Goal: Task Accomplishment & Management: Manage account settings

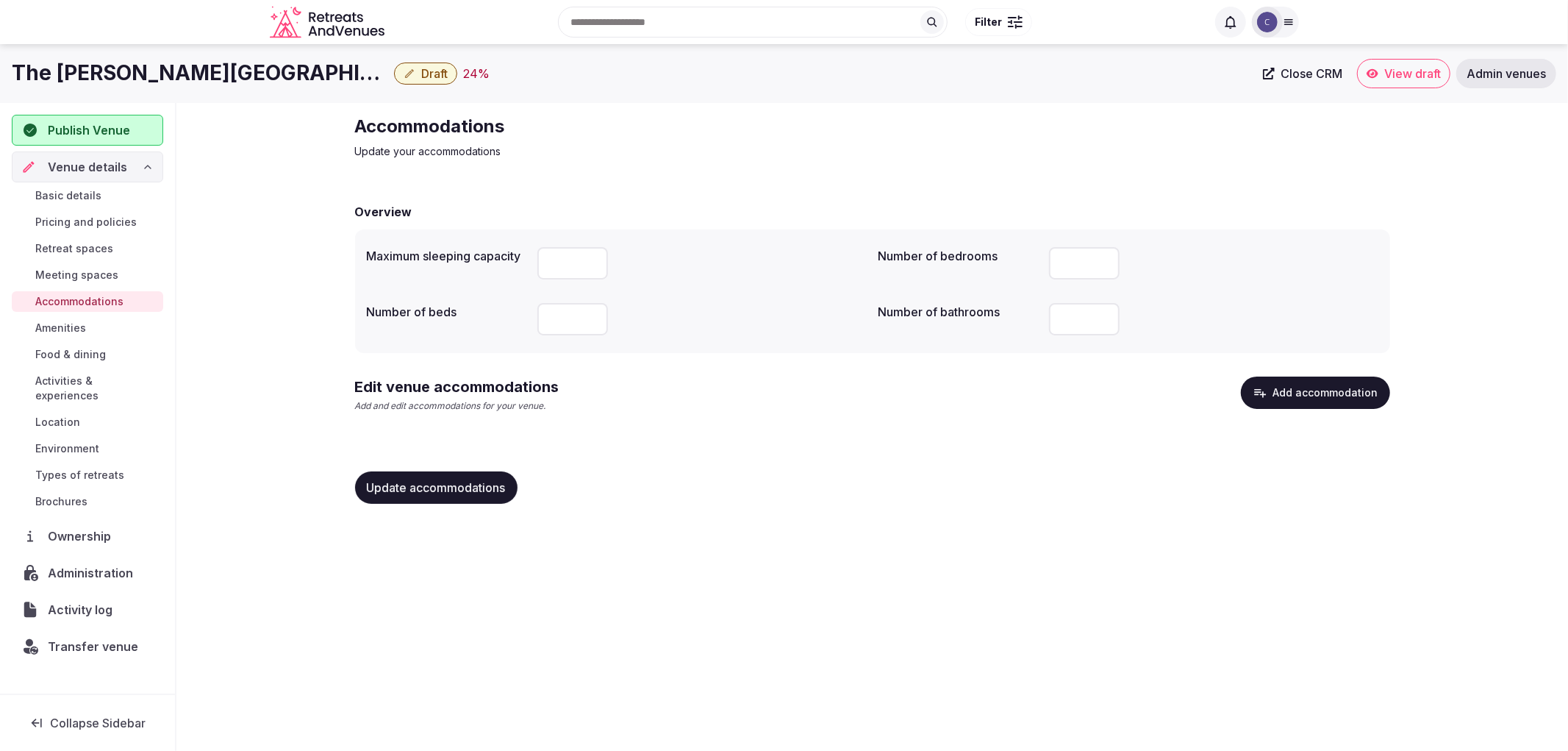
click at [609, 422] on div "Edit venue accommodations Add and edit accommodations for your venue. Add accom…" at bounding box center [873, 400] width 1035 height 48
click at [1290, 382] on button "Add accommodation" at bounding box center [1315, 392] width 149 height 32
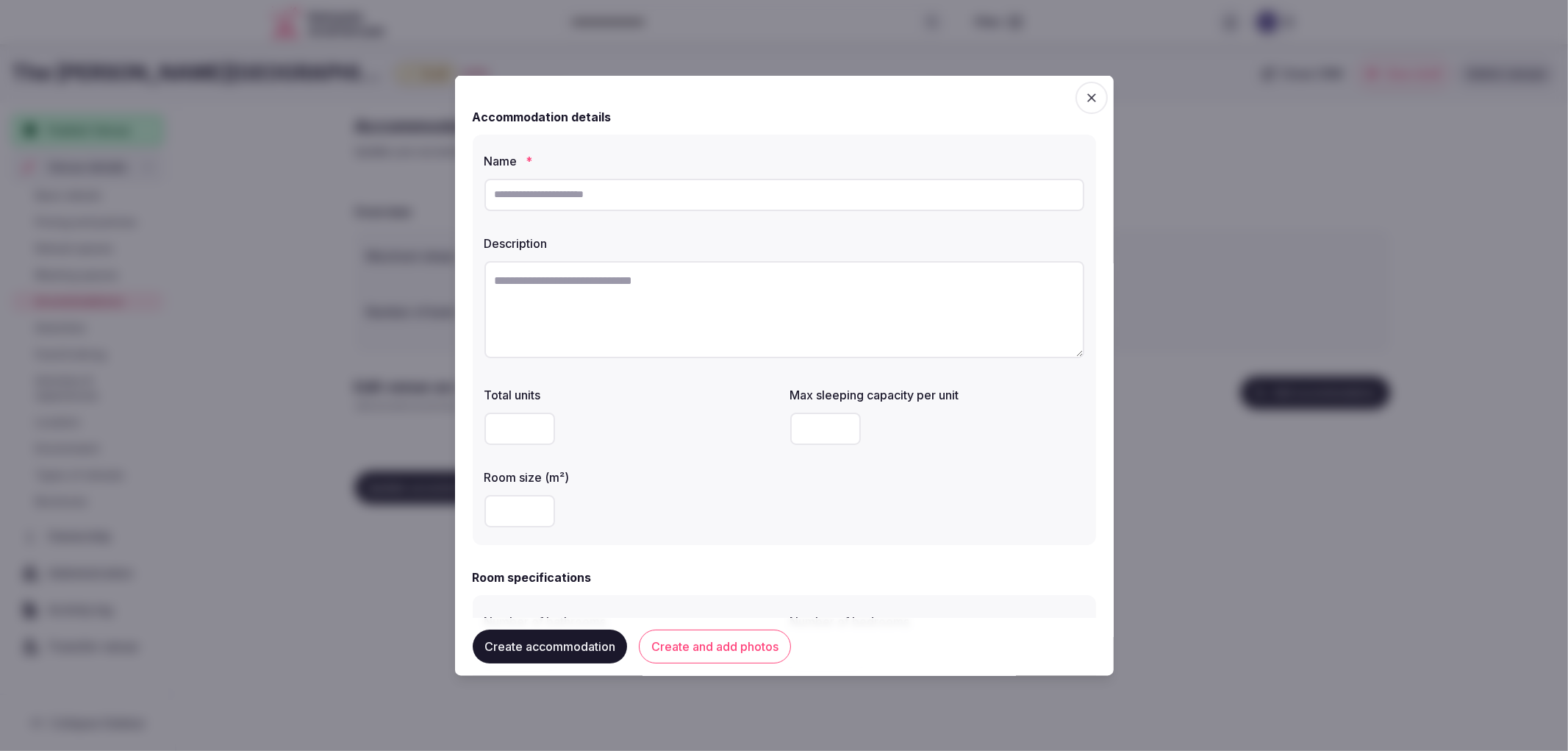
click at [630, 205] on input "text" at bounding box center [784, 194] width 600 height 32
paste input "**********"
type input "**********"
click at [683, 314] on textarea at bounding box center [784, 309] width 600 height 97
paste textarea "**********"
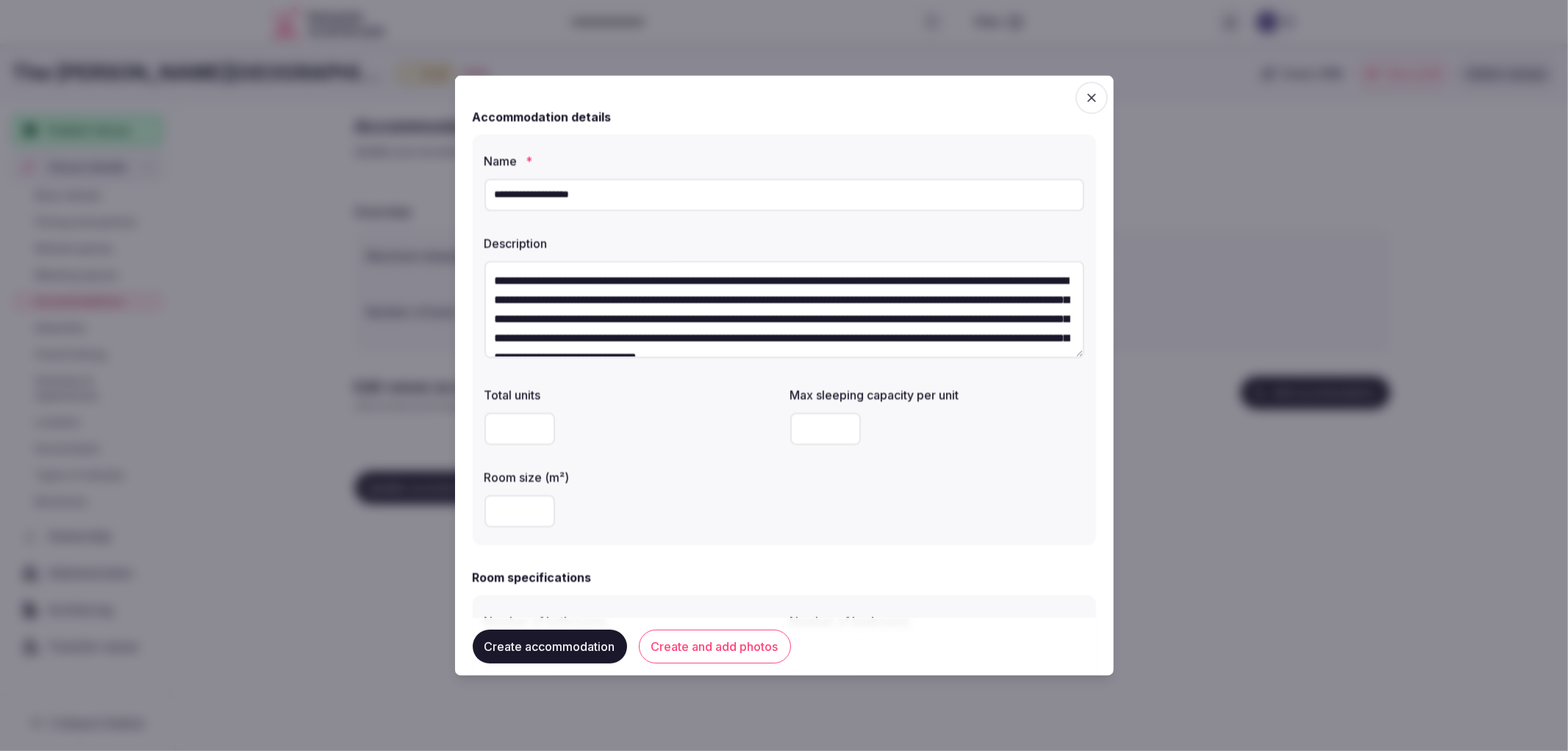
scroll to position [141, 0]
type textarea "**********"
click at [824, 424] on input "number" at bounding box center [826, 426] width 71 height 32
type input "*"
click at [697, 634] on button "Create and add photos" at bounding box center [714, 646] width 152 height 34
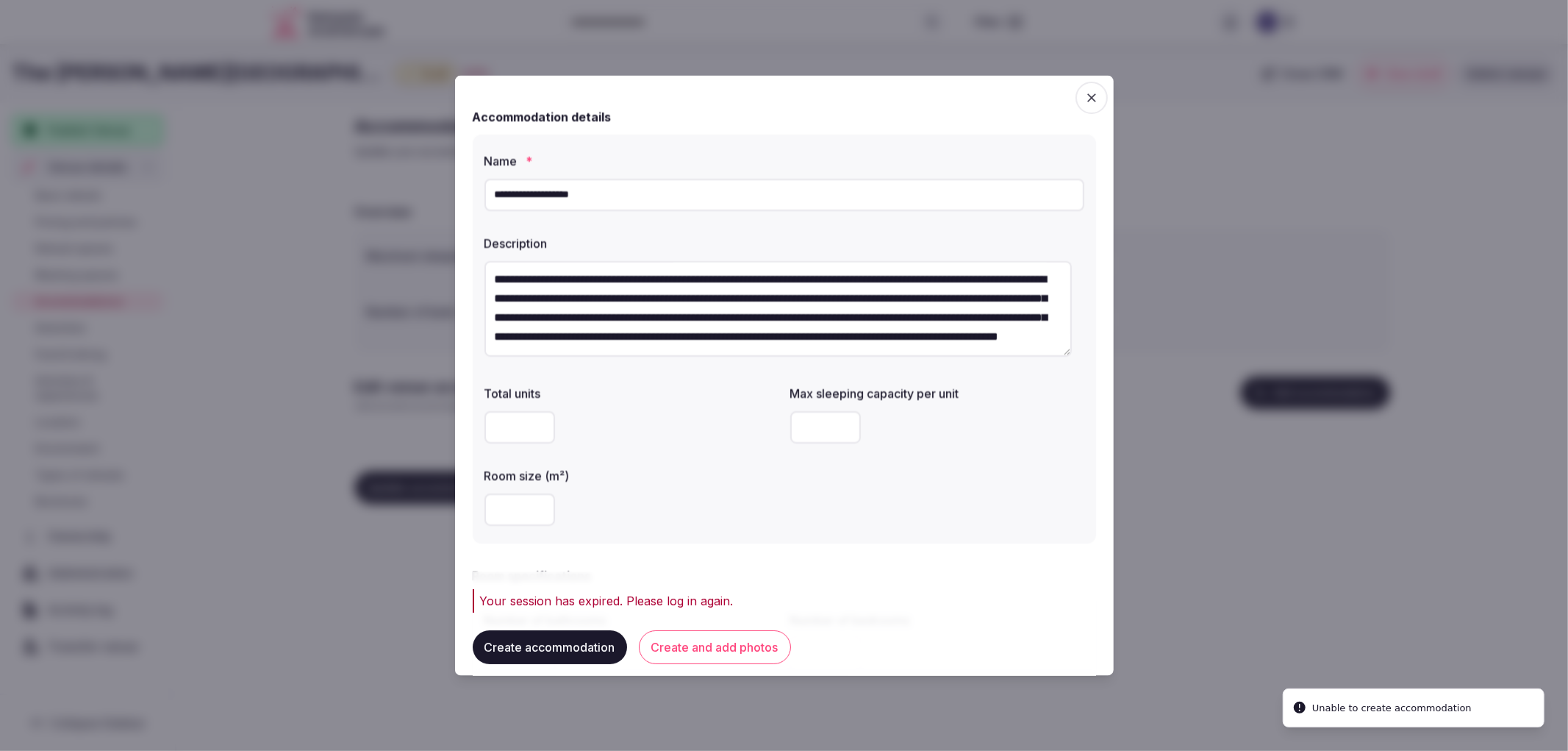
drag, startPoint x: 244, startPoint y: 335, endPoint x: 251, endPoint y: 331, distance: 8.1
click at [244, 335] on div at bounding box center [784, 375] width 1568 height 751
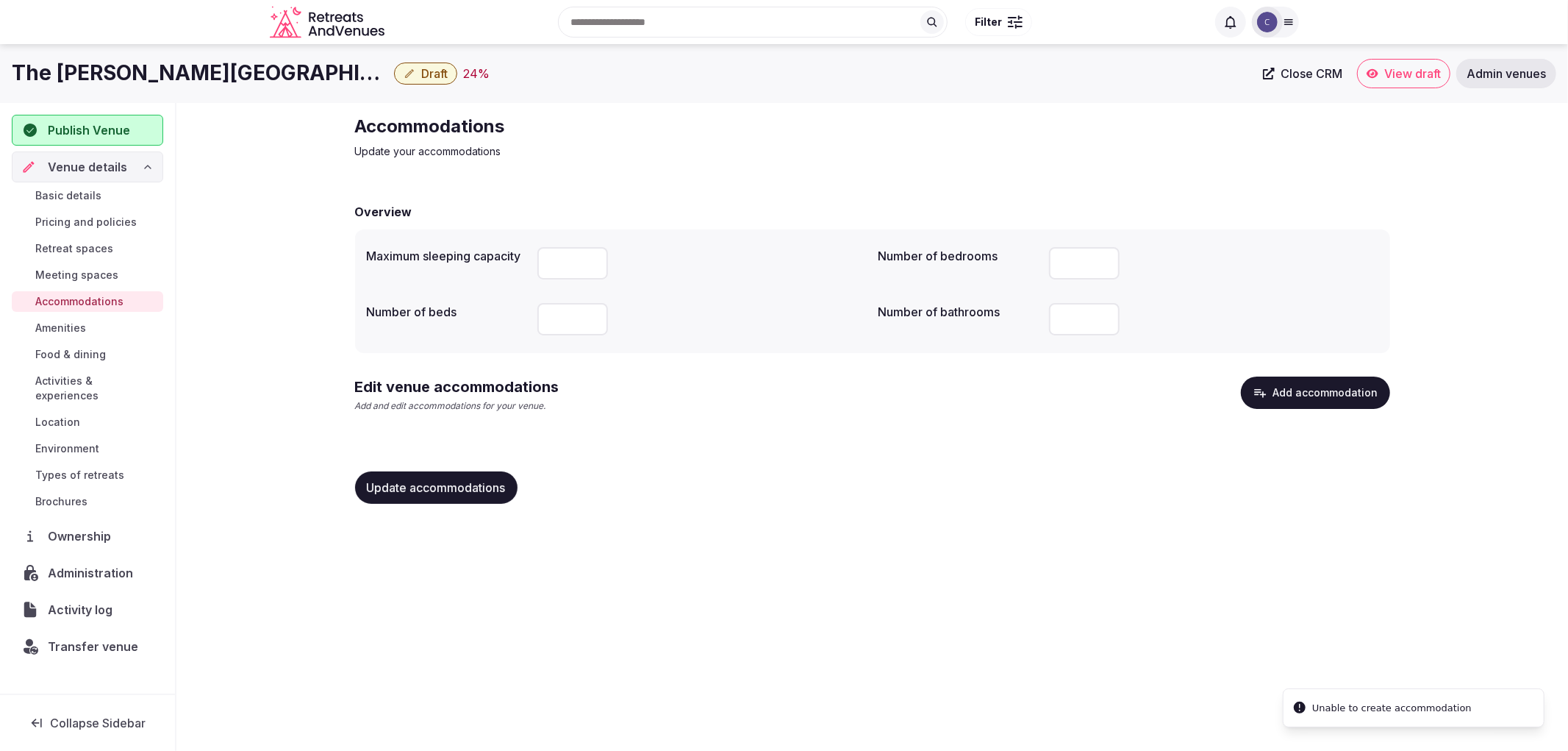
click at [119, 68] on h1 "The Darcy Hotel" at bounding box center [200, 73] width 377 height 29
copy div "The Darcy Hotel"
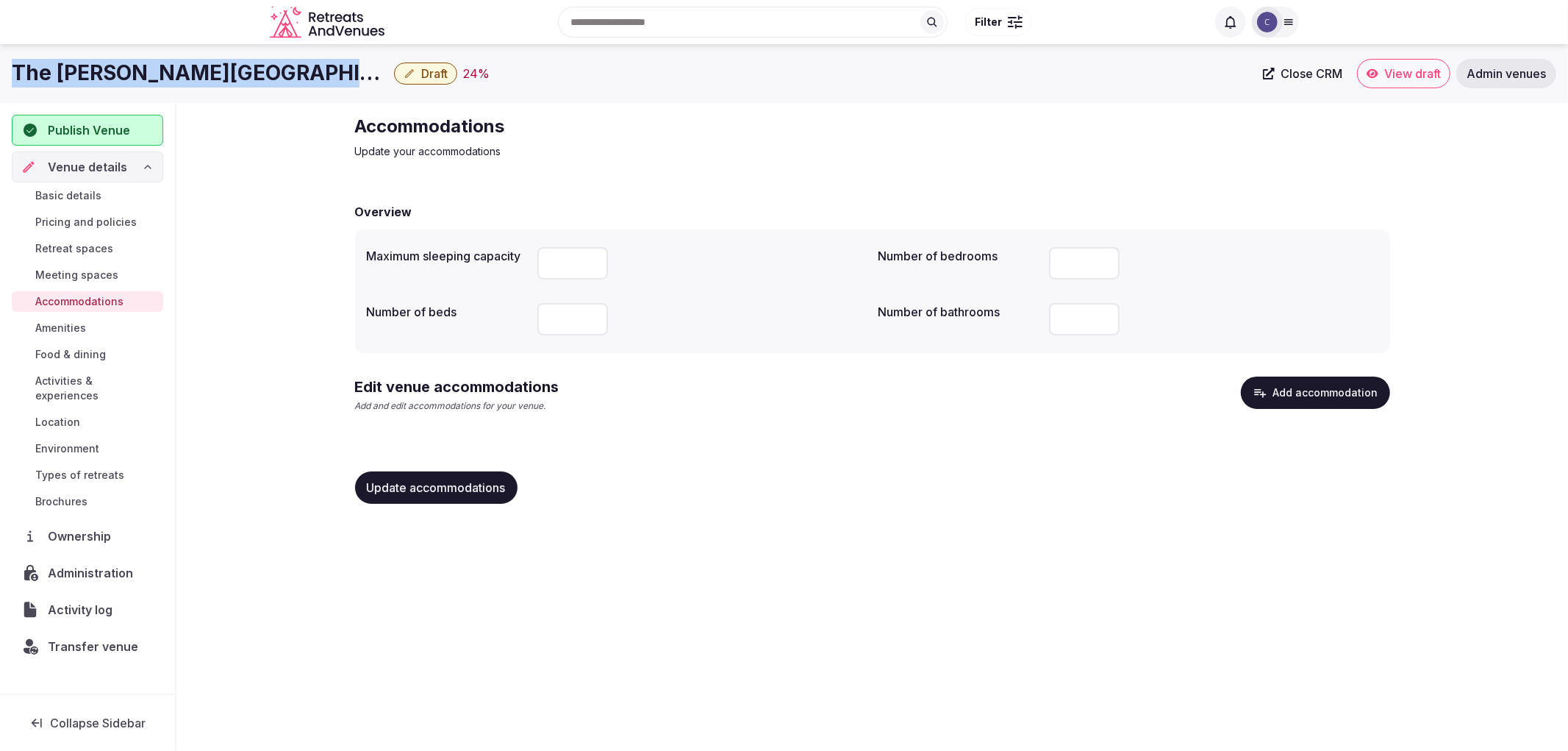
click at [1277, 384] on button "Add accommodation" at bounding box center [1315, 392] width 149 height 32
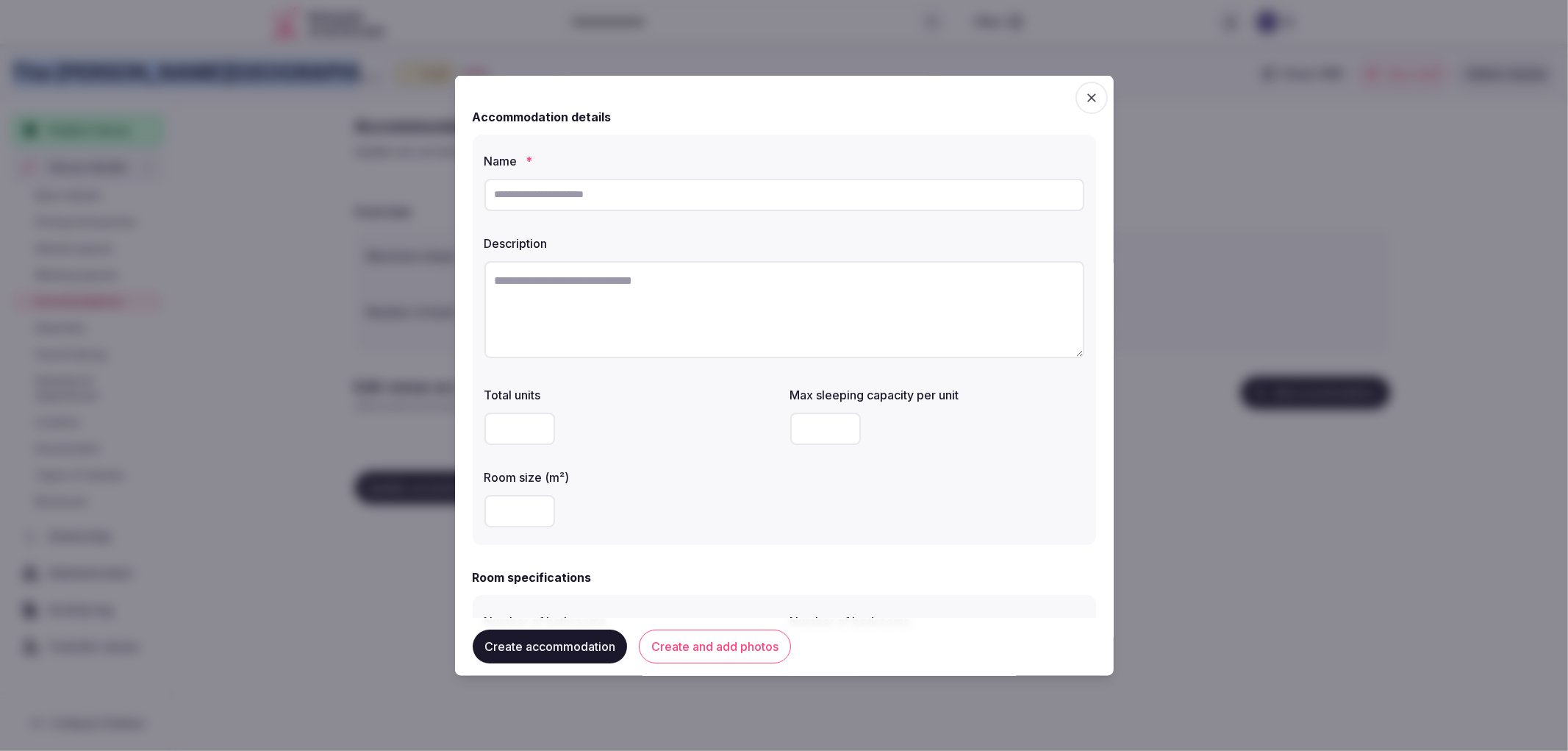
click at [1076, 94] on span "button" at bounding box center [1091, 97] width 32 height 32
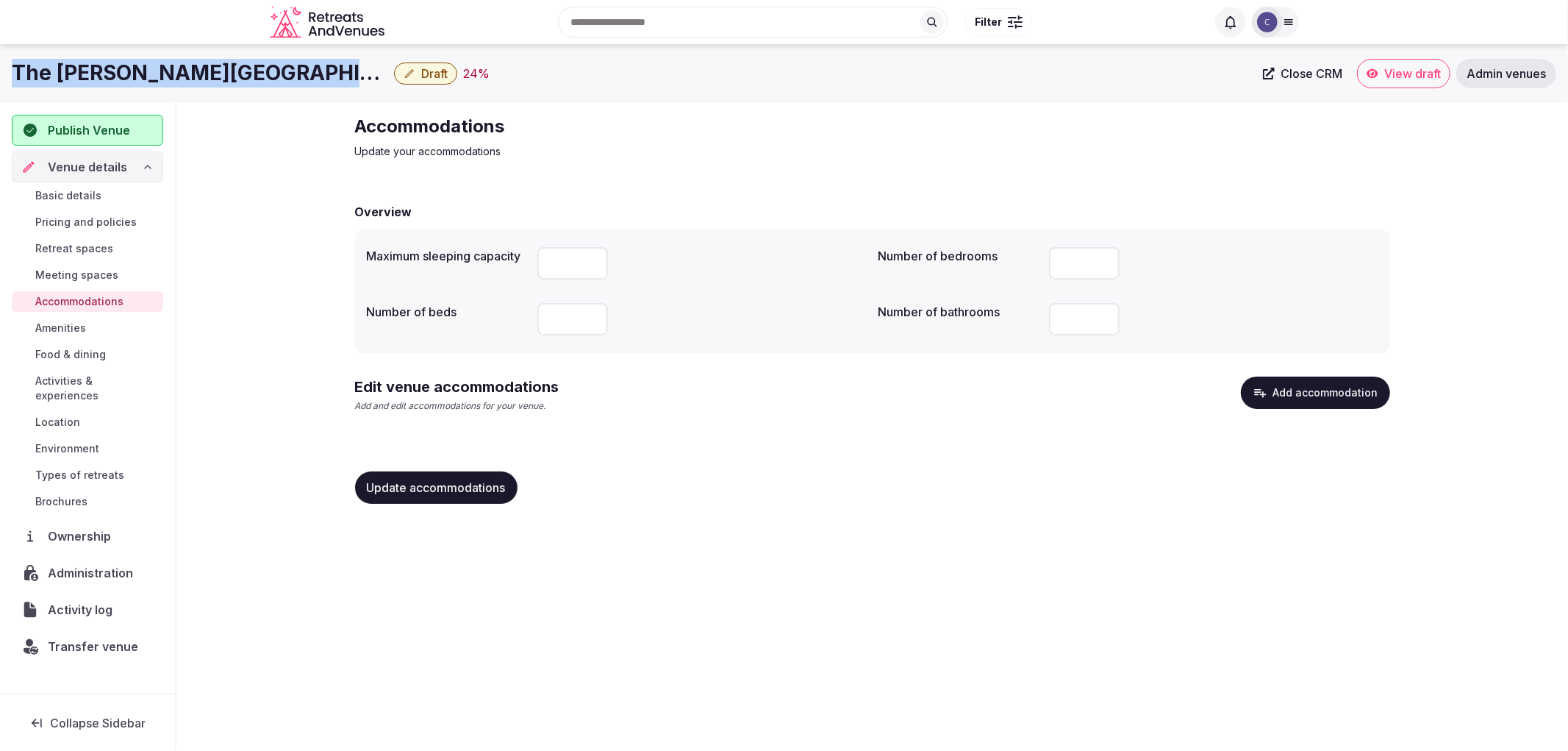
click at [1255, 392] on icon "button" at bounding box center [1260, 392] width 15 height 15
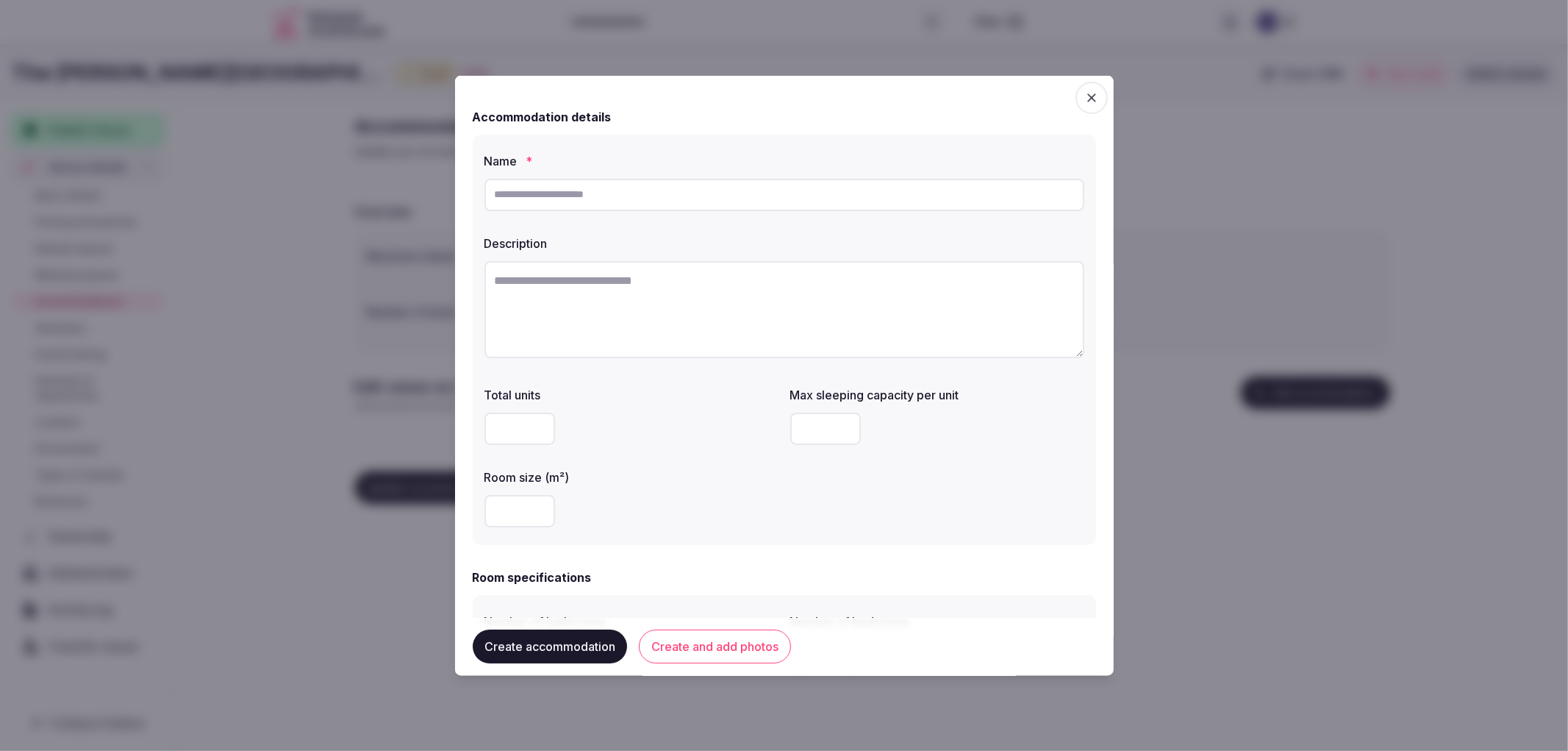
click at [727, 206] on input "text" at bounding box center [784, 194] width 600 height 32
type input "*"
paste input "**********"
type input "**********"
click at [385, 284] on div at bounding box center [784, 375] width 1568 height 751
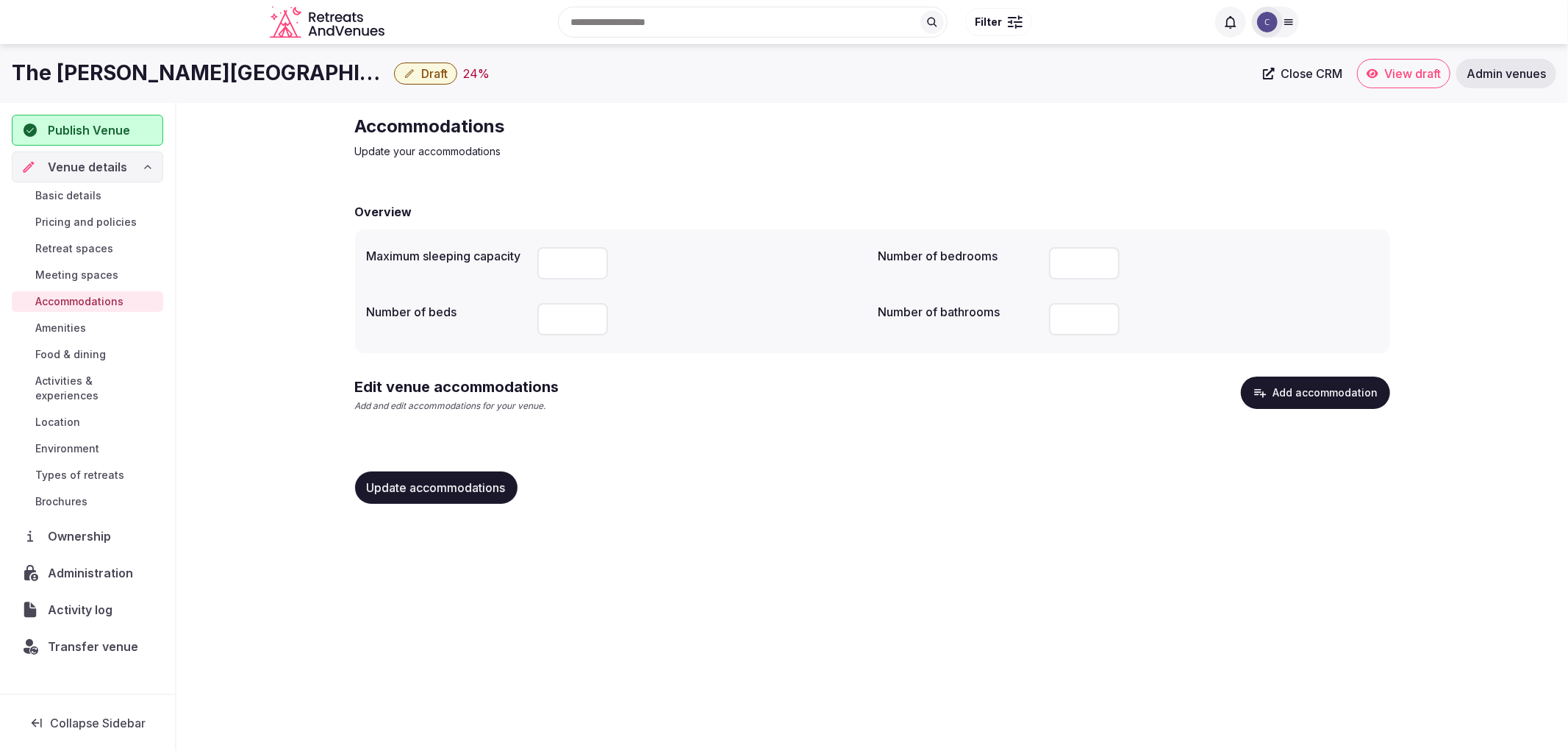
click at [1317, 390] on button "Add accommodation" at bounding box center [1315, 392] width 149 height 32
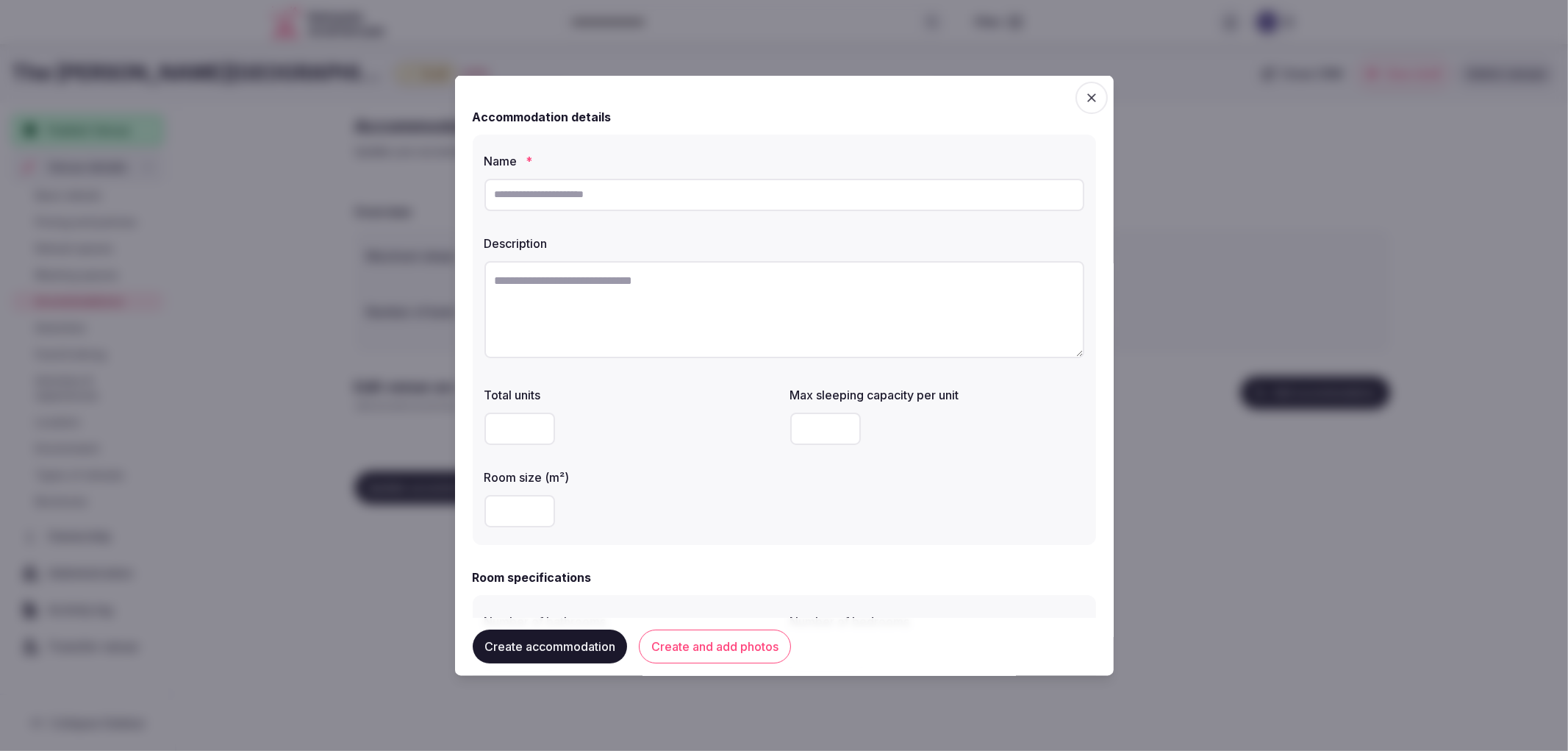
click at [592, 203] on input "text" at bounding box center [784, 194] width 600 height 32
paste input "**********"
type input "**********"
click at [621, 261] on textarea at bounding box center [784, 309] width 600 height 97
paste textarea "**********"
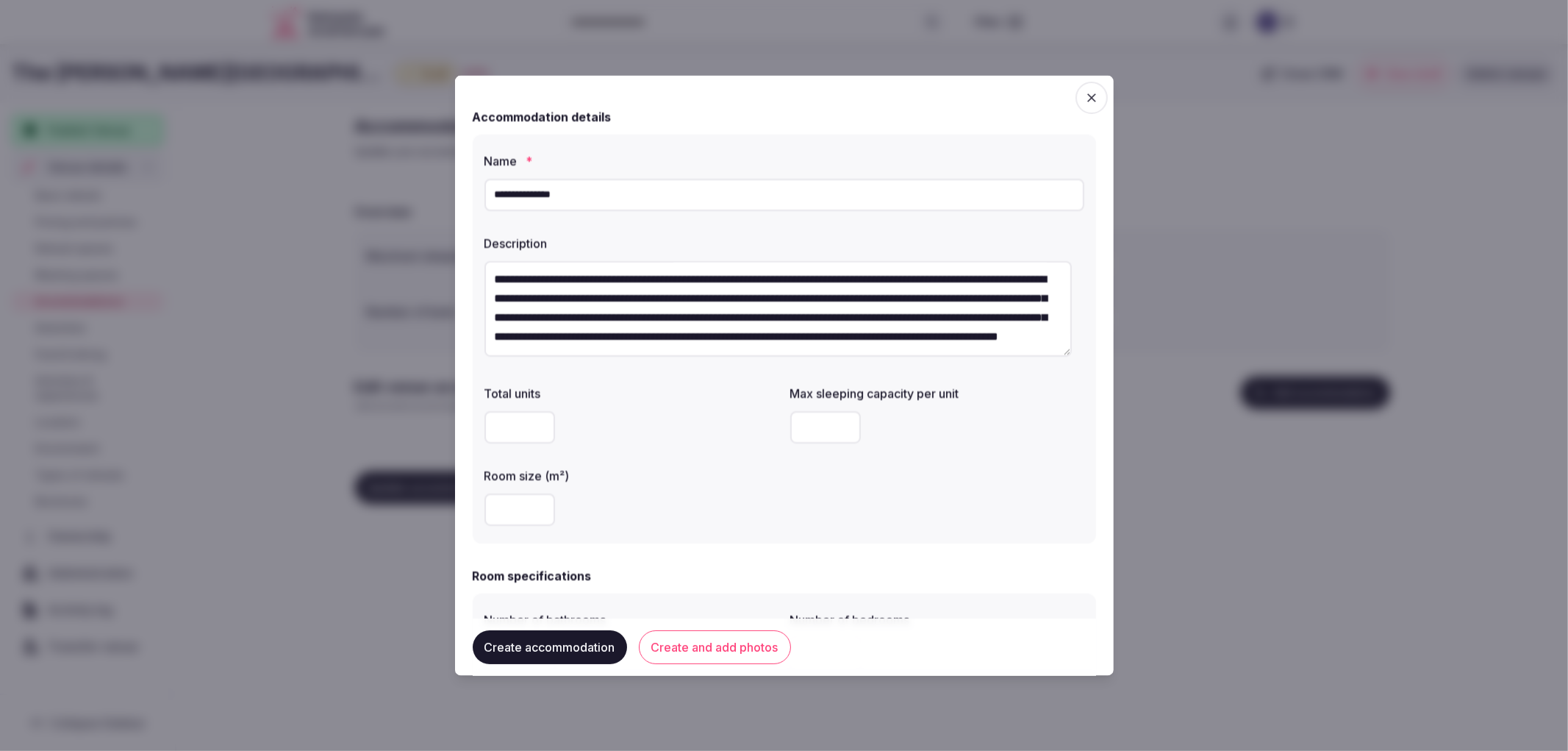
type textarea "**********"
click at [753, 659] on button "Create and add photos" at bounding box center [714, 646] width 152 height 34
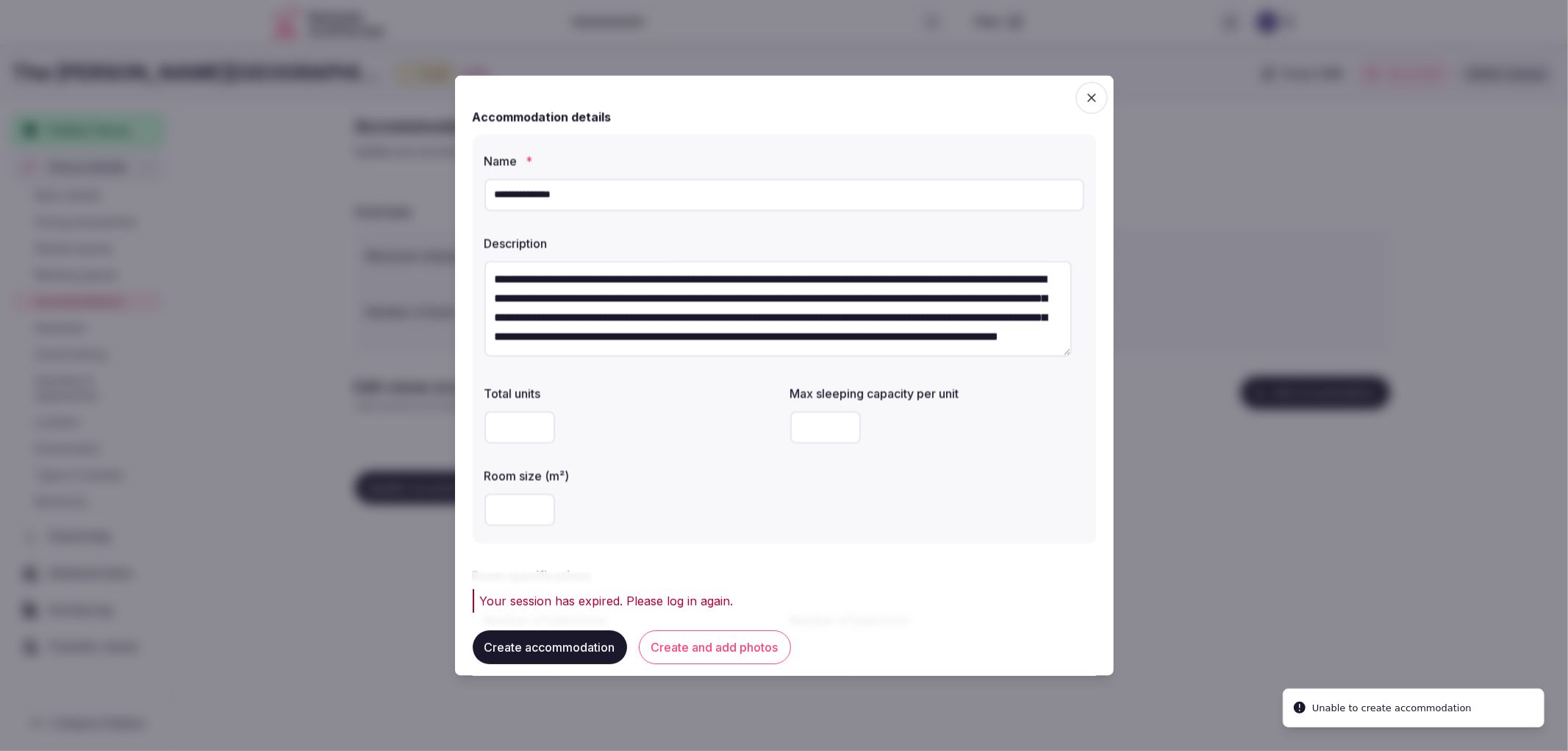
click at [442, 630] on div at bounding box center [784, 375] width 1568 height 751
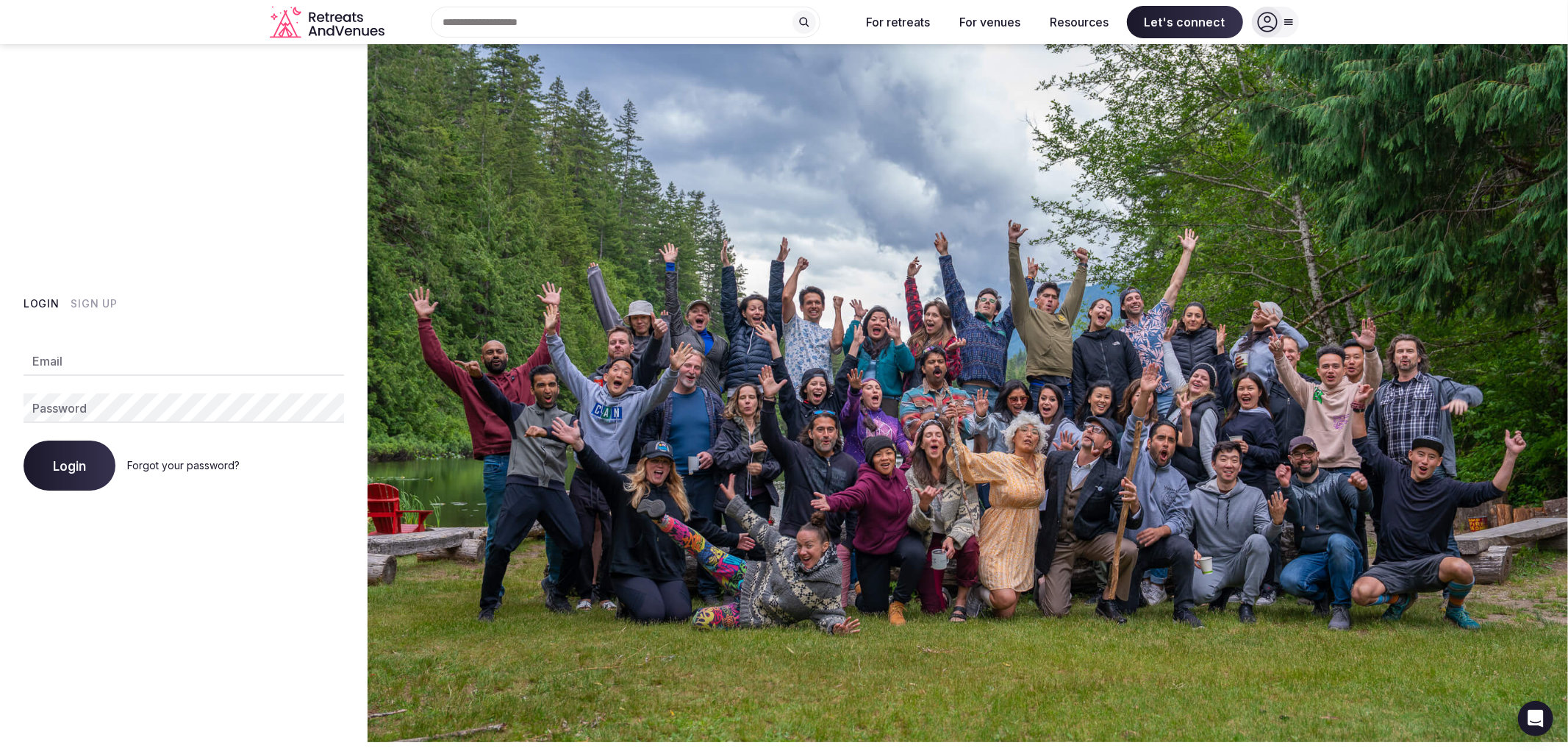
type input "**********"
click at [1122, 563] on img at bounding box center [968, 393] width 1201 height 698
drag, startPoint x: 1228, startPoint y: 222, endPoint x: 1189, endPoint y: 207, distance: 41.8
click at [1228, 222] on img at bounding box center [968, 393] width 1201 height 698
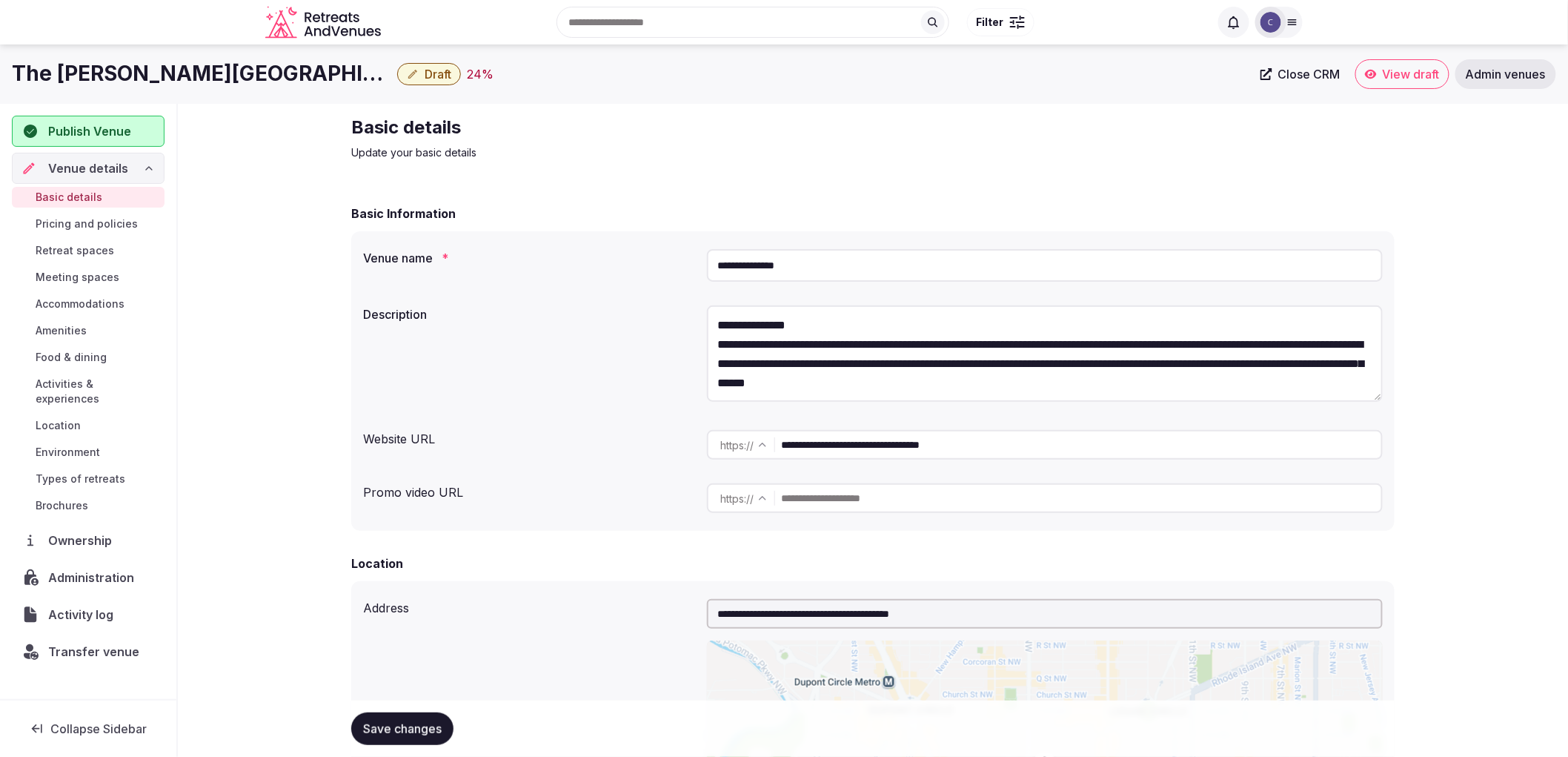
click at [154, 308] on link "Accommodations" at bounding box center [88, 304] width 152 height 21
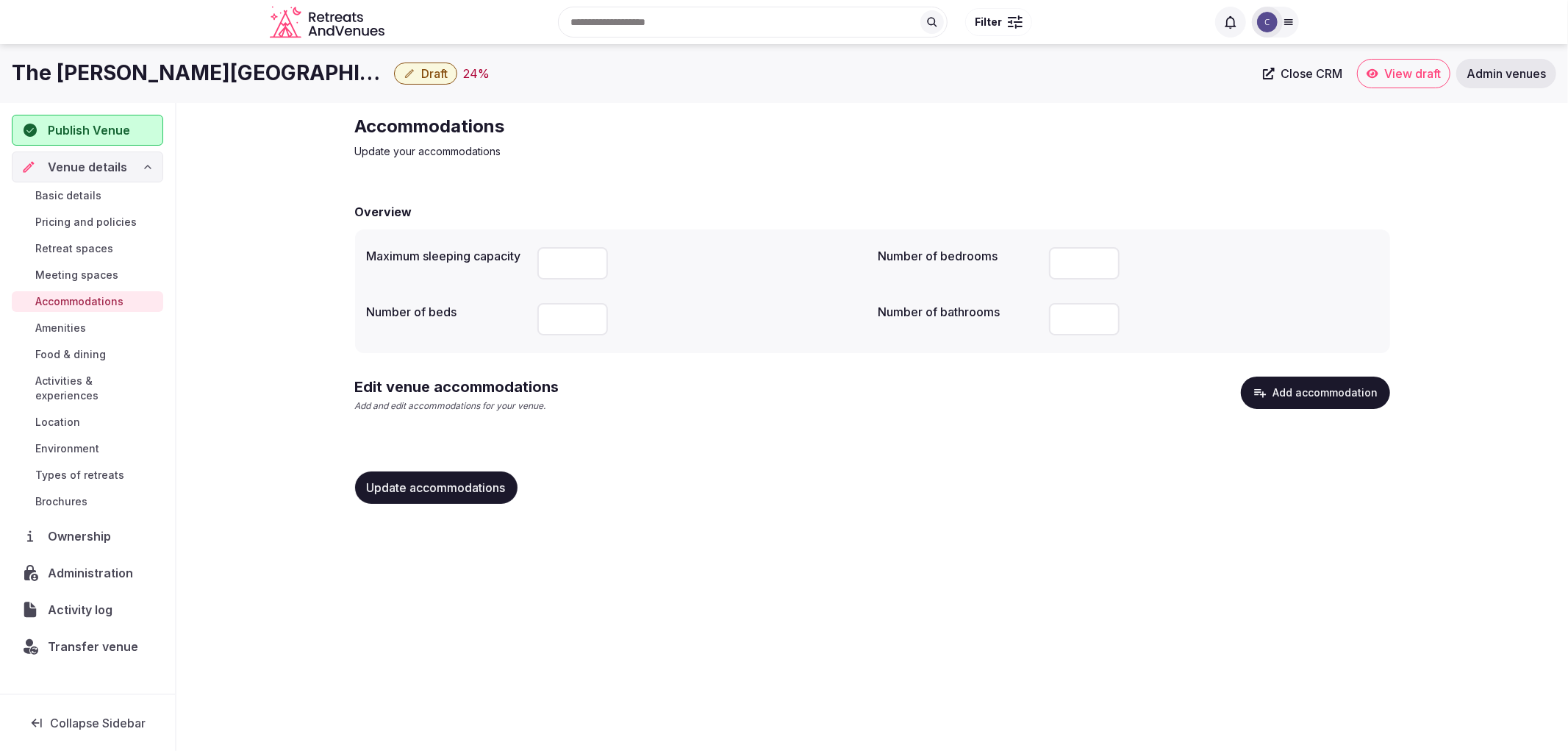
click at [1311, 396] on button "Add accommodation" at bounding box center [1315, 392] width 149 height 32
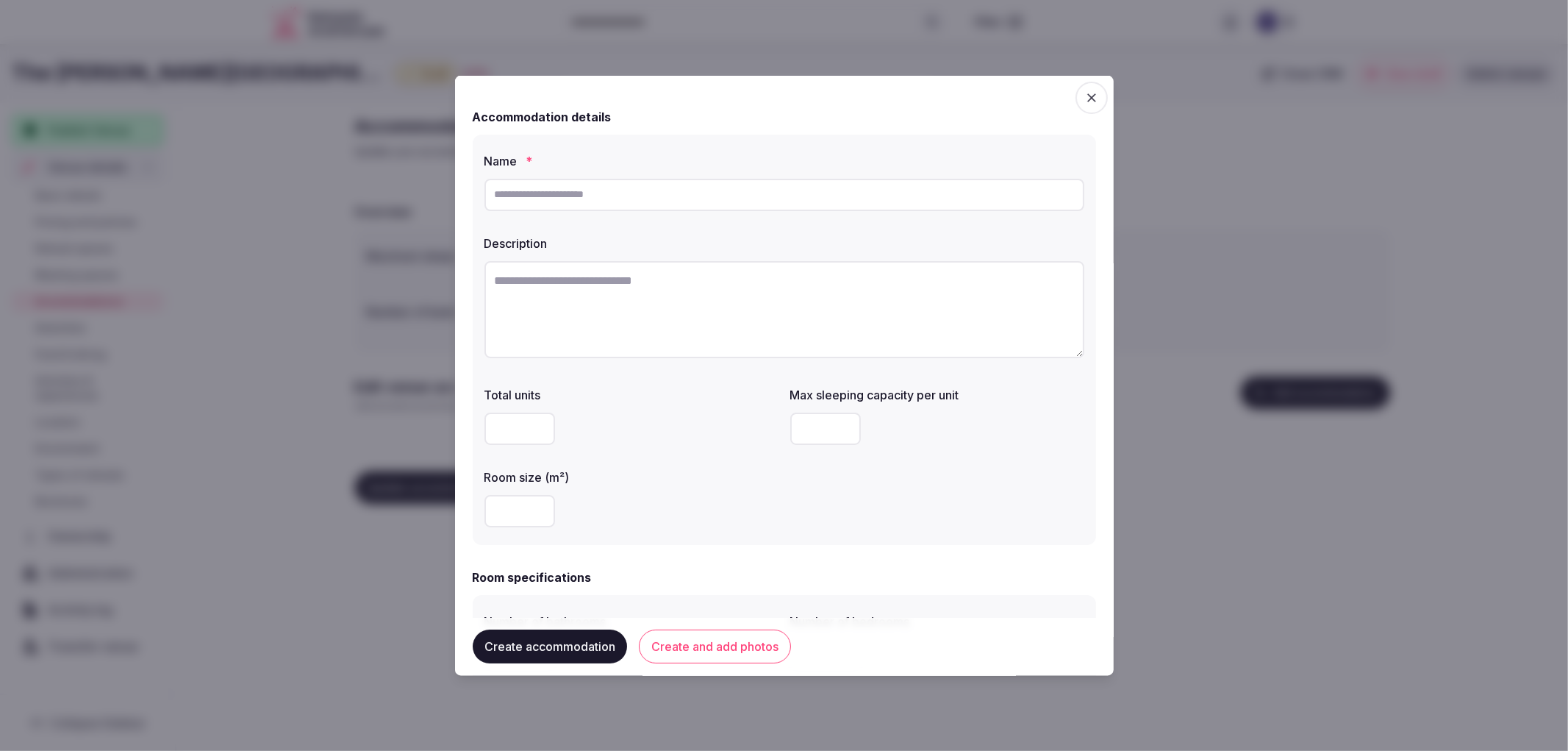
click at [604, 351] on textarea at bounding box center [784, 309] width 600 height 97
paste textarea "**********"
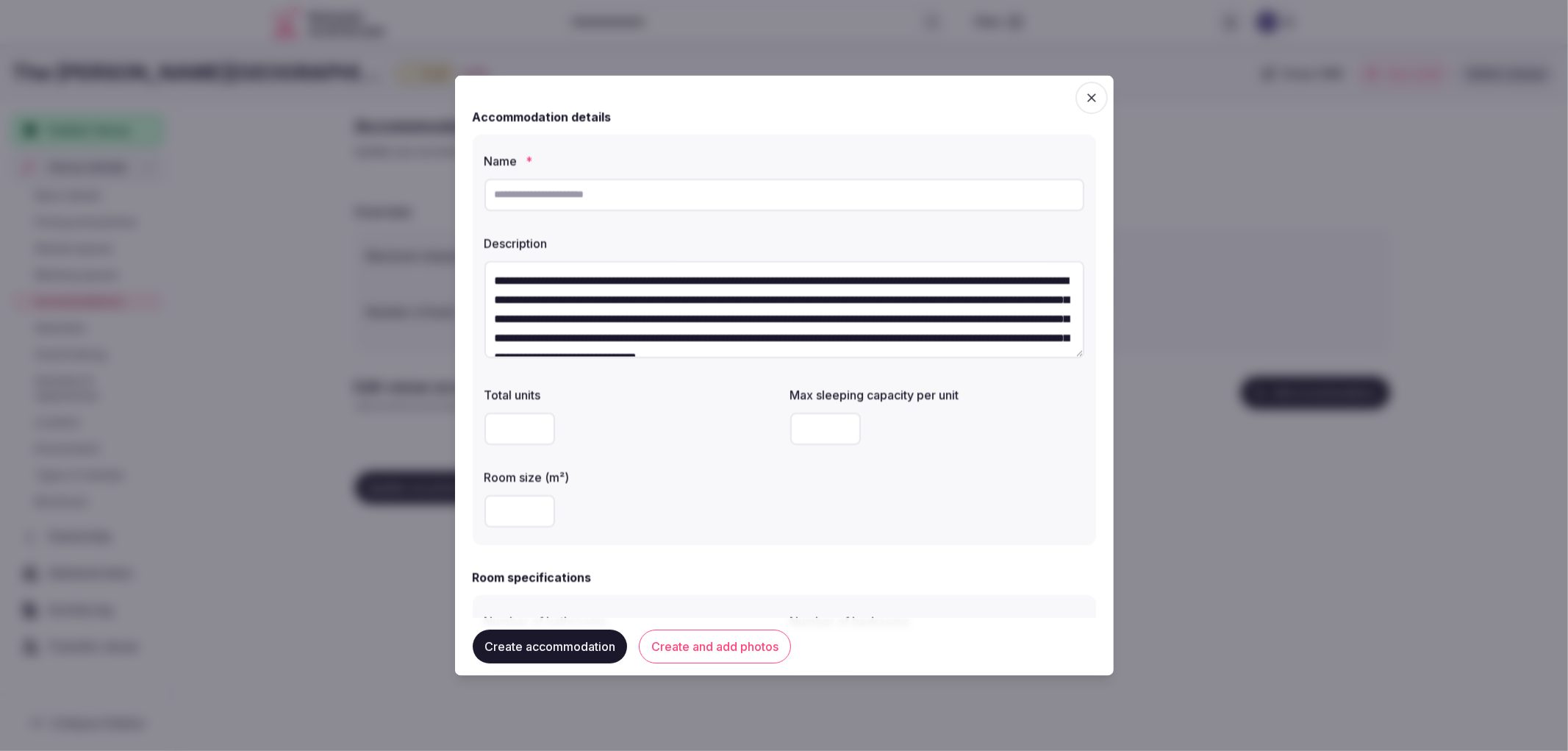
scroll to position [141, 0]
type textarea "**********"
click at [677, 208] on input "text" at bounding box center [784, 194] width 600 height 32
paste input "**********"
type input "**********"
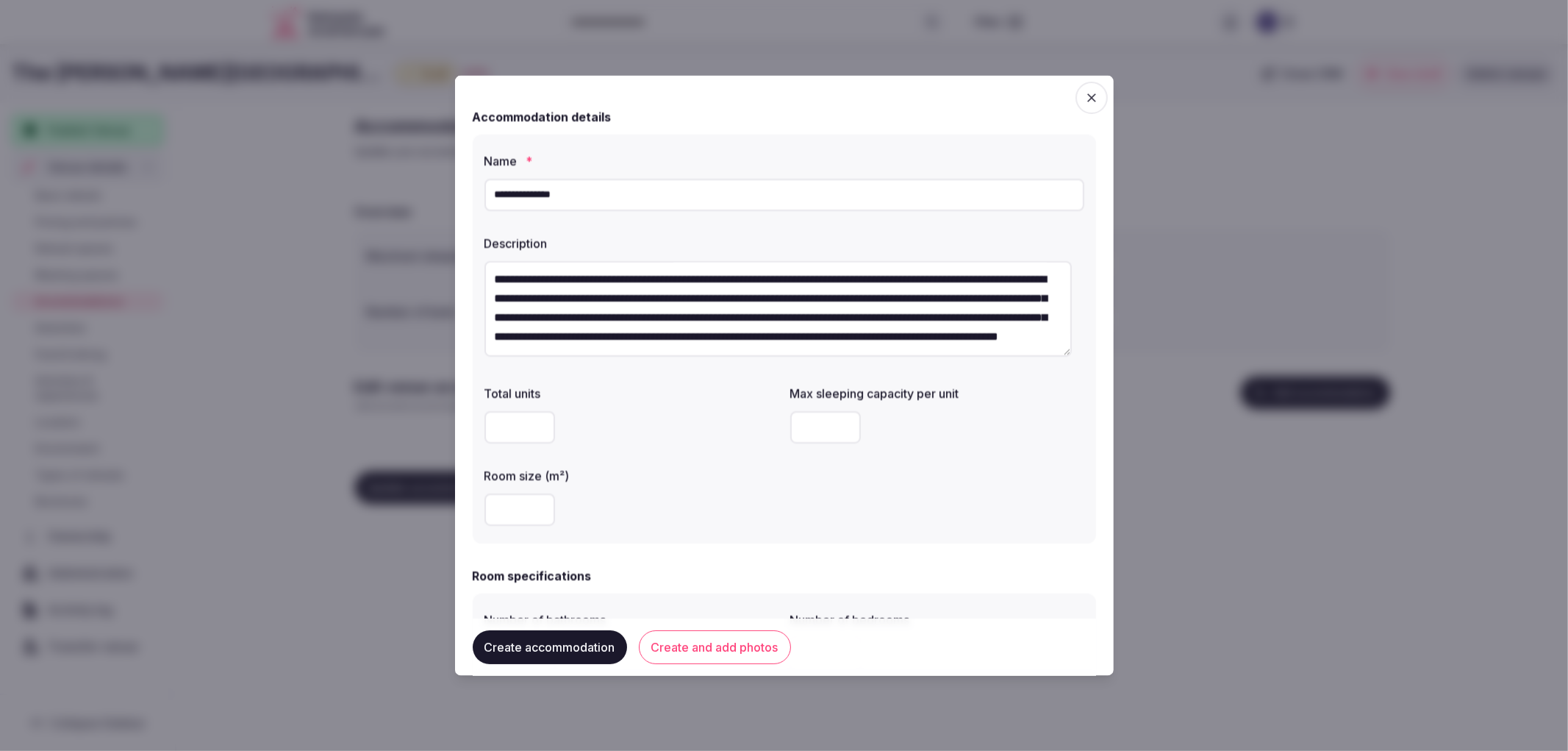
click at [822, 417] on input "number" at bounding box center [826, 426] width 71 height 32
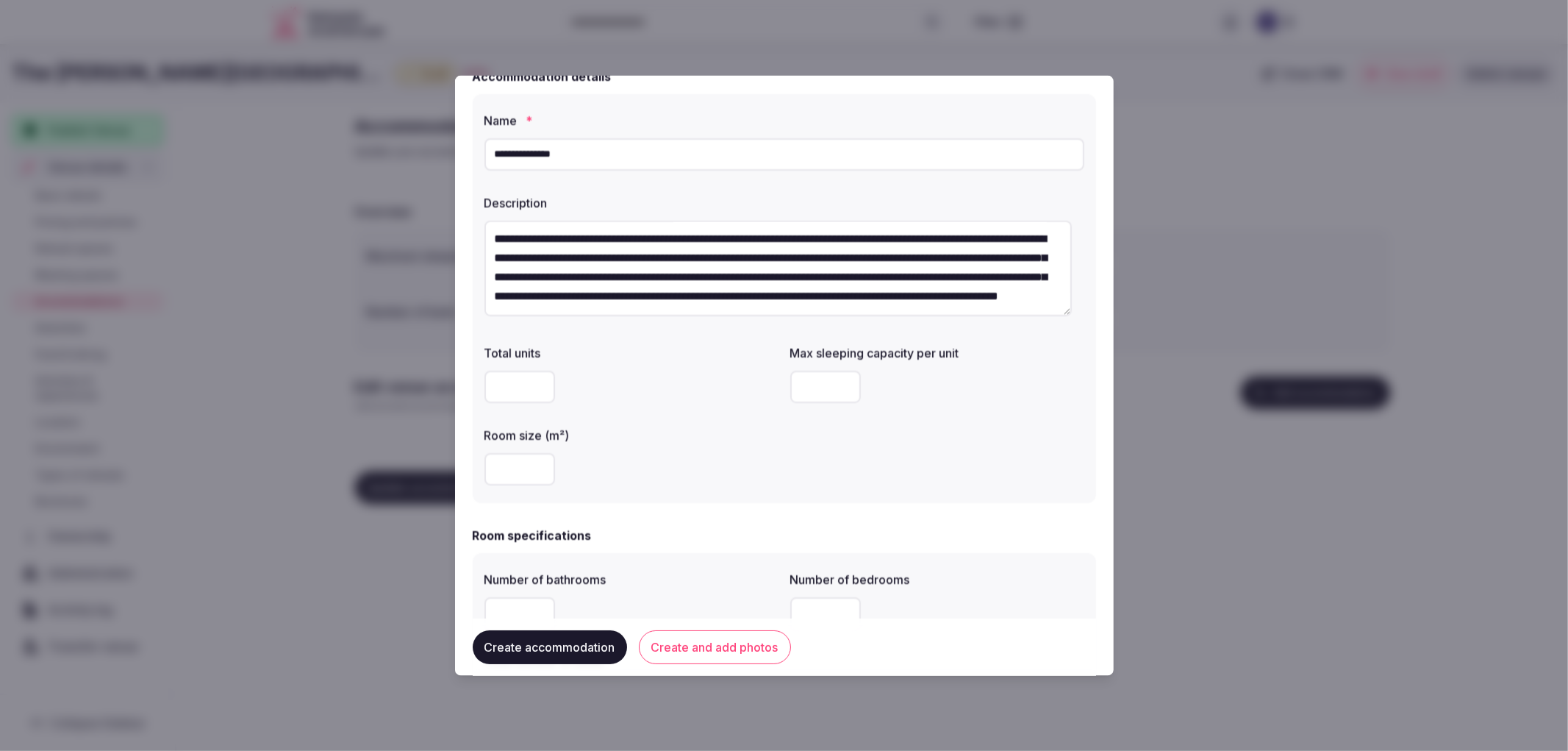
scroll to position [81, 0]
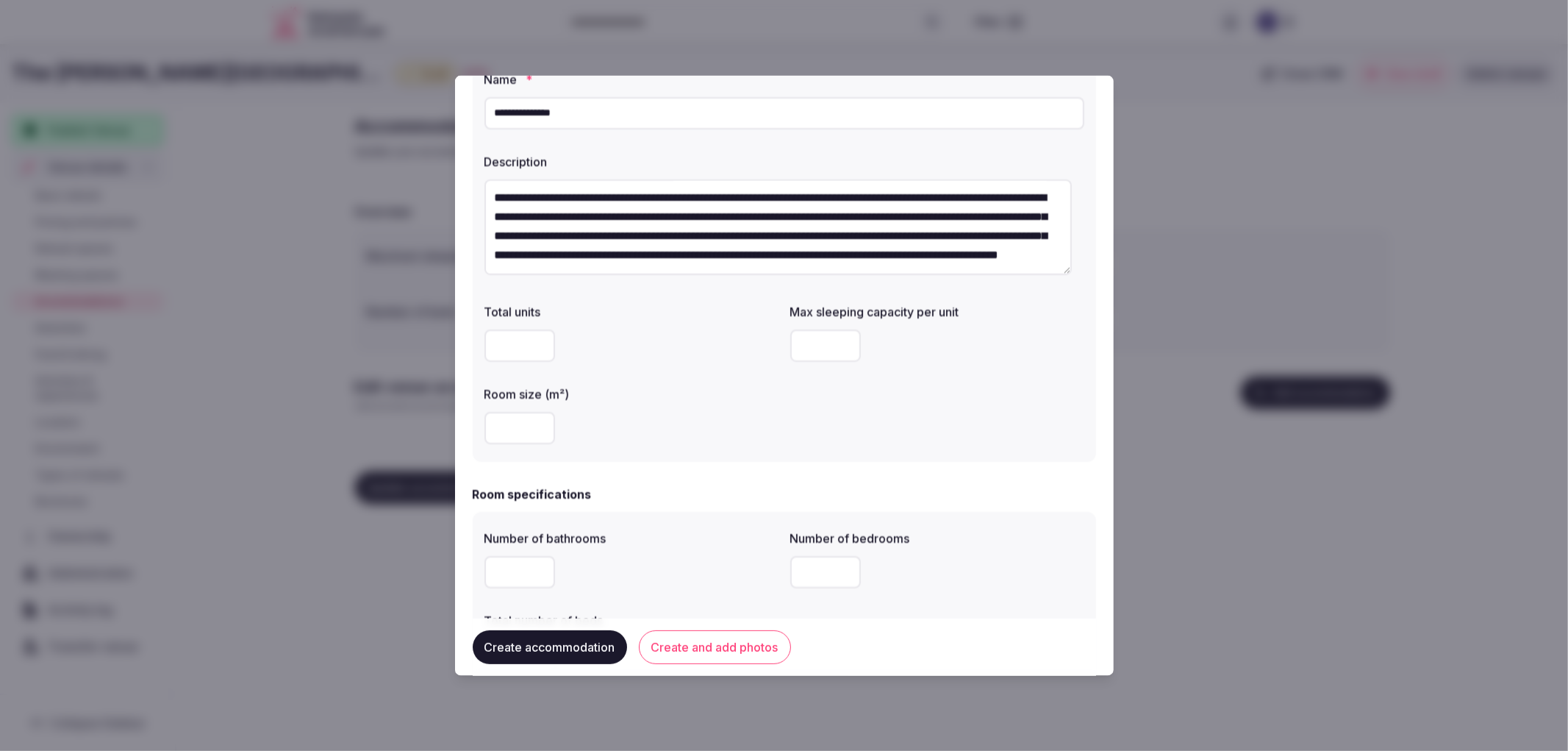
type input "*"
click at [505, 439] on input "number" at bounding box center [520, 427] width 71 height 32
type input "**"
click at [674, 513] on div "Number of bathrooms Number of bedrooms Total number of beds" at bounding box center [784, 599] width 624 height 176
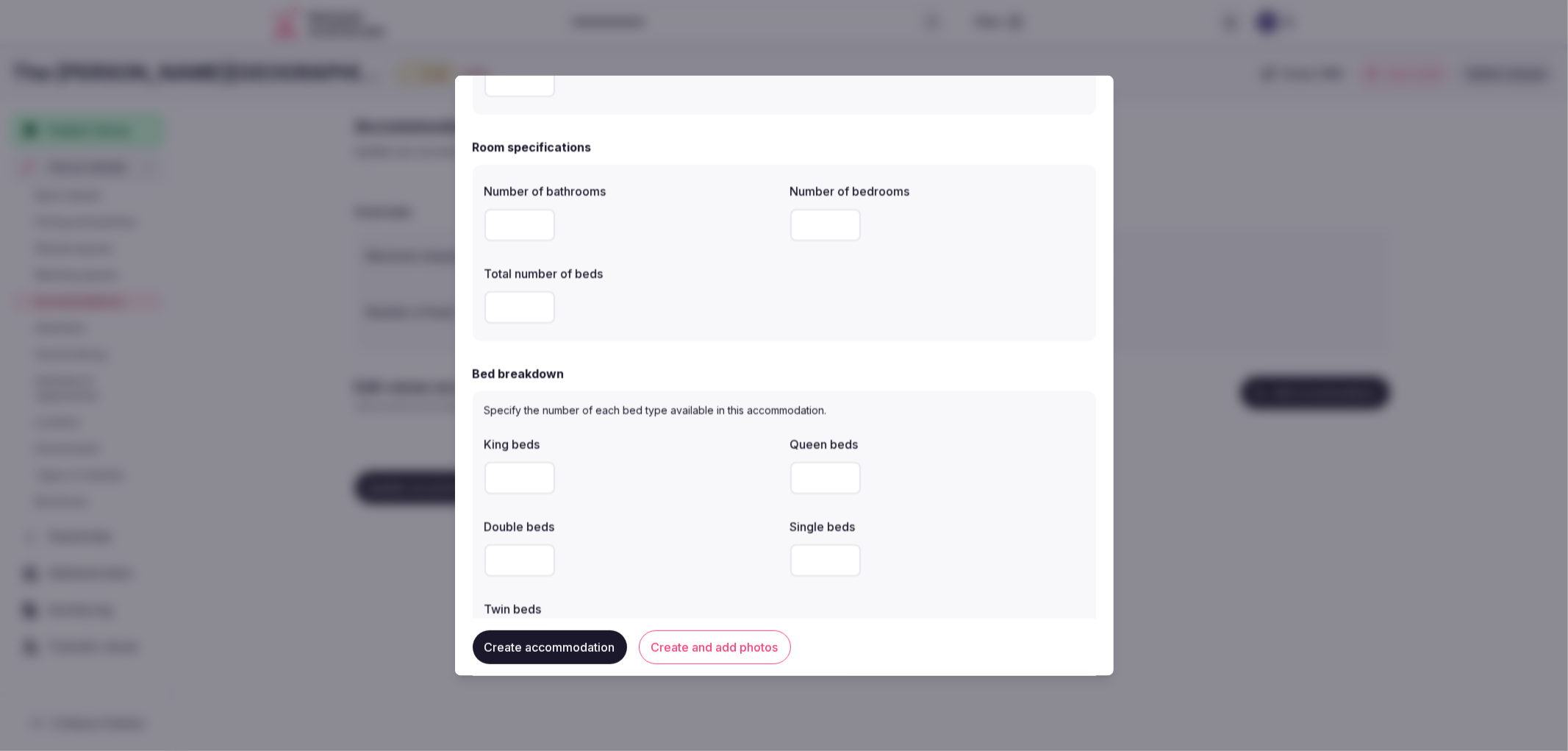
scroll to position [490, 0]
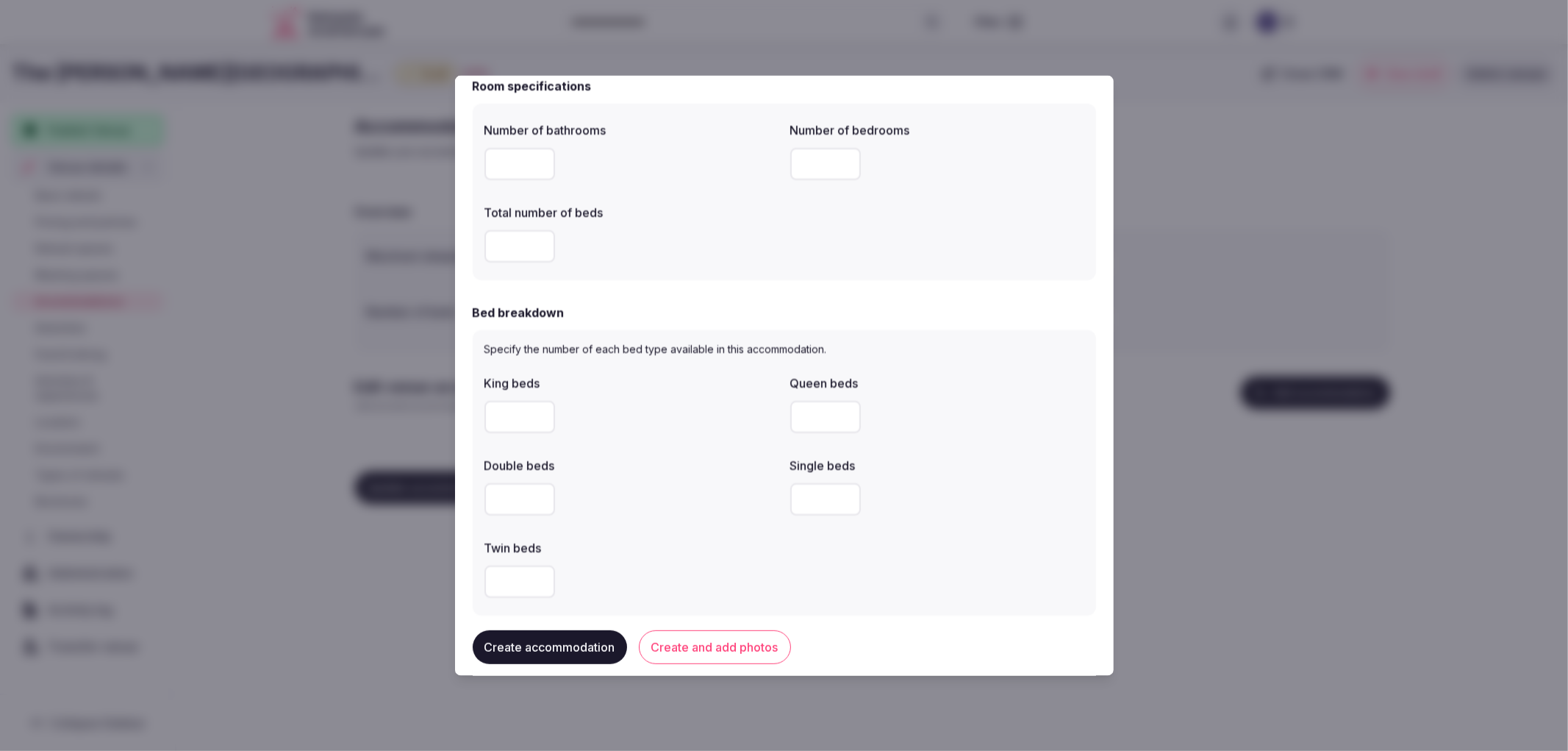
click at [511, 162] on input "number" at bounding box center [520, 162] width 71 height 32
type input "*"
click at [809, 167] on input "number" at bounding box center [826, 162] width 71 height 32
type input "*"
click at [523, 252] on input "number" at bounding box center [520, 245] width 71 height 32
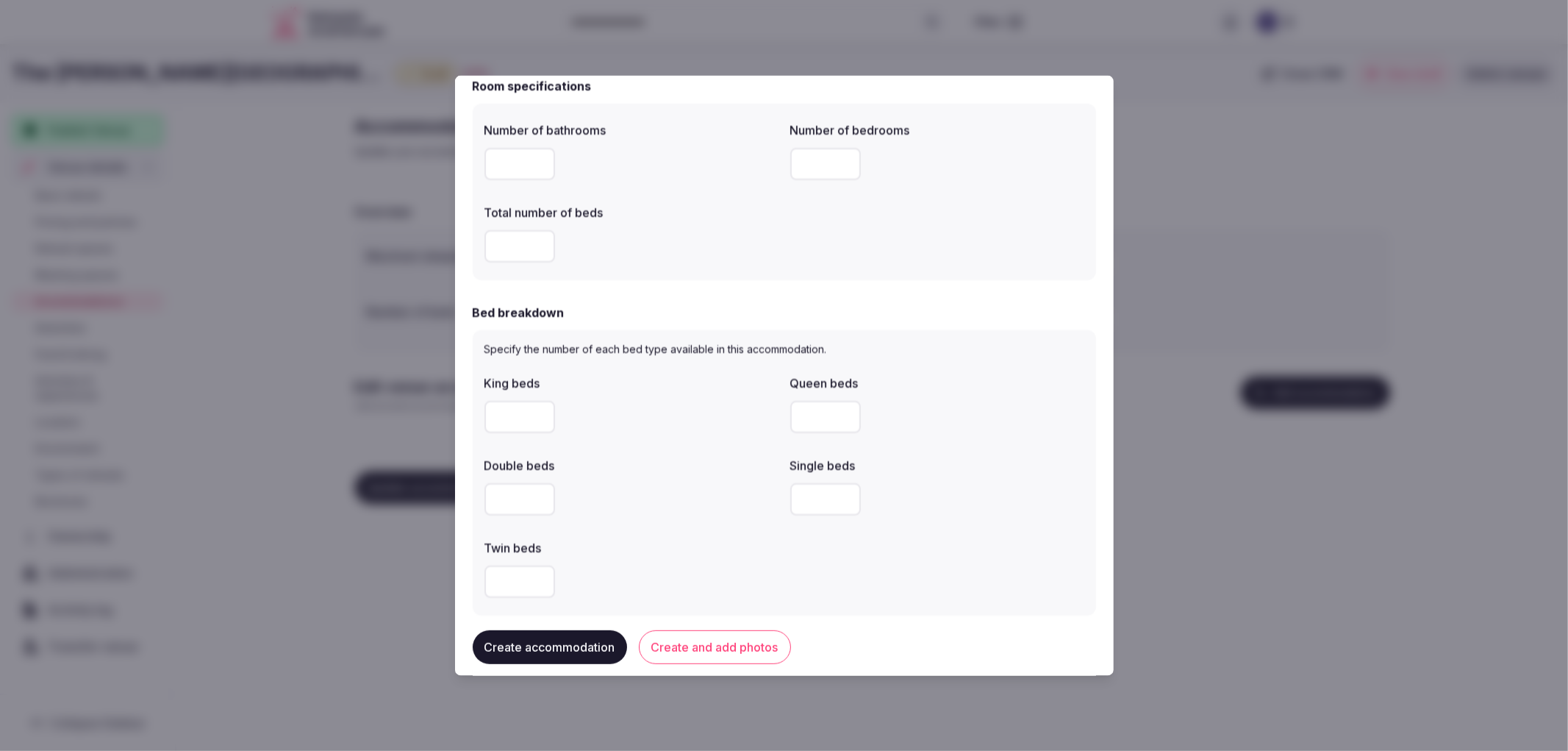
type input "*"
click at [512, 413] on input "number" at bounding box center [520, 416] width 71 height 32
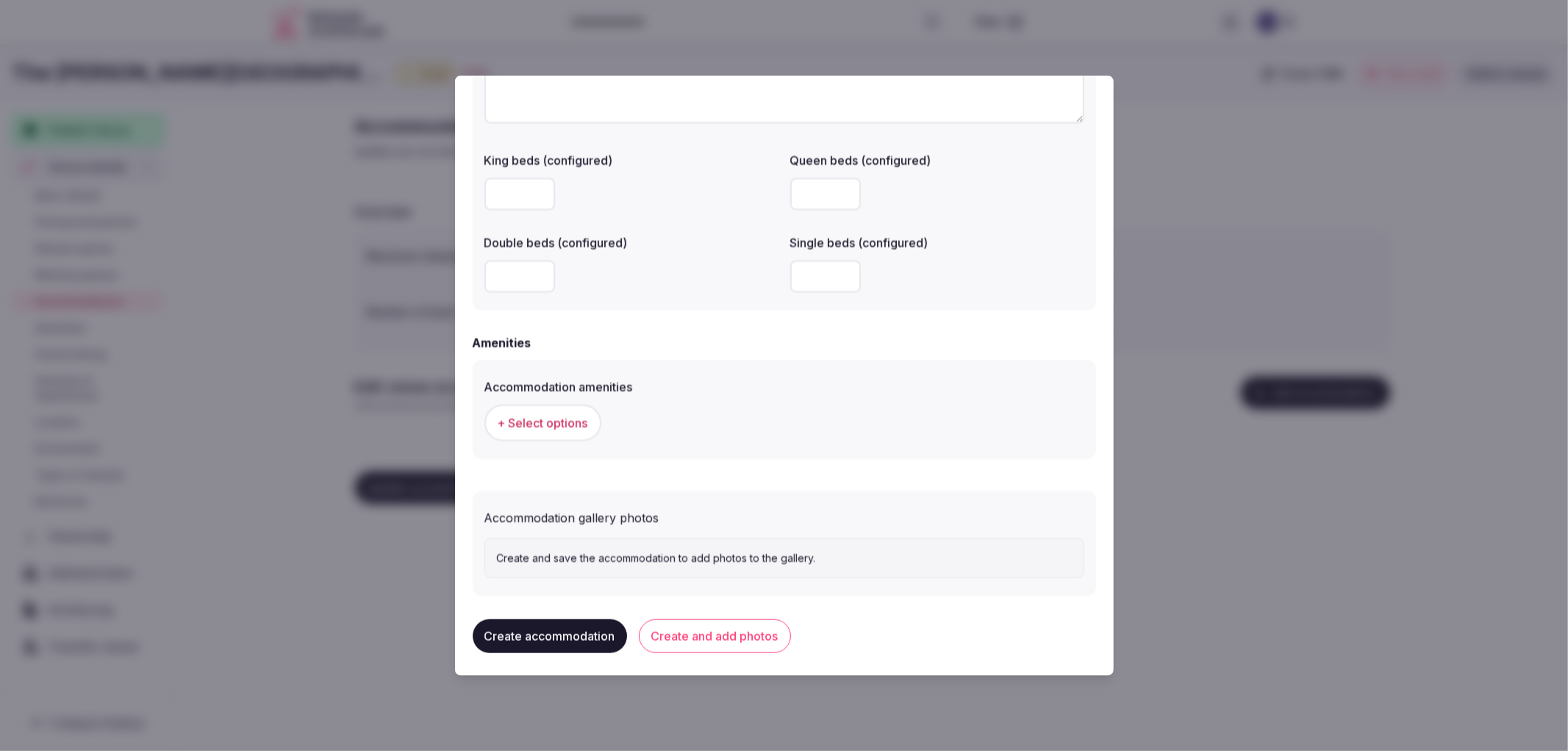
scroll to position [1175, 0]
type input "*"
click at [503, 412] on span "+ Select options" at bounding box center [543, 420] width 91 height 16
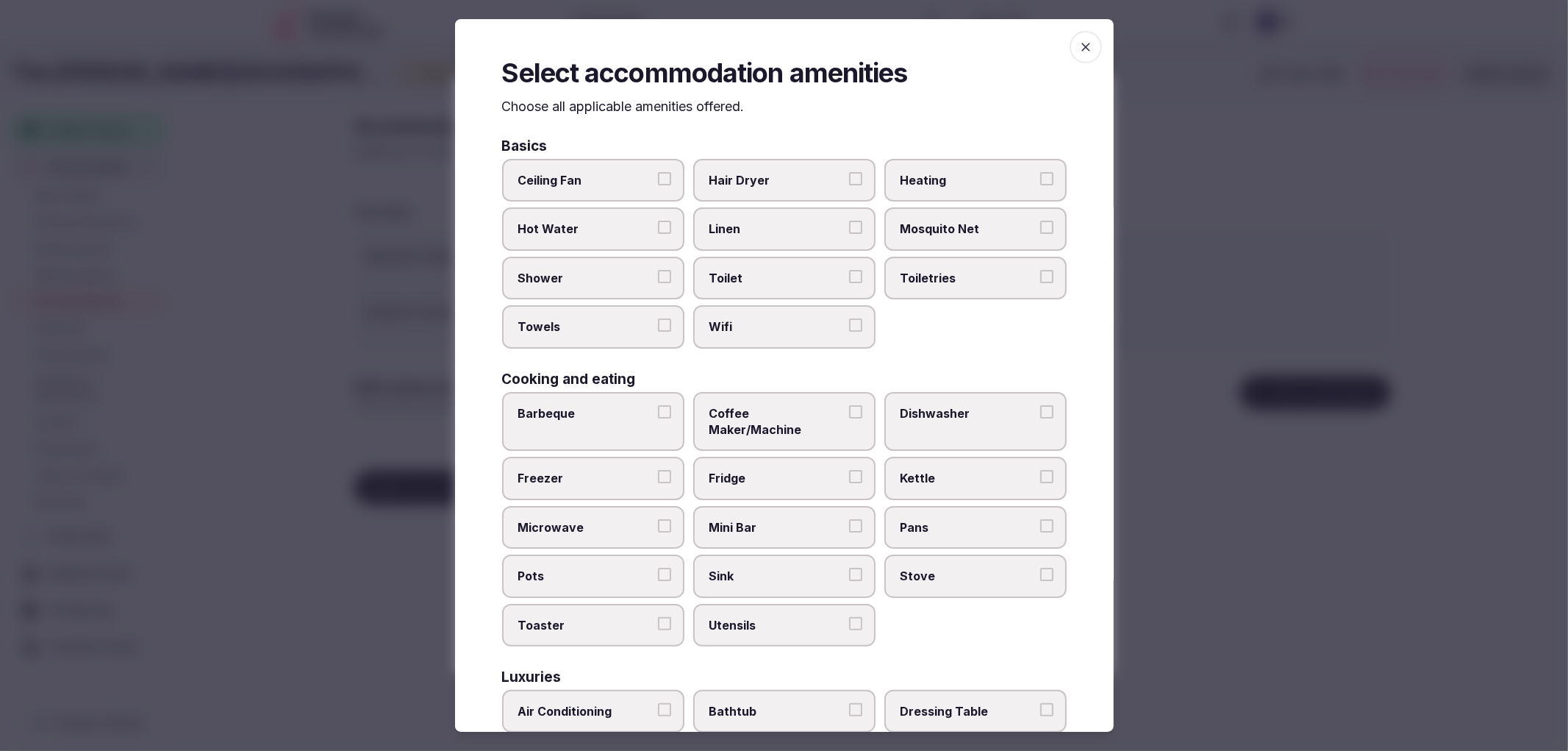
click at [584, 262] on label "Shower" at bounding box center [593, 277] width 182 height 42
click at [658, 270] on button "Shower" at bounding box center [664, 276] width 13 height 13
click at [614, 305] on label "Towels" at bounding box center [593, 326] width 182 height 42
click at [658, 318] on button "Towels" at bounding box center [664, 324] width 13 height 13
click at [821, 257] on label "Toilet" at bounding box center [784, 277] width 182 height 42
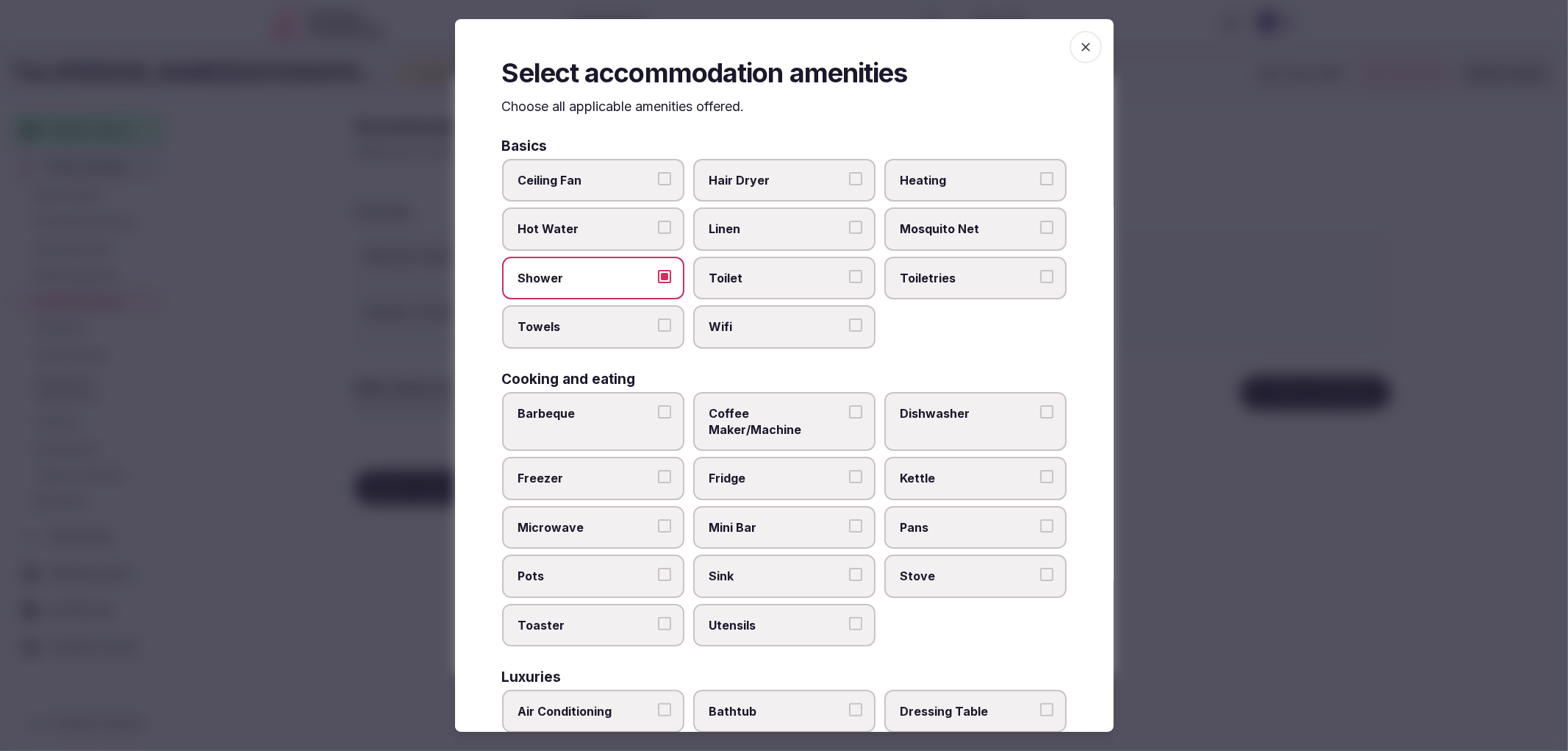
click at [849, 270] on button "Toilet" at bounding box center [855, 276] width 13 height 13
drag, startPoint x: 839, startPoint y: 336, endPoint x: 981, endPoint y: 277, distance: 153.8
click at [847, 331] on label "Wifi" at bounding box center [784, 326] width 182 height 42
click at [849, 331] on button "Wifi" at bounding box center [855, 324] width 13 height 13
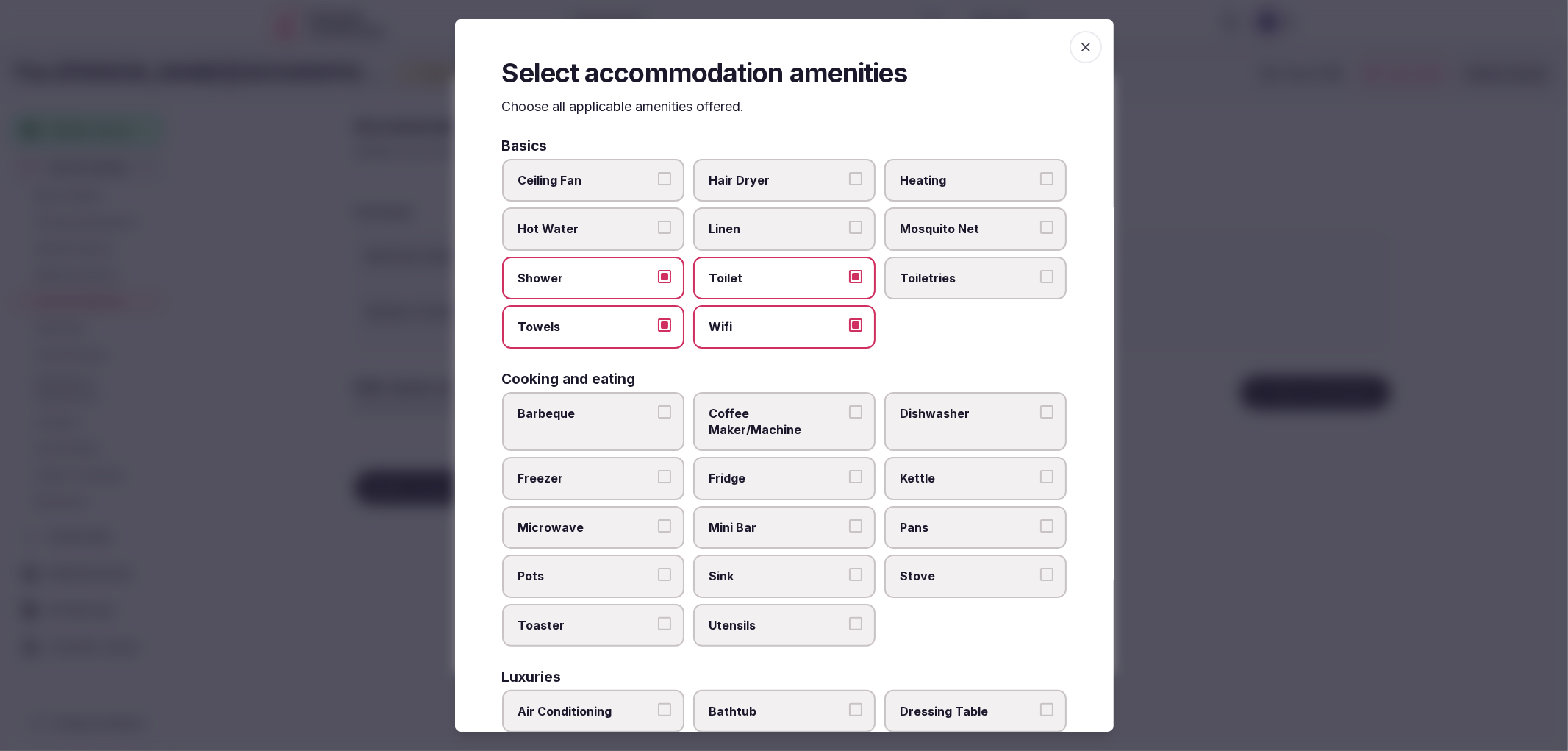
click at [1011, 270] on span "Toiletries" at bounding box center [968, 277] width 136 height 16
click at [1040, 270] on button "Toiletries" at bounding box center [1046, 276] width 13 height 13
click at [816, 188] on label "Hair Dryer" at bounding box center [784, 180] width 182 height 42
click at [849, 185] on button "Hair Dryer" at bounding box center [855, 178] width 13 height 13
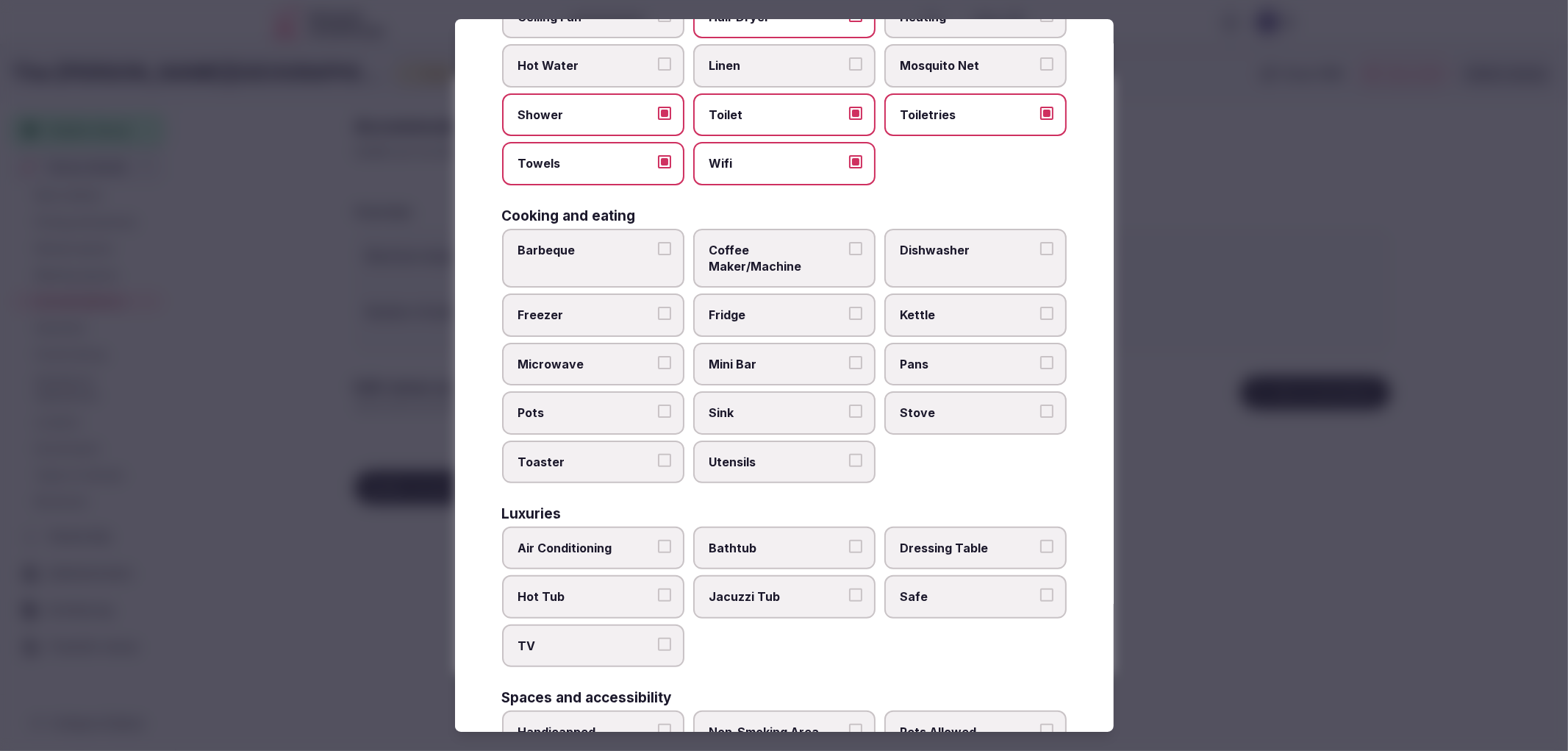
click at [773, 234] on label "Coffee Maker/Machine" at bounding box center [784, 258] width 182 height 60
click at [849, 242] on button "Coffee Maker/Machine" at bounding box center [855, 248] width 13 height 13
click at [784, 307] on span "Fridge" at bounding box center [777, 315] width 136 height 16
click at [849, 307] on button "Fridge" at bounding box center [855, 313] width 13 height 13
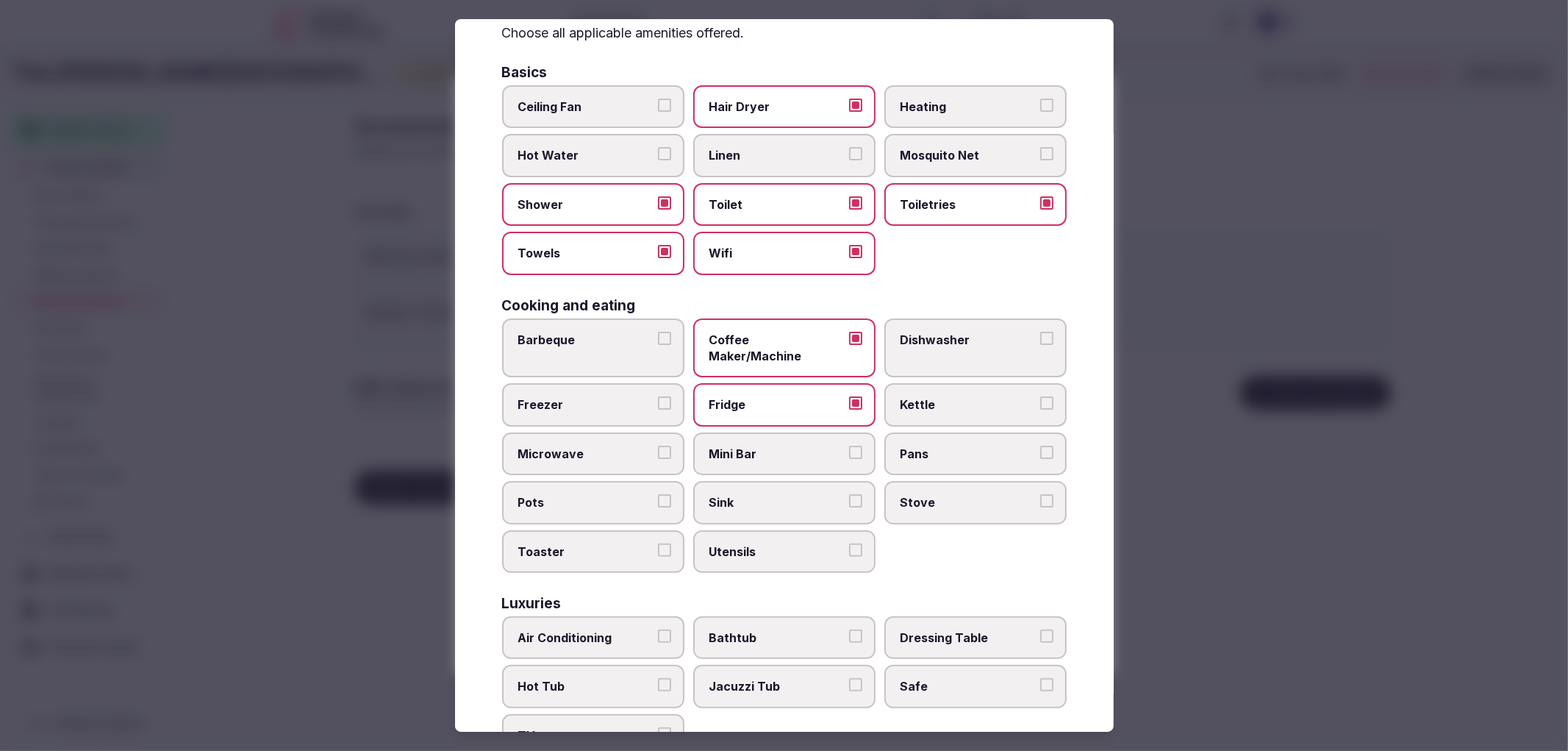
scroll to position [0, 0]
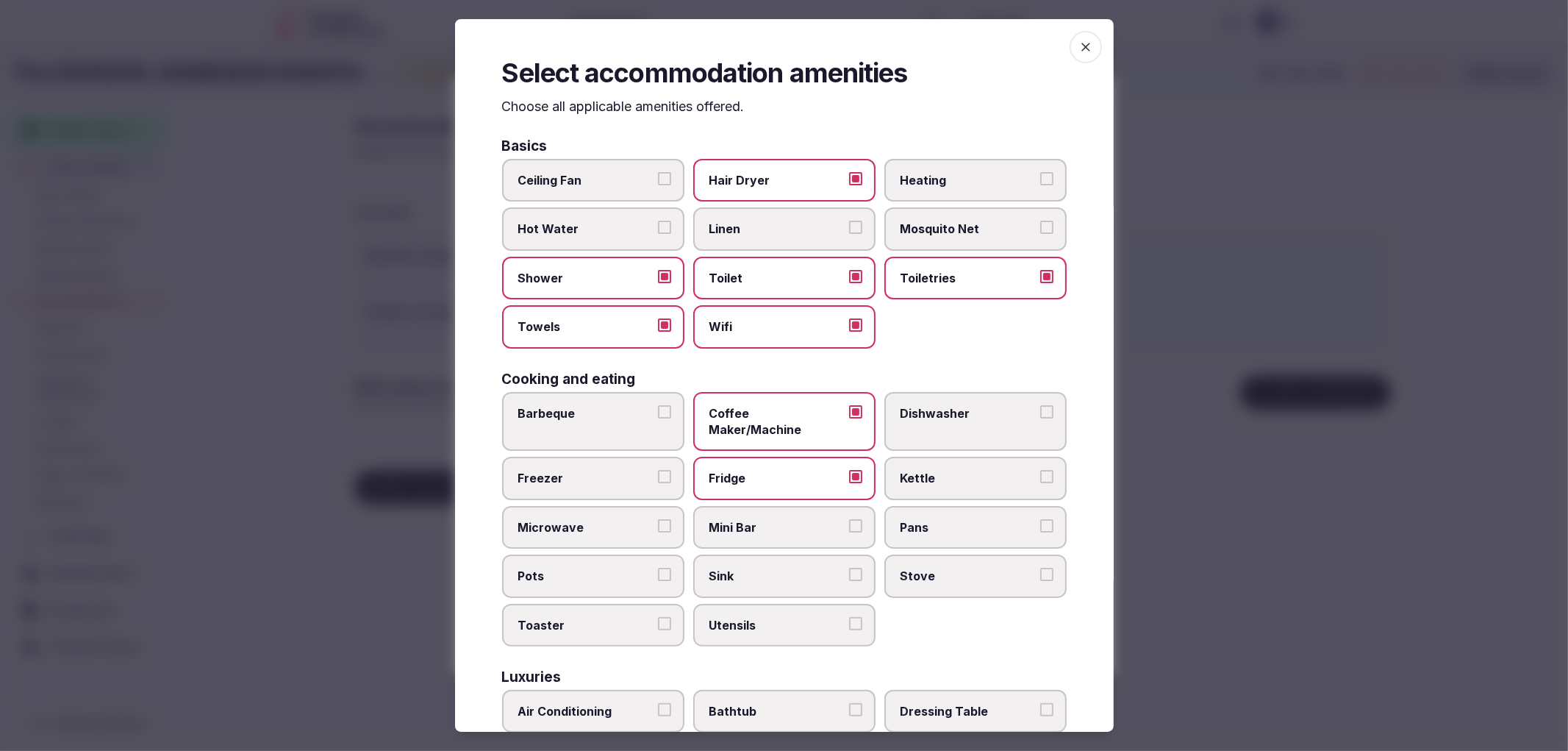
click at [753, 172] on span "Hair Dryer" at bounding box center [777, 180] width 136 height 16
click at [849, 172] on button "Hair Dryer" at bounding box center [855, 178] width 13 height 13
click at [753, 172] on span "Hair Dryer" at bounding box center [777, 180] width 136 height 16
click at [849, 172] on button "Hair Dryer" at bounding box center [855, 178] width 13 height 13
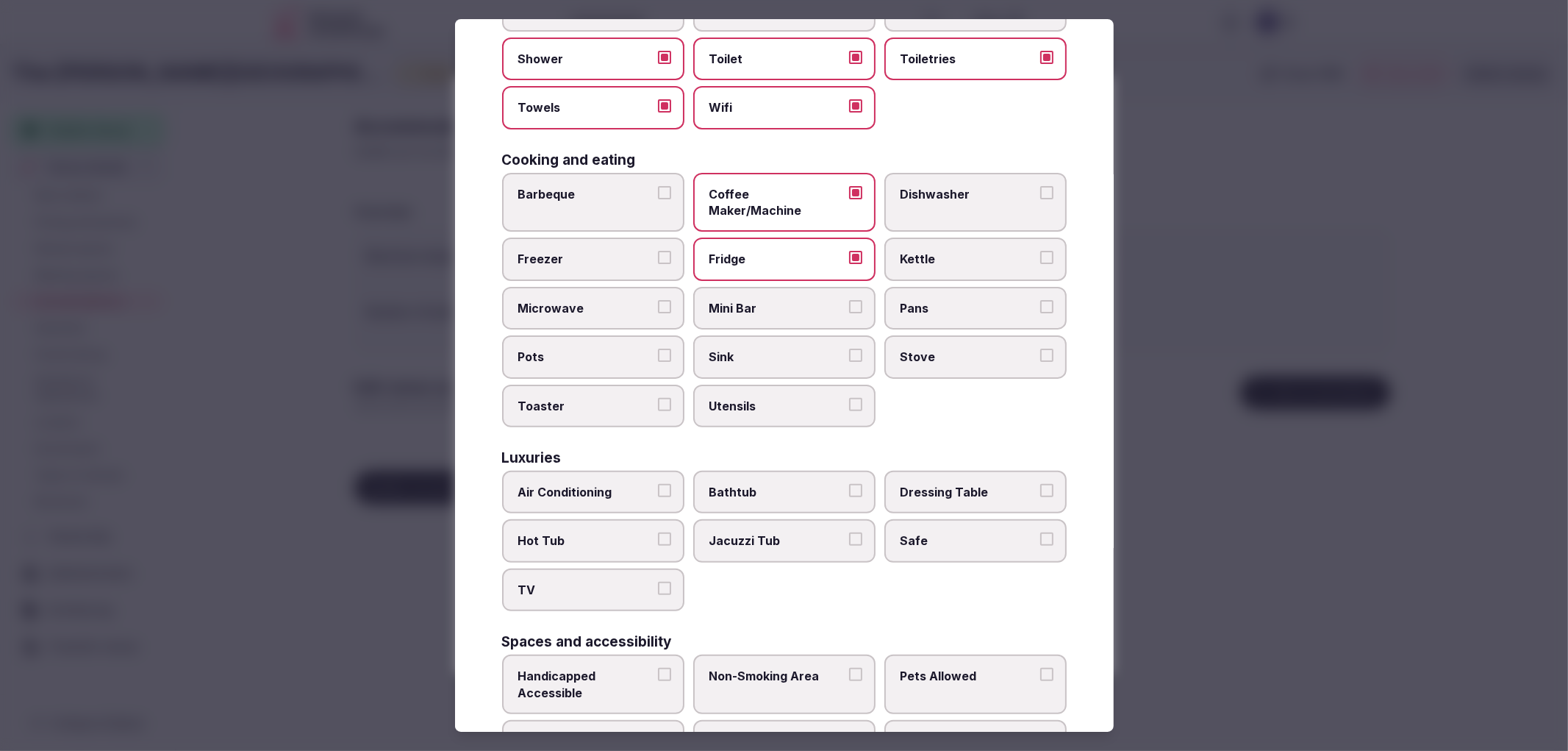
scroll to position [327, 0]
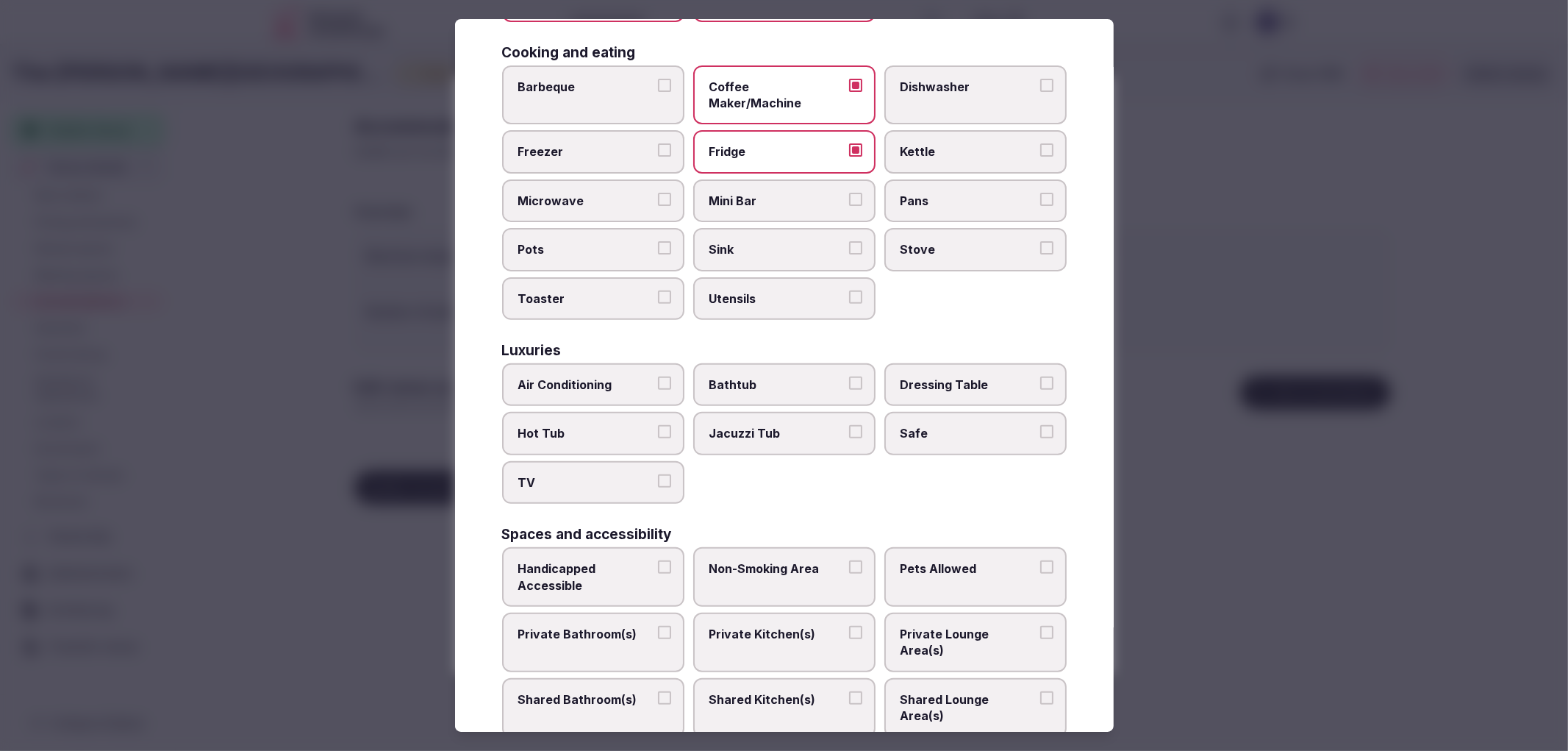
click at [569, 377] on span "Air Conditioning" at bounding box center [586, 385] width 136 height 16
click at [658, 377] on button "Air Conditioning" at bounding box center [664, 383] width 13 height 13
drag, startPoint x: 610, startPoint y: 439, endPoint x: 733, endPoint y: 436, distance: 123.0
click at [612, 461] on label "TV" at bounding box center [593, 482] width 182 height 42
click at [658, 474] on button "TV" at bounding box center [664, 481] width 13 height 13
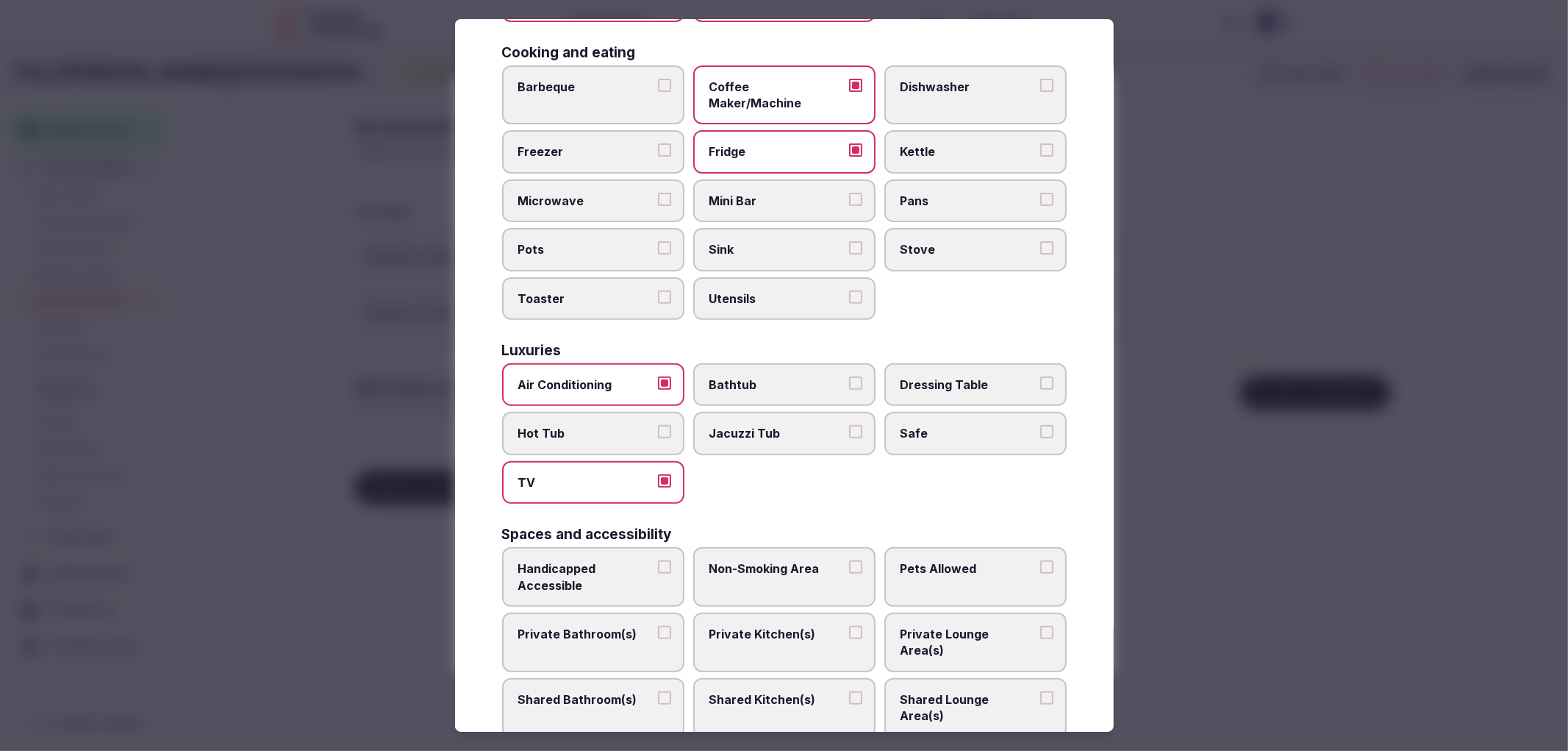
click at [955, 413] on label "Safe" at bounding box center [975, 433] width 182 height 42
click at [1040, 425] on button "Safe" at bounding box center [1046, 431] width 13 height 13
drag, startPoint x: 548, startPoint y: 597, endPoint x: 608, endPoint y: 554, distance: 73.8
click at [549, 626] on span "Private Bathroom(s)" at bounding box center [586, 633] width 136 height 16
drag, startPoint x: 639, startPoint y: 538, endPoint x: 711, endPoint y: 545, distance: 72.3
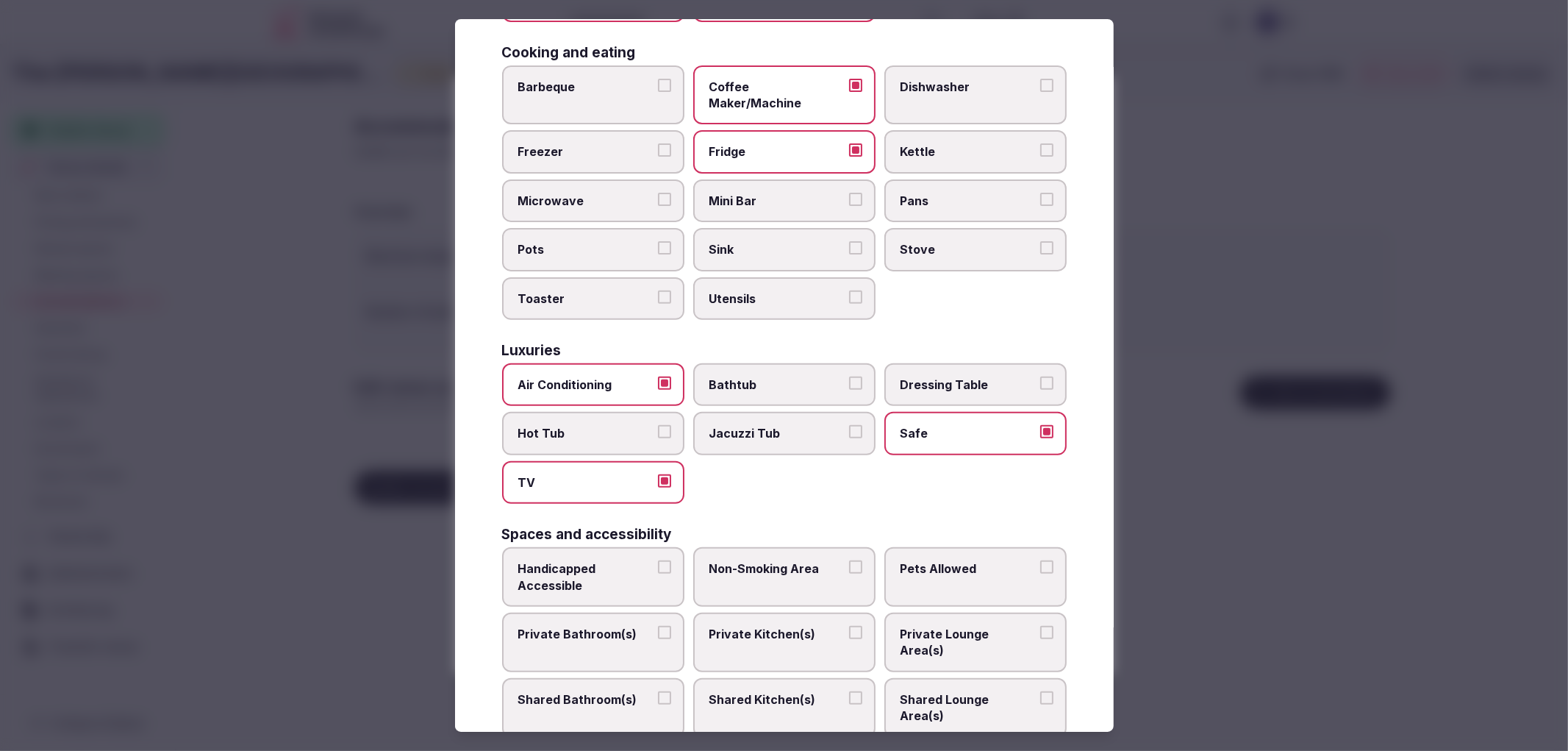
click at [640, 560] on span "Handicapped Accessible" at bounding box center [586, 576] width 136 height 33
click at [658, 560] on button "Handicapped Accessible" at bounding box center [664, 566] width 13 height 13
click at [713, 547] on label "Non-Smoking Area" at bounding box center [784, 576] width 182 height 60
click at [849, 560] on button "Non-Smoking Area" at bounding box center [855, 566] width 13 height 13
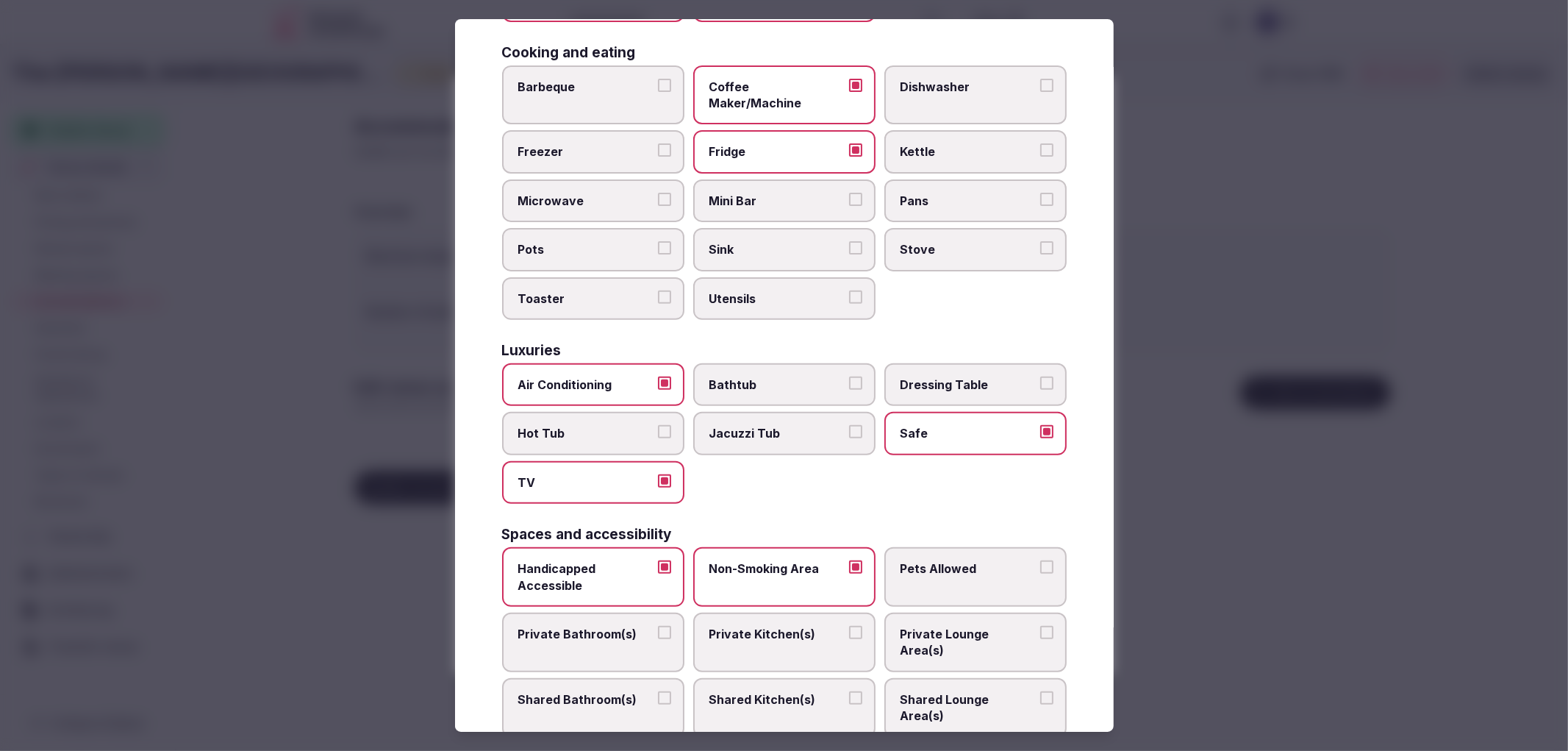
click at [633, 626] on span "Private Bathroom(s)" at bounding box center [586, 633] width 136 height 16
click at [658, 626] on button "Private Bathroom(s)" at bounding box center [664, 632] width 13 height 13
click at [652, 556] on label "Handicapped Accessible" at bounding box center [593, 576] width 182 height 60
click at [658, 560] on button "Handicapped Accessible" at bounding box center [664, 566] width 13 height 13
click at [1343, 425] on div at bounding box center [784, 375] width 1568 height 751
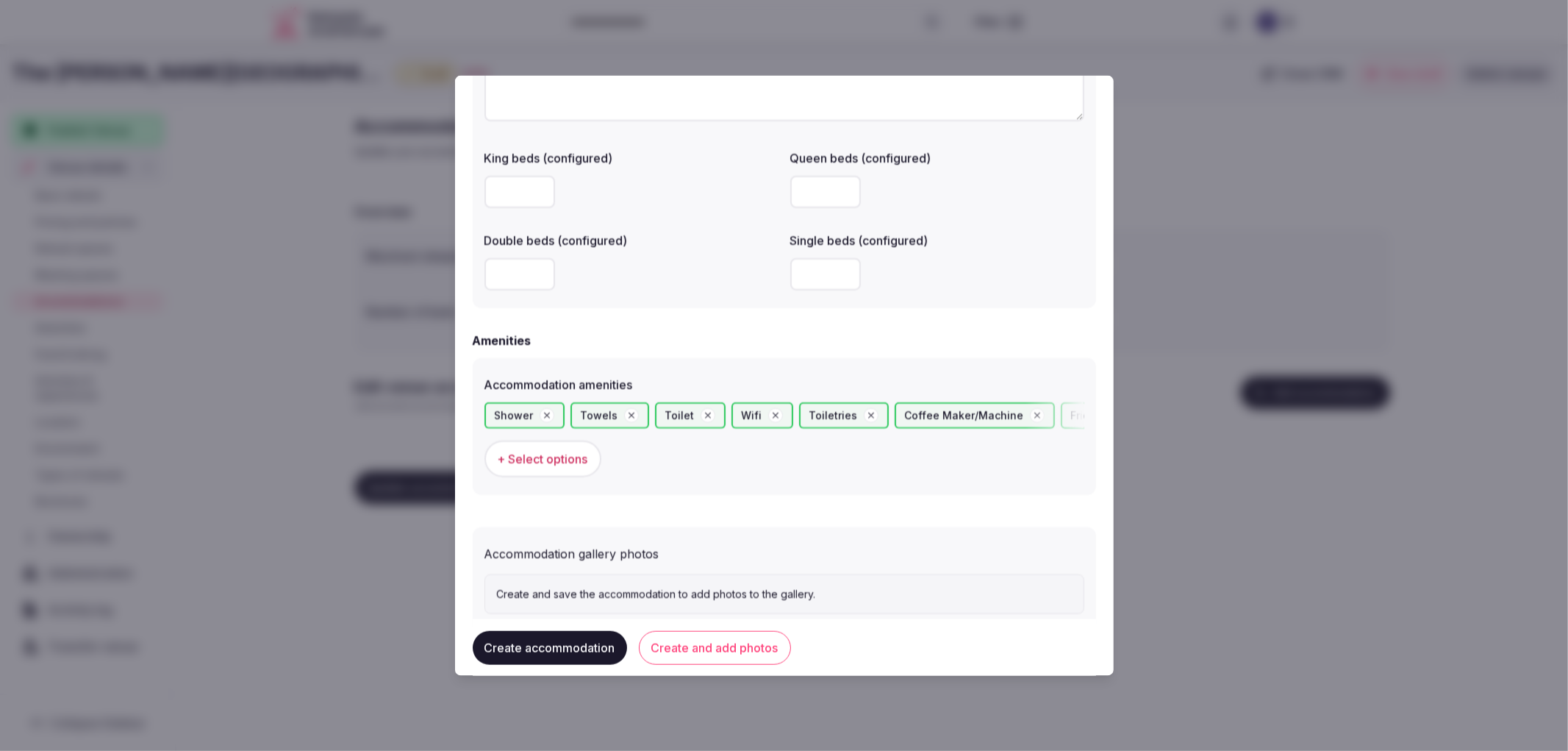
click at [722, 637] on button "Create and add photos" at bounding box center [714, 646] width 152 height 34
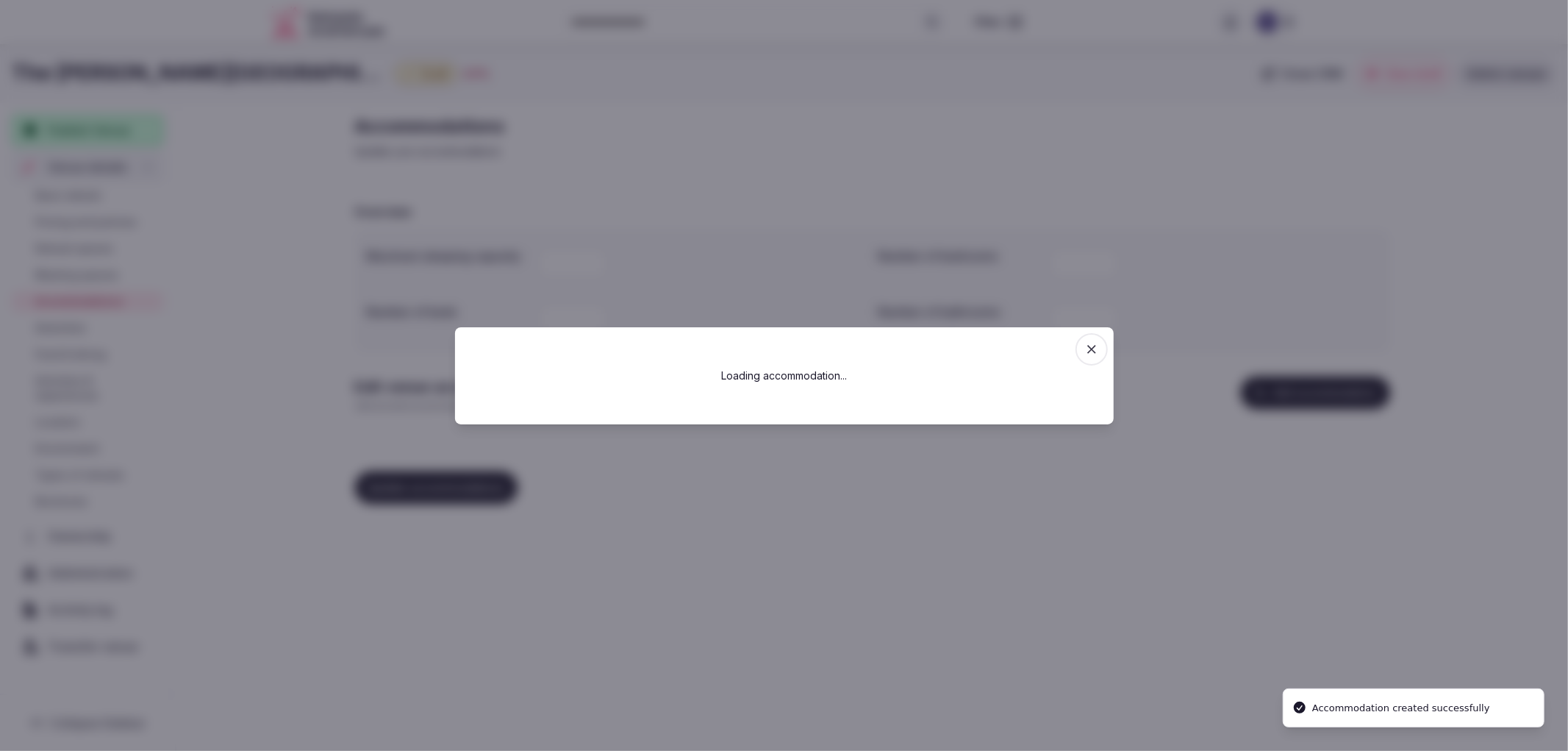
scroll to position [0, 0]
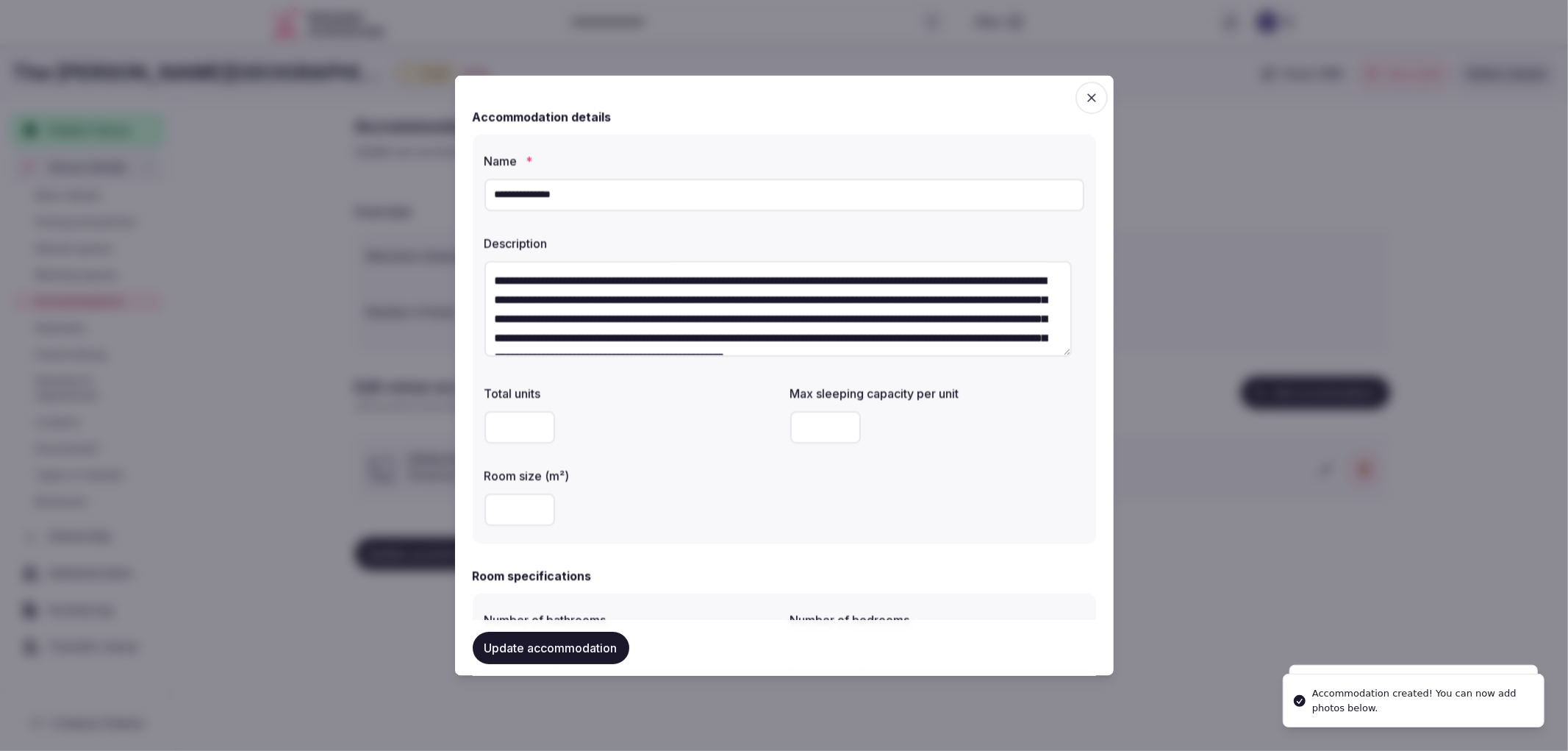
click at [308, 289] on div at bounding box center [784, 375] width 1568 height 751
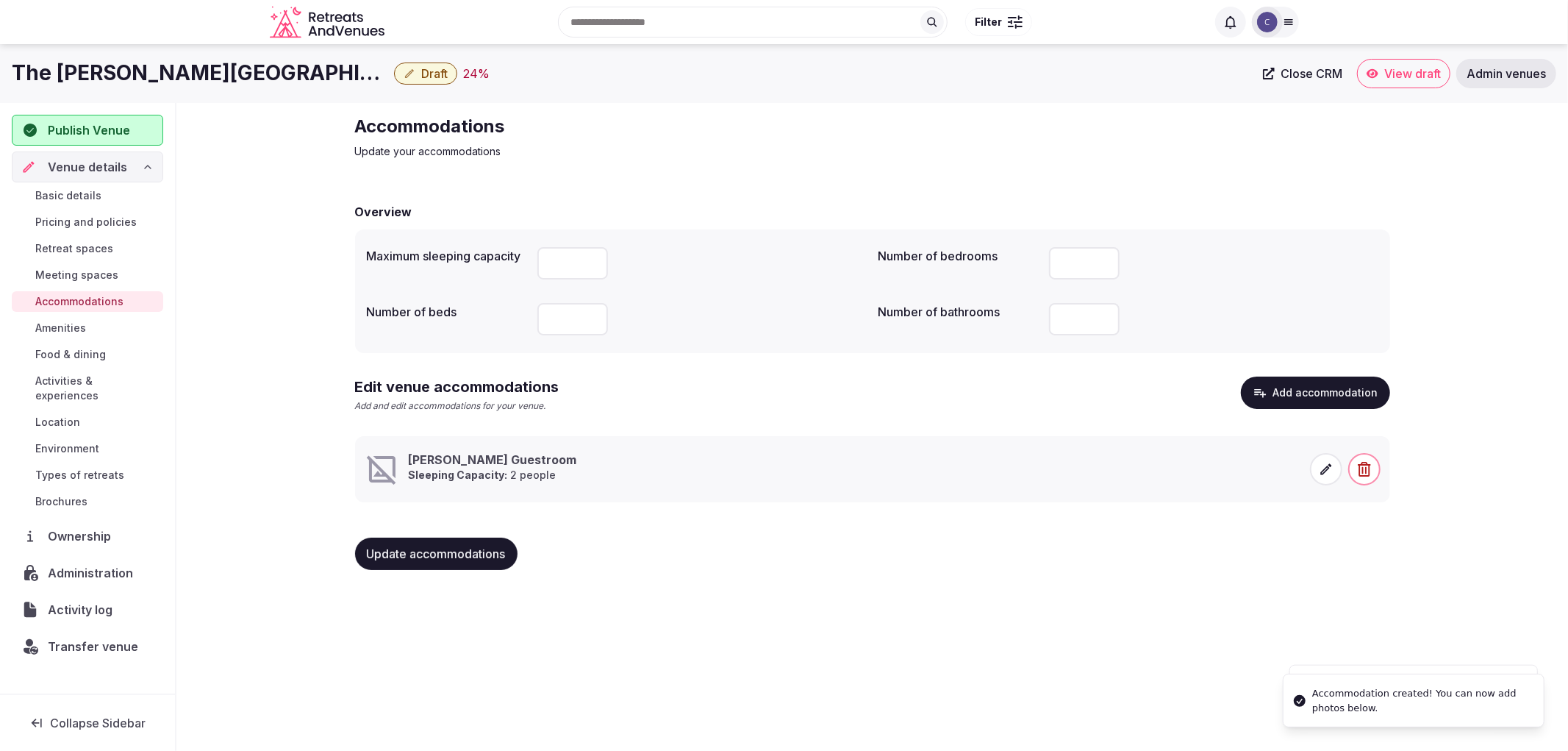
click at [105, 79] on h1 "The Darcy Hotel" at bounding box center [200, 73] width 377 height 29
click at [106, 15] on div "Search Popular Destinations Toscana, Italy Riviera Maya, Mexico Indonesia, Bali…" at bounding box center [784, 22] width 1568 height 44
click at [152, 76] on h1 "The Darcy Hotel" at bounding box center [200, 73] width 377 height 29
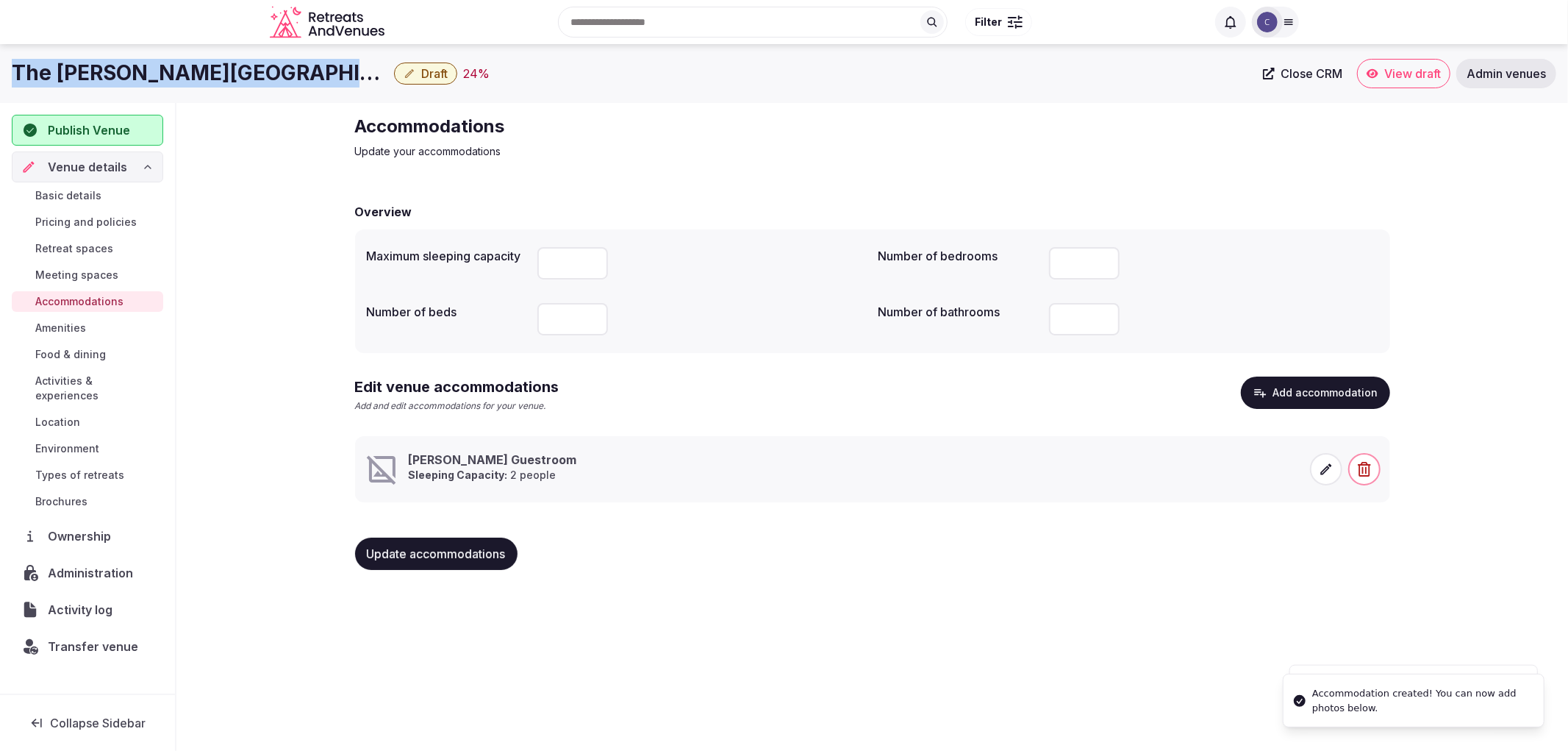
click at [152, 76] on h1 "The Darcy Hotel" at bounding box center [200, 73] width 377 height 29
copy div "The Darcy Hotel"
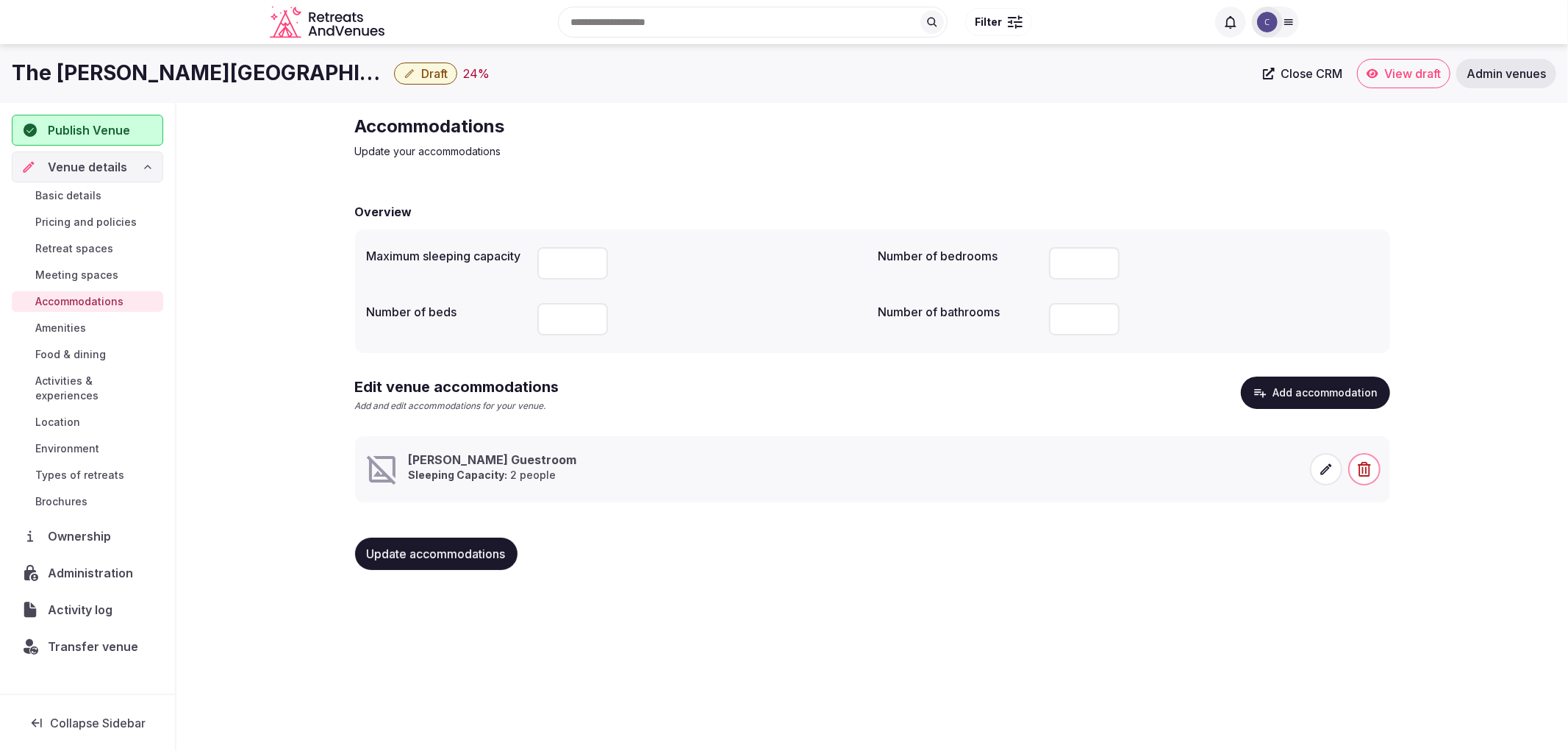
drag, startPoint x: 1246, startPoint y: 560, endPoint x: 1234, endPoint y: 555, distance: 13.0
click at [1246, 560] on div "Update accommodations" at bounding box center [873, 553] width 1035 height 32
click at [1317, 468] on span at bounding box center [1325, 468] width 32 height 32
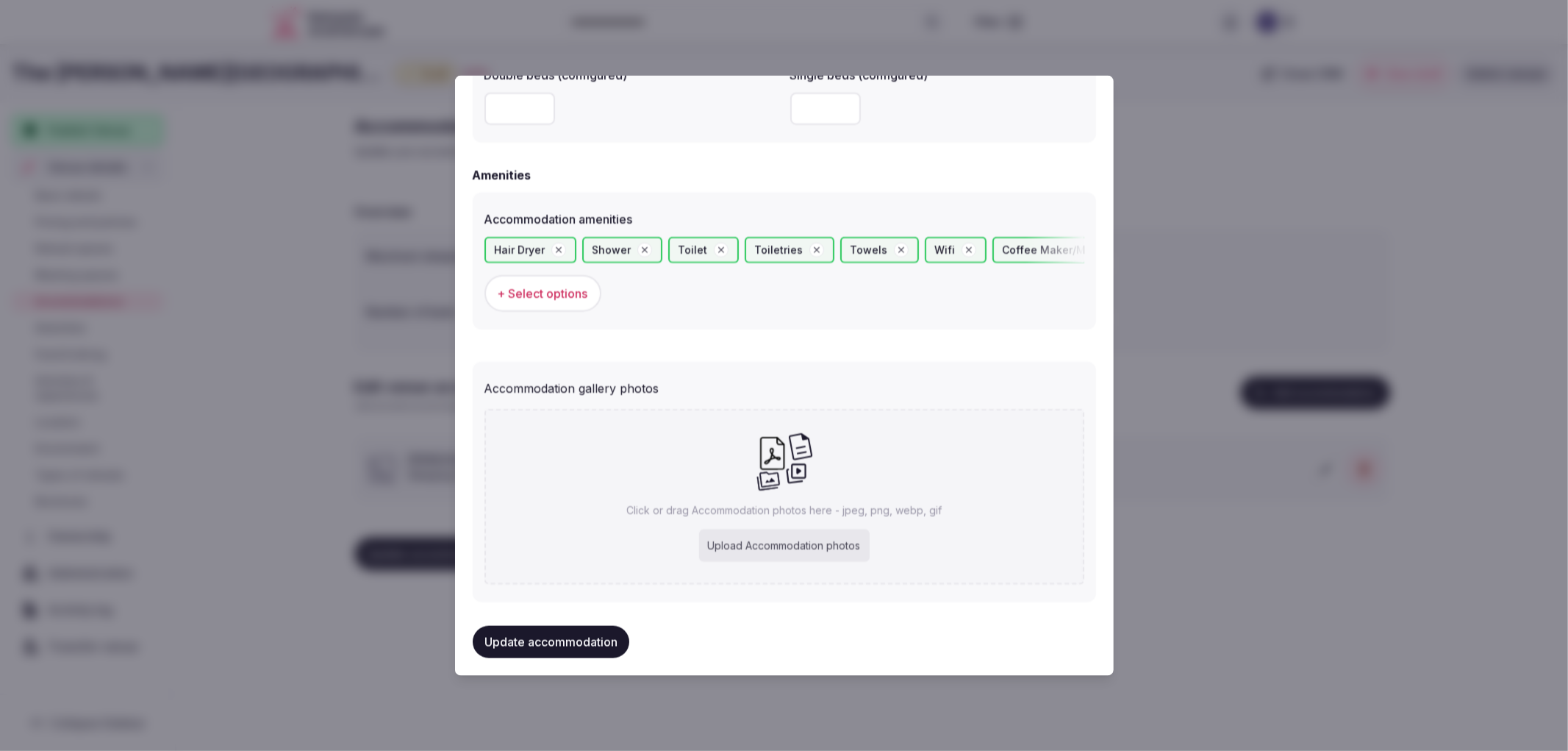
scroll to position [1347, 0]
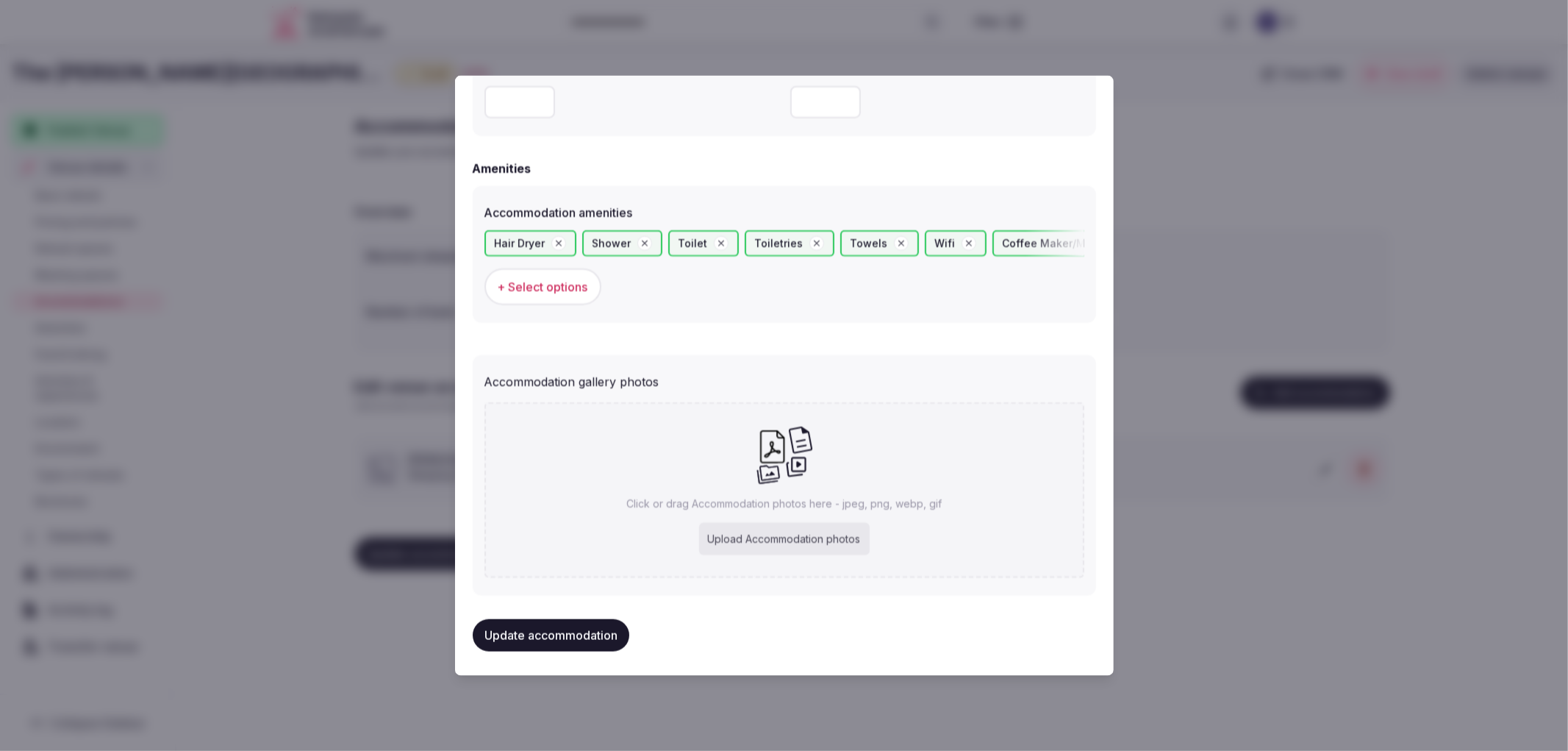
click at [711, 525] on div "Upload Accommodation photos" at bounding box center [784, 538] width 170 height 32
type input "**********"
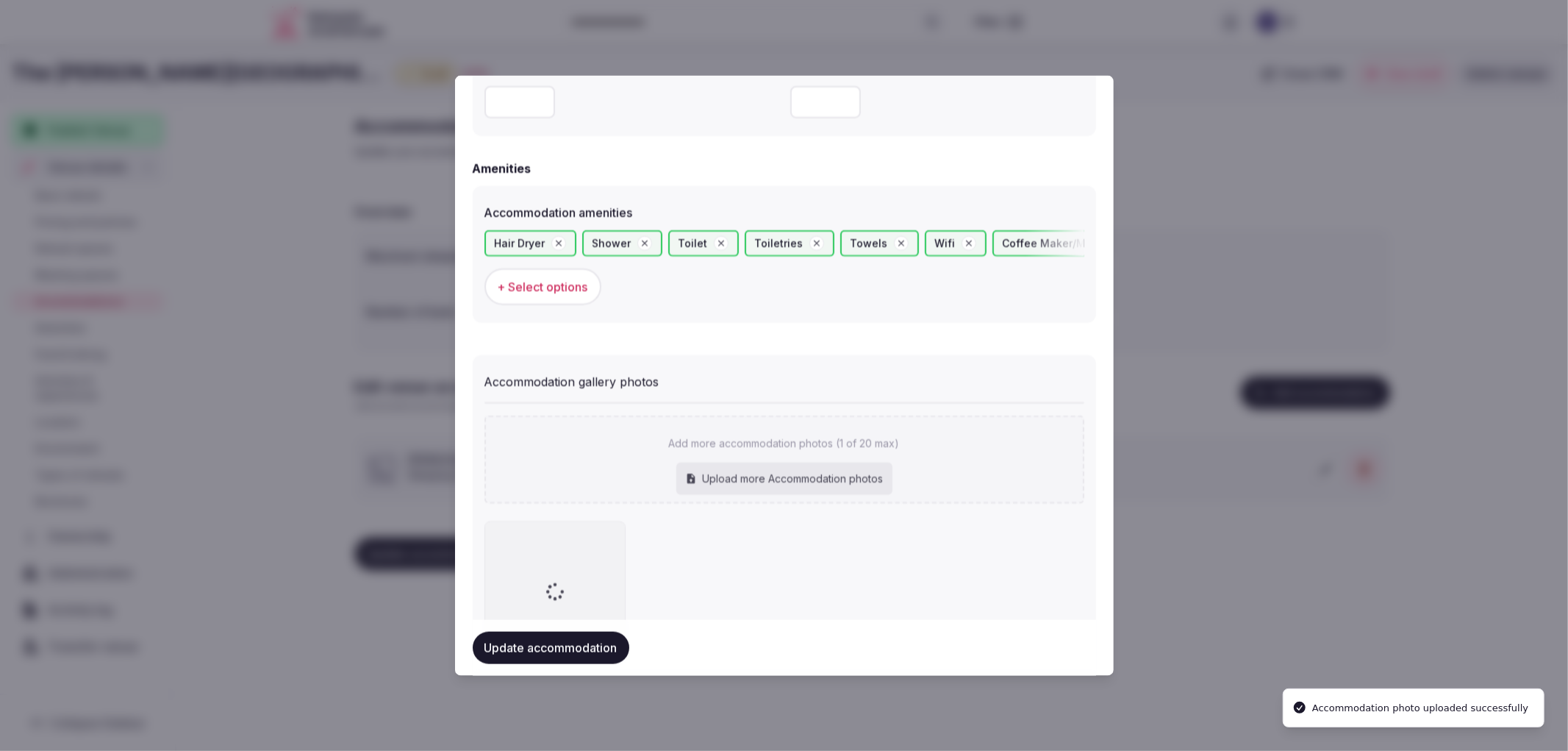
click at [593, 650] on button "Update accommodation" at bounding box center [550, 647] width 156 height 32
click at [1343, 572] on div at bounding box center [784, 375] width 1568 height 751
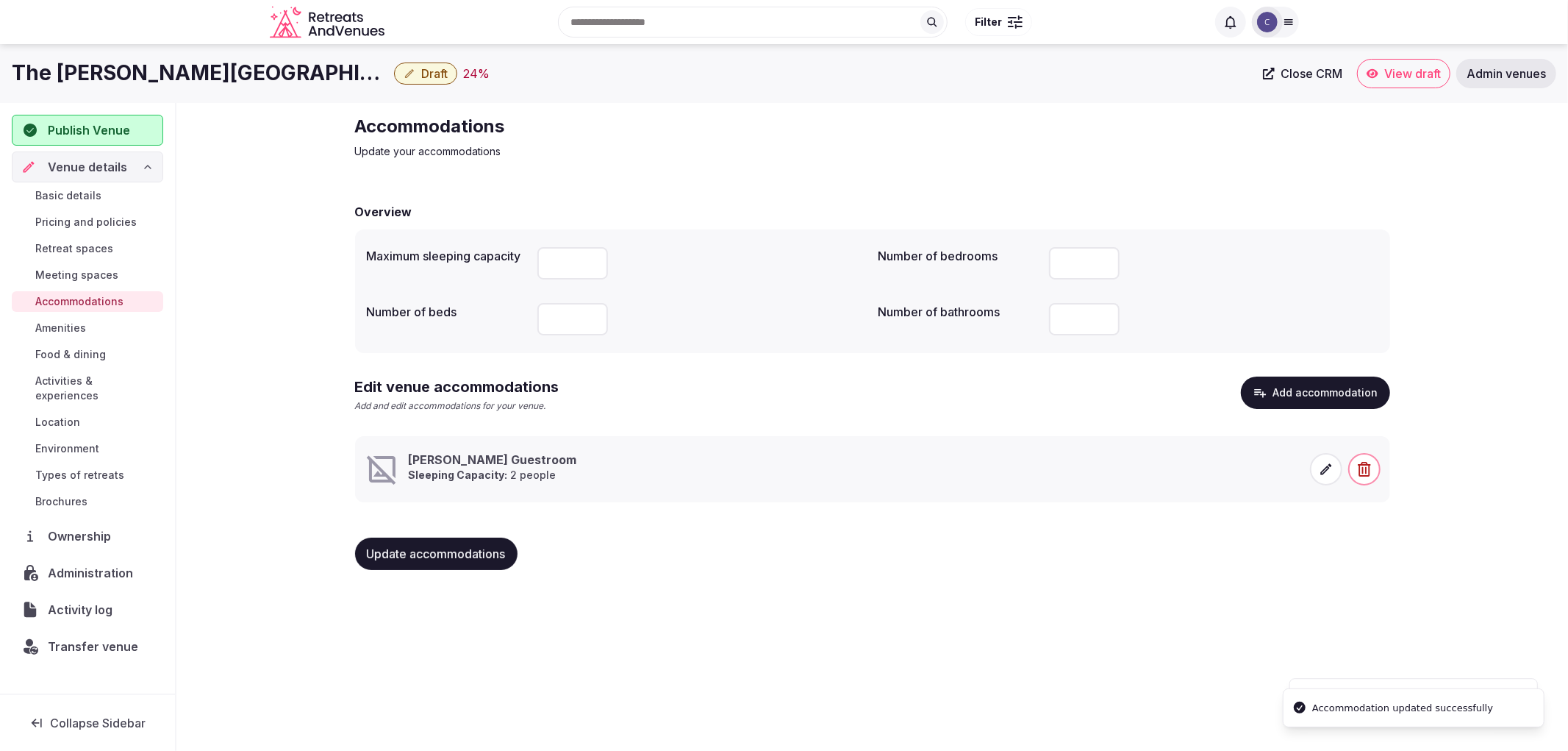
click at [490, 556] on span "Update accommodations" at bounding box center [436, 553] width 139 height 15
click at [1328, 465] on icon at bounding box center [1325, 468] width 11 height 11
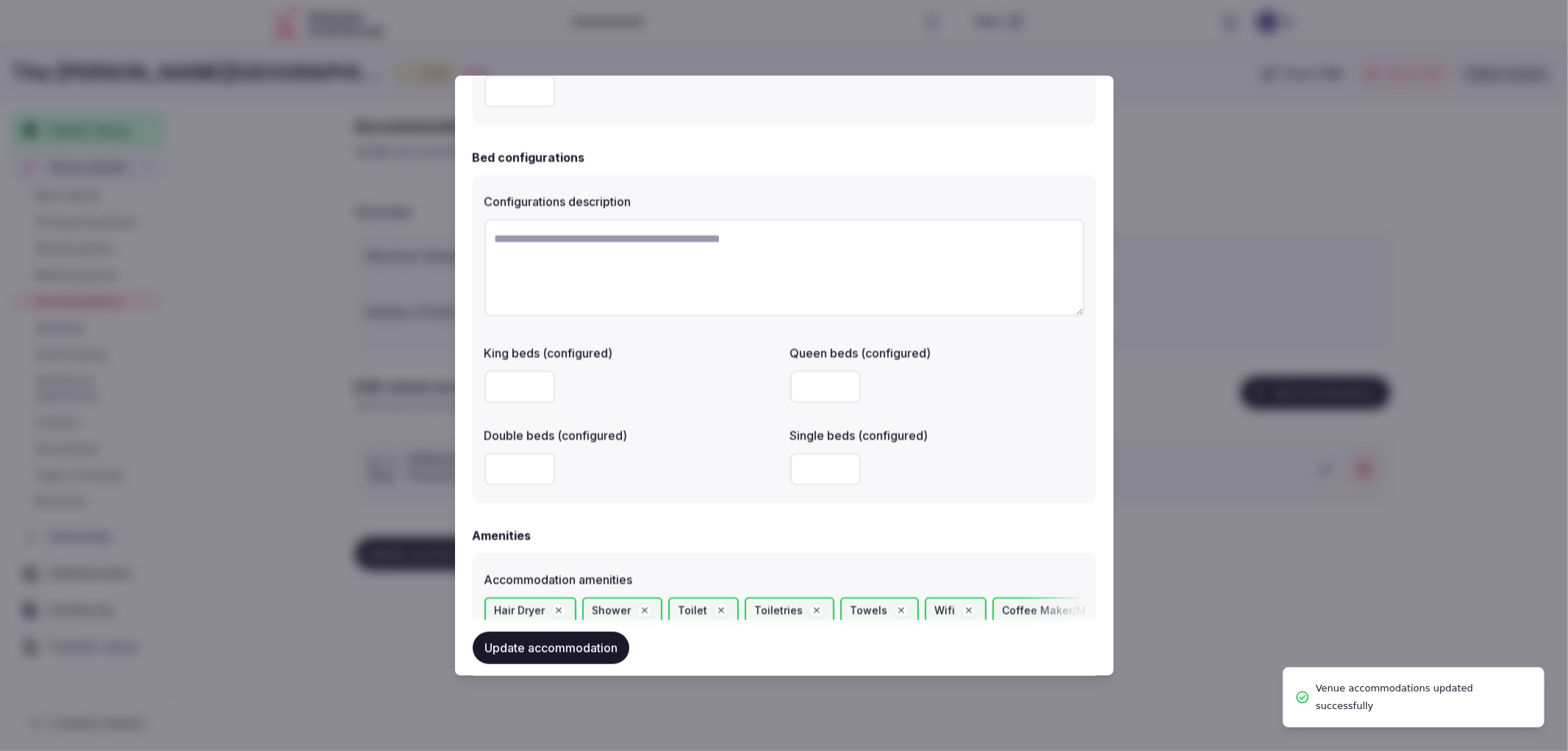
scroll to position [1416, 0]
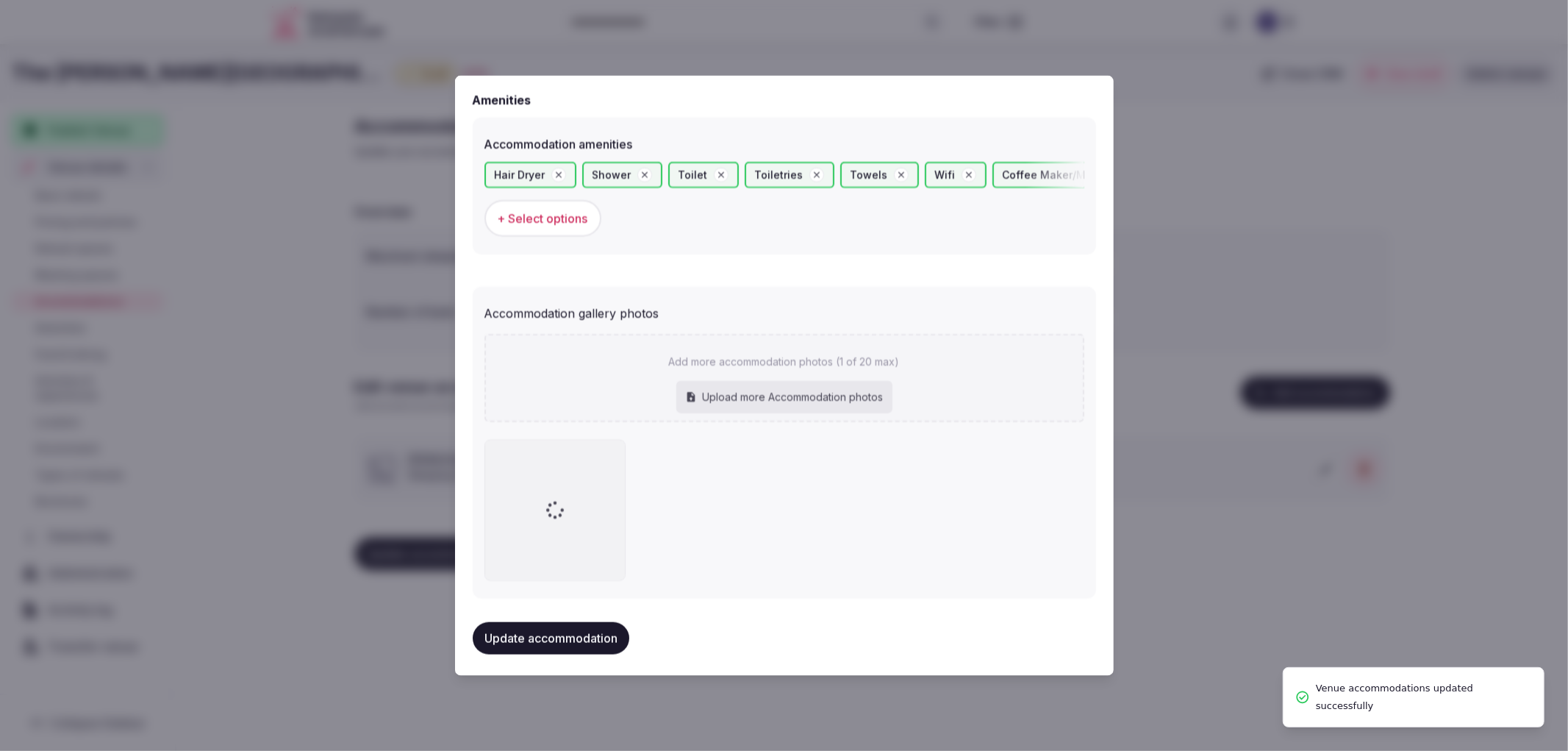
click at [1187, 506] on div at bounding box center [784, 375] width 1568 height 751
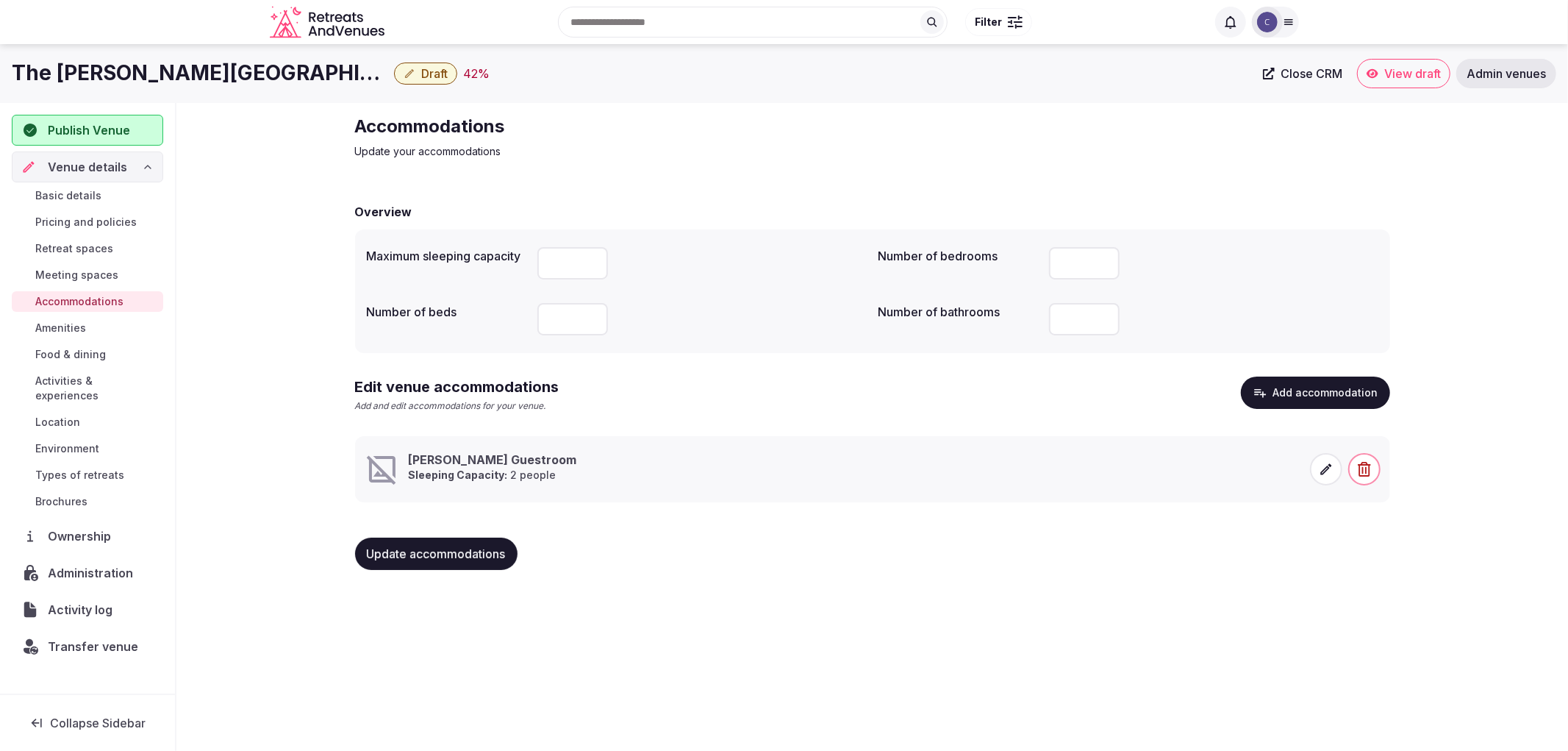
click at [1324, 465] on icon at bounding box center [1326, 468] width 15 height 15
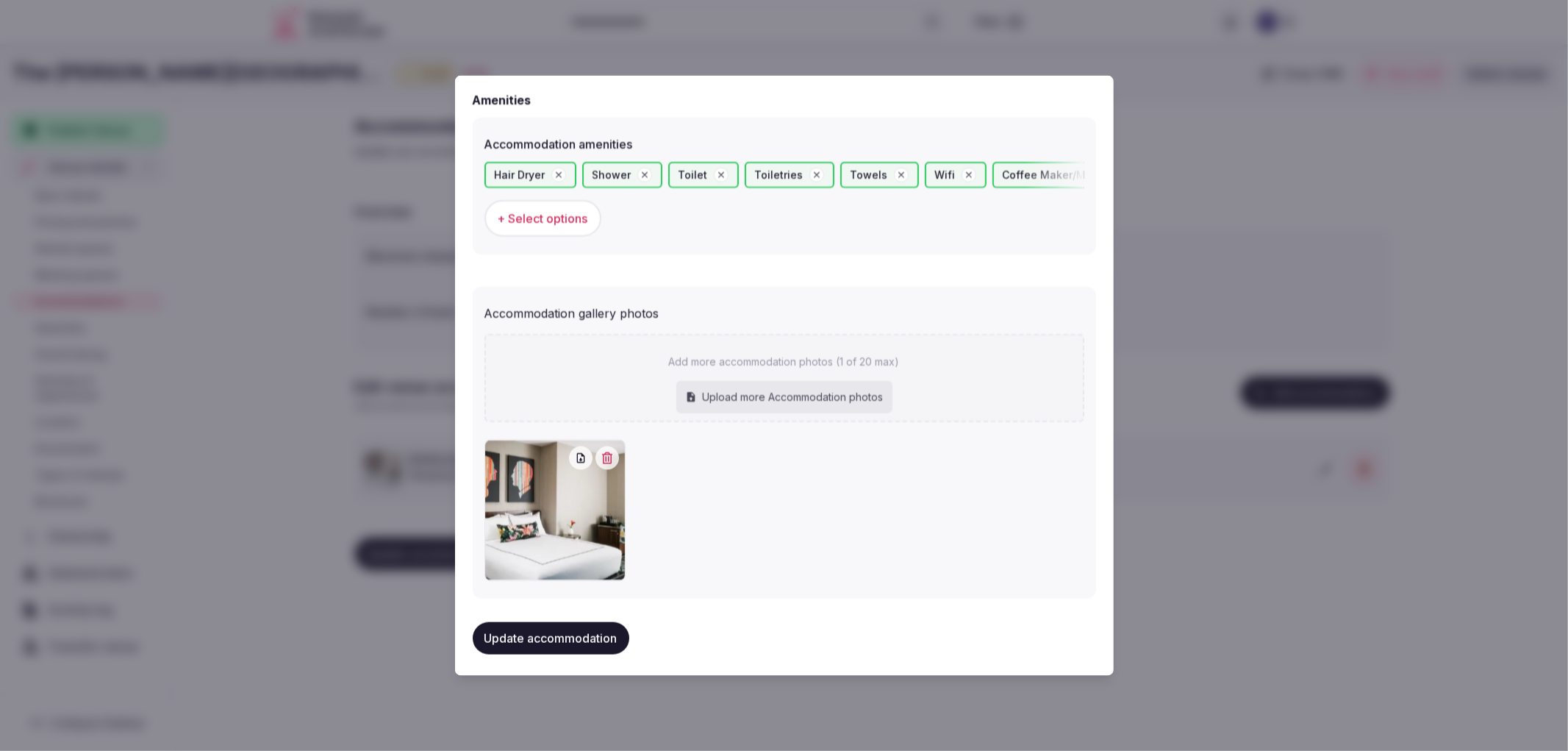
click at [1266, 509] on div at bounding box center [784, 375] width 1568 height 751
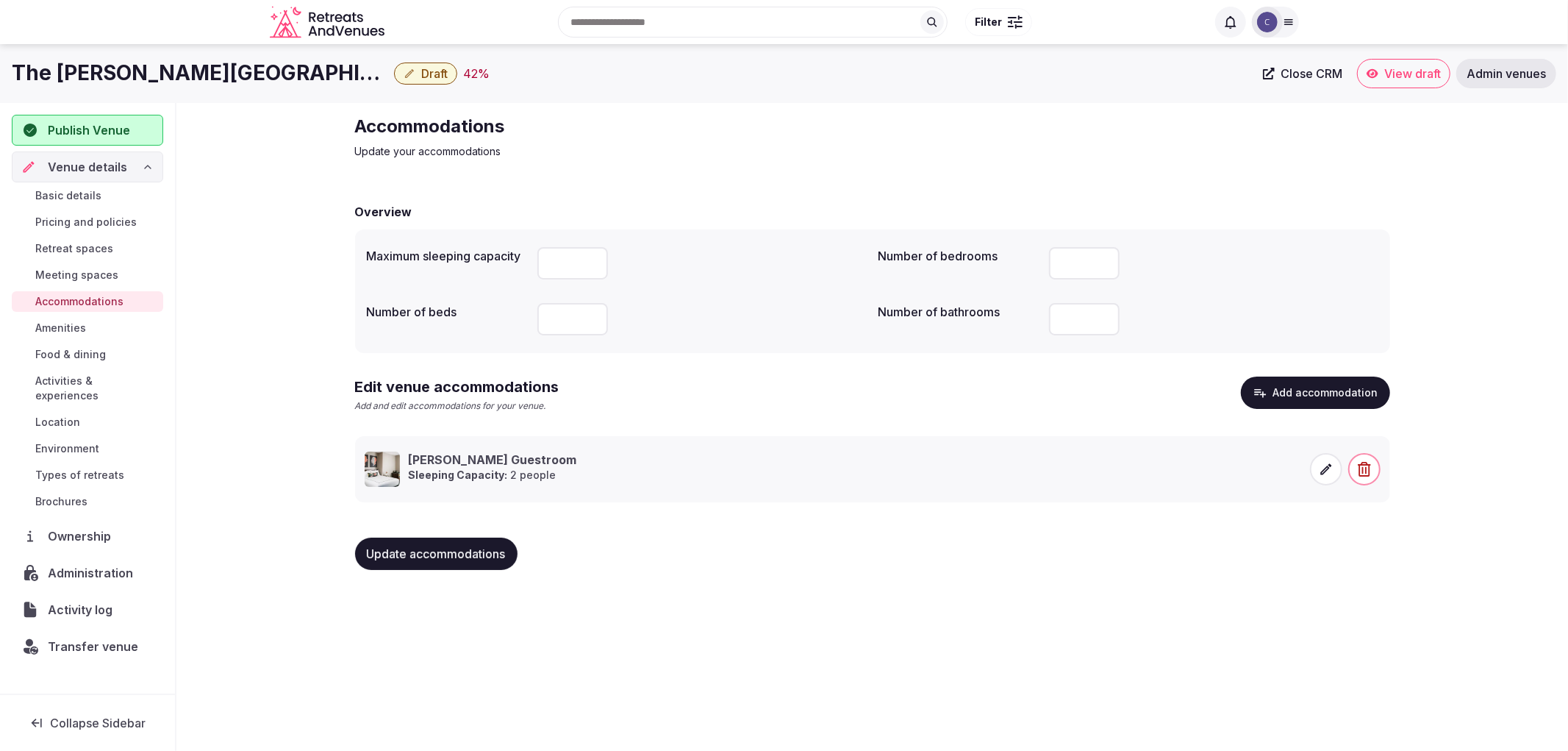
click at [479, 564] on button "Update accommodations" at bounding box center [436, 553] width 162 height 32
click at [486, 549] on div "Update accommodations" at bounding box center [447, 553] width 183 height 32
click at [420, 563] on button "Update accommodations" at bounding box center [436, 553] width 162 height 32
click at [99, 358] on span "Food & dining" at bounding box center [71, 354] width 71 height 15
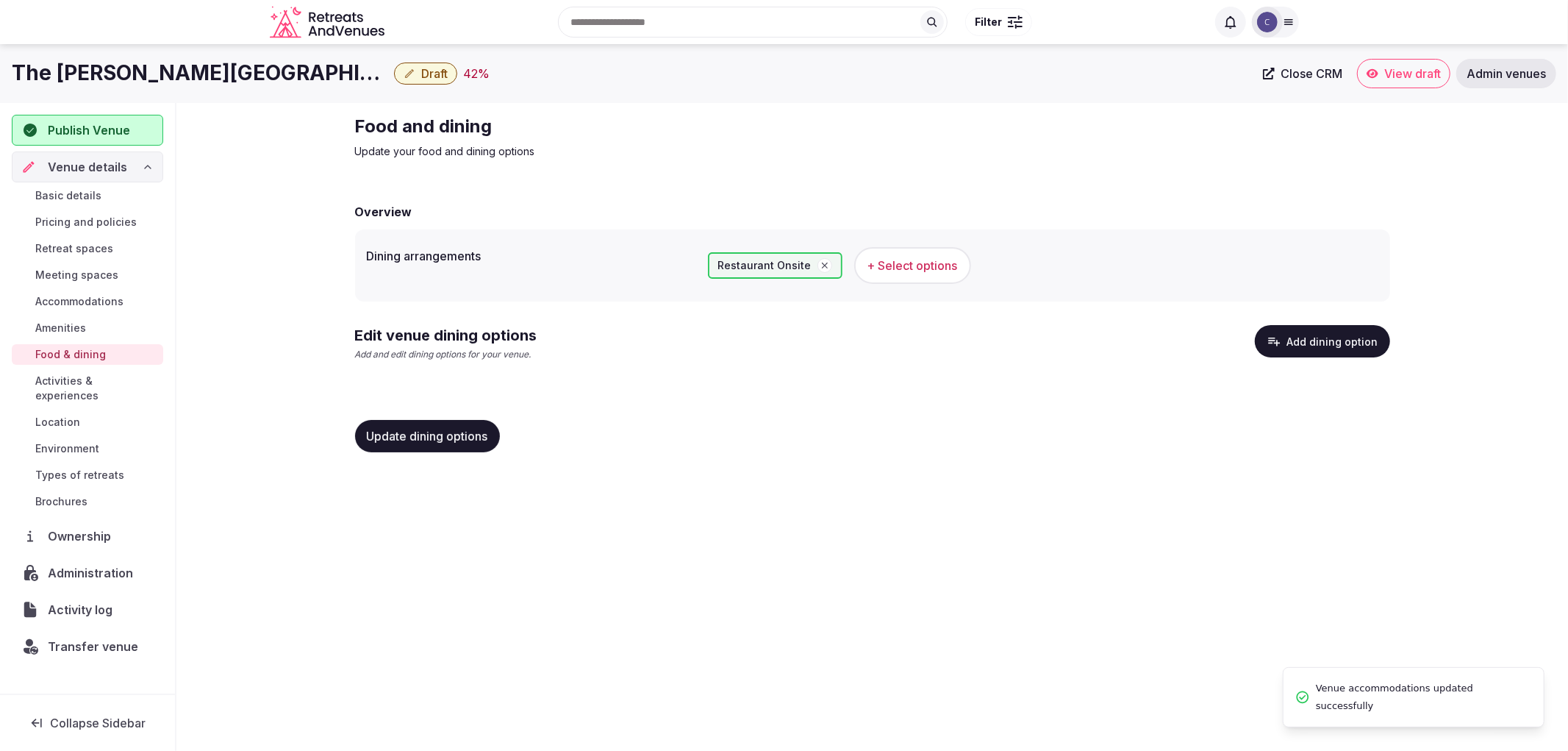
click at [931, 262] on span "+ Select options" at bounding box center [912, 265] width 91 height 16
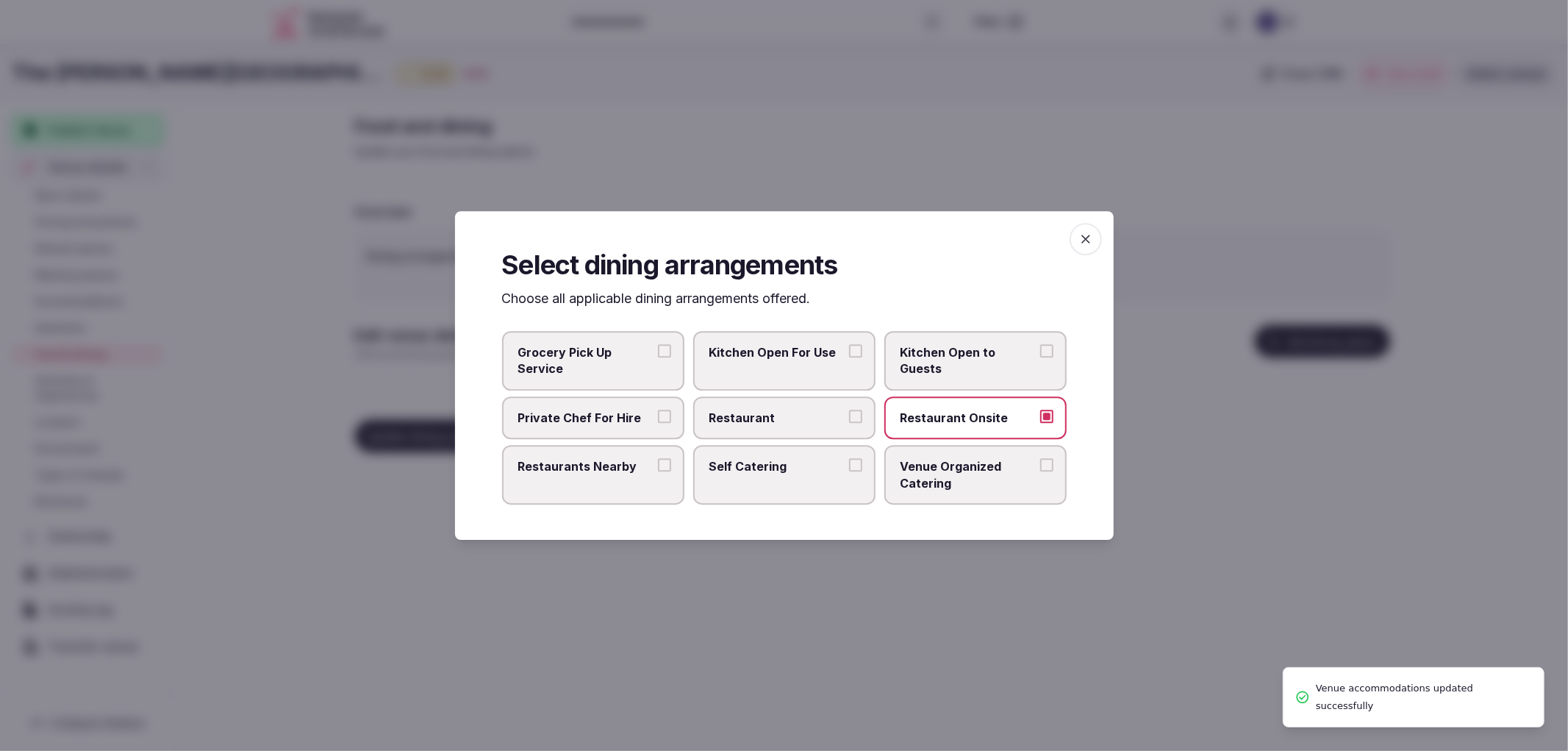
click at [803, 422] on span "Restaurant" at bounding box center [777, 417] width 136 height 16
click at [849, 422] on button "Restaurant" at bounding box center [855, 416] width 13 height 13
click at [1082, 254] on span "button" at bounding box center [1085, 239] width 32 height 32
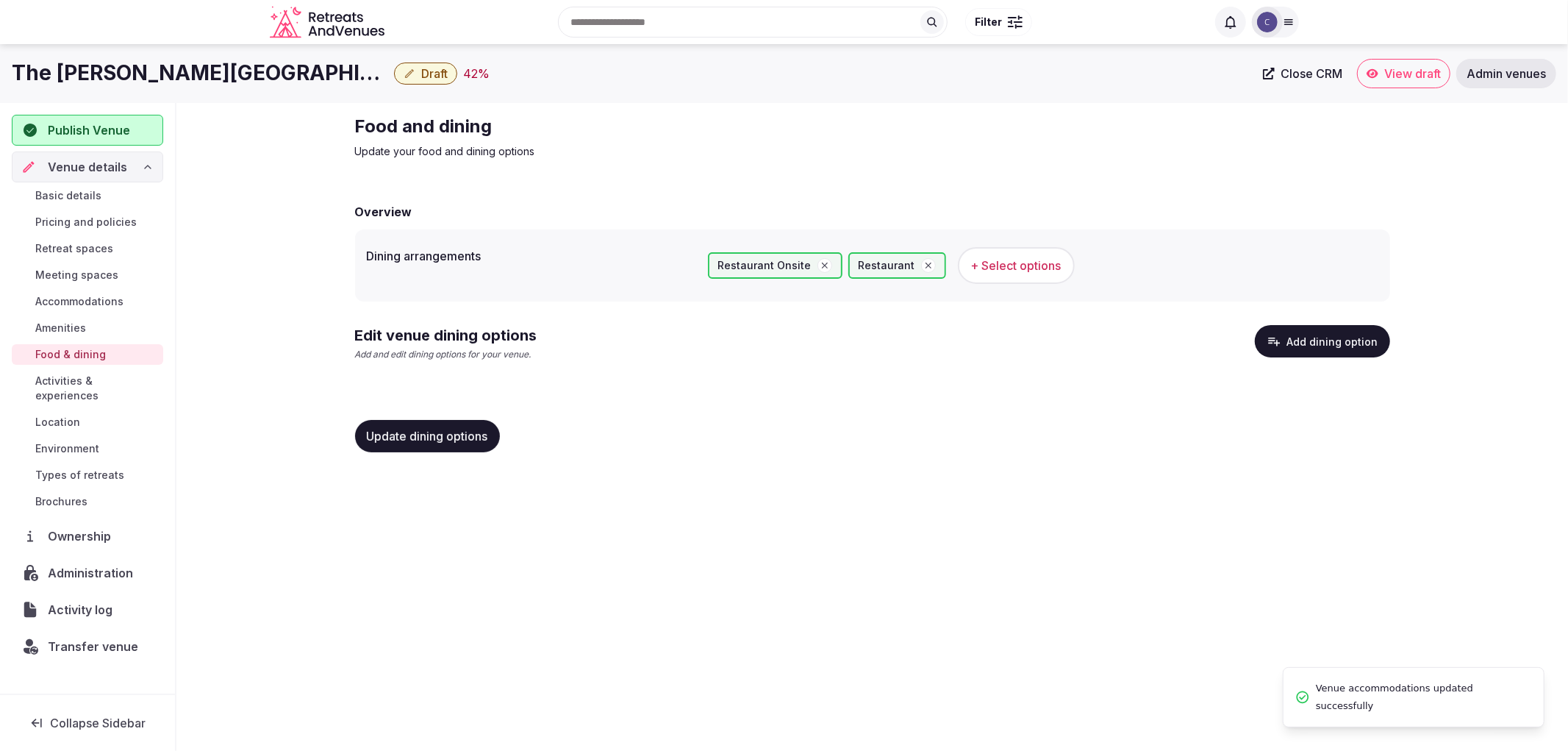
click at [1236, 326] on div "Edit venue dining options Add and edit dining options for your venue. Add dinin…" at bounding box center [873, 348] width 1035 height 48
click at [1262, 328] on button "Add dining option" at bounding box center [1323, 340] width 136 height 32
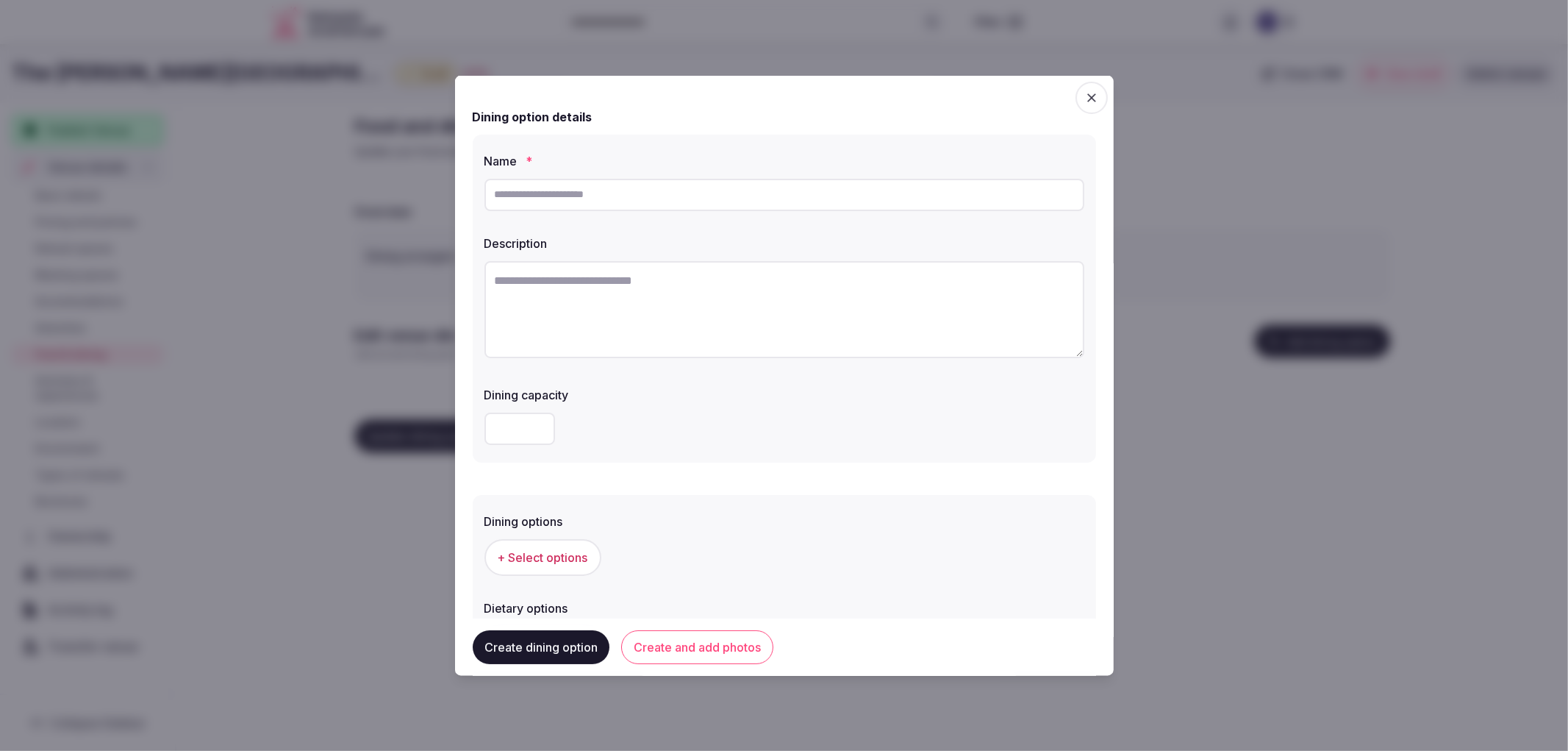
drag, startPoint x: 712, startPoint y: 185, endPoint x: 700, endPoint y: 194, distance: 15.0
click at [712, 185] on input "text" at bounding box center [784, 194] width 600 height 32
paste input "**********"
type input "**********"
click at [620, 282] on textarea at bounding box center [784, 309] width 600 height 97
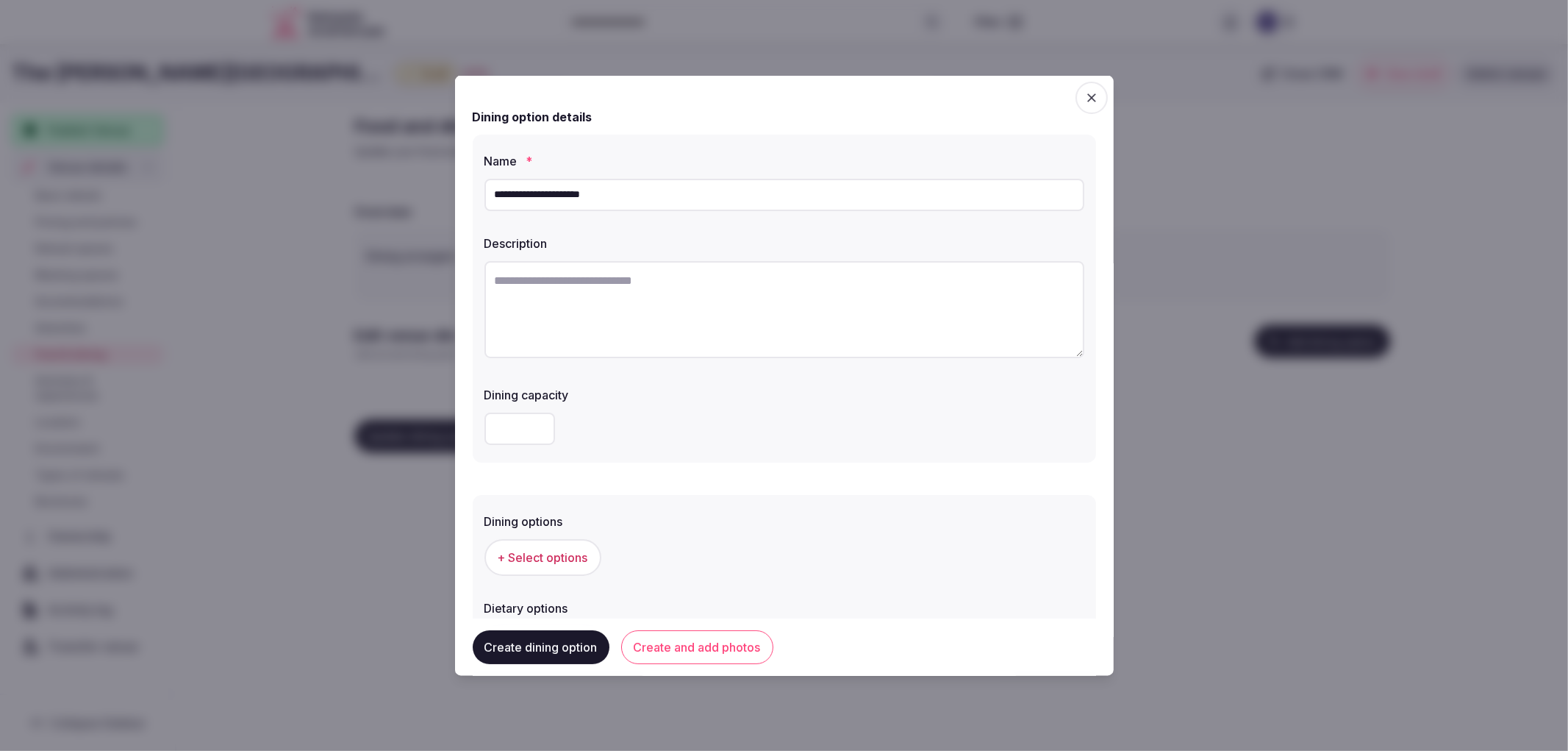
paste textarea "**********"
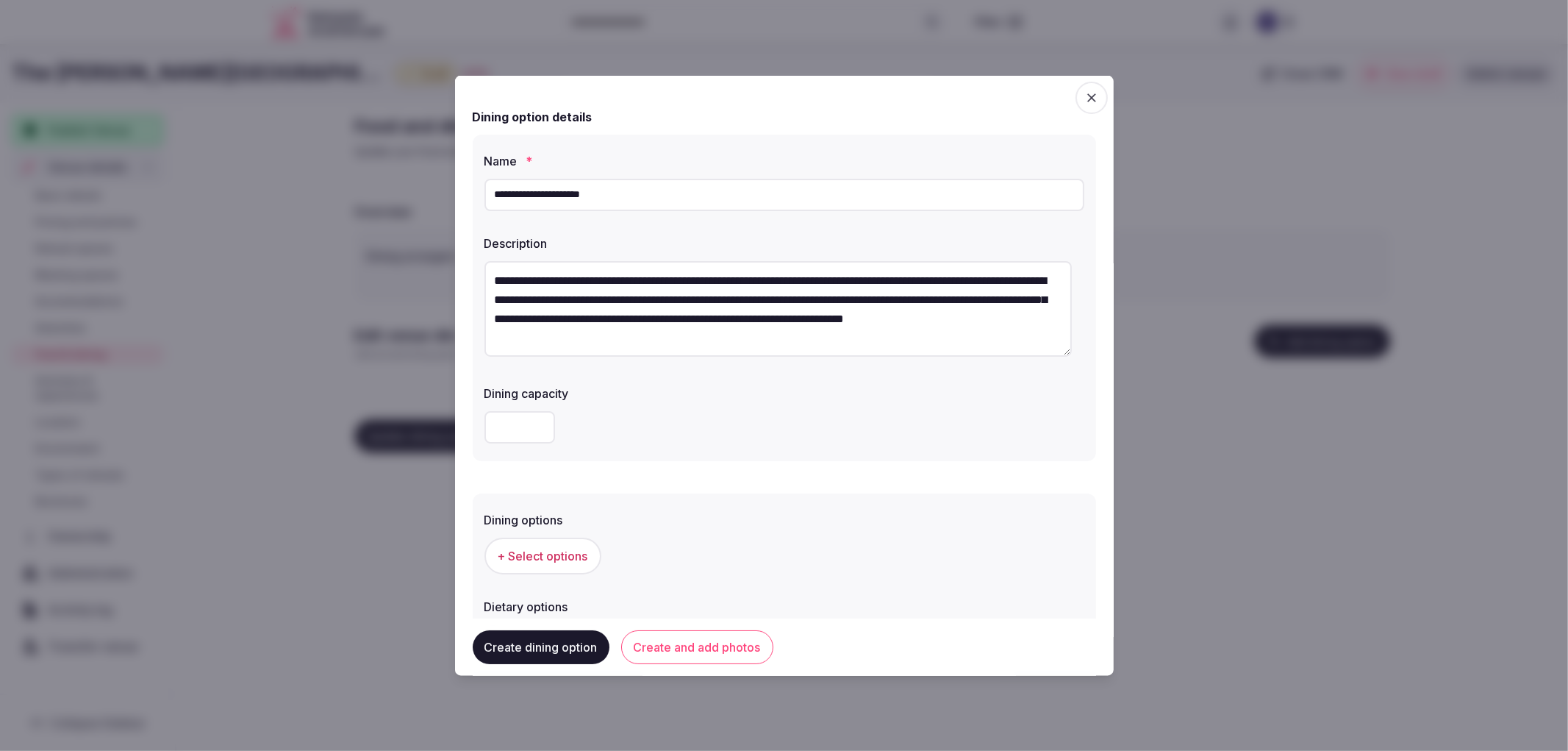
type textarea "**********"
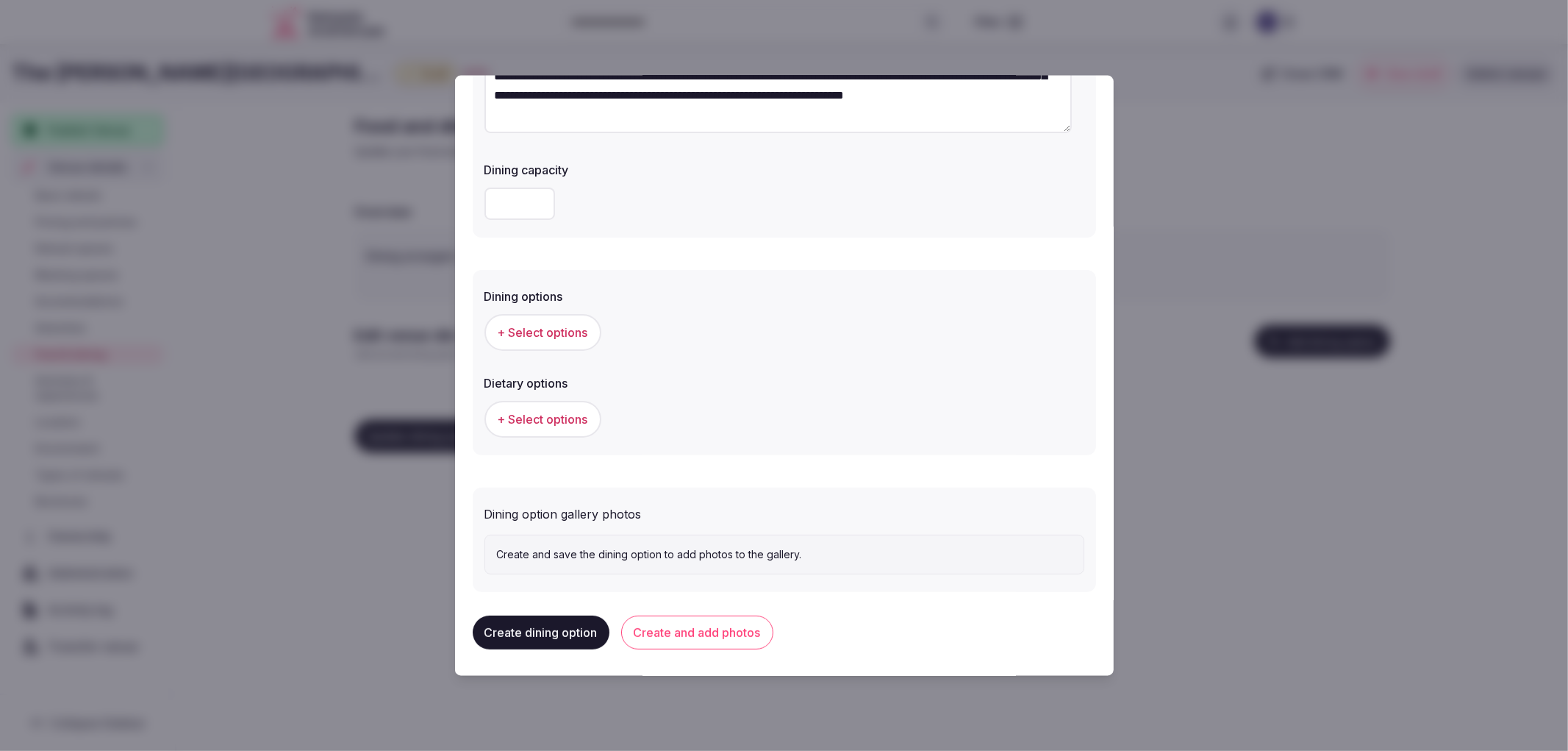
click at [544, 341] on button "+ Select options" at bounding box center [543, 331] width 117 height 37
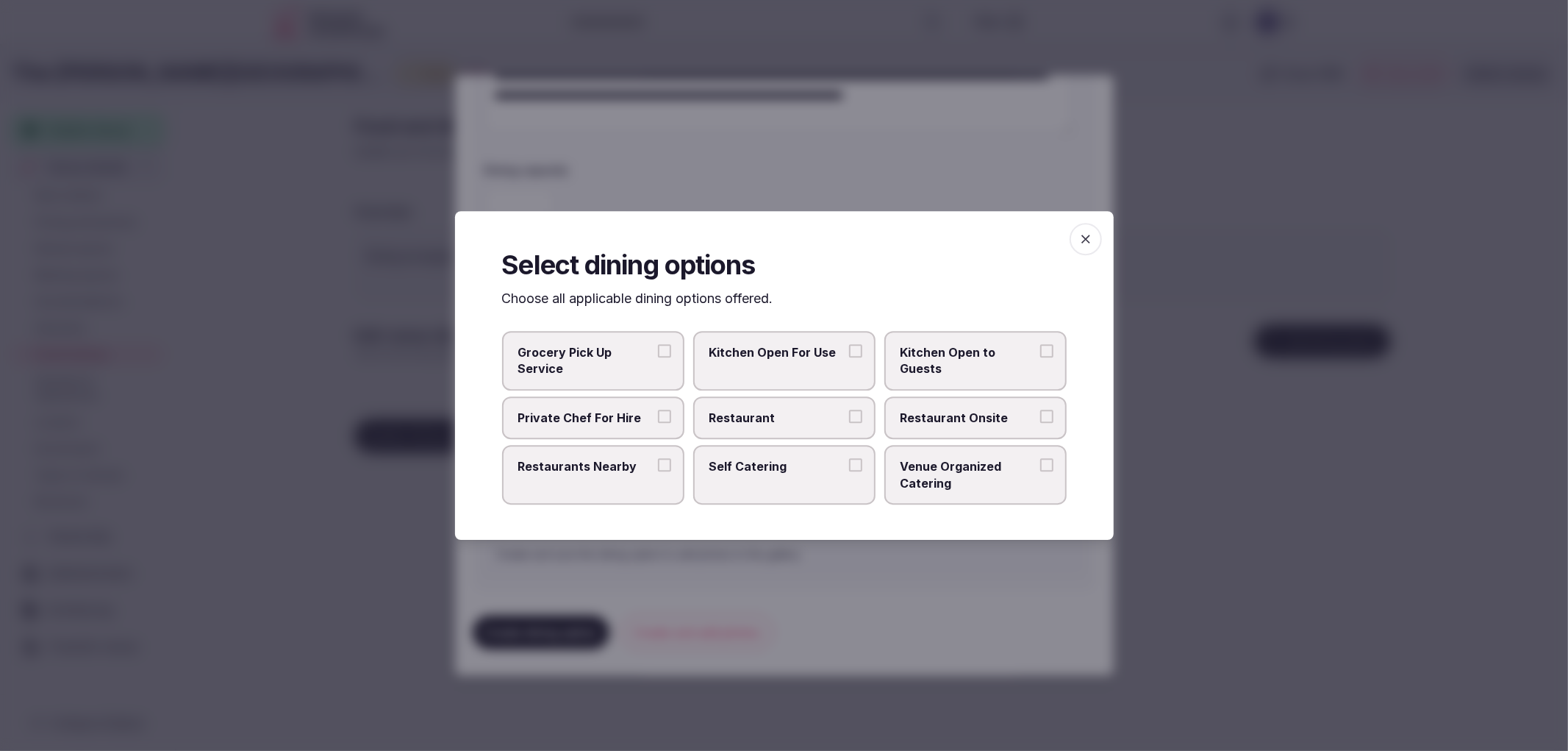
drag, startPoint x: 732, startPoint y: 410, endPoint x: 875, endPoint y: 415, distance: 143.1
click at [733, 410] on span "Restaurant" at bounding box center [777, 417] width 136 height 16
click at [937, 417] on span "Restaurant Onsite" at bounding box center [968, 417] width 136 height 16
click at [1040, 417] on button "Restaurant Onsite" at bounding box center [1046, 416] width 13 height 13
click at [851, 417] on button "Restaurant" at bounding box center [855, 416] width 13 height 13
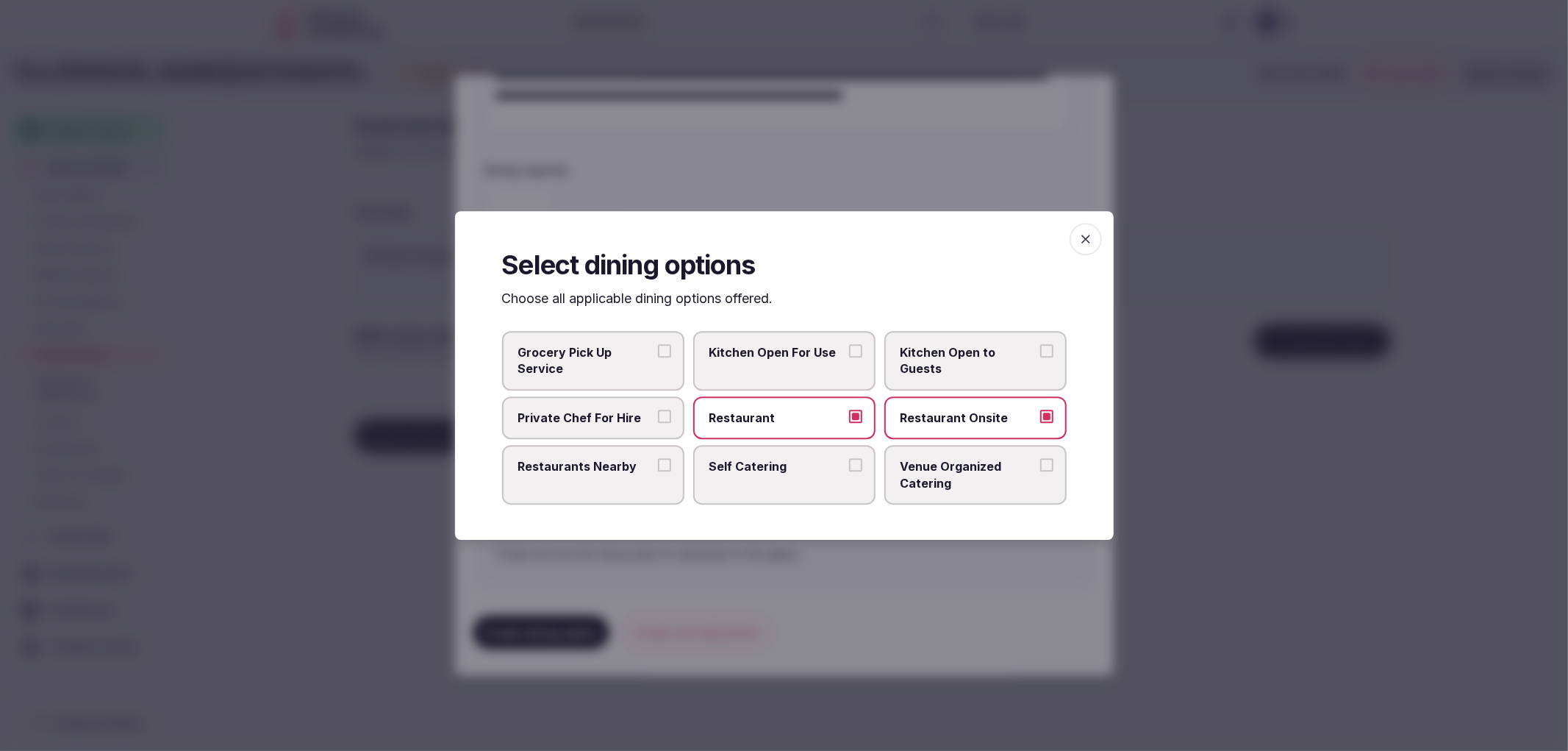
click at [1073, 245] on span "button" at bounding box center [1085, 239] width 32 height 32
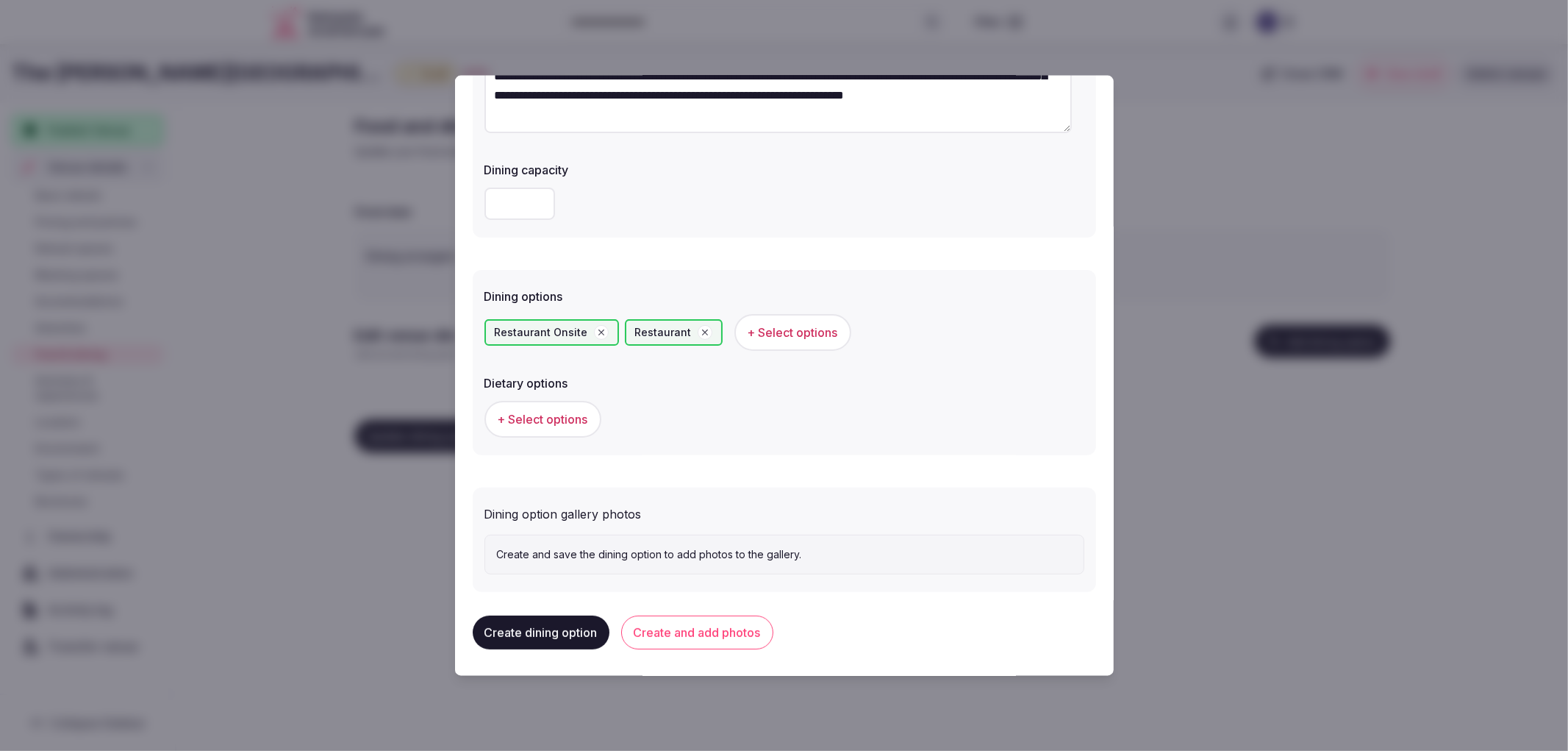
click at [711, 627] on button "Create and add photos" at bounding box center [697, 632] width 152 height 34
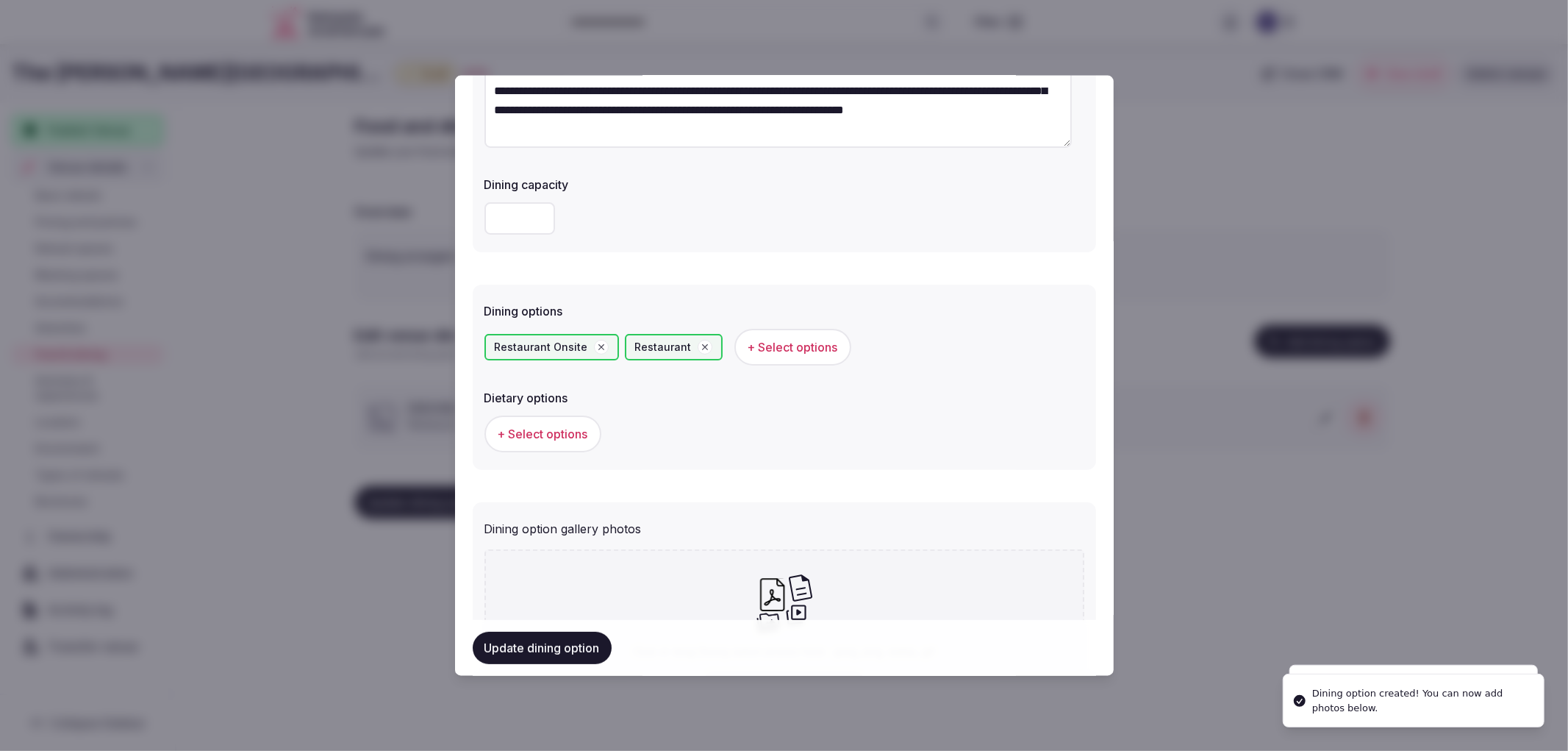
scroll to position [358, 0]
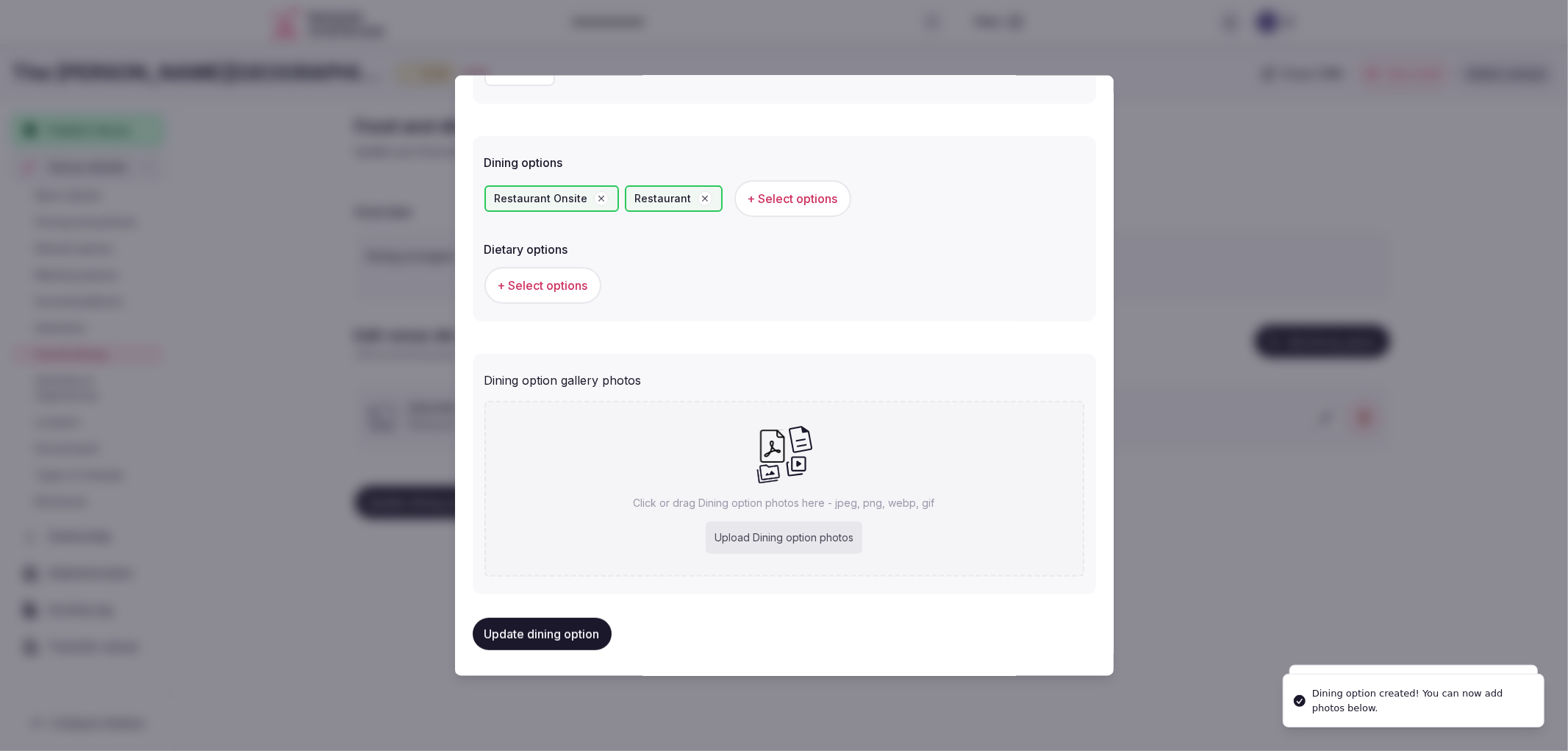
click at [789, 545] on div "Upload Dining option photos" at bounding box center [784, 537] width 156 height 32
type input "**********"
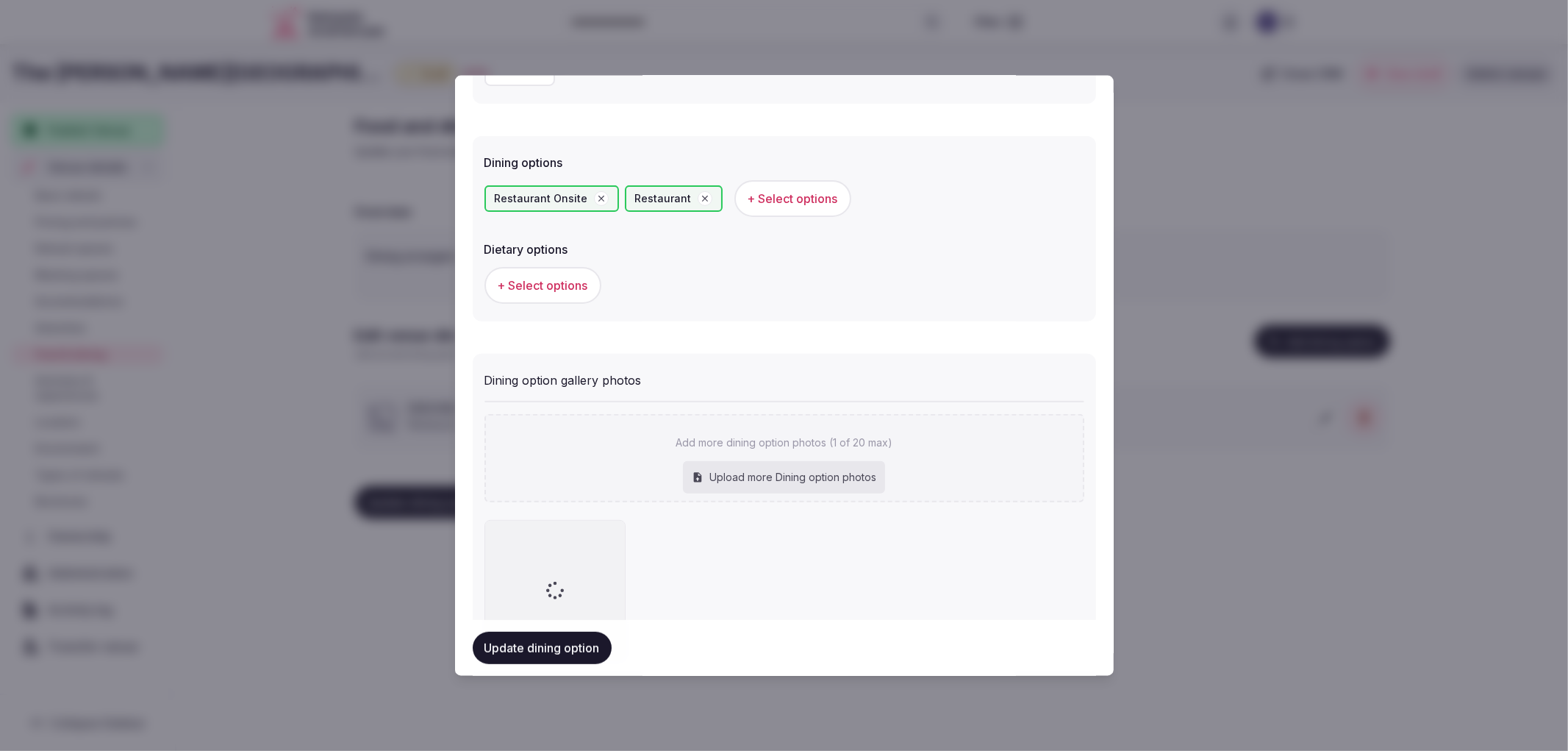
click at [585, 633] on button "Update dining option" at bounding box center [542, 647] width 139 height 32
click at [1281, 592] on div at bounding box center [784, 375] width 1568 height 751
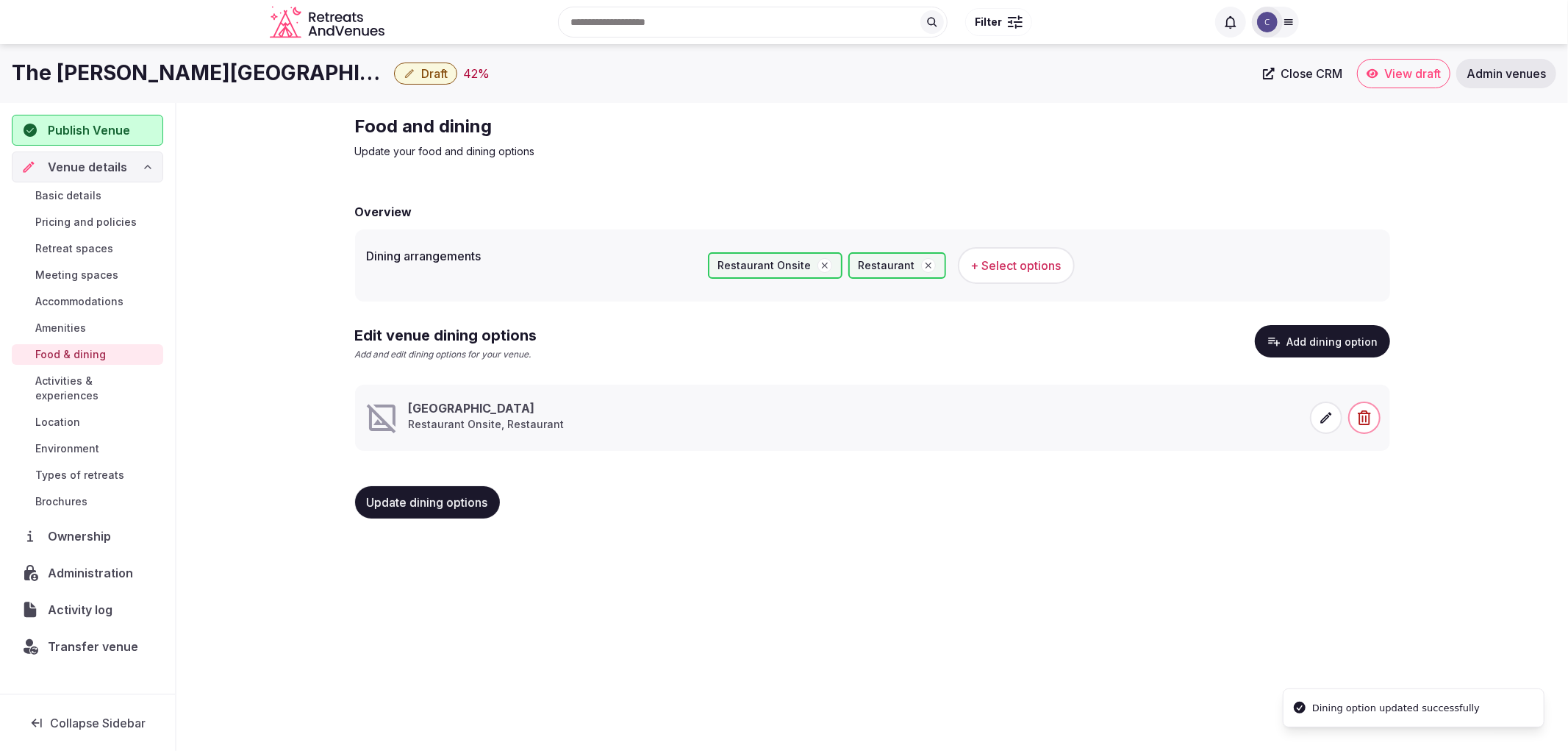
click at [452, 488] on button "Update dining options" at bounding box center [428, 501] width 145 height 32
click at [92, 262] on div "Basic details Pricing and policies Retreat spaces Meeting spaces Accommodations…" at bounding box center [87, 348] width 151 height 333
click at [105, 277] on span "Meeting spaces" at bounding box center [77, 275] width 83 height 15
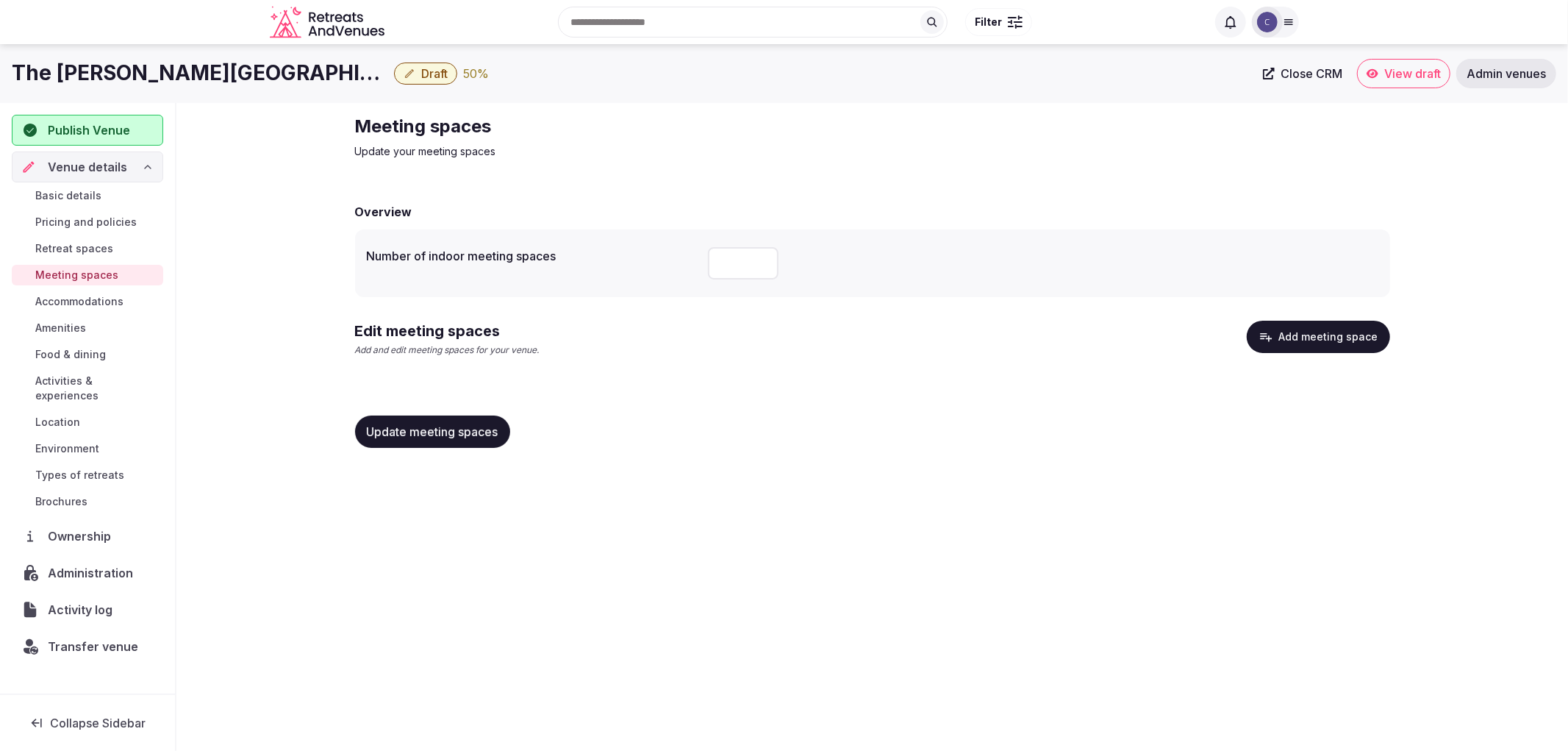
click at [1298, 324] on button "Add meeting space" at bounding box center [1318, 336] width 143 height 32
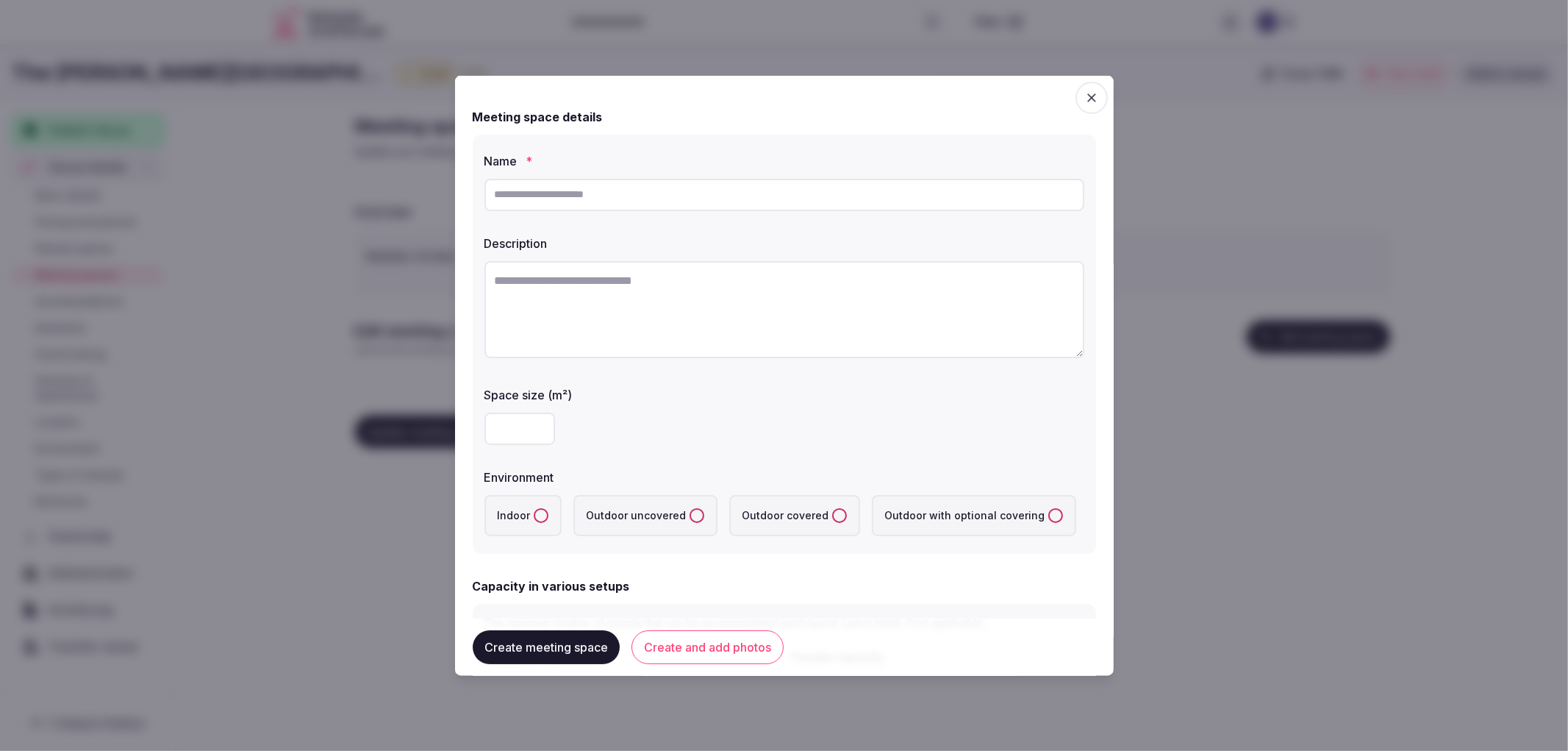
click at [649, 170] on div "Name *" at bounding box center [784, 181] width 600 height 71
click at [658, 194] on input "text" at bounding box center [784, 194] width 600 height 32
paste input "**********"
type input "**********"
click at [649, 295] on textarea at bounding box center [784, 309] width 600 height 97
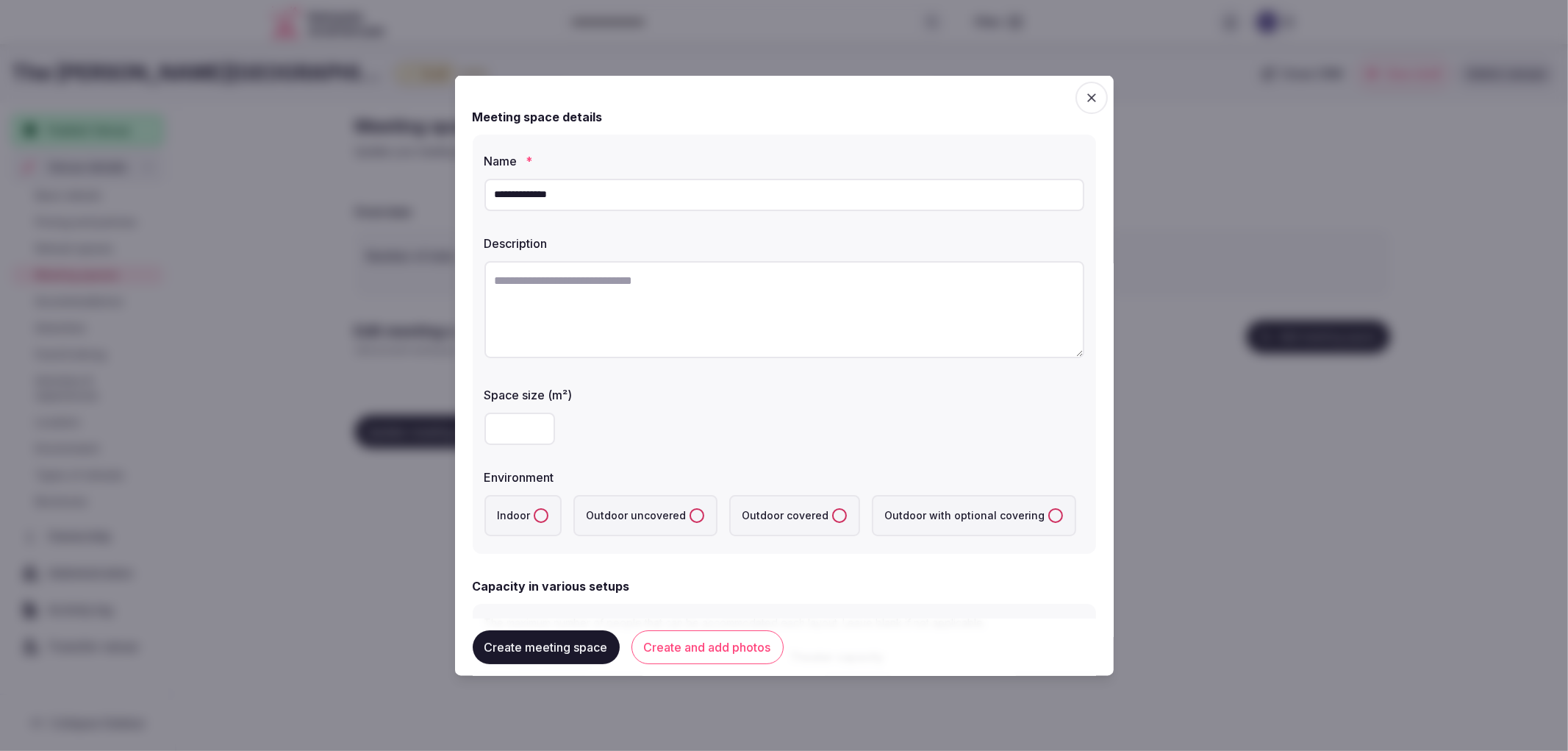
paste textarea "**********"
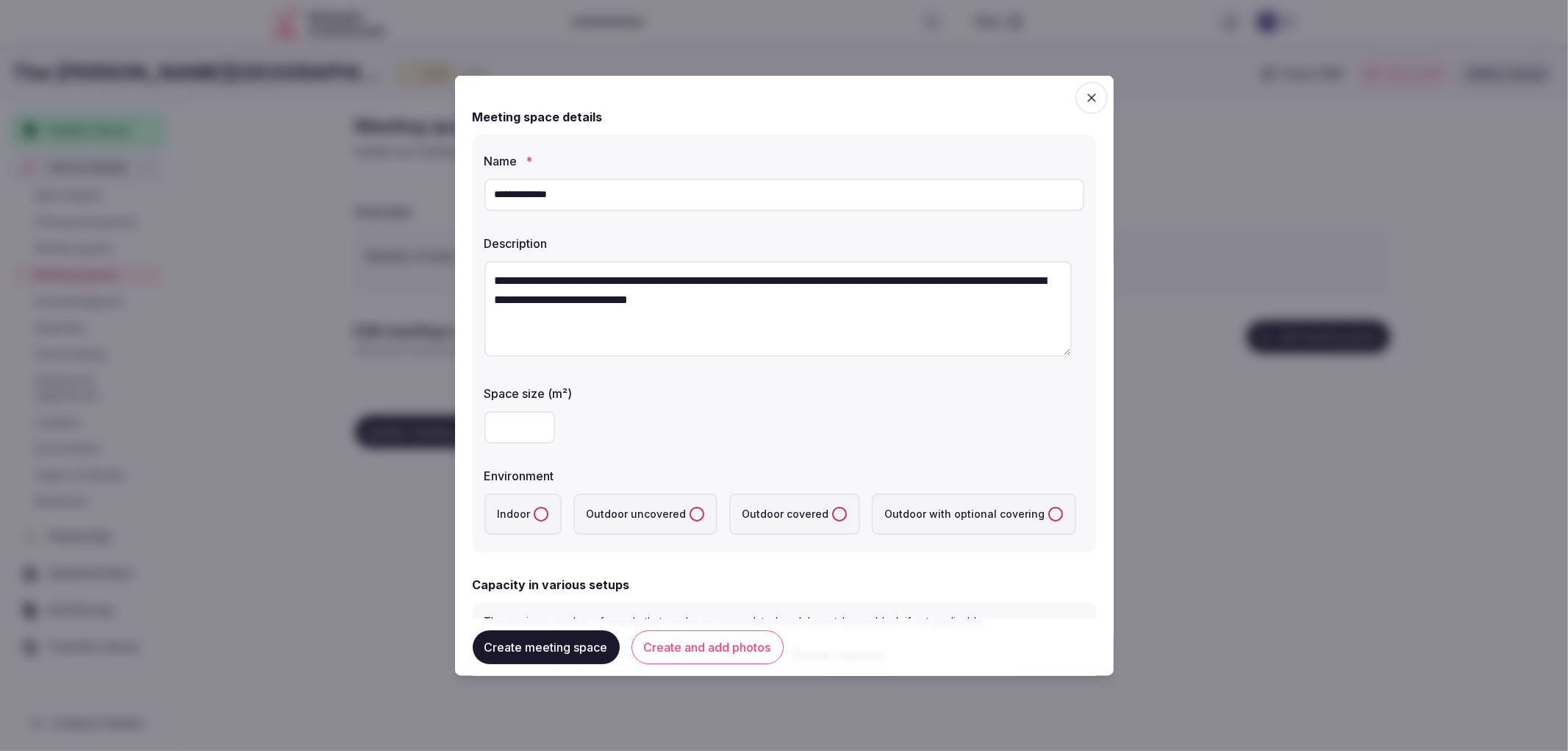
type textarea "**********"
click at [504, 419] on input "number" at bounding box center [520, 426] width 71 height 32
type input "***"
click at [524, 505] on label "Indoor" at bounding box center [523, 513] width 77 height 41
click at [534, 506] on button "Indoor" at bounding box center [541, 512] width 15 height 15
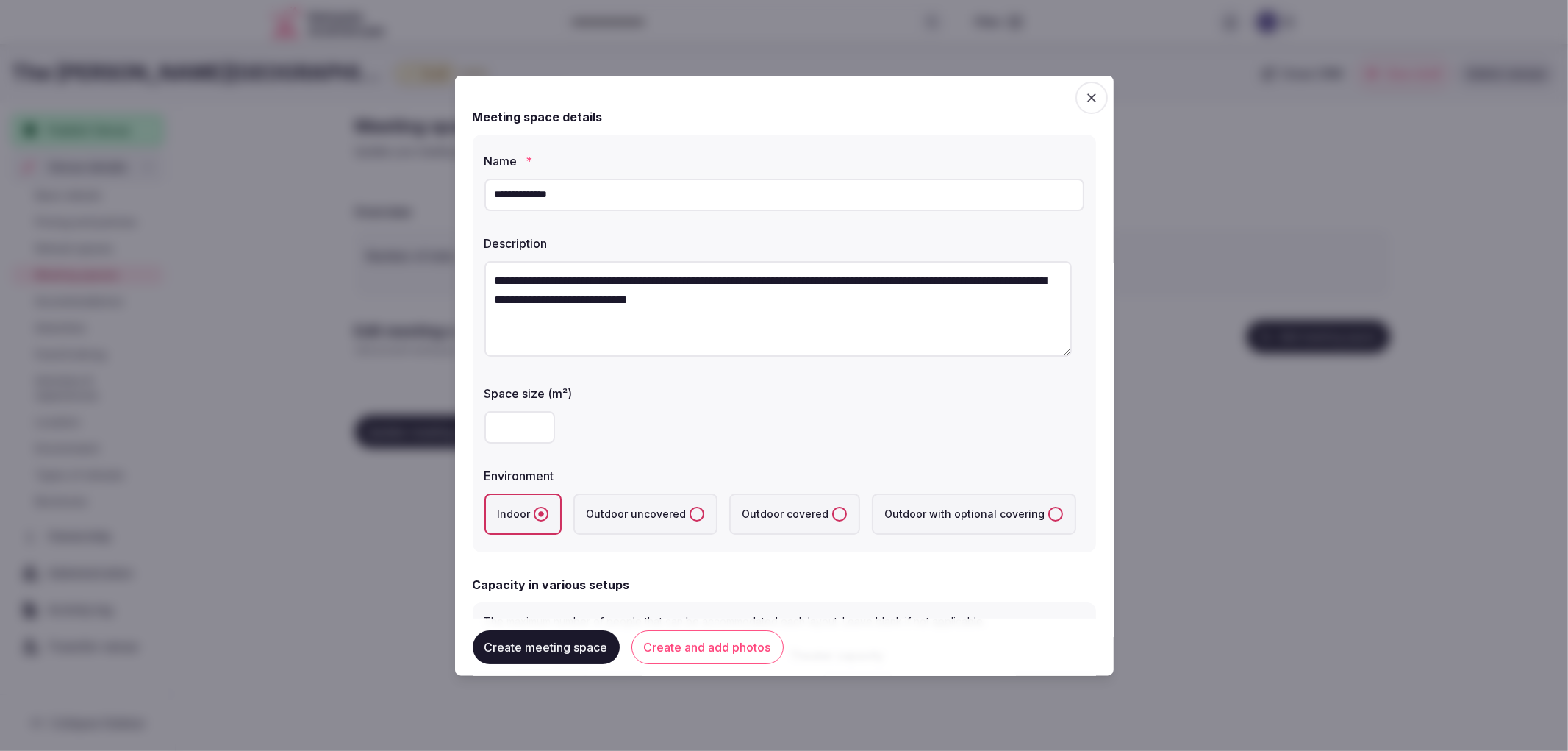
scroll to position [327, 0]
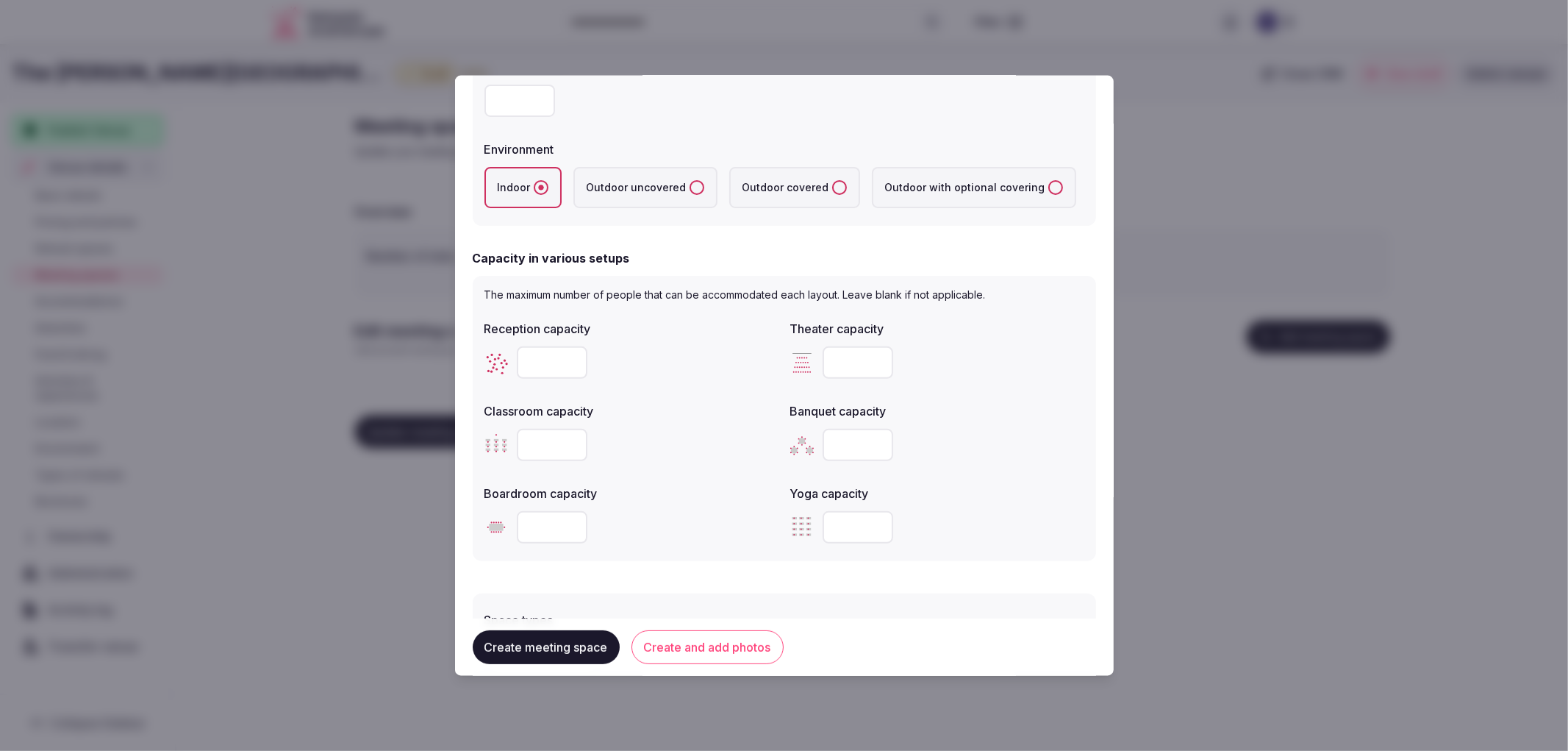
click at [534, 349] on input "number" at bounding box center [552, 361] width 71 height 32
type input "***"
click at [856, 442] on input "number" at bounding box center [858, 443] width 71 height 32
type input "***"
click at [542, 446] on input "number" at bounding box center [552, 443] width 71 height 32
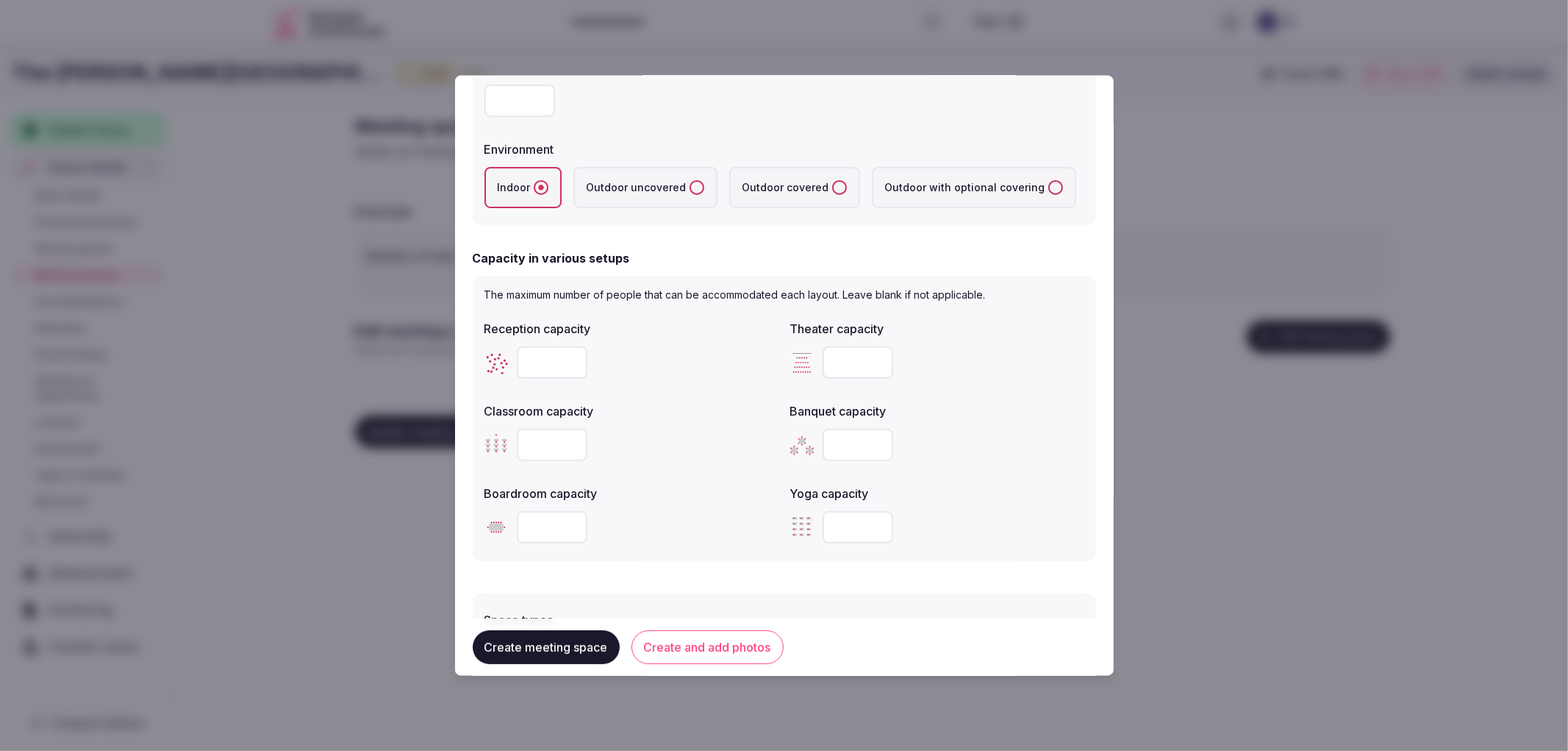
click at [554, 511] on input "number" at bounding box center [552, 526] width 71 height 32
click at [555, 545] on div at bounding box center [632, 526] width 294 height 44
click at [549, 535] on input "number" at bounding box center [552, 526] width 71 height 32
type input "**"
click at [537, 449] on input "number" at bounding box center [552, 443] width 71 height 32
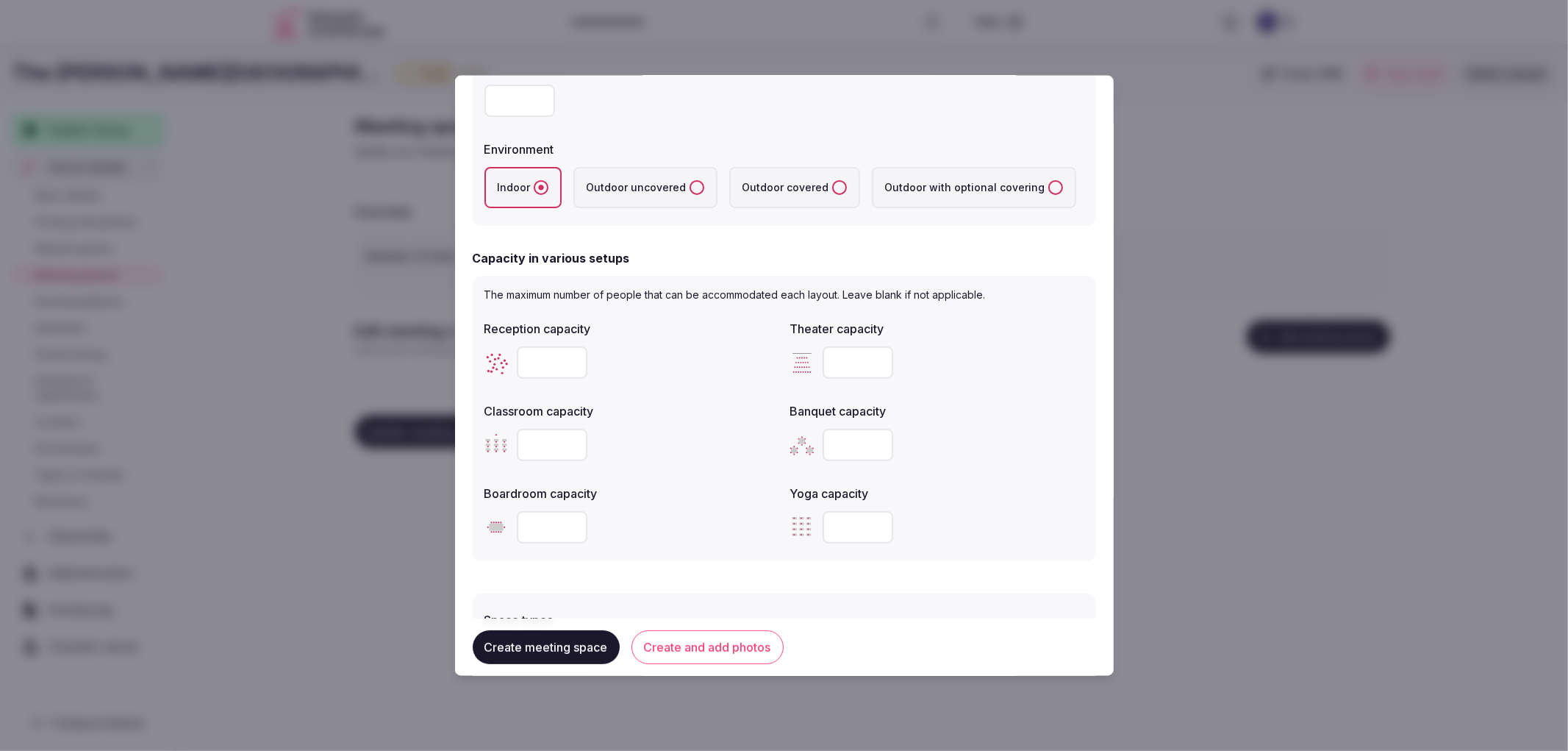
type input "***"
click at [827, 352] on input "number" at bounding box center [858, 361] width 71 height 32
type input "***"
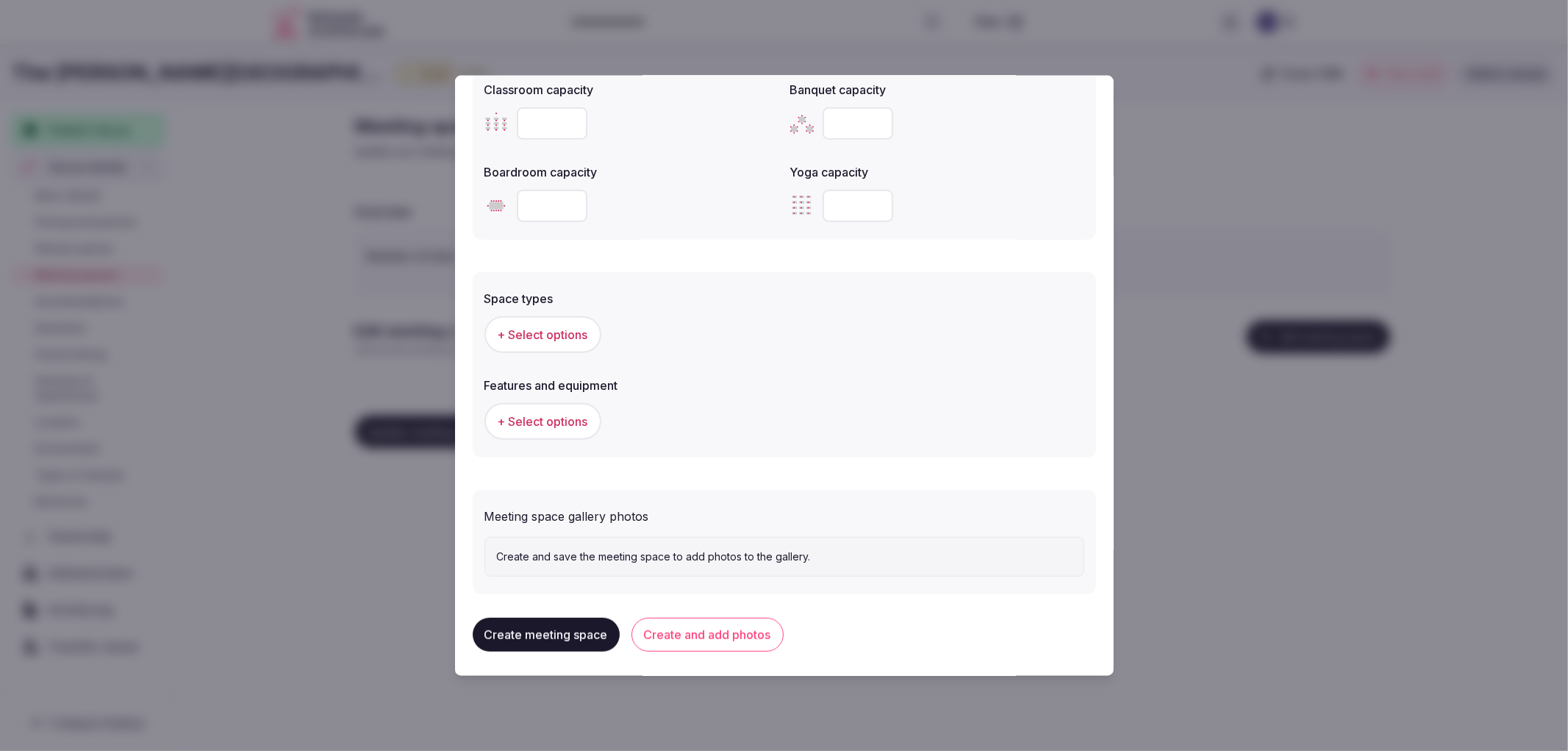
scroll to position [649, 0]
click at [518, 336] on span "+ Select options" at bounding box center [543, 333] width 91 height 16
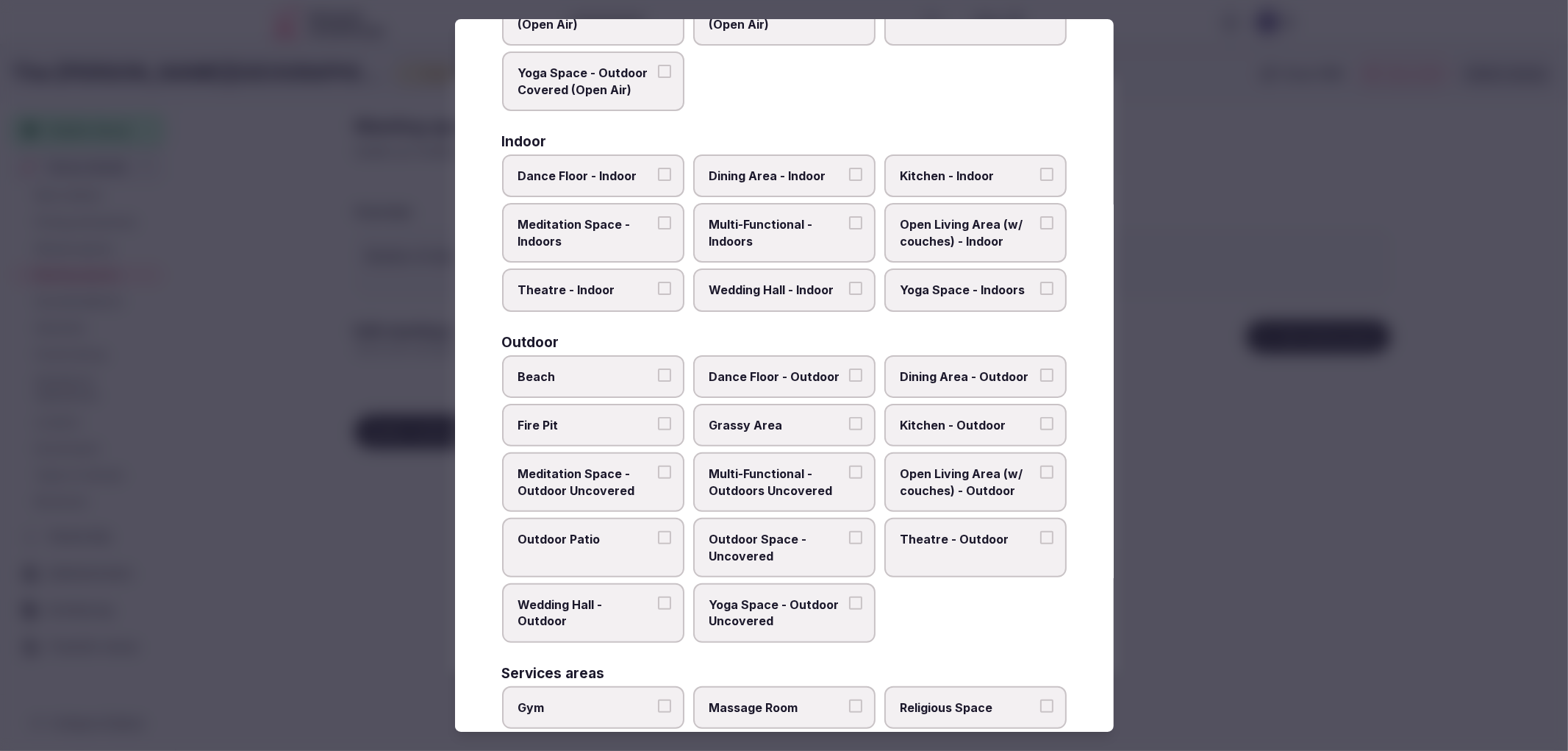
scroll to position [385, 0]
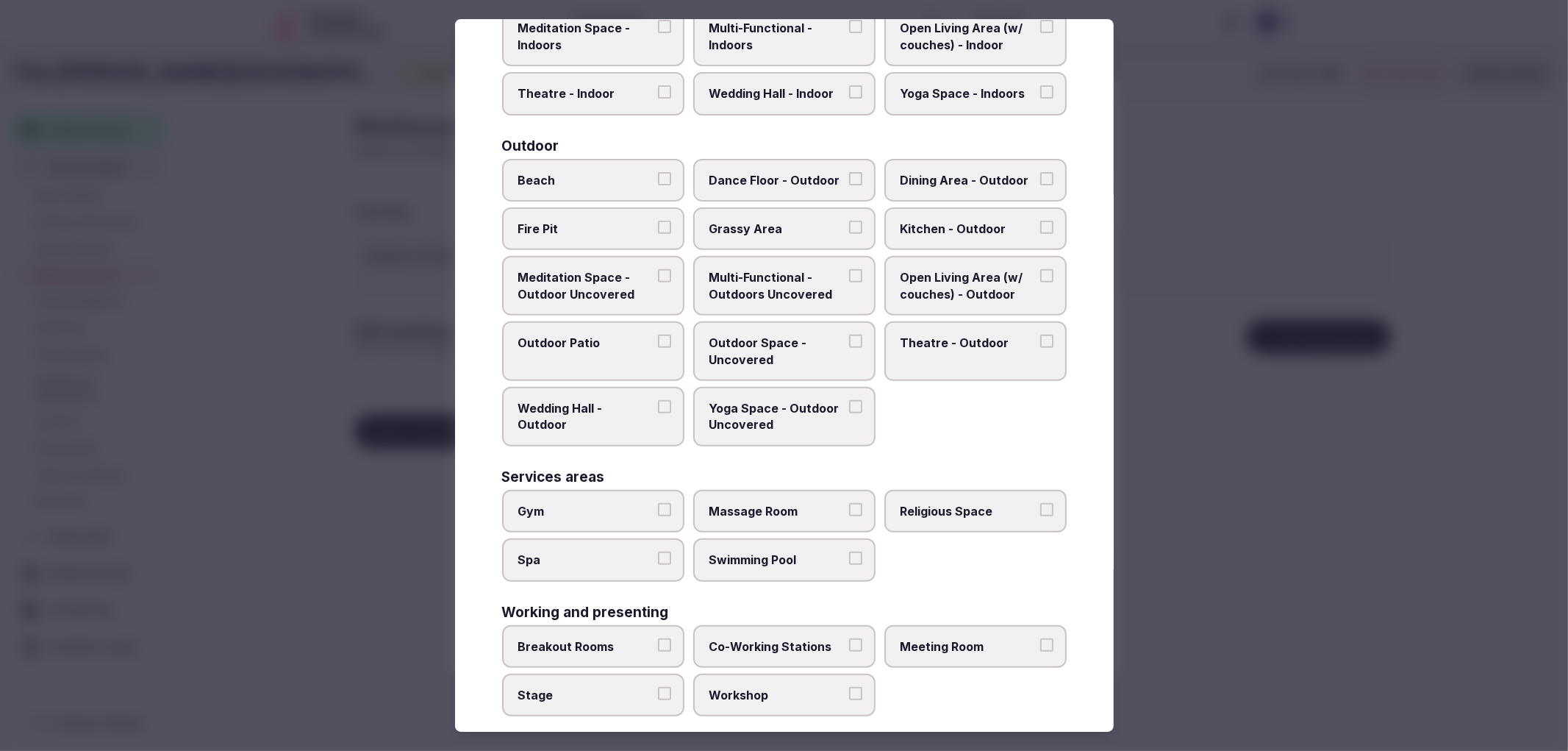
click at [915, 639] on span "Meeting Room" at bounding box center [968, 646] width 136 height 16
click at [1040, 639] on button "Meeting Room" at bounding box center [1046, 645] width 13 height 13
click at [1318, 560] on div at bounding box center [784, 375] width 1568 height 751
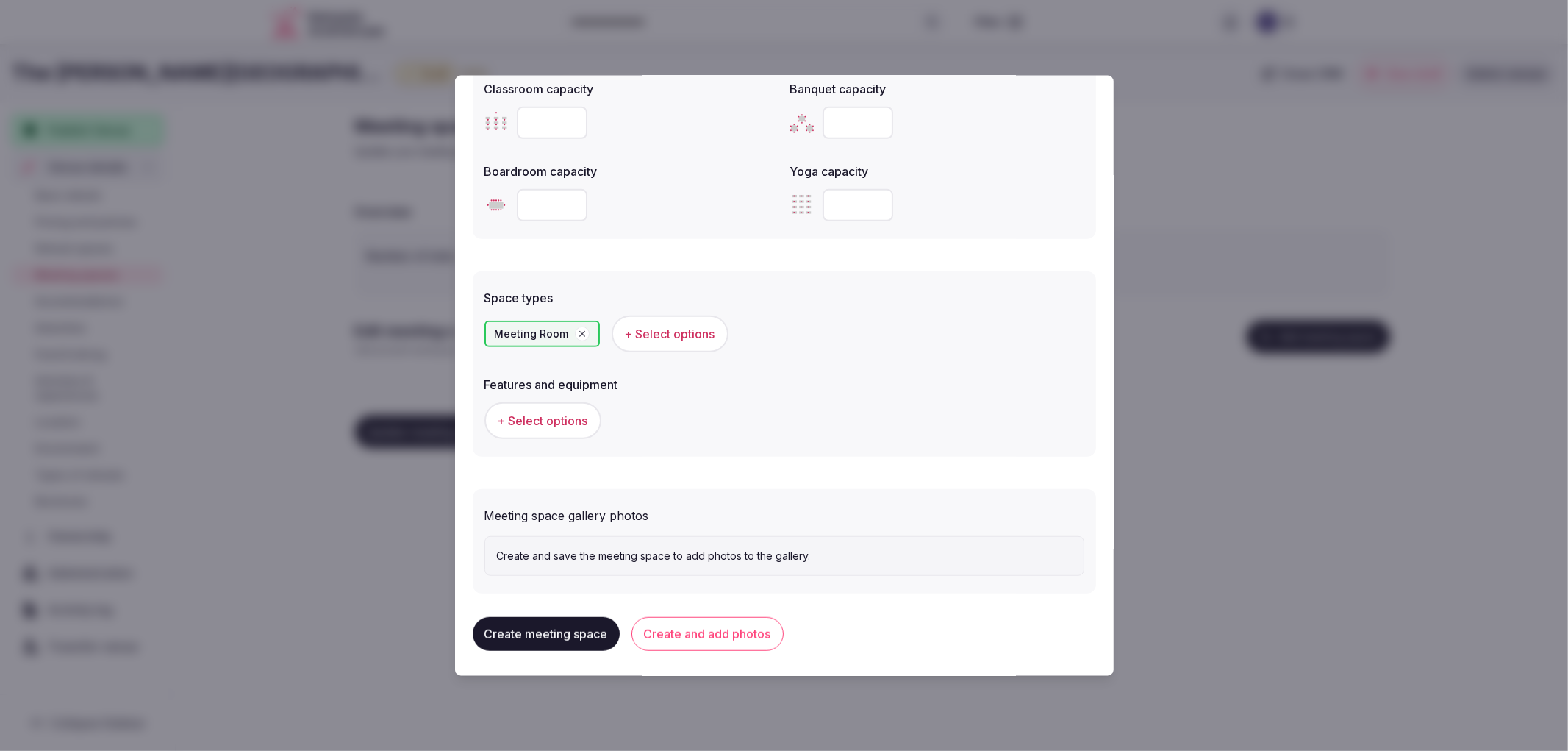
click at [567, 419] on span "+ Select options" at bounding box center [543, 420] width 91 height 16
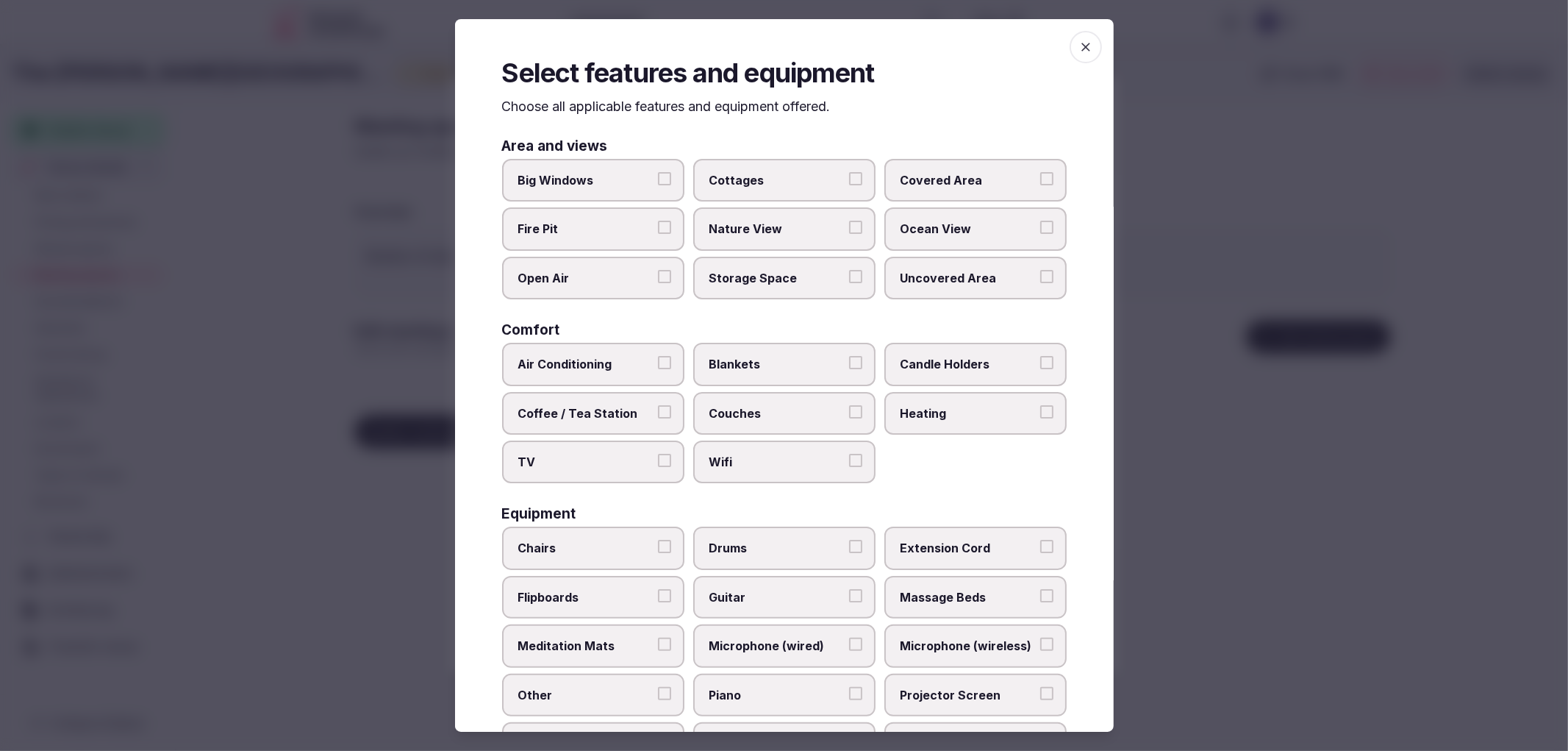
click at [587, 361] on span "Air Conditioning" at bounding box center [586, 364] width 136 height 16
click at [658, 361] on button "Air Conditioning" at bounding box center [664, 362] width 13 height 13
drag, startPoint x: 627, startPoint y: 479, endPoint x: 743, endPoint y: 466, distance: 116.7
click at [630, 480] on div "Area and views Big Windows Cottages Covered Area Fire Pit Nature View Ocean Vie…" at bounding box center [784, 569] width 565 height 859
click at [775, 466] on label "Wifi" at bounding box center [784, 461] width 182 height 42
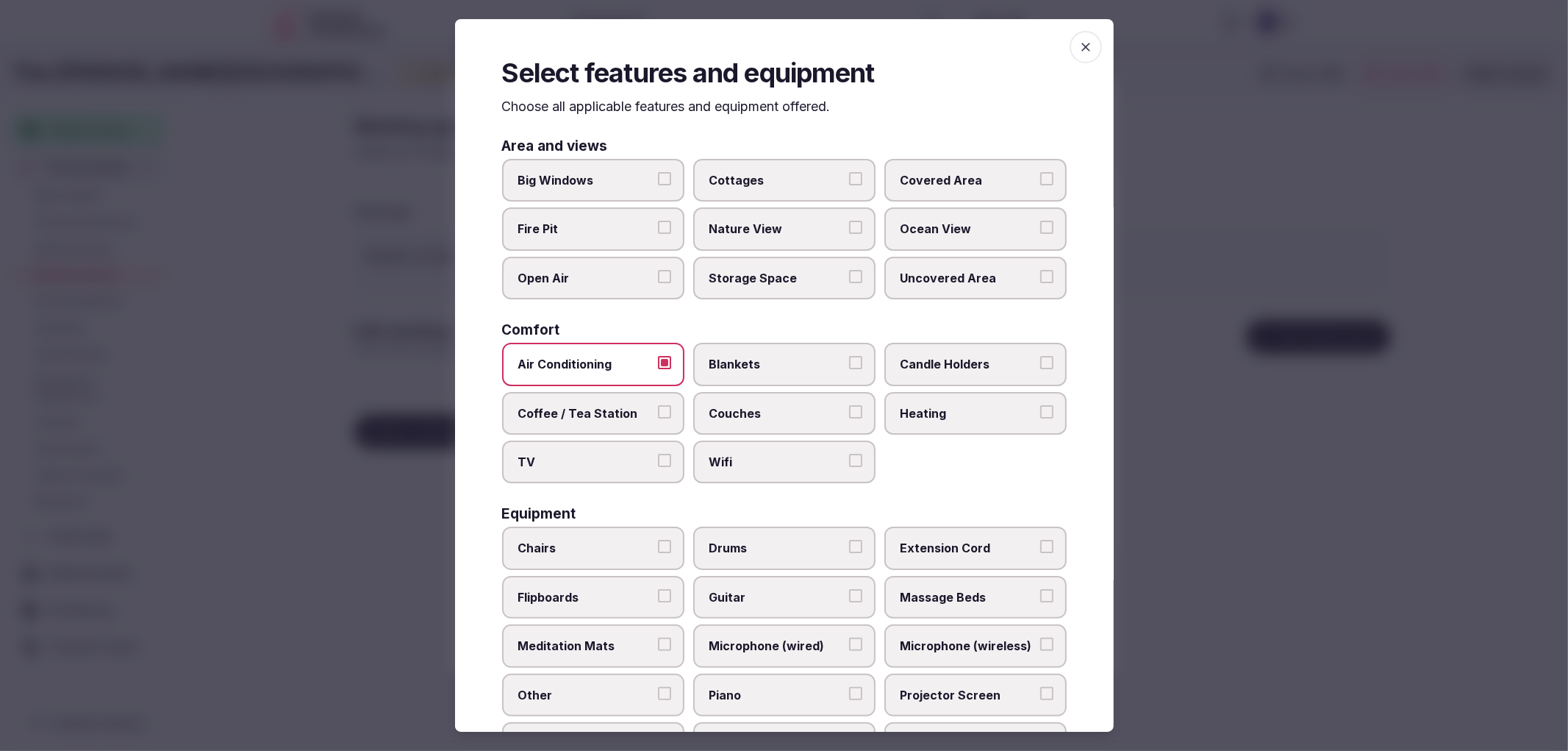
click at [849, 466] on button "Wifi" at bounding box center [855, 460] width 13 height 13
click at [592, 454] on span "TV" at bounding box center [586, 461] width 136 height 16
click at [658, 454] on button "TV" at bounding box center [664, 460] width 13 height 13
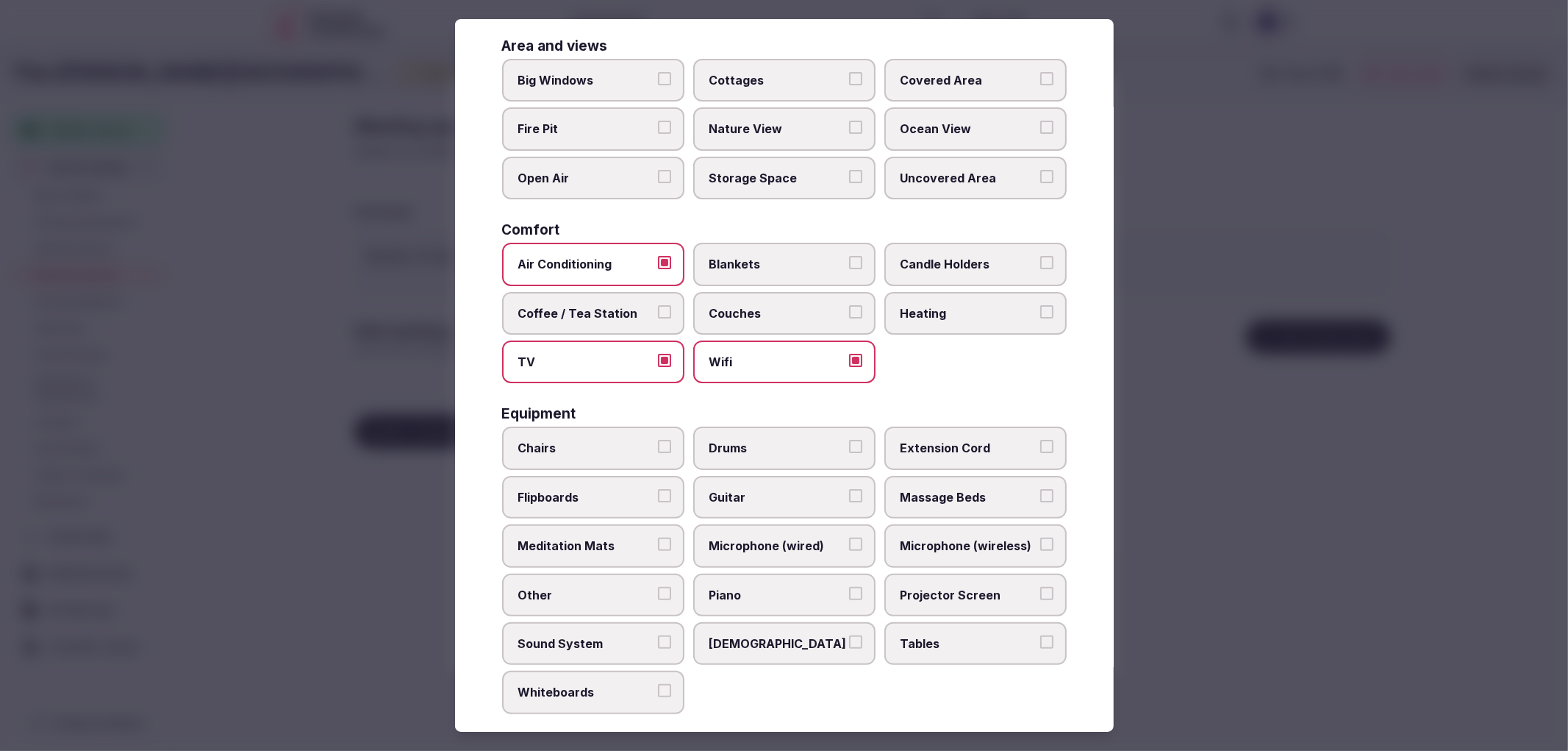
scroll to position [281, 0]
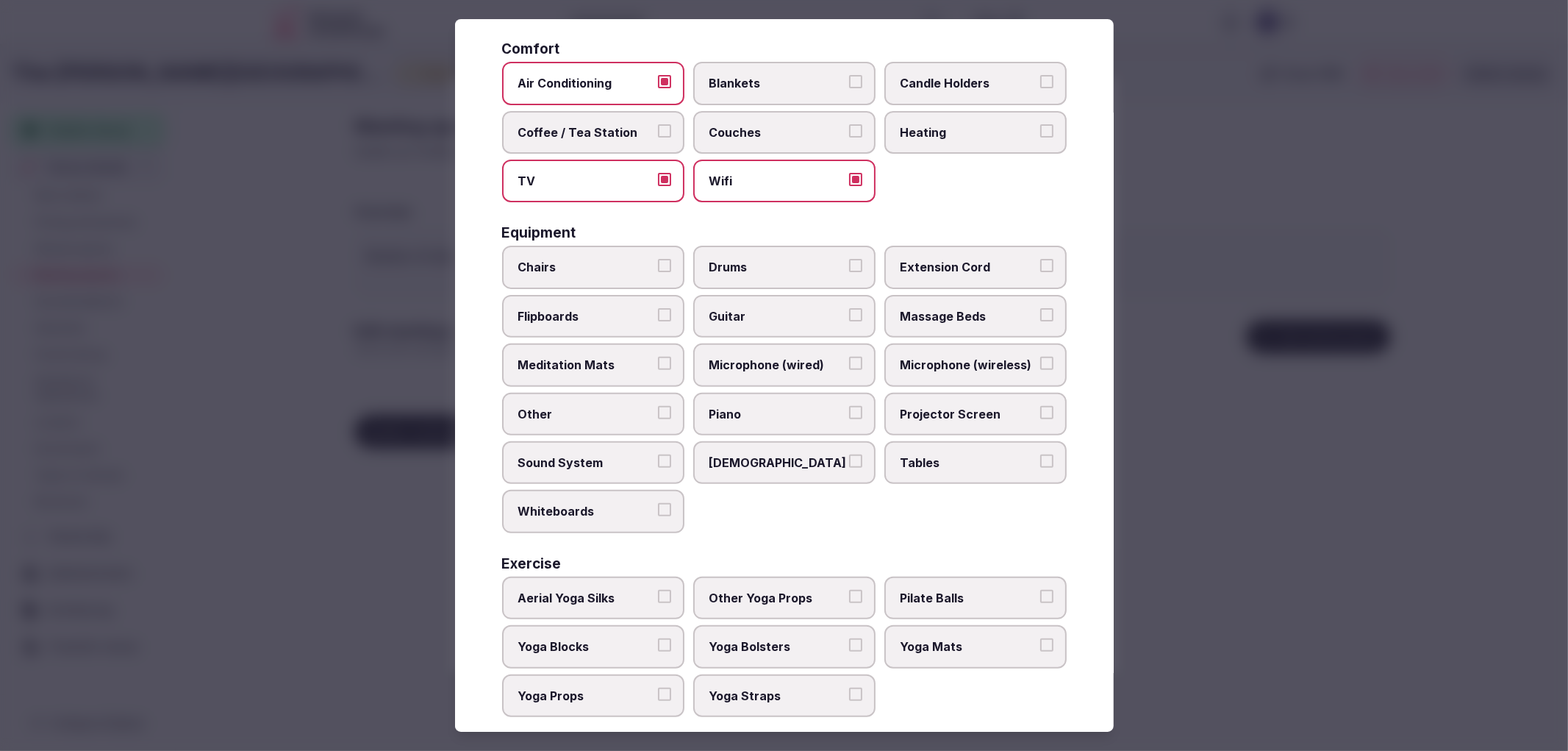
click at [589, 274] on label "Chairs" at bounding box center [593, 266] width 182 height 42
click at [658, 272] on button "Chairs" at bounding box center [664, 265] width 13 height 13
click at [929, 455] on span "Tables" at bounding box center [968, 462] width 136 height 16
click at [1040, 455] on button "Tables" at bounding box center [1046, 461] width 13 height 13
click at [928, 392] on label "Projector Screen" at bounding box center [975, 413] width 182 height 42
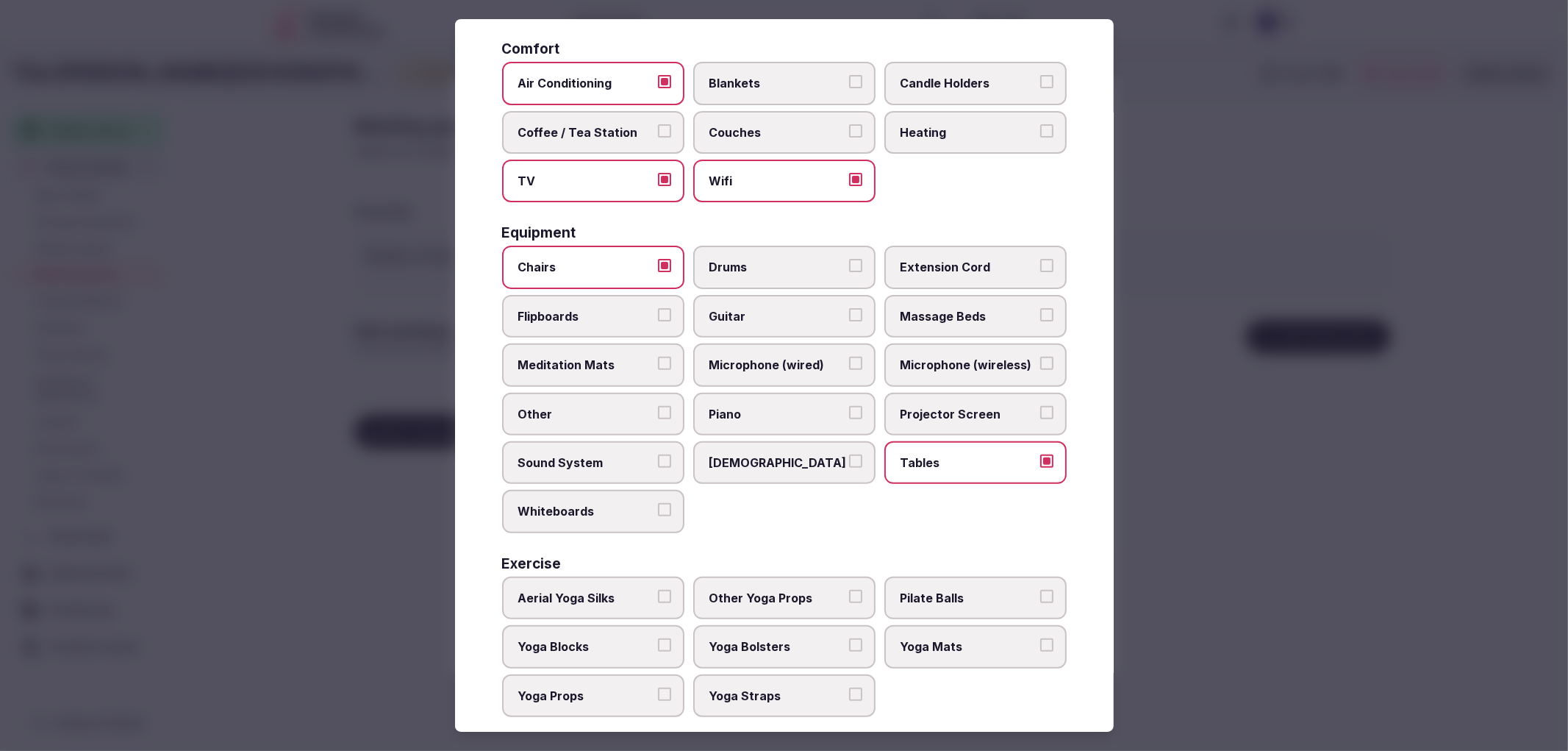
click at [1040, 406] on button "Projector Screen" at bounding box center [1046, 412] width 13 height 13
click at [810, 455] on span "Sunbeds" at bounding box center [777, 462] width 136 height 16
click at [849, 455] on button "Sunbeds" at bounding box center [855, 461] width 13 height 13
click at [809, 455] on span "Sunbeds" at bounding box center [777, 462] width 136 height 16
click at [849, 455] on button "Sunbeds" at bounding box center [855, 461] width 13 height 13
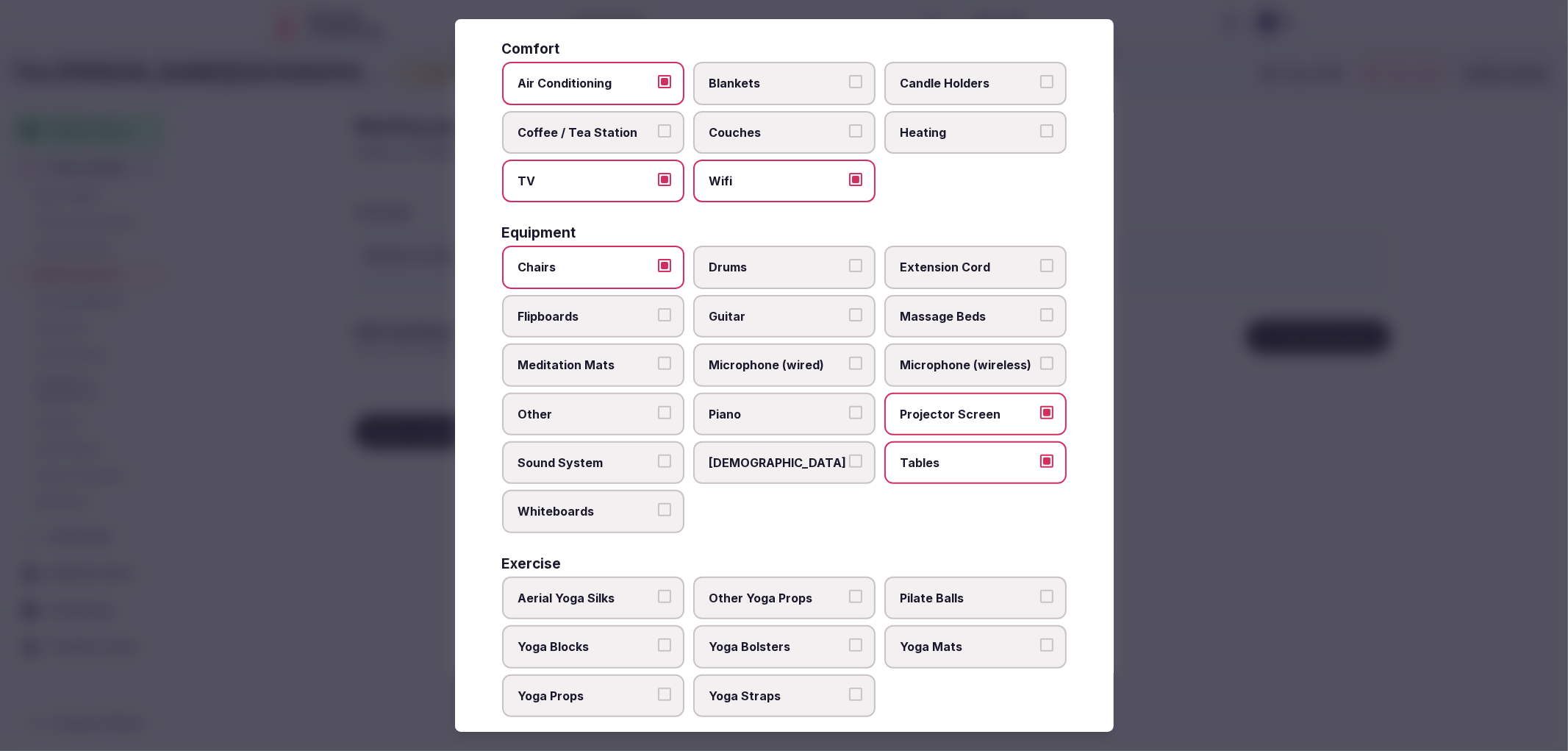
click at [659, 503] on button "Whiteboards" at bounding box center [664, 509] width 13 height 13
click at [998, 259] on span "Extension Cord" at bounding box center [968, 267] width 136 height 16
click at [1040, 259] on button "Extension Cord" at bounding box center [1046, 265] width 13 height 13
click at [998, 259] on span "Extension Cord" at bounding box center [968, 267] width 136 height 16
click at [1040, 259] on button "Extension Cord" at bounding box center [1046, 265] width 13 height 13
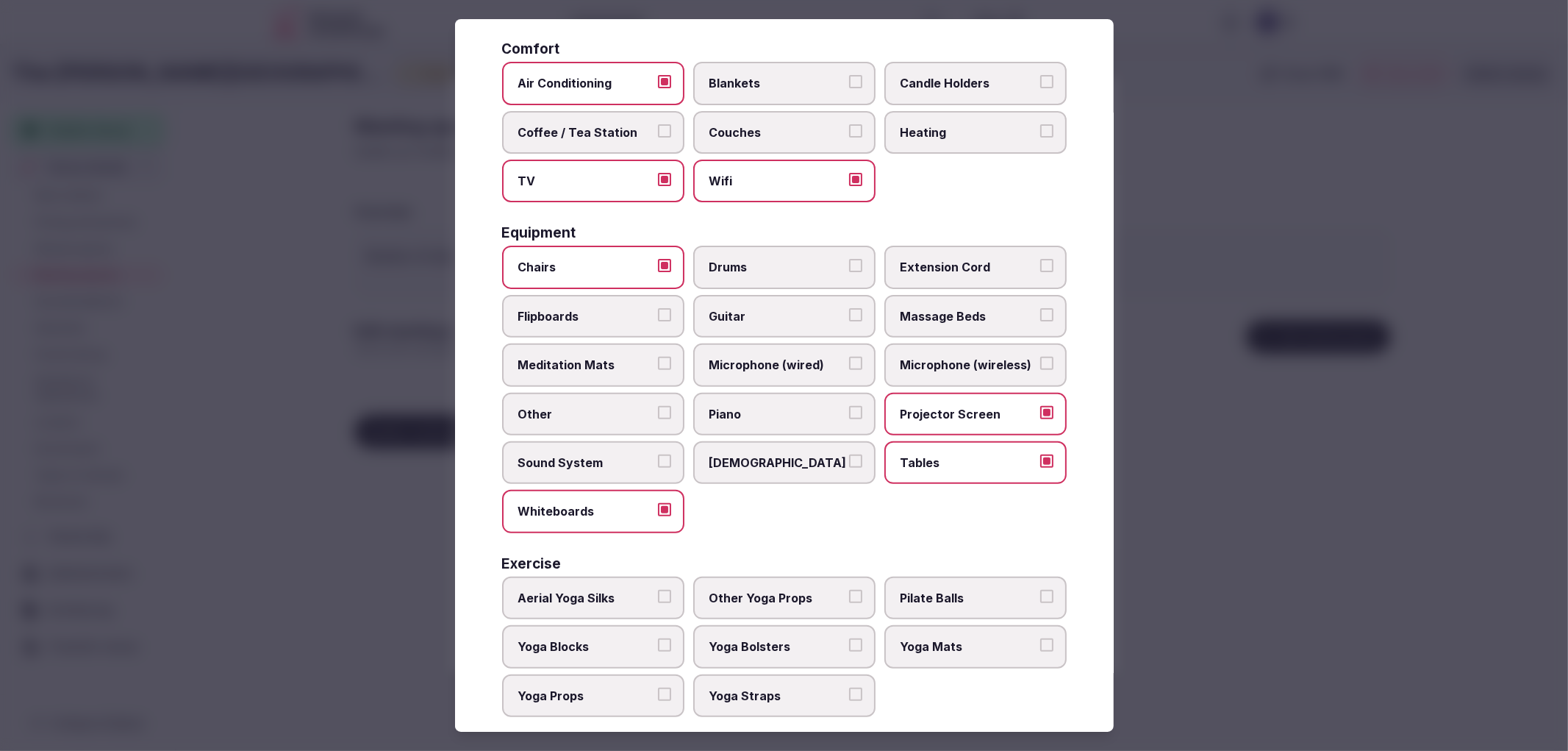
click at [604, 312] on span "Flipboards" at bounding box center [586, 316] width 136 height 16
click at [658, 312] on button "Flipboards" at bounding box center [664, 315] width 13 height 13
click at [1260, 561] on div at bounding box center [784, 375] width 1568 height 751
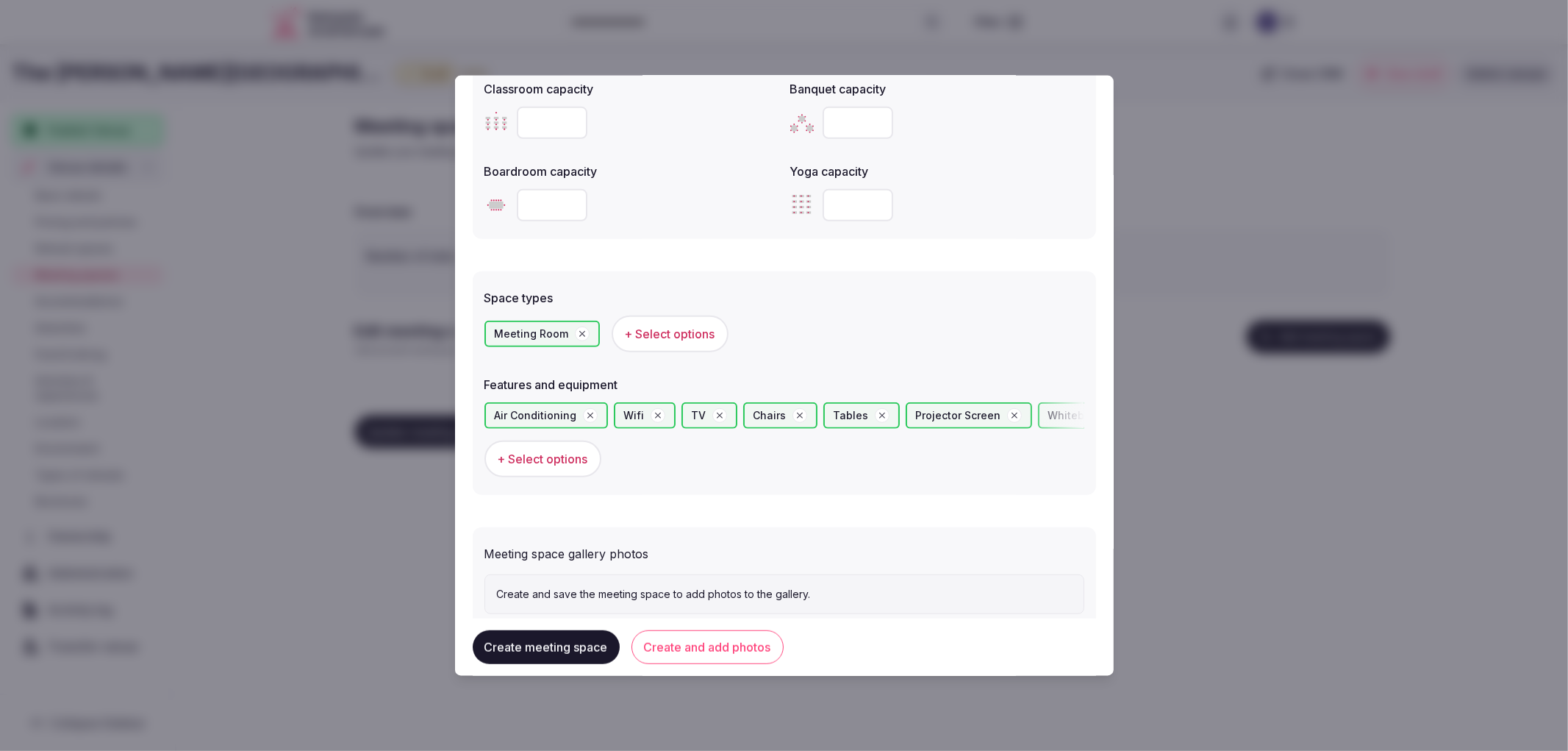
click at [684, 649] on button "Create and add photos" at bounding box center [708, 646] width 152 height 34
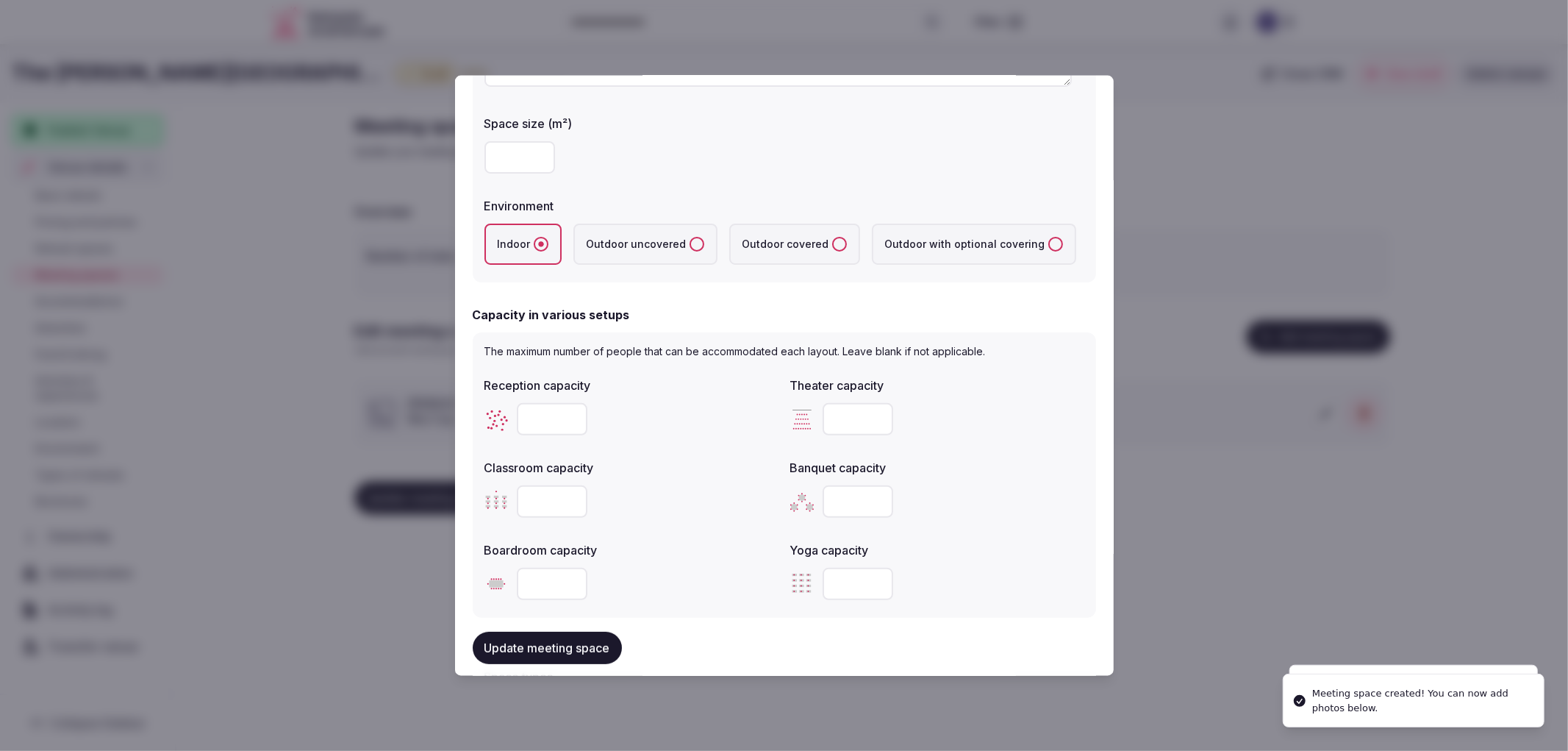
scroll to position [408, 0]
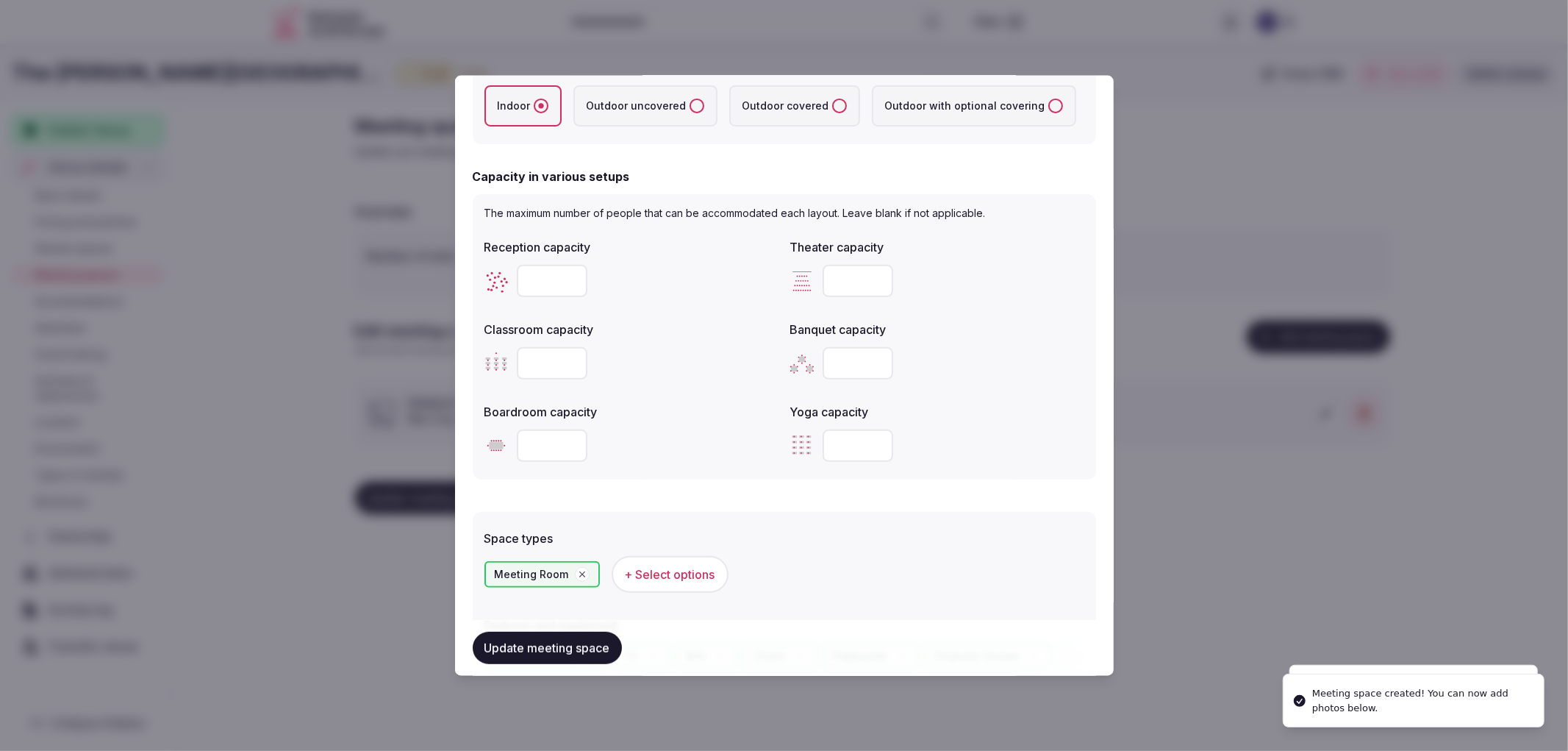
click at [722, 568] on button "+ Select options" at bounding box center [670, 573] width 117 height 37
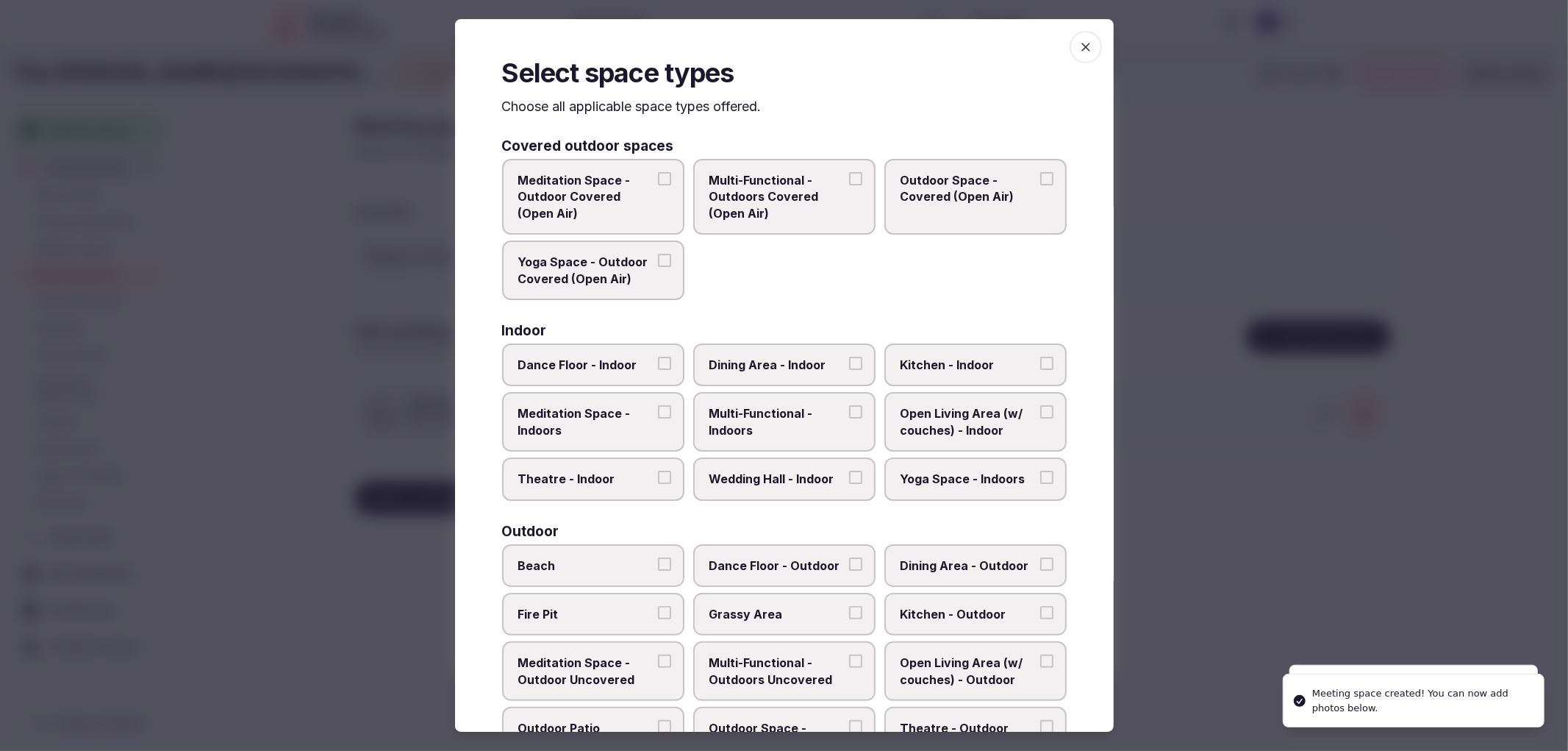
click at [1071, 59] on span "button" at bounding box center [1085, 47] width 32 height 32
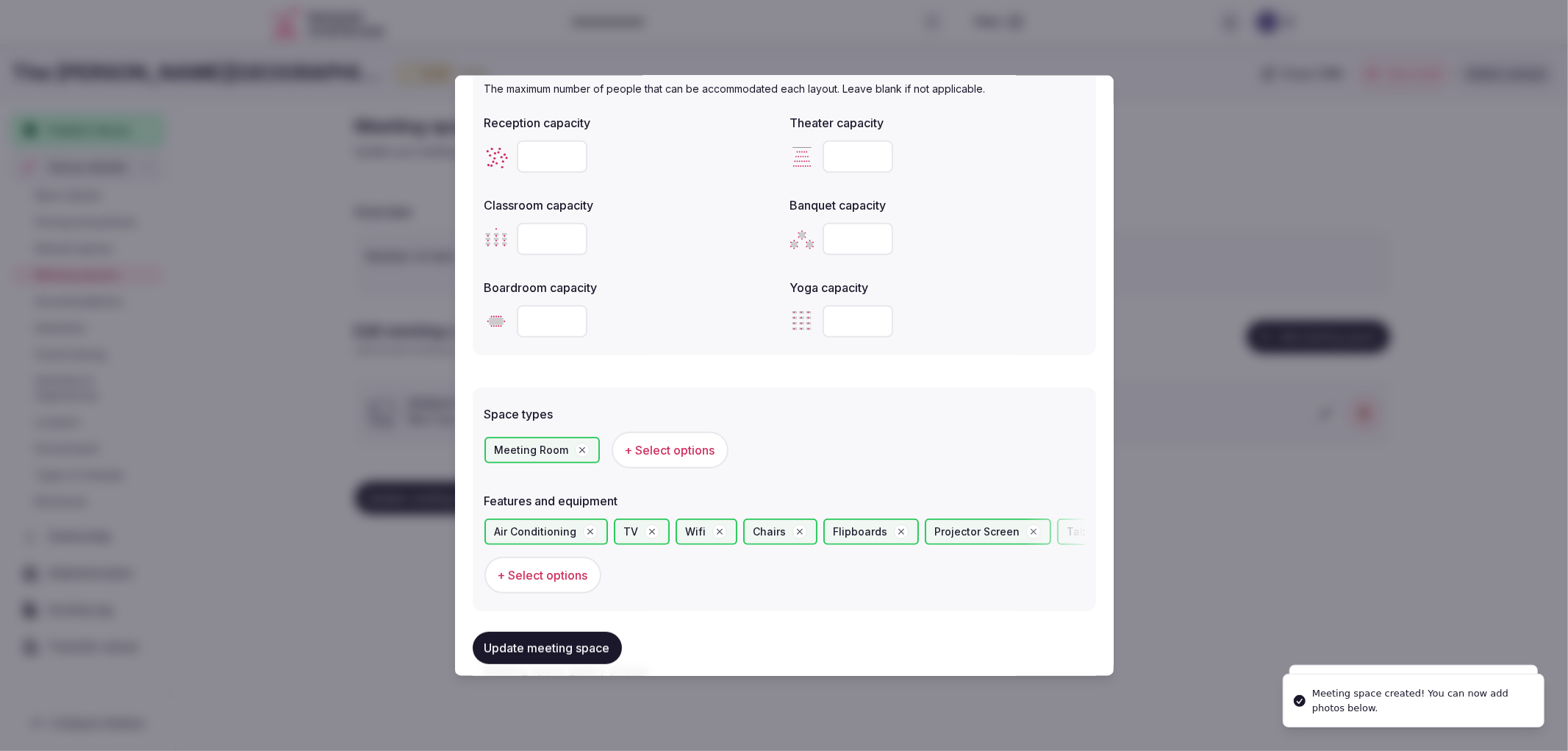
scroll to position [820, 0]
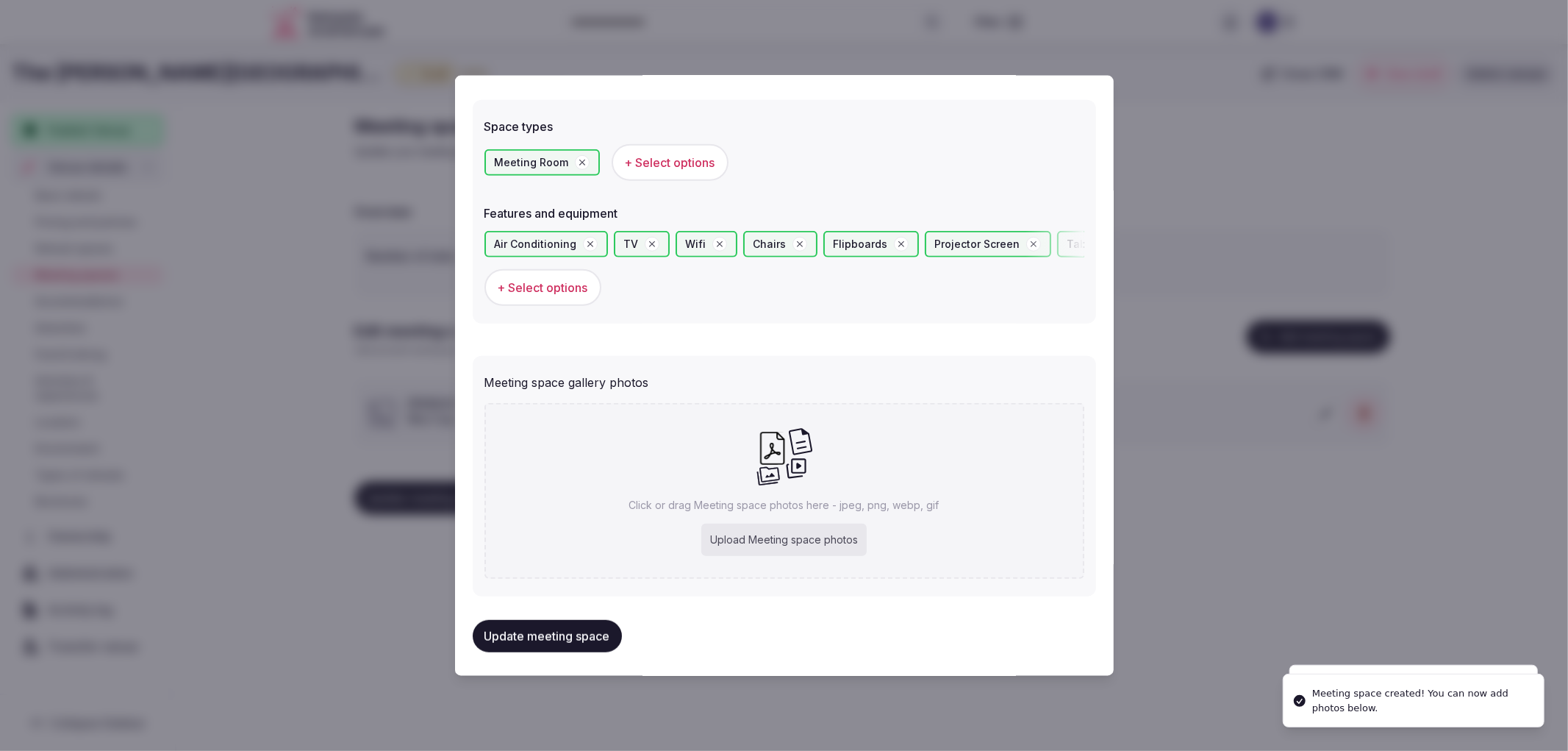
click at [880, 561] on div "Click or drag Meeting space photos here - jpeg, png, webp, gif Upload Meeting s…" at bounding box center [784, 490] width 600 height 175
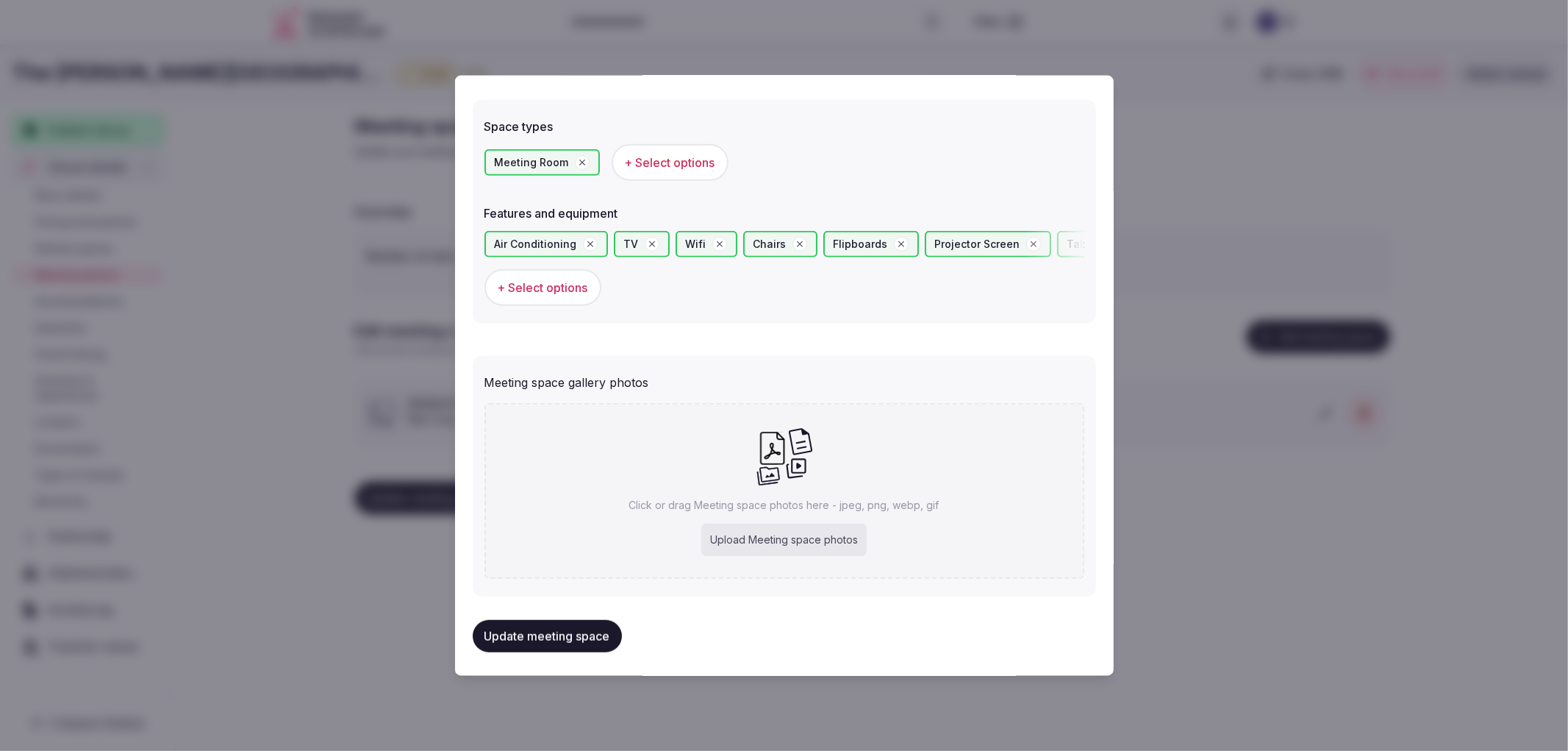
type input "**********"
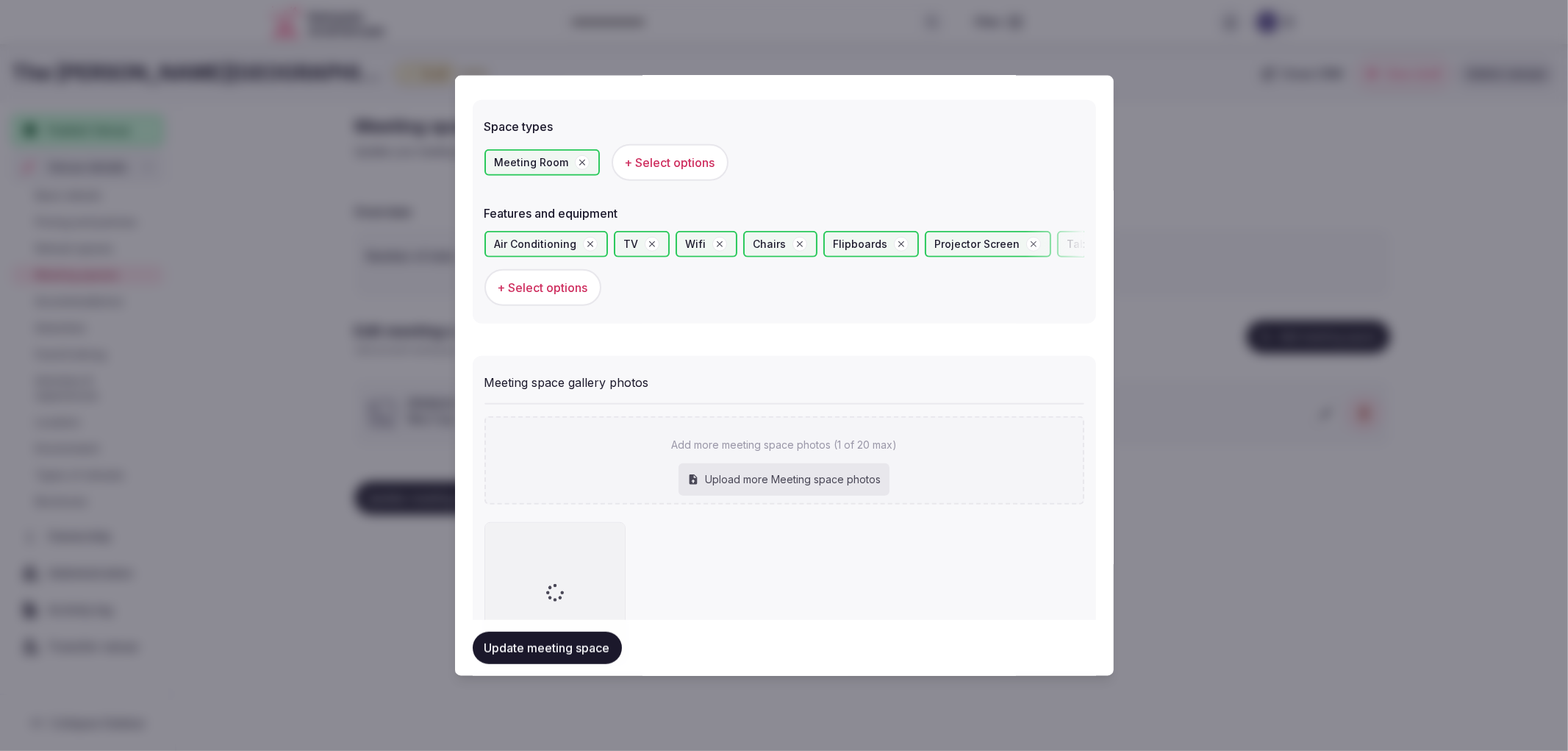
click at [566, 636] on button "Update meeting space" at bounding box center [547, 647] width 149 height 32
click at [1266, 453] on div at bounding box center [784, 375] width 1568 height 751
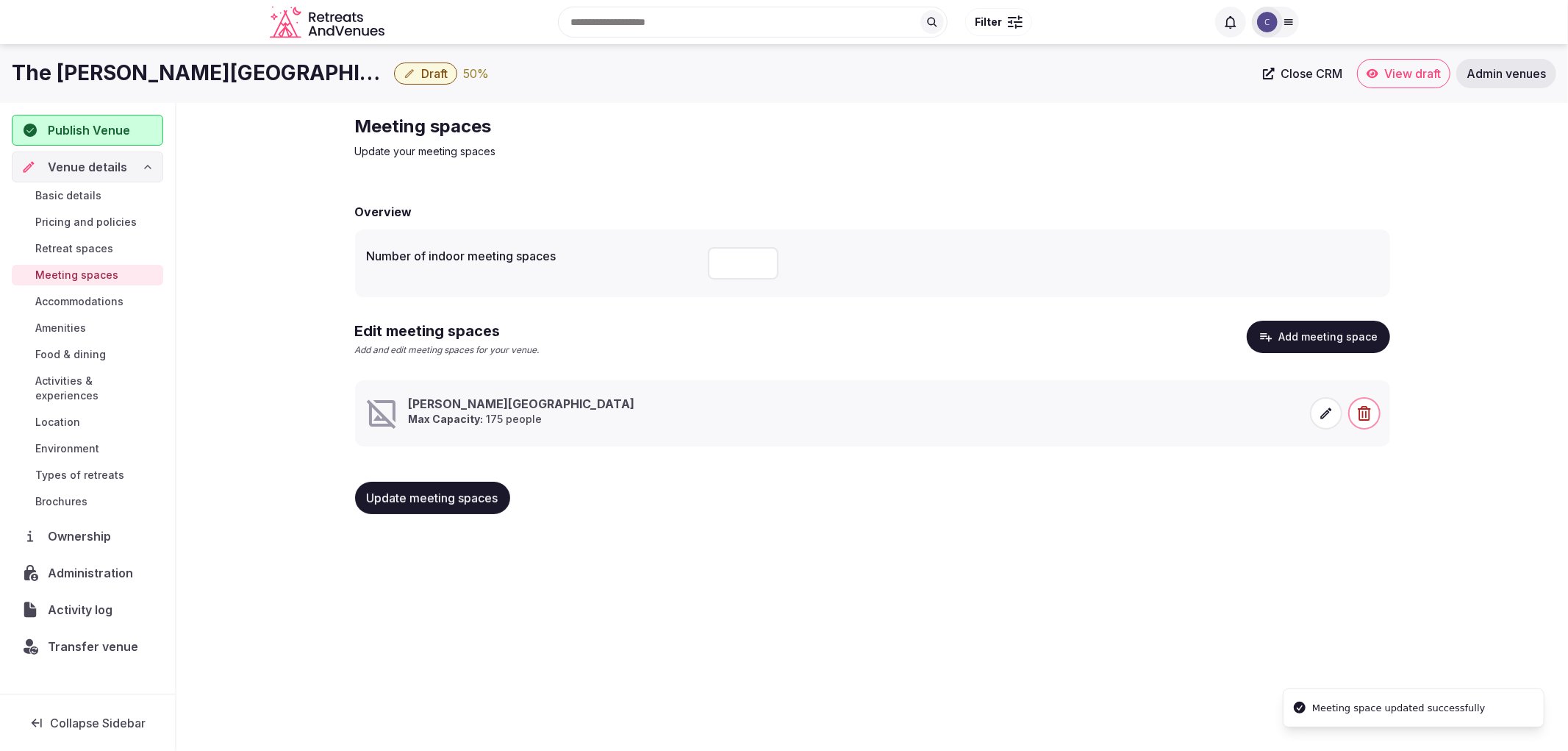
click at [371, 476] on div "Update meeting spaces" at bounding box center [873, 498] width 1035 height 56
click at [436, 491] on span "Update meeting spaces" at bounding box center [433, 498] width 131 height 15
click at [98, 346] on link "Food & dining" at bounding box center [87, 354] width 151 height 21
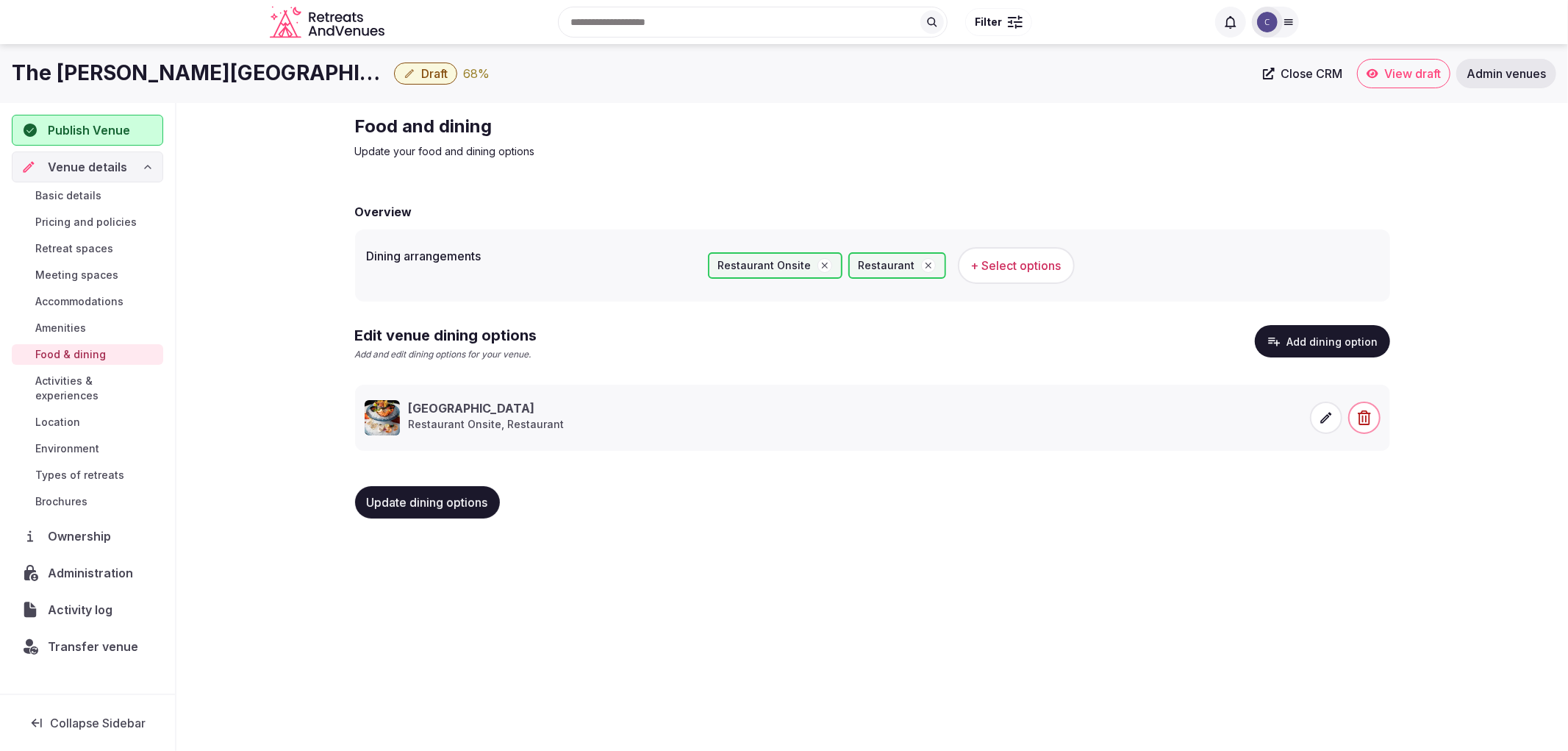
click at [116, 366] on div "Basic details Pricing and policies Retreat spaces Meeting spaces Accommodations…" at bounding box center [87, 348] width 151 height 333
click at [128, 372] on link "Activities & experiences" at bounding box center [87, 388] width 151 height 35
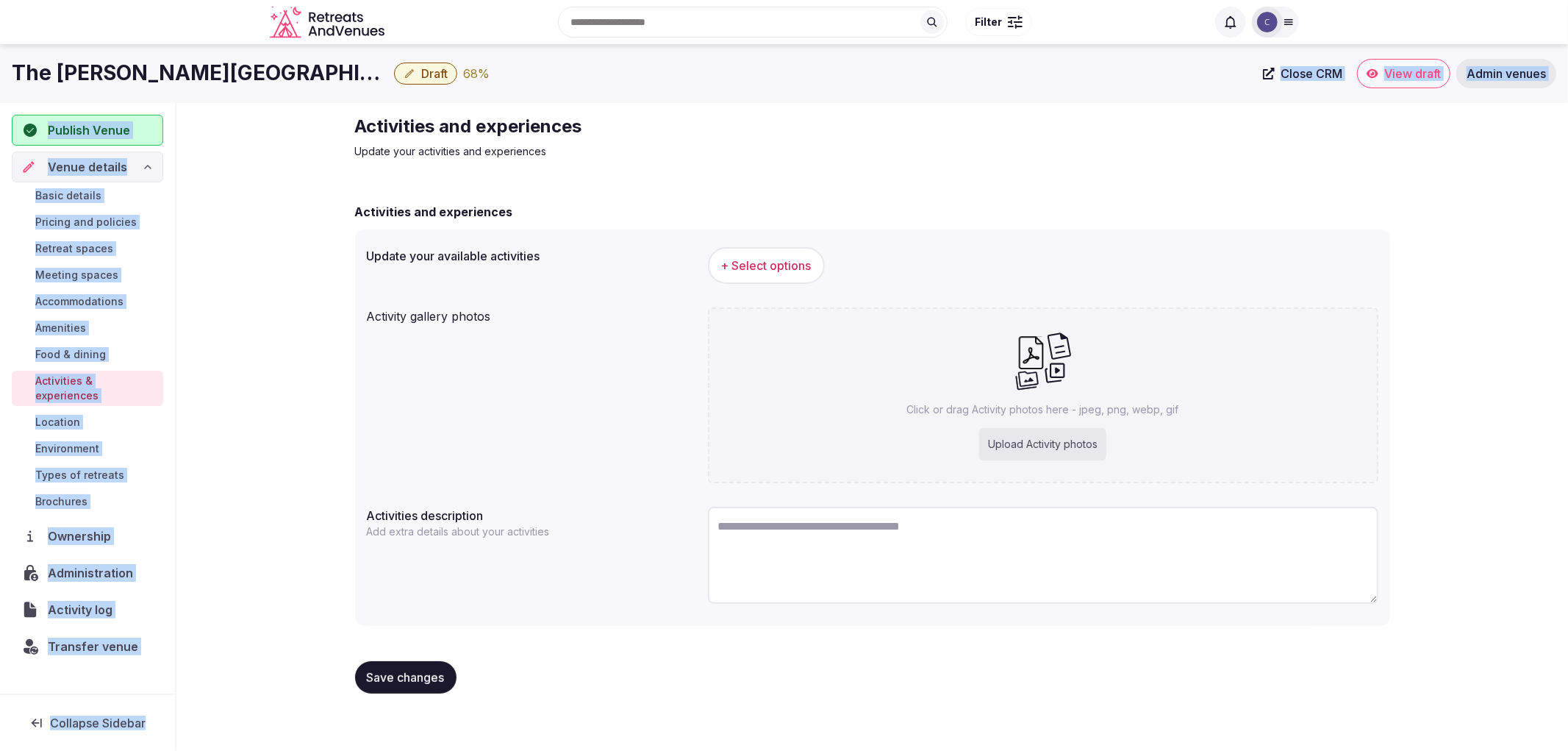
drag, startPoint x: 358, startPoint y: 130, endPoint x: 718, endPoint y: 99, distance: 361.3
click at [654, 99] on div "The Darcy Hotel Draft 68 % Close CRM View draft Admin venues Publish Venue Venu…" at bounding box center [784, 393] width 1568 height 698
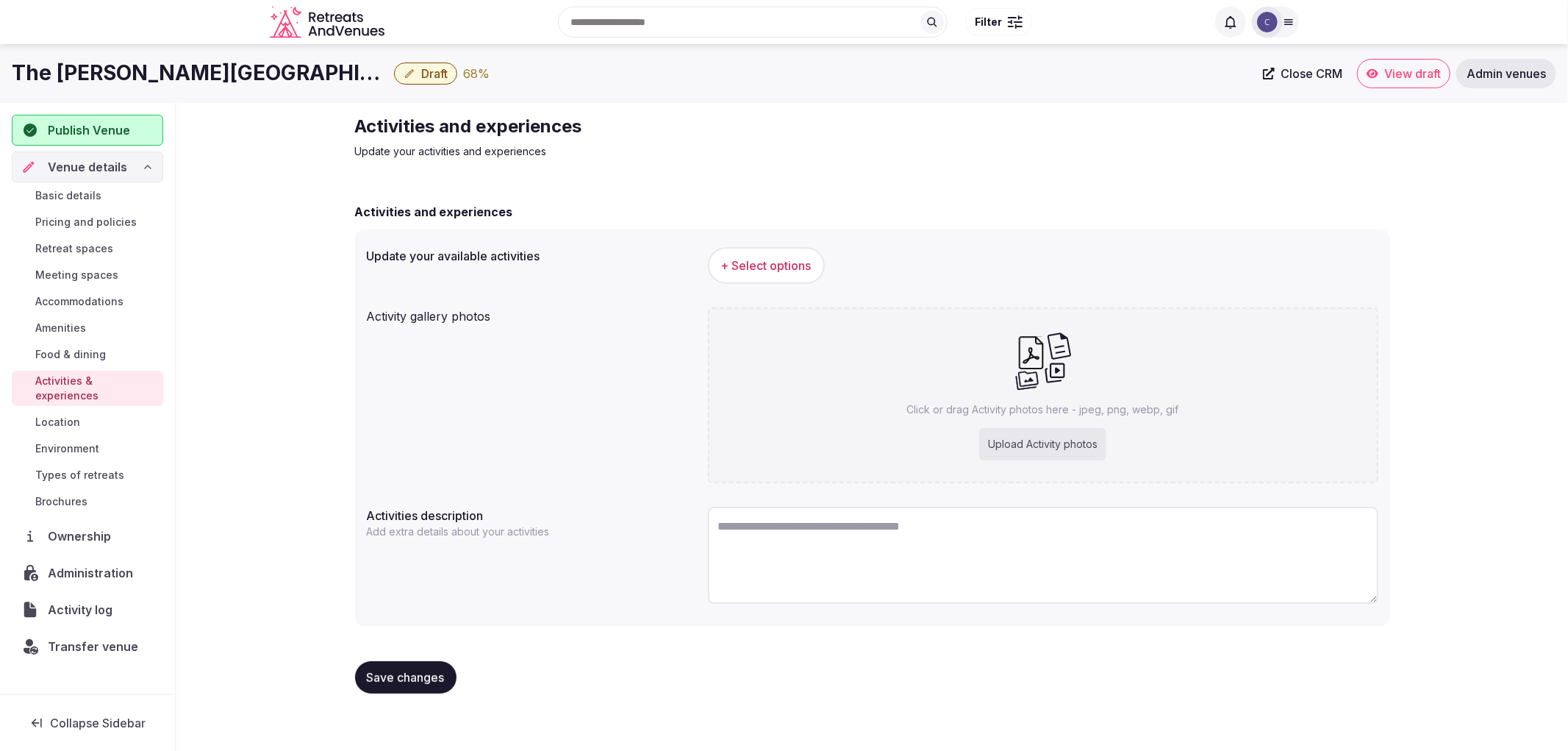
click at [464, 138] on div "Activities and experiences Update your activities and experiences" at bounding box center [602, 137] width 494 height 44
click at [136, 78] on h1 "The Darcy Hotel" at bounding box center [200, 73] width 377 height 29
click at [137, 80] on h1 "The Darcy Hotel" at bounding box center [200, 73] width 377 height 29
copy div "The Darcy Hotel"
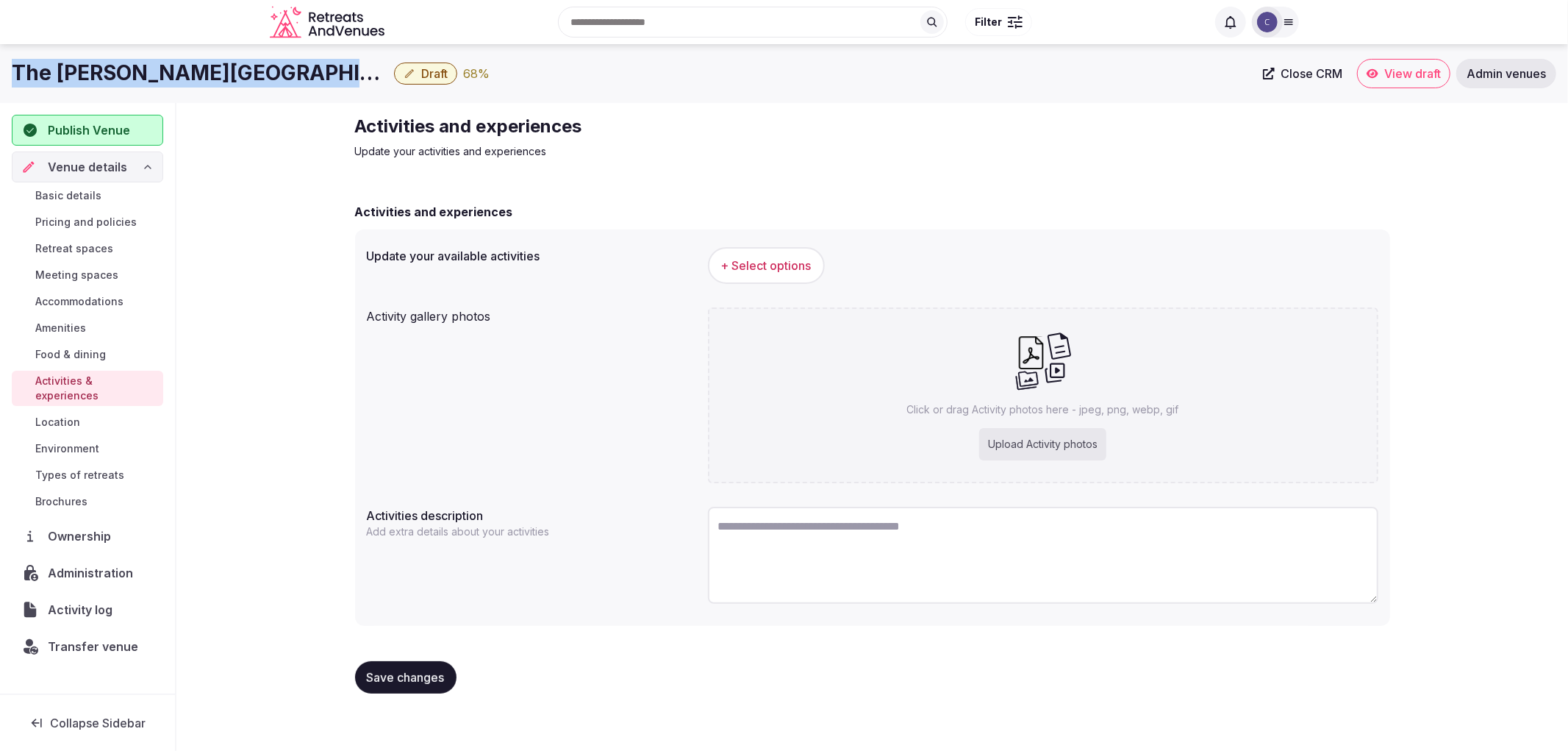
click at [790, 270] on span "+ Select options" at bounding box center [766, 265] width 91 height 16
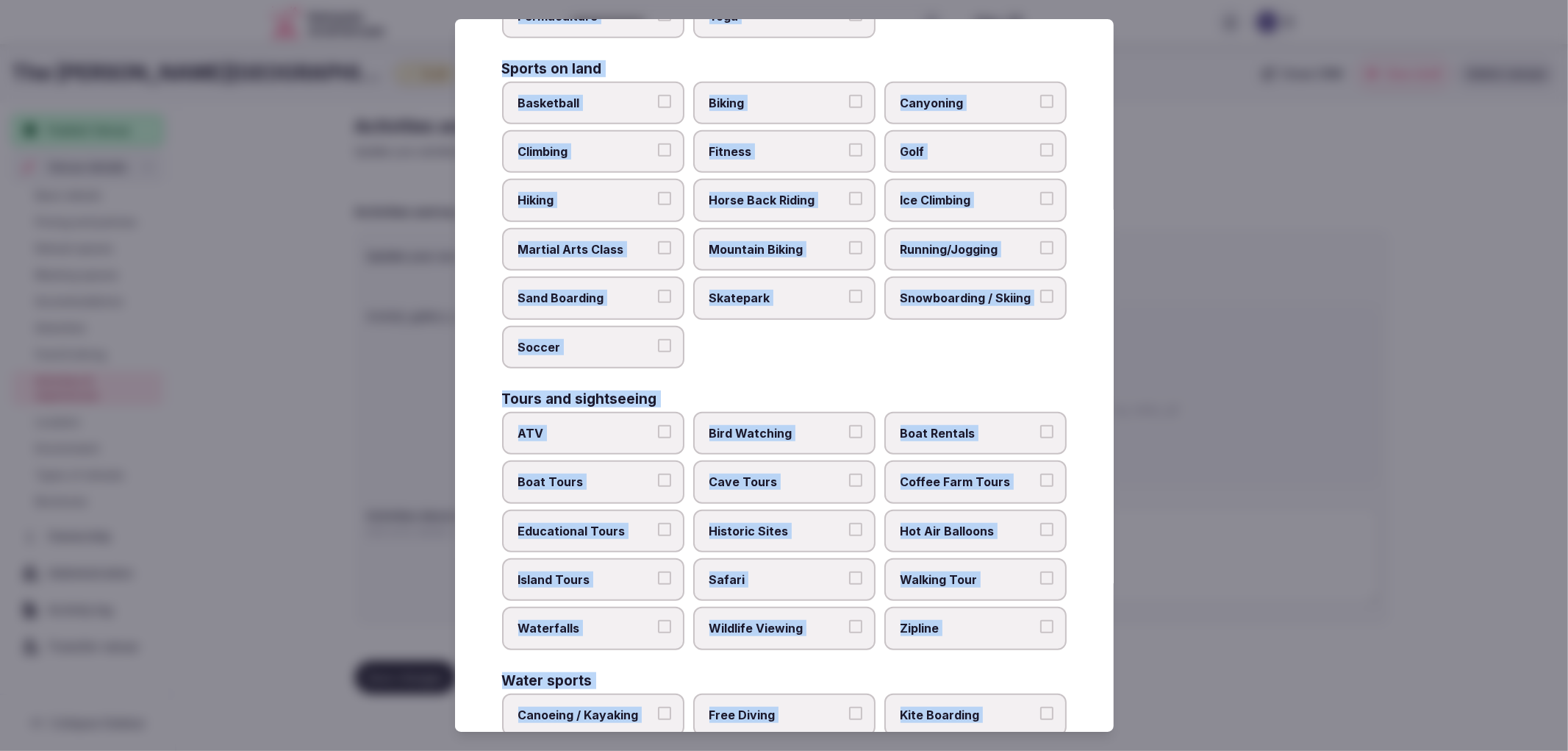
scroll to position [899, 0]
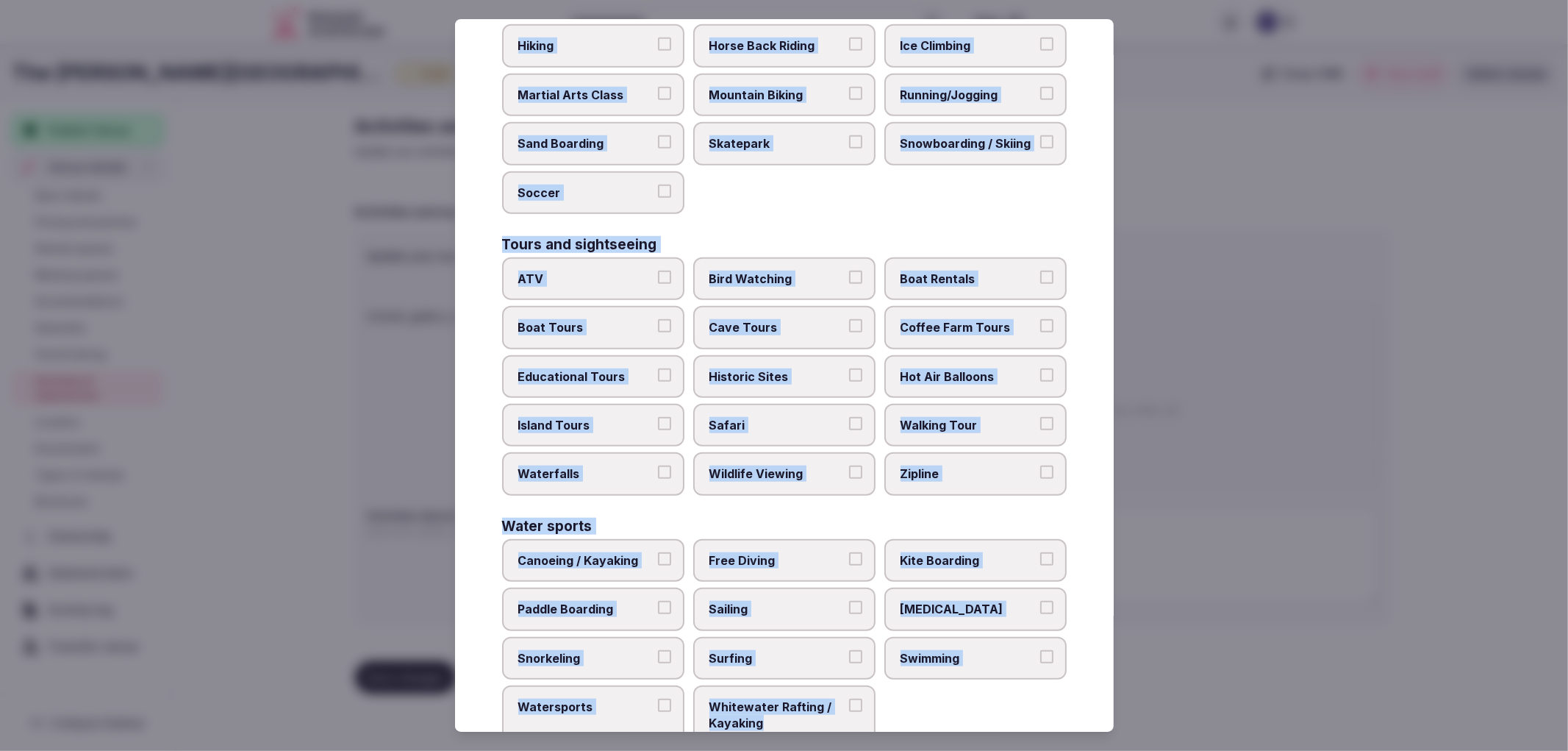
drag, startPoint x: 501, startPoint y: 145, endPoint x: 860, endPoint y: 696, distance: 657.6
copy div "Culture Dancing Food and Culinary Classes Hip Hop Language Class Local Cultural…"
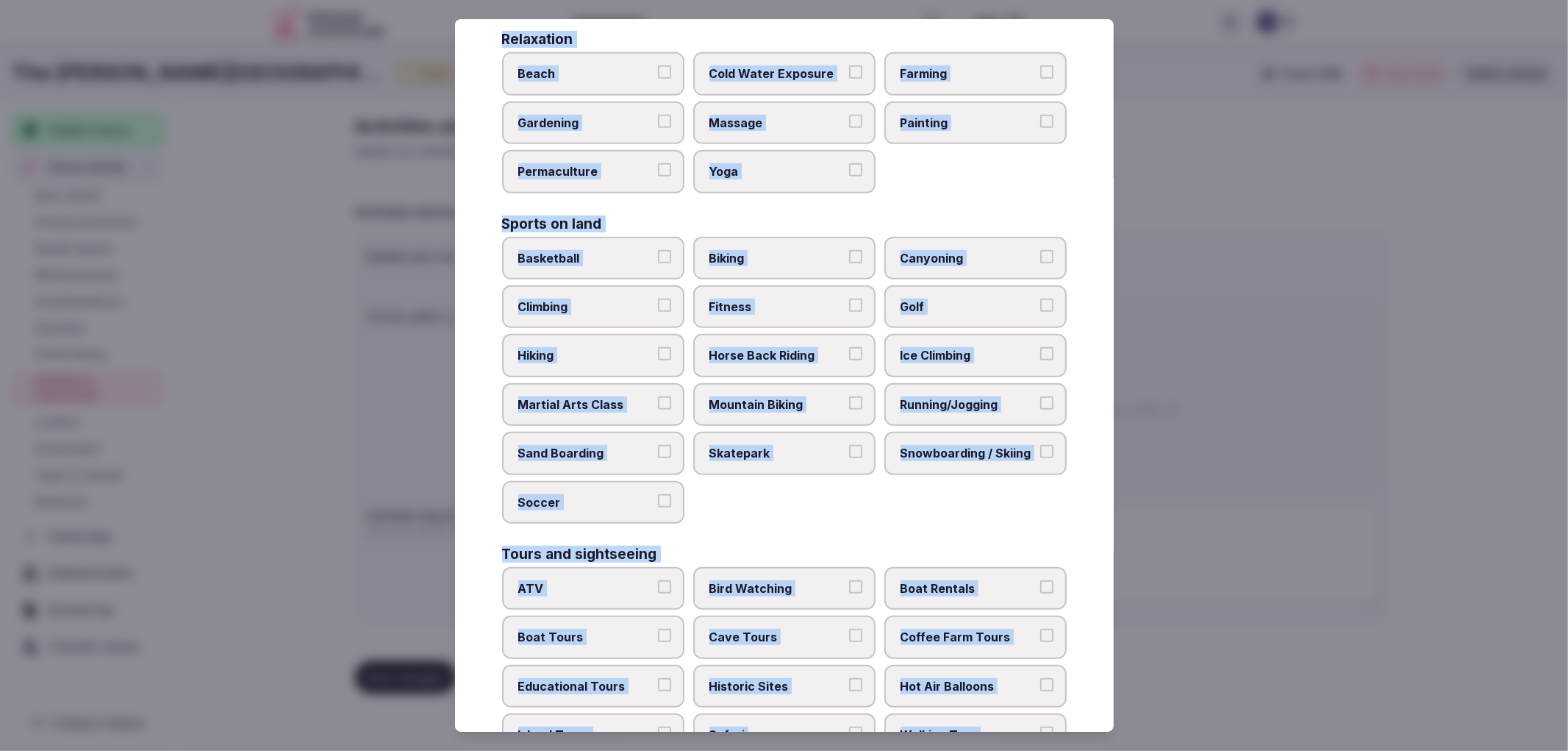
scroll to position [571, 0]
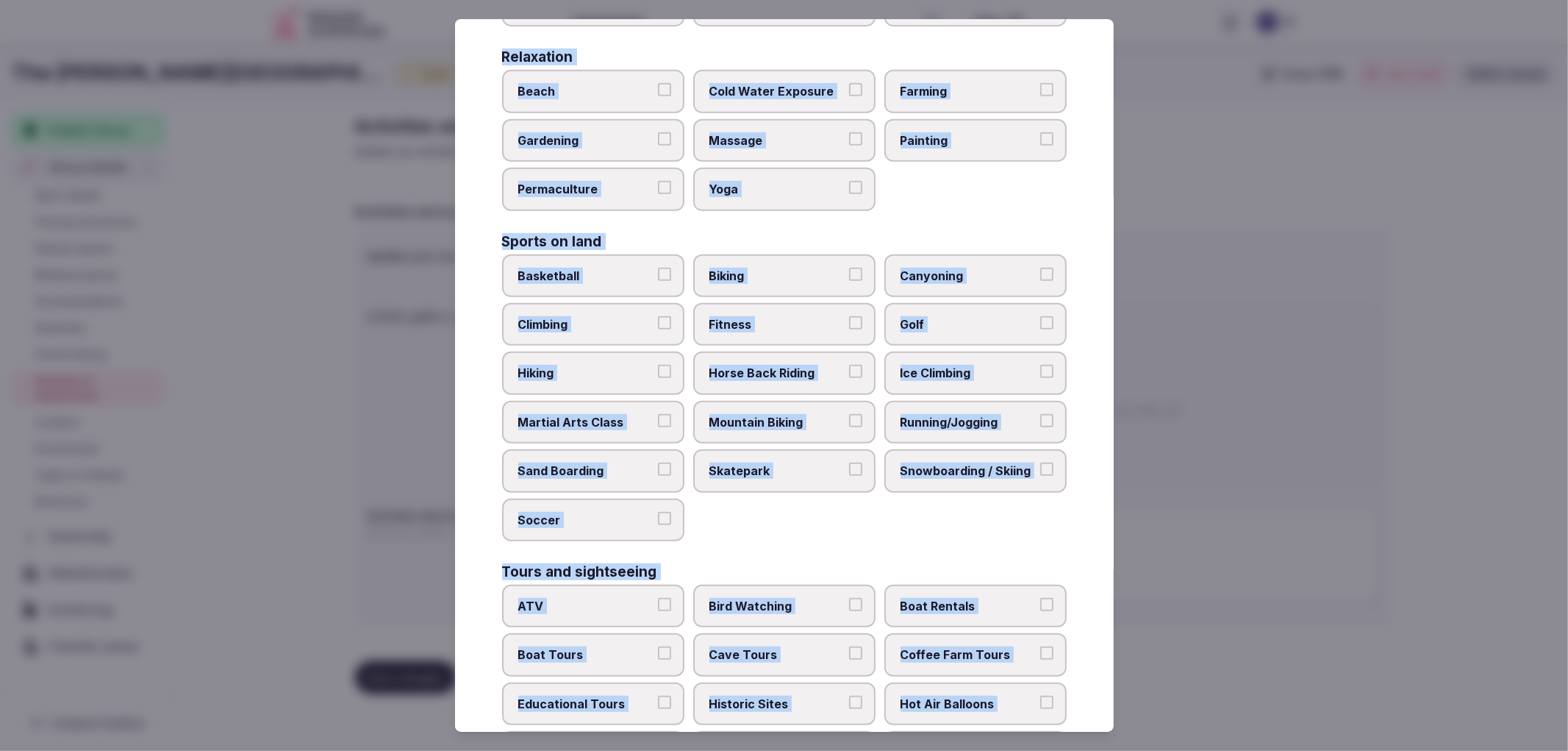
click at [746, 413] on label "Mountain Biking" at bounding box center [784, 422] width 182 height 42
click at [849, 414] on button "Mountain Biking" at bounding box center [855, 420] width 13 height 13
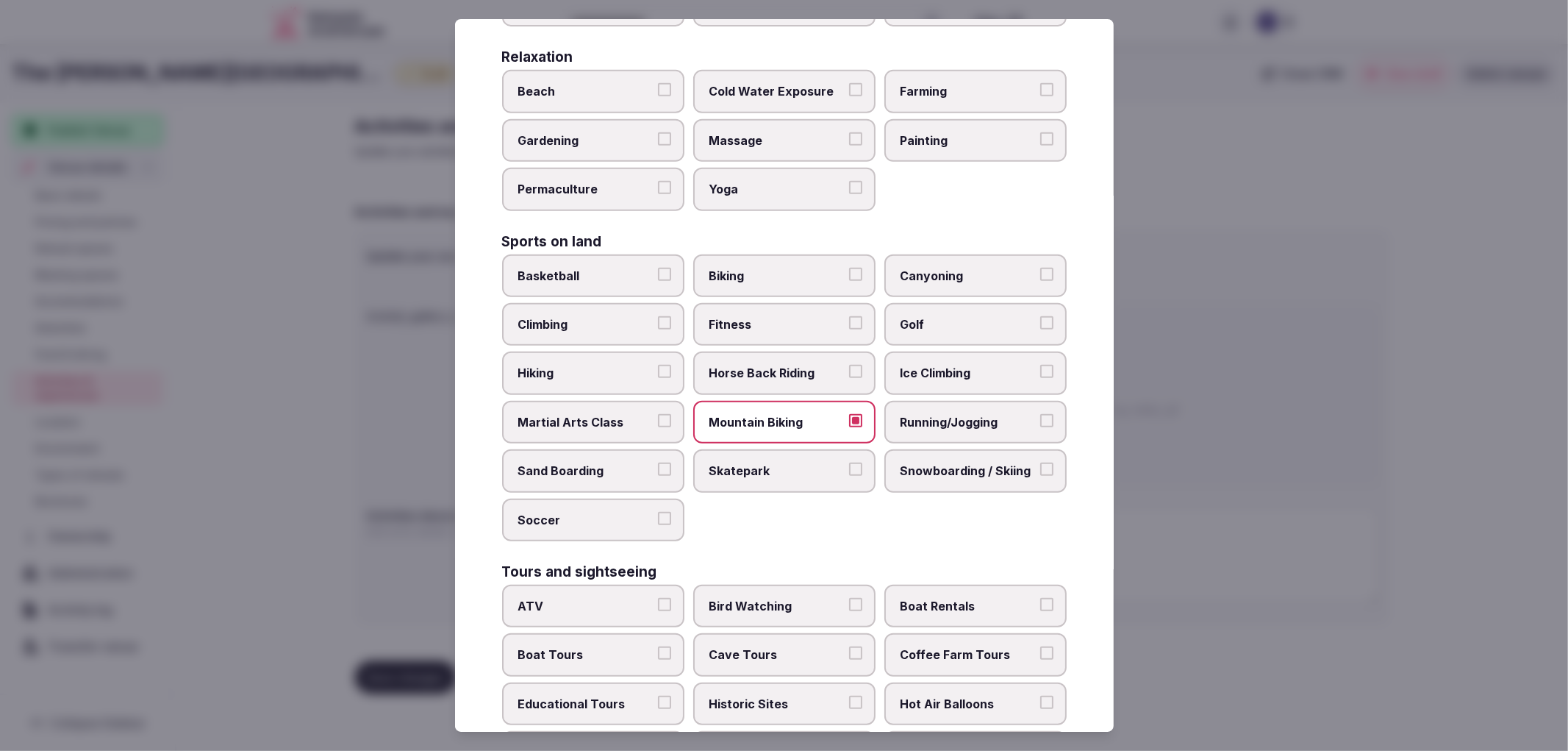
click at [782, 481] on div "Basketball Biking Canyoning Climbing Fitness Golf Hiking Horse Back Riding Ice …" at bounding box center [784, 398] width 565 height 287
click at [784, 419] on label "Mountain Biking" at bounding box center [784, 422] width 182 height 42
click at [849, 419] on button "Mountain Biking" at bounding box center [855, 420] width 13 height 13
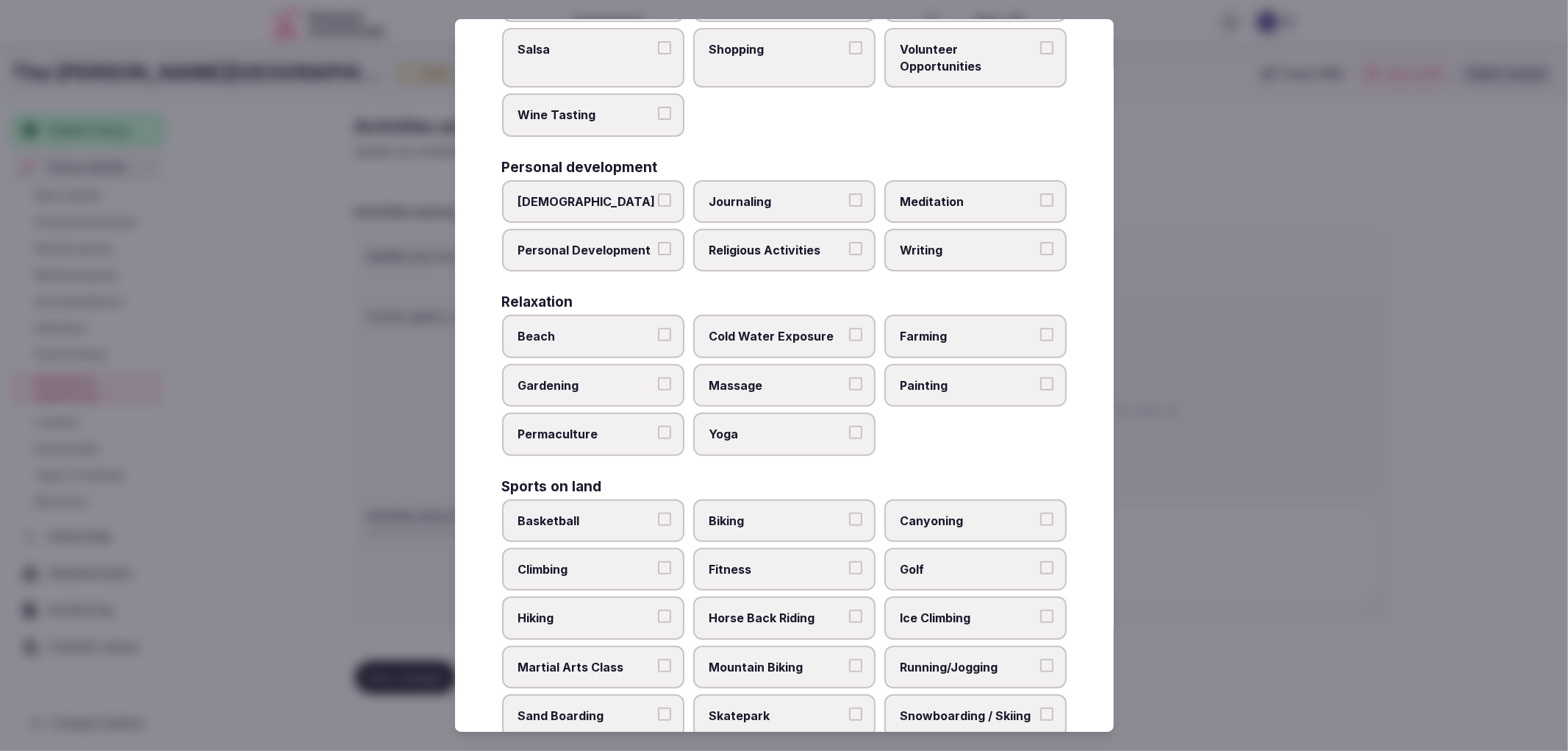
scroll to position [0, 0]
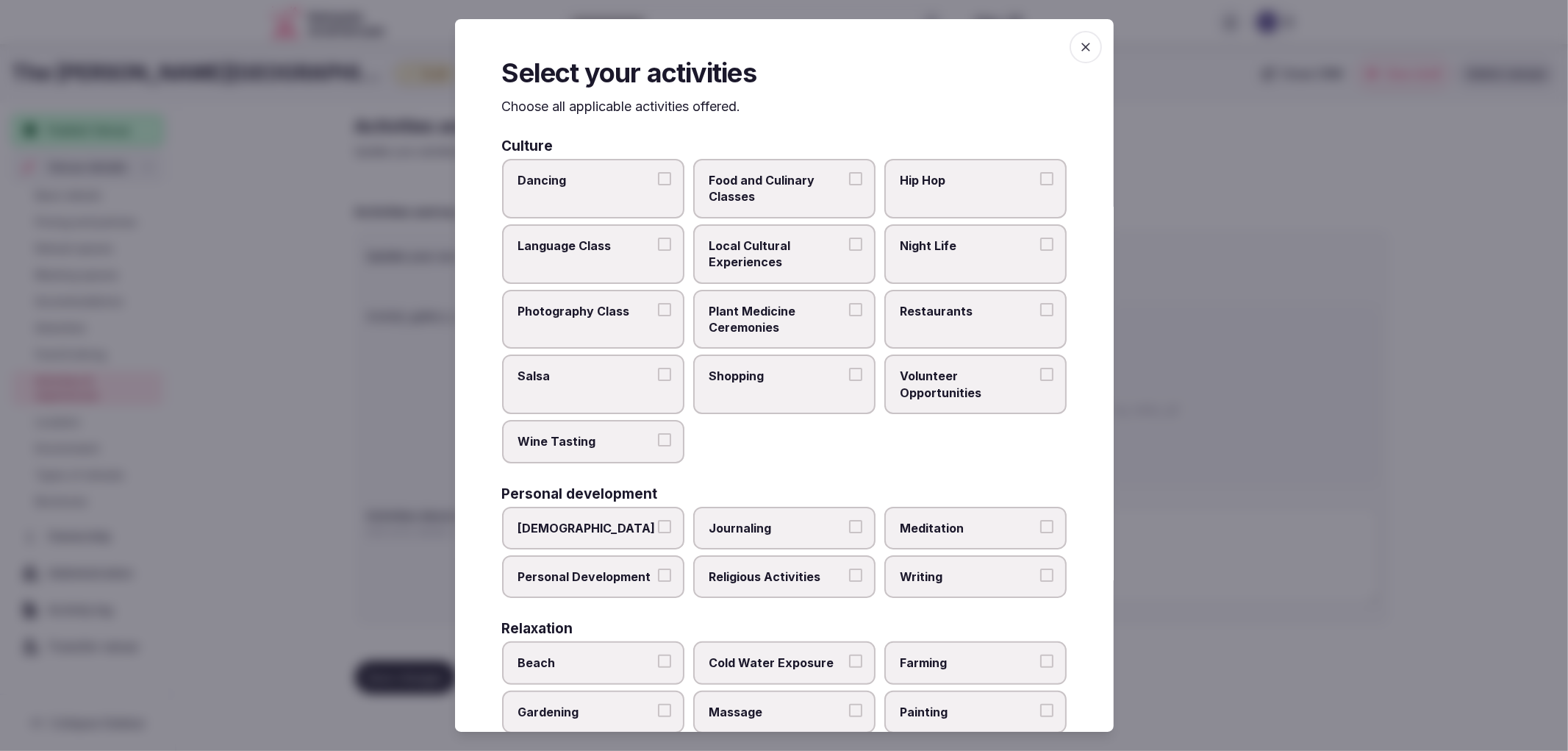
click at [772, 230] on label "Local Cultural Experiences" at bounding box center [784, 254] width 182 height 60
click at [849, 238] on button "Local Cultural Experiences" at bounding box center [855, 244] width 13 height 13
click at [895, 254] on label "Night Life" at bounding box center [975, 254] width 182 height 60
click at [1040, 251] on button "Night Life" at bounding box center [1046, 244] width 13 height 13
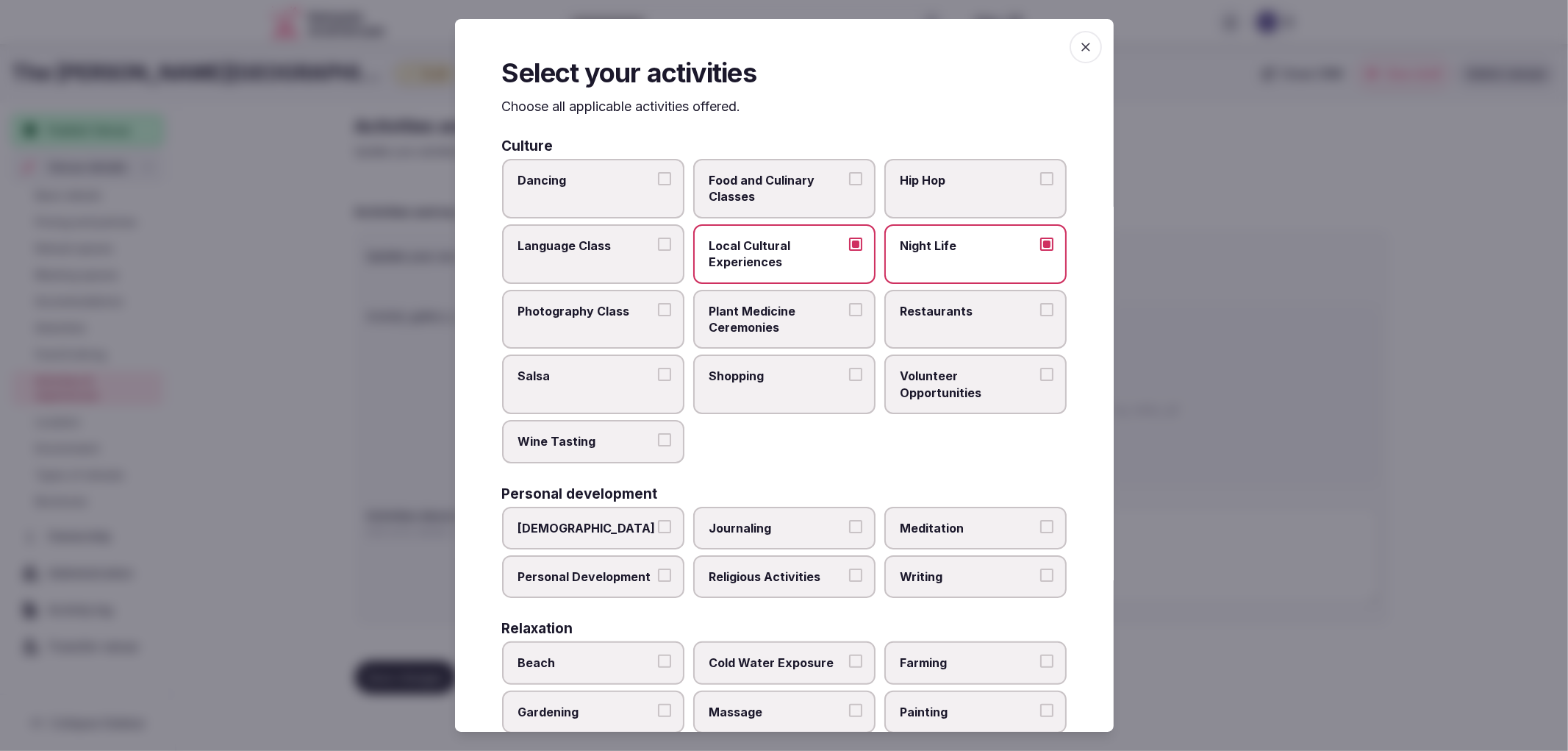
click at [920, 303] on span "Restaurants" at bounding box center [968, 311] width 136 height 16
click at [1040, 303] on button "Restaurants" at bounding box center [1046, 309] width 13 height 13
click at [785, 368] on span "Shopping" at bounding box center [777, 375] width 136 height 16
click at [849, 368] on button "Shopping" at bounding box center [855, 373] width 13 height 13
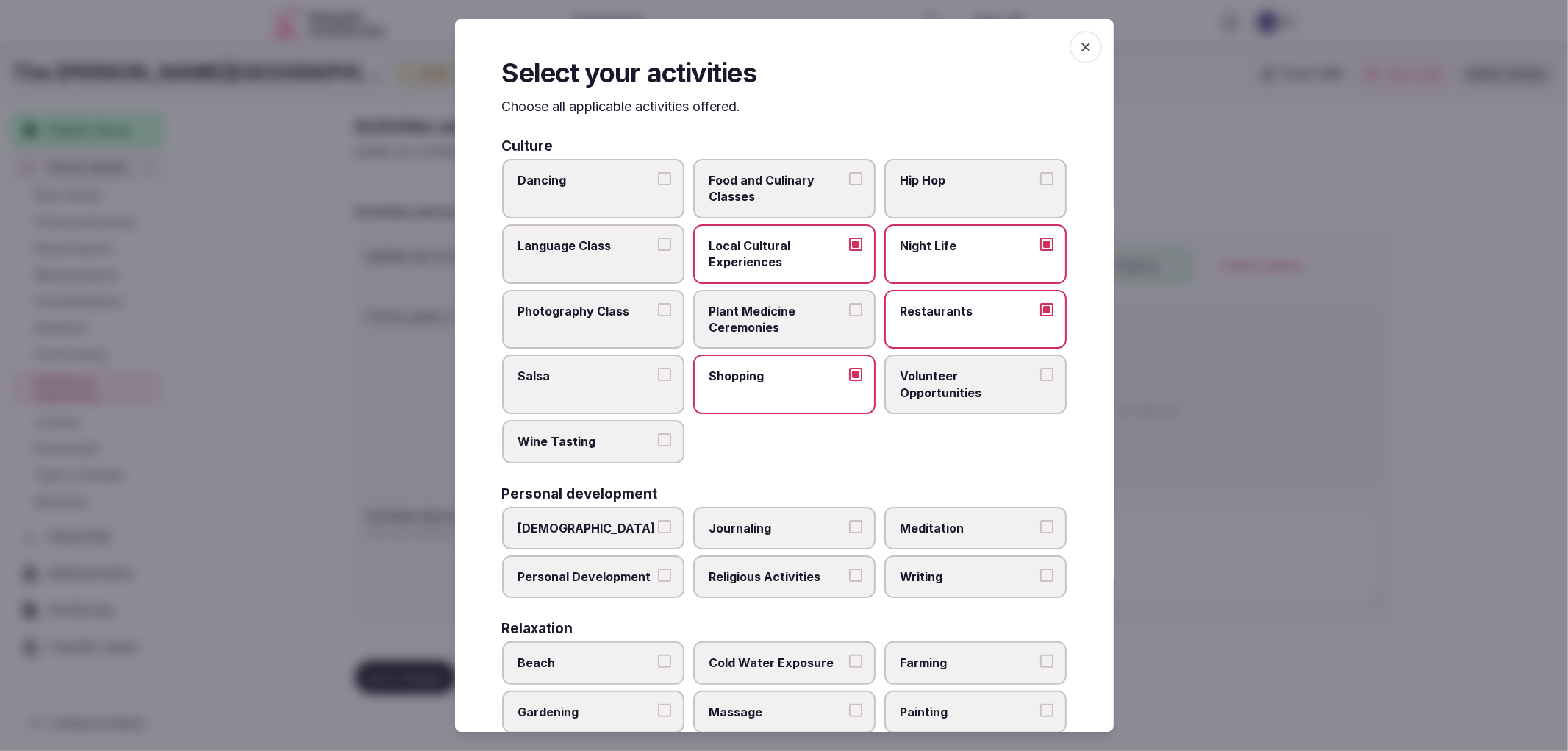
click at [650, 420] on label "Wine Tasting" at bounding box center [593, 441] width 182 height 42
click at [658, 433] on button "Wine Tasting" at bounding box center [664, 439] width 13 height 13
click at [625, 433] on span "Wine Tasting" at bounding box center [586, 441] width 136 height 16
click at [658, 433] on button "Wine Tasting" at bounding box center [664, 439] width 13 height 13
click at [907, 394] on span "Volunteer Opportunities" at bounding box center [968, 384] width 136 height 33
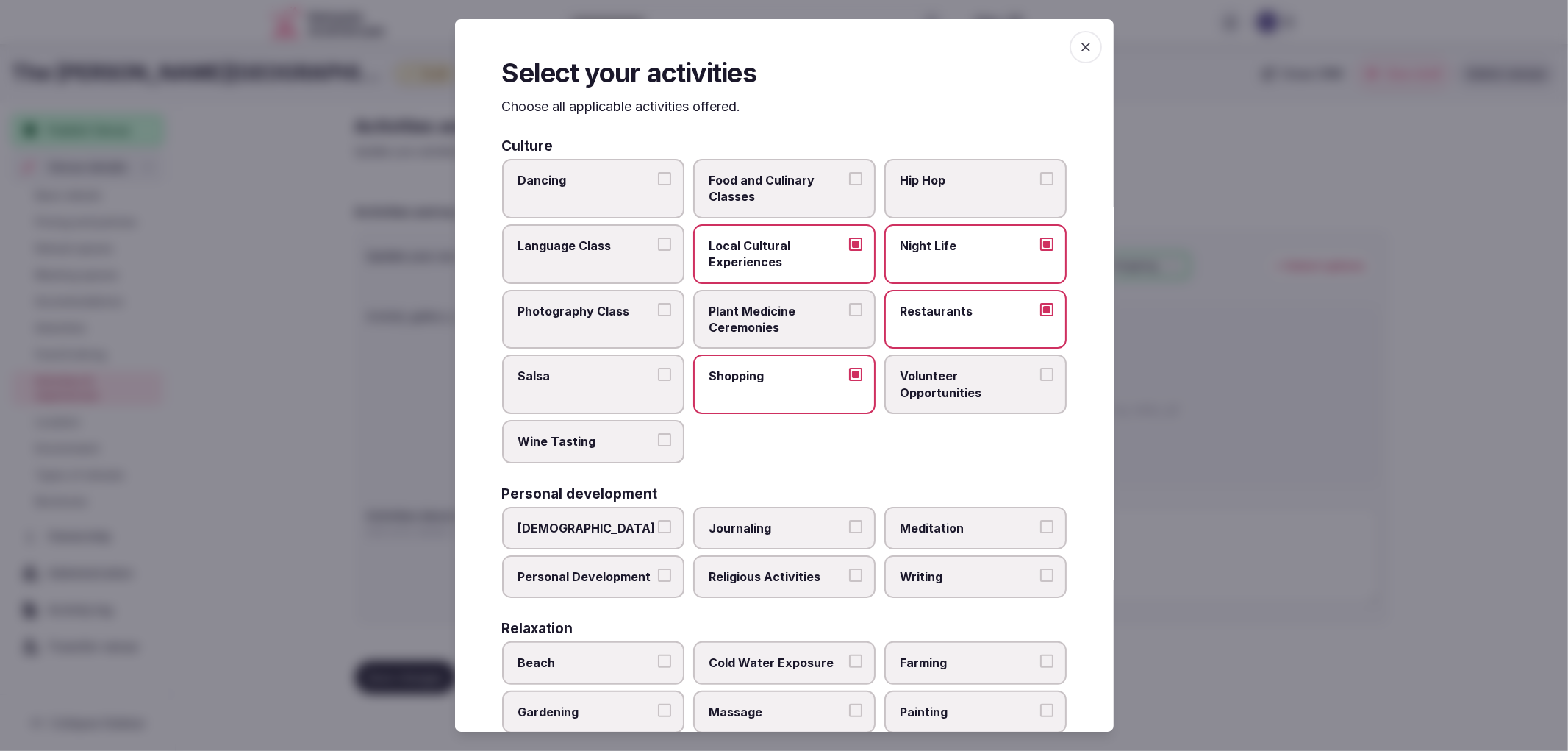
click at [1040, 381] on button "Volunteer Opportunities" at bounding box center [1046, 373] width 13 height 13
click at [633, 438] on span "Wine Tasting" at bounding box center [586, 441] width 136 height 16
click at [658, 438] on button "Wine Tasting" at bounding box center [664, 439] width 13 height 13
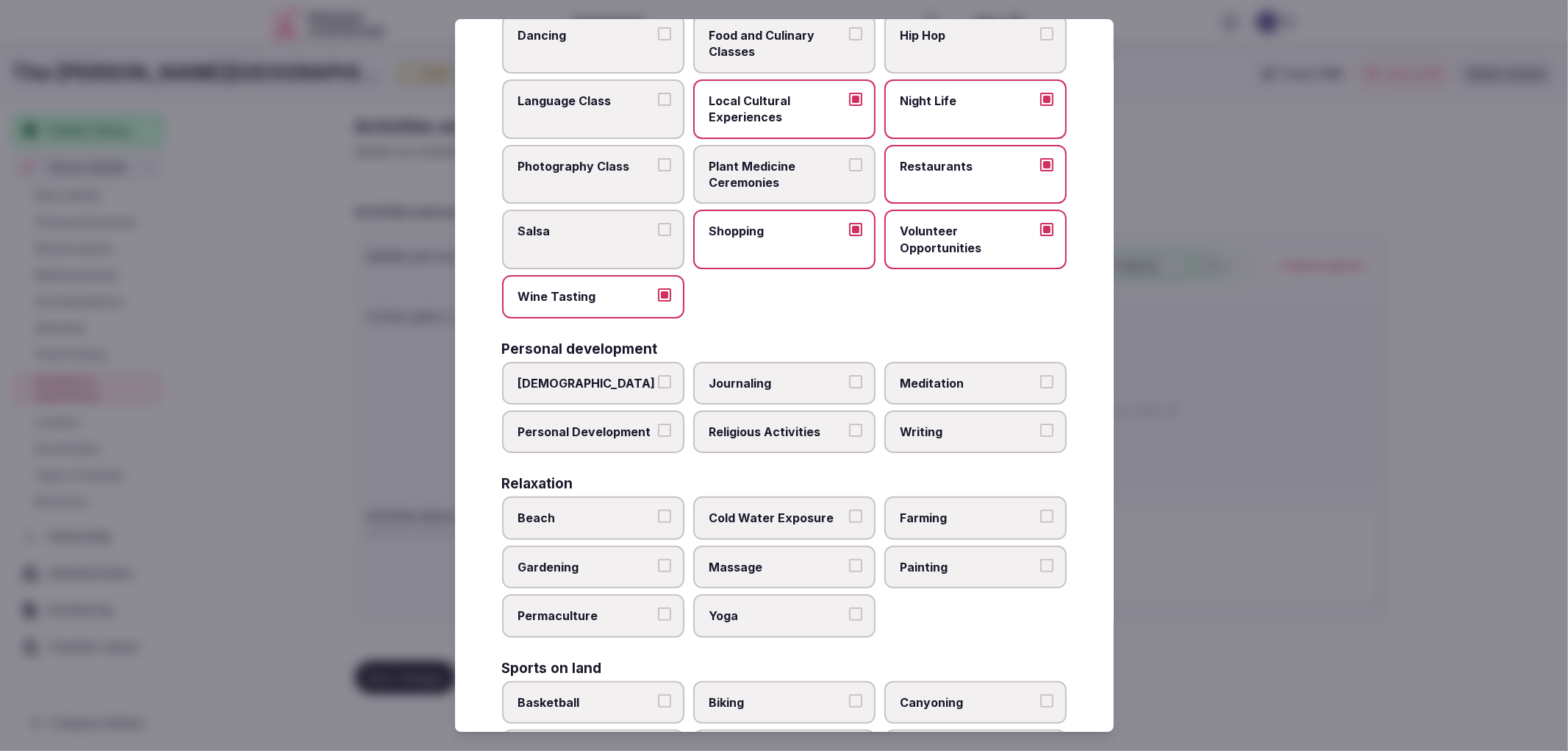
scroll to position [163, 0]
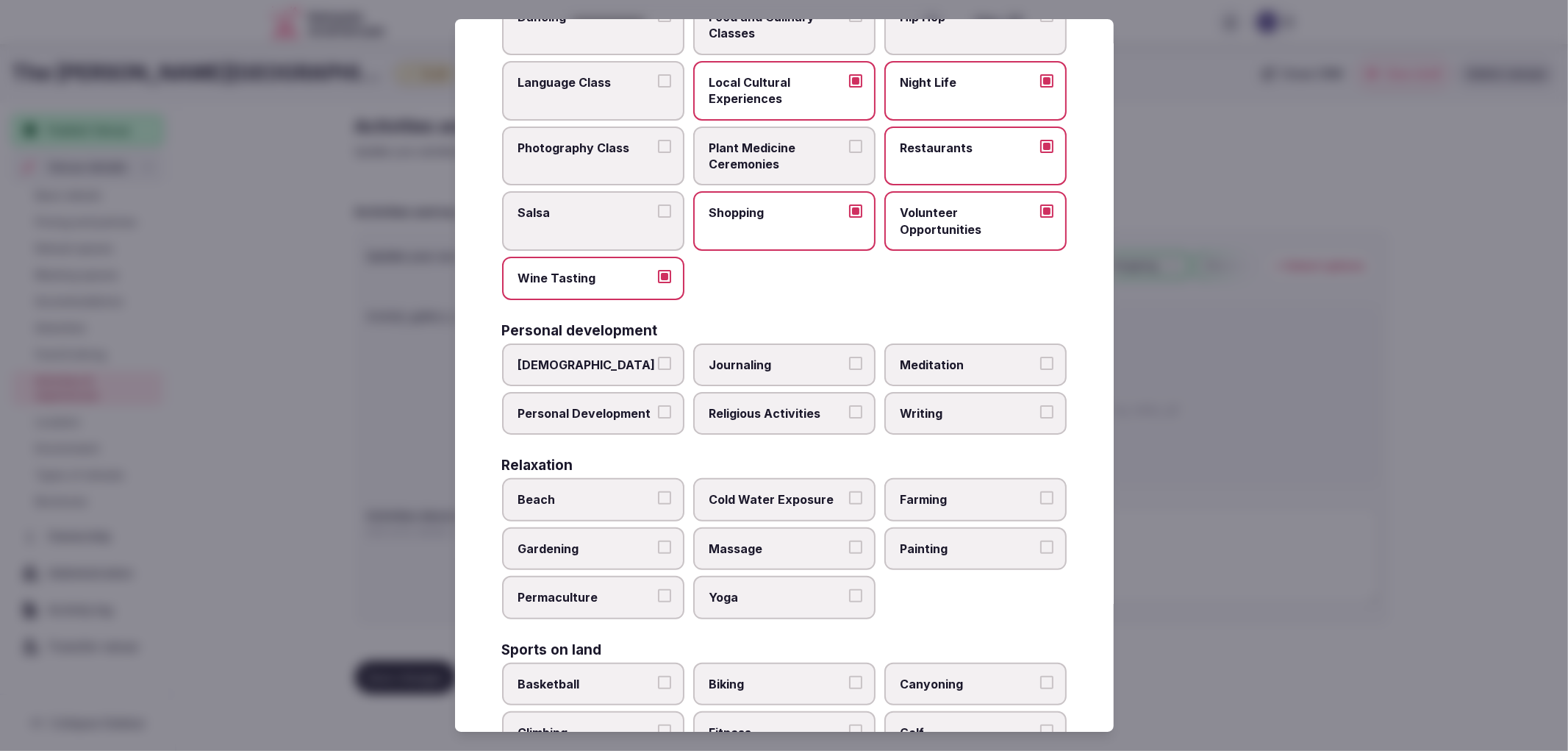
click at [917, 372] on label "Meditation" at bounding box center [975, 364] width 182 height 42
click at [1040, 370] on button "Meditation" at bounding box center [1046, 363] width 13 height 13
click at [644, 405] on span "Personal Development" at bounding box center [586, 413] width 136 height 16
click at [658, 405] on button "Personal Development" at bounding box center [664, 411] width 13 height 13
click at [739, 392] on label "Religious Activities" at bounding box center [784, 413] width 182 height 42
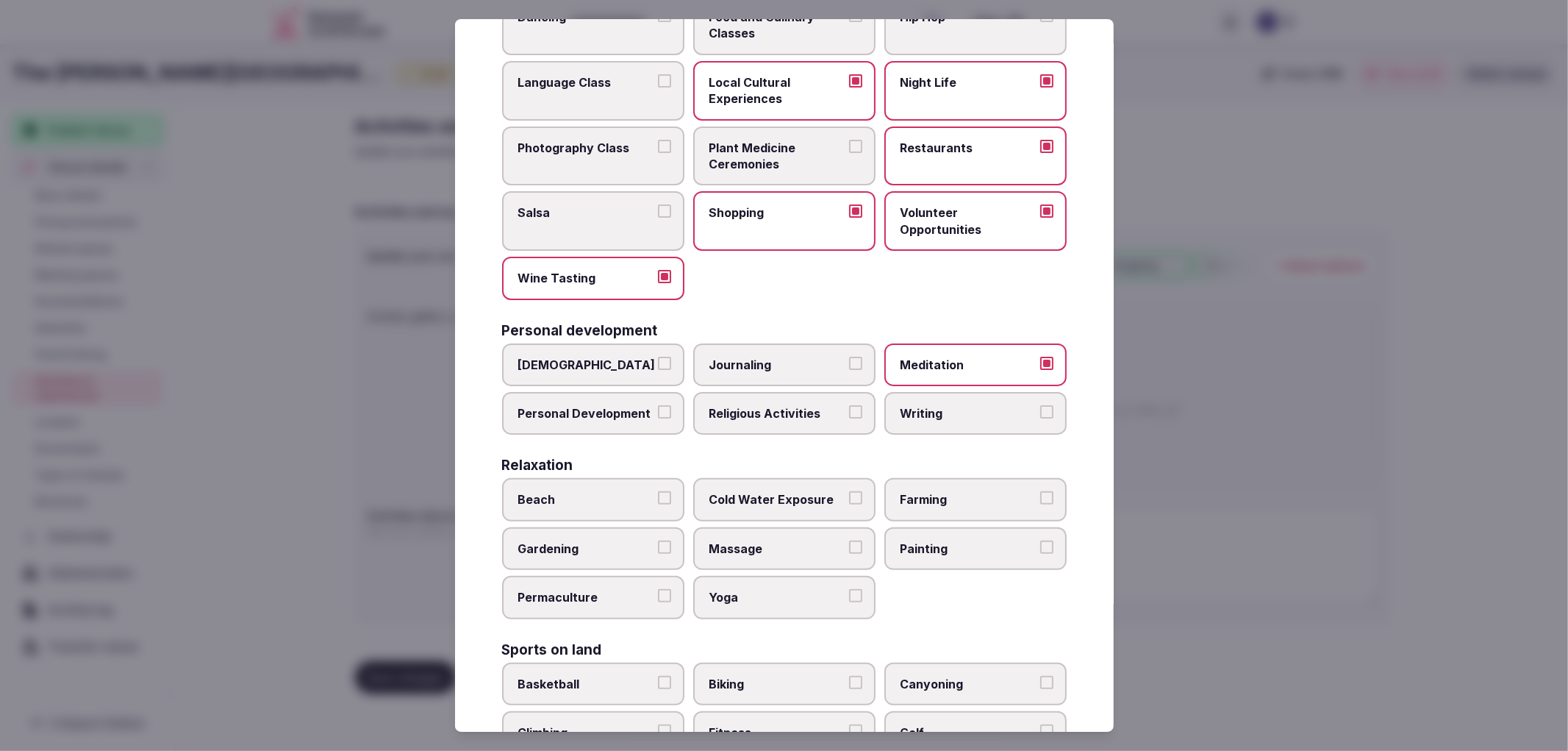
click at [849, 405] on button "Religious Activities" at bounding box center [855, 411] width 13 height 13
click at [768, 550] on label "Massage" at bounding box center [784, 548] width 182 height 42
click at [849, 550] on button "Massage" at bounding box center [855, 546] width 13 height 13
click at [777, 576] on label "Yoga" at bounding box center [784, 596] width 182 height 42
click at [849, 589] on button "Yoga" at bounding box center [855, 595] width 13 height 13
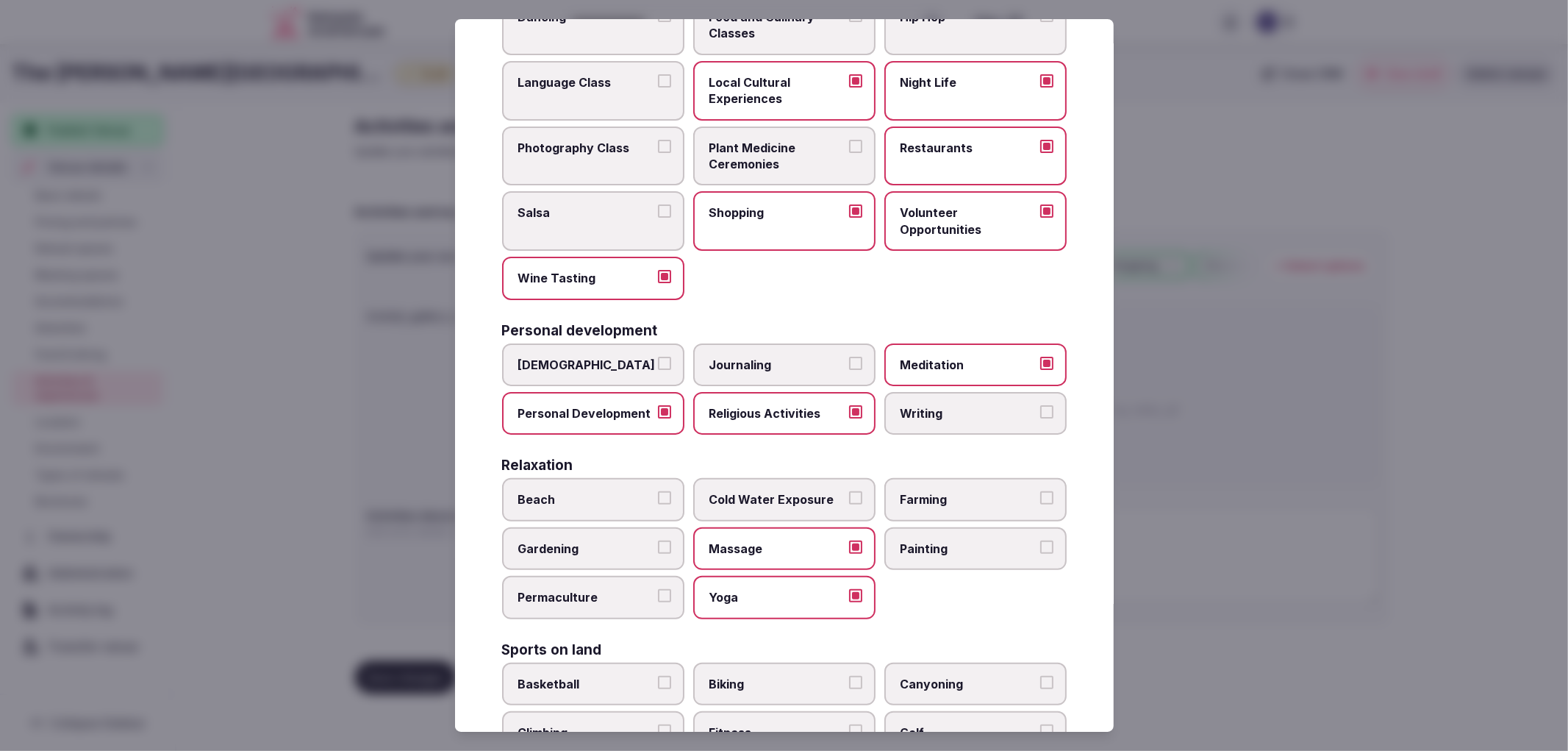
scroll to position [408, 0]
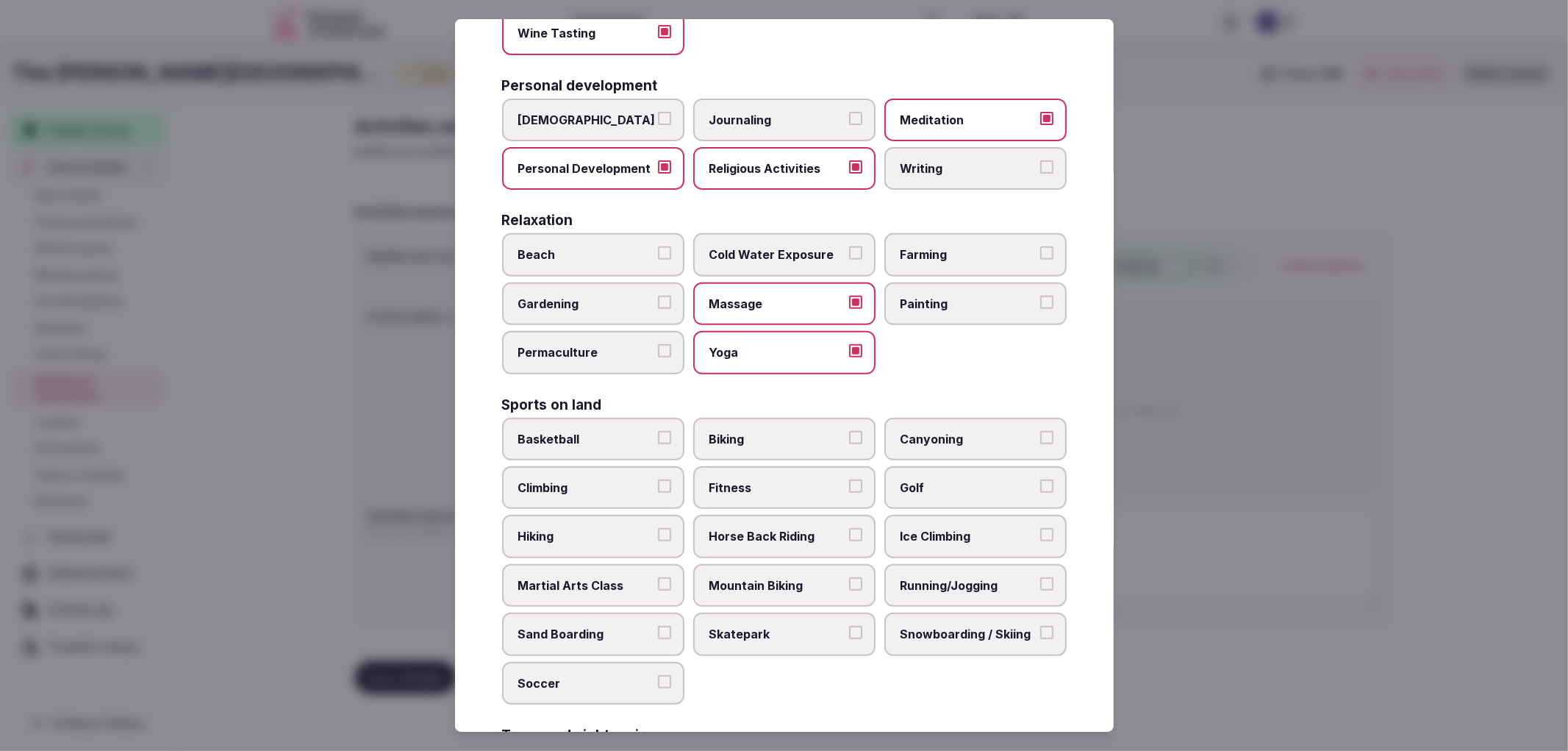
click at [762, 431] on span "Biking" at bounding box center [777, 439] width 136 height 16
click at [849, 431] on button "Biking" at bounding box center [855, 437] width 13 height 13
click at [786, 491] on label "Fitness" at bounding box center [784, 487] width 182 height 42
click at [849, 491] on button "Fitness" at bounding box center [855, 486] width 13 height 13
click at [898, 487] on label "Golf" at bounding box center [975, 487] width 182 height 42
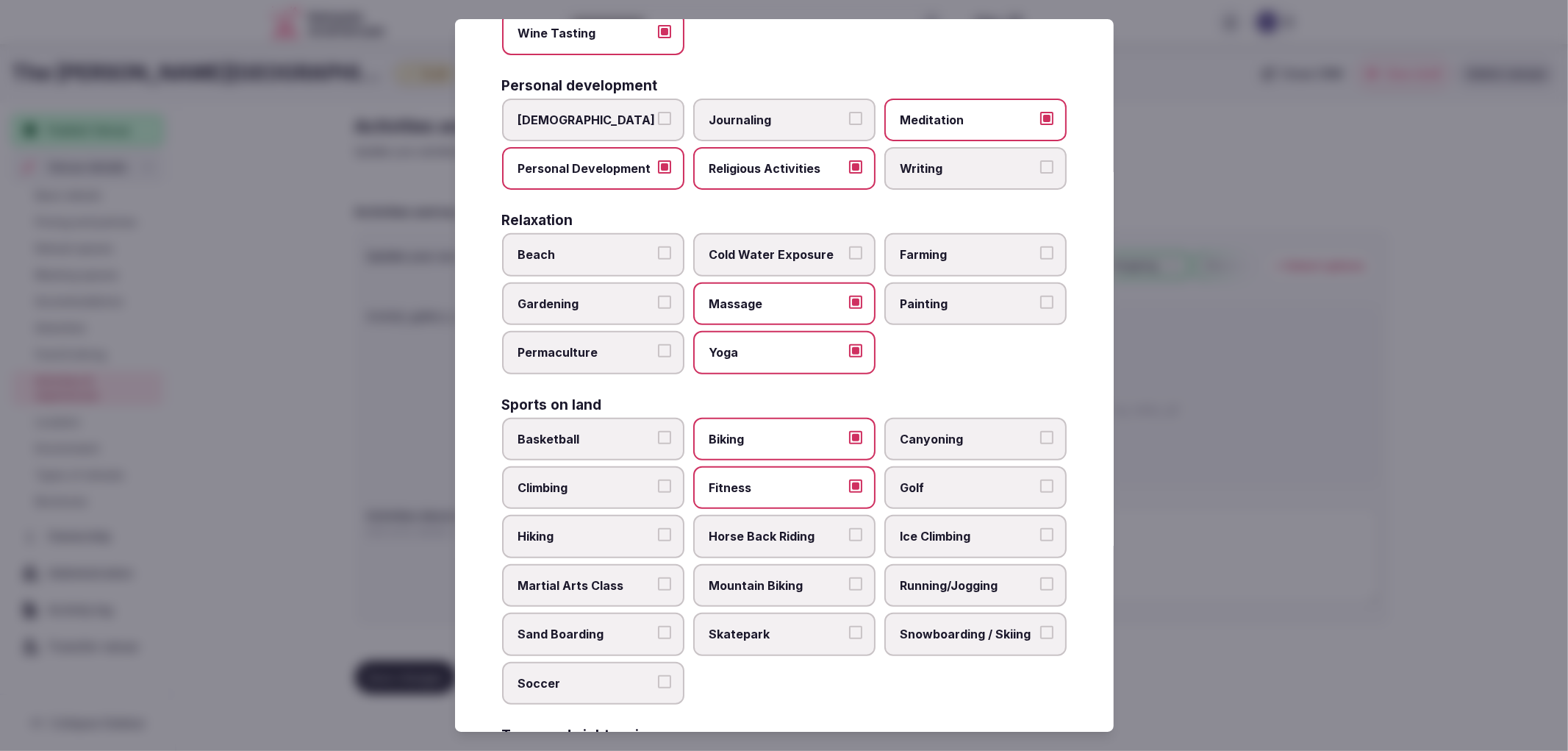
click at [1040, 487] on button "Golf" at bounding box center [1046, 486] width 13 height 13
click at [597, 540] on div "Basketball Biking Canyoning Climbing Fitness Golf Hiking Horse Back Riding Ice …" at bounding box center [784, 561] width 565 height 287
click at [606, 528] on span "Hiking" at bounding box center [586, 536] width 136 height 16
click at [658, 528] on button "Hiking" at bounding box center [664, 534] width 13 height 13
drag, startPoint x: 770, startPoint y: 561, endPoint x: 920, endPoint y: 560, distance: 150.0
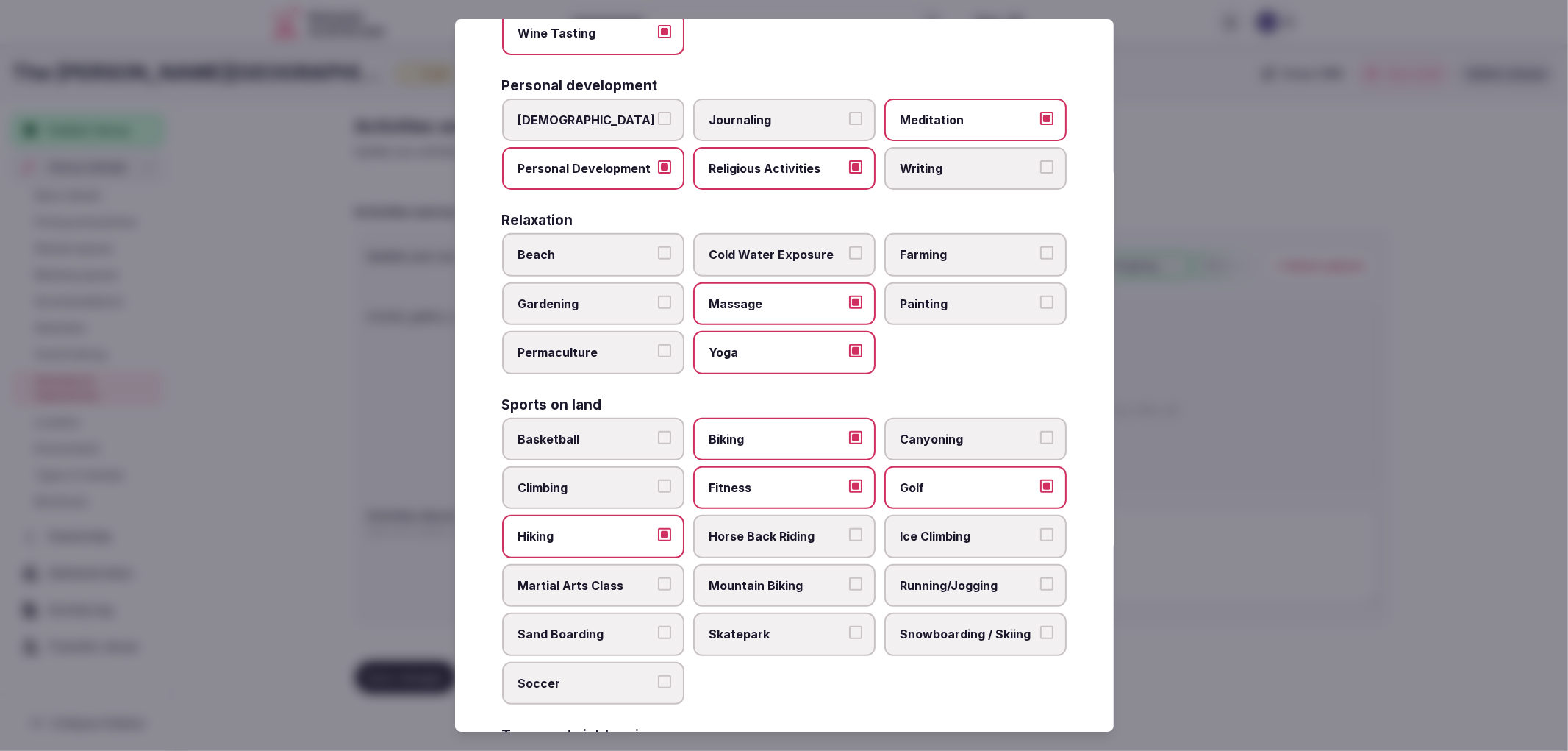
click at [773, 577] on span "Mountain Biking" at bounding box center [777, 585] width 136 height 16
click at [920, 577] on span "Running/Jogging" at bounding box center [968, 585] width 136 height 16
click at [1040, 577] on button "Running/Jogging" at bounding box center [1046, 583] width 13 height 13
click at [745, 564] on label "Mountain Biking" at bounding box center [784, 585] width 182 height 42
click at [849, 577] on button "Mountain Biking" at bounding box center [855, 583] width 13 height 13
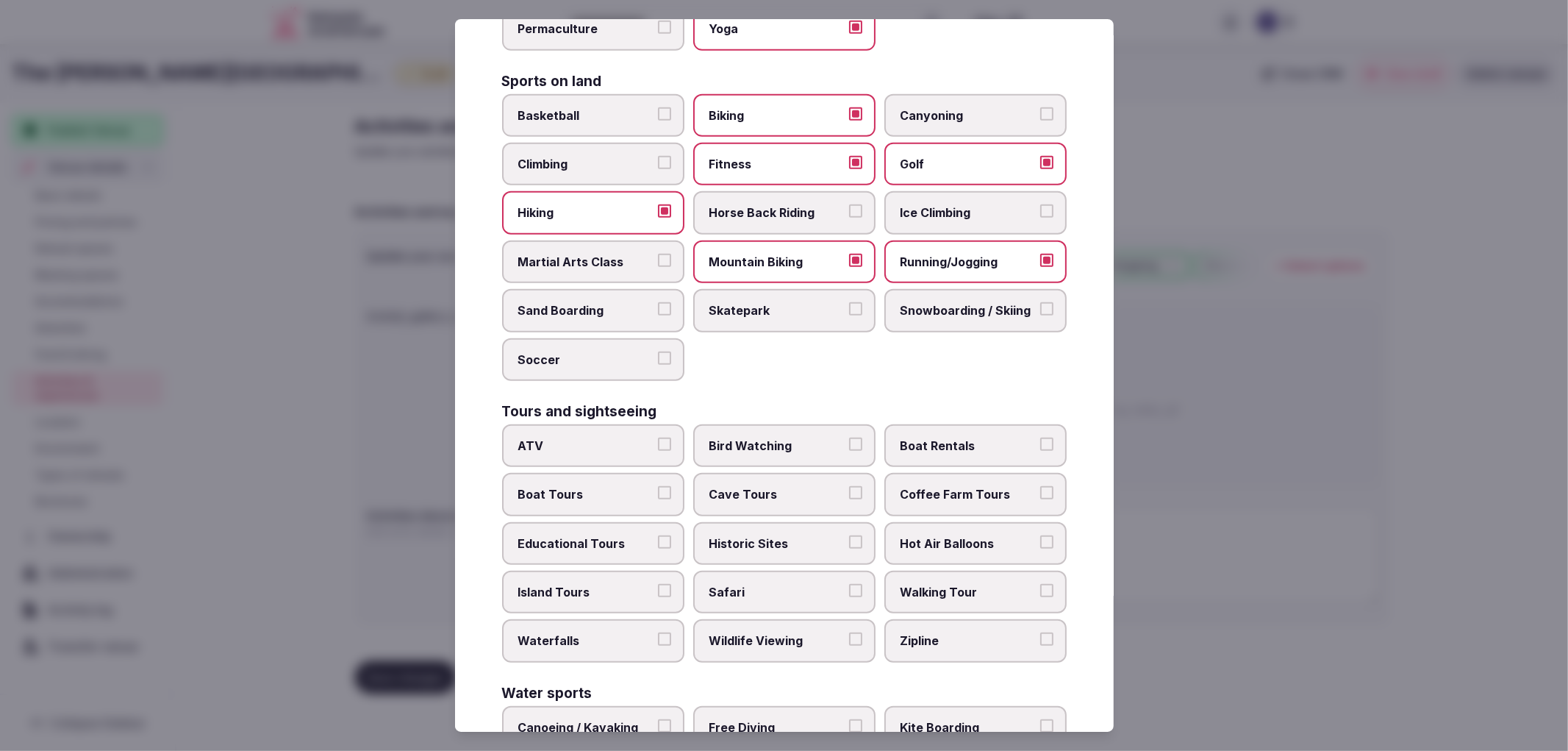
scroll to position [735, 0]
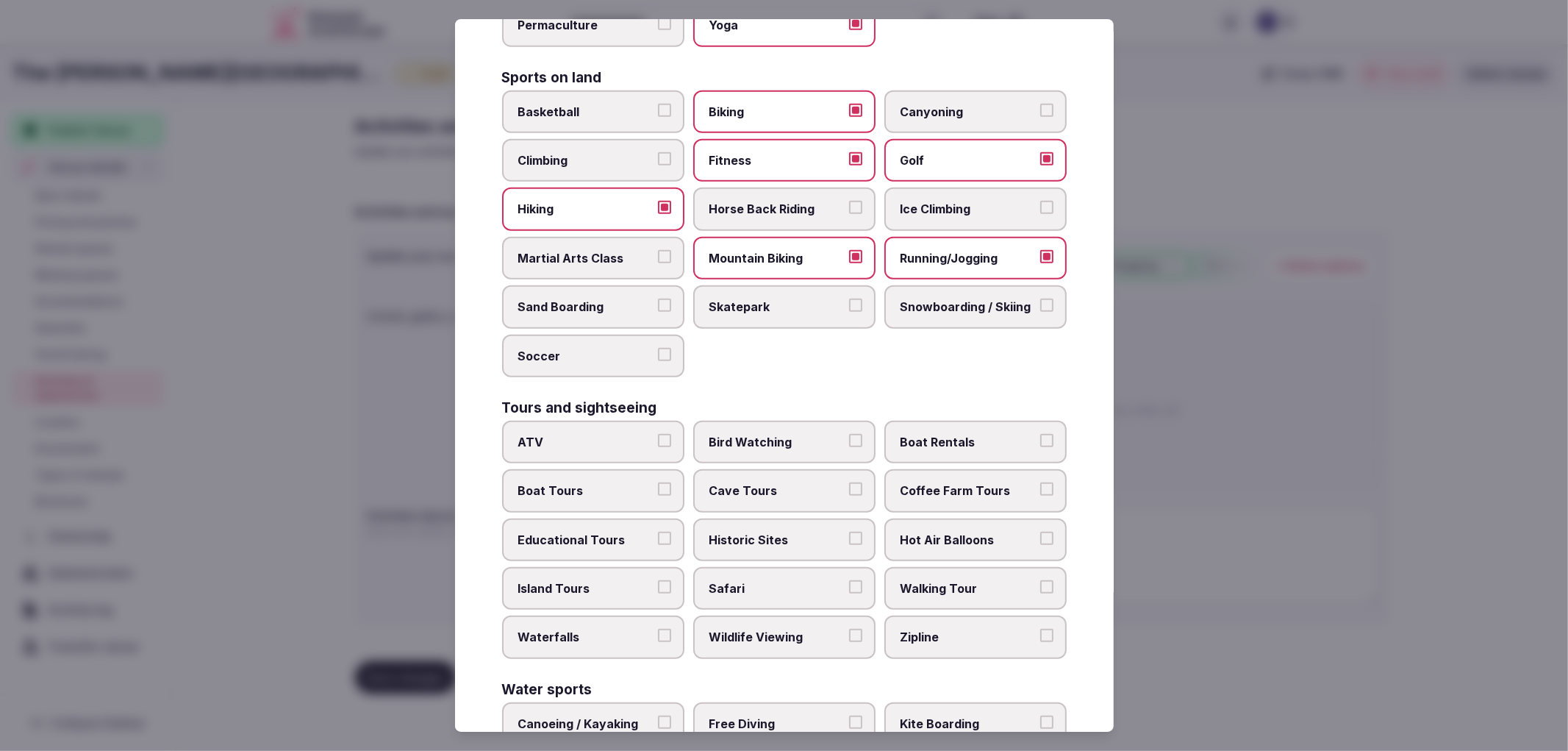
click at [608, 347] on span "Soccer" at bounding box center [586, 355] width 136 height 16
click at [658, 347] on button "Soccer" at bounding box center [664, 353] width 13 height 13
click at [743, 434] on span "Bird Watching" at bounding box center [777, 442] width 136 height 16
click at [849, 434] on button "Bird Watching" at bounding box center [855, 440] width 13 height 13
click at [593, 482] on span "Boat Tours" at bounding box center [586, 490] width 136 height 16
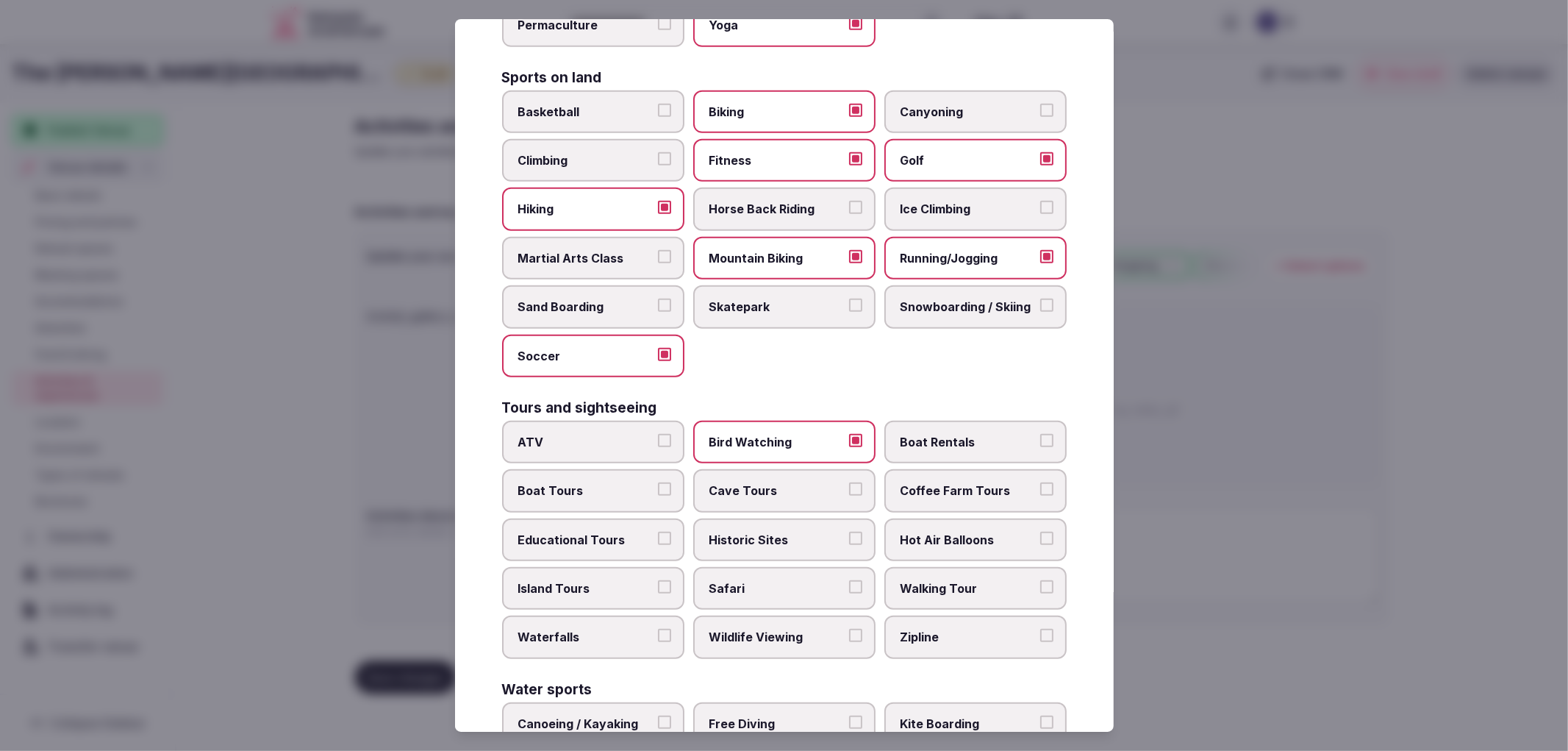
click at [658, 482] on button "Boat Tours" at bounding box center [664, 488] width 13 height 13
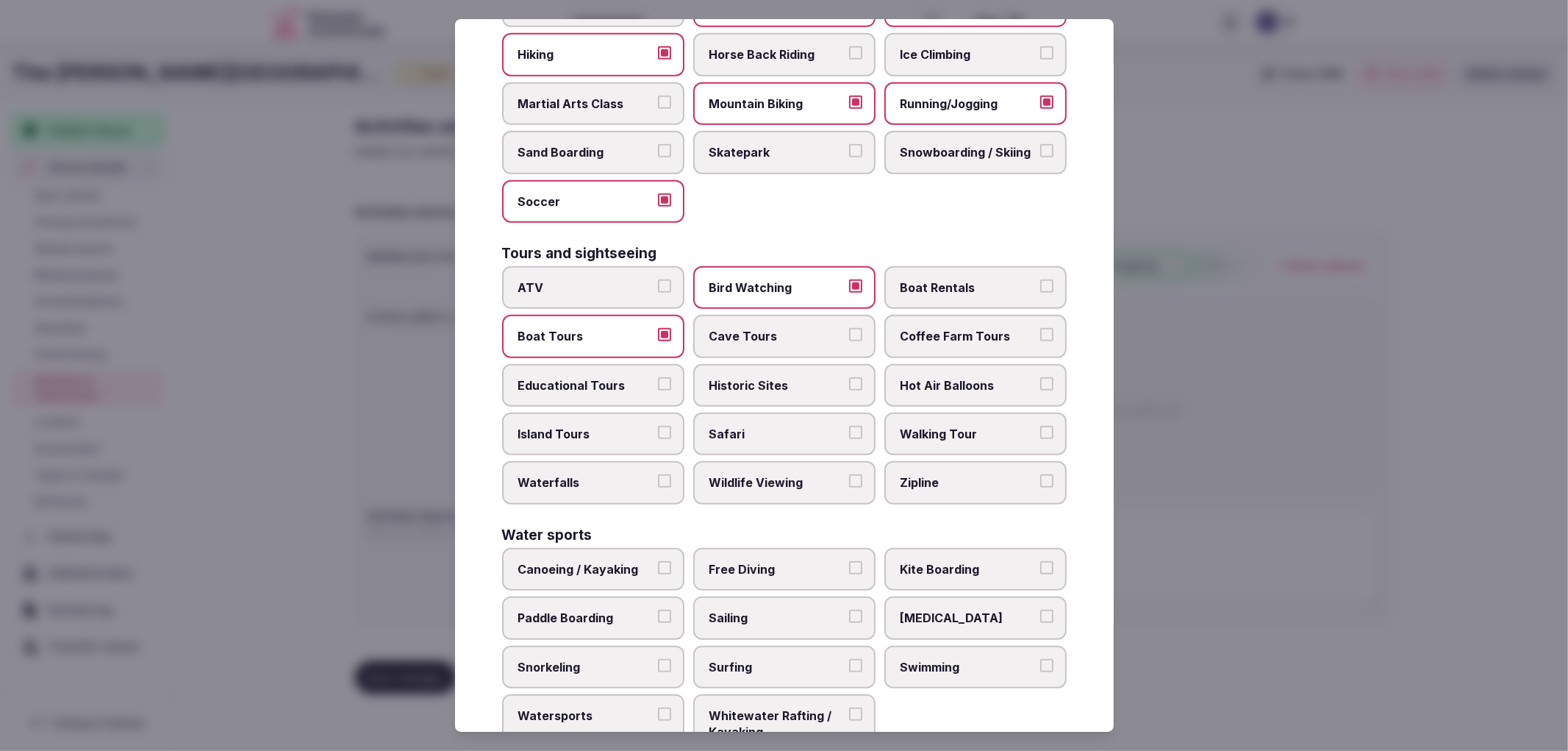
scroll to position [899, 0]
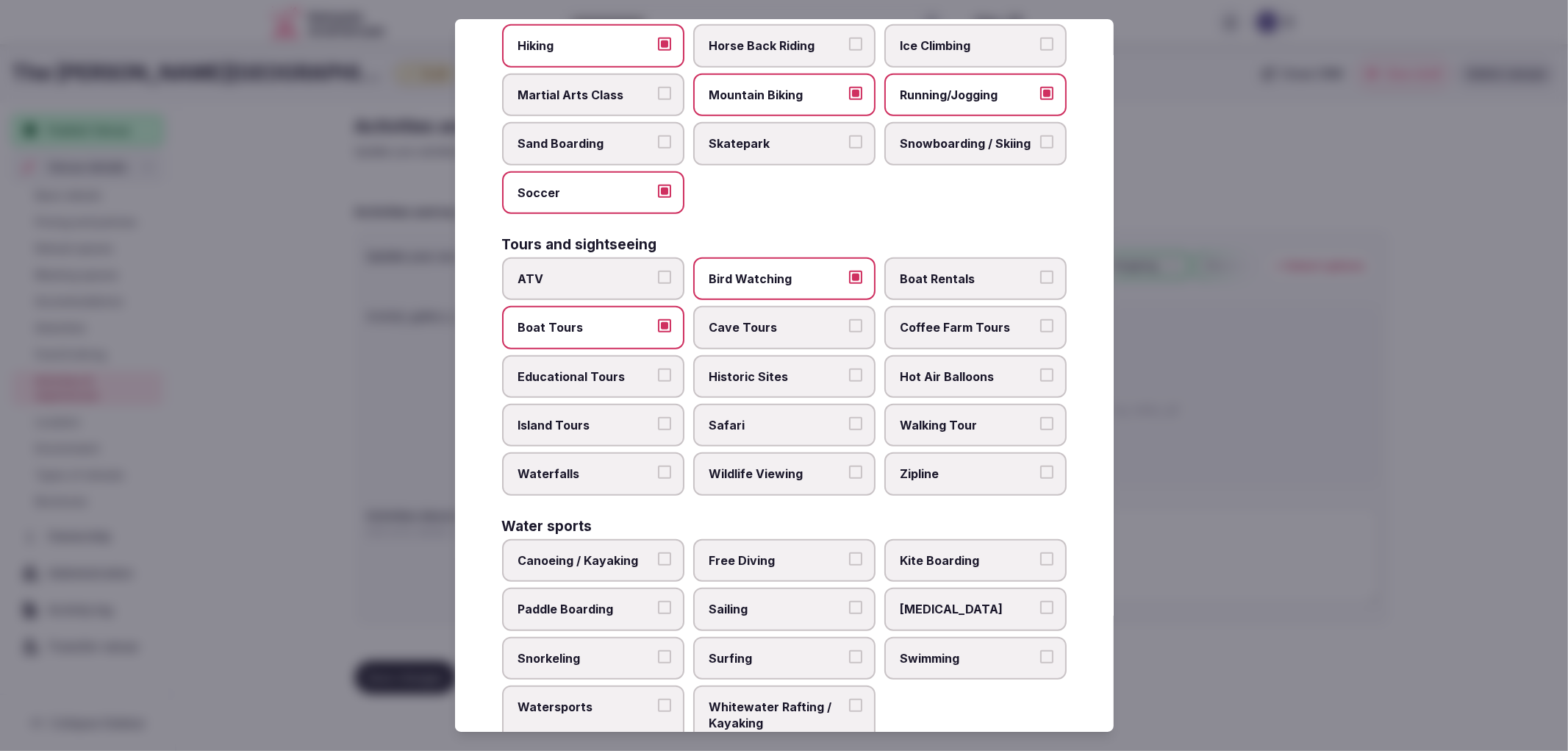
click at [625, 368] on span "Educational Tours" at bounding box center [586, 376] width 136 height 16
click at [658, 368] on button "Educational Tours" at bounding box center [664, 374] width 13 height 13
click at [742, 364] on label "Historic Sites" at bounding box center [784, 376] width 182 height 42
click at [849, 368] on button "Historic Sites" at bounding box center [855, 374] width 13 height 13
click at [936, 408] on label "Walking Tour" at bounding box center [975, 424] width 182 height 42
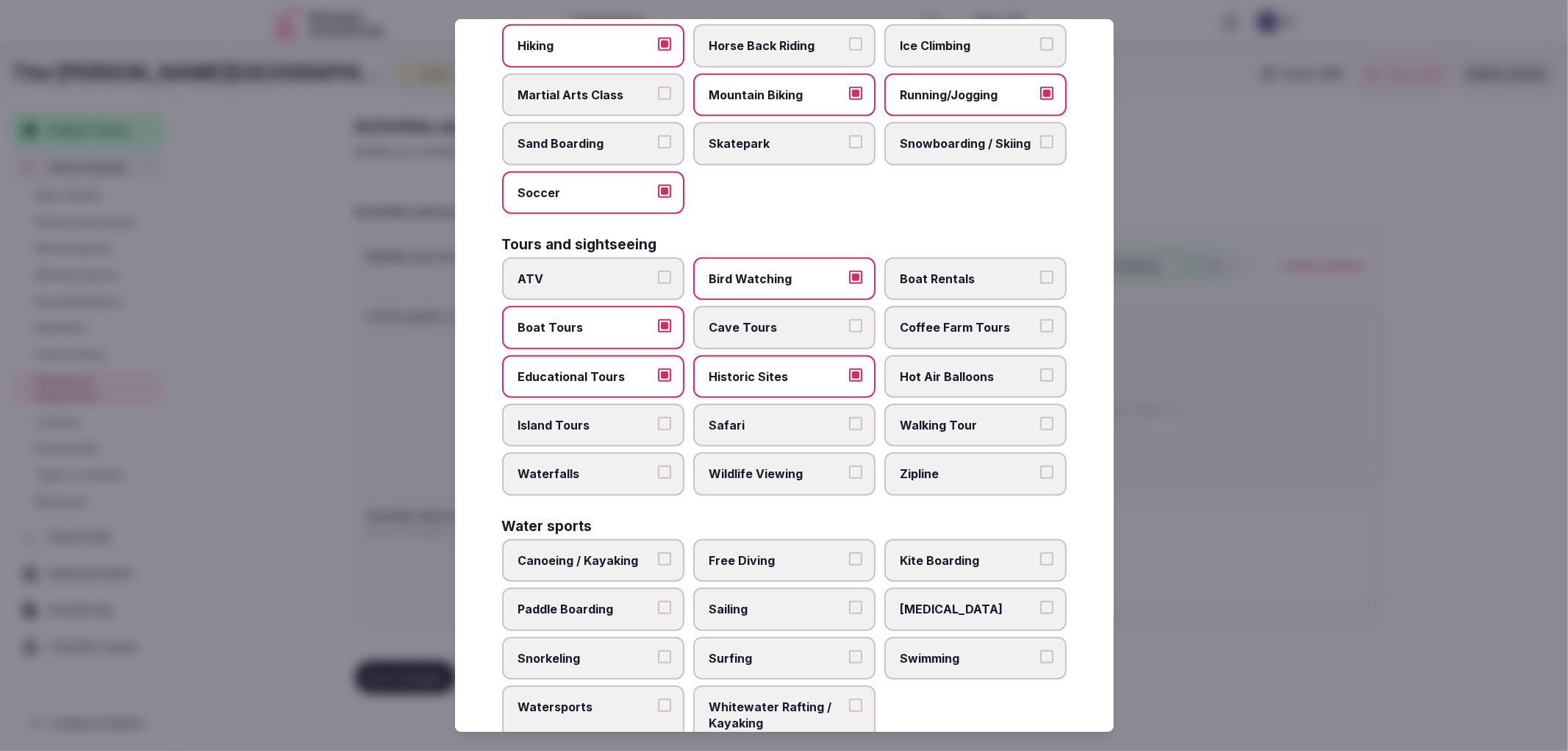
click at [1040, 417] on button "Walking Tour" at bounding box center [1046, 423] width 13 height 13
click at [816, 466] on span "Wildlife Viewing" at bounding box center [777, 474] width 136 height 16
click at [849, 466] on button "Wildlife Viewing" at bounding box center [855, 472] width 13 height 13
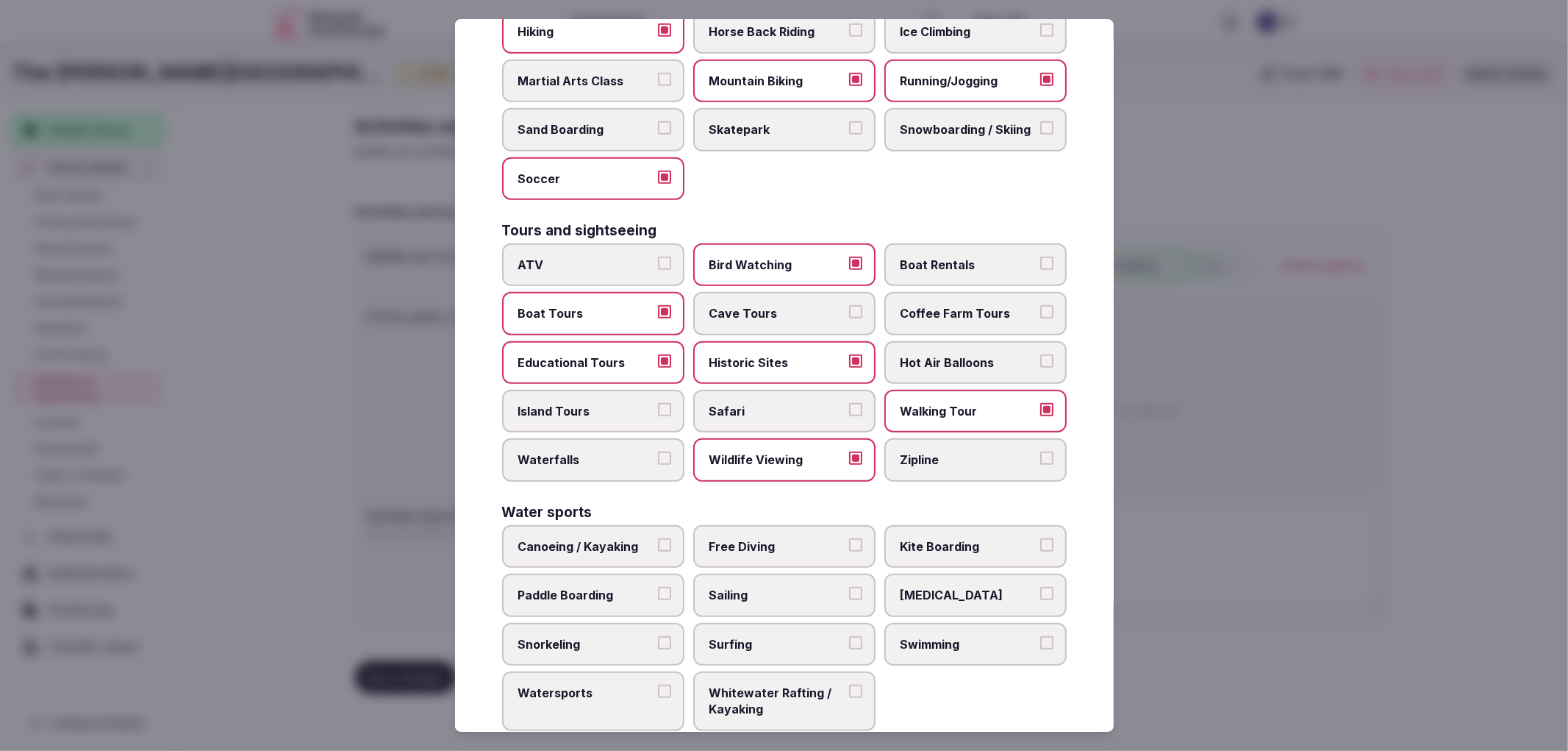
click at [631, 538] on span "Canoeing / Kayaking" at bounding box center [586, 546] width 136 height 16
click at [658, 538] on button "Canoeing / Kayaking" at bounding box center [664, 544] width 13 height 13
click at [658, 587] on button "Paddle Boarding" at bounding box center [664, 593] width 13 height 13
click at [775, 587] on span "Sailing" at bounding box center [777, 595] width 136 height 16
click at [849, 587] on button "Sailing" at bounding box center [855, 593] width 13 height 13
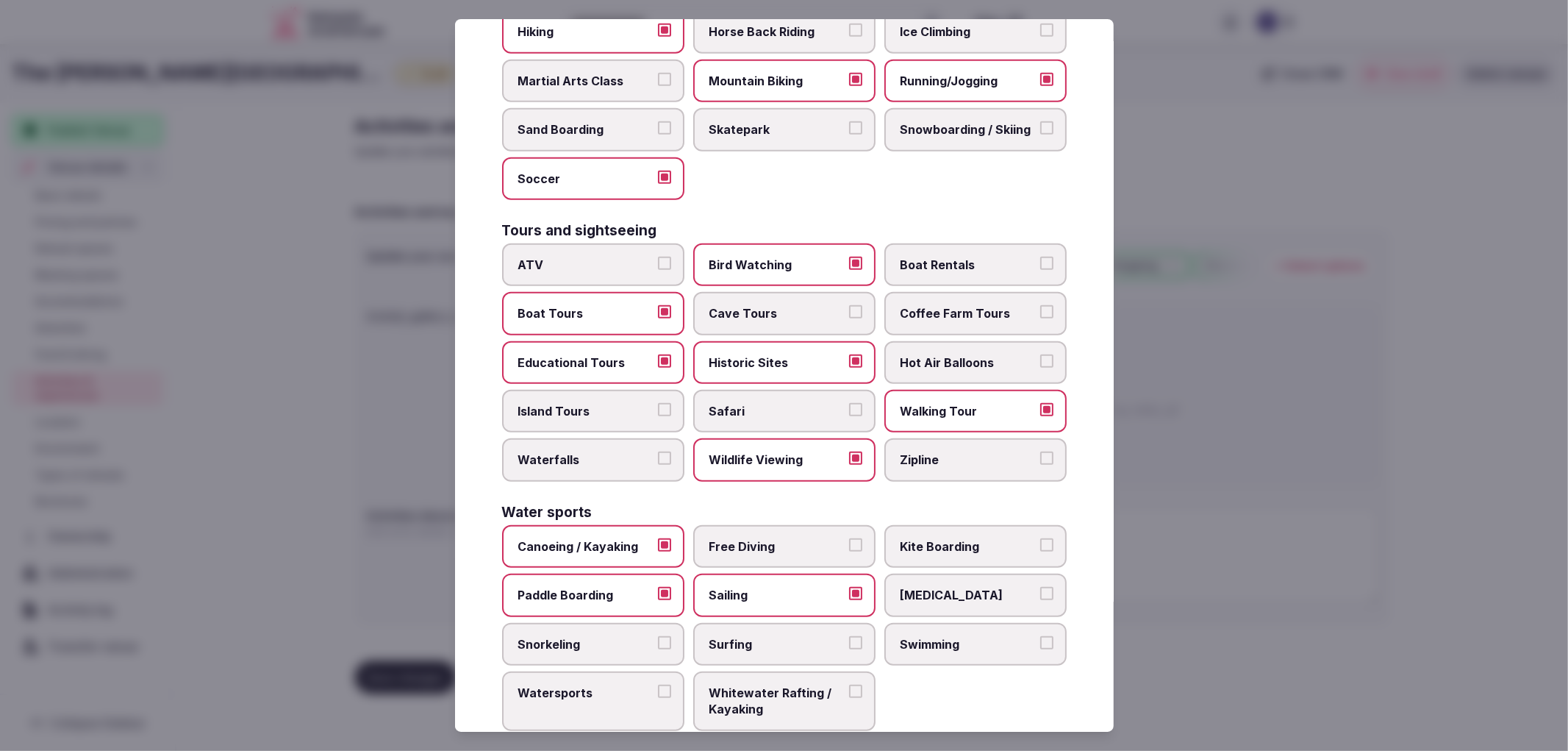
click at [866, 574] on label "Sailing" at bounding box center [784, 595] width 182 height 42
click at [862, 587] on button "Sailing" at bounding box center [855, 593] width 13 height 13
click at [900, 587] on span "Scuba Diving" at bounding box center [968, 595] width 136 height 16
click at [1040, 587] on button "Scuba Diving" at bounding box center [1046, 593] width 13 height 13
click at [824, 587] on span "Sailing" at bounding box center [777, 595] width 136 height 16
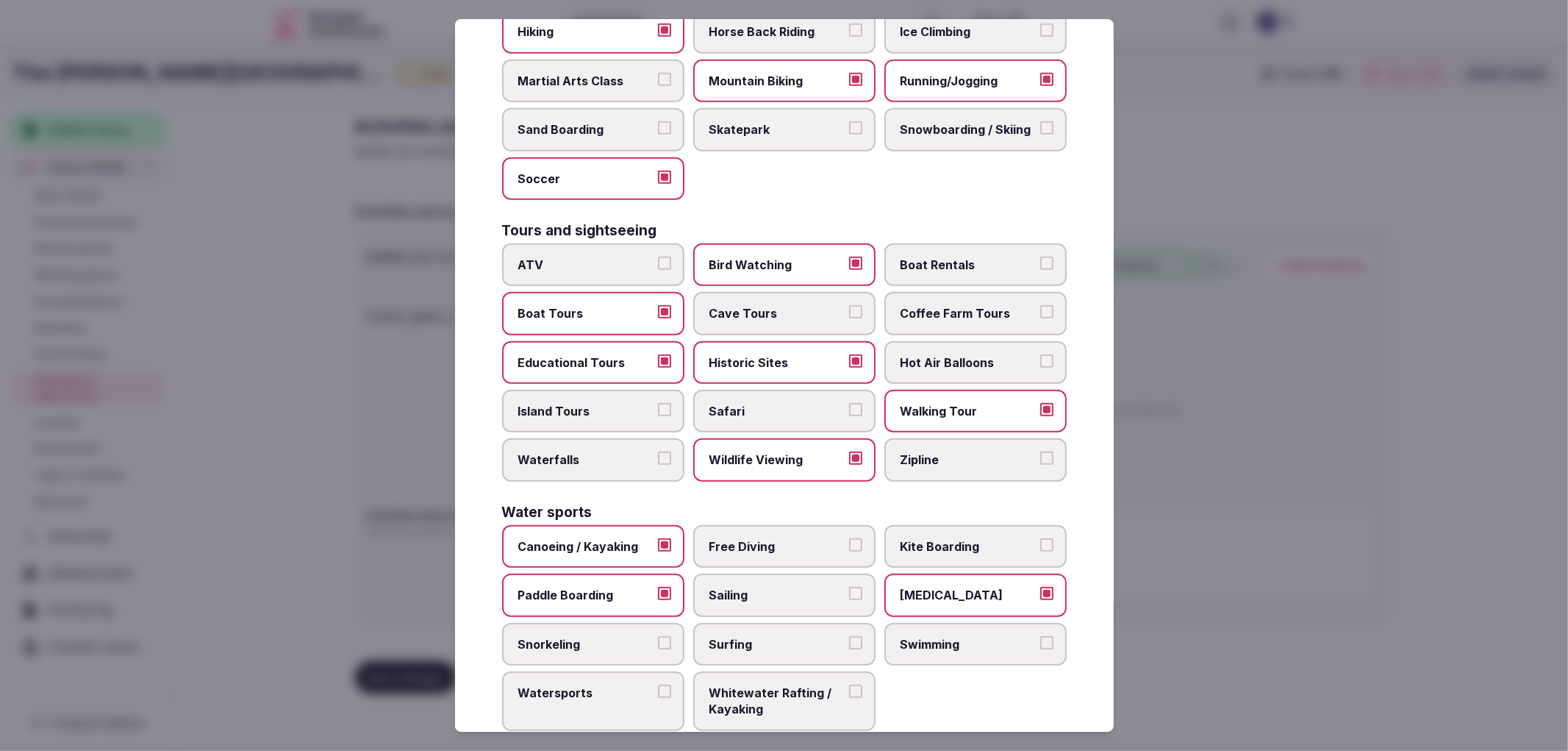
click at [849, 587] on button "Sailing" at bounding box center [855, 593] width 13 height 13
click at [678, 623] on label "Snorkeling" at bounding box center [593, 644] width 182 height 42
click at [671, 636] on button "Snorkeling" at bounding box center [664, 642] width 13 height 13
click at [976, 623] on label "Swimming" at bounding box center [975, 644] width 182 height 42
click at [1040, 636] on button "Swimming" at bounding box center [1046, 642] width 13 height 13
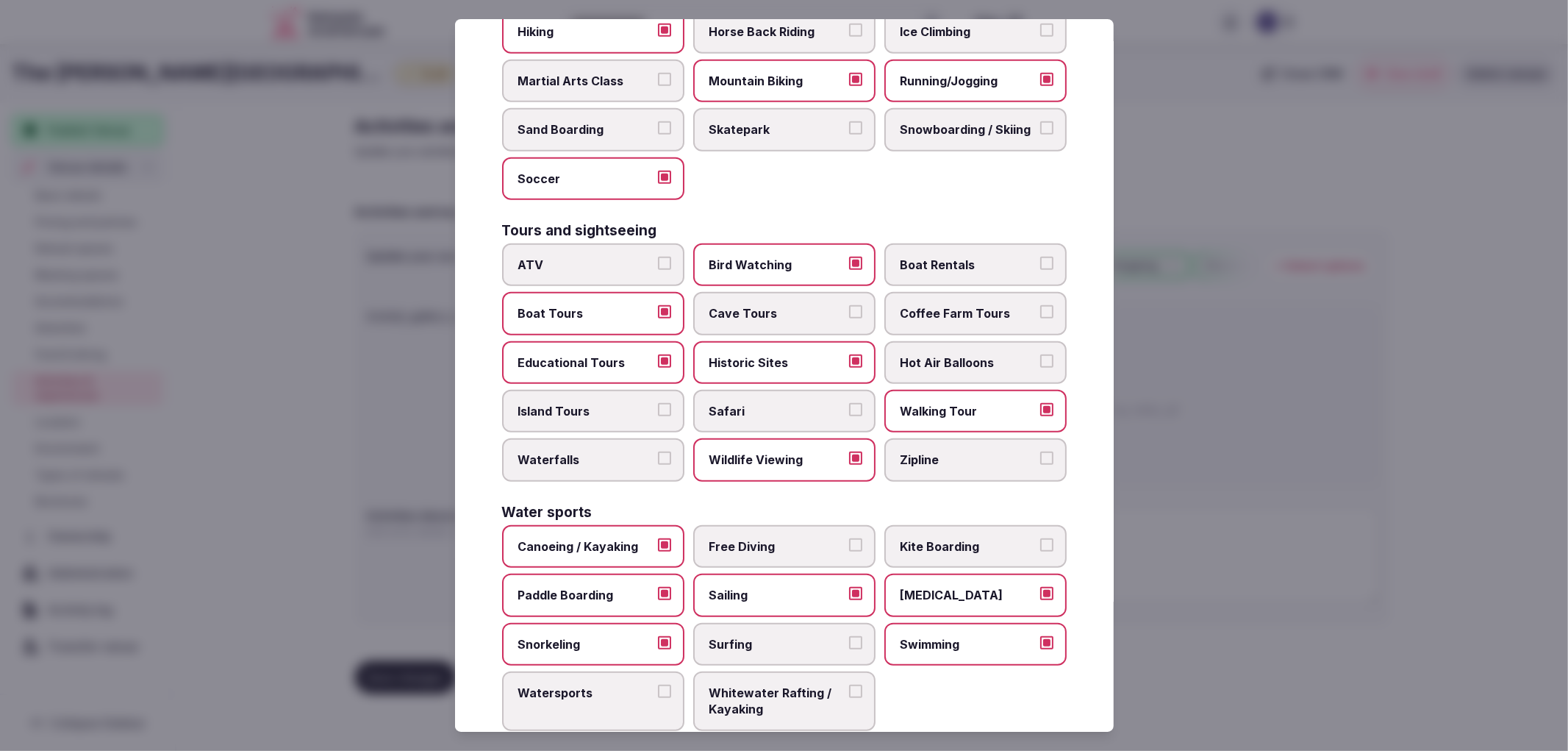
click at [641, 671] on label "Watersports" at bounding box center [593, 701] width 182 height 60
click at [658, 684] on button "Watersports" at bounding box center [664, 691] width 13 height 13
click at [1196, 584] on div at bounding box center [784, 375] width 1568 height 751
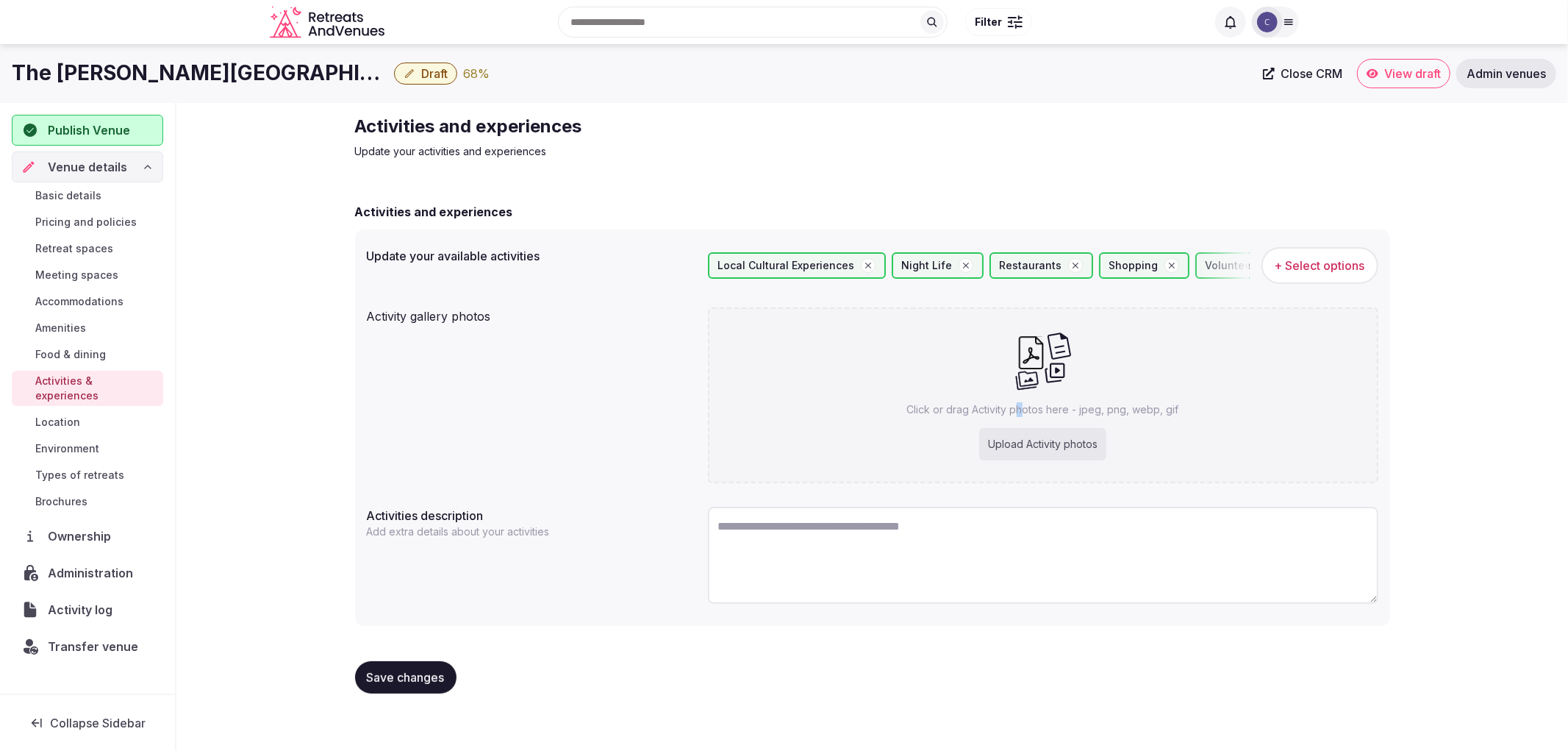
click at [1024, 394] on div "Click or drag Activity photos here - jpeg, png, webp, gif Upload Activity photos" at bounding box center [1043, 395] width 670 height 175
type input "**********"
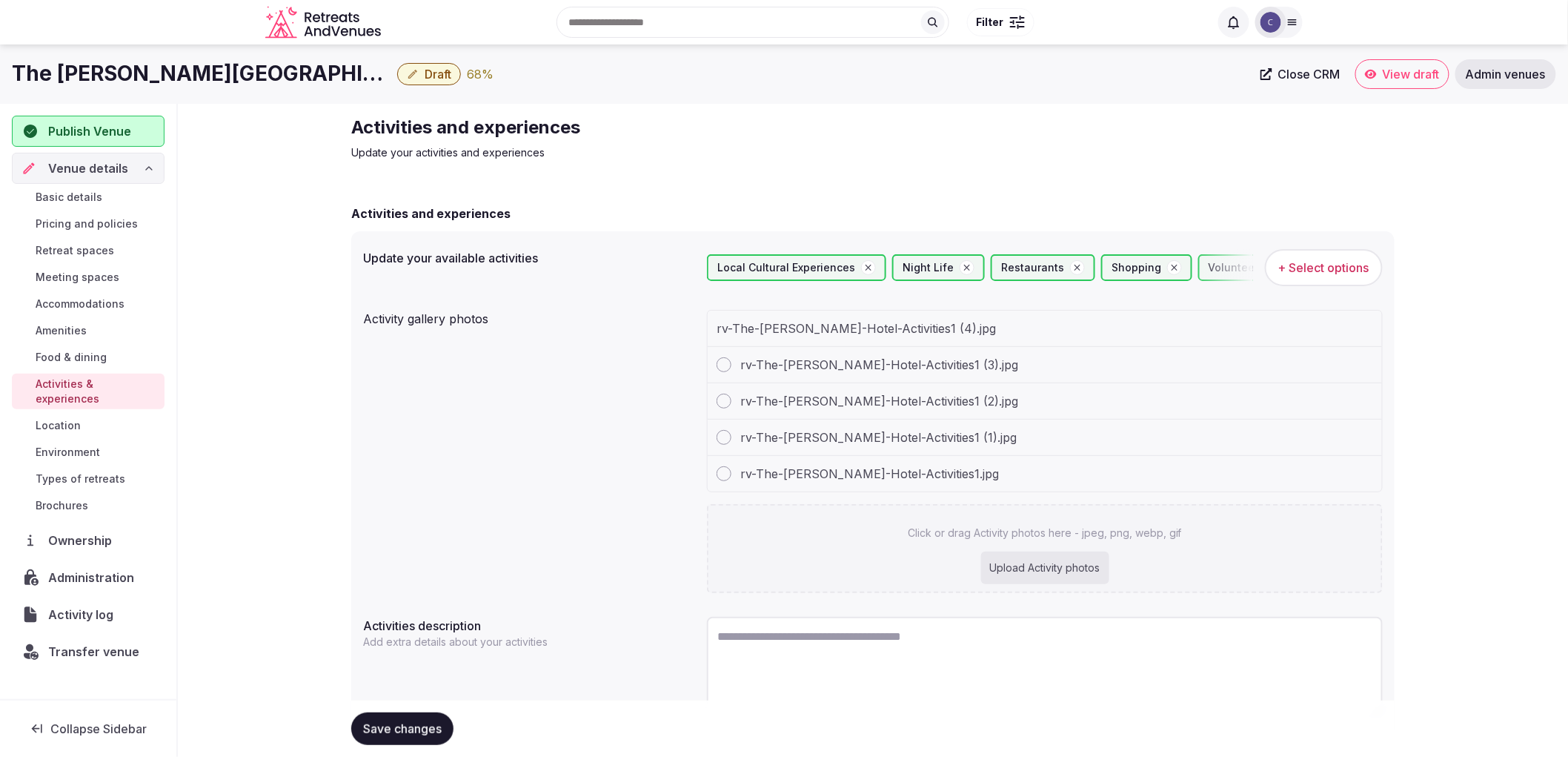
click at [609, 408] on div "Activity gallery photos rv-The-Darcy-Hotel-Activities1 (4).jpg rv-The-Darcy-Hot…" at bounding box center [872, 451] width 1020 height 295
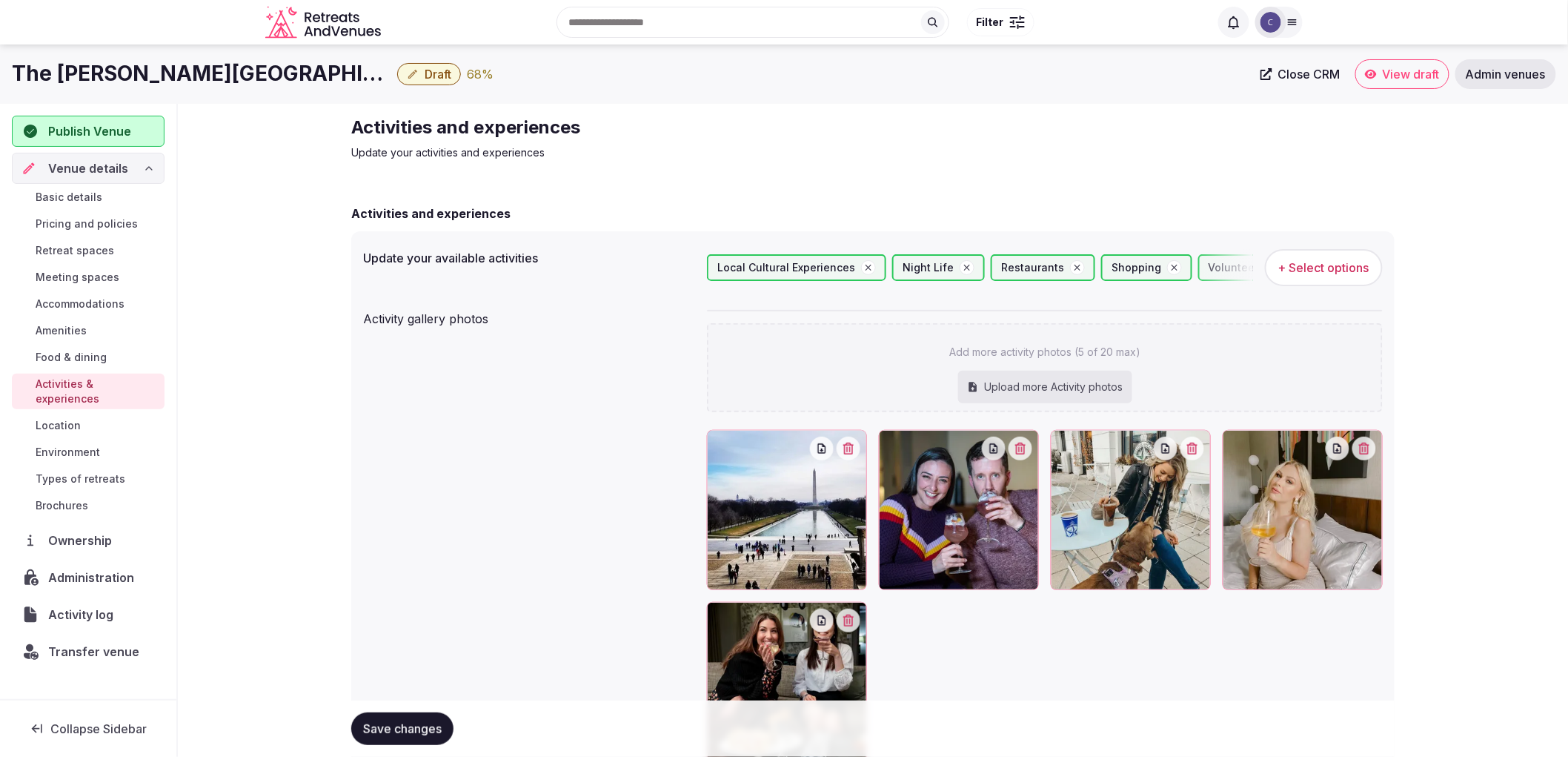
click at [418, 718] on button "Save changes" at bounding box center [401, 728] width 102 height 32
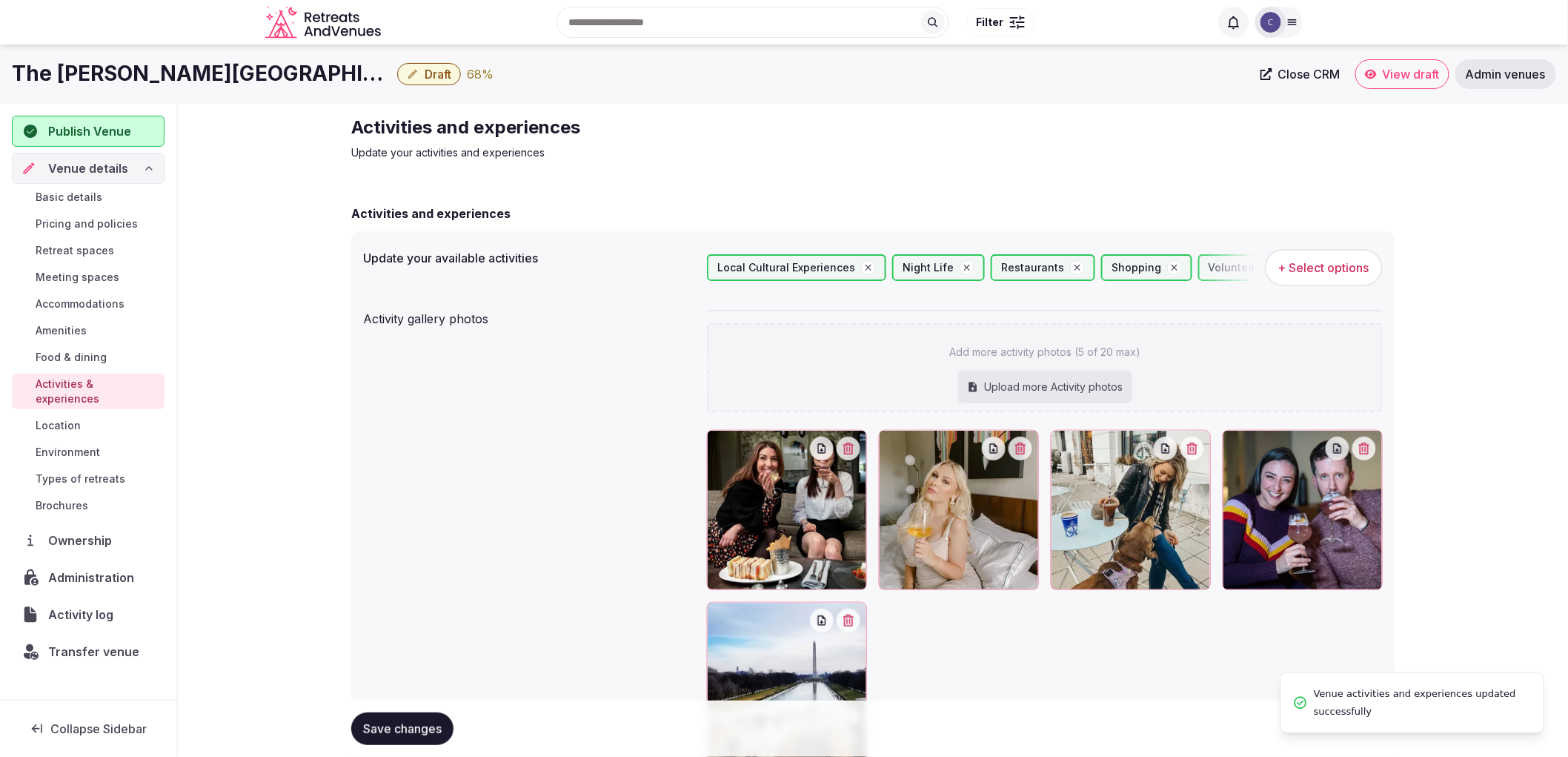
click at [405, 725] on span "Save changes" at bounding box center [402, 728] width 78 height 15
click at [114, 471] on span "Types of retreats" at bounding box center [80, 478] width 90 height 15
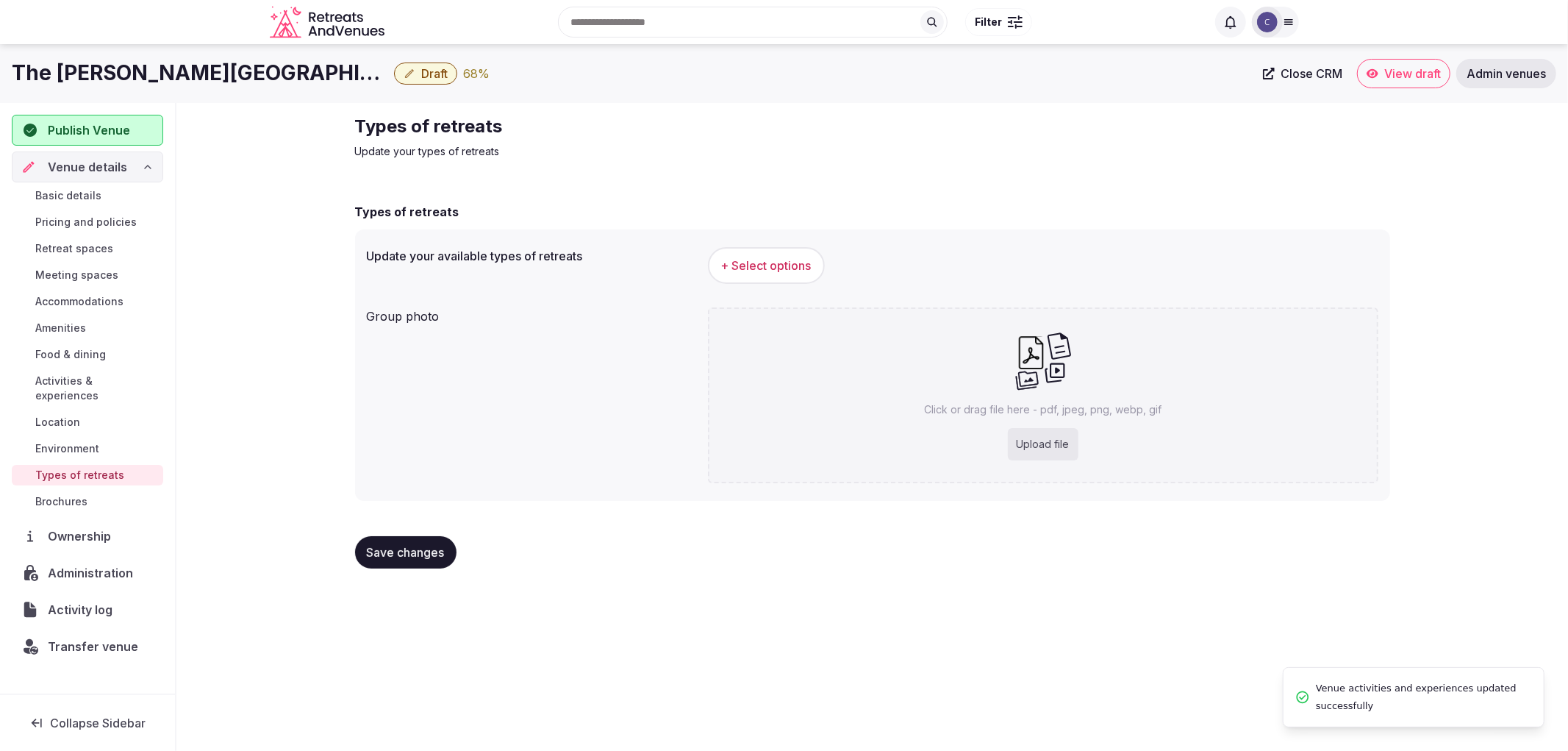
drag, startPoint x: 385, startPoint y: 140, endPoint x: 672, endPoint y: 105, distance: 289.1
click at [669, 106] on div "Types of retreats Update your types of retreats Types of retreats Update your a…" at bounding box center [872, 347] width 1058 height 489
copy h2
click at [384, 99] on div "The Darcy Hotel Draft 68 % Close CRM View draft Admin venues" at bounding box center [784, 73] width 1568 height 59
drag, startPoint x: 384, startPoint y: 118, endPoint x: 727, endPoint y: 115, distance: 343.0
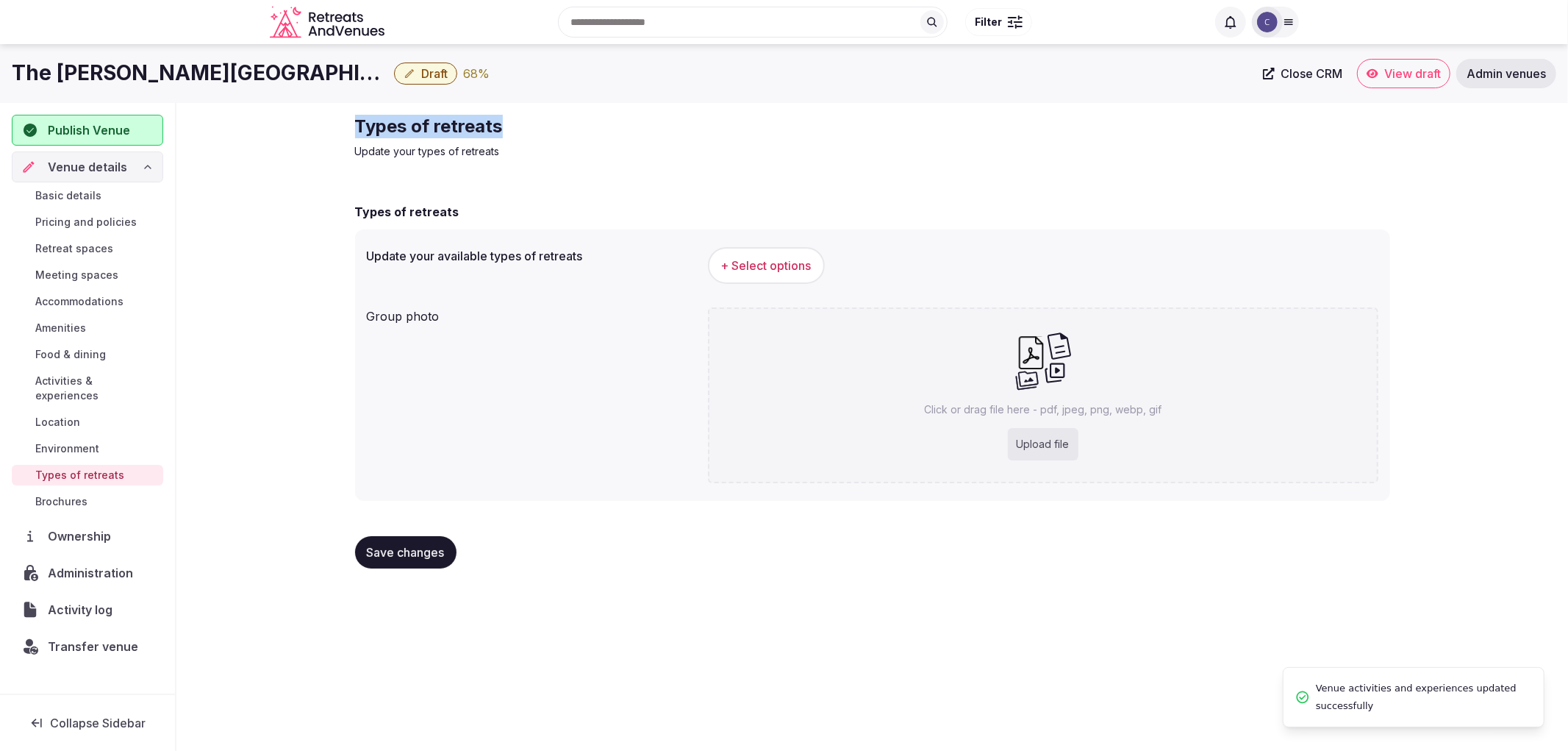
click at [727, 114] on div "Types of retreats Update your types of retreats Types of retreats Update your a…" at bounding box center [872, 347] width 1058 height 489
copy h2 "Types of retreats"
click at [754, 265] on span "+ Select options" at bounding box center [766, 265] width 91 height 16
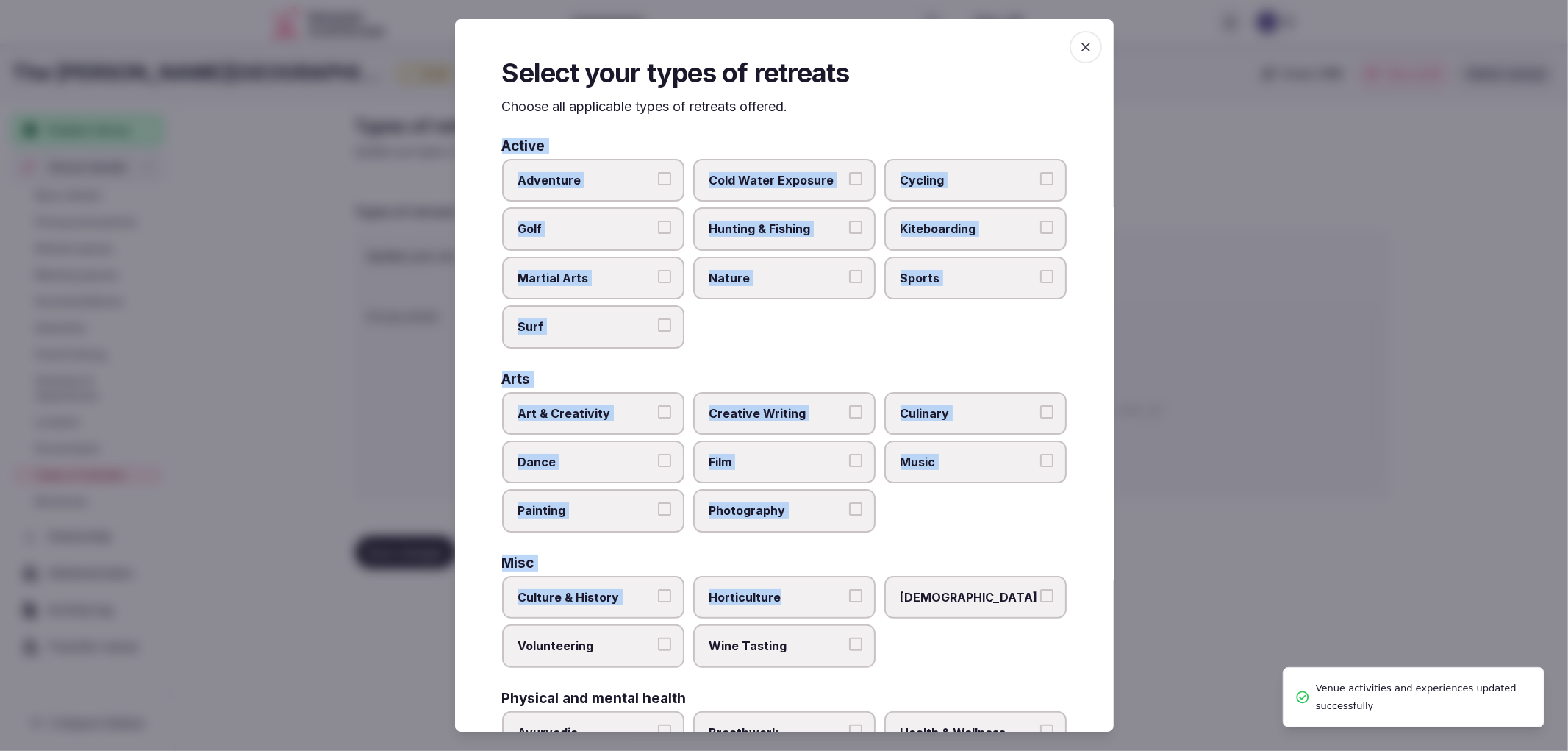
scroll to position [382, 0]
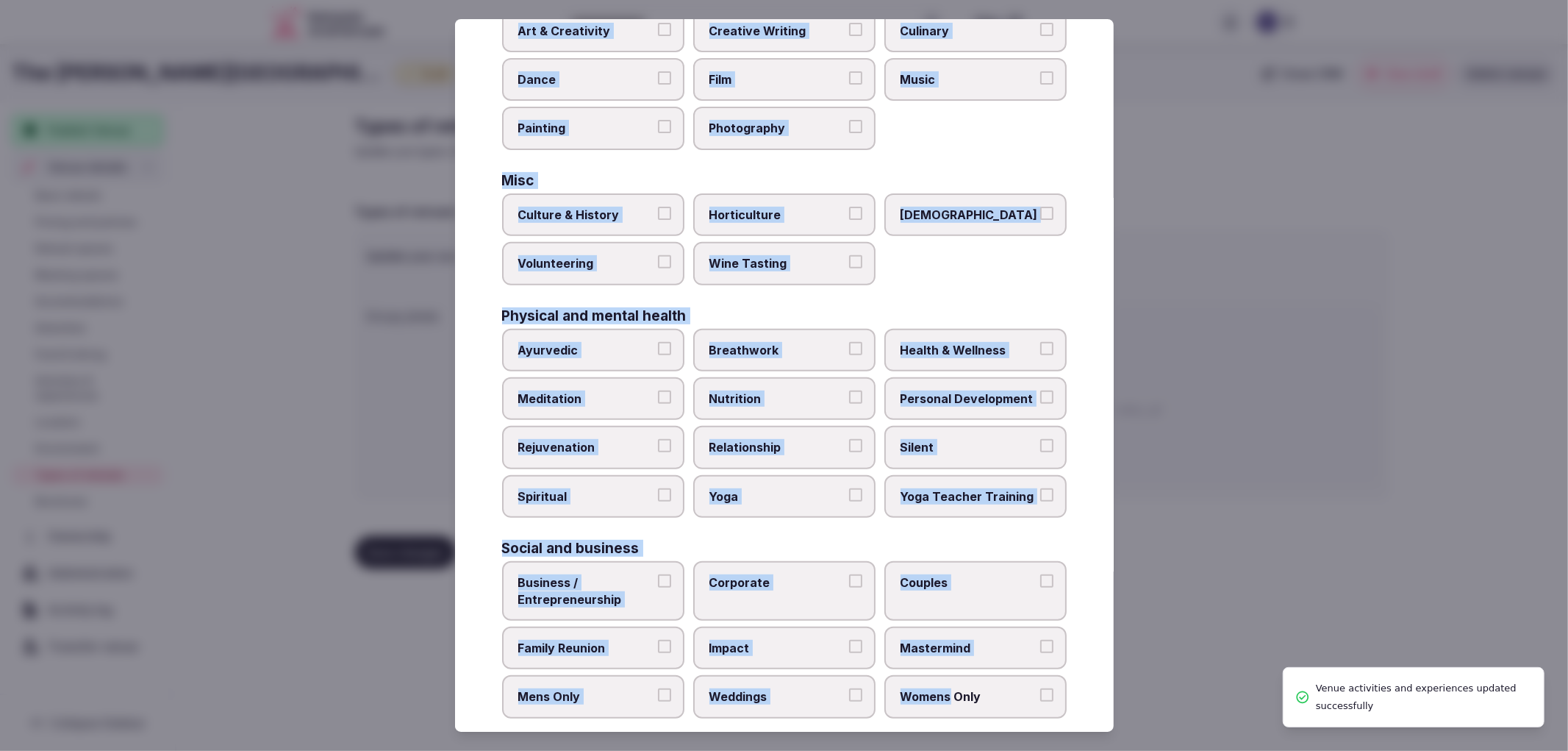
drag, startPoint x: 502, startPoint y: 136, endPoint x: 939, endPoint y: 655, distance: 678.5
click at [939, 655] on div "Select your types of retreats Choose all applicable types of retreats offered. …" at bounding box center [784, 375] width 658 height 713
click at [871, 513] on div "Active Adventure Cold Water Exposure Cycling Golf Hunting & Fishing Kiteboardin…" at bounding box center [784, 237] width 565 height 962
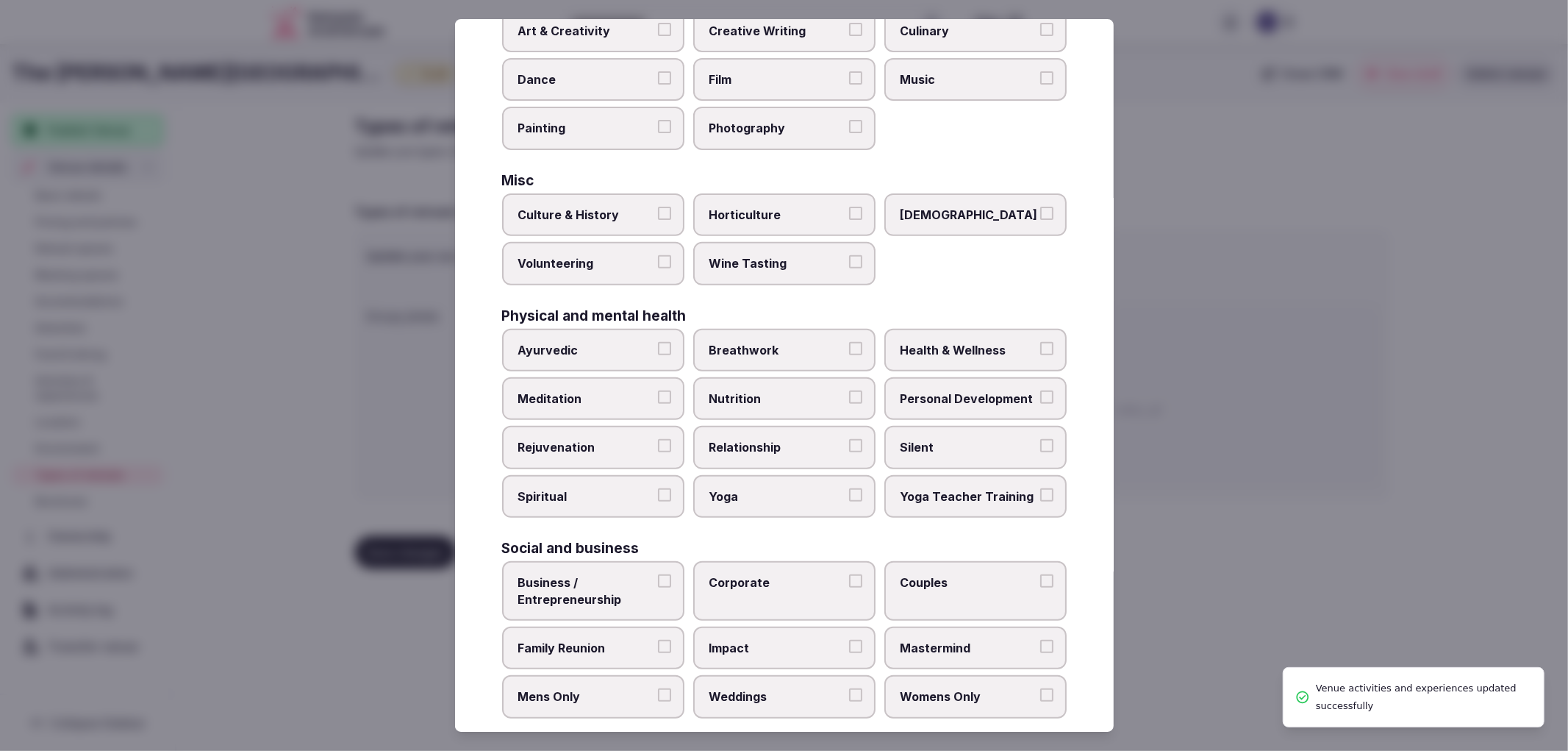
click at [723, 589] on label "Corporate" at bounding box center [784, 590] width 182 height 60
click at [849, 588] on button "Corporate" at bounding box center [855, 581] width 13 height 13
click at [674, 627] on label "Family Reunion" at bounding box center [593, 647] width 182 height 42
click at [671, 640] on button "Family Reunion" at bounding box center [664, 646] width 13 height 13
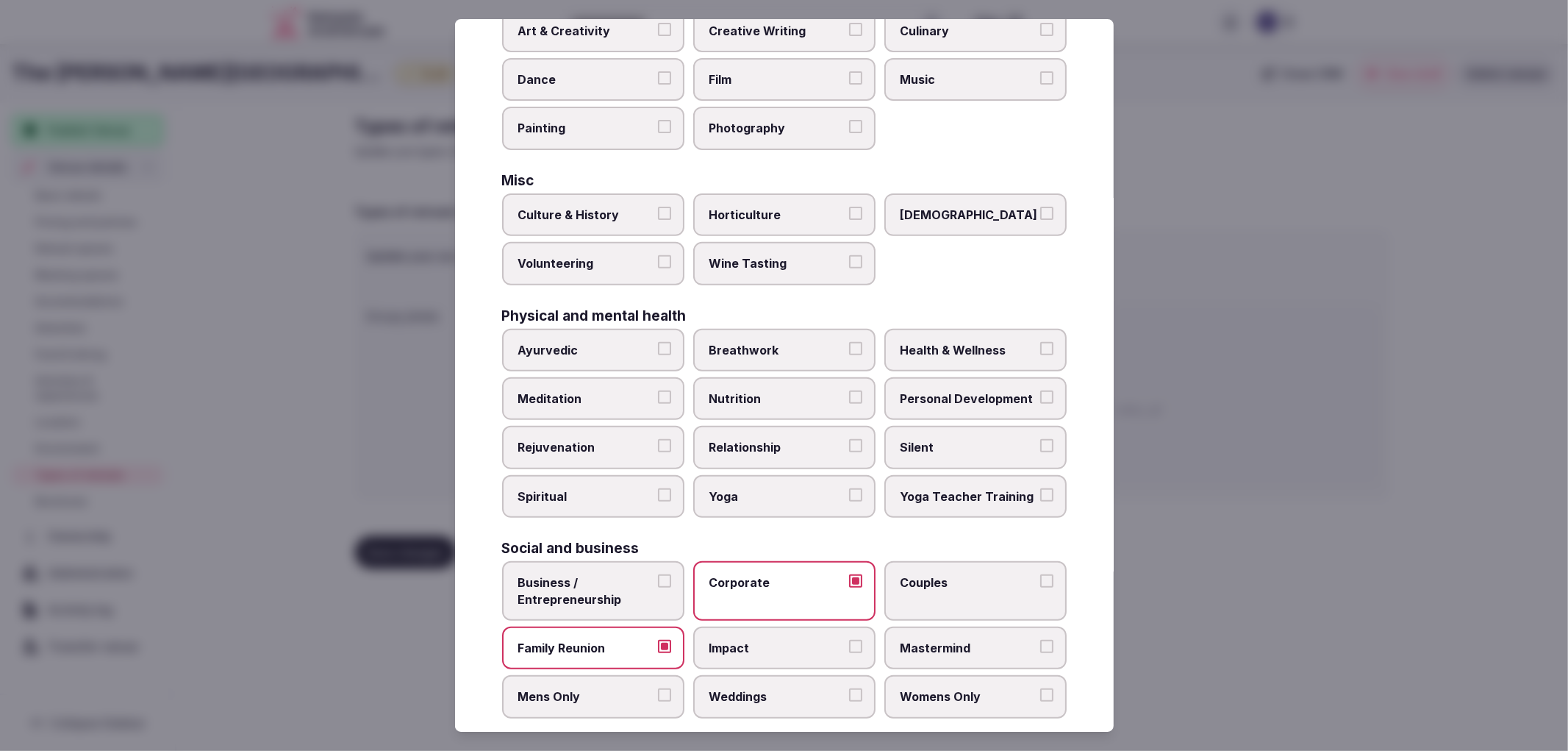
click at [759, 675] on label "Weddings" at bounding box center [784, 696] width 182 height 42
click at [849, 688] on button "Weddings" at bounding box center [855, 694] width 13 height 13
click at [1259, 520] on div at bounding box center [784, 375] width 1568 height 751
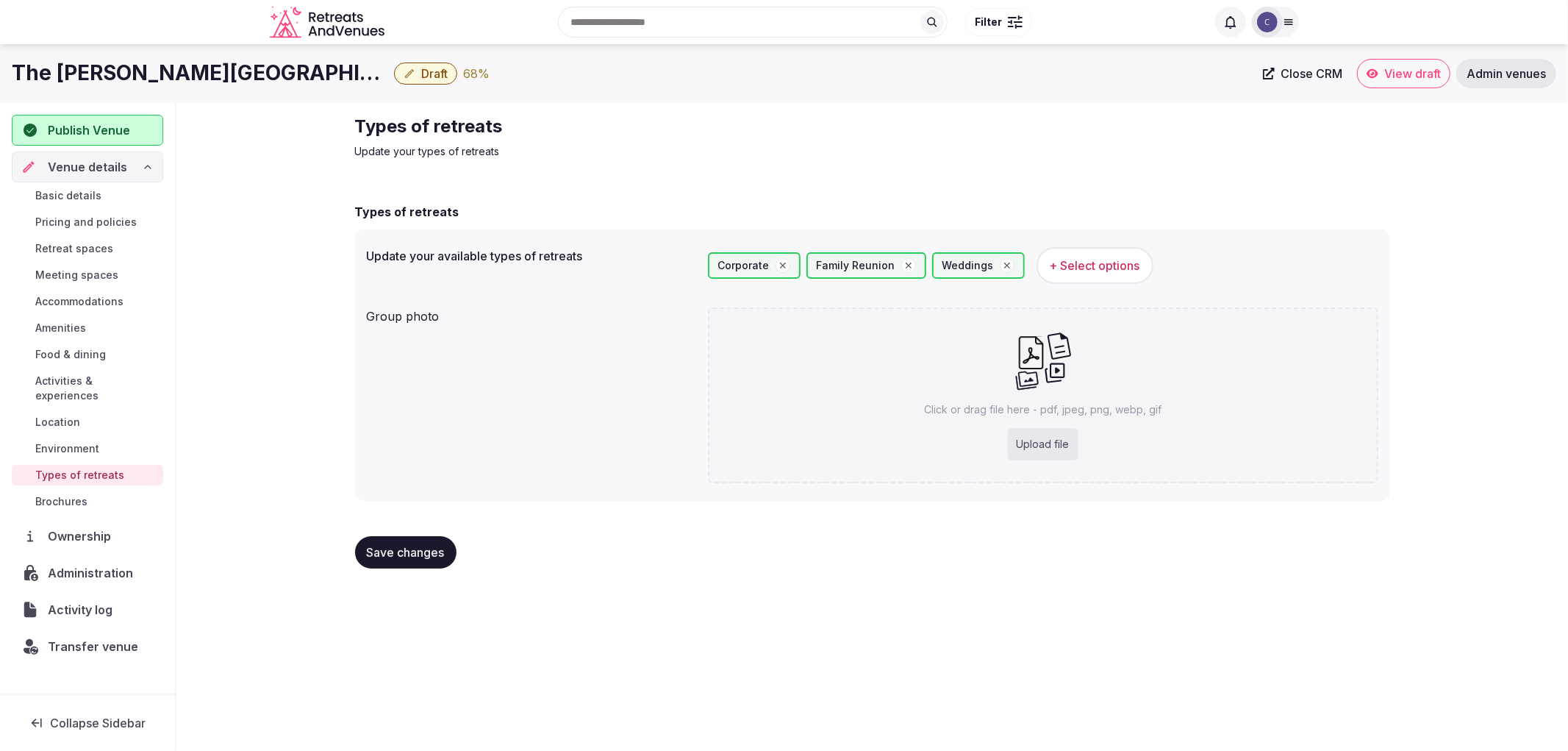
click at [1095, 437] on div "Click or drag file here - pdf, jpeg, png, webp, gif Upload file" at bounding box center [1043, 395] width 670 height 175
type input "**********"
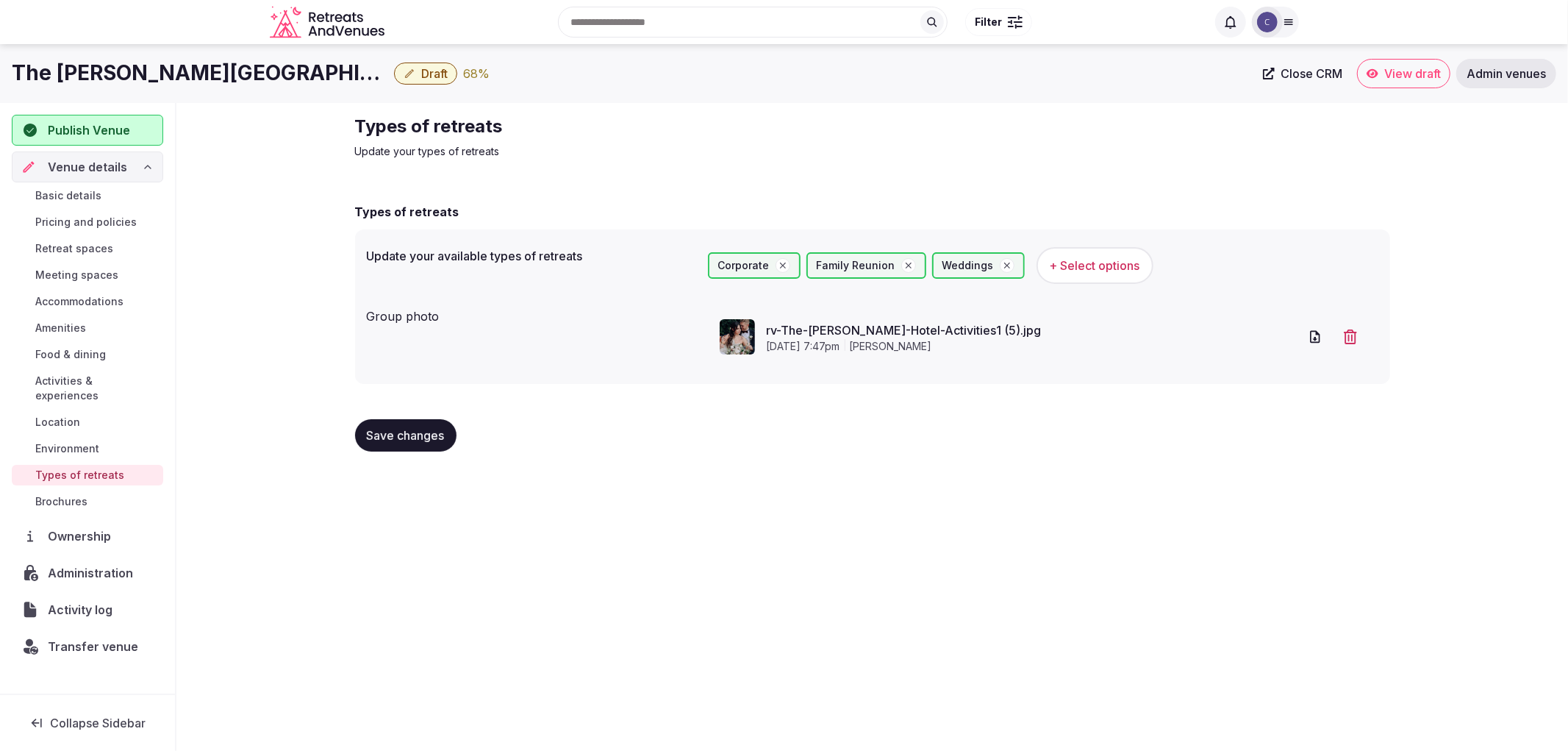
click at [412, 435] on span "Save changes" at bounding box center [406, 435] width 78 height 15
click at [106, 438] on link "Environment" at bounding box center [87, 449] width 151 height 21
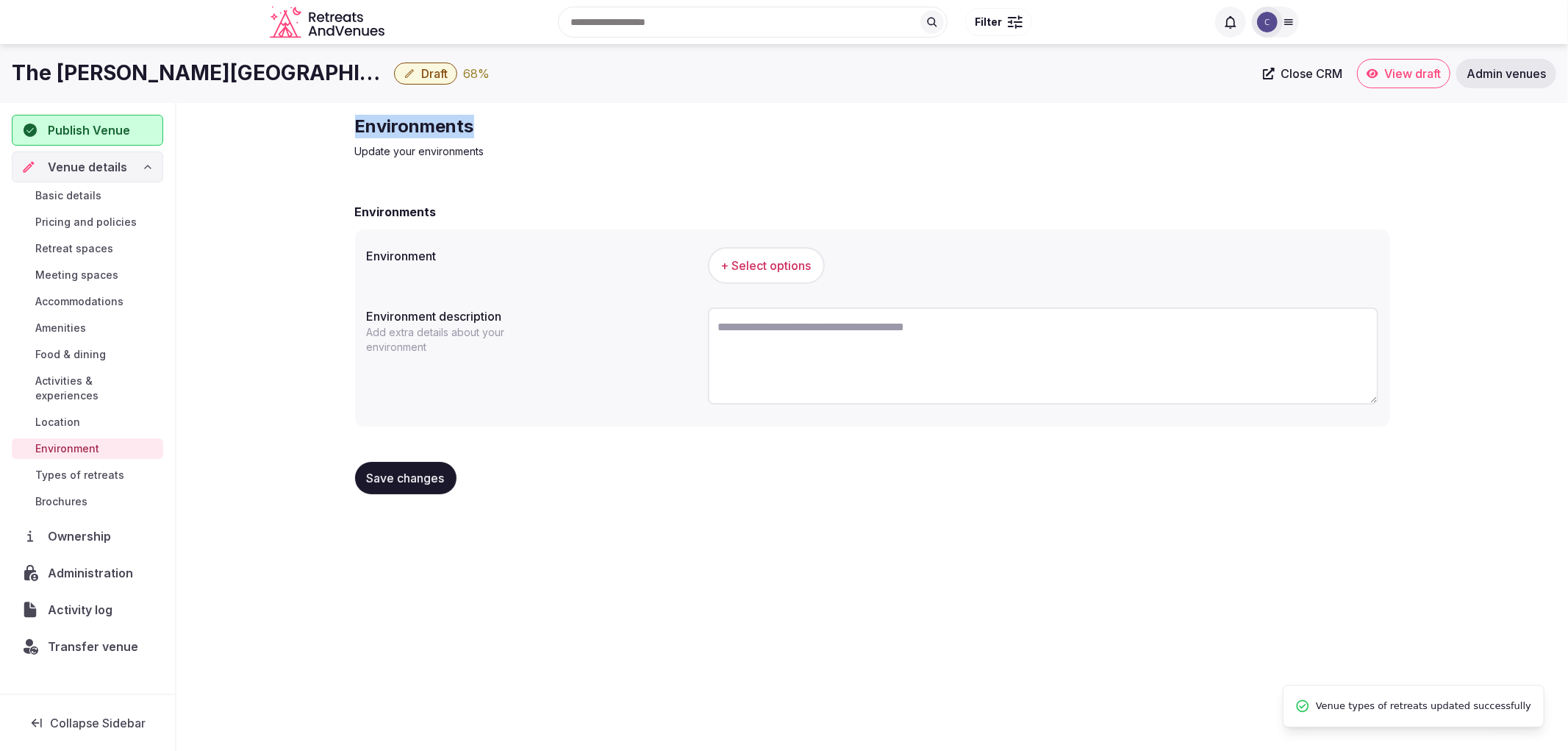
drag, startPoint x: 343, startPoint y: 130, endPoint x: 600, endPoint y: 115, distance: 257.4
click at [608, 113] on div "Environments Update your environments Environments Environment + Select options…" at bounding box center [872, 310] width 1058 height 415
copy h2 "Environments"
click at [777, 289] on div "Environment + Select options Environment description Add extra details about yo…" at bounding box center [873, 328] width 1035 height 197
click at [773, 283] on button "+ Select options" at bounding box center [765, 265] width 117 height 37
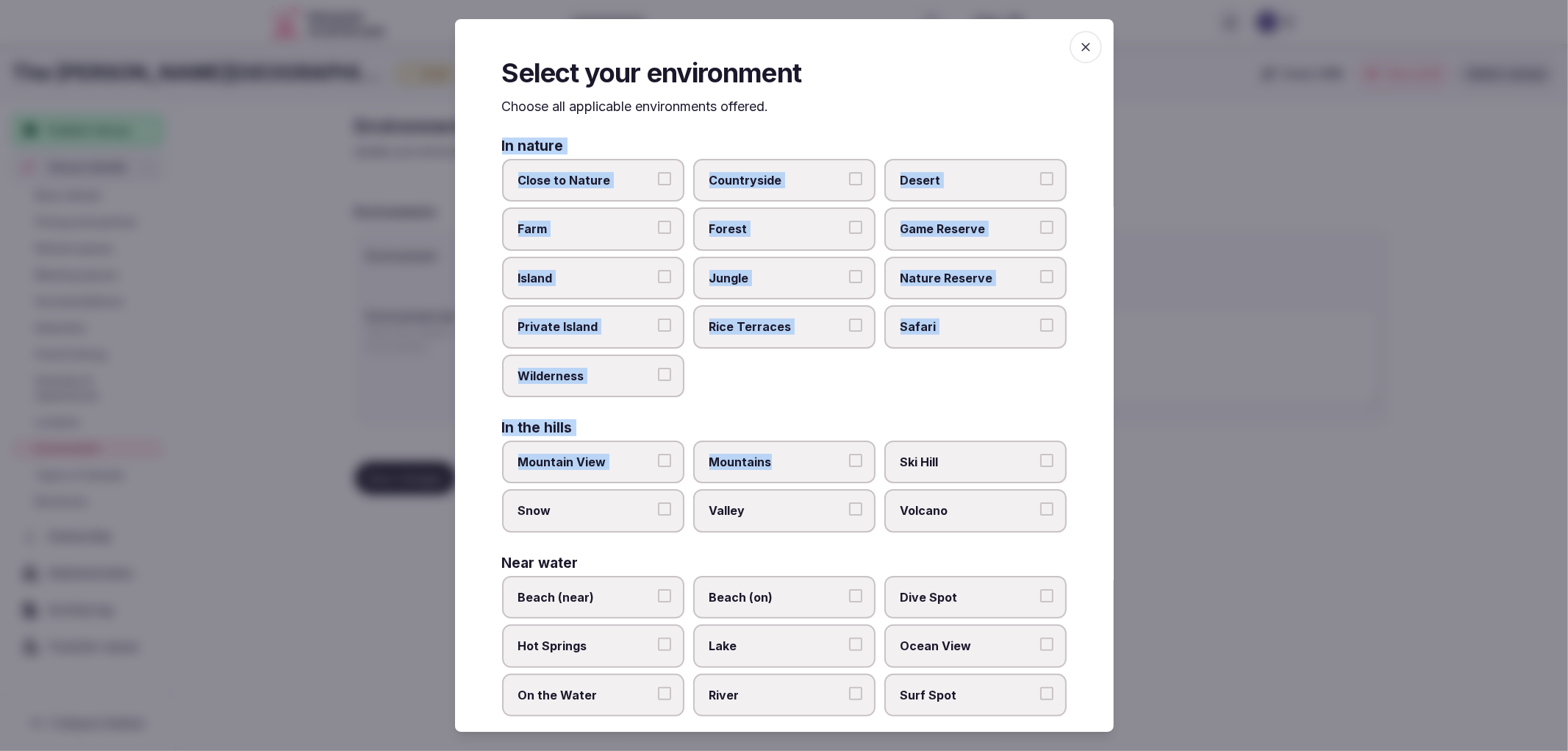
scroll to position [137, 0]
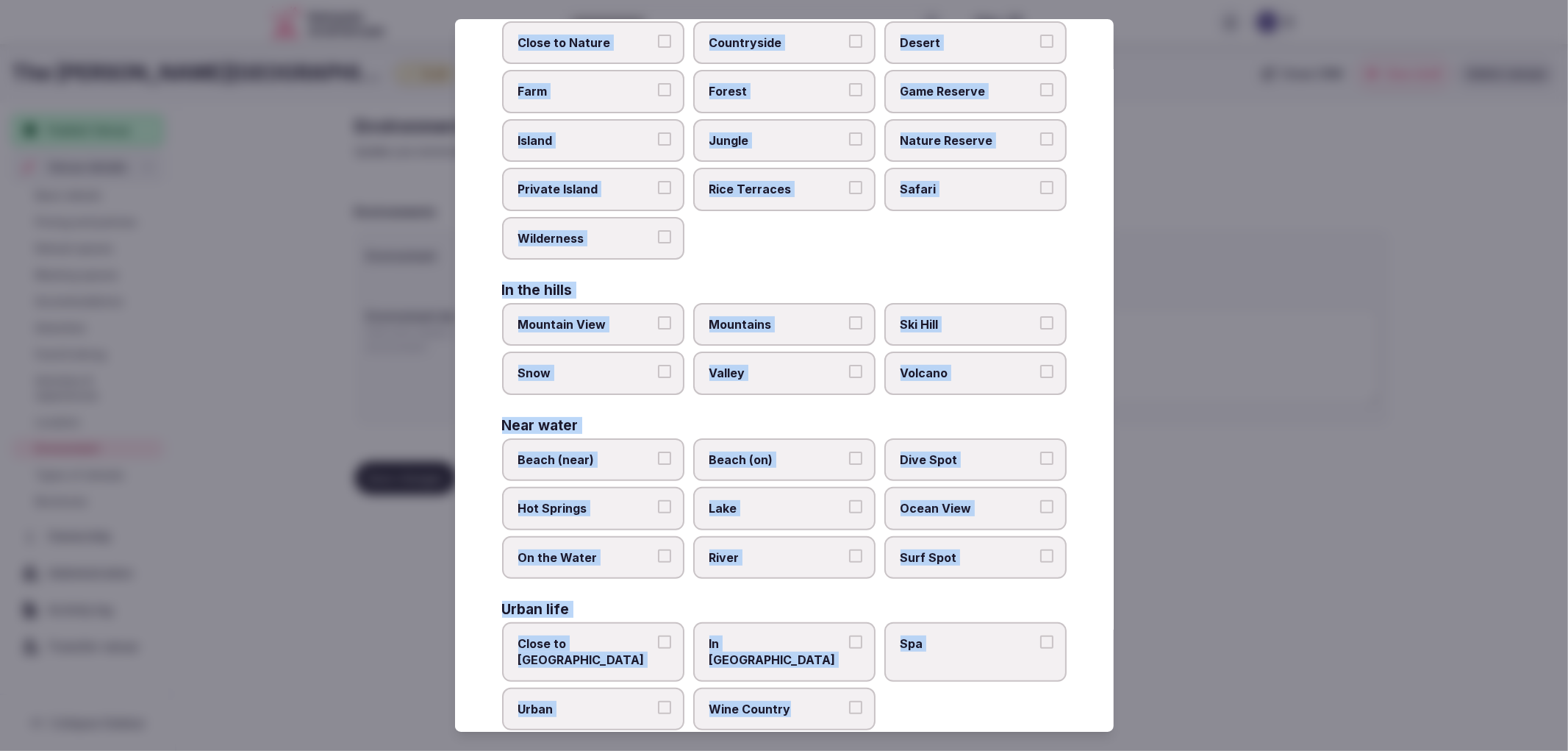
drag, startPoint x: 494, startPoint y: 148, endPoint x: 831, endPoint y: 679, distance: 628.9
click at [831, 679] on div "Select your environment Choose all applicable environments offered. In nature C…" at bounding box center [784, 375] width 658 height 713
copy div "In nature Close to Nature Countryside Desert Farm Forest Game Reserve Island Ju…"
click at [806, 555] on label "River" at bounding box center [784, 557] width 182 height 42
click at [849, 555] on button "River" at bounding box center [855, 556] width 13 height 13
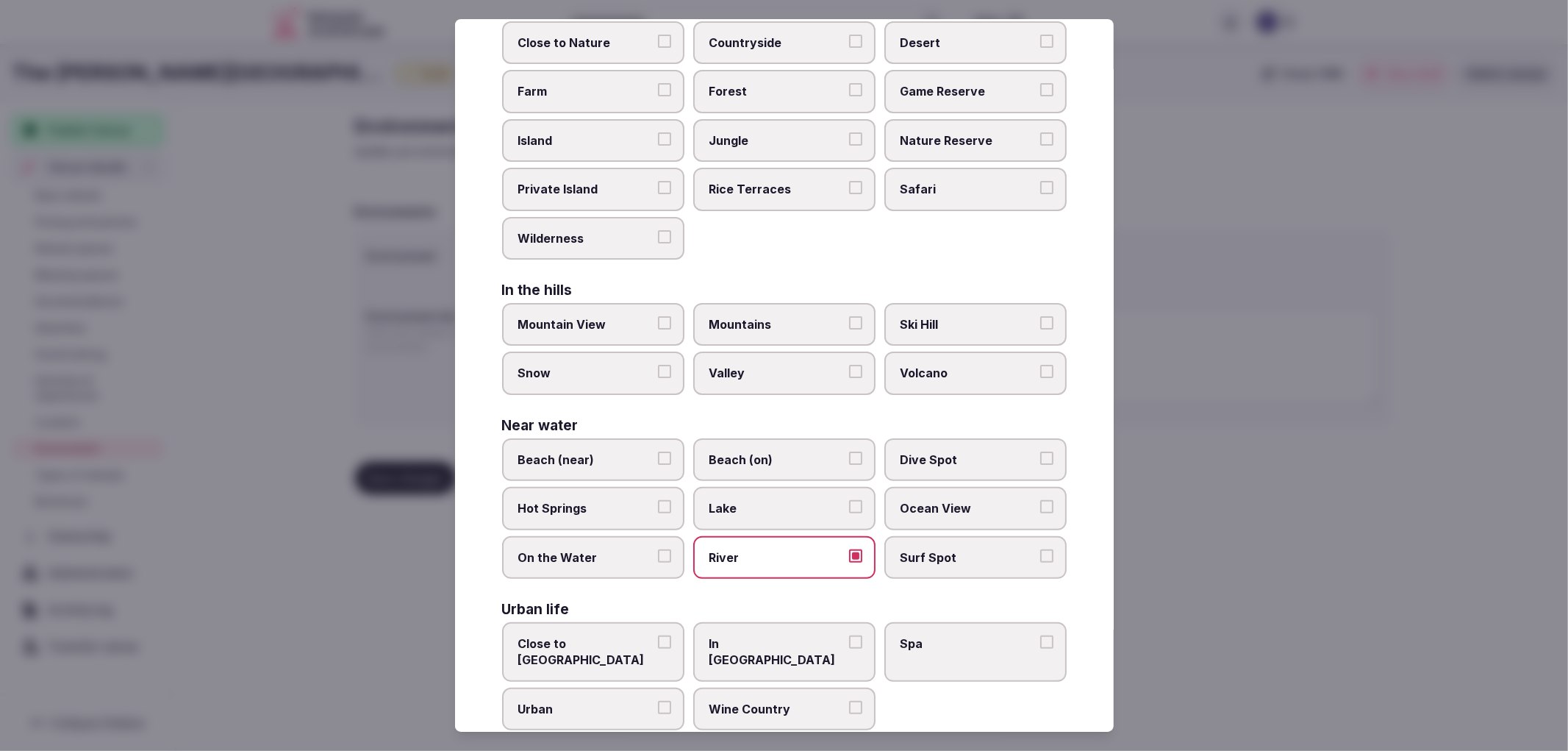
click at [781, 635] on span "In City Center" at bounding box center [777, 652] width 136 height 33
click at [849, 635] on button "In City Center" at bounding box center [855, 641] width 13 height 13
click at [900, 635] on span "Spa" at bounding box center [968, 643] width 136 height 16
click at [1040, 635] on button "Spa" at bounding box center [1046, 641] width 13 height 13
click at [581, 691] on label "Urban" at bounding box center [593, 709] width 182 height 42
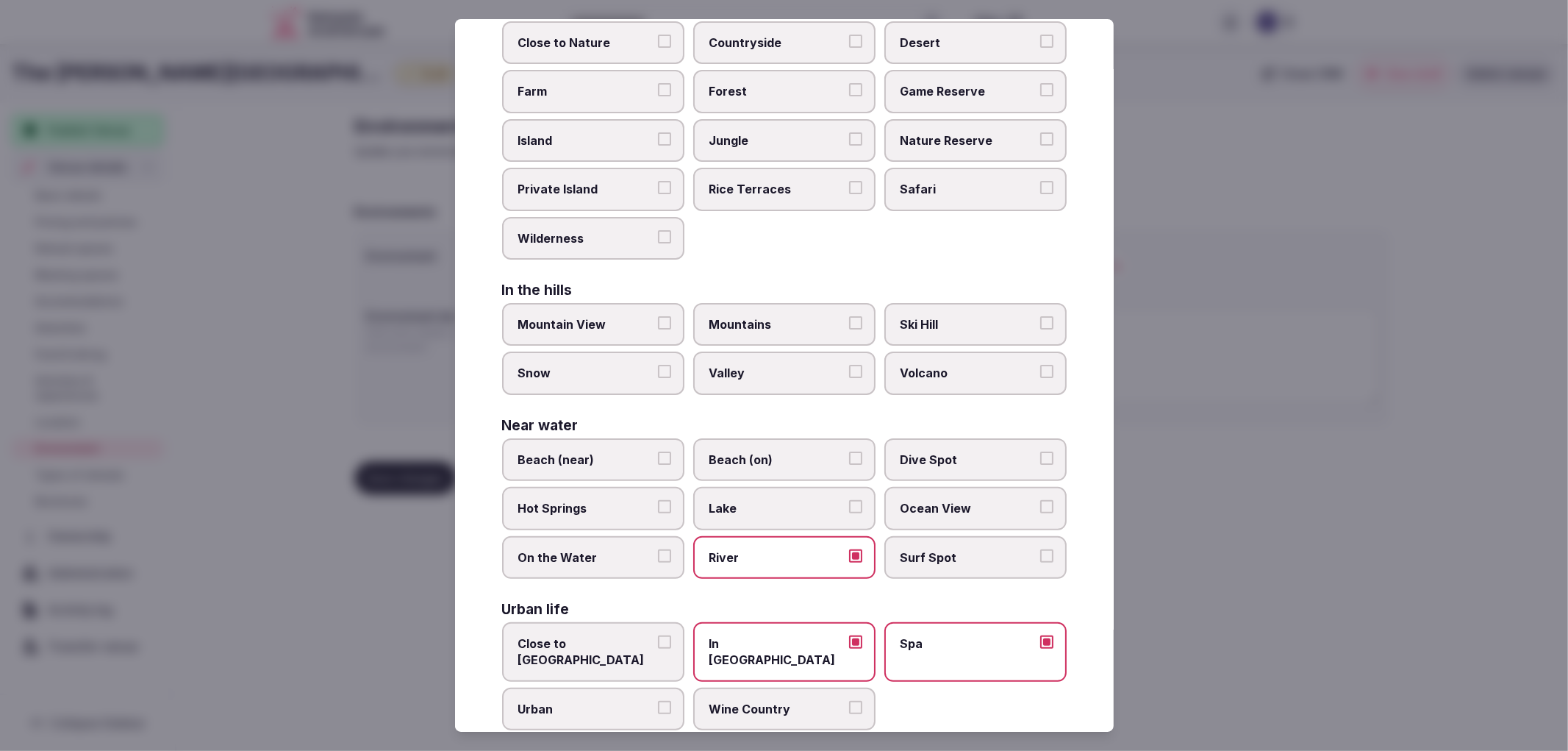
click at [658, 701] on button "Urban" at bounding box center [664, 707] width 13 height 13
click at [1407, 497] on div at bounding box center [784, 375] width 1568 height 751
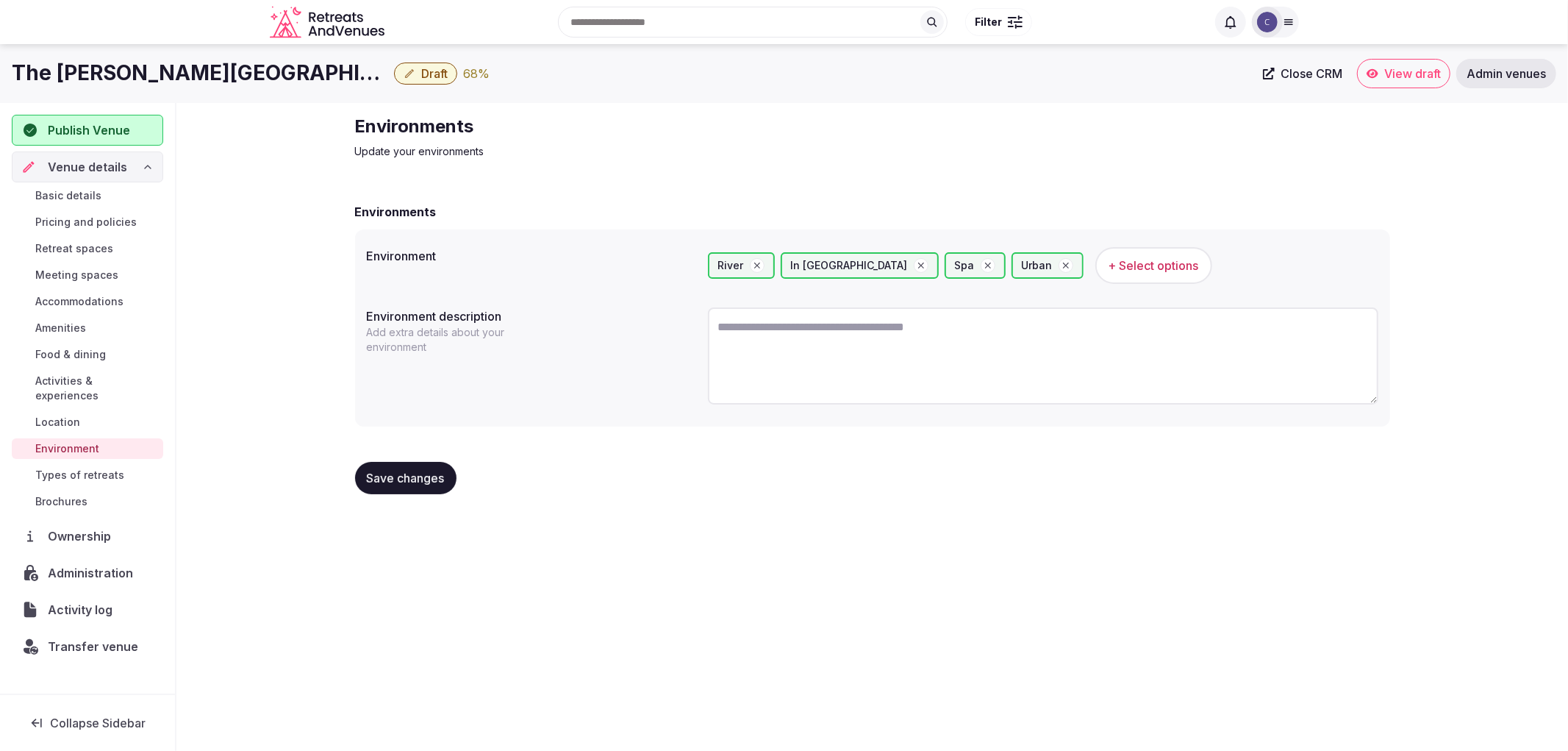
click at [856, 317] on textarea at bounding box center [1043, 356] width 670 height 97
paste textarea "**********"
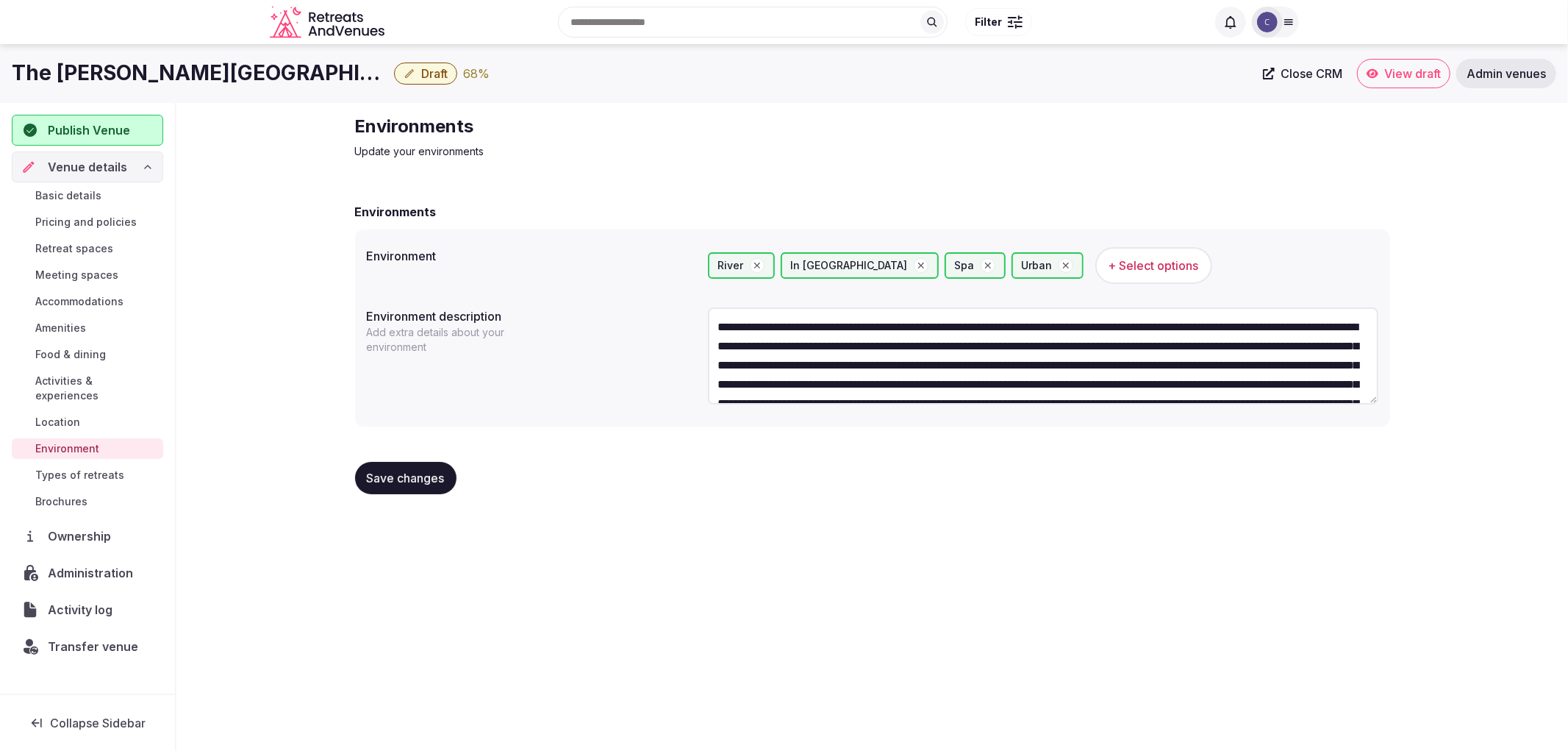
scroll to position [84, 0]
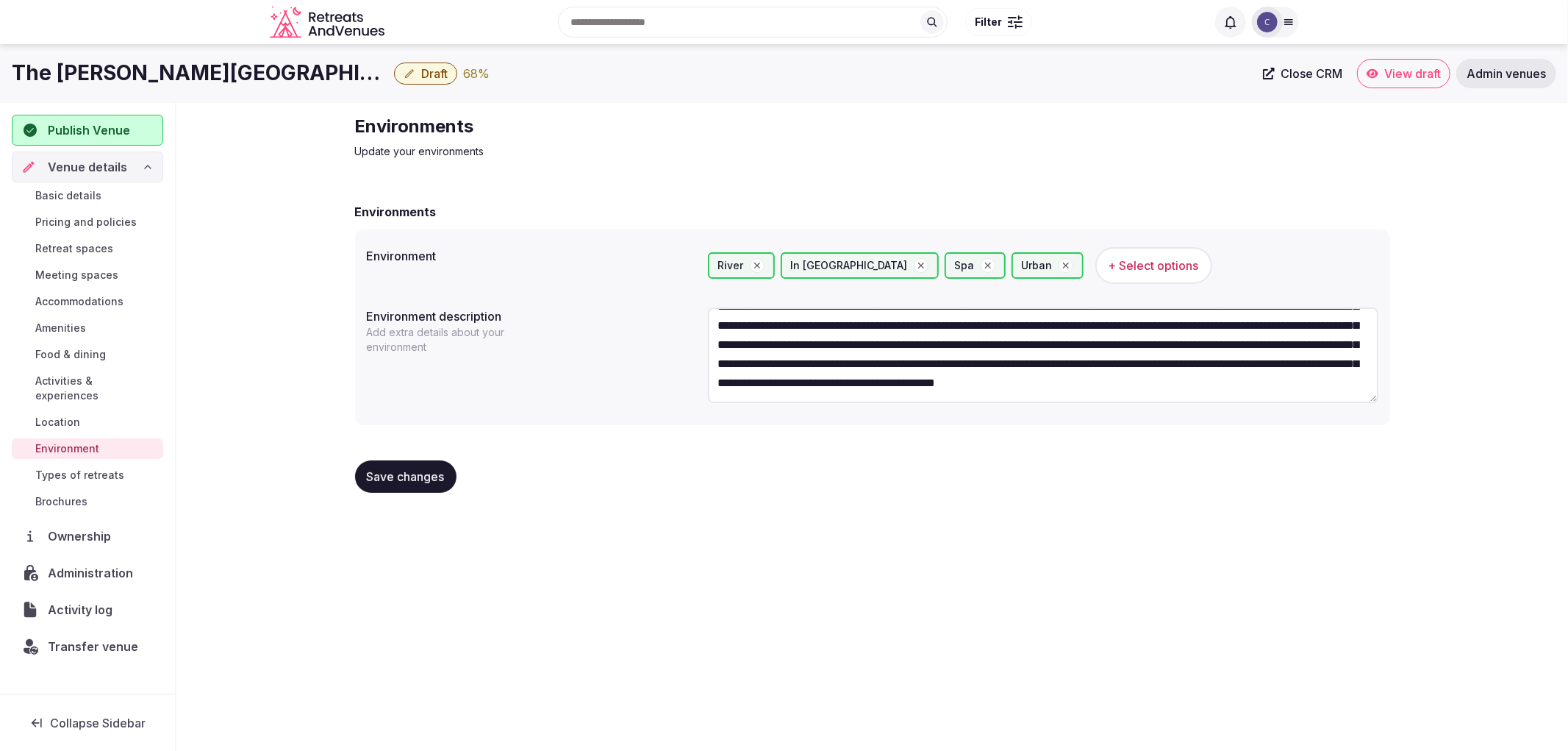
type textarea "**********"
click at [382, 494] on div "Save changes" at bounding box center [873, 476] width 1035 height 56
click at [392, 480] on span "Save changes" at bounding box center [406, 476] width 78 height 15
click at [59, 326] on span "Amenities" at bounding box center [60, 328] width 51 height 15
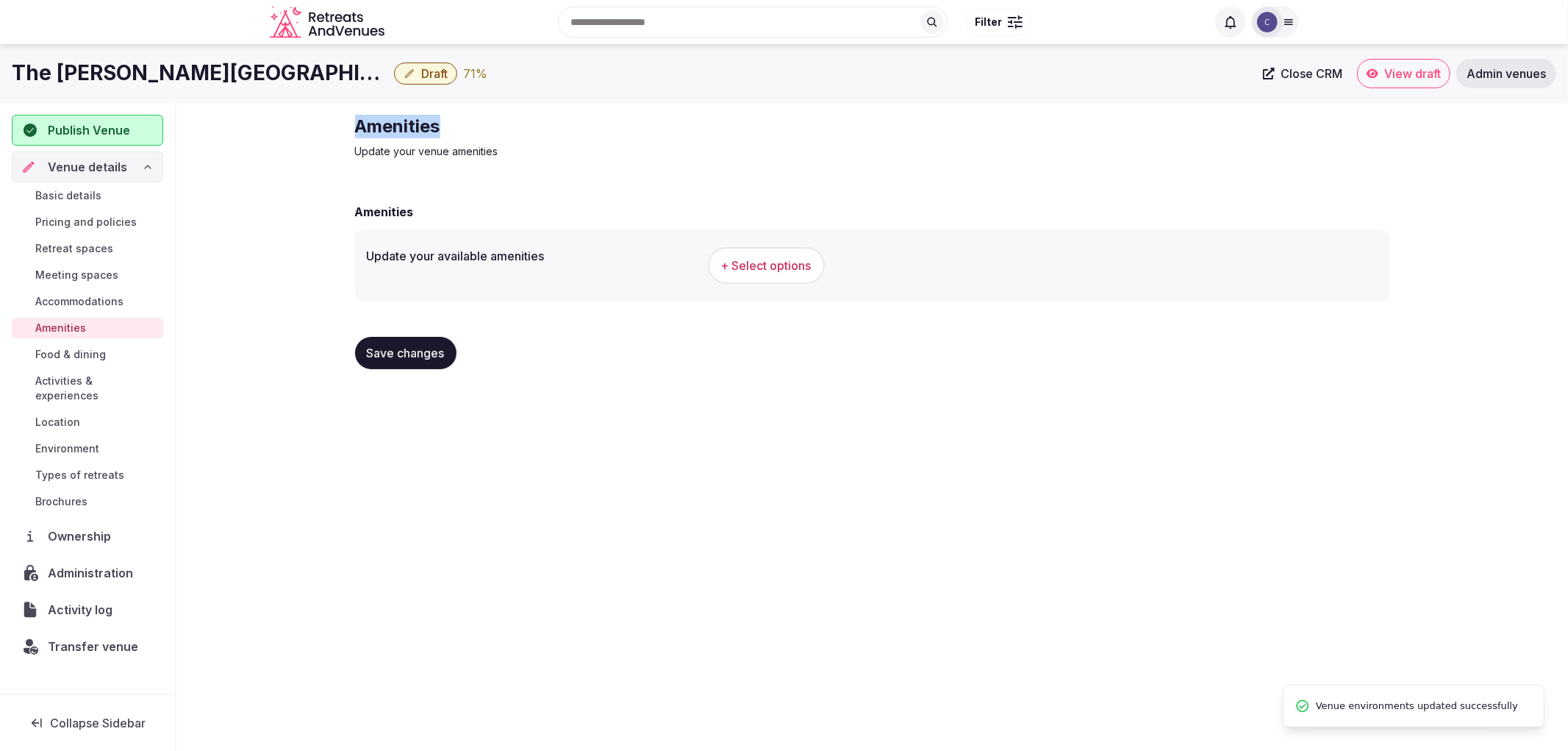
drag, startPoint x: 412, startPoint y: 120, endPoint x: 665, endPoint y: 143, distance: 254.0
click at [629, 141] on div "Amenities Update your venue amenities Amenities Update your available amenities…" at bounding box center [872, 247] width 1058 height 290
copy h2 "Amenities"
click at [740, 253] on button "+ Select options" at bounding box center [765, 265] width 117 height 37
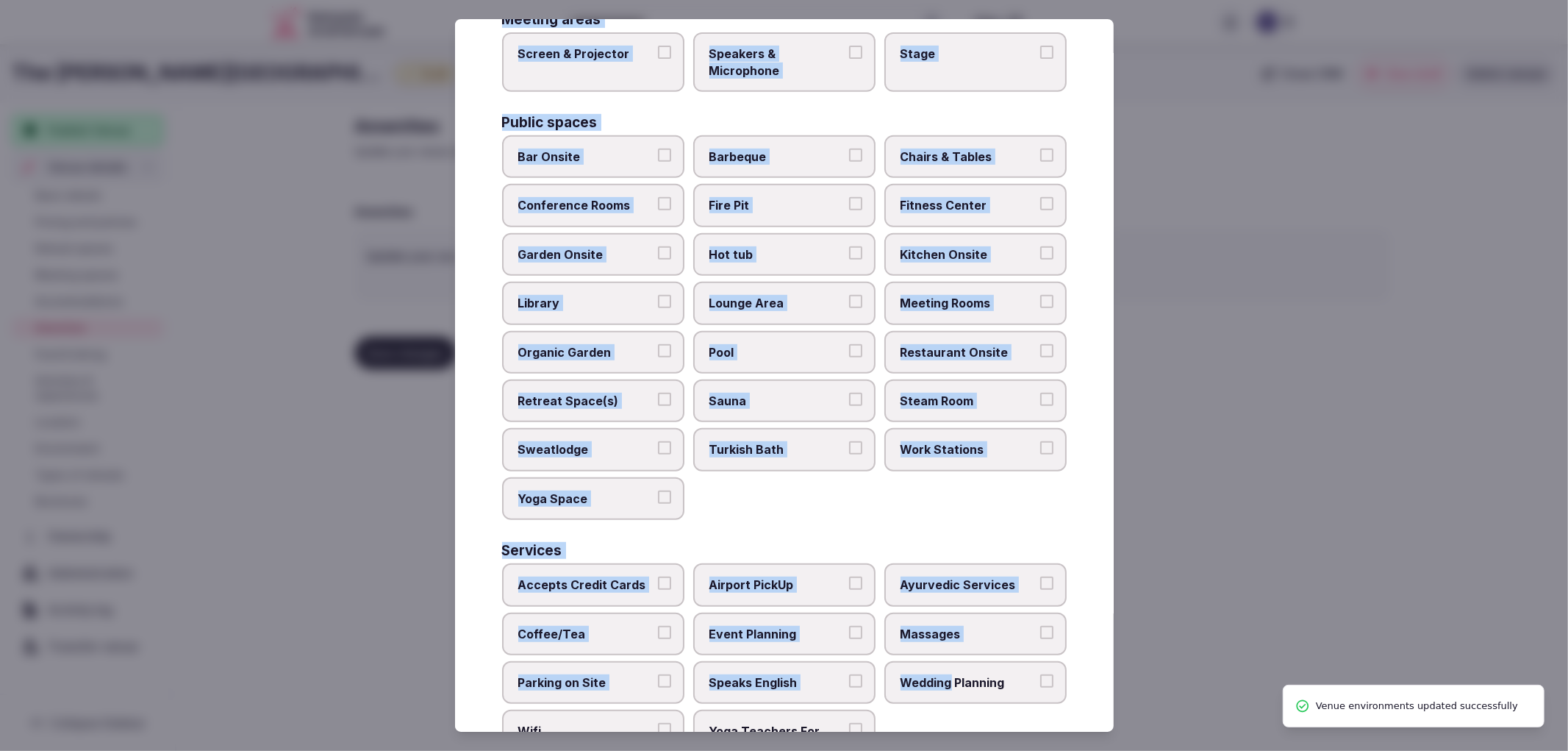
scroll to position [575, 0]
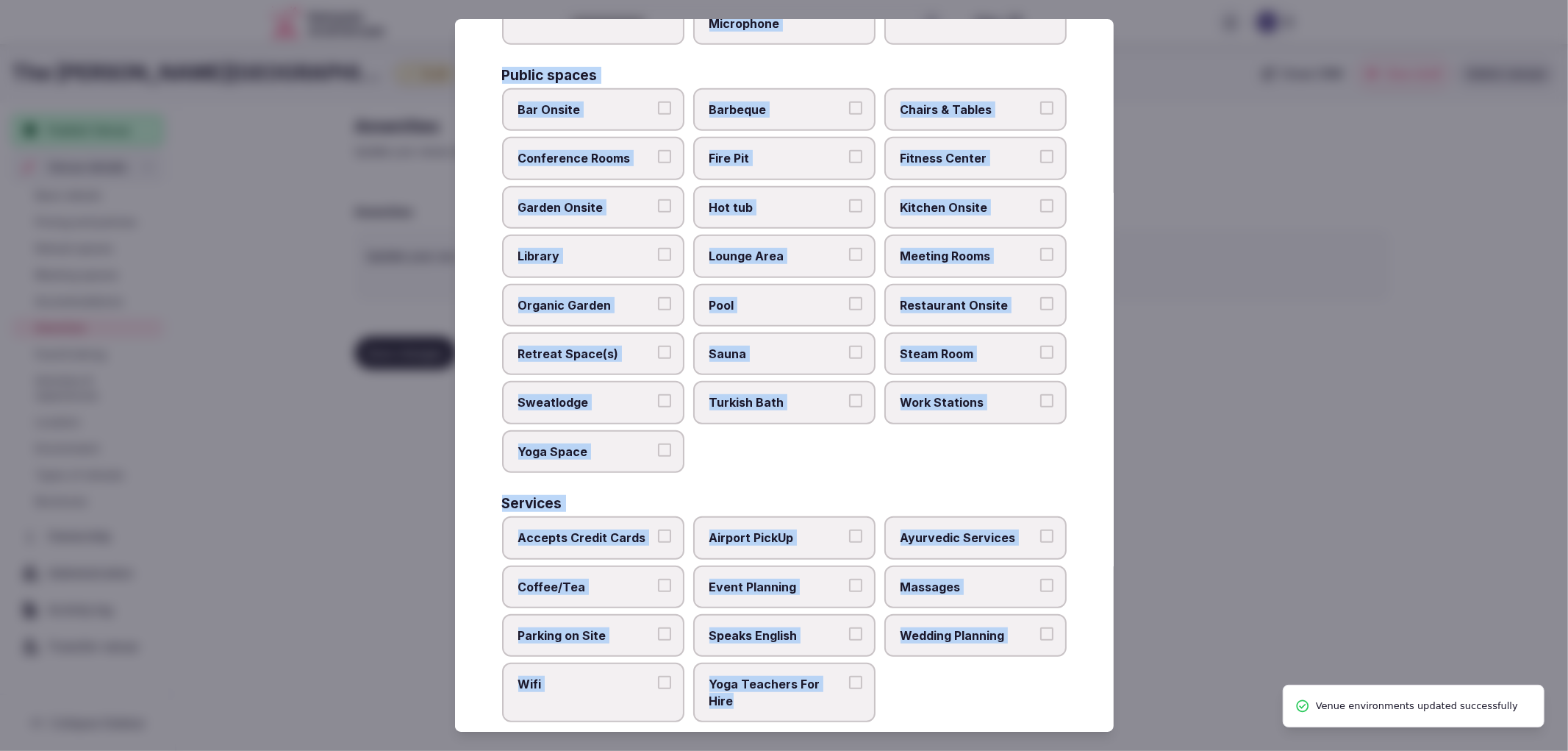
copy div "Activities Bicycles Camping Allowed Onsite Ice Bath Pool Table Surf Board Renta…"
drag, startPoint x: 500, startPoint y: 141, endPoint x: 905, endPoint y: 685, distance: 678.2
click at [905, 685] on div "Select your venue amenities Choose all applicable amenities offered. Activities…" at bounding box center [784, 375] width 658 height 713
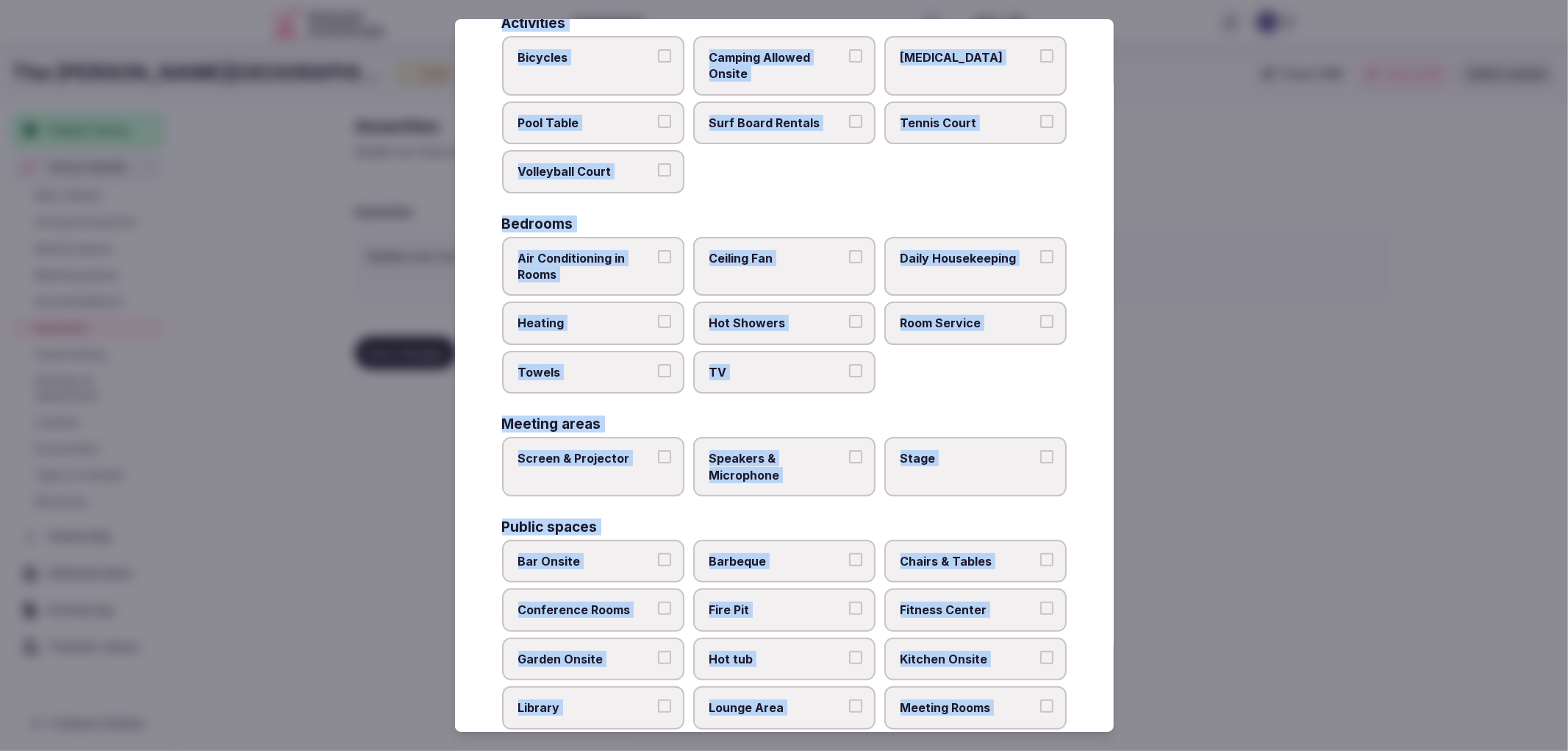
scroll to position [0, 0]
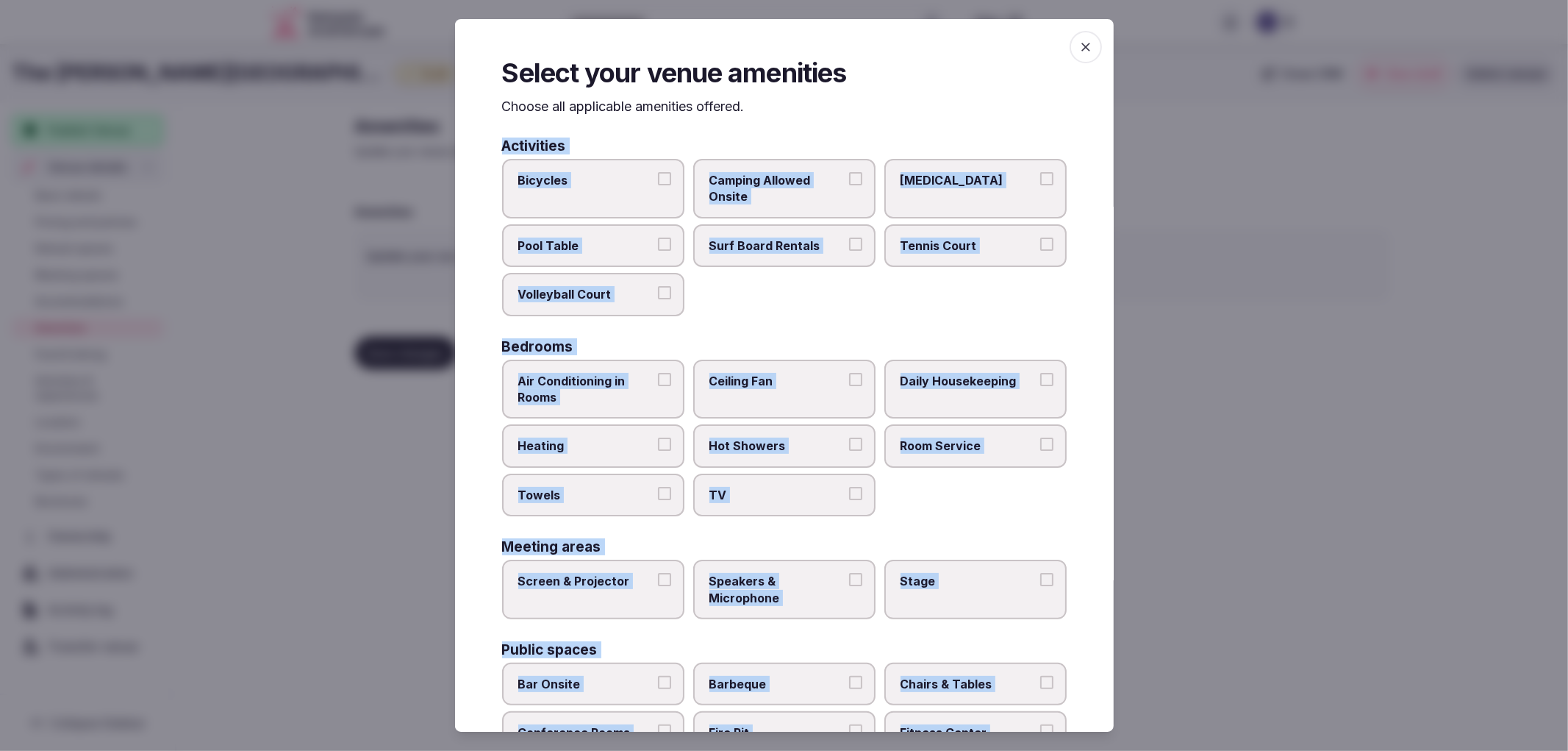
click at [583, 192] on label "Bicycles" at bounding box center [593, 188] width 182 height 60
click at [658, 185] on button "Bicycles" at bounding box center [664, 178] width 13 height 13
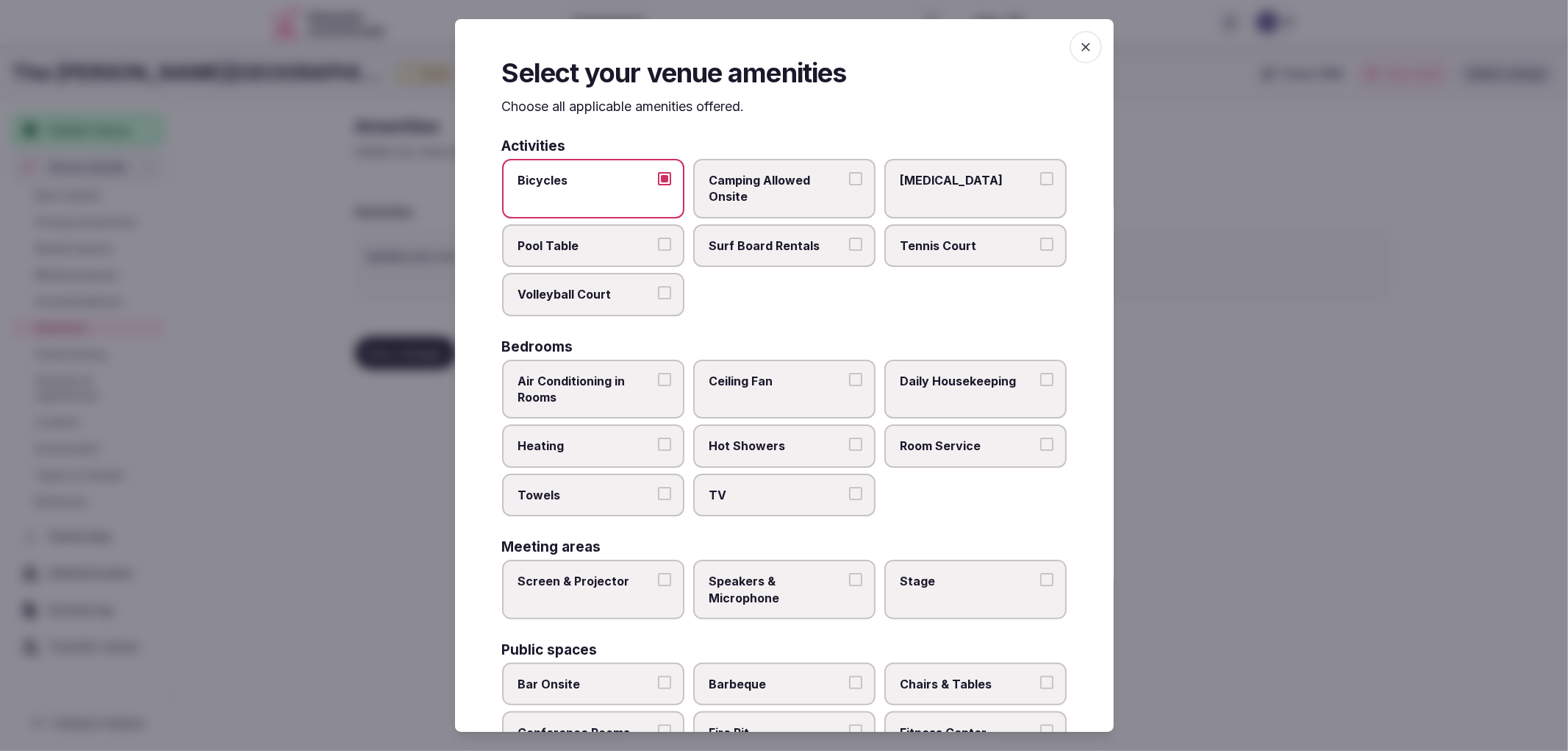
click at [618, 387] on span "Air Conditioning in Rooms" at bounding box center [586, 389] width 136 height 33
click at [658, 386] on button "Air Conditioning in Rooms" at bounding box center [664, 379] width 13 height 13
drag, startPoint x: 624, startPoint y: 461, endPoint x: 641, endPoint y: 491, distance: 34.5
click at [625, 461] on div "Heating" at bounding box center [593, 445] width 182 height 42
click at [648, 504] on label "Towels" at bounding box center [593, 494] width 182 height 42
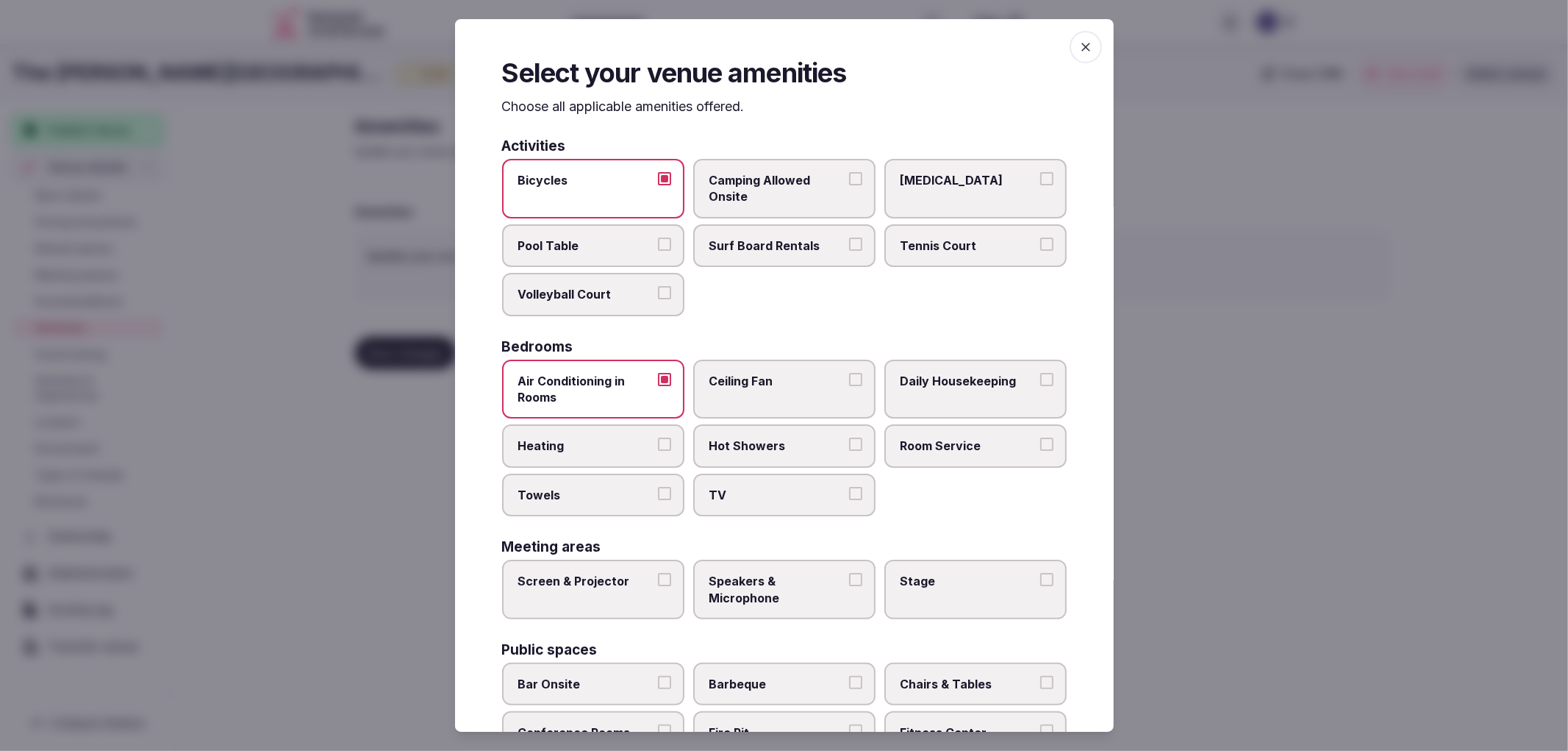
click at [658, 500] on button "Towels" at bounding box center [664, 493] width 13 height 13
click at [735, 447] on span "Hot Showers" at bounding box center [777, 445] width 136 height 16
click at [849, 447] on button "Hot Showers" at bounding box center [855, 443] width 13 height 13
drag, startPoint x: 600, startPoint y: 456, endPoint x: 740, endPoint y: 498, distance: 146.2
click at [607, 459] on label "Heating" at bounding box center [593, 445] width 182 height 42
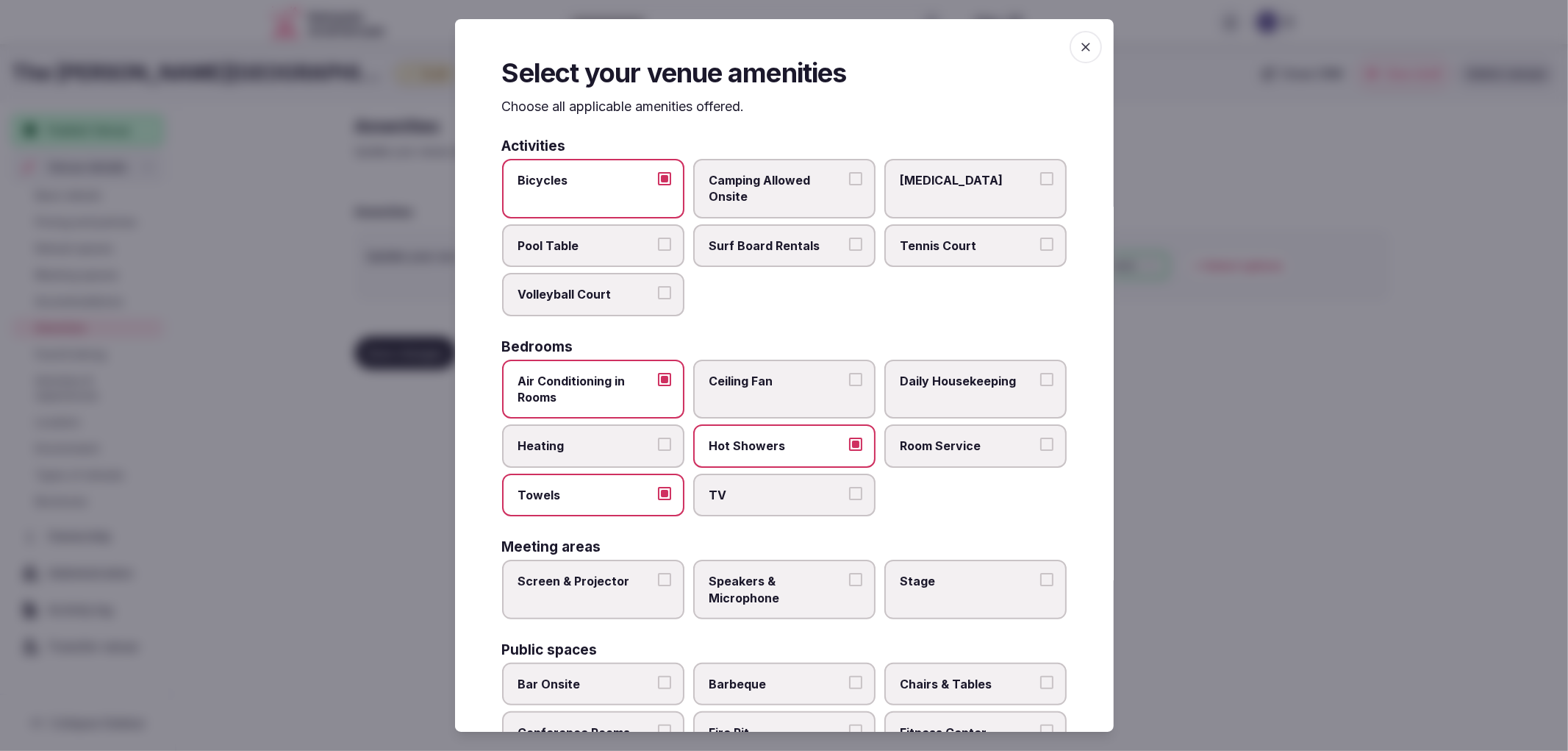
click at [658, 451] on button "Heating" at bounding box center [664, 443] width 13 height 13
click at [740, 498] on label "TV" at bounding box center [784, 494] width 182 height 42
click at [849, 498] on button "TV" at bounding box center [855, 493] width 13 height 13
click at [993, 437] on span "Room Service" at bounding box center [968, 445] width 136 height 16
click at [1040, 437] on button "Room Service" at bounding box center [1046, 443] width 13 height 13
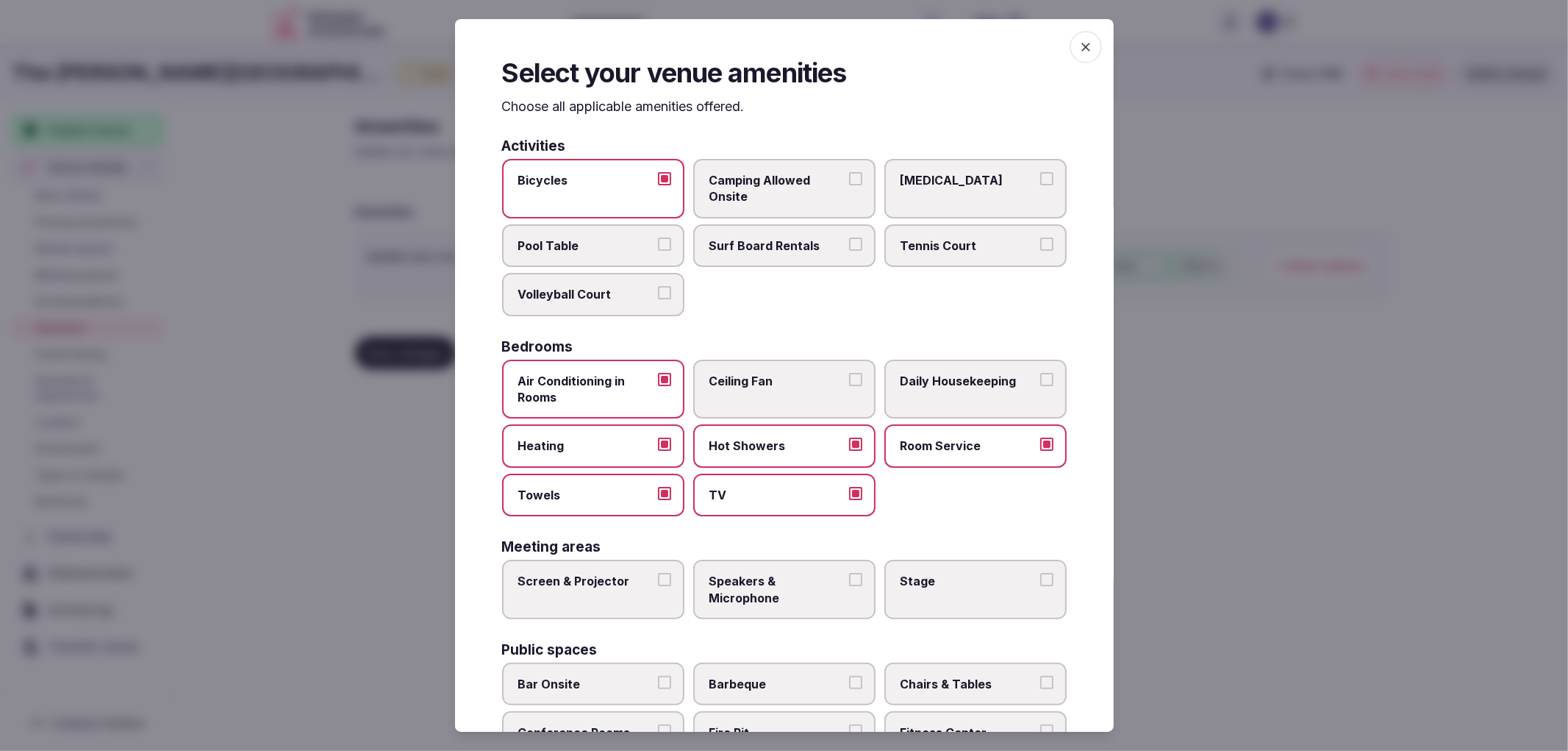
click at [976, 391] on label "Daily Housekeeping" at bounding box center [975, 389] width 182 height 60
click at [1040, 386] on button "Daily Housekeeping" at bounding box center [1046, 379] width 13 height 13
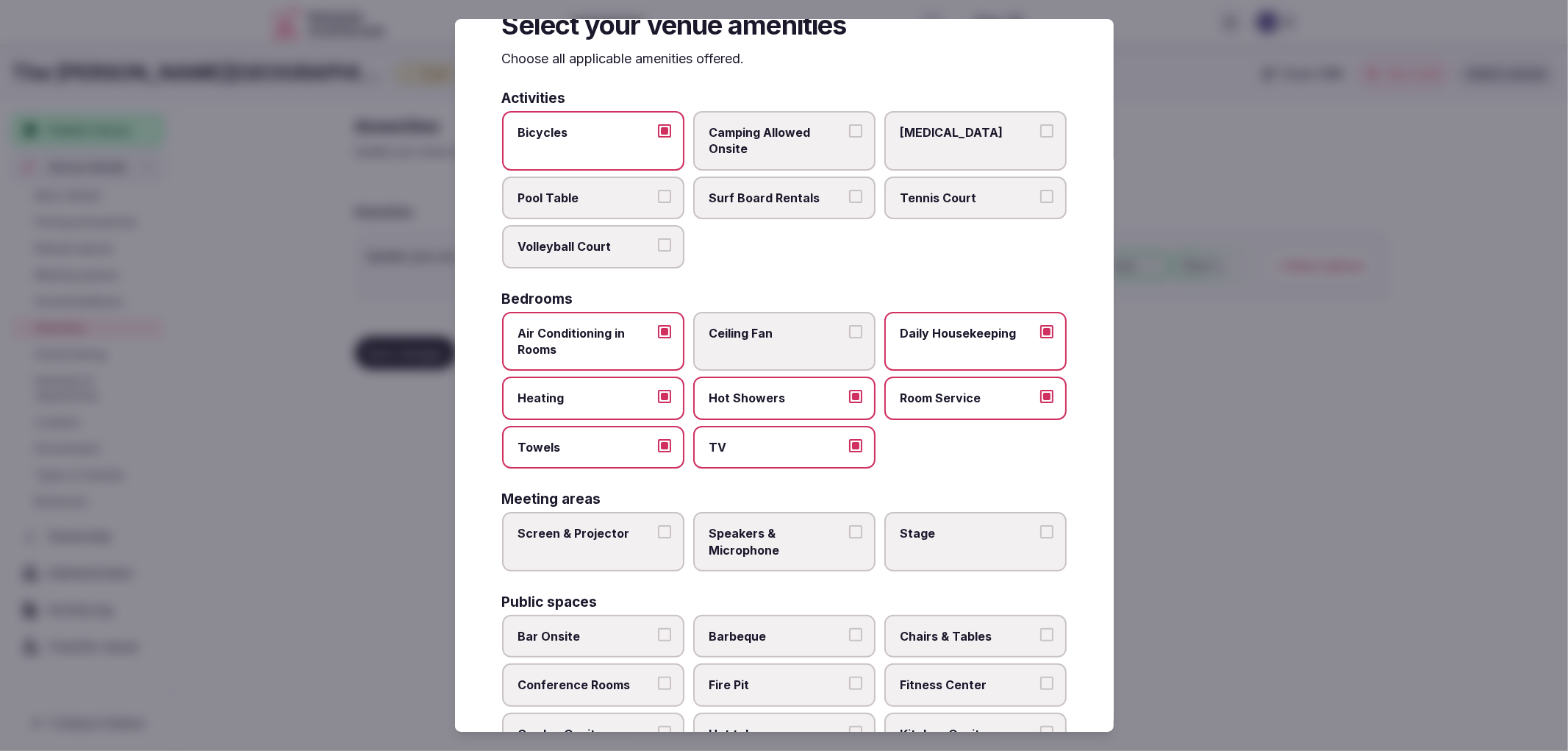
scroll to position [81, 0]
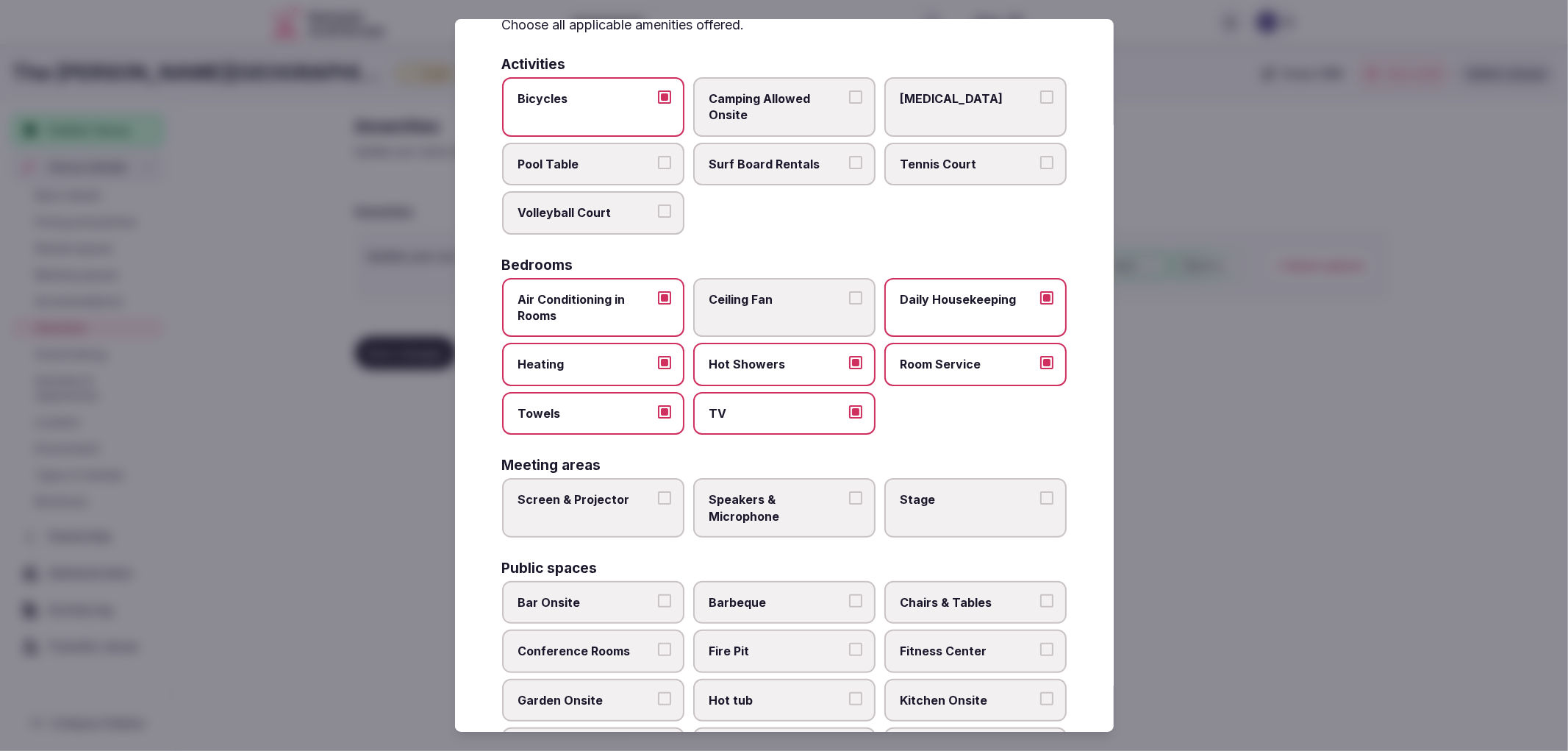
drag, startPoint x: 511, startPoint y: 508, endPoint x: 520, endPoint y: 506, distance: 9.2
click at [512, 507] on label "Screen & Projector" at bounding box center [593, 507] width 182 height 60
click at [658, 505] on button "Screen & Projector" at bounding box center [664, 497] width 13 height 13
click at [809, 512] on span "Speakers & Microphone" at bounding box center [777, 507] width 136 height 33
click at [849, 505] on button "Speakers & Microphone" at bounding box center [855, 497] width 13 height 13
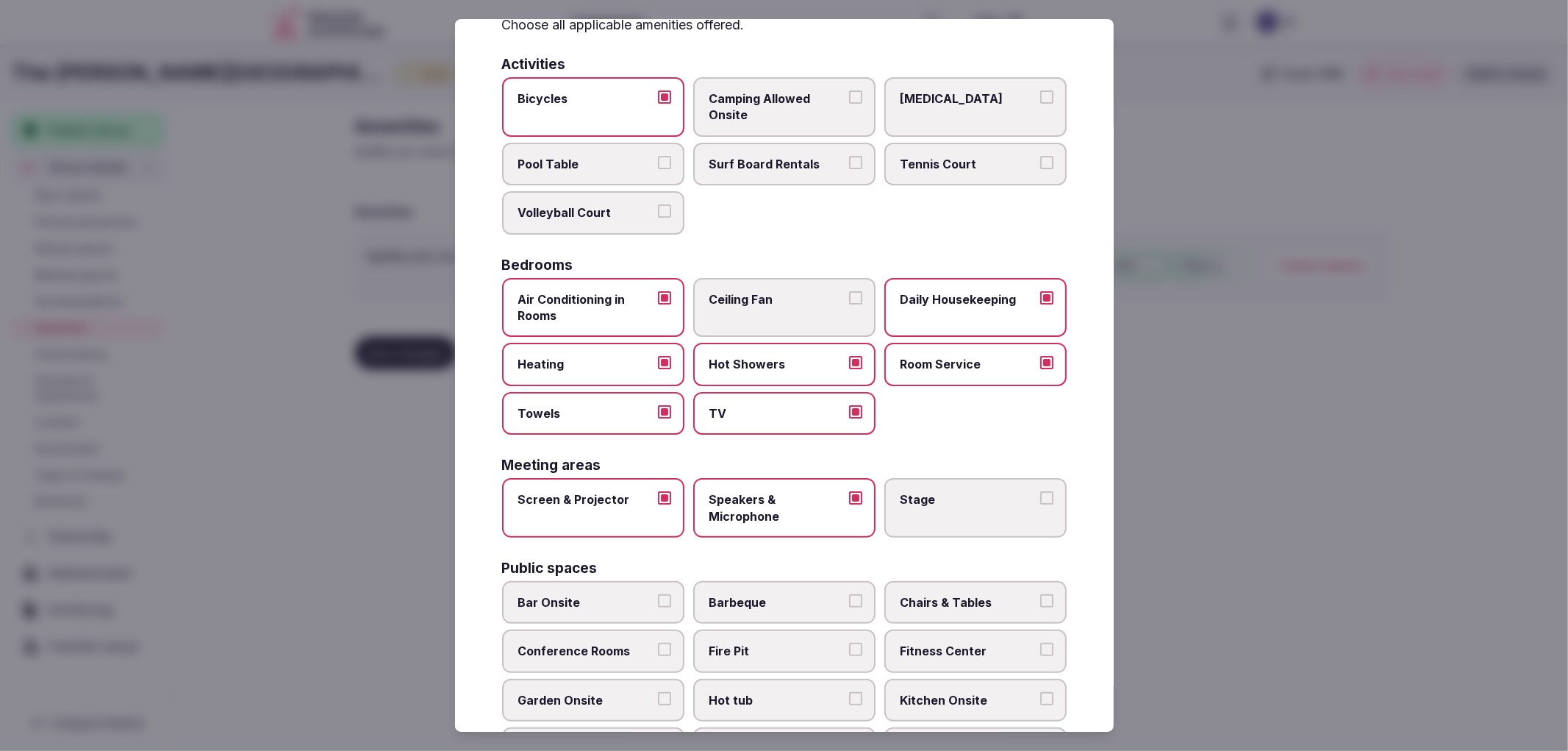
click at [968, 510] on label "Stage" at bounding box center [975, 507] width 182 height 60
click at [1040, 505] on button "Stage" at bounding box center [1046, 497] width 13 height 13
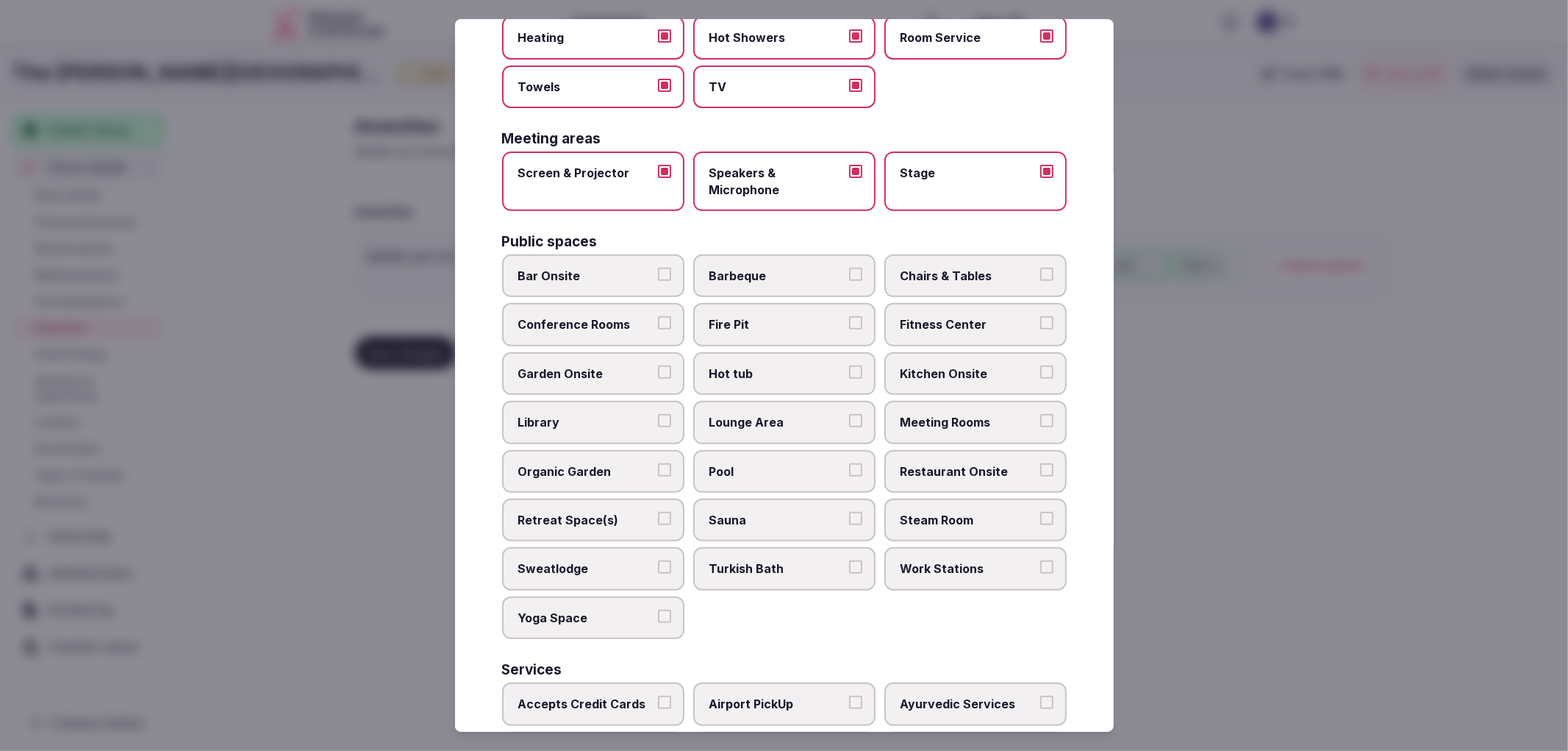
click at [644, 269] on span "Bar Onsite" at bounding box center [586, 276] width 136 height 16
click at [658, 269] on button "Bar Onsite" at bounding box center [664, 274] width 13 height 13
click at [927, 269] on span "Chairs & Tables" at bounding box center [968, 276] width 136 height 16
click at [1040, 269] on button "Chairs & Tables" at bounding box center [1046, 274] width 13 height 13
click at [658, 316] on button "Conference Rooms" at bounding box center [664, 322] width 13 height 13
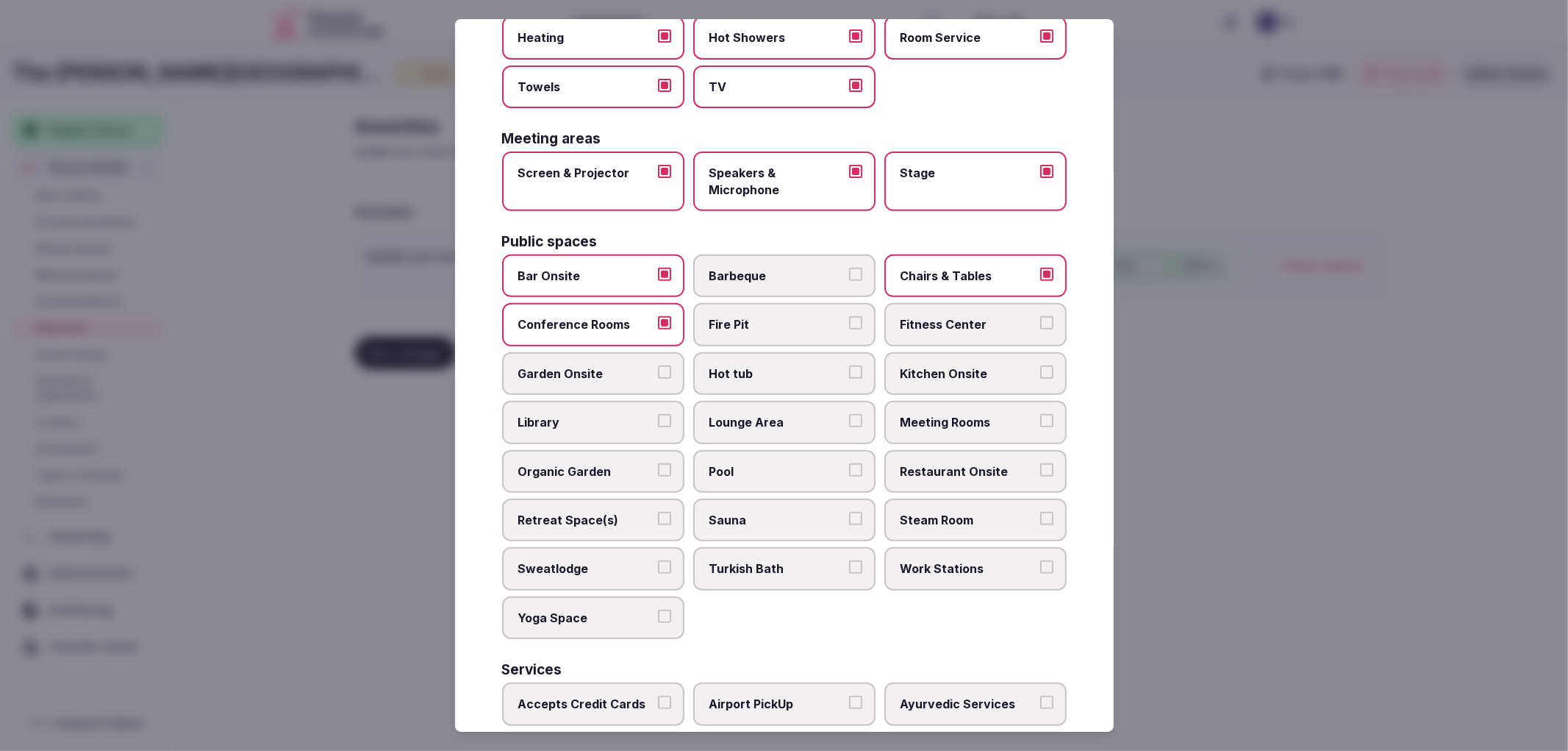
click at [934, 316] on span "Fitness Center" at bounding box center [968, 324] width 136 height 16
click at [1040, 316] on button "Fitness Center" at bounding box center [1046, 322] width 13 height 13
click at [950, 401] on label "Meeting Rooms" at bounding box center [975, 422] width 182 height 42
click at [1040, 414] on button "Meeting Rooms" at bounding box center [1046, 420] width 13 height 13
click at [955, 450] on label "Restaurant Onsite" at bounding box center [975, 471] width 182 height 42
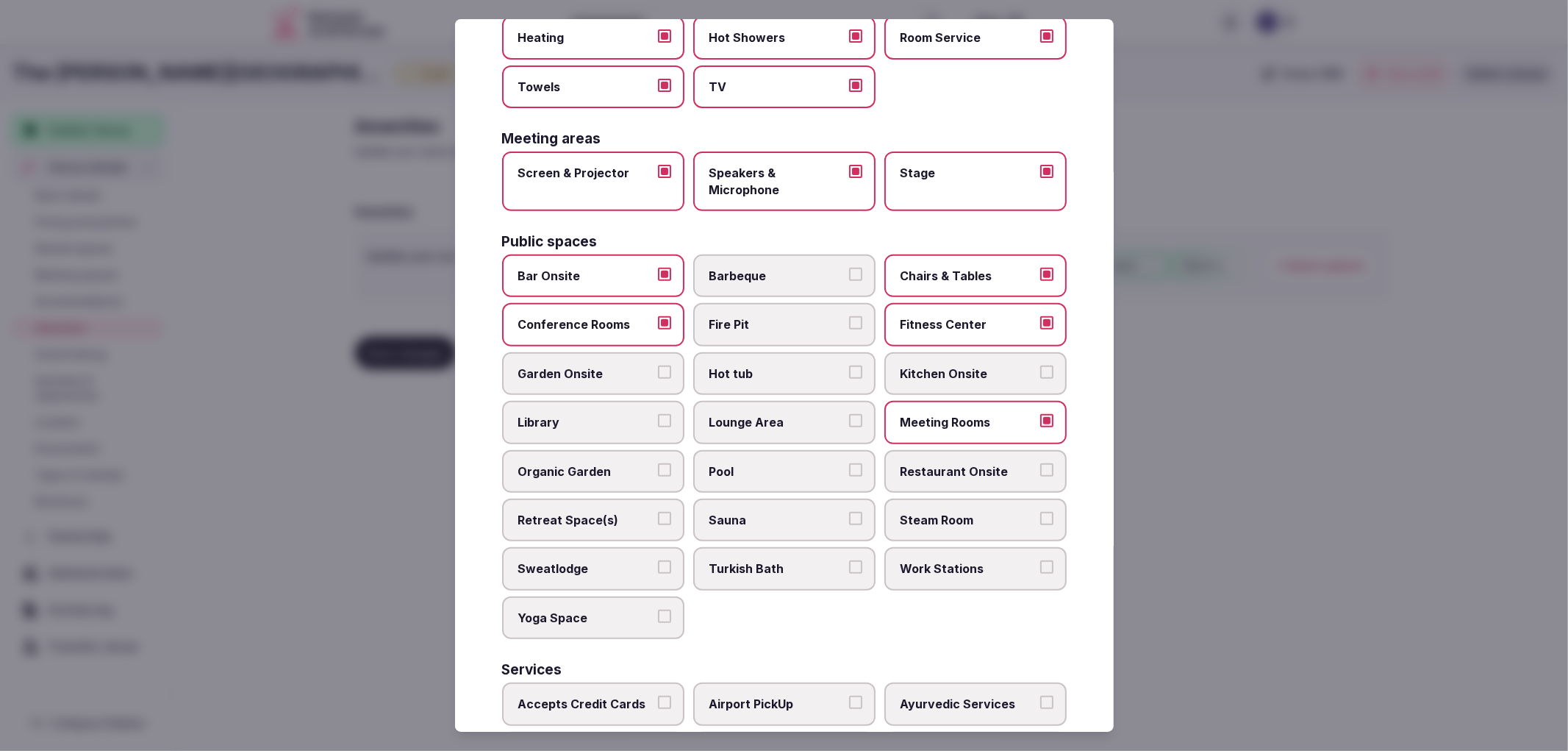
click at [1040, 463] on button "Restaurant Onsite" at bounding box center [1046, 469] width 13 height 13
click at [763, 499] on label "Sauna" at bounding box center [784, 519] width 182 height 42
click at [849, 512] on button "Sauna" at bounding box center [855, 518] width 13 height 13
click at [767, 463] on span "Pool" at bounding box center [777, 471] width 136 height 16
click at [849, 463] on button "Pool" at bounding box center [855, 469] width 13 height 13
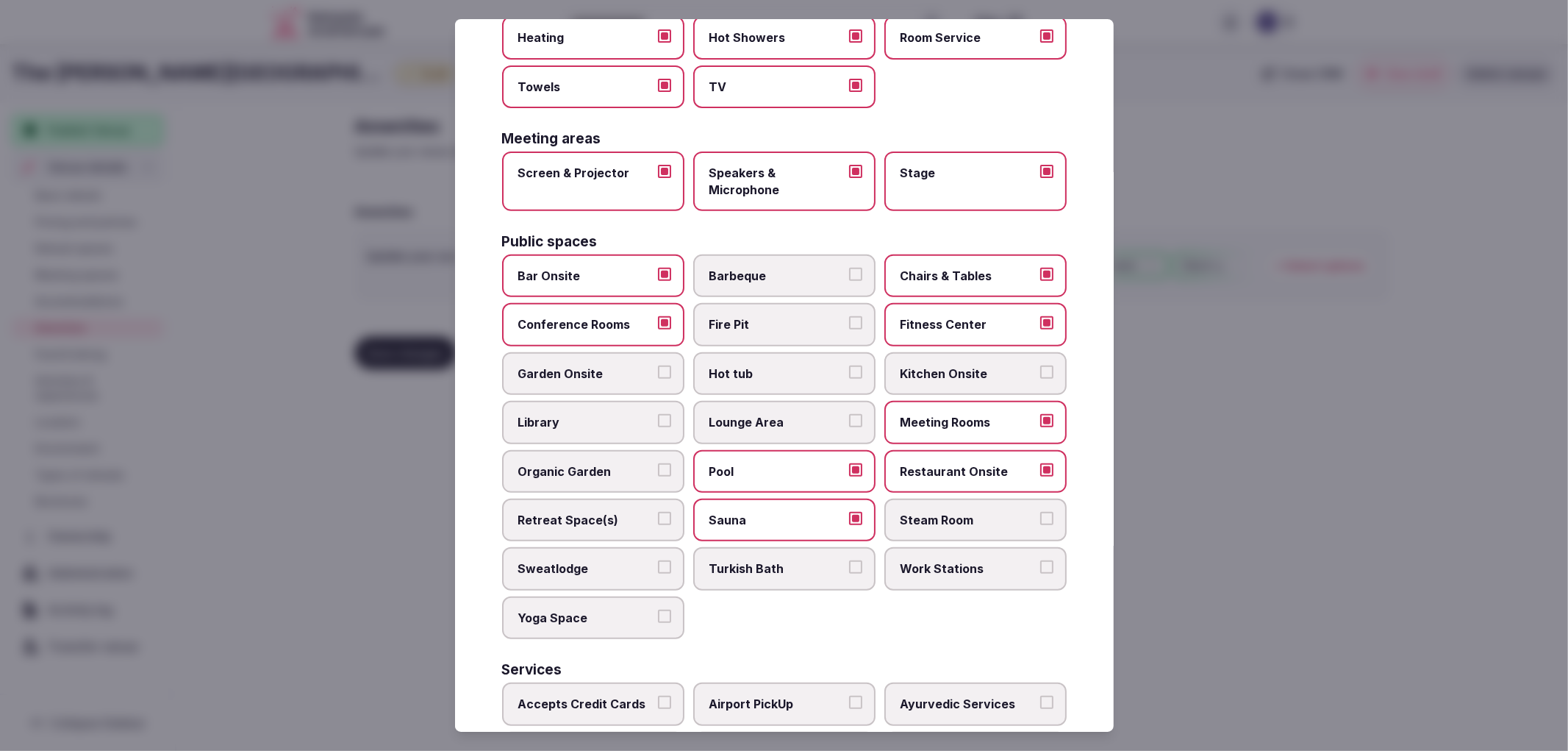
click at [770, 512] on span "Sauna" at bounding box center [777, 519] width 136 height 16
click at [849, 512] on button "Sauna" at bounding box center [855, 518] width 13 height 13
click at [718, 450] on label "Pool" at bounding box center [784, 471] width 182 height 42
click at [849, 463] on button "Pool" at bounding box center [855, 469] width 13 height 13
click at [967, 572] on div "Bar Onsite Barbeque Chairs & Tables Conference Rooms Fire Pit Fitness Center Ga…" at bounding box center [784, 446] width 565 height 385
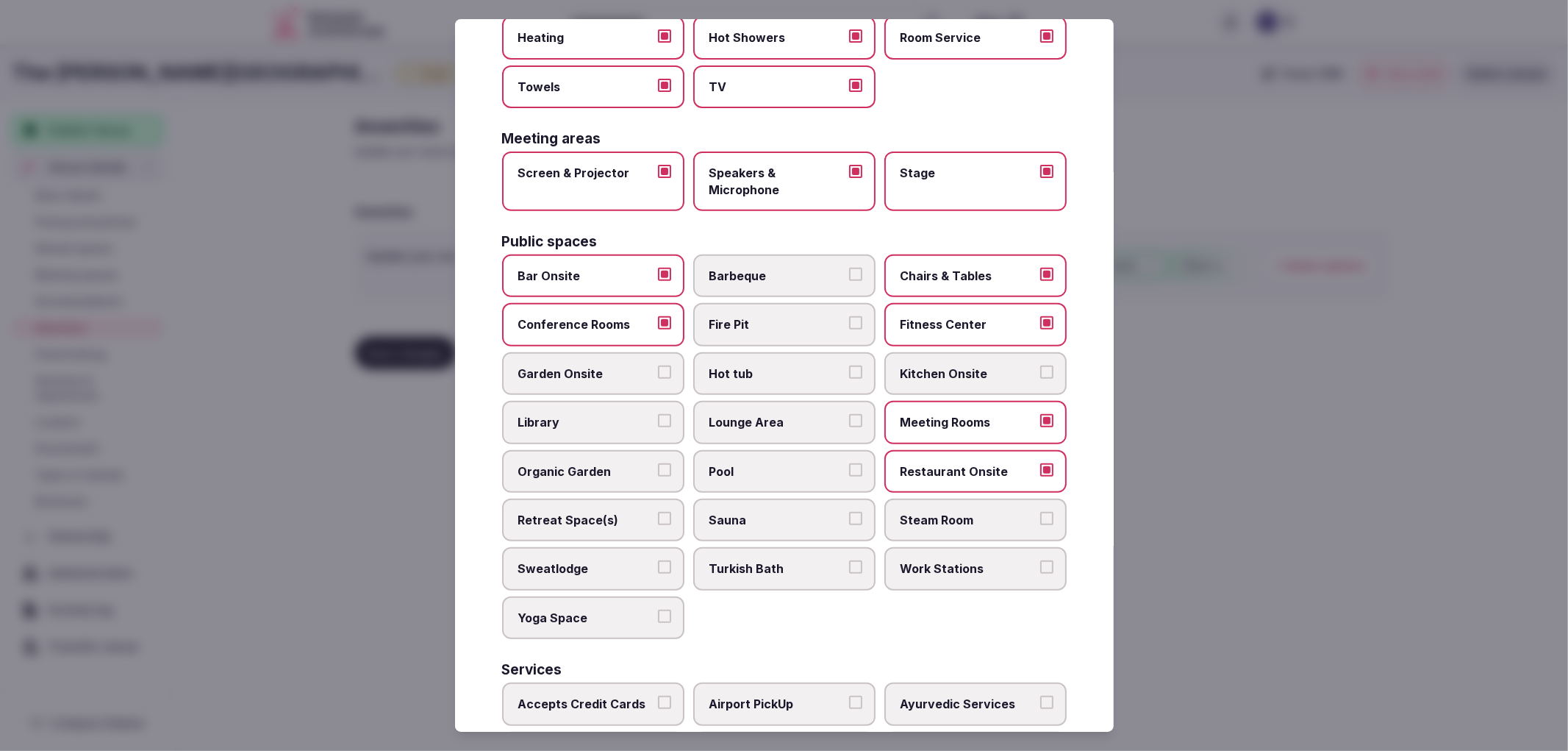
click at [958, 560] on span "Work Stations" at bounding box center [968, 568] width 136 height 16
click at [1040, 560] on button "Work Stations" at bounding box center [1046, 566] width 13 height 13
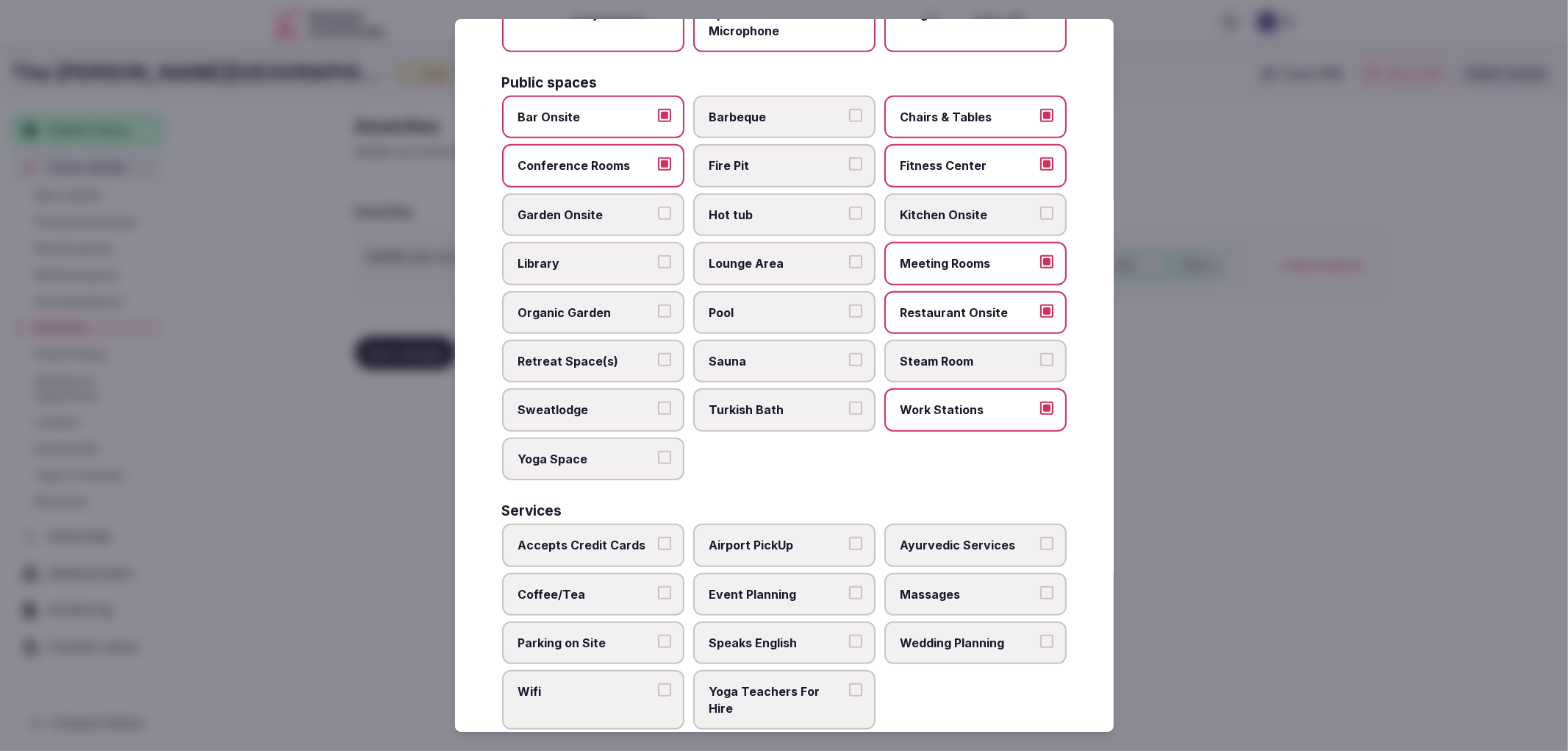
scroll to position [575, 0]
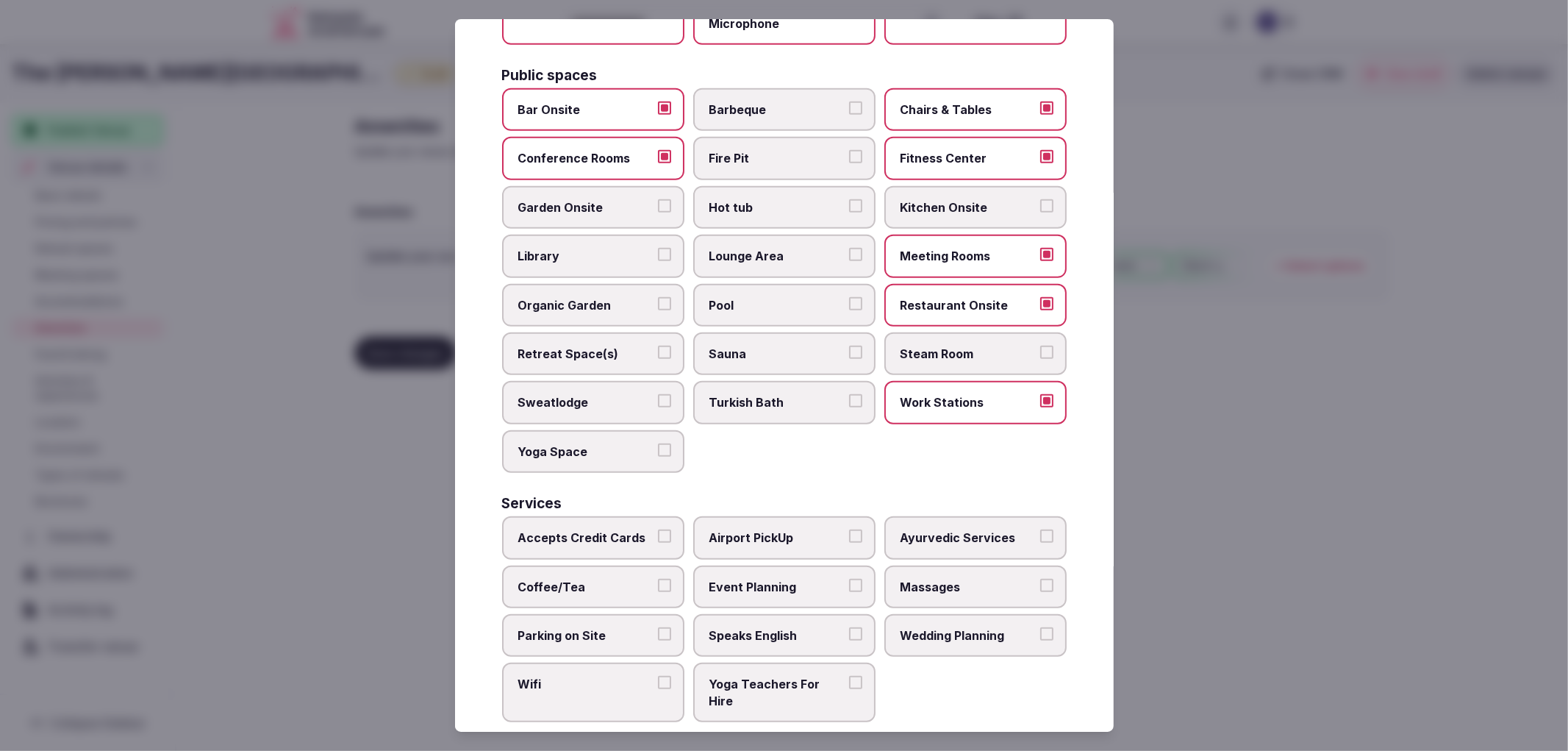
click at [595, 540] on div "Accepts Credit Cards Airport PickUp Ayurvedic Services Coffee/Tea Event Plannin…" at bounding box center [784, 619] width 565 height 206
click at [606, 538] on div "Accepts Credit Cards Airport PickUp Ayurvedic Services Coffee/Tea Event Plannin…" at bounding box center [784, 619] width 565 height 206
click at [619, 531] on label "Accepts Credit Cards" at bounding box center [593, 537] width 182 height 42
click at [658, 531] on button "Accepts Credit Cards" at bounding box center [664, 536] width 13 height 13
click at [626, 579] on span "Coffee/Tea" at bounding box center [586, 587] width 136 height 16
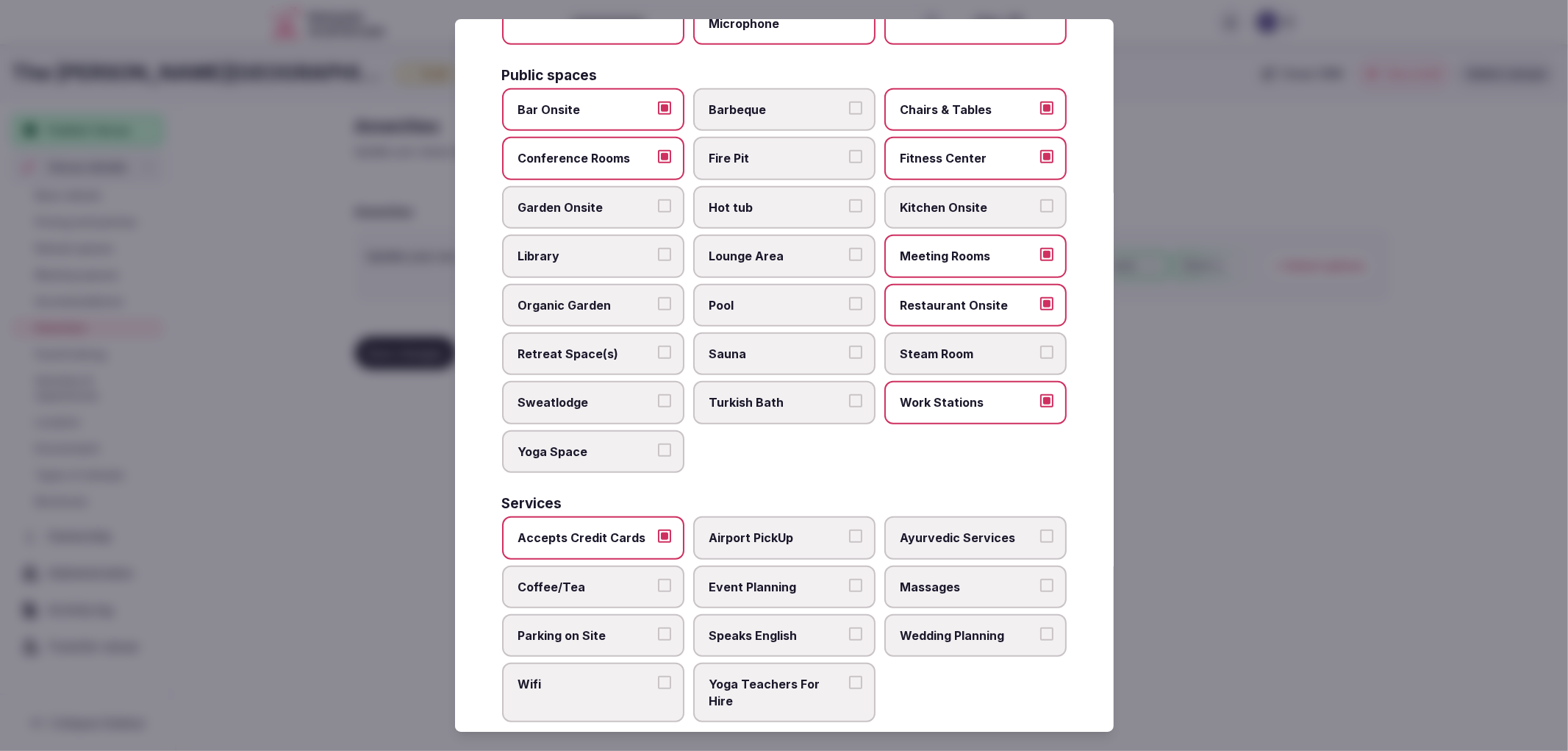
click at [658, 579] on button "Coffee/Tea" at bounding box center [664, 585] width 13 height 13
click at [638, 627] on span "Parking on Site" at bounding box center [586, 635] width 136 height 16
click at [658, 627] on button "Parking on Site" at bounding box center [664, 633] width 13 height 13
click at [644, 663] on label "Wifi" at bounding box center [593, 692] width 182 height 60
click at [658, 676] on button "Wifi" at bounding box center [664, 682] width 13 height 13
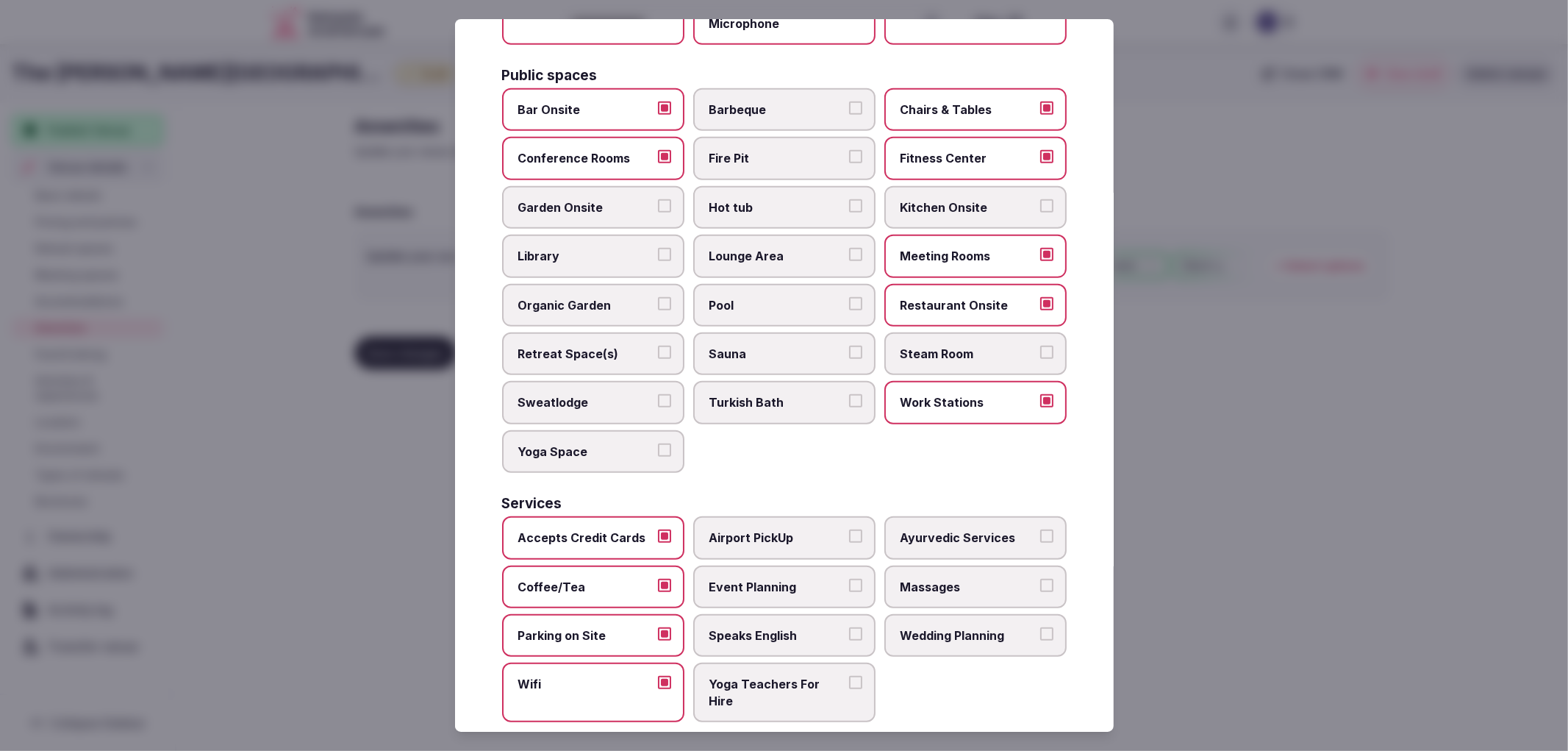
click at [751, 575] on label "Event Planning" at bounding box center [784, 586] width 182 height 42
click at [849, 579] on button "Event Planning" at bounding box center [855, 585] width 13 height 13
click at [939, 614] on label "Wedding Planning" at bounding box center [975, 635] width 182 height 42
click at [1040, 627] on button "Wedding Planning" at bounding box center [1046, 633] width 13 height 13
click at [1145, 576] on div at bounding box center [784, 375] width 1568 height 751
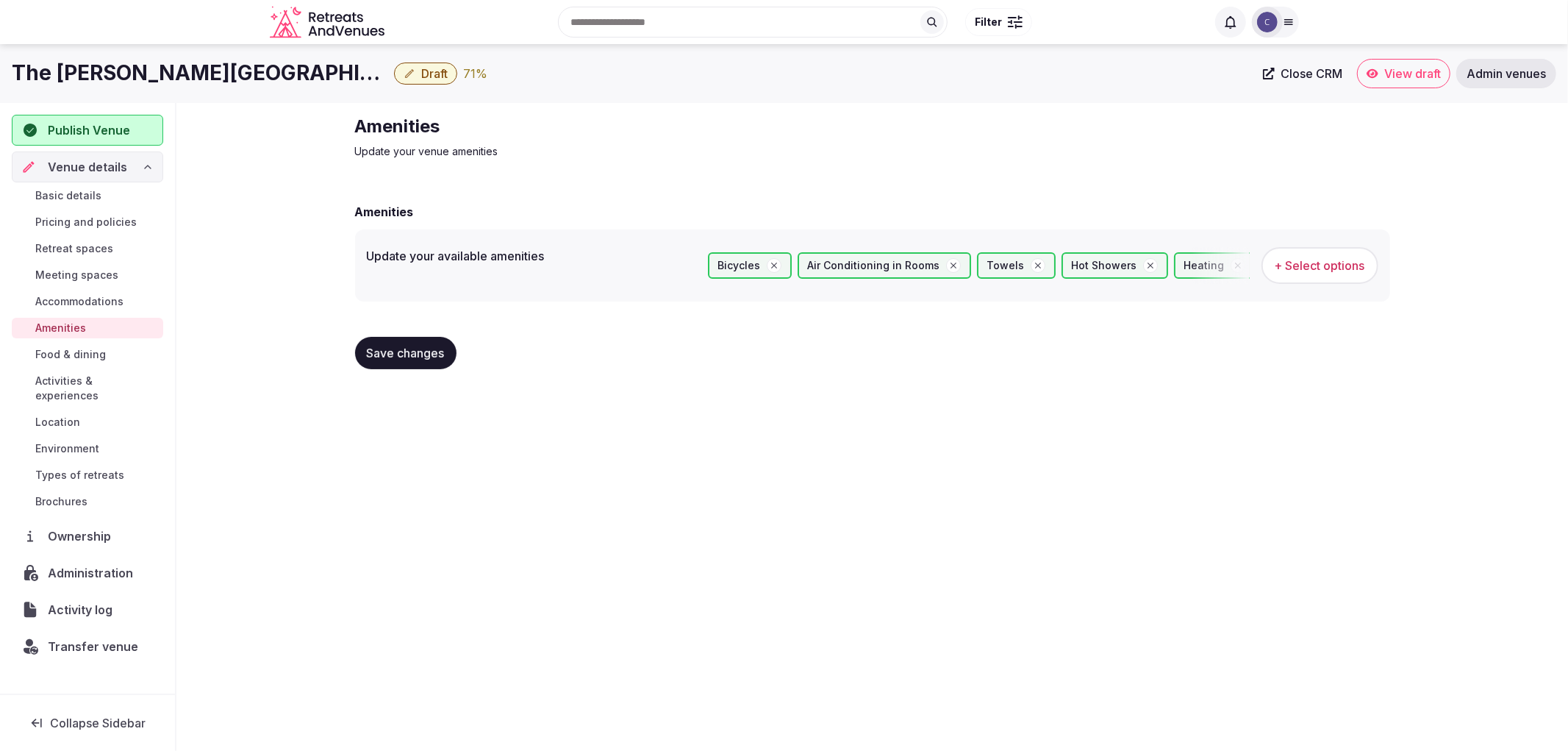
click at [416, 358] on span "Save changes" at bounding box center [406, 353] width 78 height 15
click at [90, 239] on link "Retreat spaces" at bounding box center [87, 249] width 151 height 21
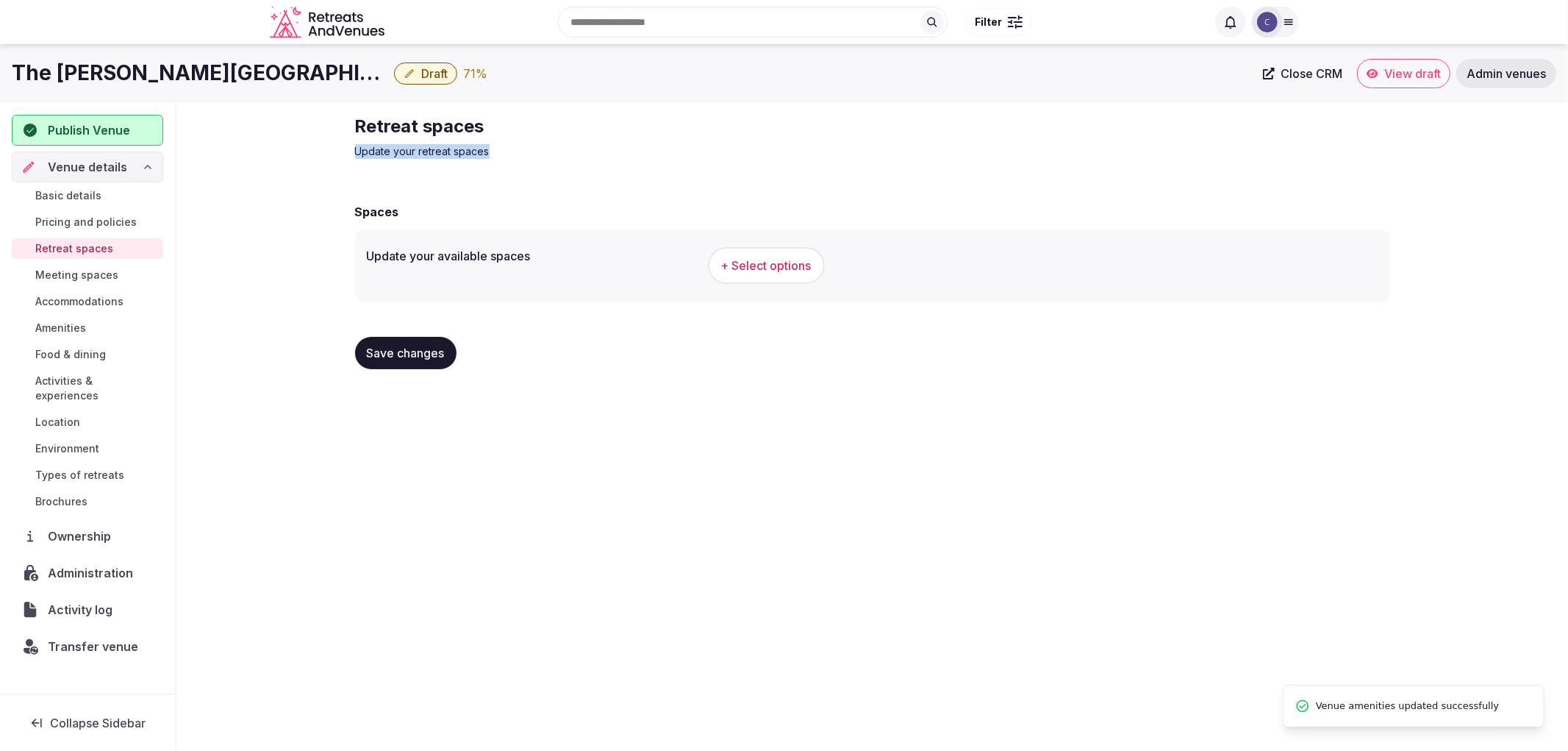
drag, startPoint x: 318, startPoint y: 145, endPoint x: 693, endPoint y: 162, distance: 375.4
click at [628, 162] on div "Retreat spaces Update your retreat spaces Spaces Update your available spaces +…" at bounding box center [872, 247] width 1392 height 290
click at [395, 130] on h2 "Retreat spaces" at bounding box center [602, 126] width 494 height 23
drag, startPoint x: 441, startPoint y: 112, endPoint x: 639, endPoint y: 103, distance: 198.2
click at [638, 106] on div "Retreat spaces Update your retreat spaces Spaces Update your available spaces +…" at bounding box center [872, 247] width 1392 height 290
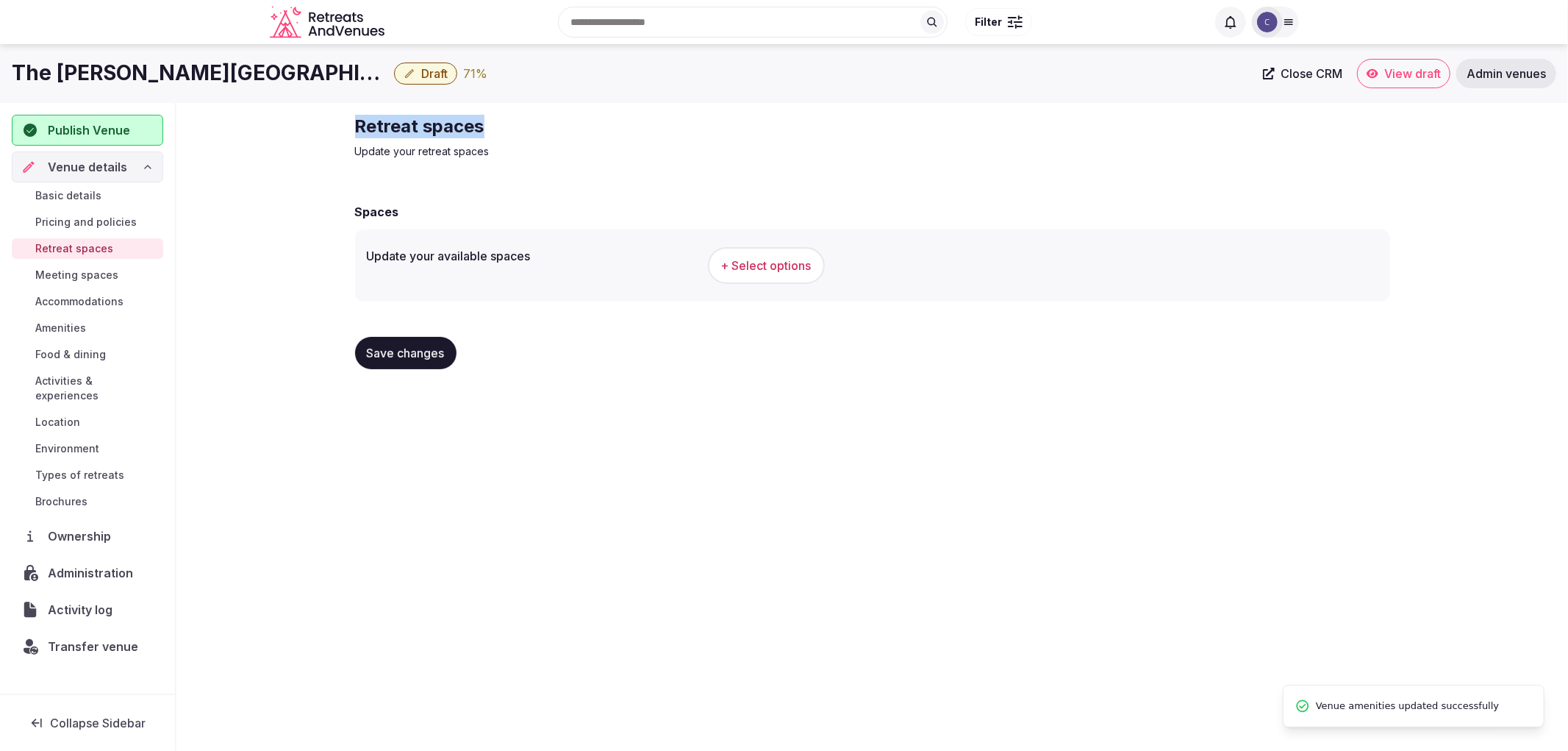
copy h2 "Retreat spaces"
click at [747, 276] on button "+ Select options" at bounding box center [765, 265] width 117 height 37
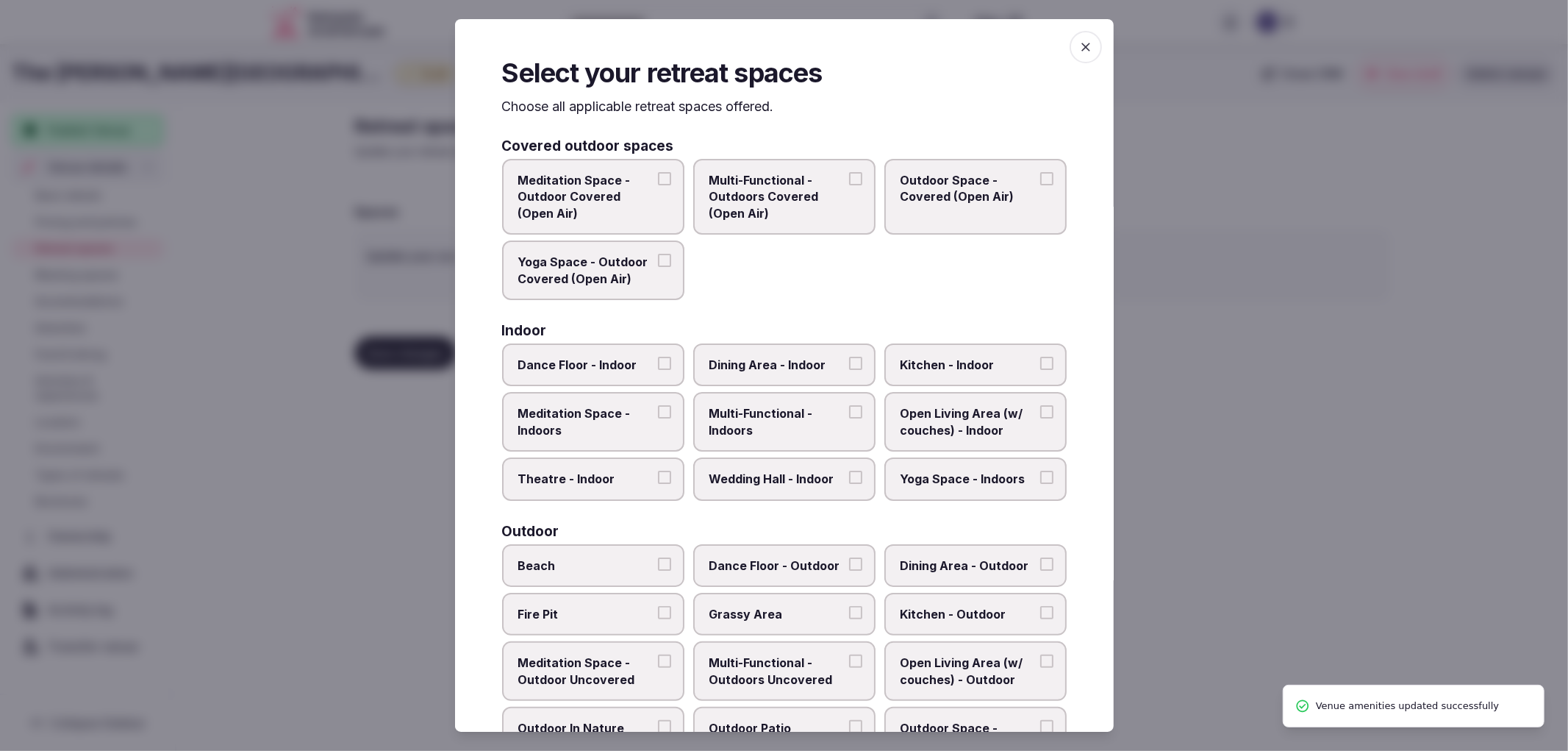
click at [761, 200] on span "Multi-Functional - Outdoors Covered (Open Air)" at bounding box center [777, 196] width 136 height 49
click at [849, 185] on button "Multi-Functional - Outdoors Covered (Open Air)" at bounding box center [855, 178] width 13 height 13
click at [791, 212] on span "Multi-Functional - Outdoors Covered (Open Air)" at bounding box center [777, 196] width 136 height 49
click at [849, 185] on button "Multi-Functional - Outdoors Covered (Open Air)" at bounding box center [855, 178] width 13 height 13
click at [828, 405] on span "Multi-Functional - Indoors" at bounding box center [777, 422] width 136 height 33
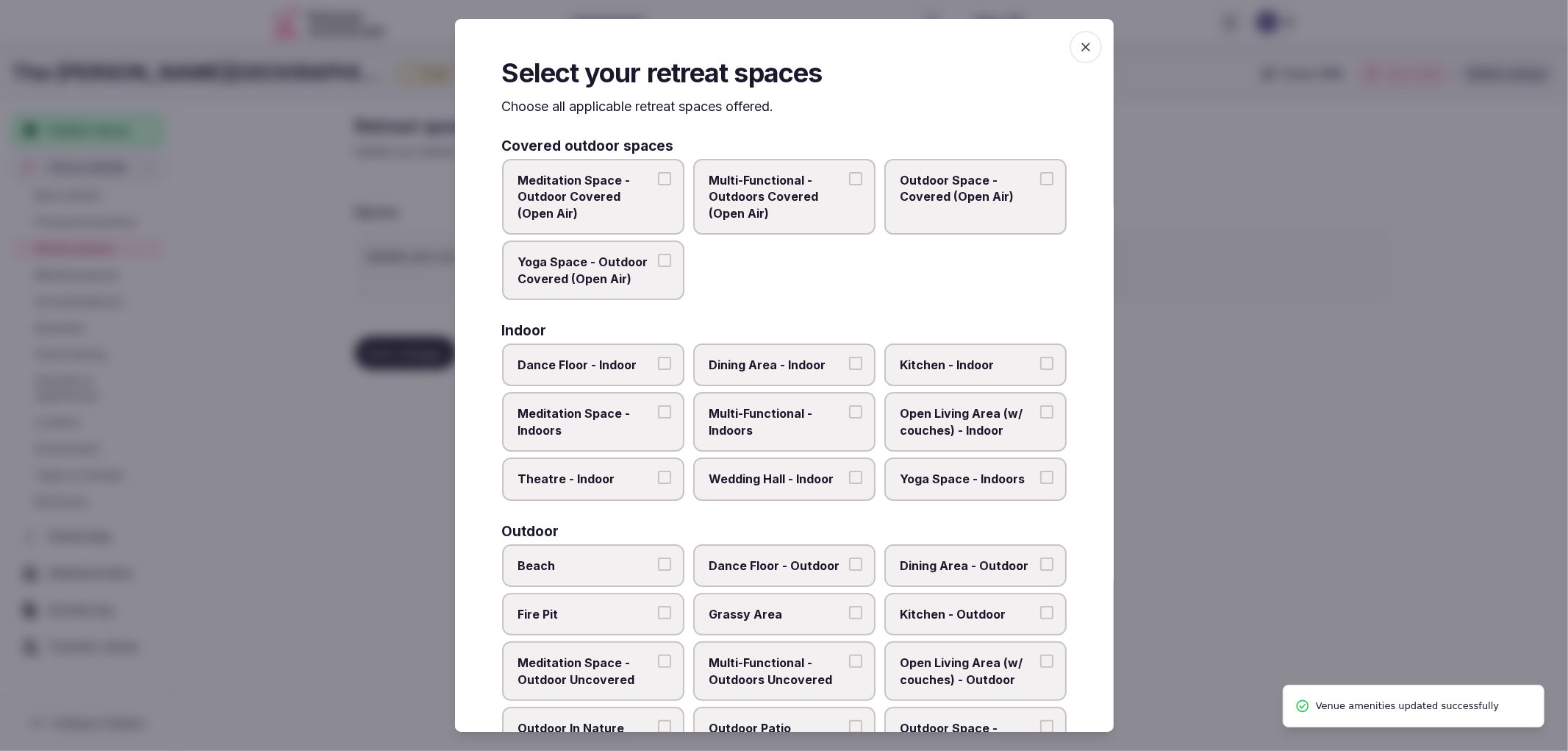
click at [849, 405] on button "Multi-Functional - Indoors" at bounding box center [855, 411] width 13 height 13
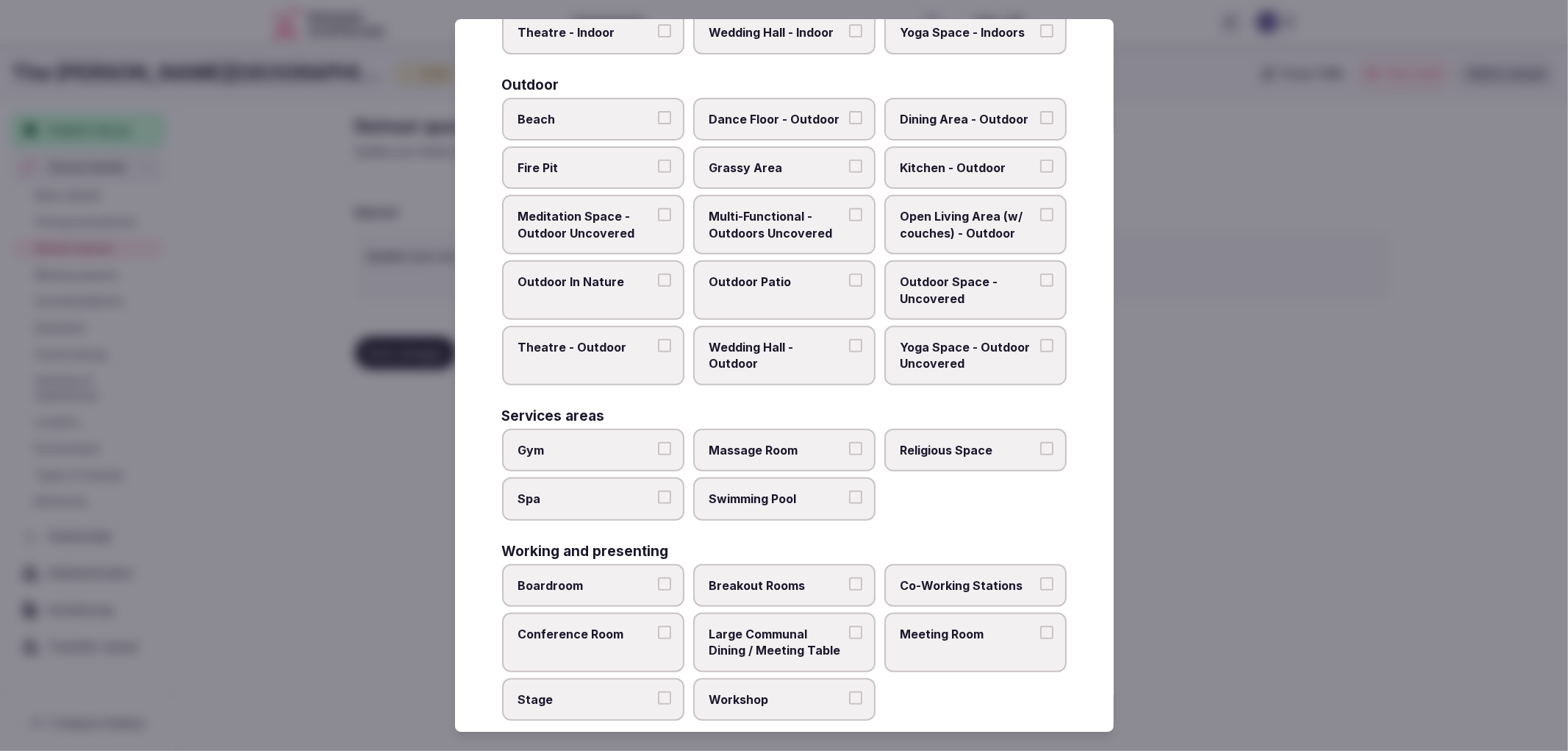
scroll to position [450, 0]
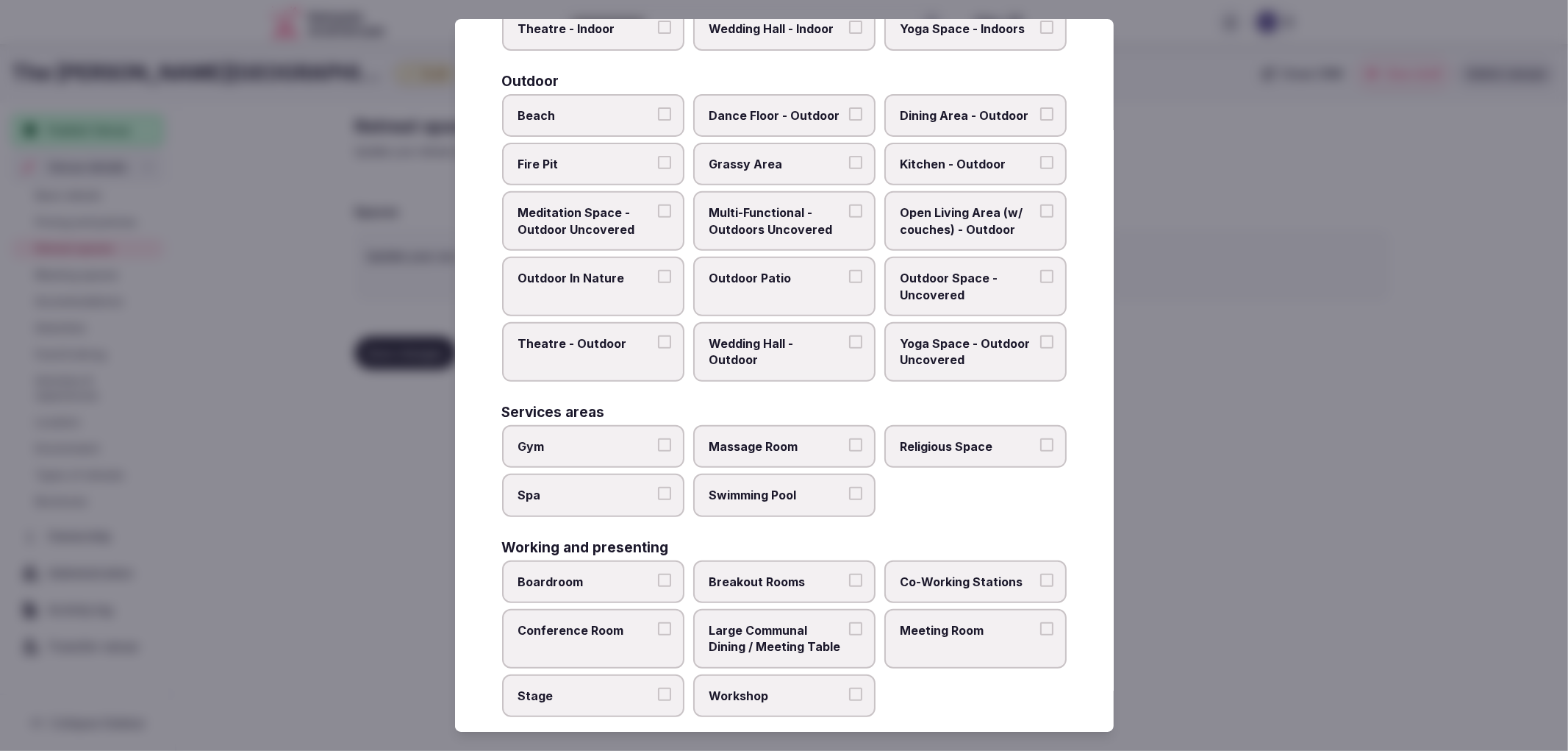
click at [645, 438] on span "Gym" at bounding box center [586, 446] width 136 height 16
click at [658, 438] on button "Gym" at bounding box center [664, 444] width 13 height 13
click at [660, 474] on label "Spa" at bounding box center [593, 494] width 182 height 42
click at [660, 487] on button "Spa" at bounding box center [664, 493] width 13 height 13
click at [660, 456] on div "Gym Massage Room Religious Space Spa Swimming Pool" at bounding box center [784, 471] width 565 height 92
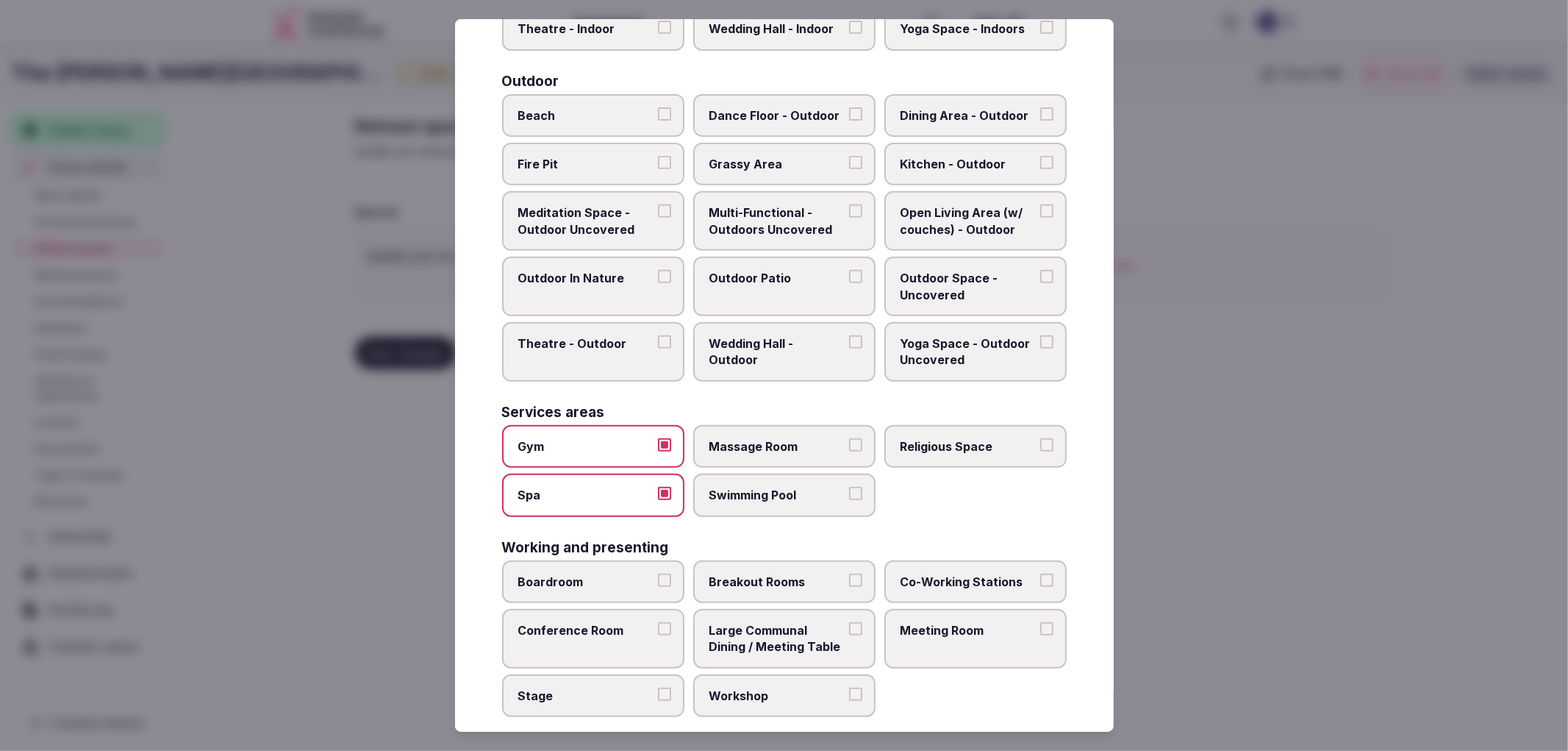
click at [657, 474] on label "Spa" at bounding box center [593, 494] width 182 height 42
click at [658, 487] on button "Spa" at bounding box center [664, 493] width 13 height 13
click at [917, 622] on span "Meeting Room" at bounding box center [968, 630] width 136 height 16
click at [1040, 622] on button "Meeting Room" at bounding box center [1046, 628] width 13 height 13
click at [565, 622] on span "Conference Room" at bounding box center [586, 630] width 136 height 16
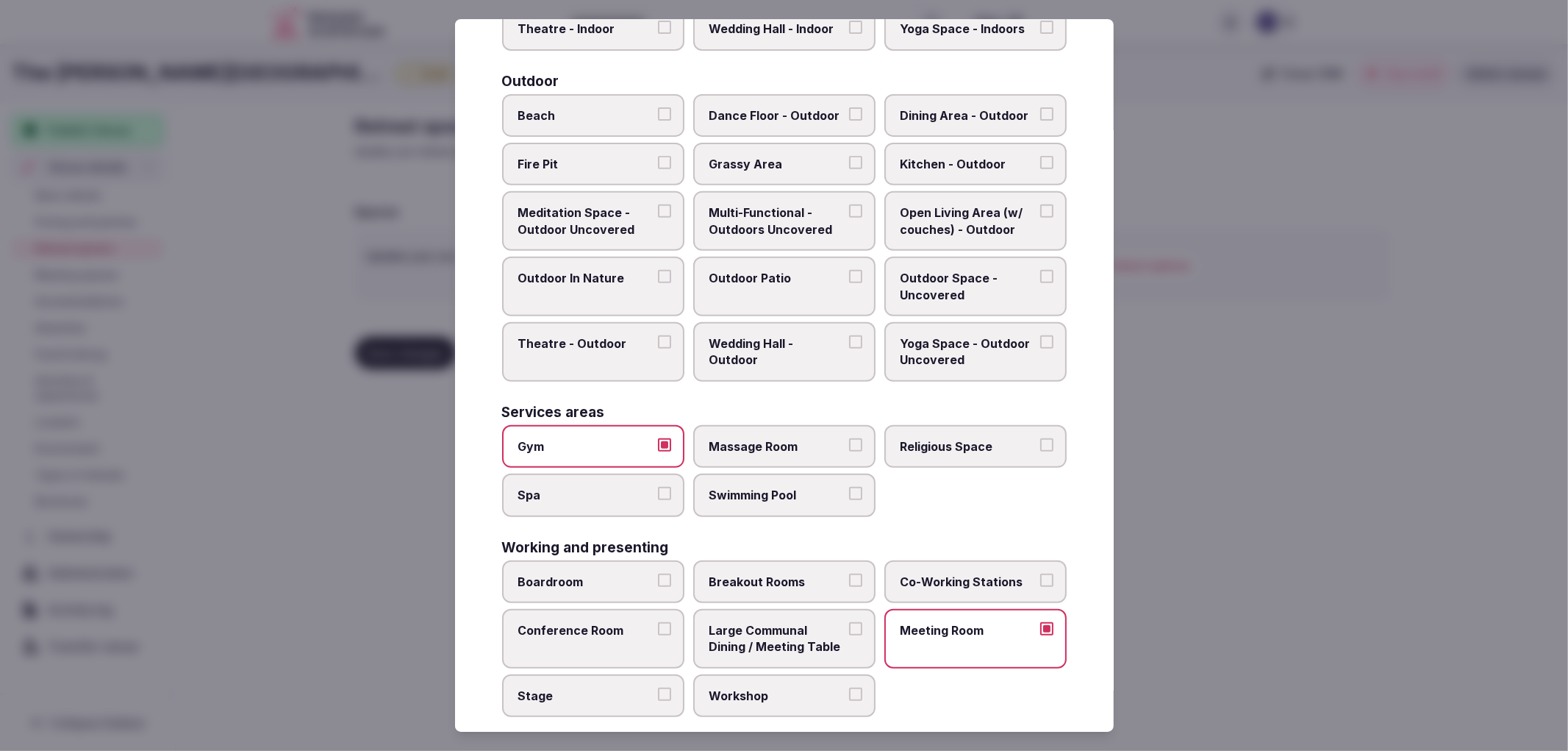
click at [658, 622] on button "Conference Room" at bounding box center [664, 628] width 13 height 13
click at [584, 575] on label "Boardroom" at bounding box center [593, 581] width 182 height 42
click at [658, 575] on button "Boardroom" at bounding box center [664, 580] width 13 height 13
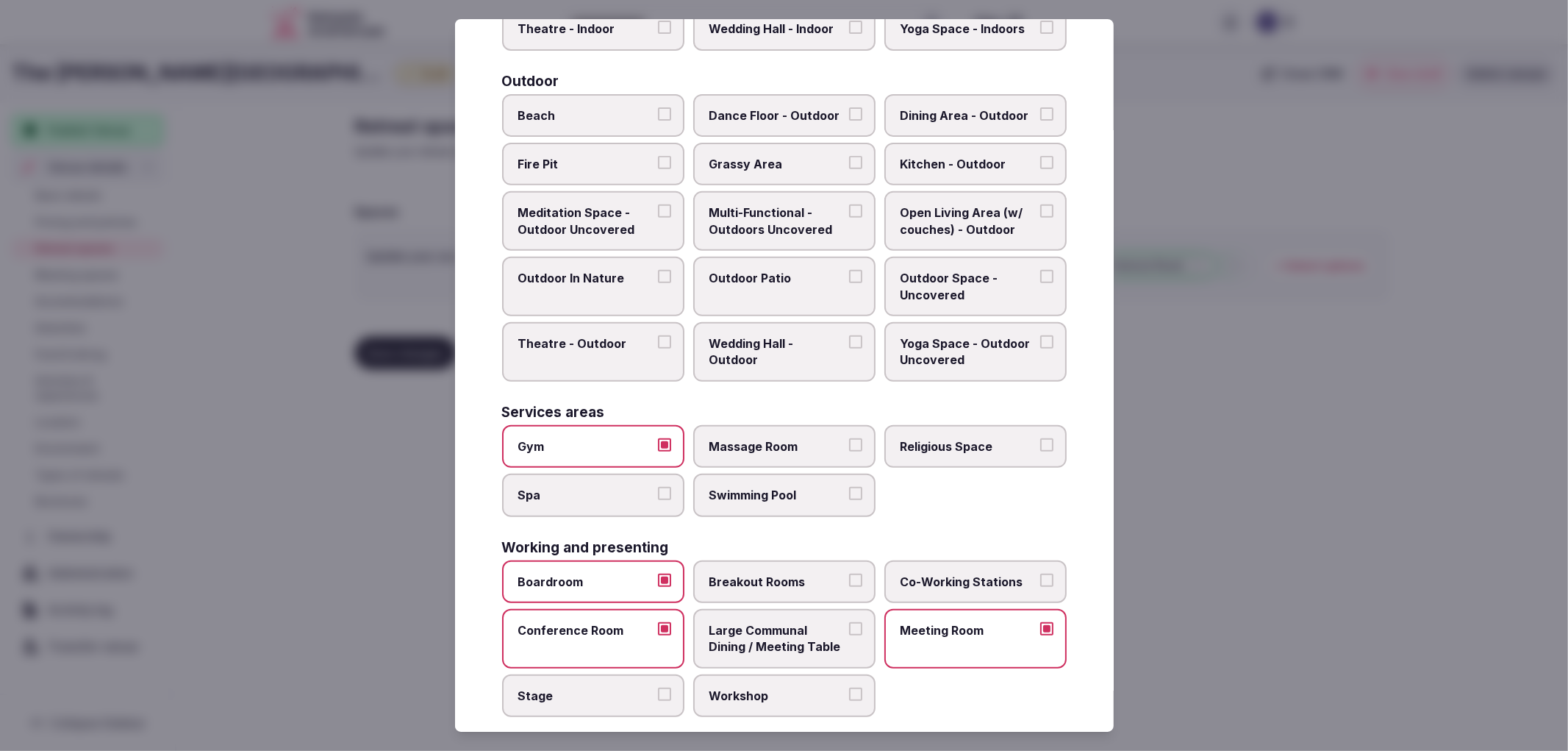
click at [1328, 525] on div at bounding box center [784, 375] width 1568 height 751
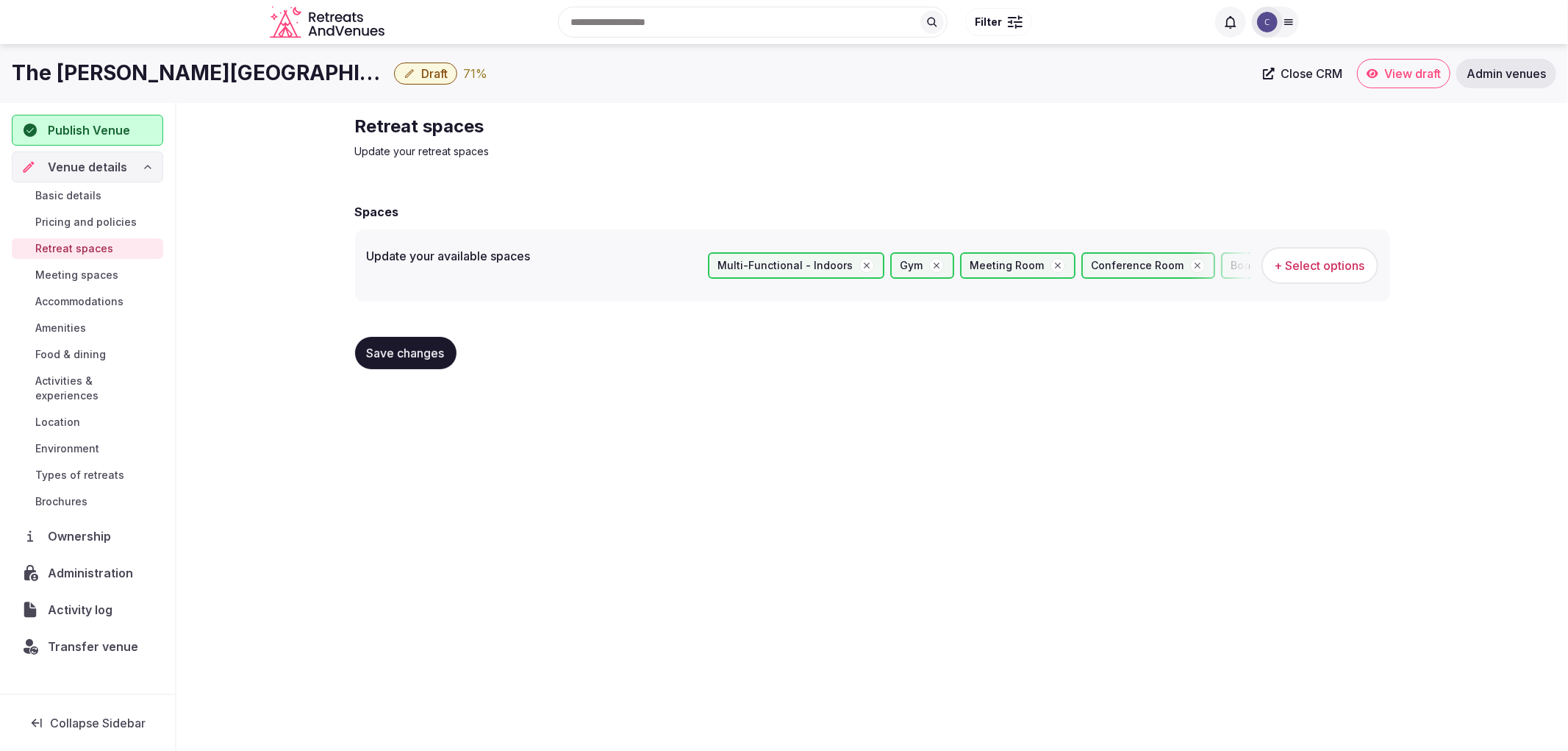
click at [438, 356] on span "Save changes" at bounding box center [406, 353] width 78 height 15
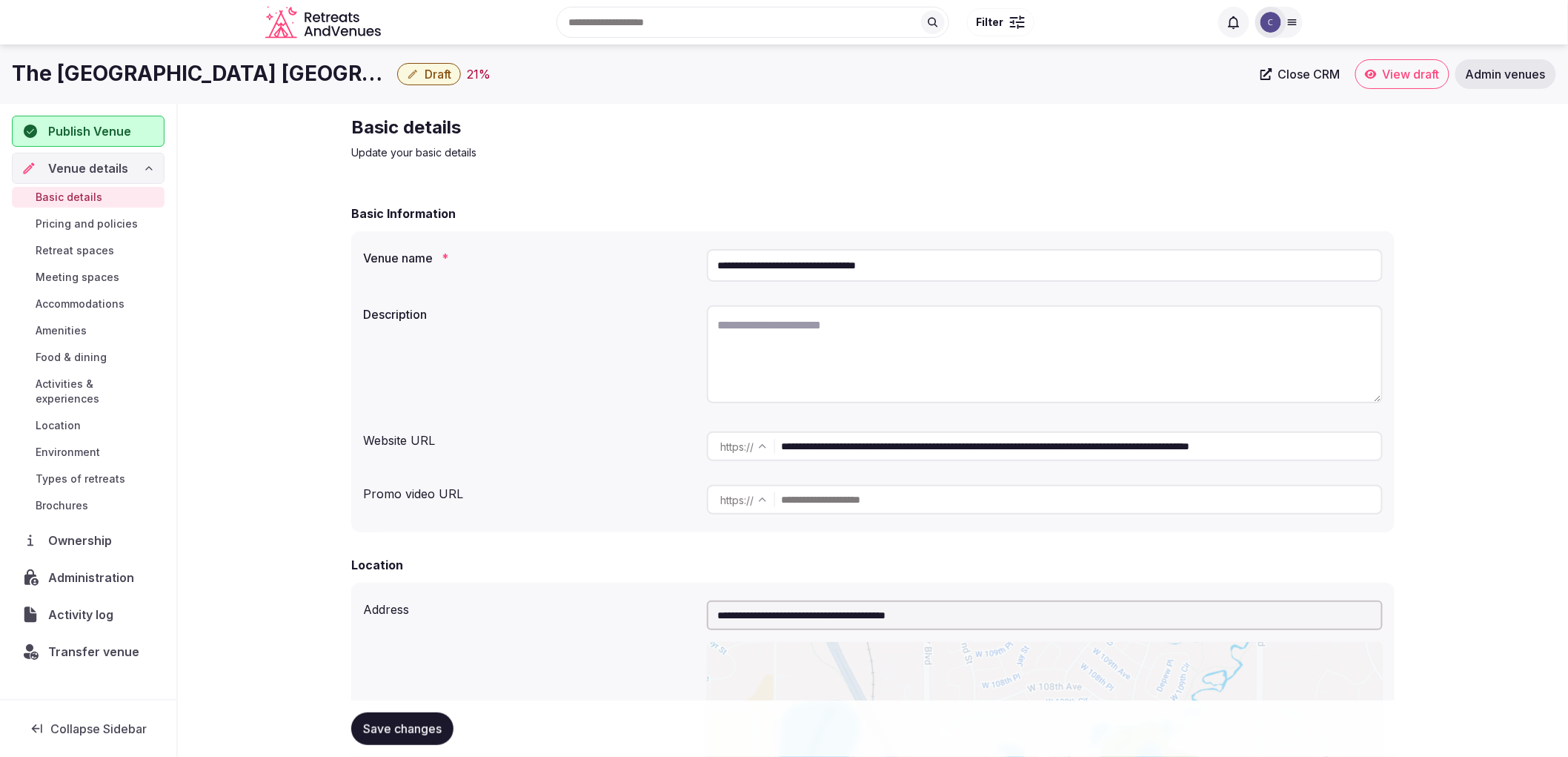
click at [526, 506] on div "Promo video URL https :// ******* ********" at bounding box center [872, 500] width 1020 height 42
click at [804, 269] on input "**********" at bounding box center [1045, 265] width 676 height 32
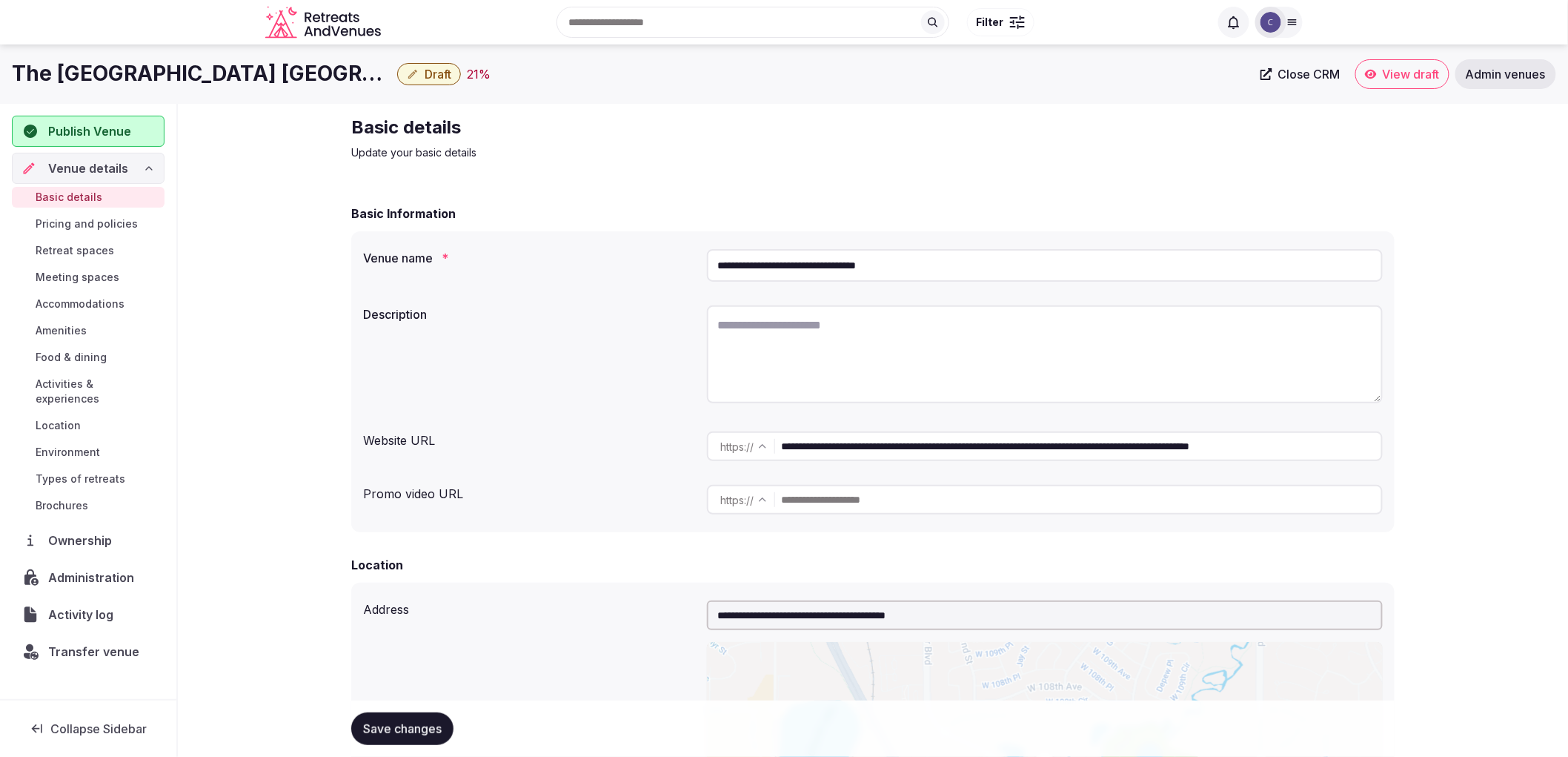
click at [832, 325] on textarea at bounding box center [1045, 355] width 676 height 98
paste textarea "**********"
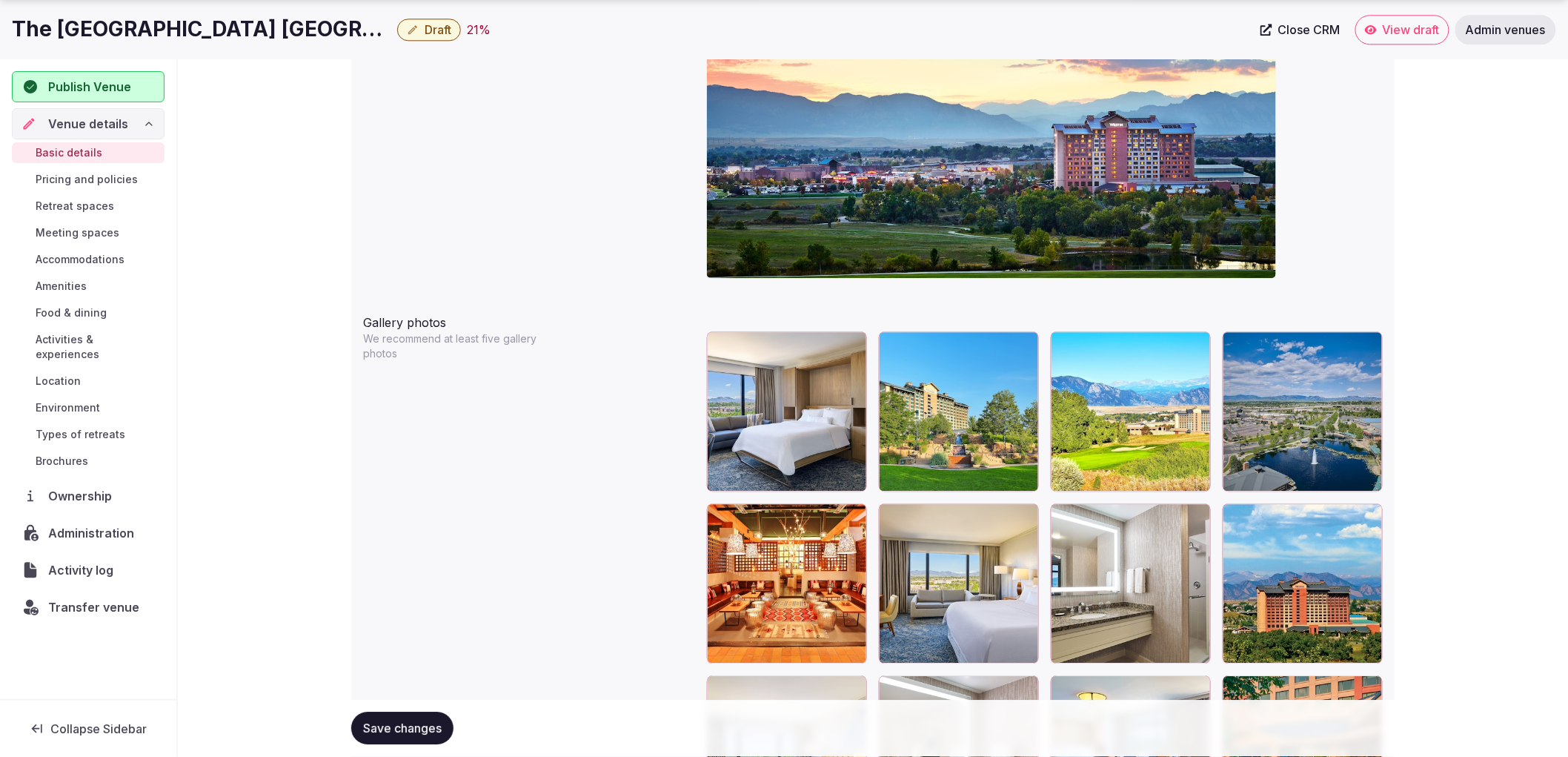
scroll to position [1565, 0]
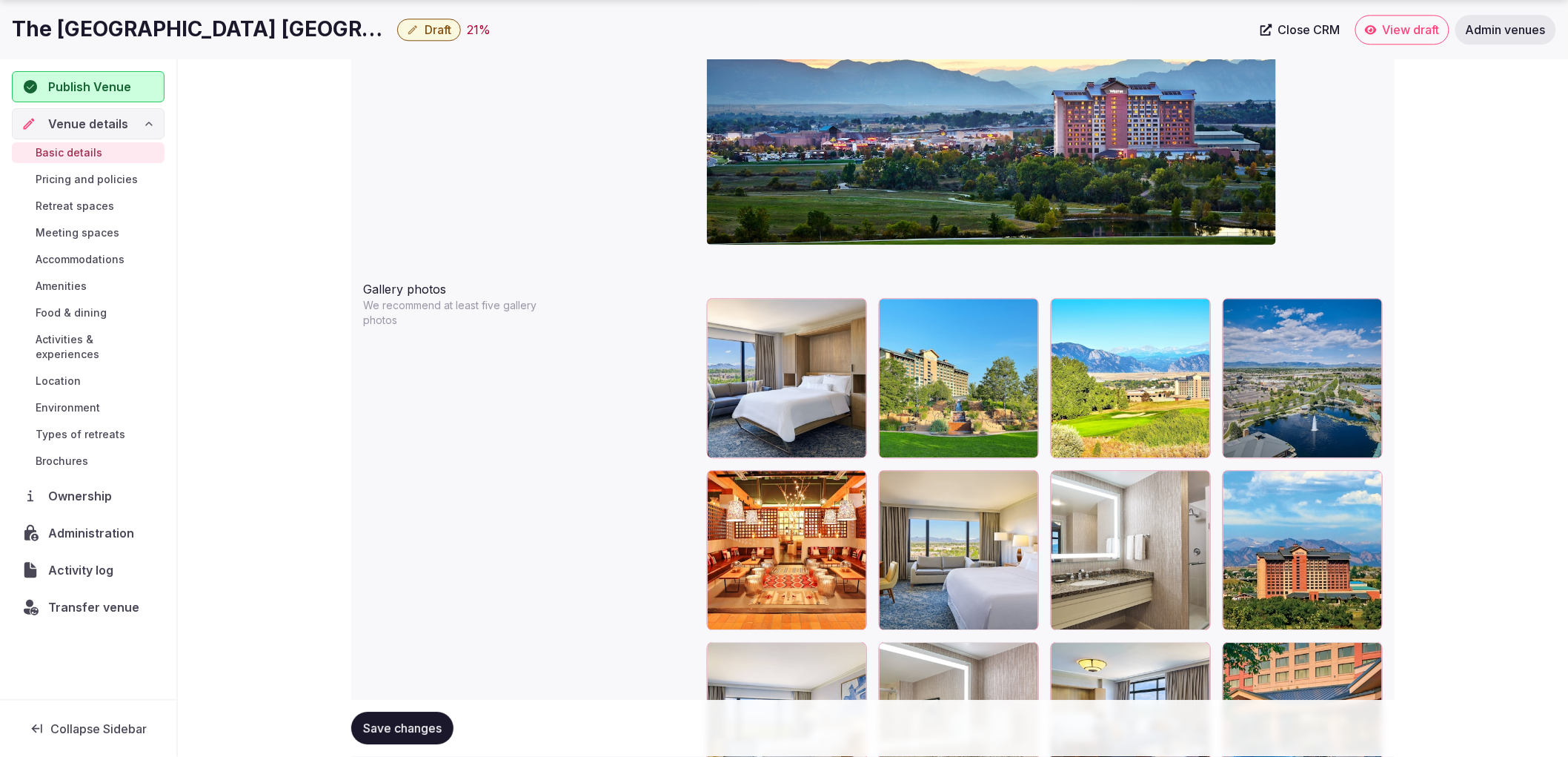
type textarea "**********"
click at [415, 709] on div "Save changes" at bounding box center [872, 728] width 1043 height 57
click at [427, 727] on span "Save changes" at bounding box center [402, 728] width 78 height 15
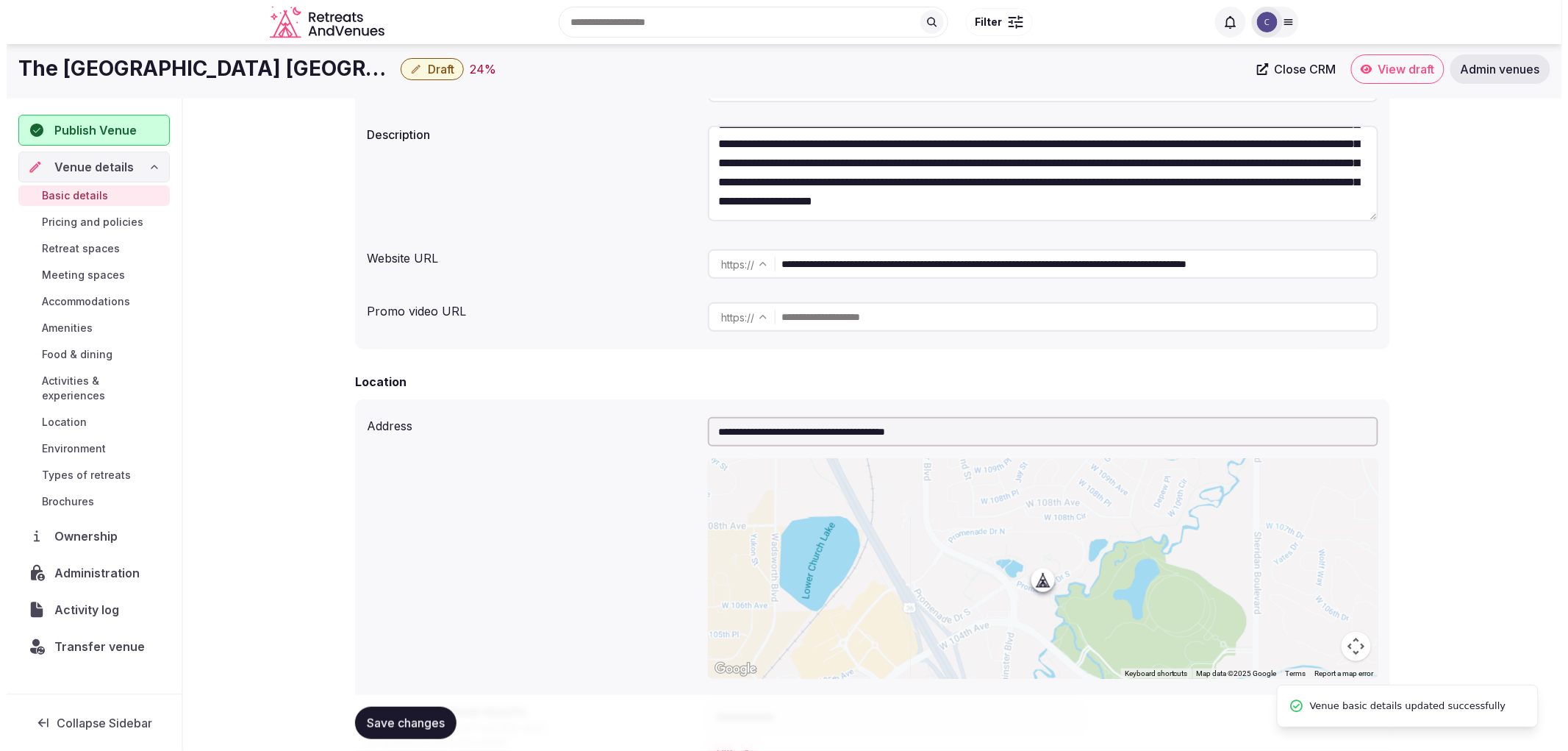
scroll to position [0, 0]
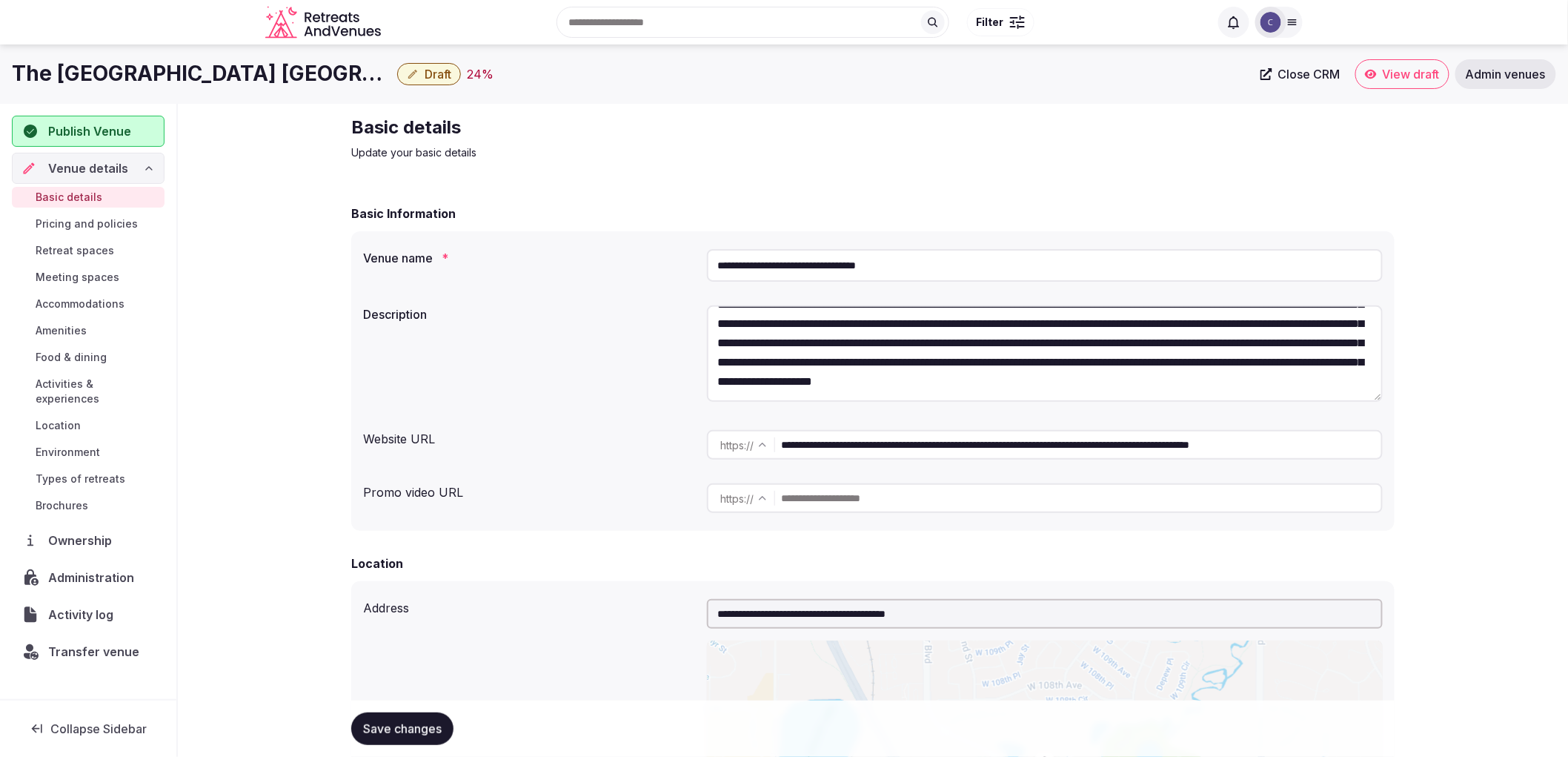
click at [101, 297] on span "Accommodations" at bounding box center [80, 303] width 89 height 15
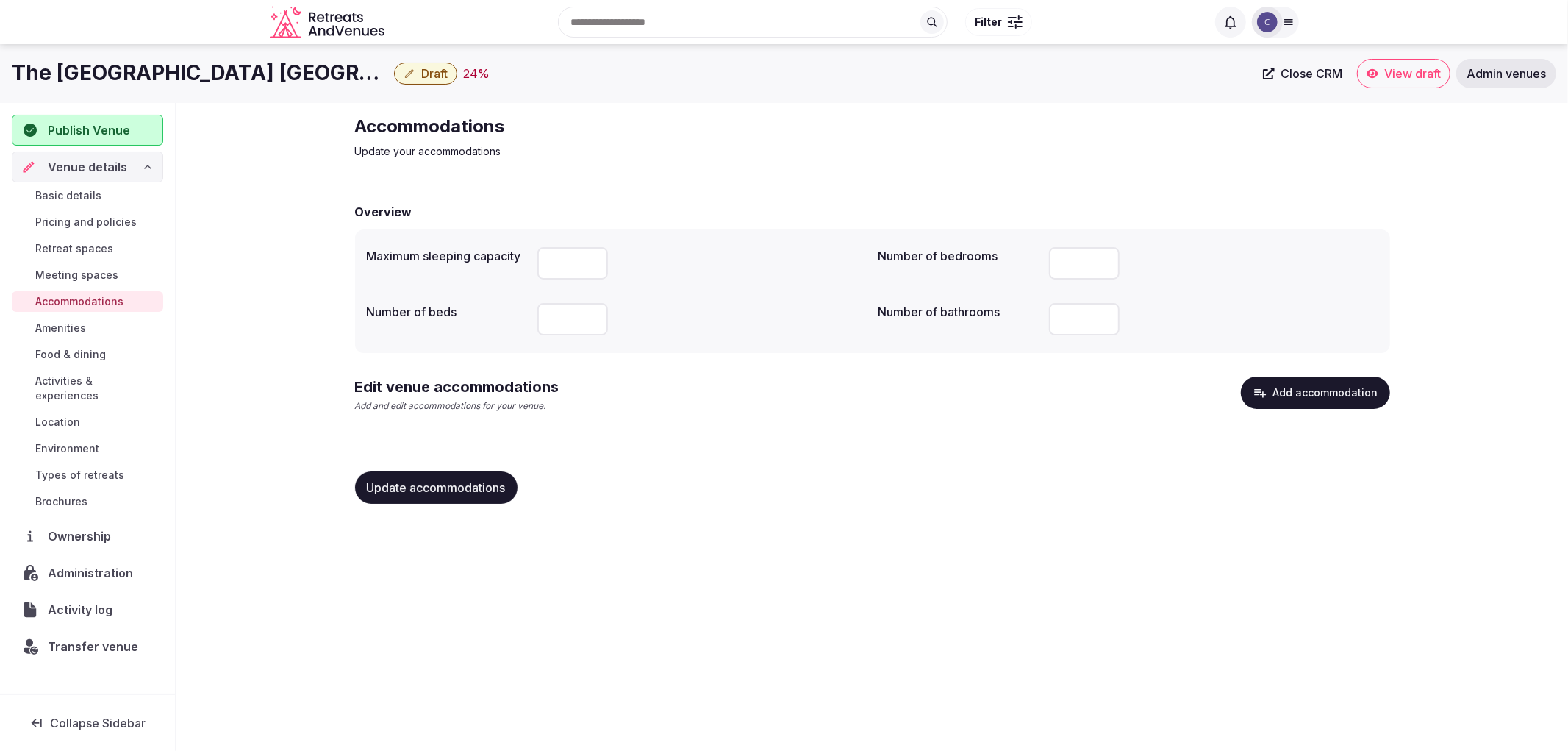
click at [1349, 394] on button "Add accommodation" at bounding box center [1315, 392] width 149 height 32
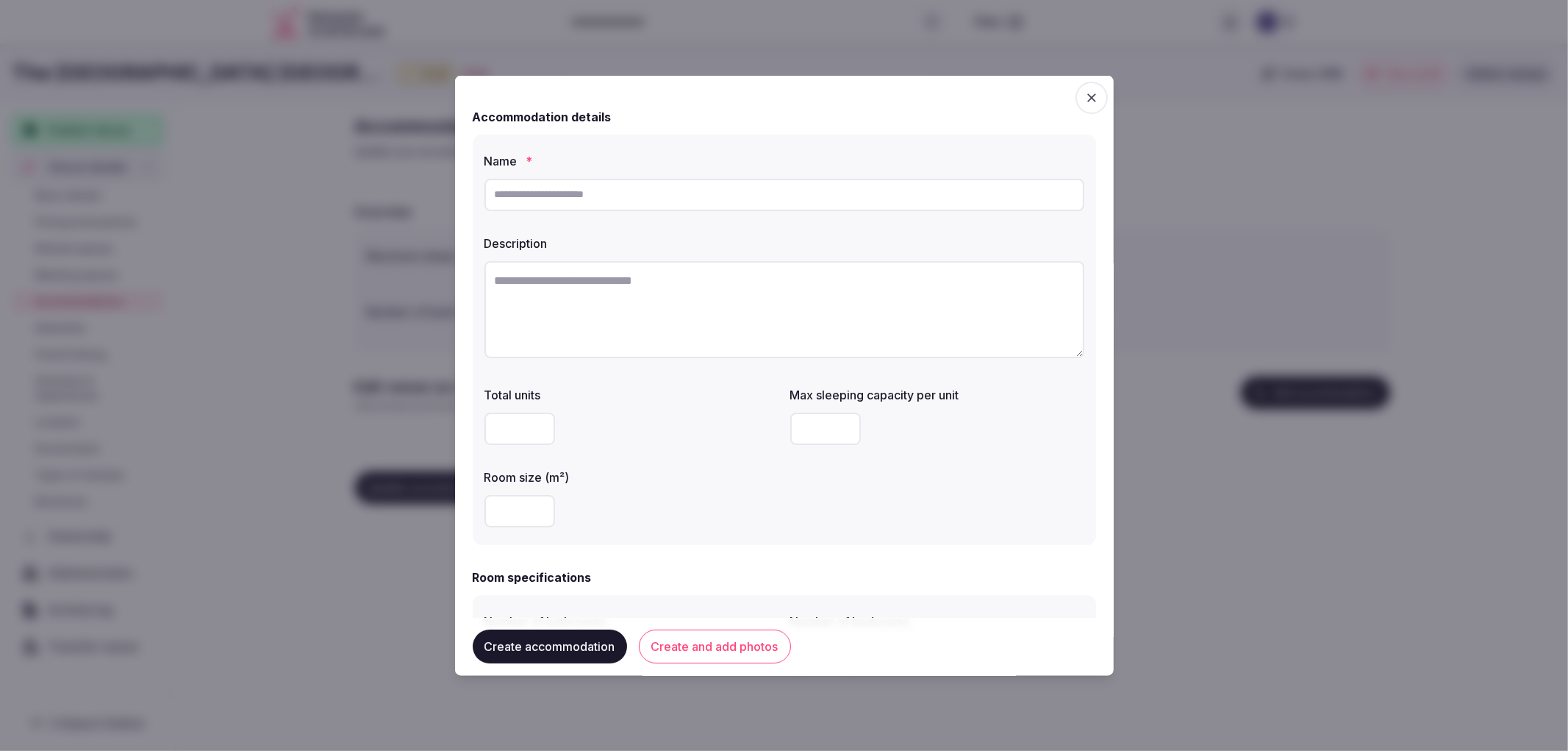
drag, startPoint x: 605, startPoint y: 188, endPoint x: 613, endPoint y: 196, distance: 11.3
click at [612, 196] on input "text" at bounding box center [784, 194] width 600 height 32
type input "*"
paste input "**********"
type input "**********"
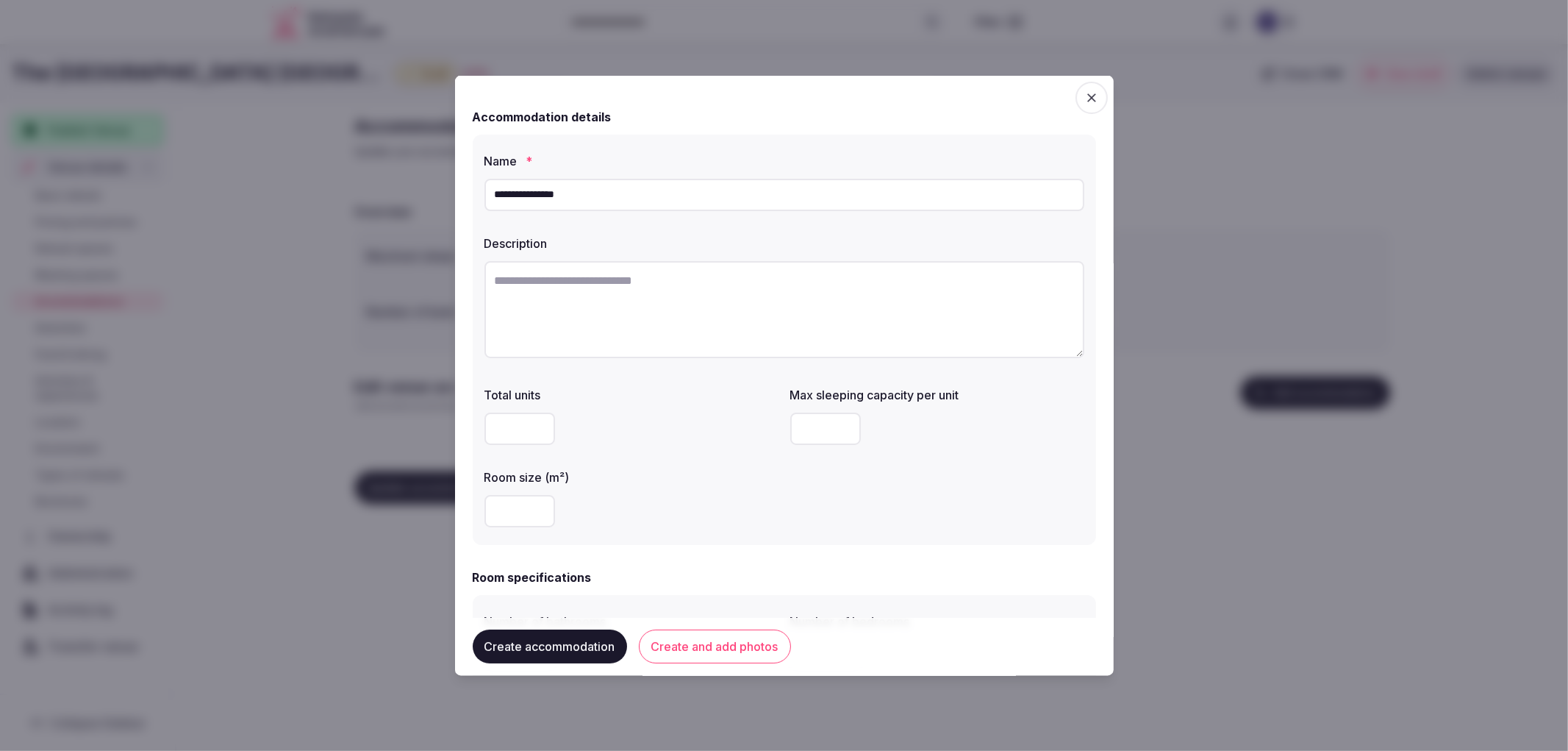
click at [678, 258] on div at bounding box center [784, 310] width 600 height 113
click at [694, 297] on textarea at bounding box center [784, 309] width 600 height 97
paste textarea "**********"
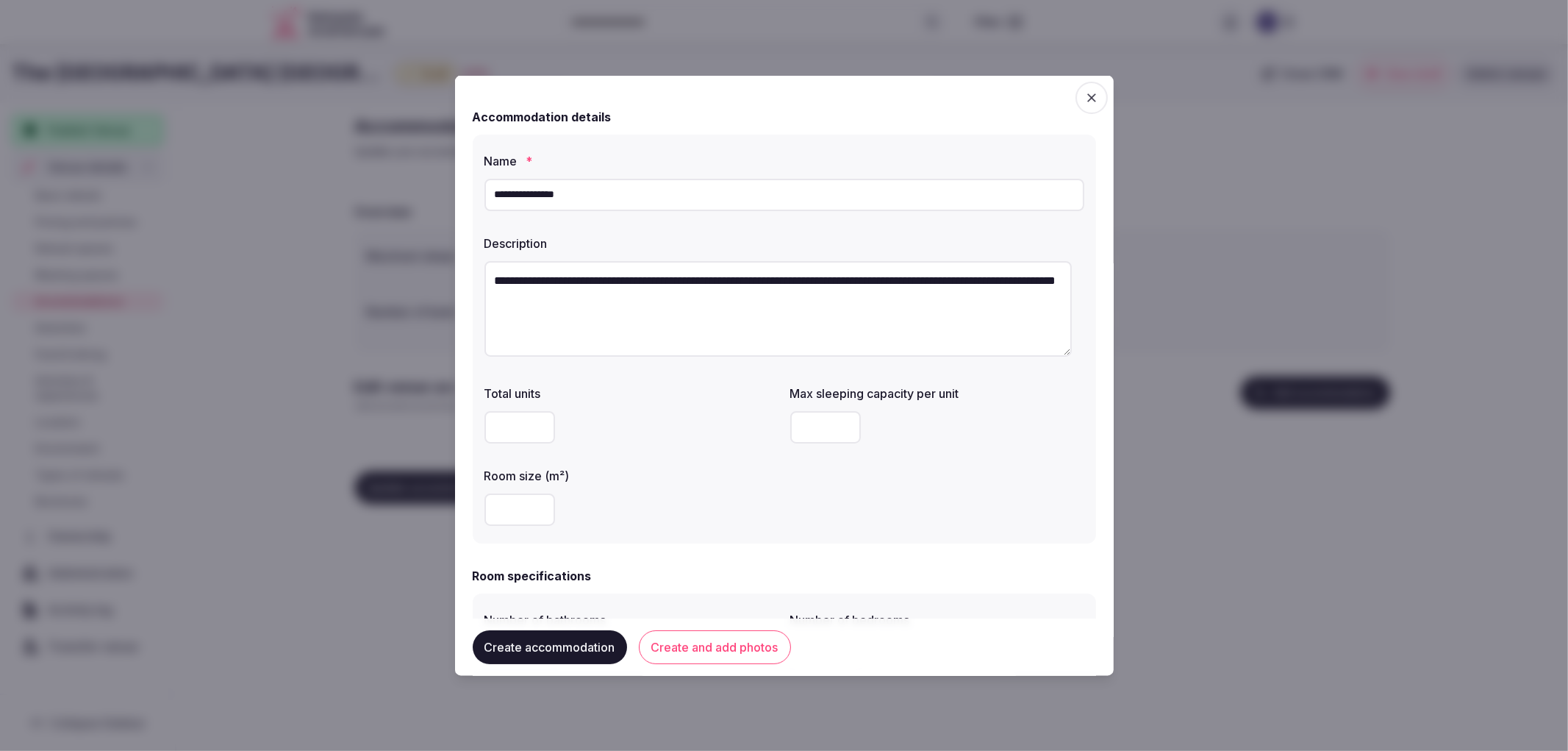
type textarea "**********"
click at [811, 416] on input "number" at bounding box center [826, 426] width 71 height 32
type input "*"
click at [515, 512] on input "number" at bounding box center [520, 508] width 71 height 32
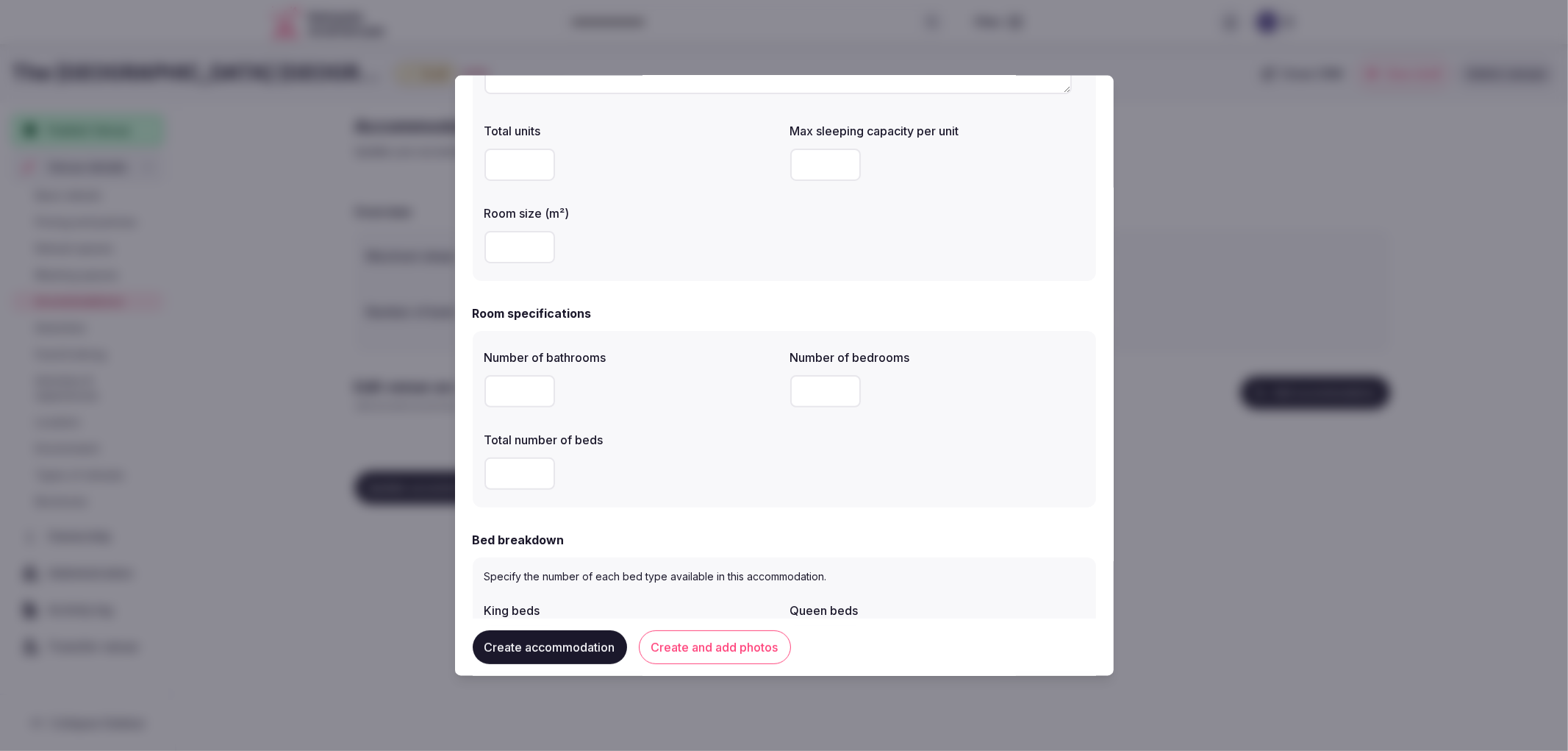
scroll to position [327, 0]
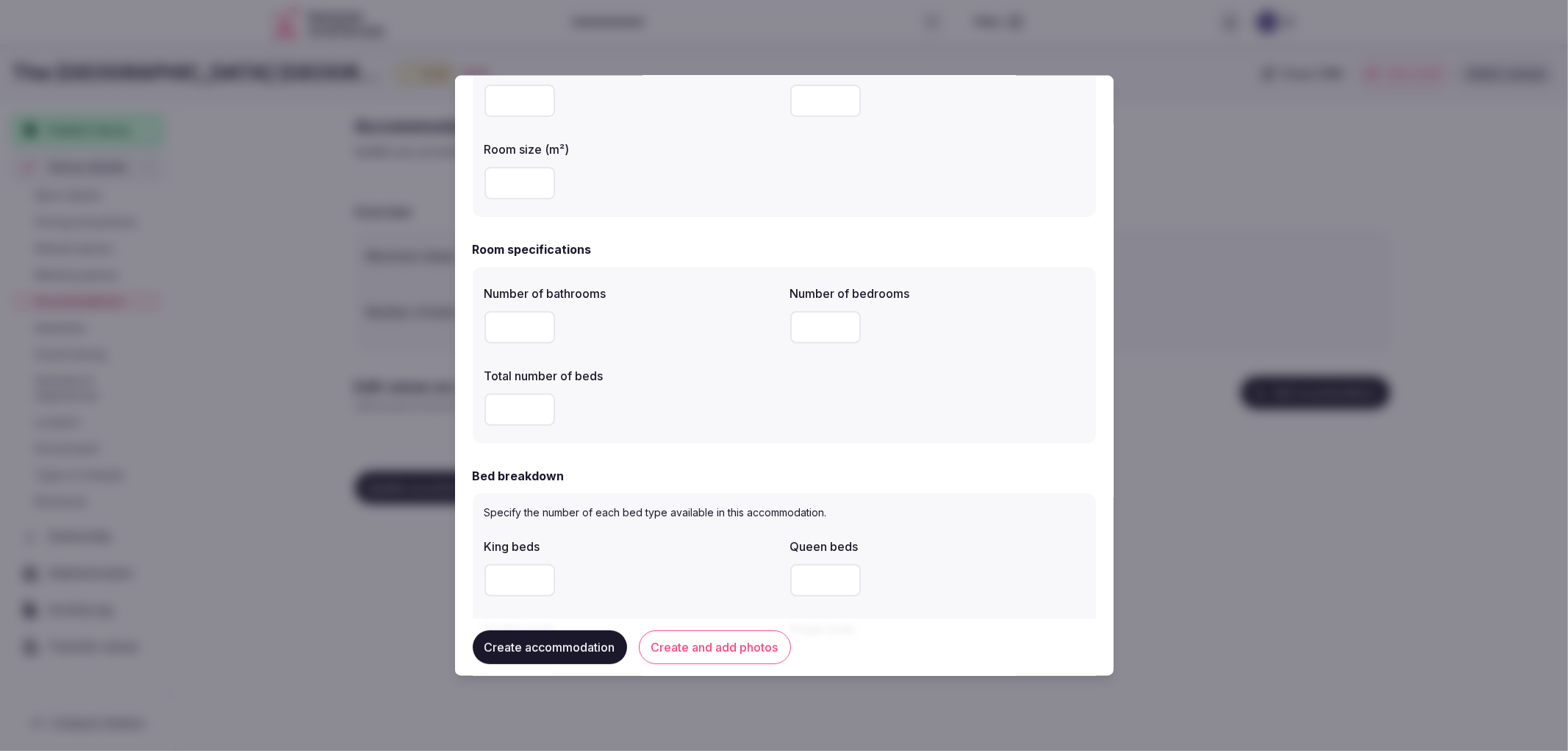
type input "**"
click at [530, 320] on input "number" at bounding box center [520, 326] width 71 height 32
type input "*"
click at [809, 317] on input "number" at bounding box center [826, 326] width 71 height 32
type input "*"
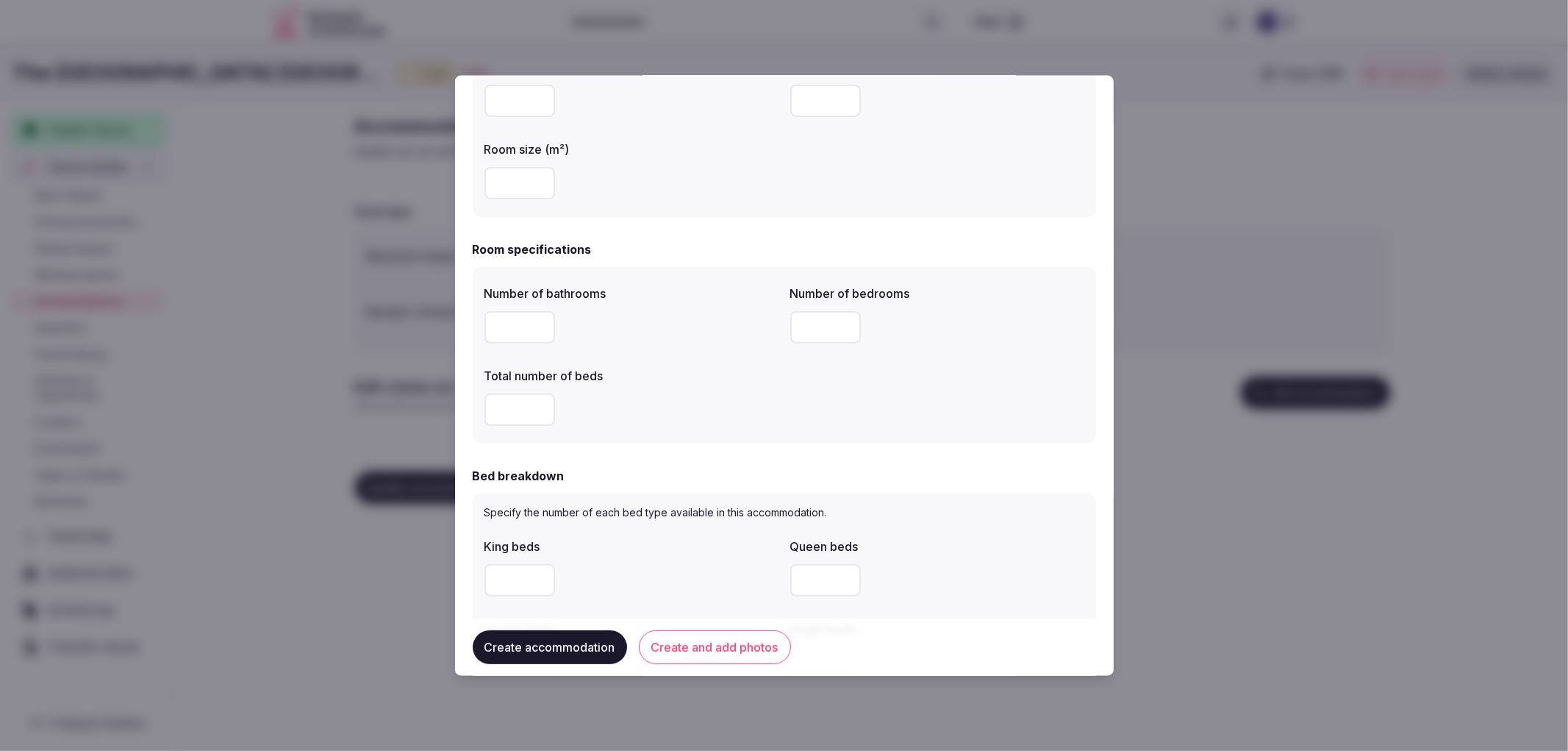
click at [502, 407] on input "number" at bounding box center [520, 408] width 71 height 32
type input "*"
drag, startPoint x: 502, startPoint y: 570, endPoint x: 525, endPoint y: 570, distance: 23.0
click at [505, 570] on input "number" at bounding box center [520, 579] width 71 height 32
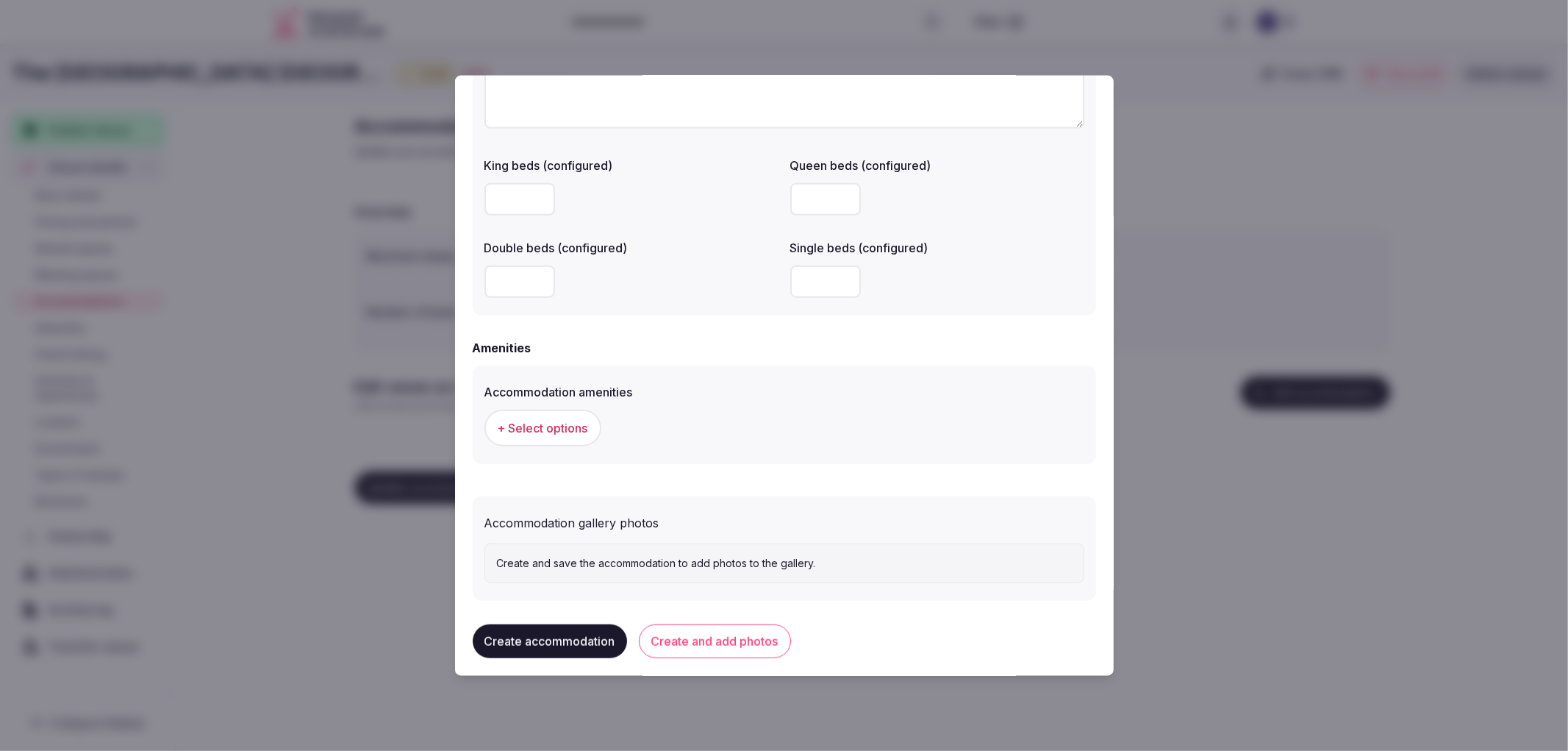
scroll to position [1175, 0]
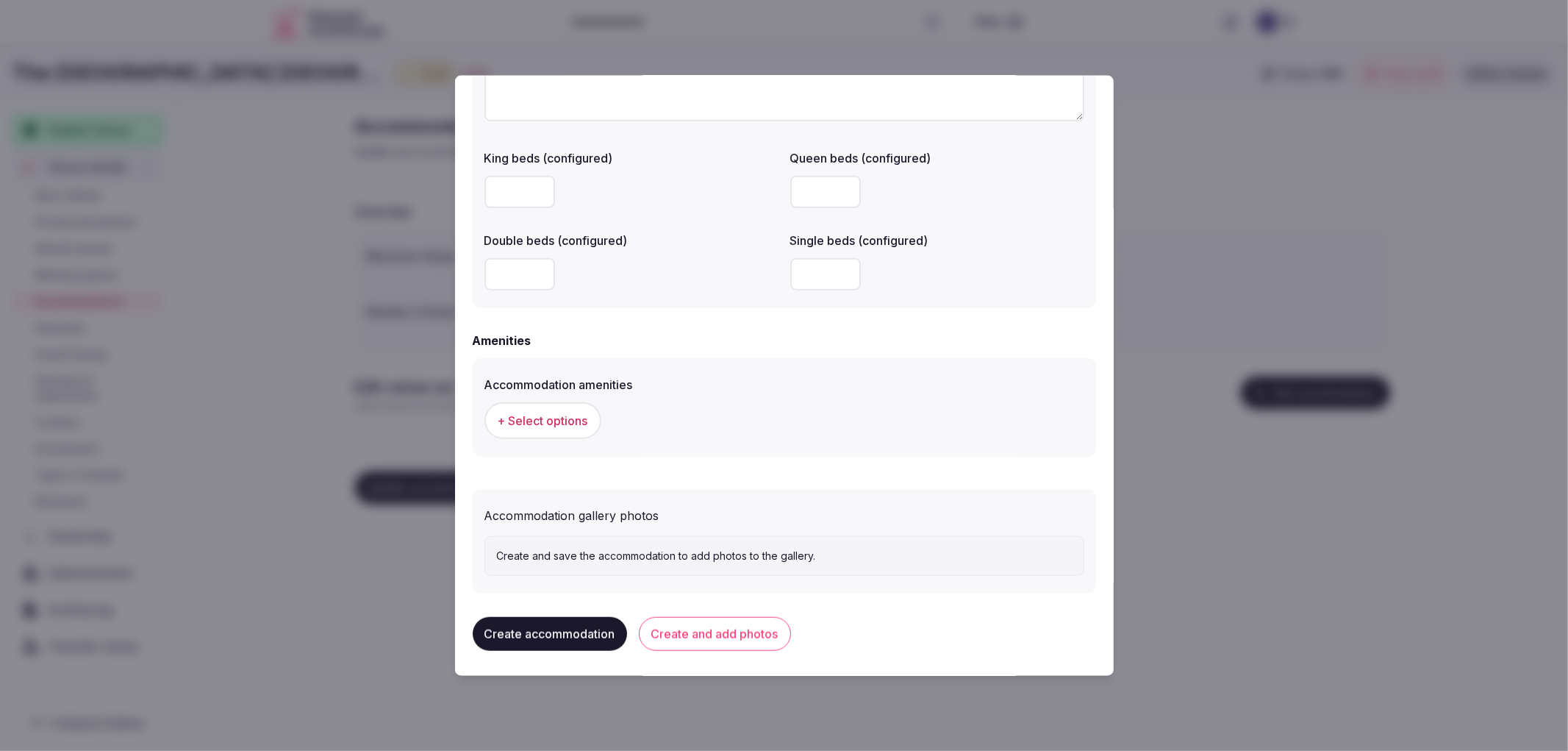
type input "*"
click at [547, 412] on span "+ Select options" at bounding box center [543, 420] width 91 height 16
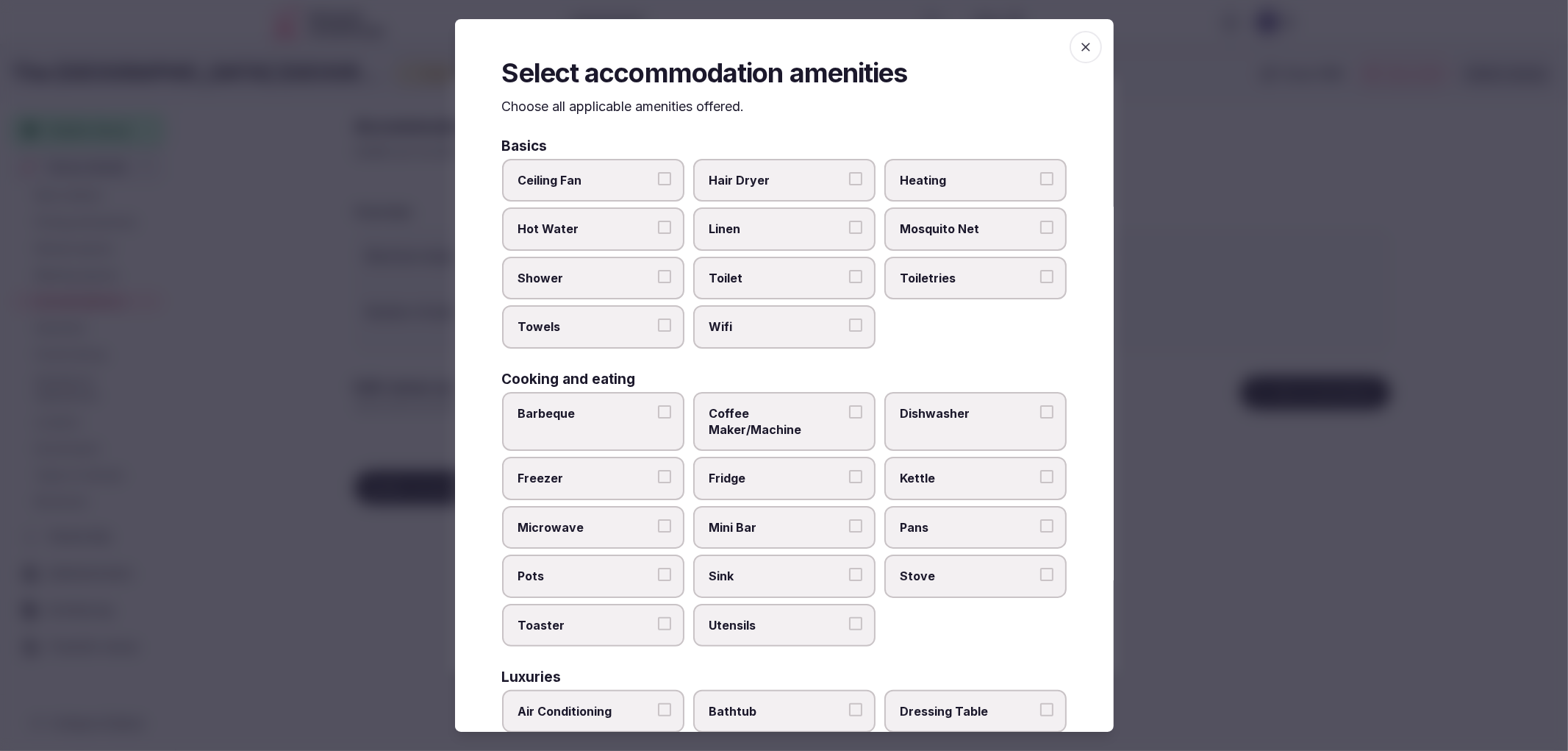
click at [637, 270] on span "Shower" at bounding box center [586, 277] width 136 height 16
click at [658, 270] on button "Shower" at bounding box center [664, 276] width 13 height 13
click at [651, 328] on label "Towels" at bounding box center [593, 326] width 182 height 42
click at [658, 328] on button "Towels" at bounding box center [664, 324] width 13 height 13
click at [714, 291] on label "Toilet" at bounding box center [784, 277] width 182 height 42
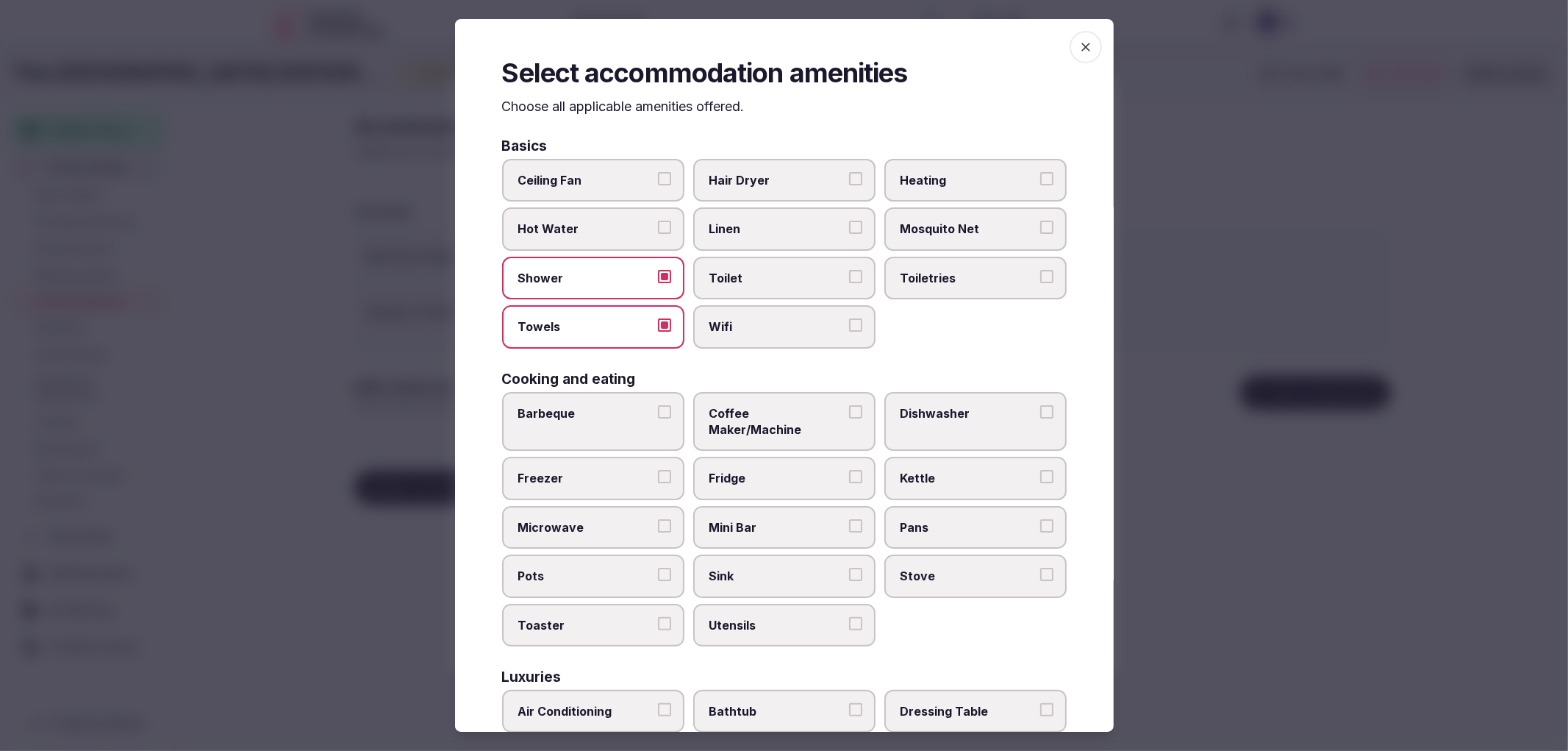
click at [849, 283] on button "Toilet" at bounding box center [855, 276] width 13 height 13
click at [737, 318] on span "Wifi" at bounding box center [777, 326] width 136 height 16
click at [849, 318] on button "Wifi" at bounding box center [855, 324] width 13 height 13
click at [866, 283] on label "Toilet" at bounding box center [784, 277] width 182 height 42
click at [862, 283] on button "Toilet" at bounding box center [855, 276] width 13 height 13
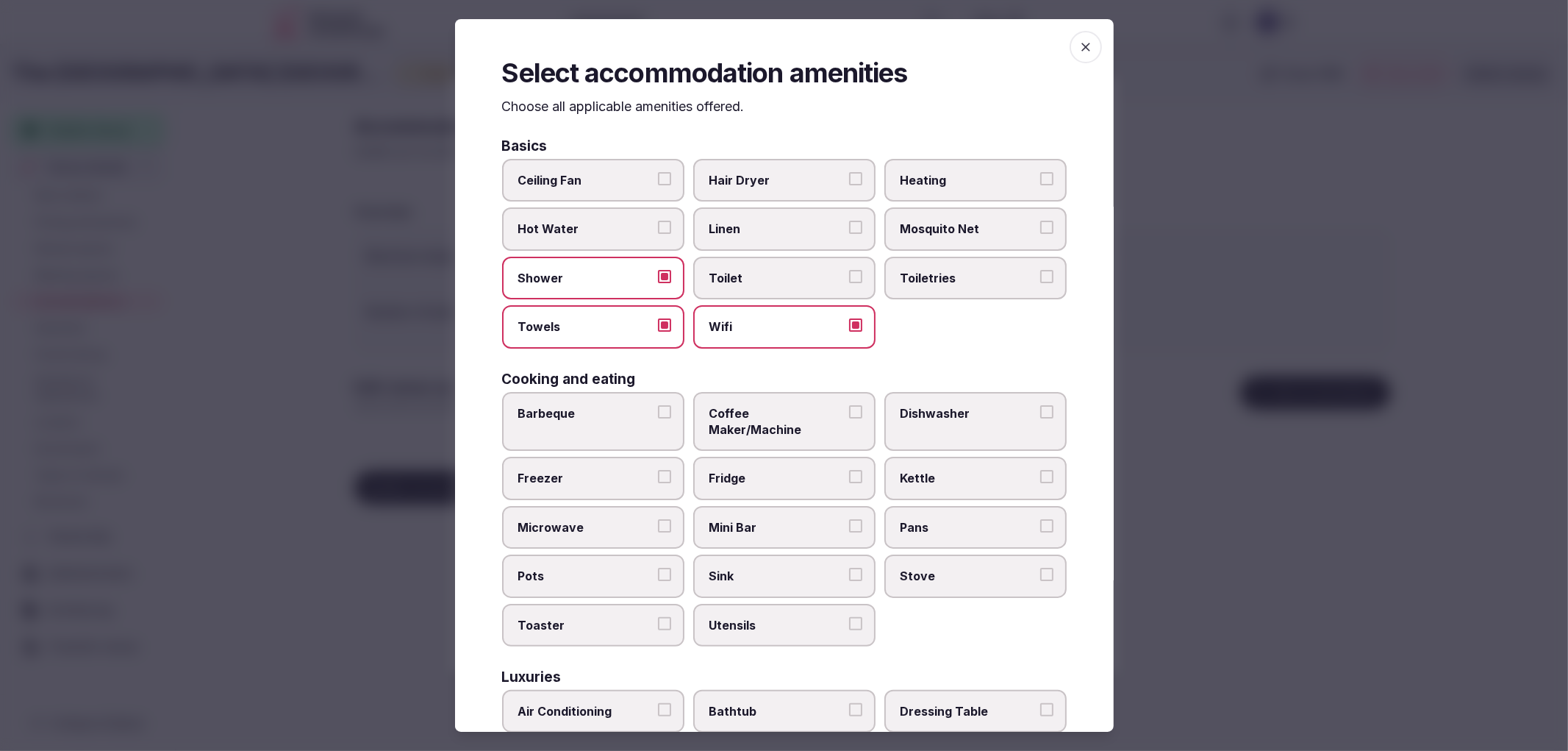
click at [974, 276] on span "Toiletries" at bounding box center [968, 277] width 136 height 16
click at [1040, 276] on button "Toiletries" at bounding box center [1046, 276] width 13 height 13
click at [776, 261] on label "Toilet" at bounding box center [784, 277] width 182 height 42
click at [849, 270] on button "Toilet" at bounding box center [855, 276] width 13 height 13
click at [781, 180] on span "Hair Dryer" at bounding box center [777, 180] width 136 height 16
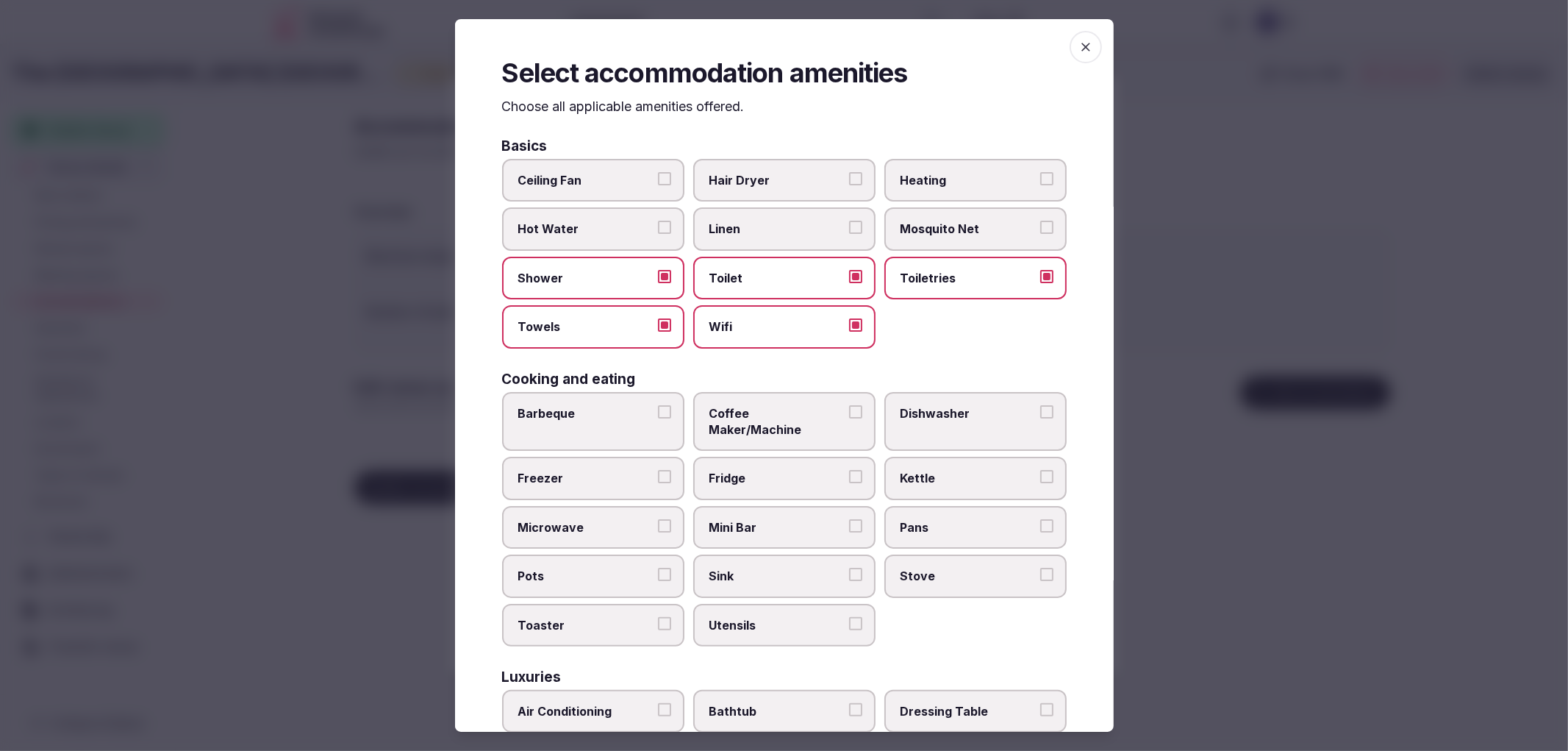
click at [849, 180] on button "Hair Dryer" at bounding box center [855, 178] width 13 height 13
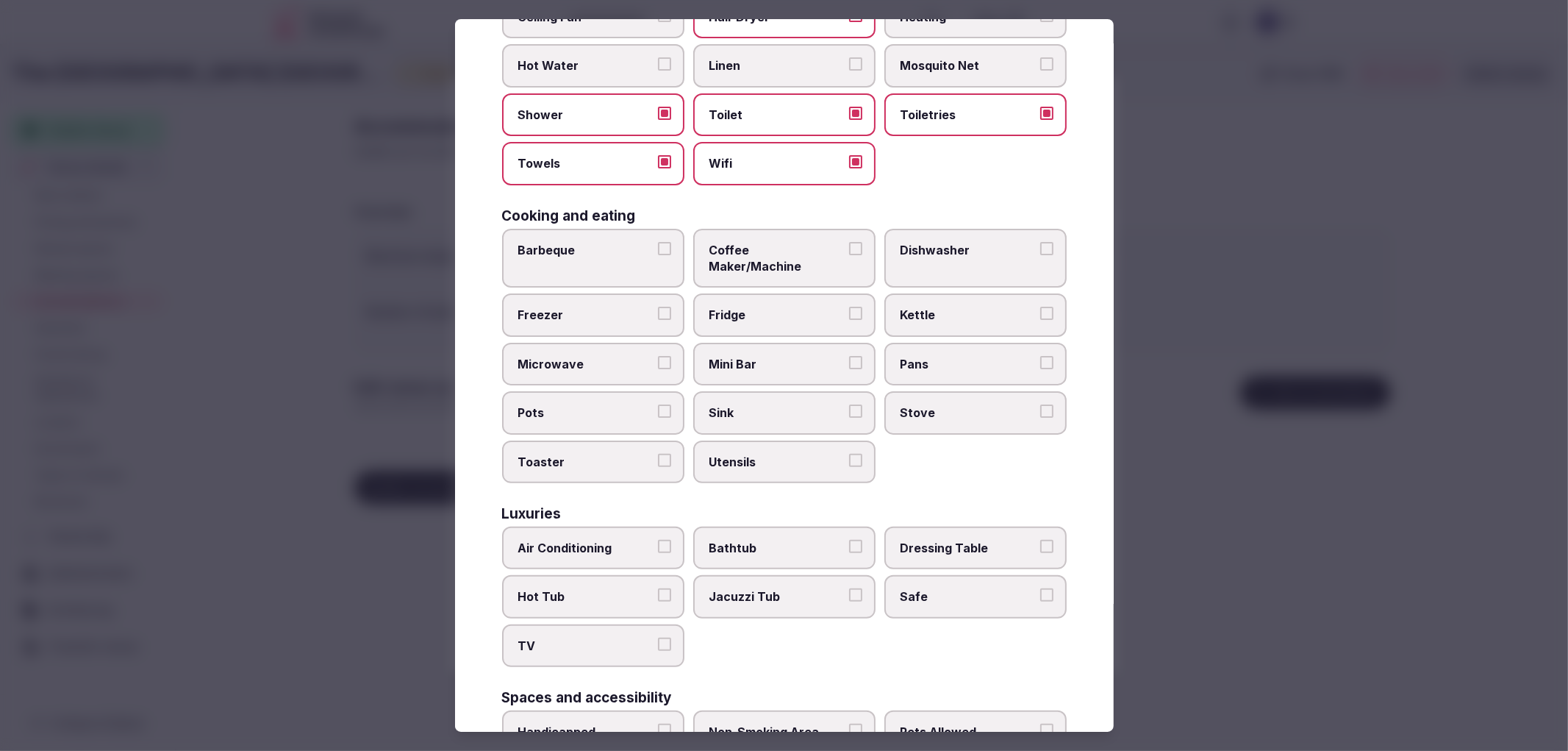
click at [779, 251] on span "Coffee Maker/Machine" at bounding box center [777, 258] width 136 height 33
click at [849, 251] on button "Coffee Maker/Machine" at bounding box center [855, 248] width 13 height 13
click at [769, 300] on label "Fridge" at bounding box center [784, 315] width 182 height 42
click at [849, 307] on button "Fridge" at bounding box center [855, 313] width 13 height 13
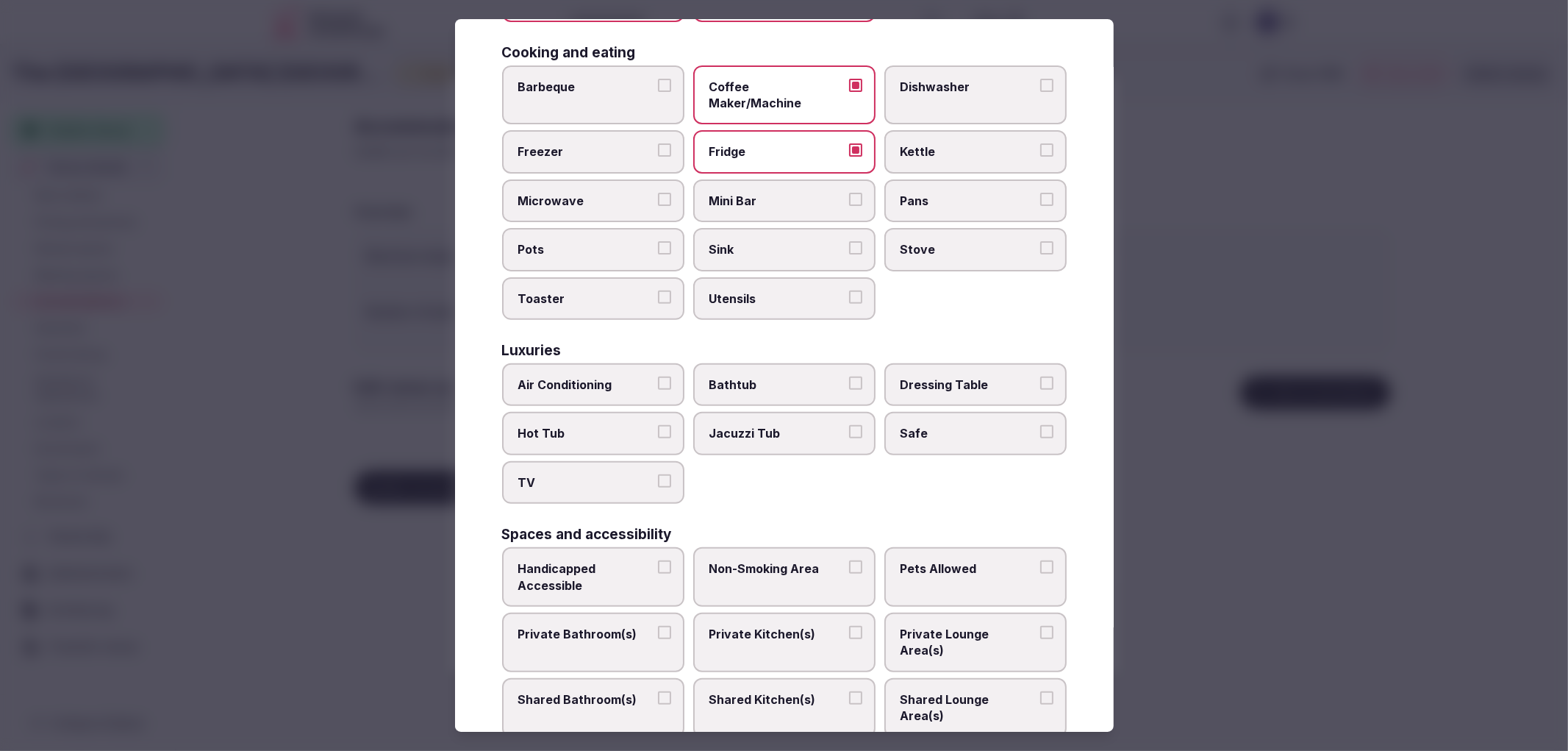
click at [616, 343] on div "Luxuries" at bounding box center [784, 350] width 565 height 14
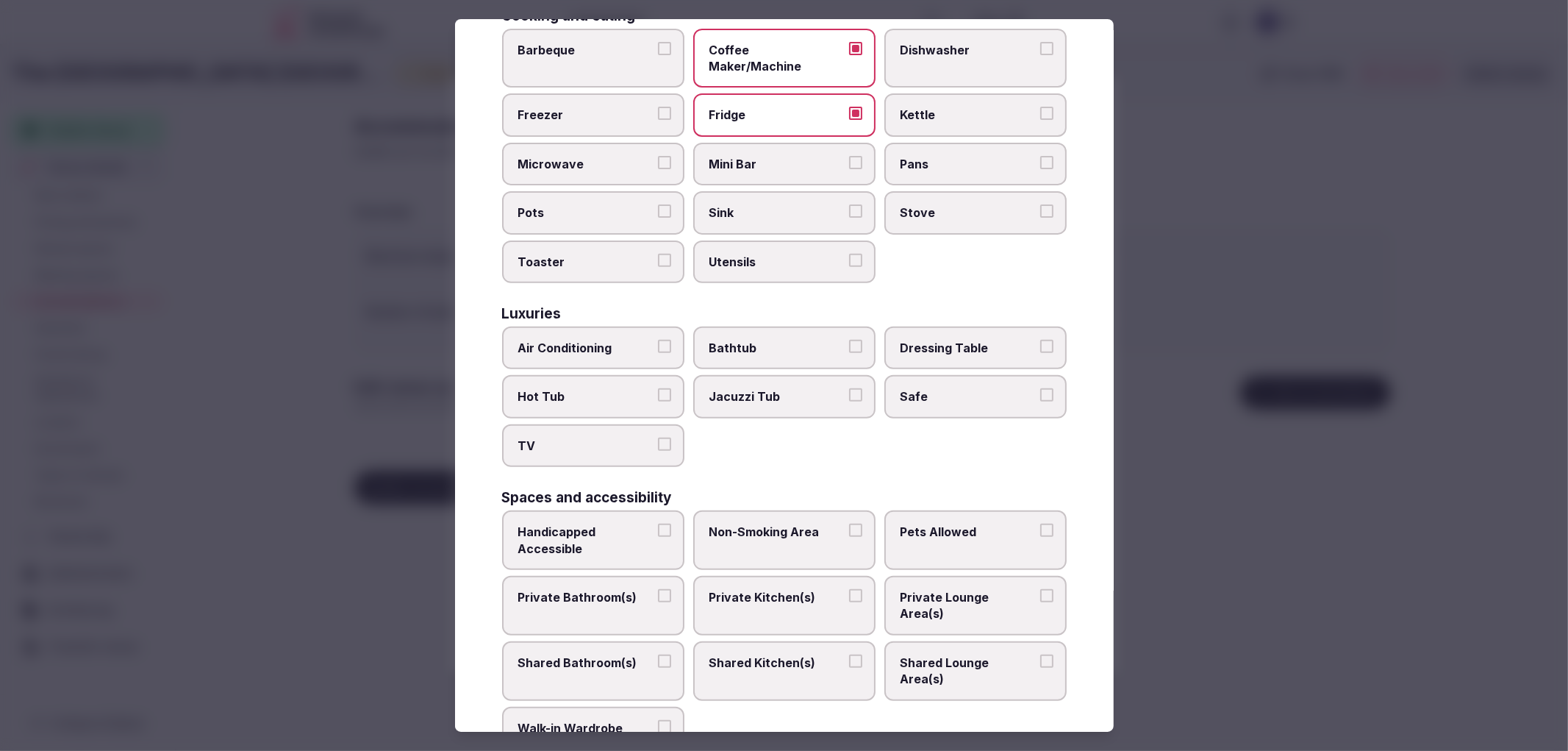
scroll to position [408, 0]
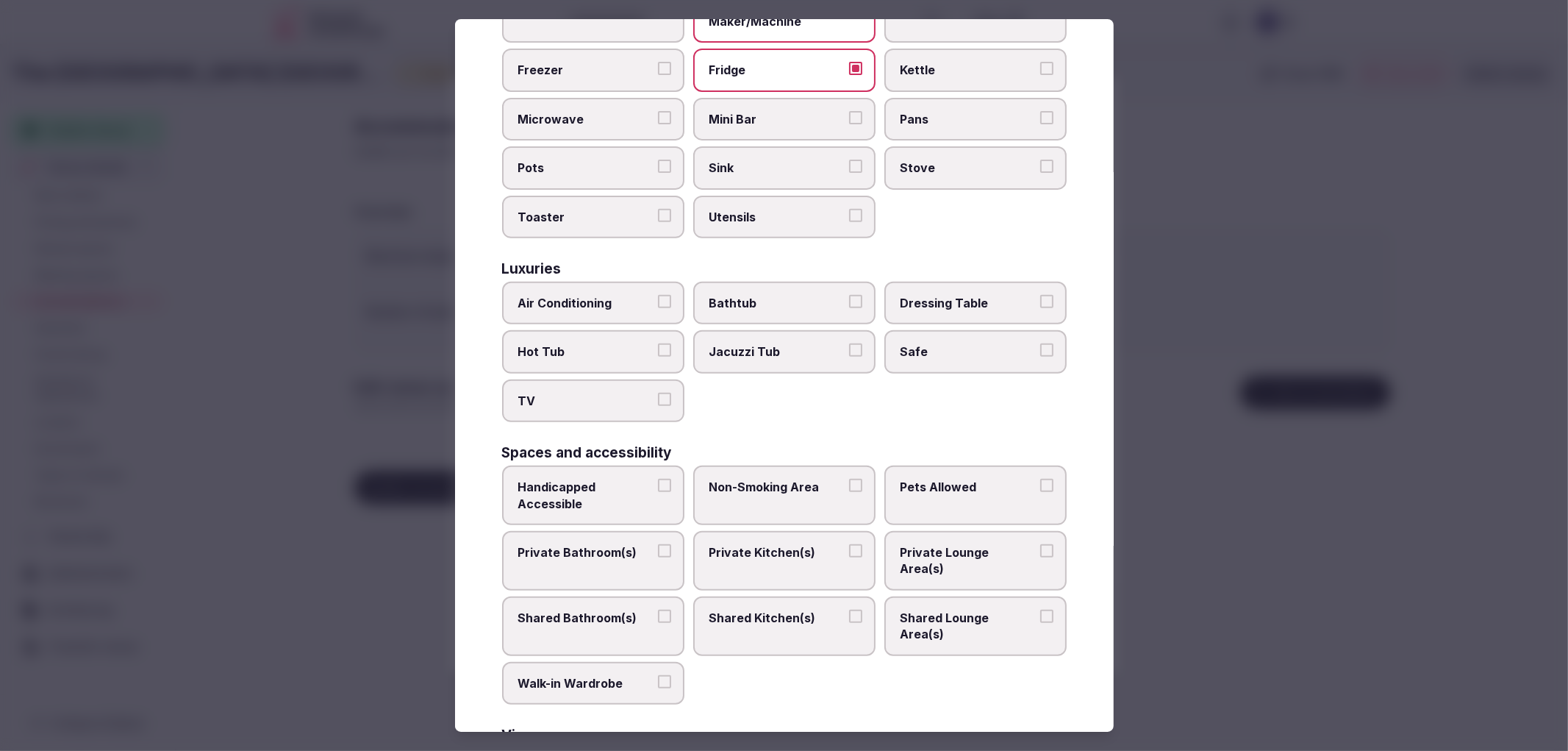
click at [622, 379] on label "TV" at bounding box center [593, 400] width 182 height 42
click at [658, 392] on button "TV" at bounding box center [664, 398] width 13 height 13
click at [642, 295] on span "Air Conditioning" at bounding box center [586, 302] width 136 height 16
click at [658, 295] on button "Air Conditioning" at bounding box center [664, 301] width 13 height 13
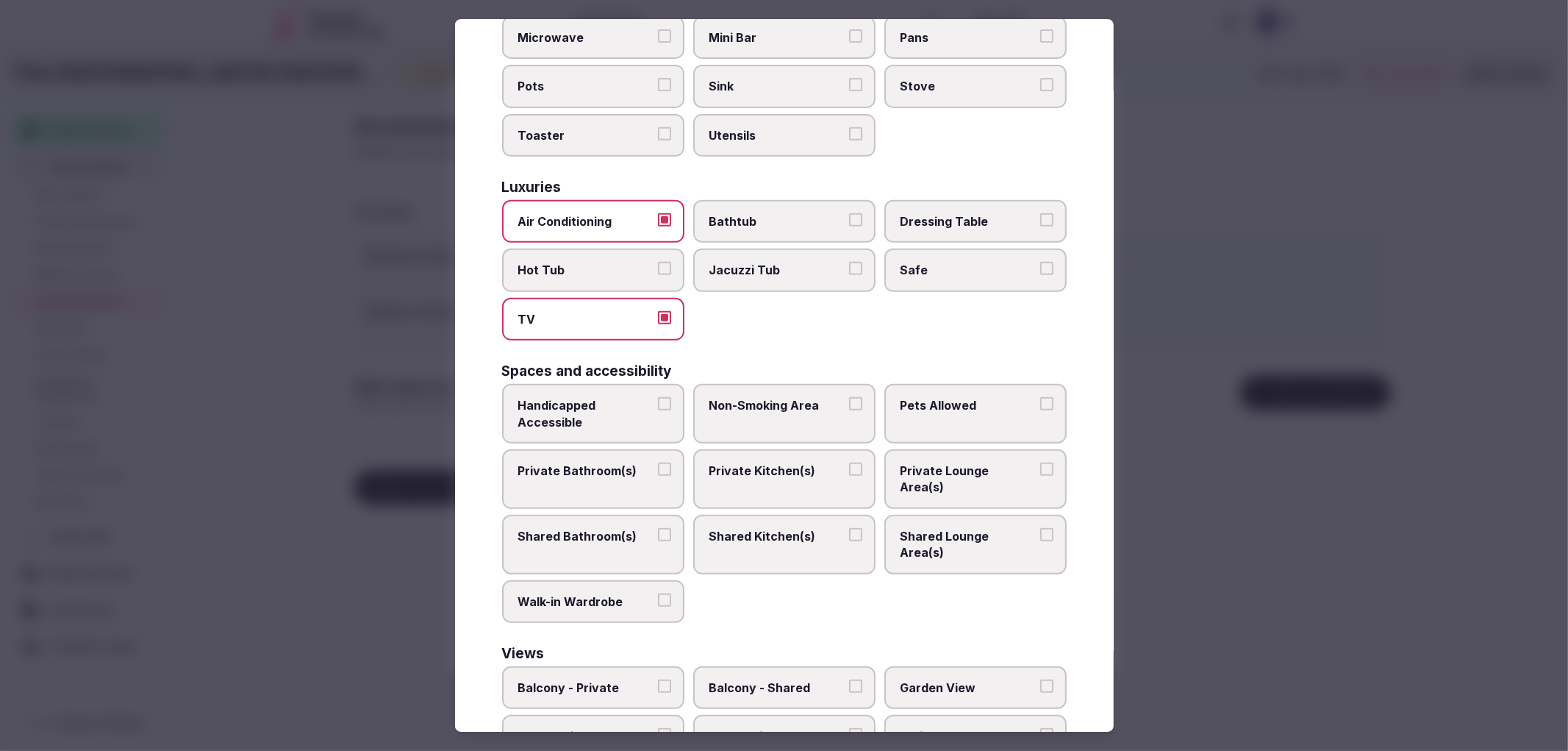
click at [932, 249] on label "Safe" at bounding box center [975, 270] width 182 height 42
click at [1040, 262] on button "Safe" at bounding box center [1046, 268] width 13 height 13
click at [626, 397] on span "Handicapped Accessible" at bounding box center [586, 413] width 136 height 33
click at [658, 397] on button "Handicapped Accessible" at bounding box center [664, 403] width 13 height 13
drag, startPoint x: 624, startPoint y: 413, endPoint x: 781, endPoint y: 405, distance: 157.2
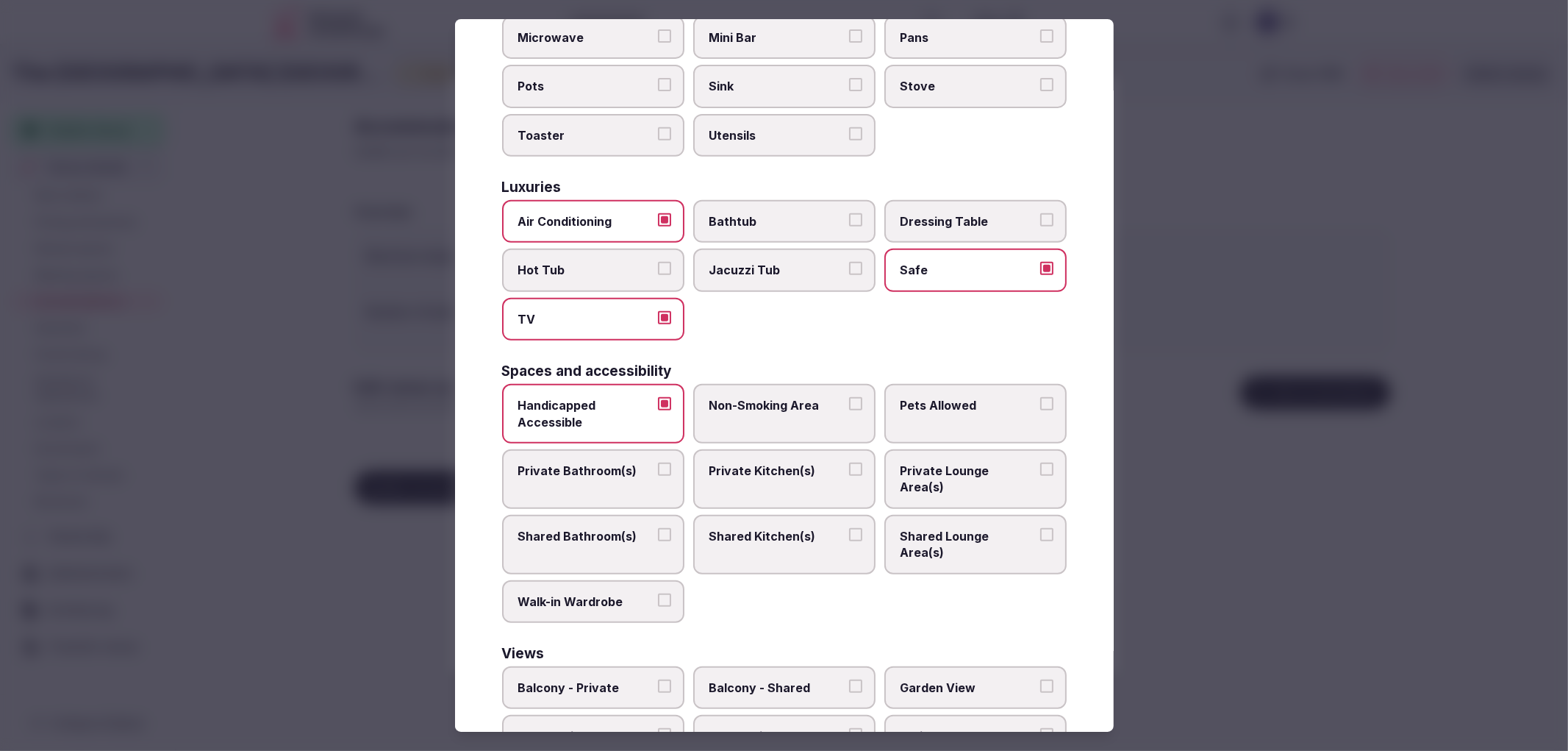
click at [625, 413] on div "Handicapped Accessible Non-Smoking Area Pets Allowed Private Bathroom(s) Privat…" at bounding box center [784, 503] width 565 height 239
click at [781, 405] on label "Non-Smoking Area" at bounding box center [784, 413] width 182 height 60
click at [697, 391] on label "Non-Smoking Area" at bounding box center [784, 413] width 182 height 60
click at [849, 397] on button "Non-Smoking Area" at bounding box center [855, 403] width 13 height 13
click at [670, 449] on label "Private Bathroom(s)" at bounding box center [593, 479] width 182 height 60
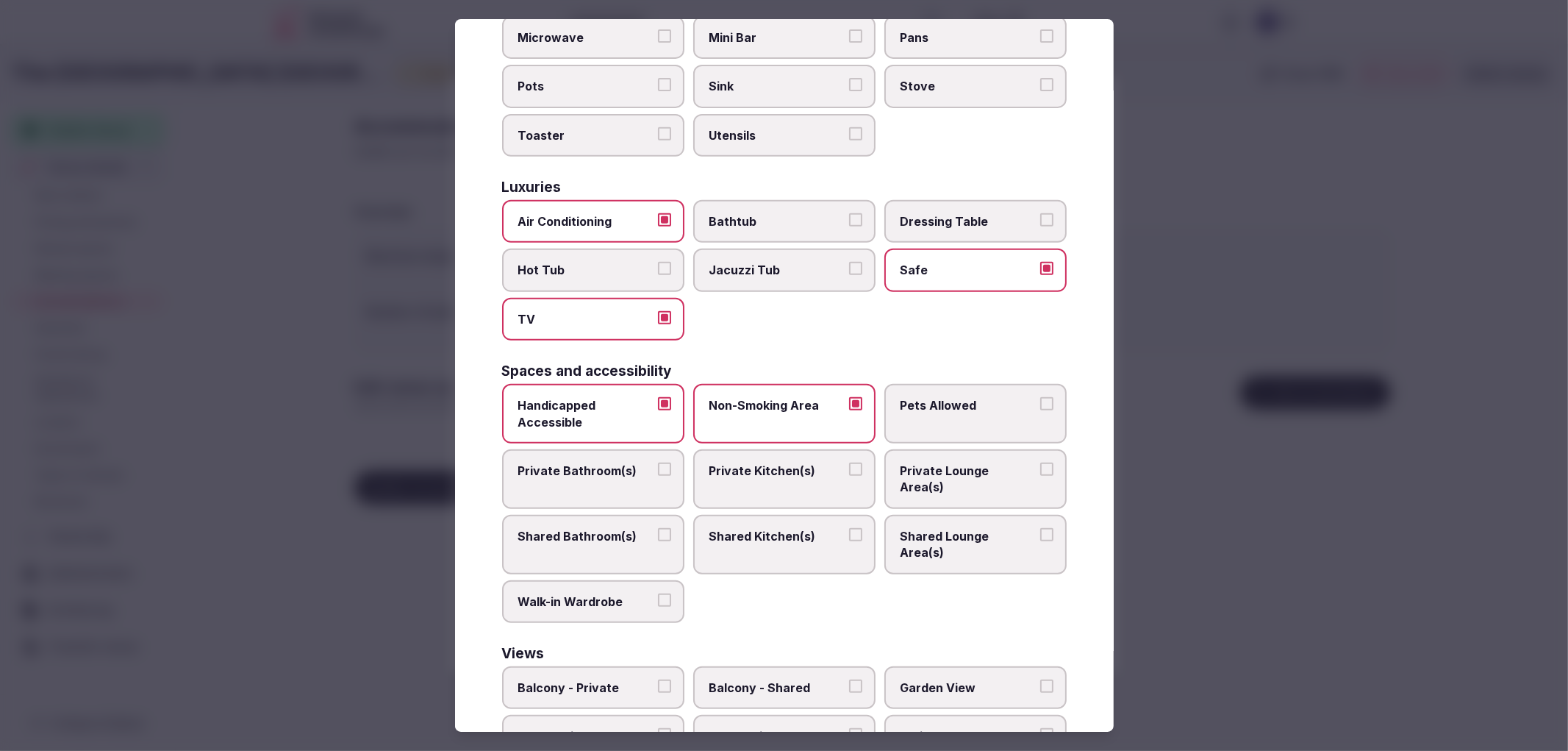
click at [670, 462] on button "Private Bathroom(s)" at bounding box center [664, 468] width 13 height 13
click at [1146, 352] on div at bounding box center [784, 375] width 1568 height 751
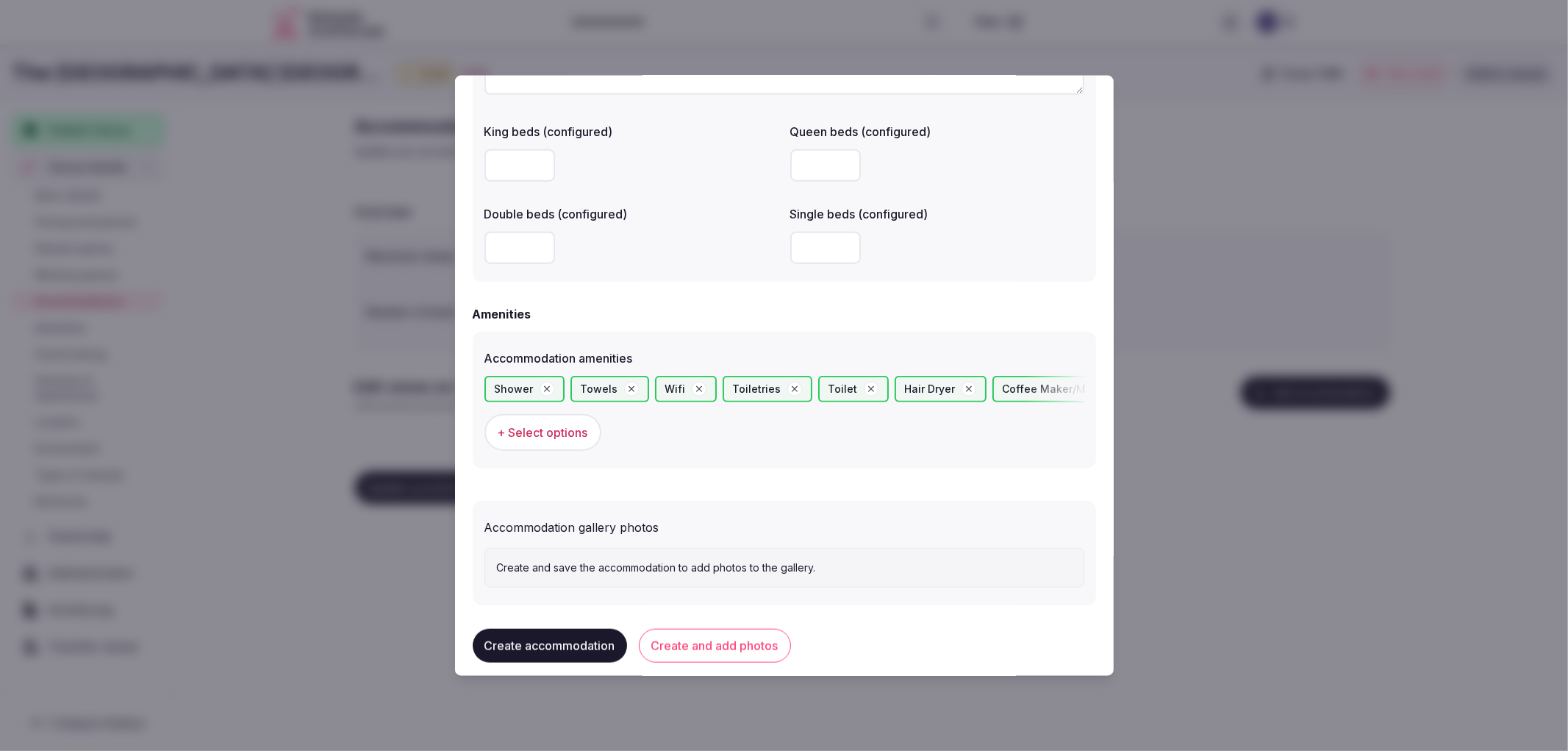
scroll to position [1212, 0]
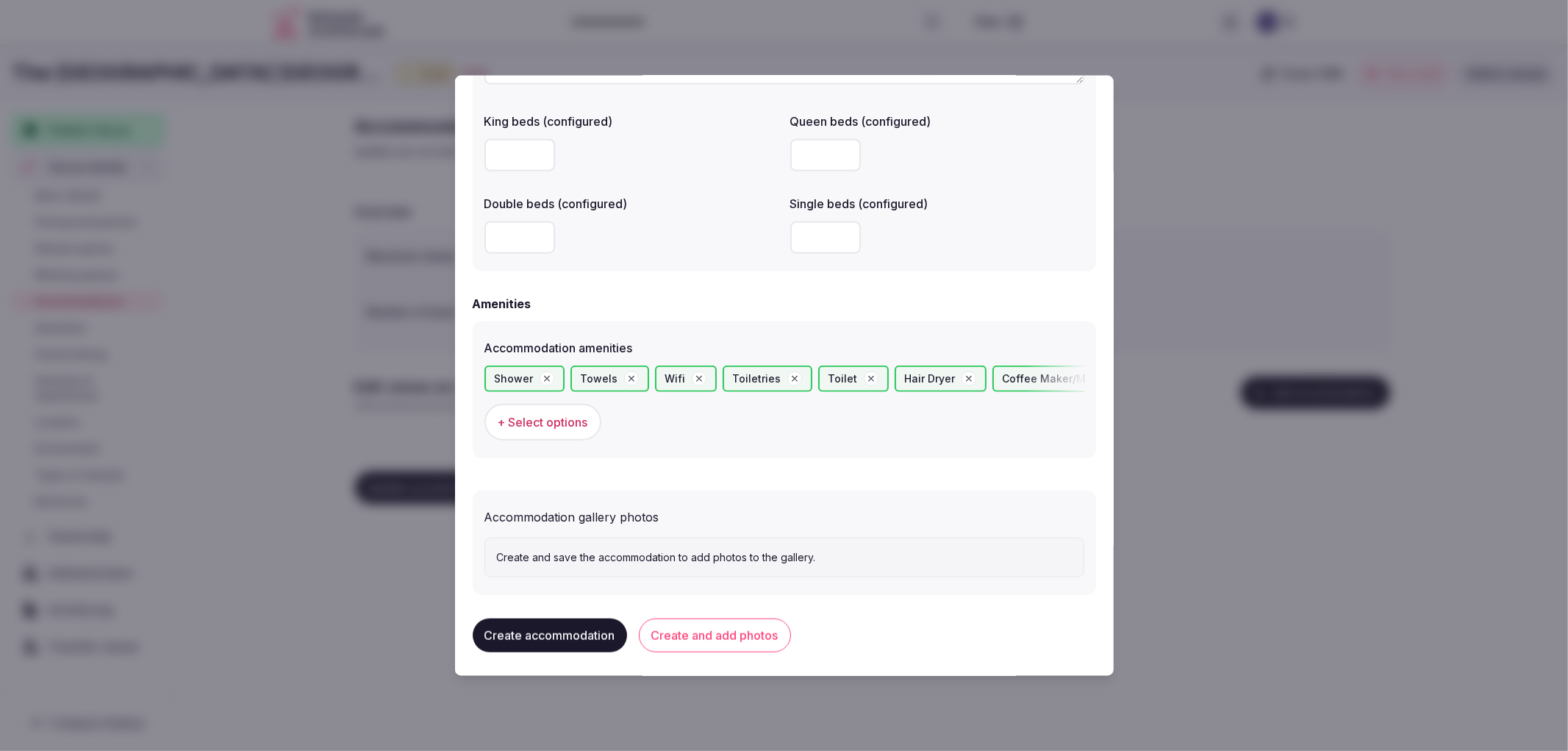
click at [735, 627] on button "Create and add photos" at bounding box center [714, 634] width 152 height 34
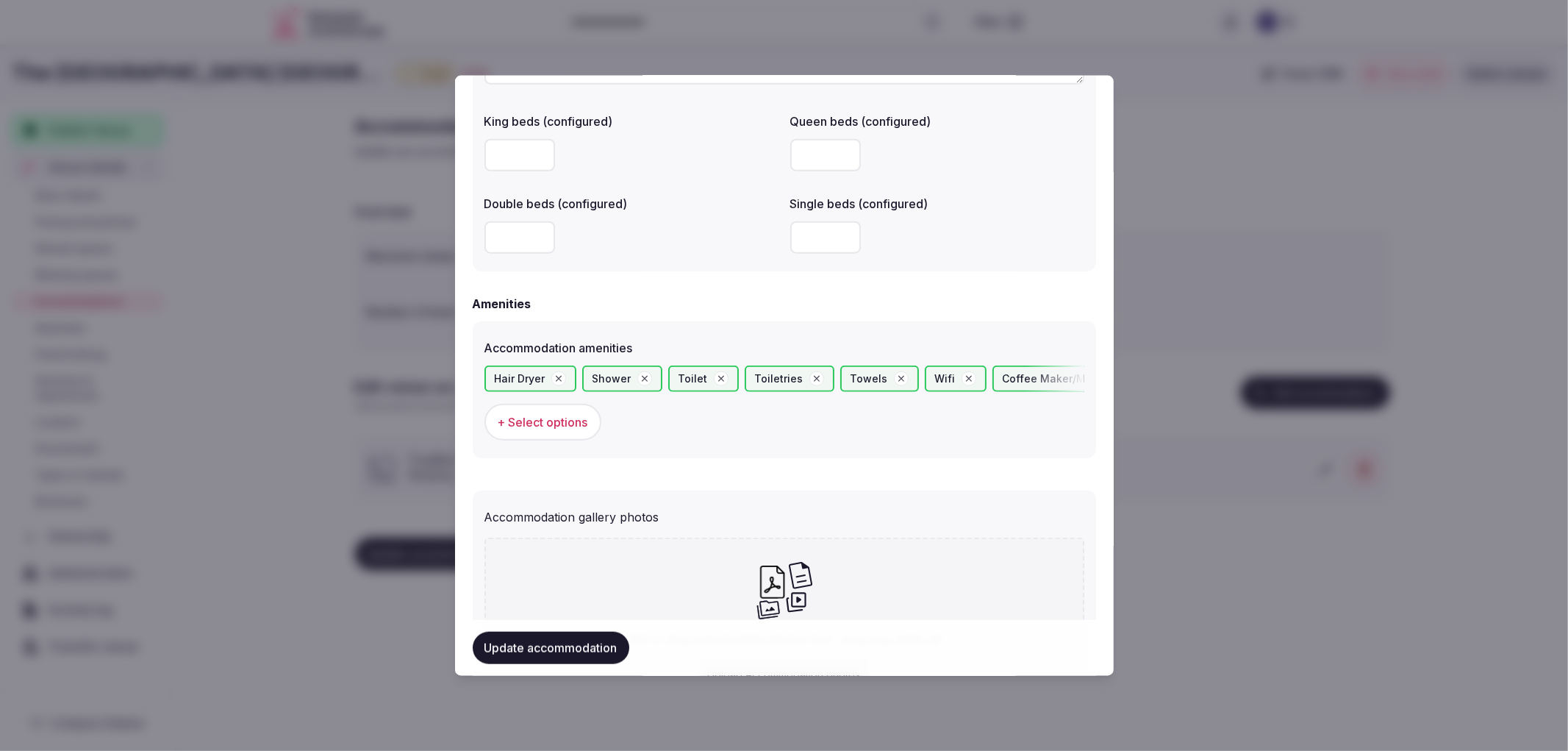
scroll to position [0, 0]
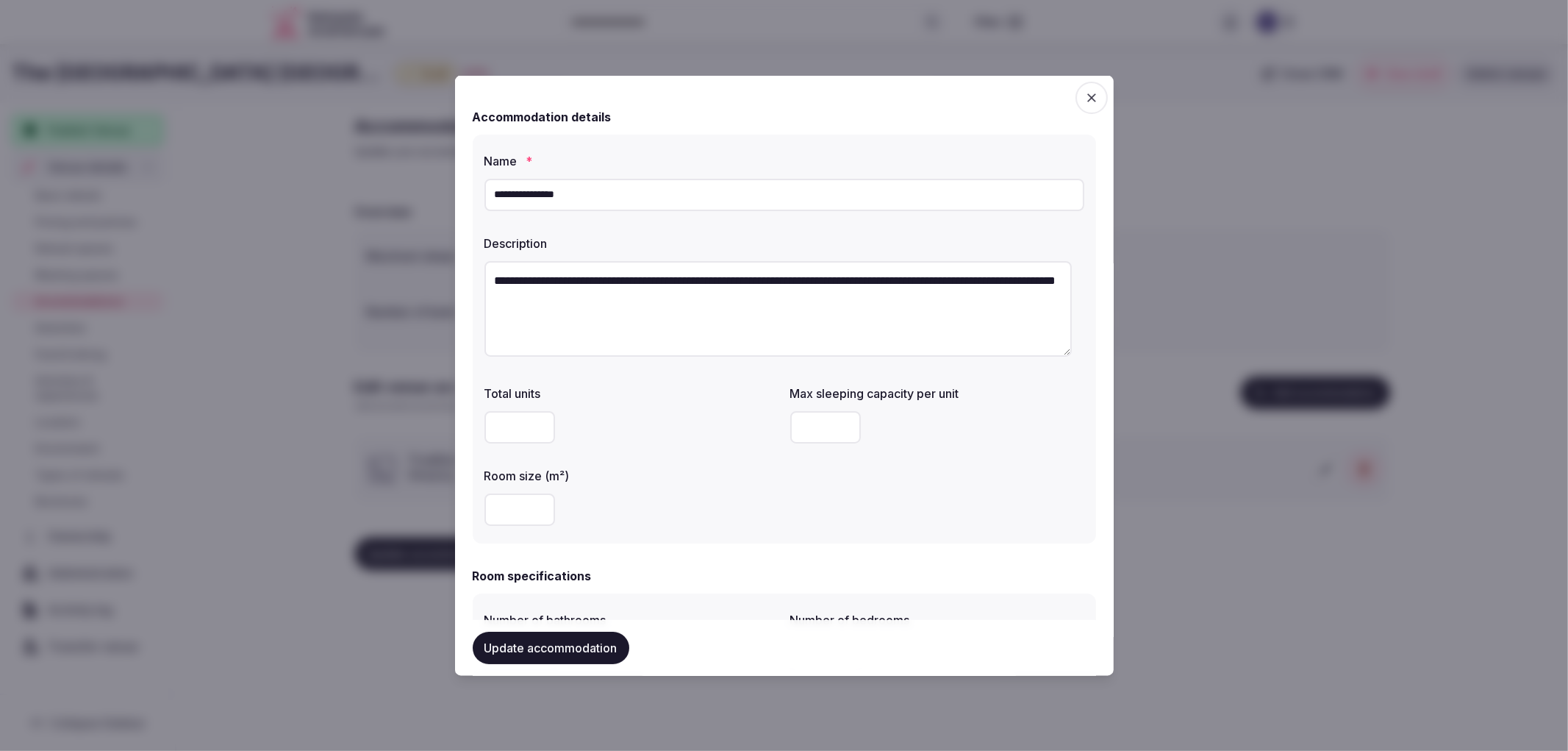
click at [563, 637] on button "Update accommodation" at bounding box center [550, 647] width 156 height 32
click at [324, 338] on div at bounding box center [784, 375] width 1568 height 751
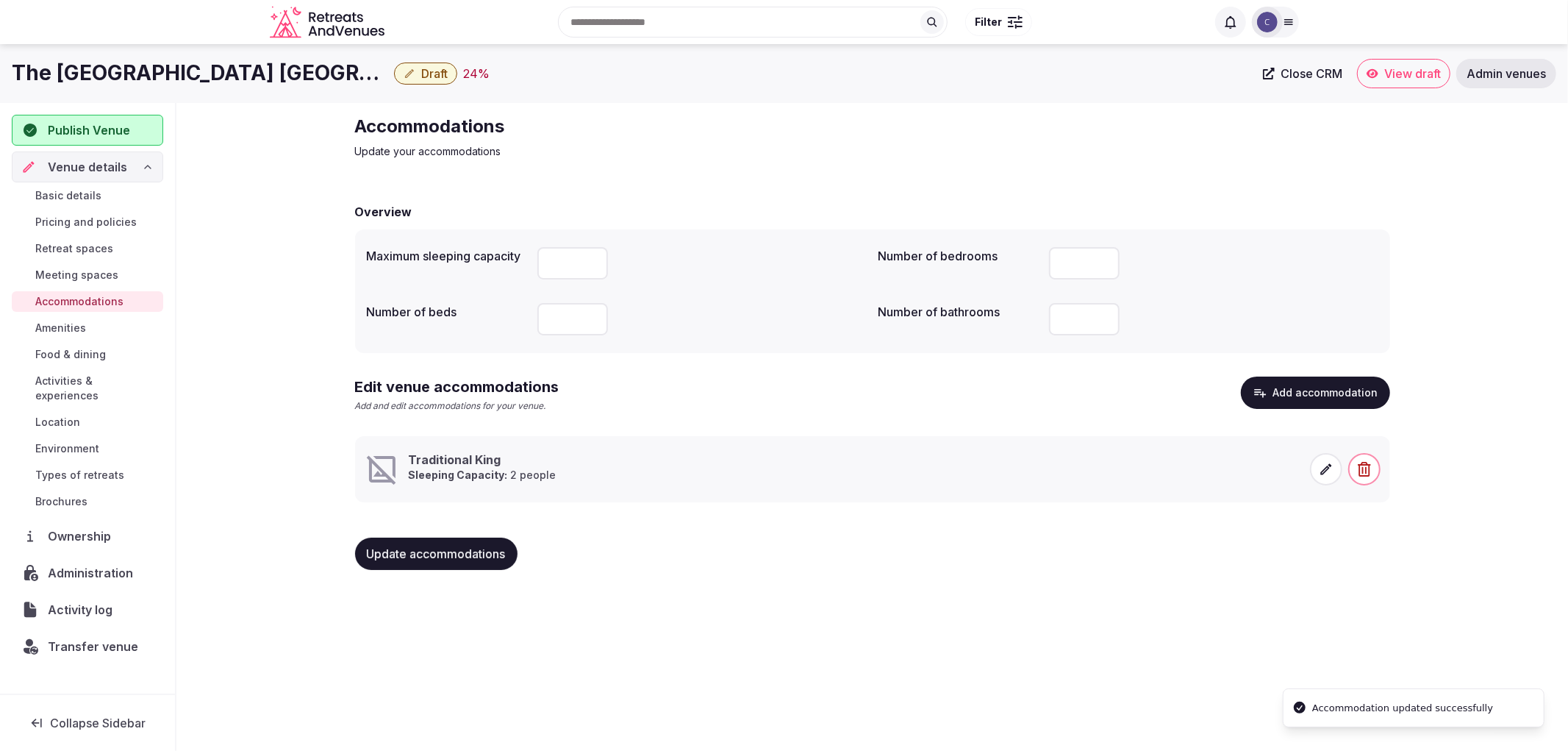
click at [194, 70] on h1 "The Westin Westminster Denver-Boulder" at bounding box center [200, 73] width 377 height 29
copy div "The Westin Westminster Denver-Boulder"
click at [1325, 471] on icon at bounding box center [1325, 468] width 11 height 11
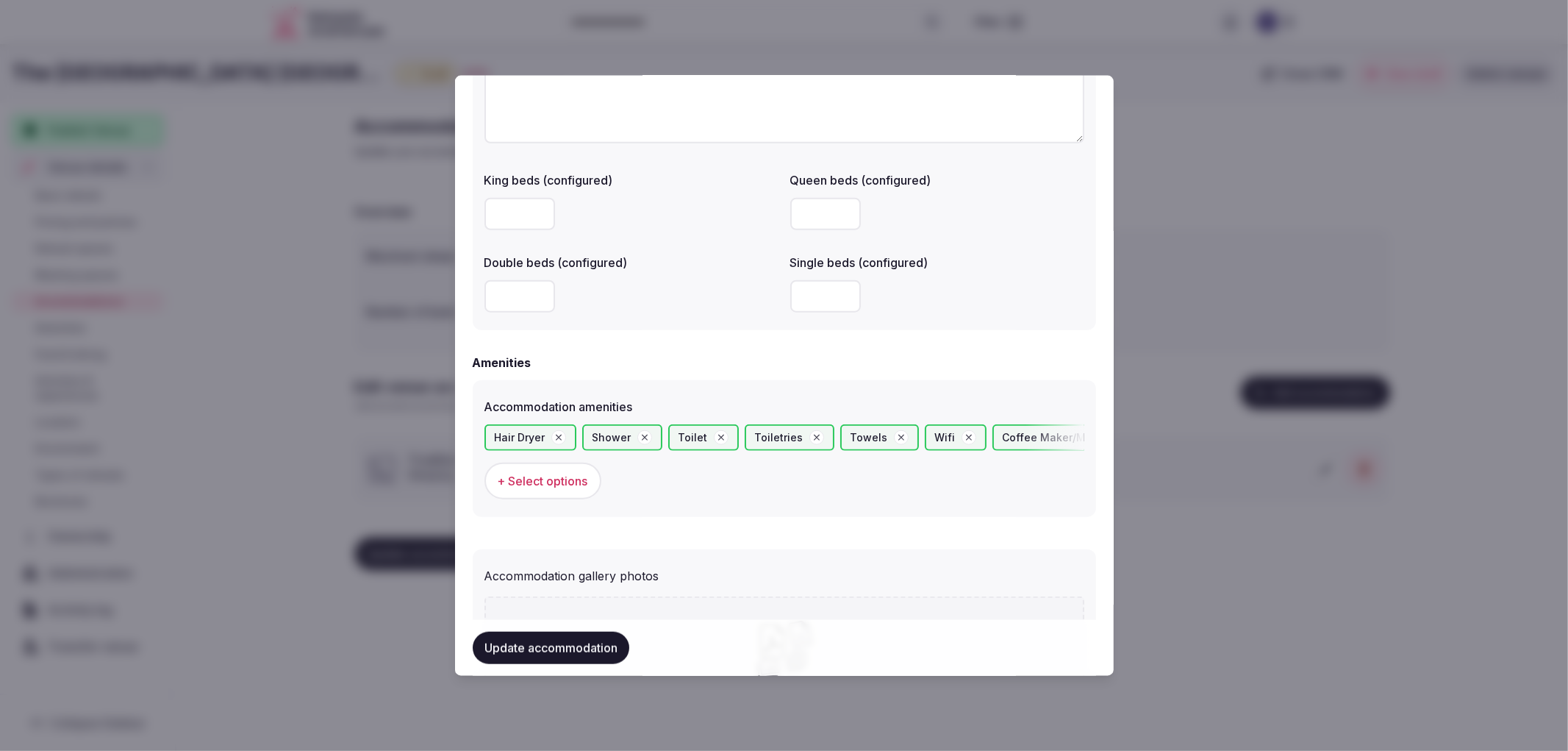
scroll to position [1347, 0]
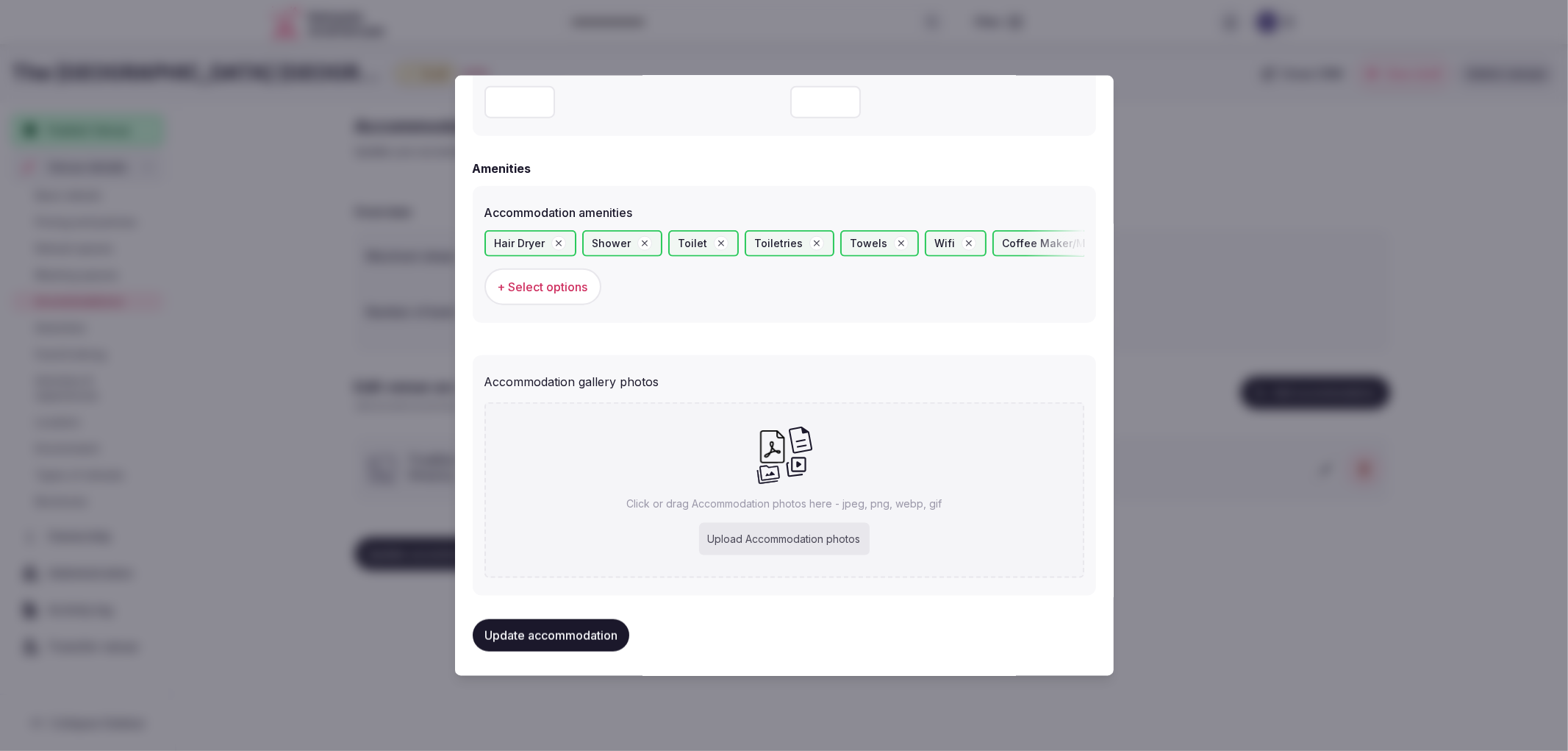
click at [809, 510] on div "Click or drag Accommodation photos here - jpeg, png, webp, gif Upload Accommoda…" at bounding box center [784, 489] width 600 height 175
type input "**********"
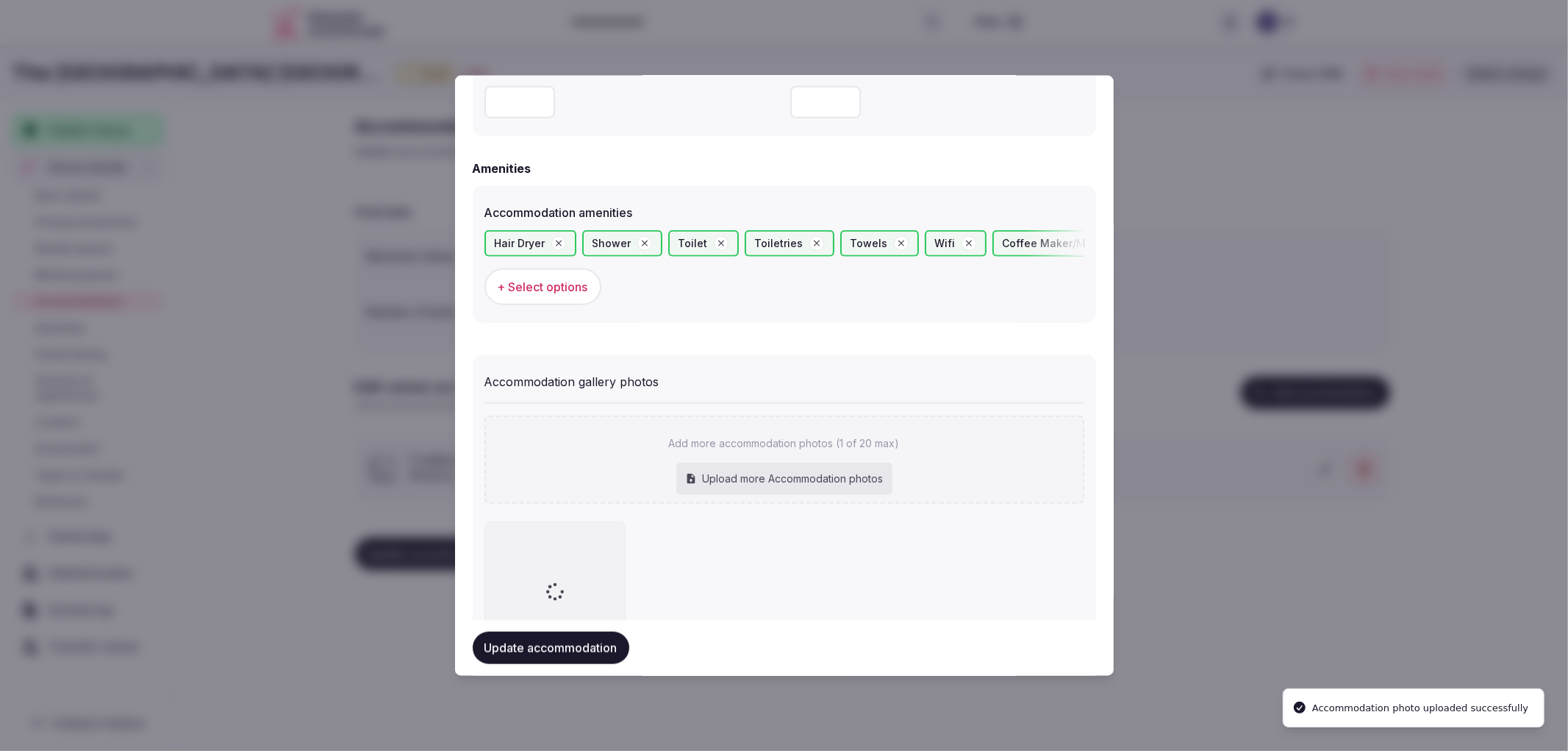
click at [606, 644] on button "Update accommodation" at bounding box center [550, 647] width 156 height 32
click at [1263, 491] on div at bounding box center [784, 375] width 1568 height 751
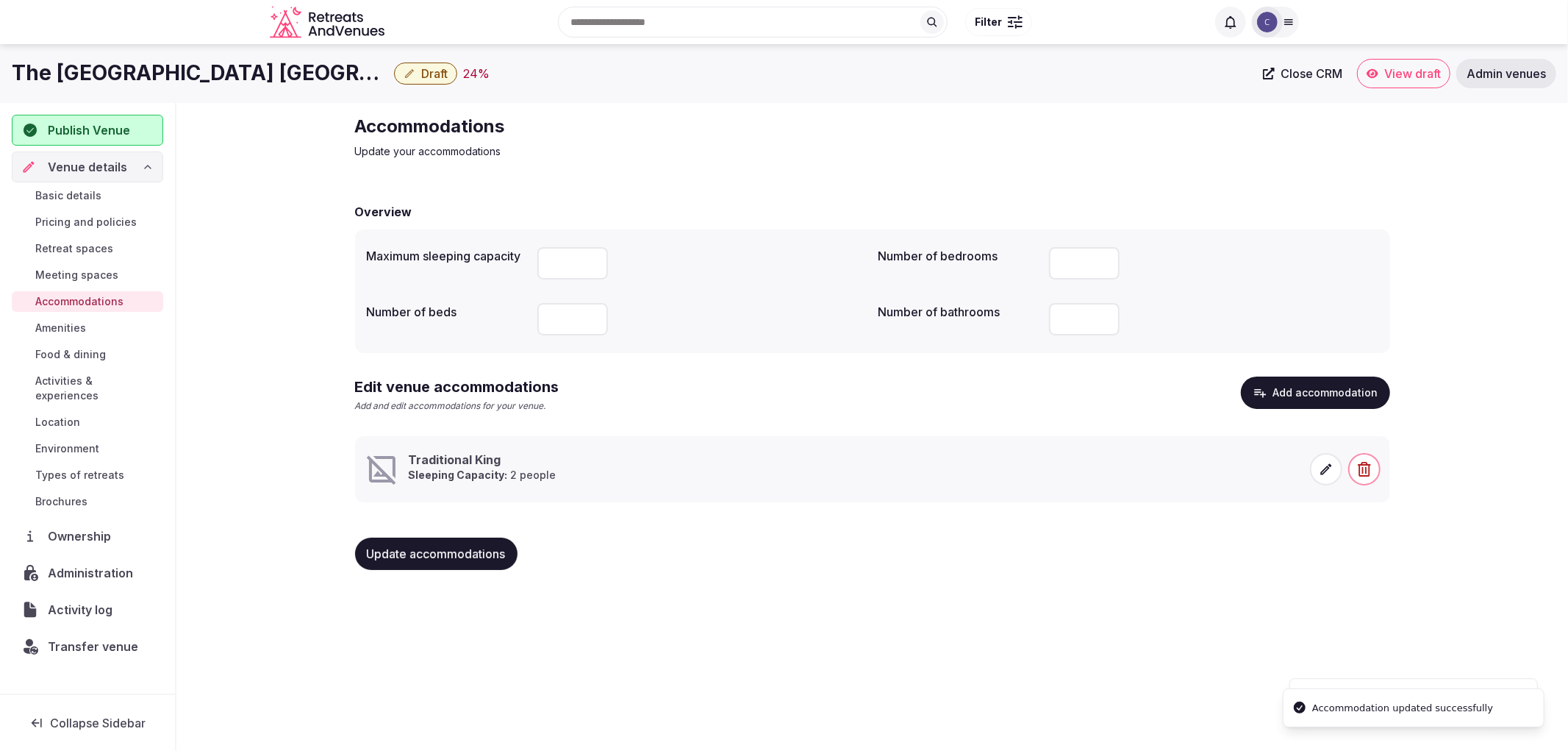
click at [452, 550] on span "Update accommodations" at bounding box center [436, 553] width 139 height 15
click at [107, 356] on link "Food & dining" at bounding box center [87, 354] width 151 height 21
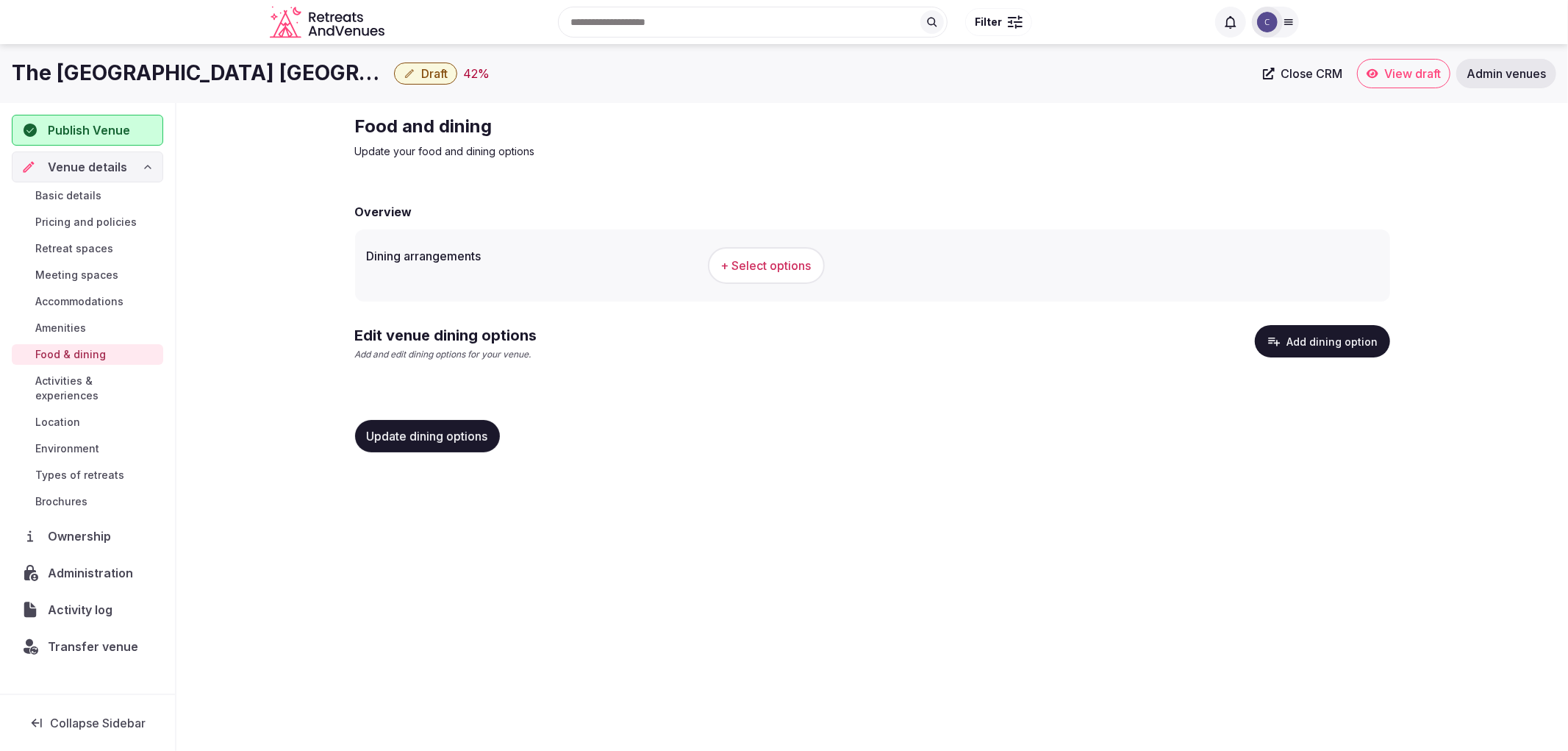
click at [767, 260] on span "+ Select options" at bounding box center [766, 265] width 91 height 16
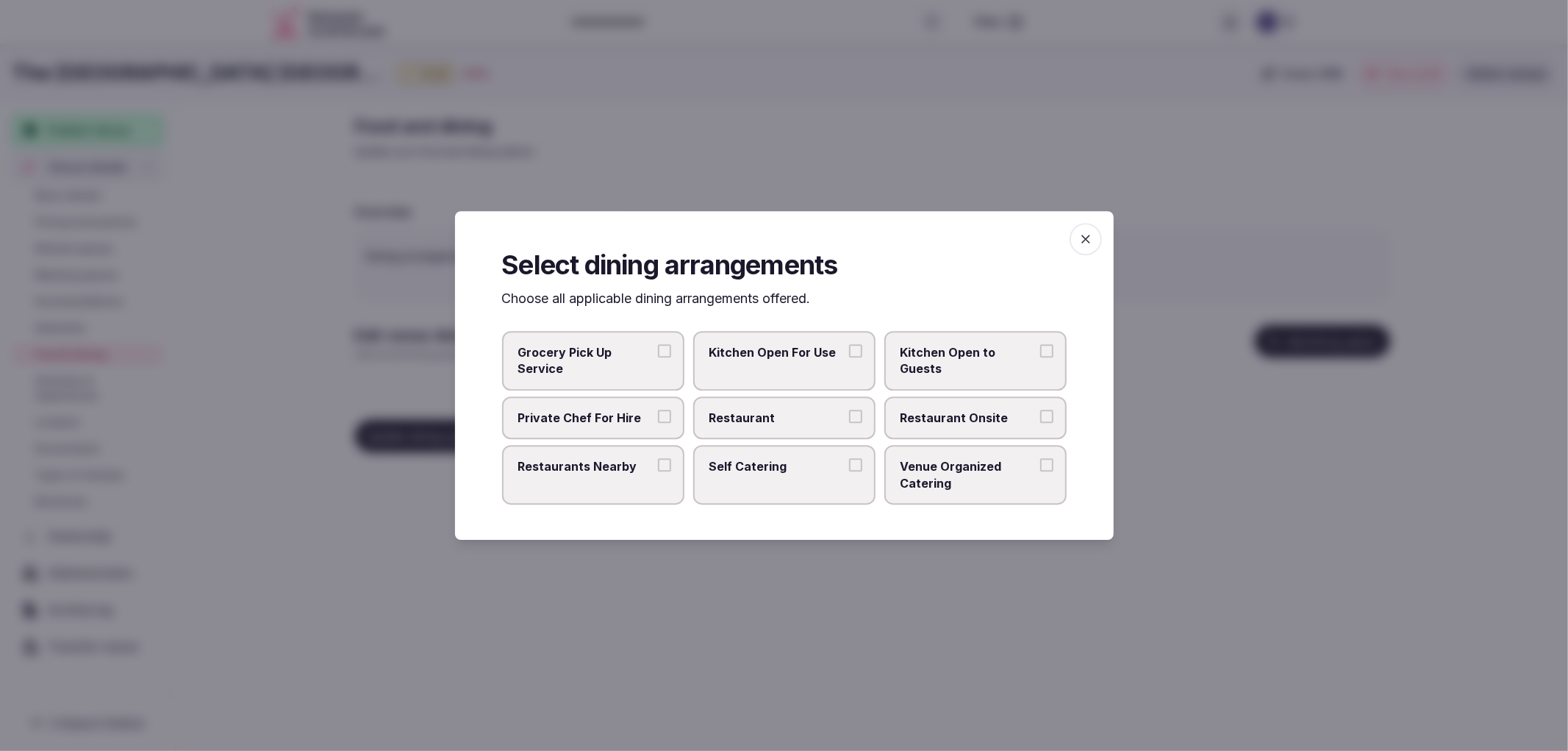
click at [802, 417] on span "Restaurant" at bounding box center [777, 417] width 136 height 16
click at [849, 417] on button "Restaurant" at bounding box center [855, 416] width 13 height 13
click at [905, 427] on label "Restaurant Onsite" at bounding box center [975, 417] width 182 height 42
click at [1040, 423] on button "Restaurant Onsite" at bounding box center [1046, 416] width 13 height 13
click at [604, 471] on span "Restaurants Nearby" at bounding box center [586, 466] width 136 height 16
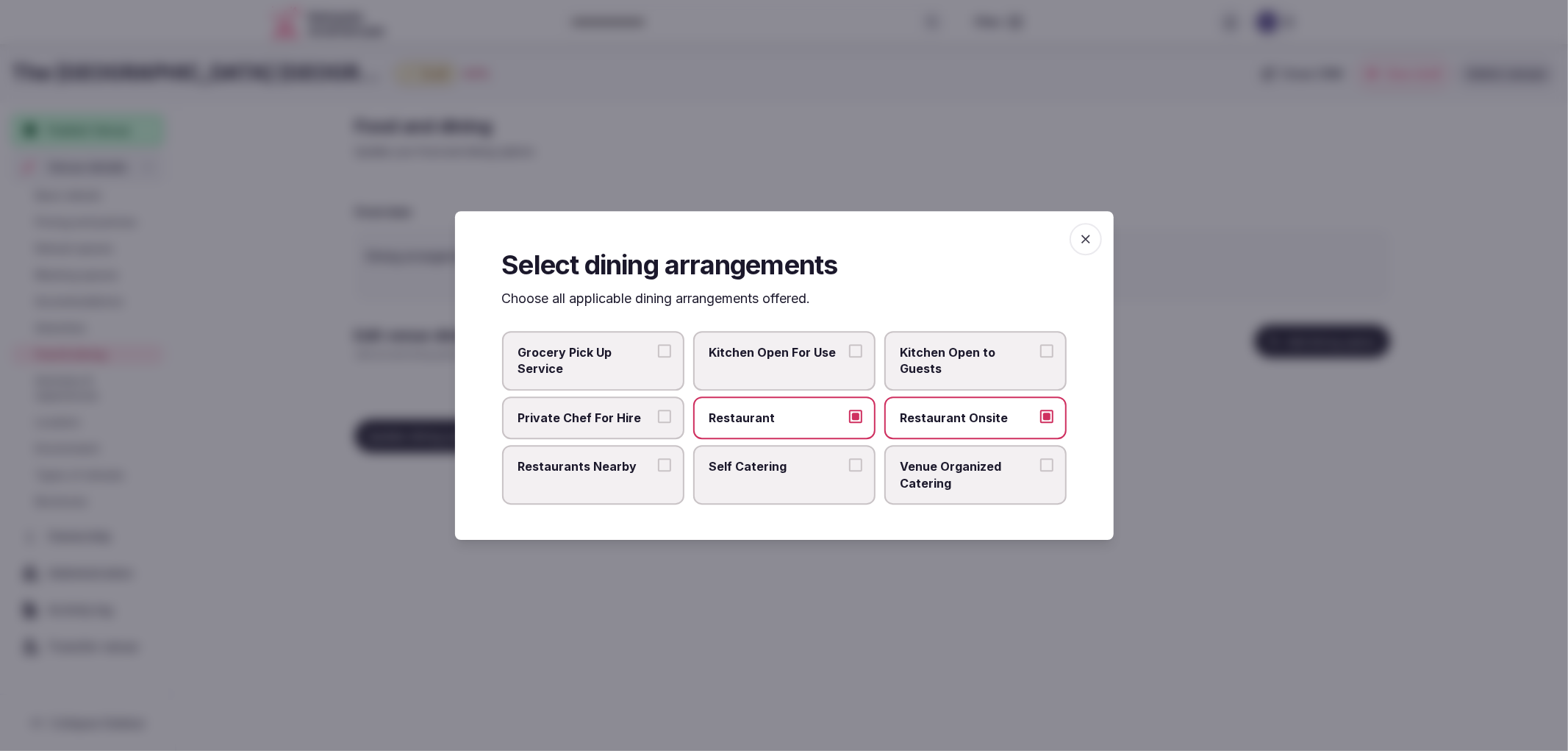
click at [658, 471] on button "Restaurants Nearby" at bounding box center [664, 464] width 13 height 13
click at [848, 429] on label "Restaurant" at bounding box center [784, 417] width 182 height 42
click at [849, 423] on button "Restaurant" at bounding box center [855, 416] width 13 height 13
click at [930, 419] on span "Restaurant Onsite" at bounding box center [968, 417] width 136 height 16
click at [1040, 419] on button "Restaurant Onsite" at bounding box center [1046, 416] width 13 height 13
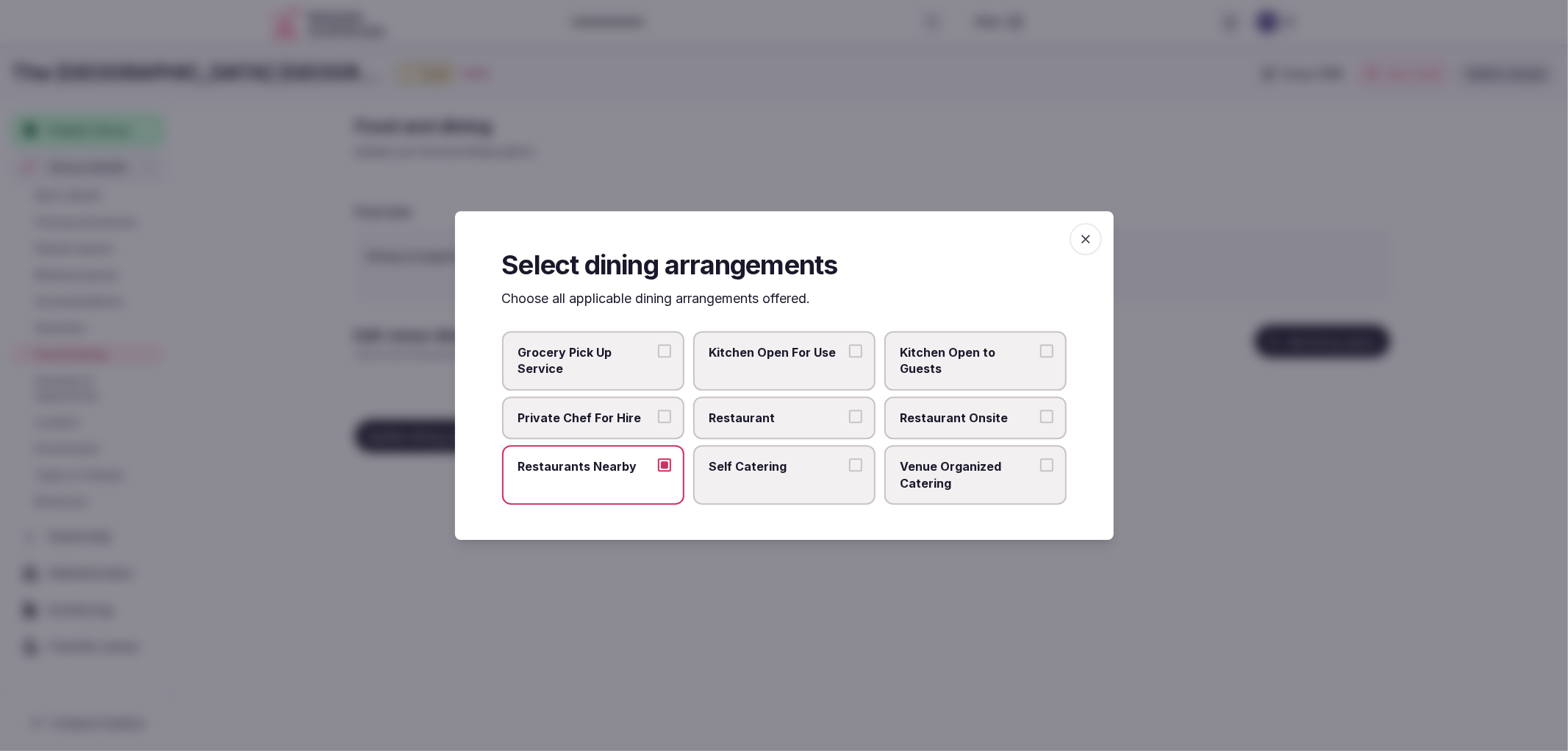
click at [785, 422] on span "Restaurant" at bounding box center [777, 417] width 136 height 16
click at [849, 422] on button "Restaurant" at bounding box center [855, 416] width 13 height 13
click at [1086, 246] on icon "button" at bounding box center [1085, 239] width 15 height 15
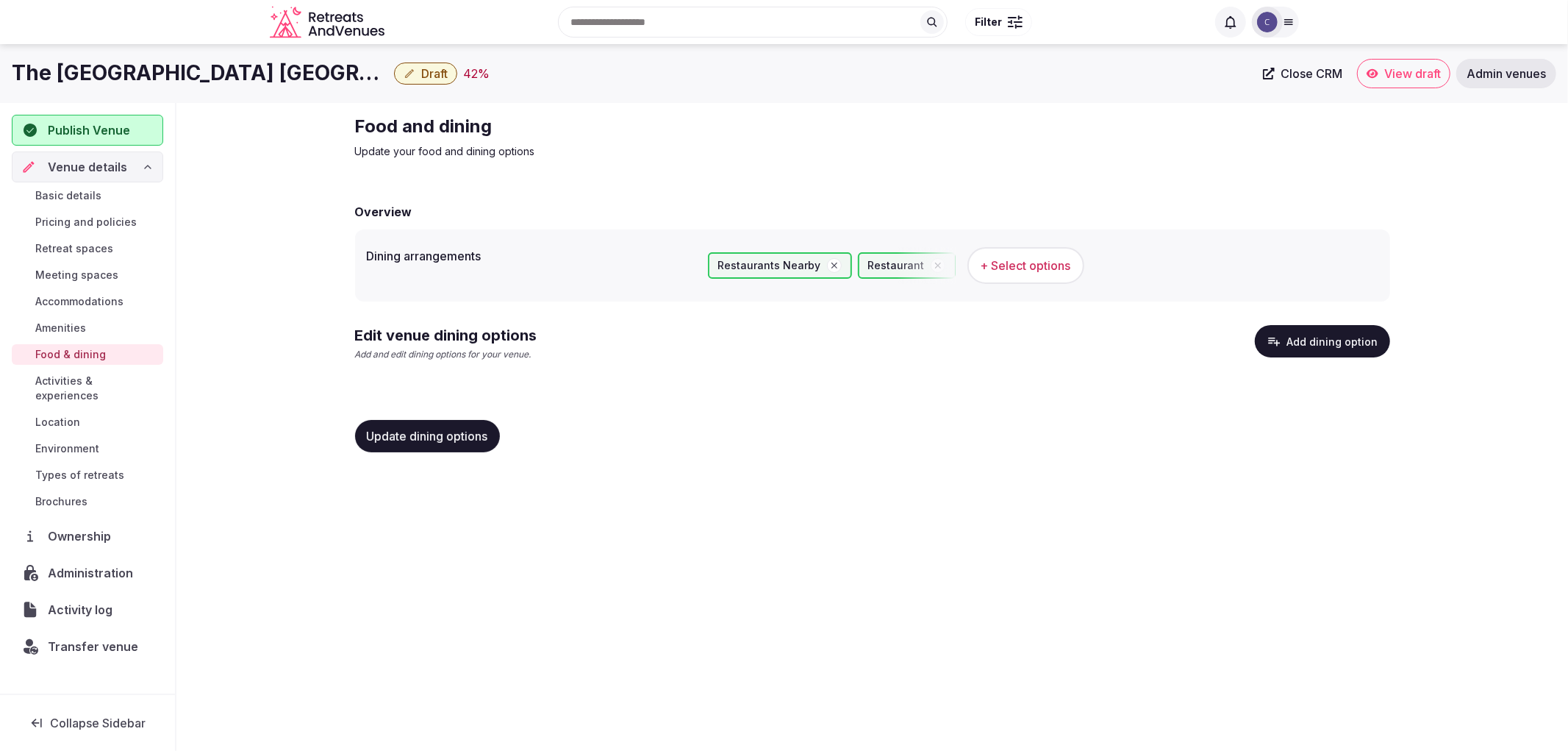
click at [500, 442] on div "Update dining options" at bounding box center [428, 436] width 145 height 32
click at [491, 442] on button "Update dining options" at bounding box center [428, 436] width 145 height 32
click at [1297, 329] on button "Add dining option" at bounding box center [1323, 340] width 136 height 32
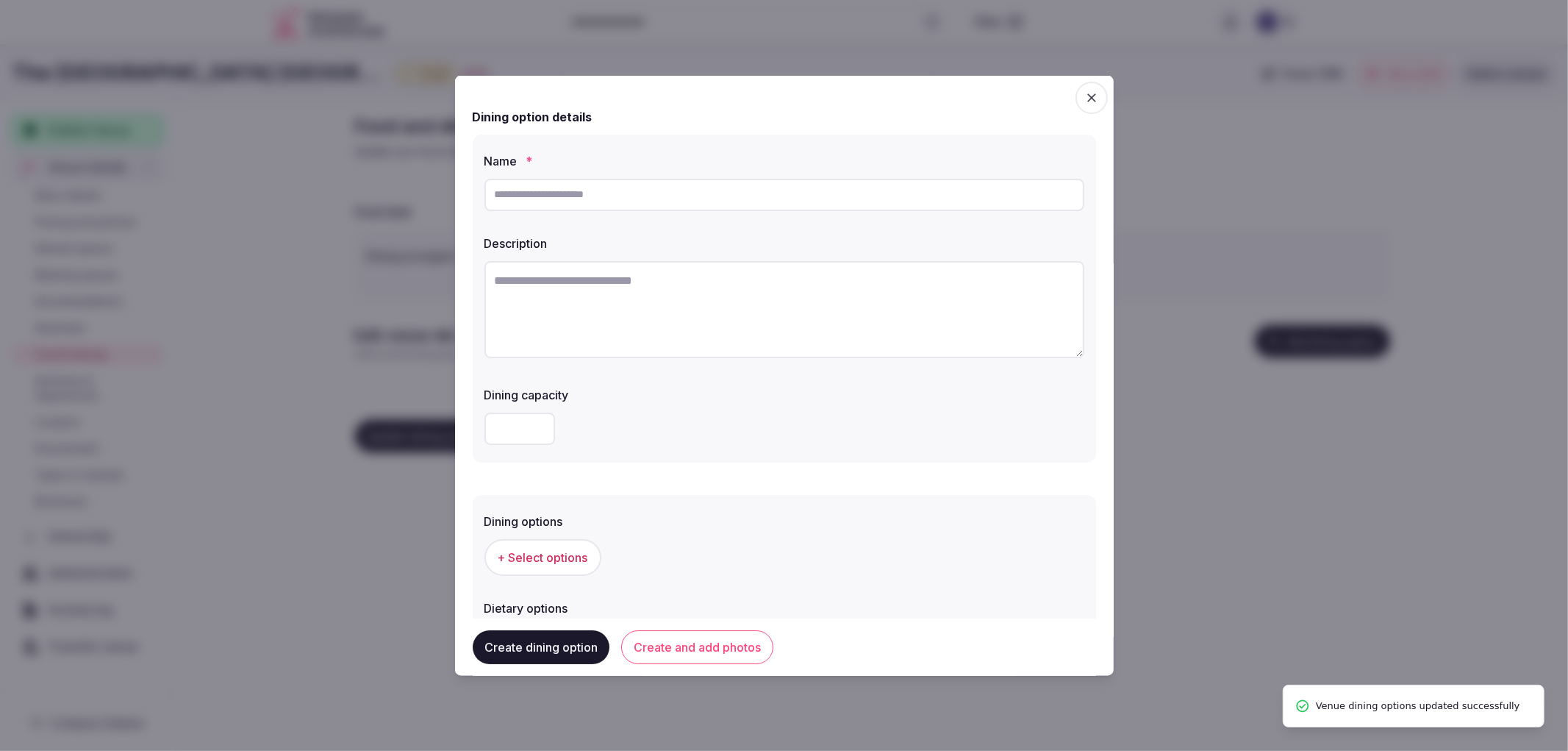
click at [662, 208] on input "text" at bounding box center [784, 194] width 600 height 32
paste input "**********"
type input "**********"
drag, startPoint x: 635, startPoint y: 277, endPoint x: 636, endPoint y: 270, distance: 7.1
click at [636, 277] on textarea at bounding box center [784, 309] width 600 height 97
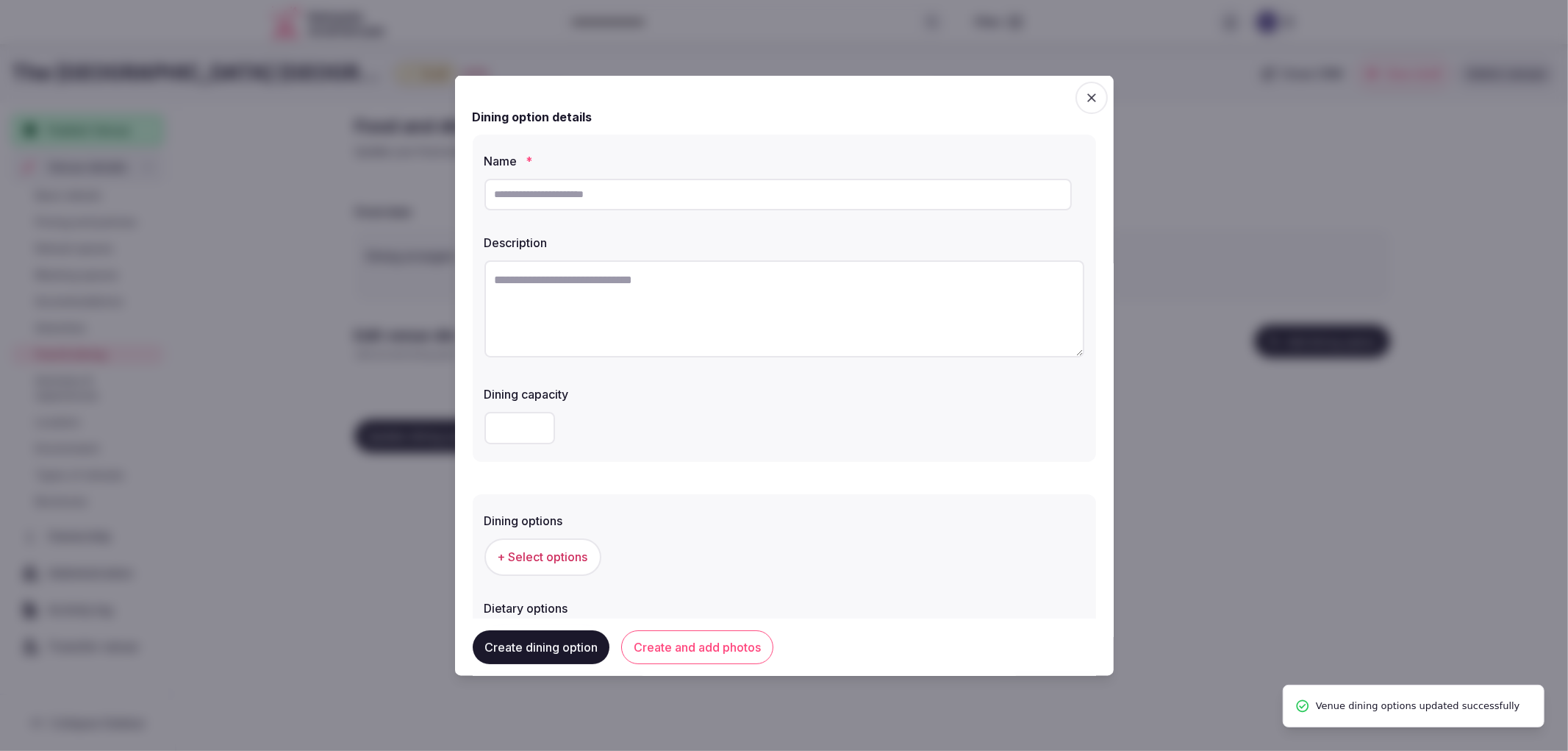
paste textarea "**********"
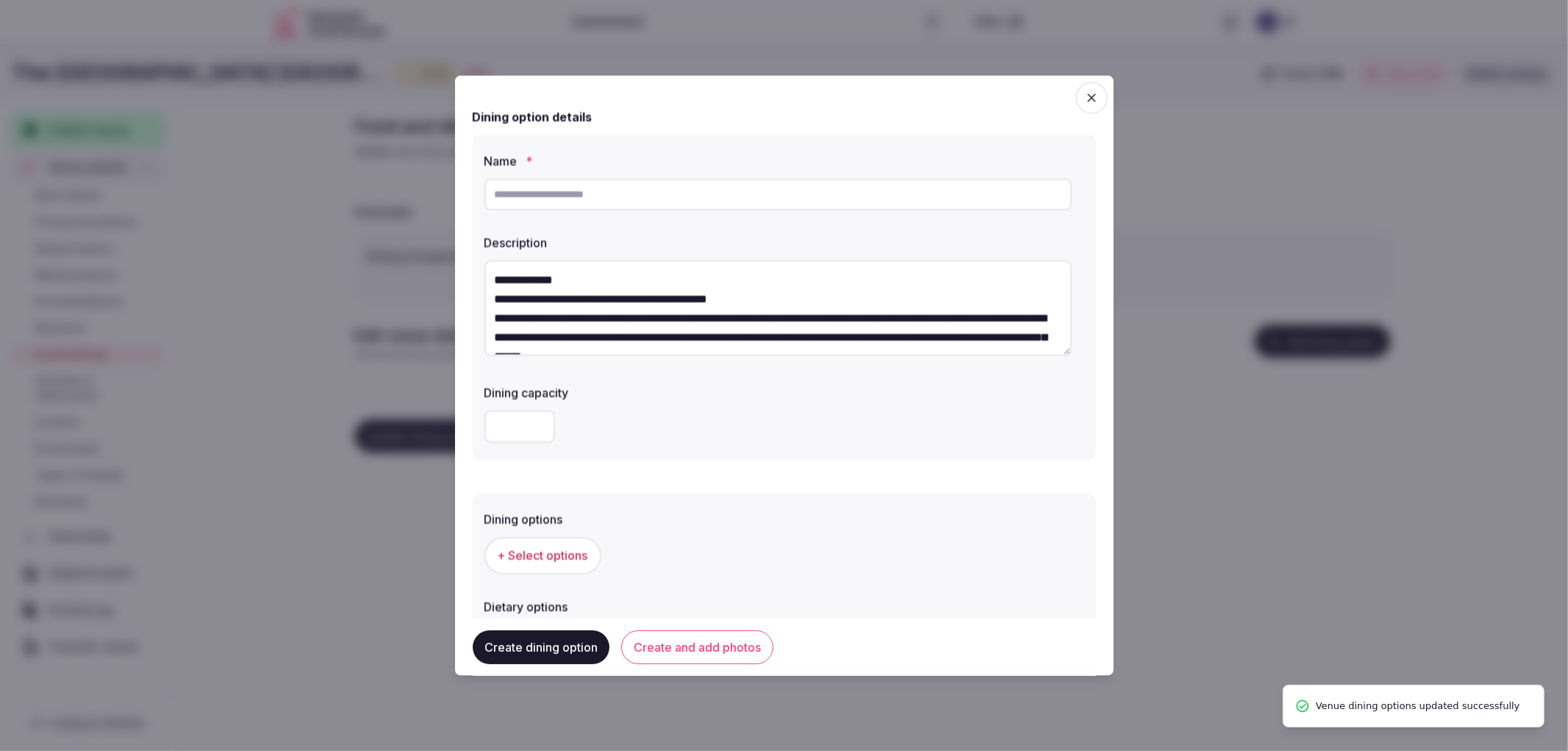
scroll to position [8, 0]
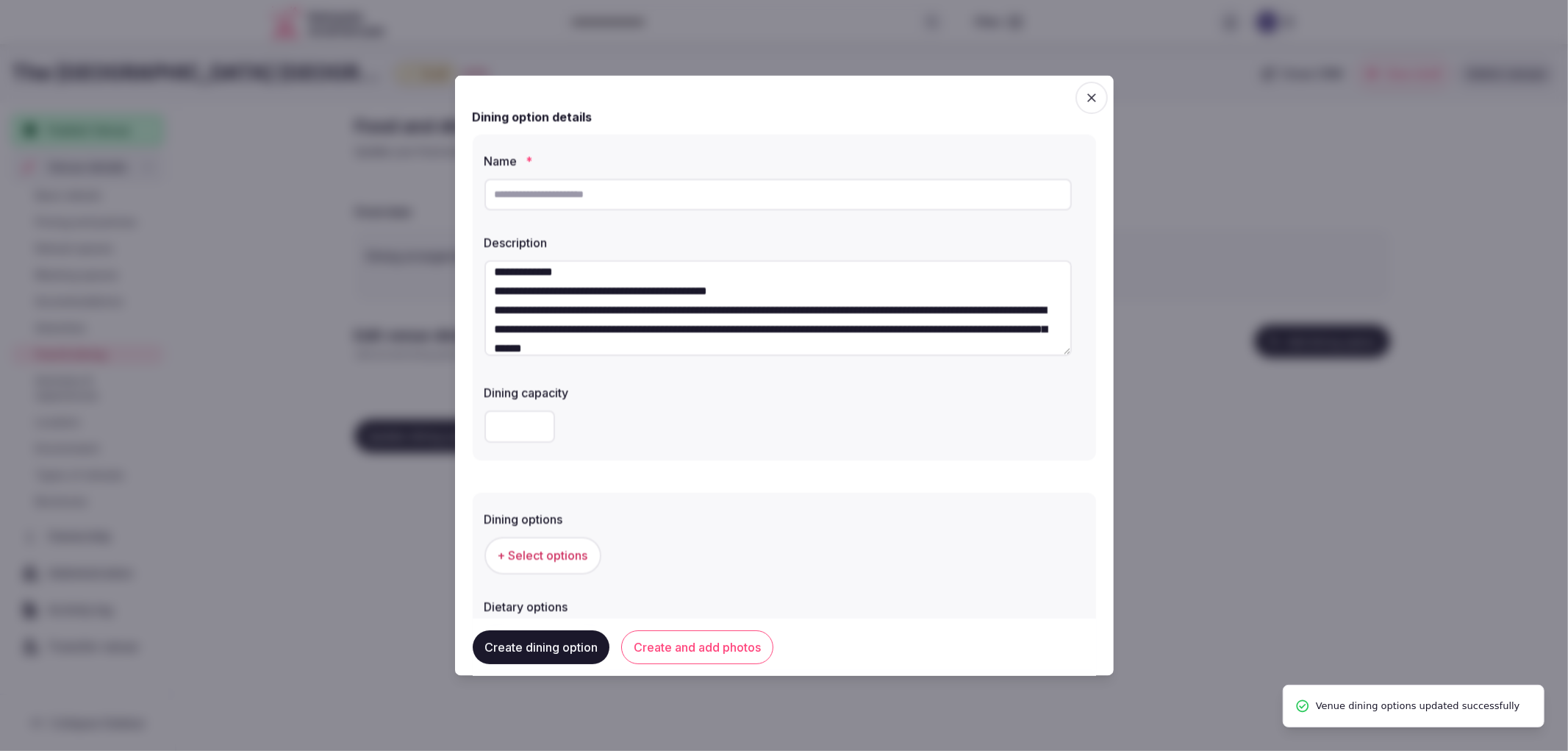
type textarea "**********"
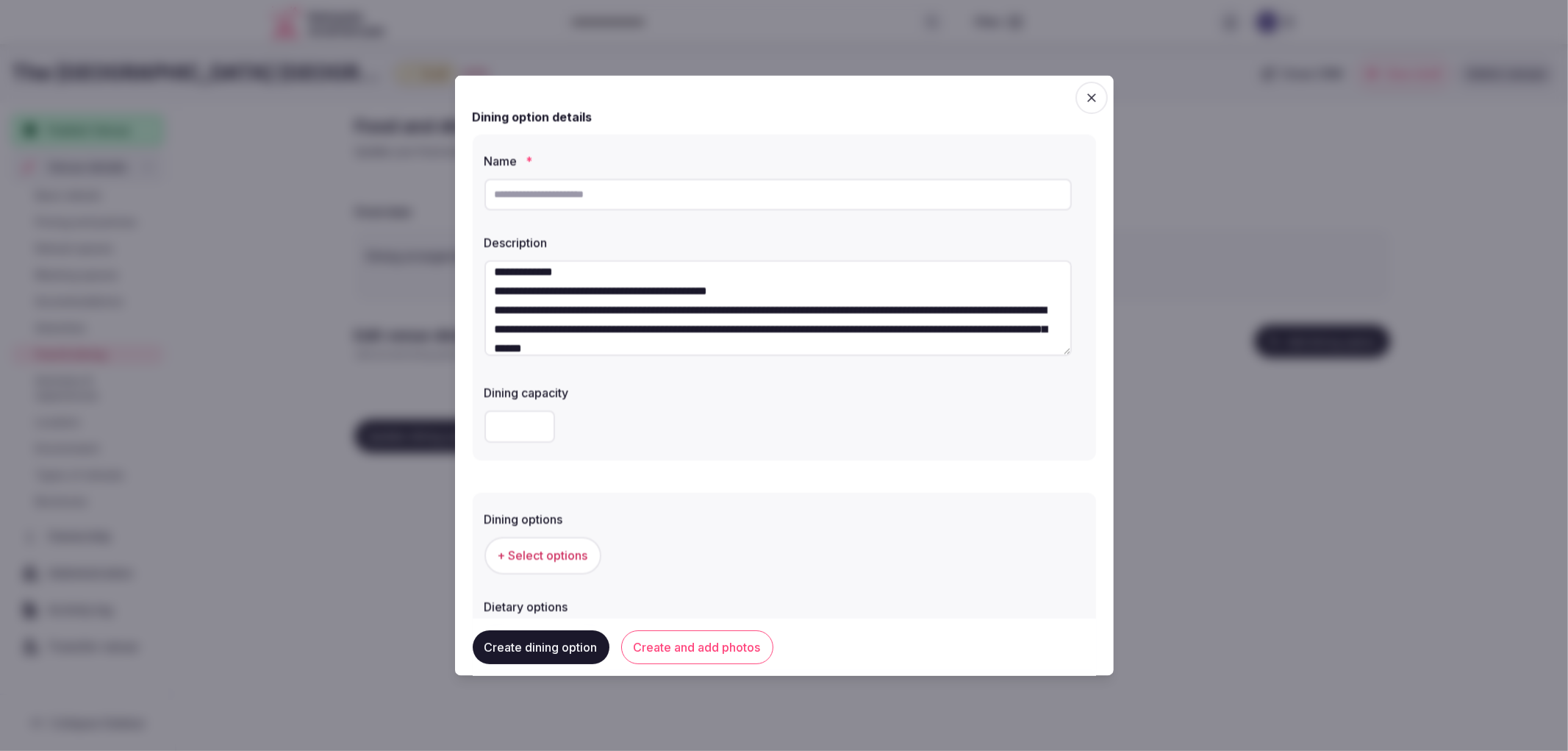
click at [693, 195] on input "text" at bounding box center [778, 194] width 587 height 32
paste input "**********"
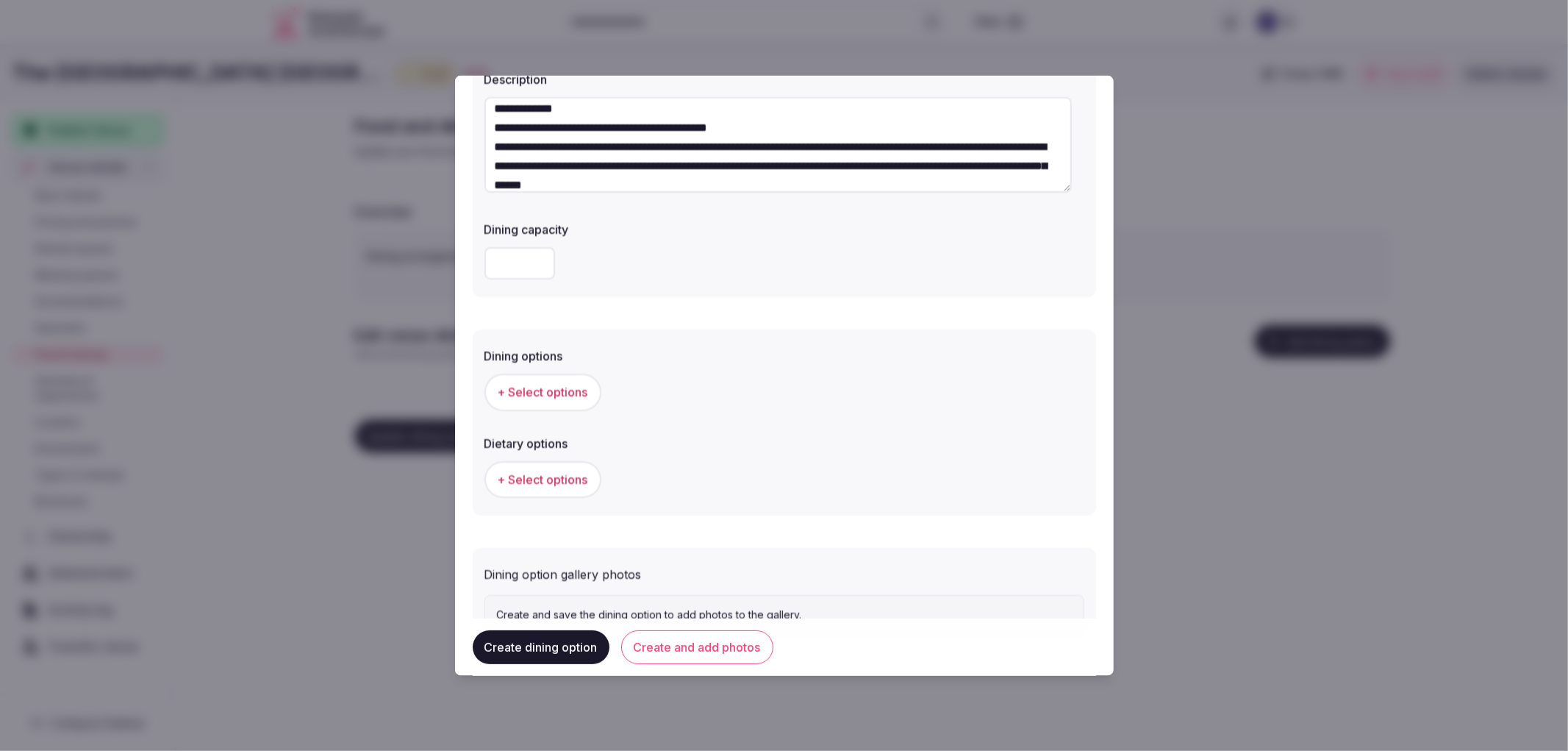
type input "**********"
click at [539, 396] on span "+ Select options" at bounding box center [543, 391] width 91 height 16
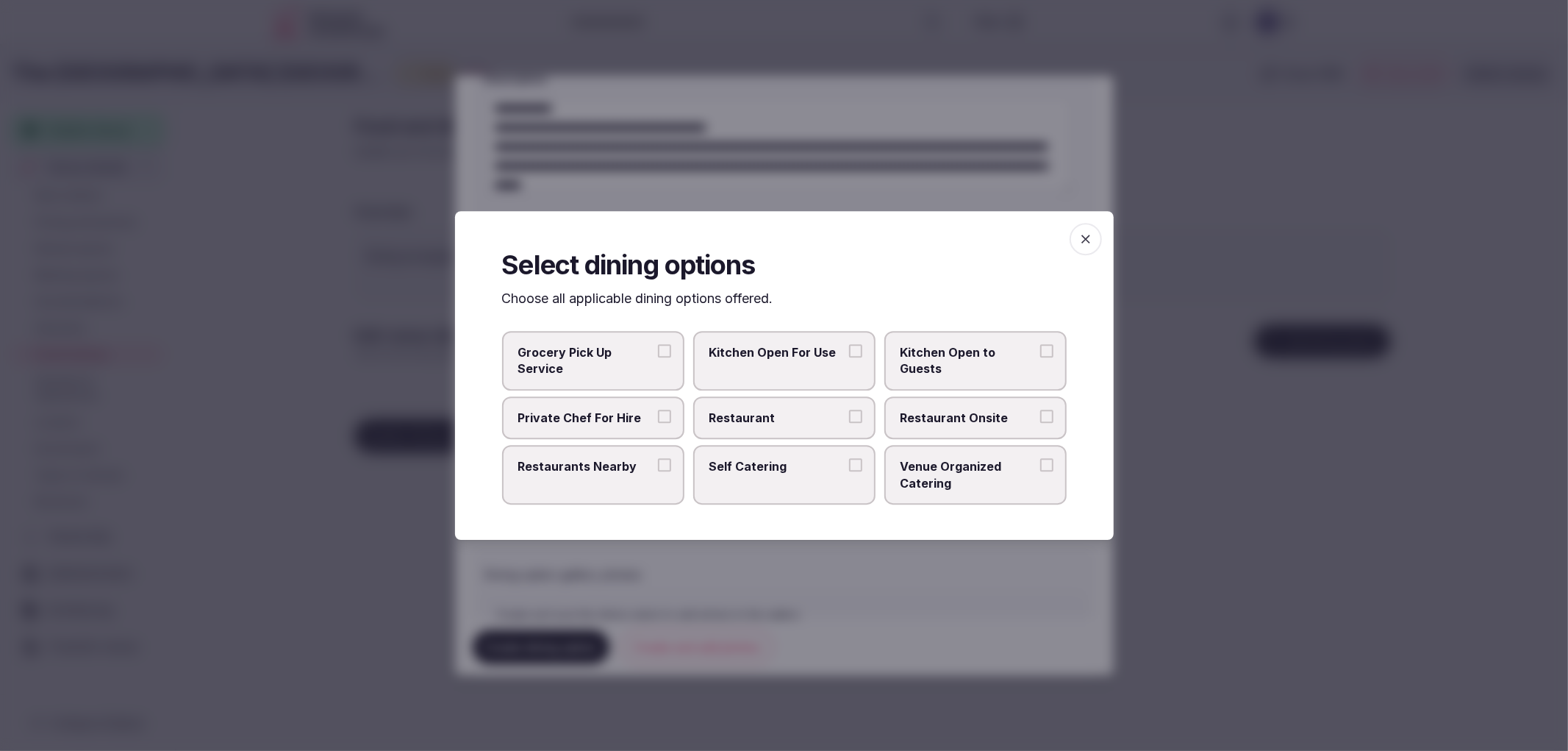
click at [762, 417] on span "Restaurant" at bounding box center [777, 417] width 136 height 16
click at [849, 417] on button "Restaurant" at bounding box center [855, 416] width 13 height 13
click at [652, 466] on span "Restaurants Nearby" at bounding box center [586, 466] width 136 height 16
click at [658, 466] on button "Restaurants Nearby" at bounding box center [664, 464] width 13 height 13
click at [1074, 245] on span "button" at bounding box center [1085, 239] width 32 height 32
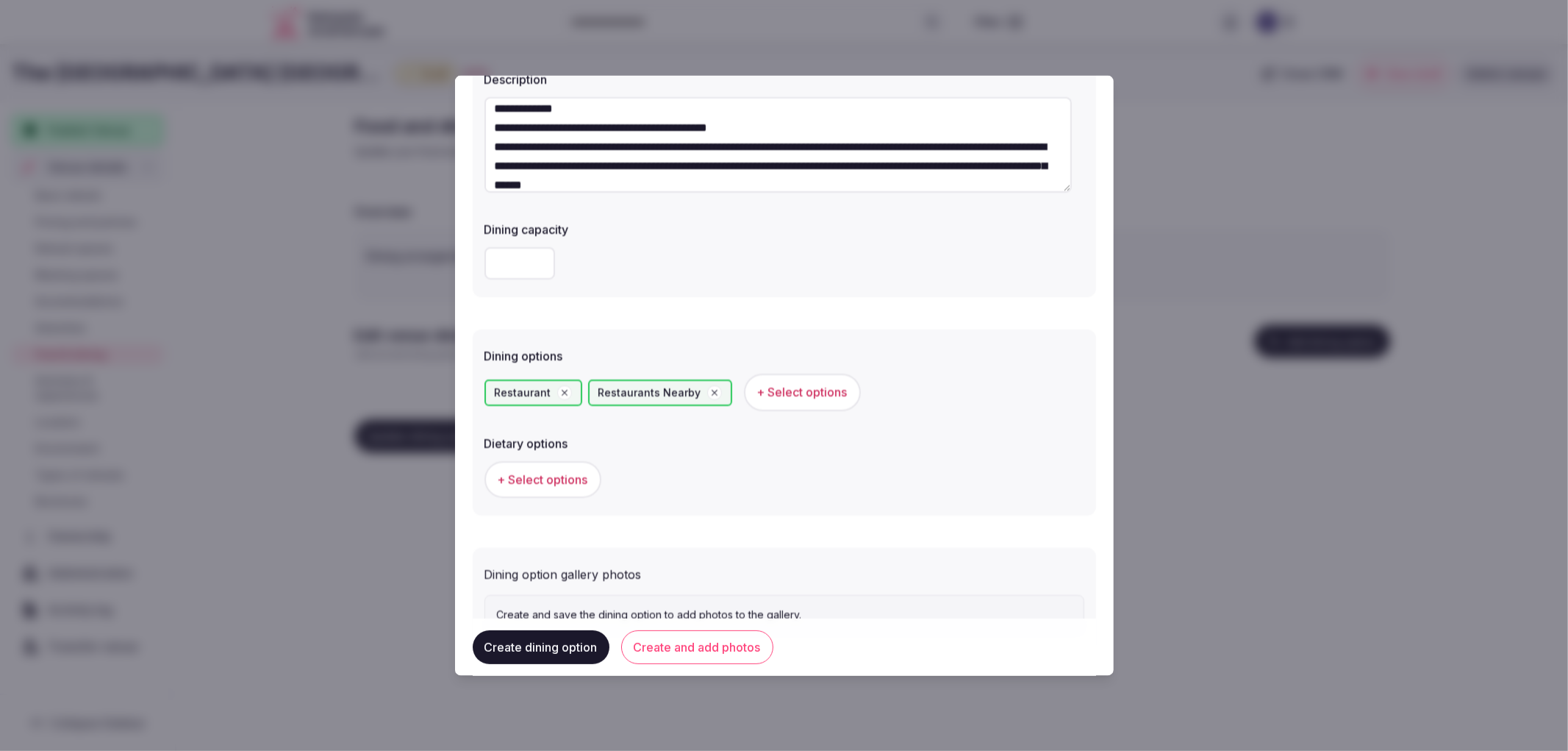
scroll to position [224, 0]
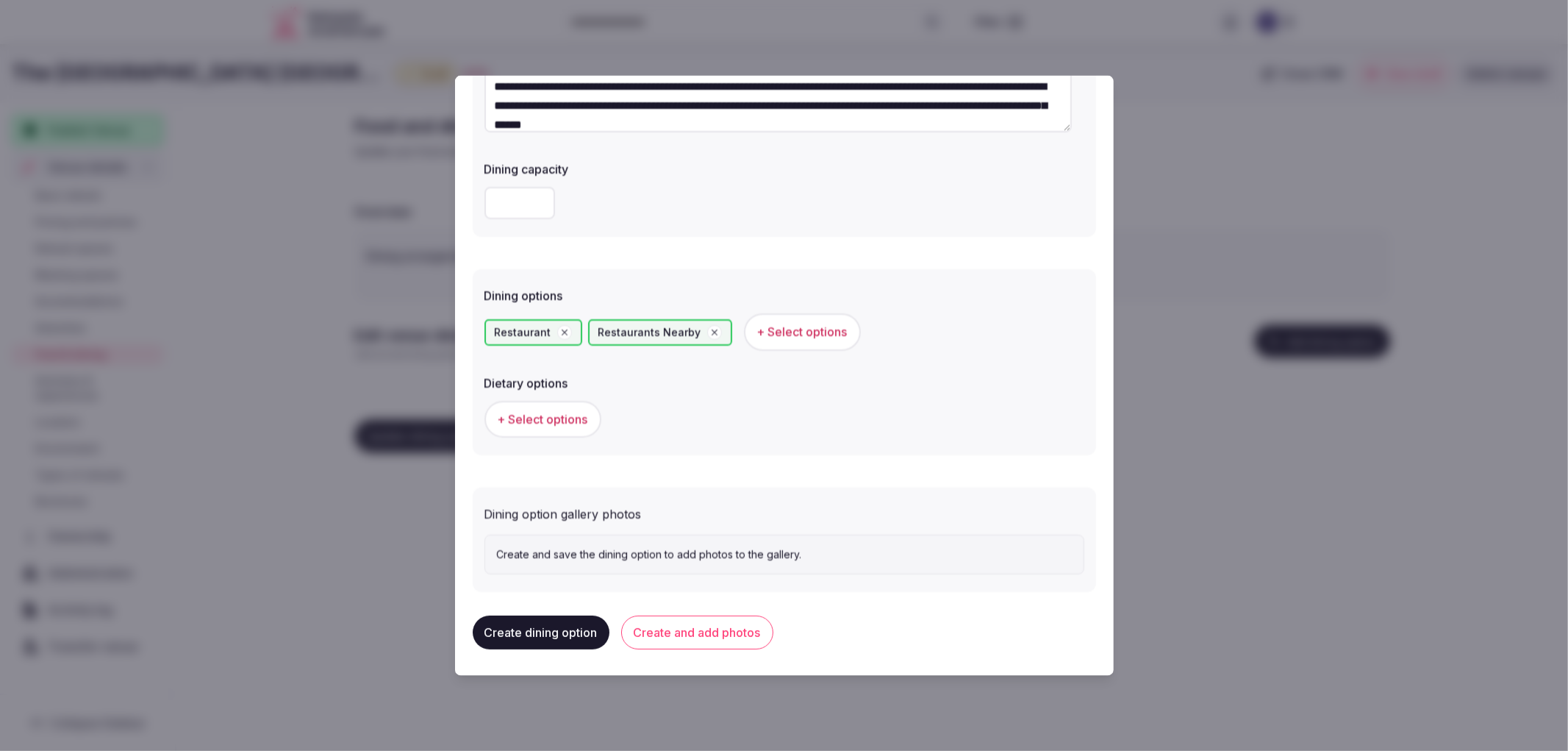
click at [708, 631] on button "Create and add photos" at bounding box center [697, 631] width 152 height 34
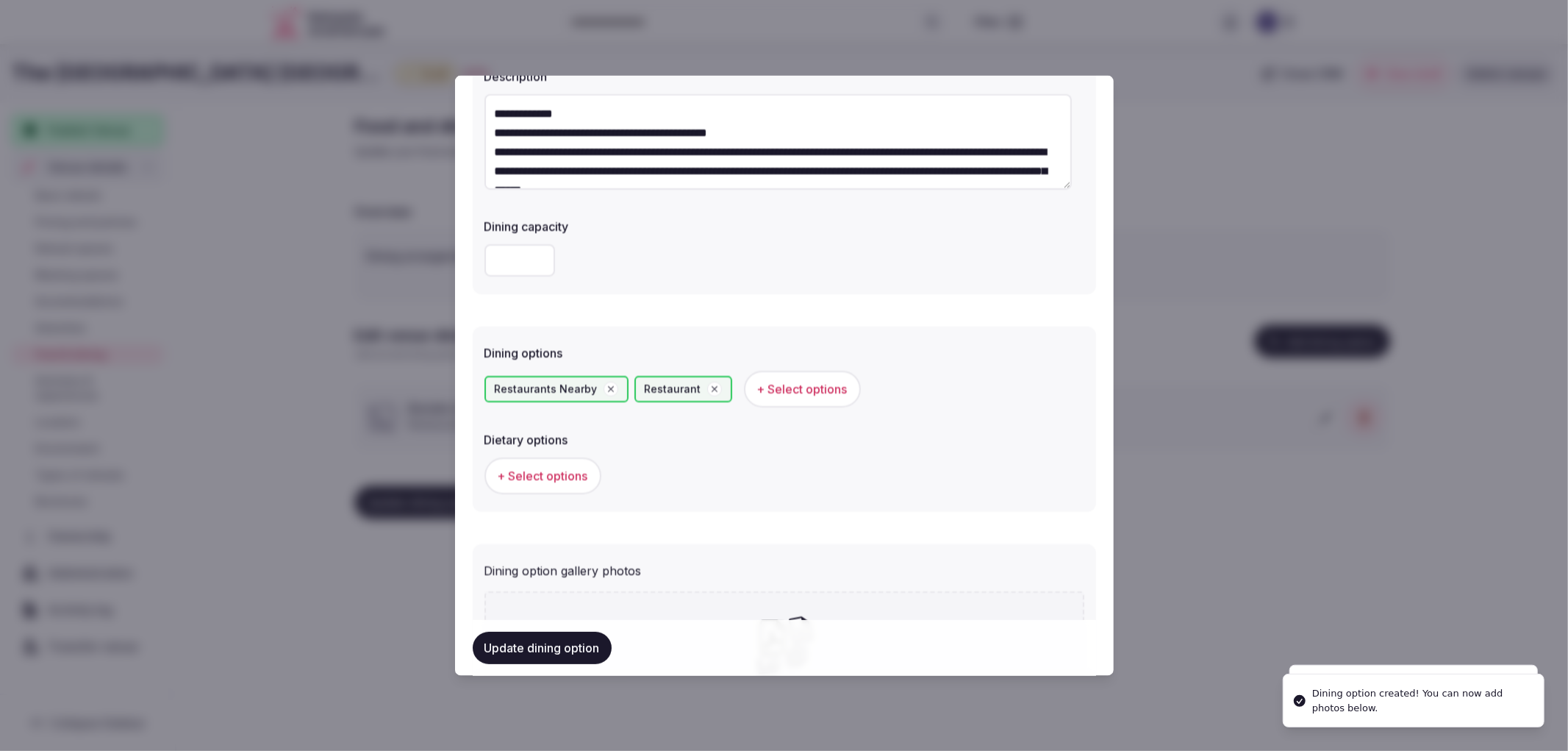
scroll to position [358, 0]
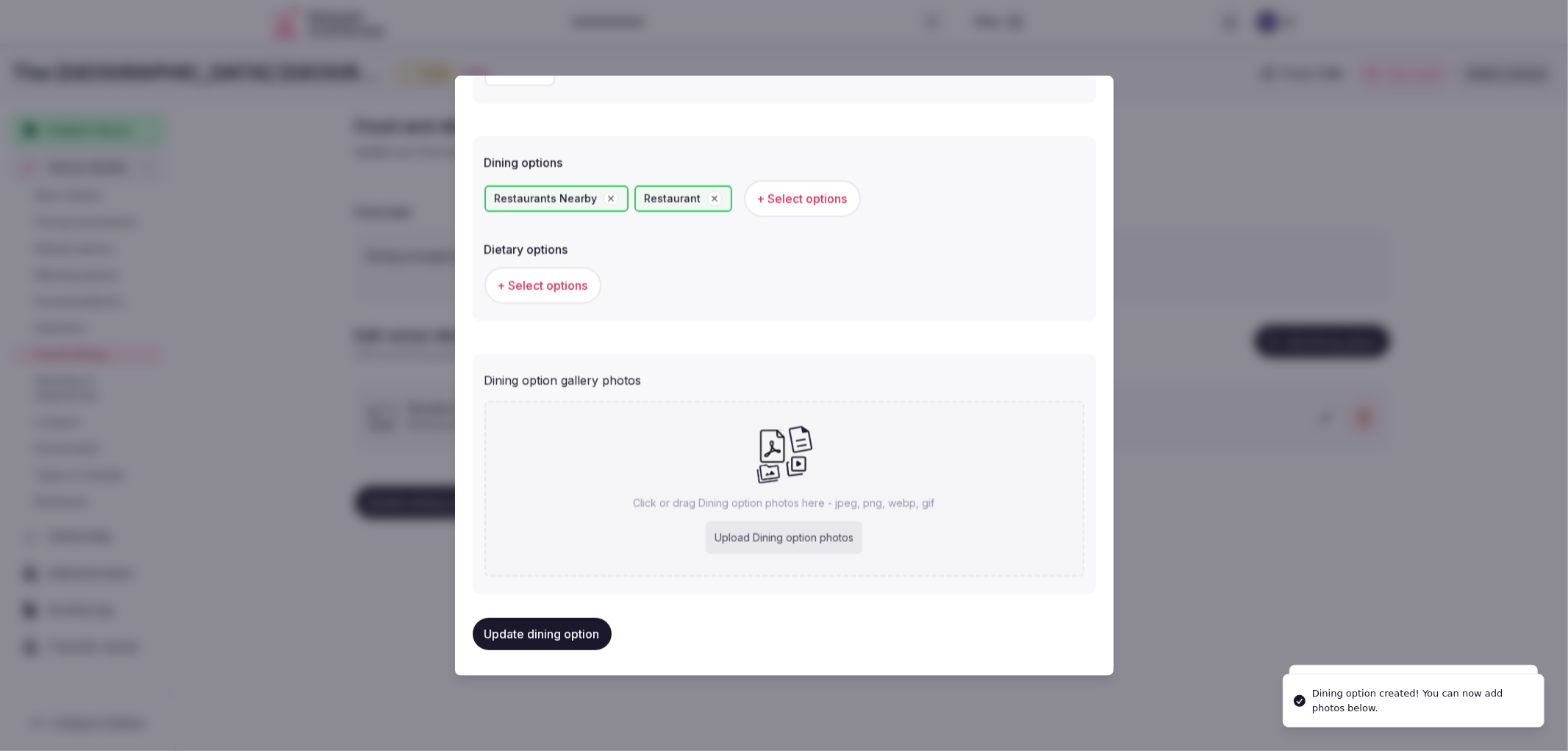
click at [788, 521] on div "Upload Dining option photos" at bounding box center [784, 537] width 156 height 32
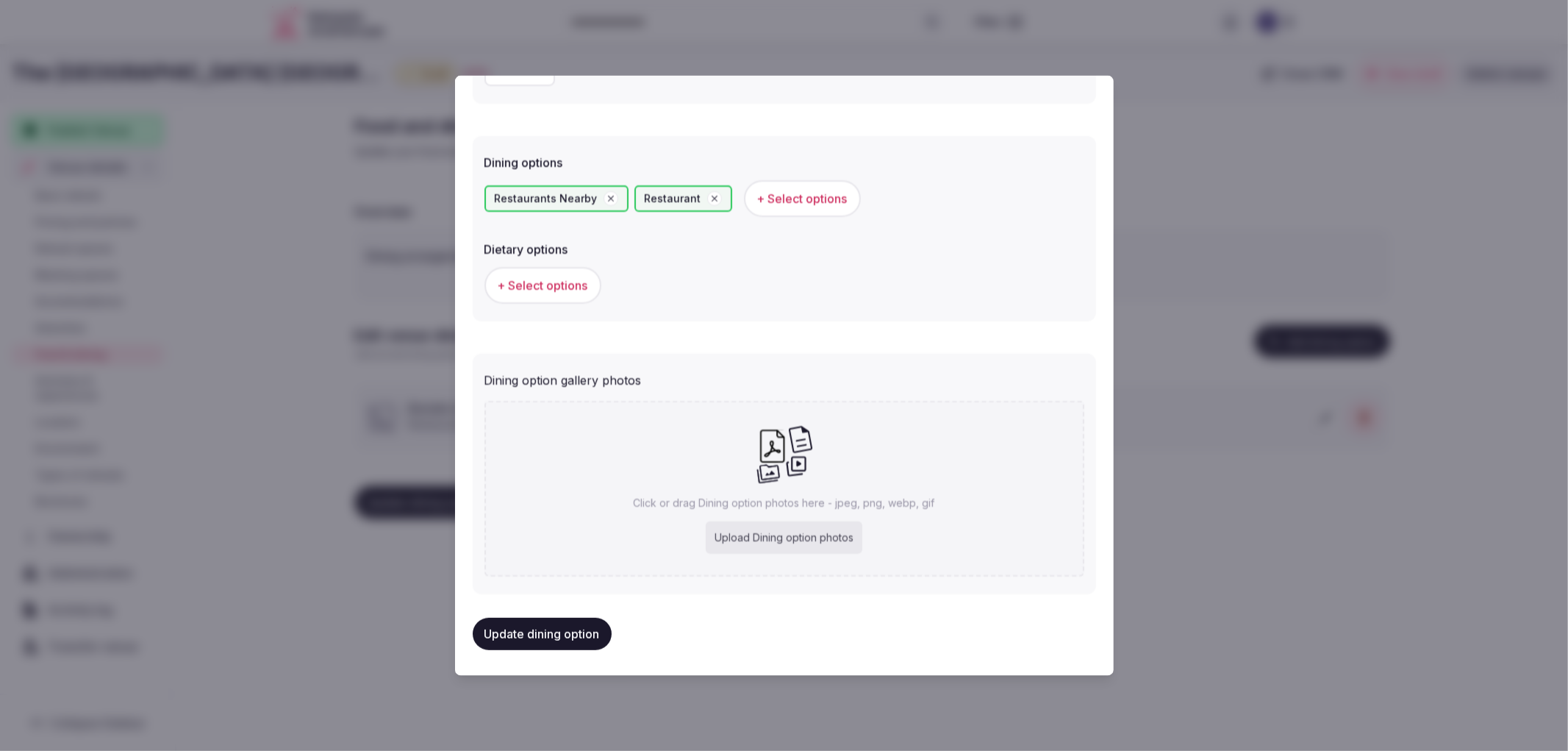
type input "**********"
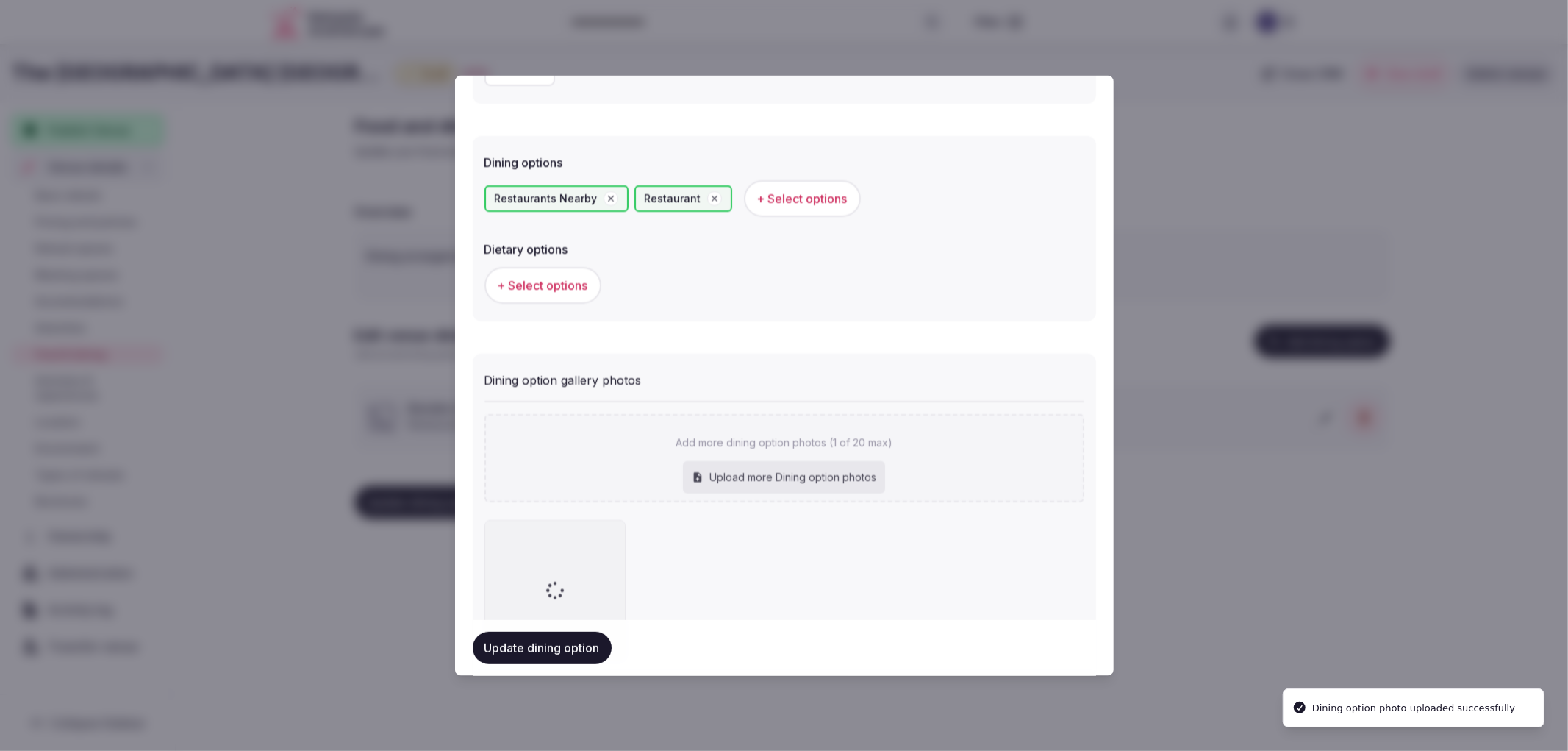
click at [544, 635] on button "Update dining option" at bounding box center [542, 647] width 139 height 32
click at [1265, 540] on div at bounding box center [784, 375] width 1568 height 751
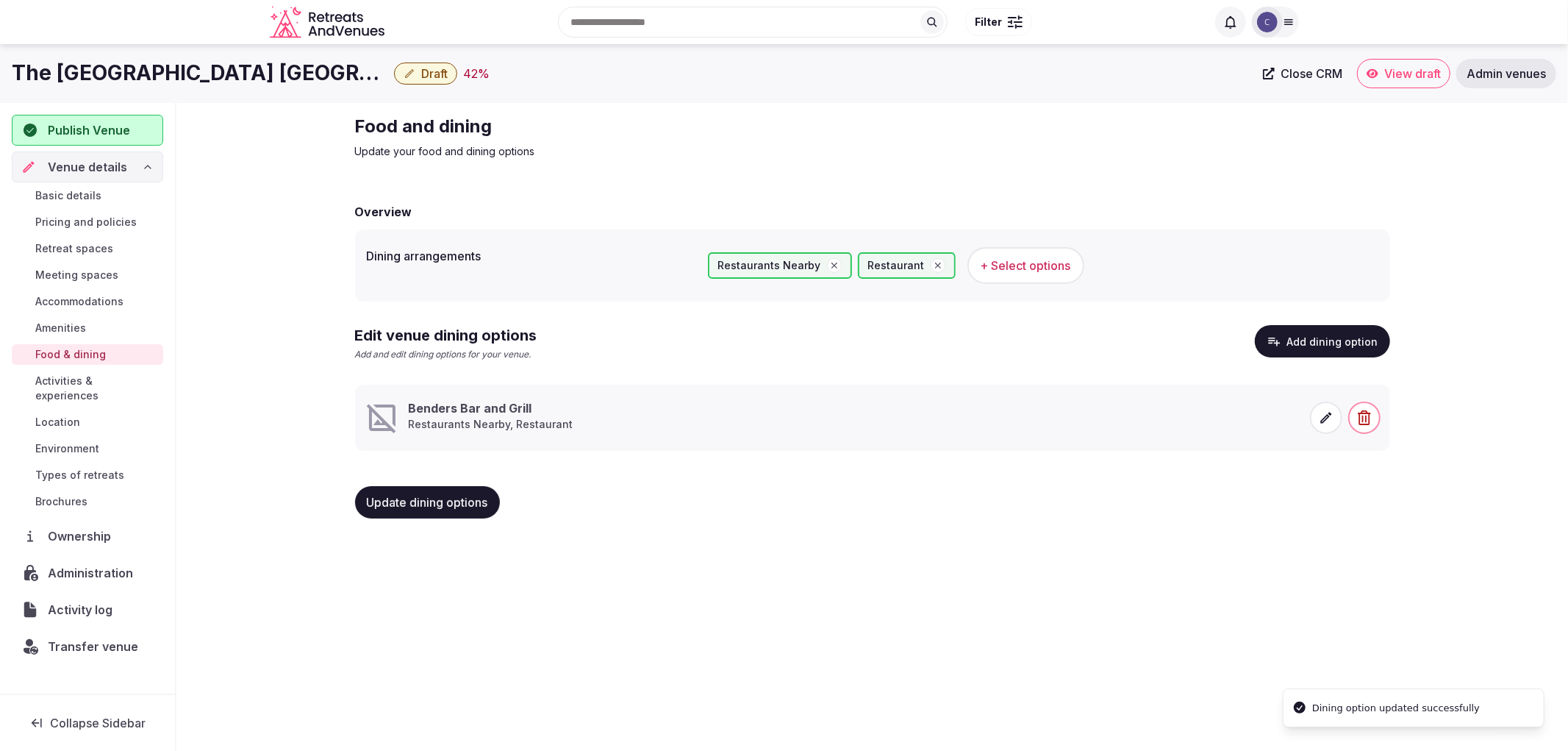
click at [93, 275] on span "Meeting spaces" at bounding box center [77, 275] width 83 height 15
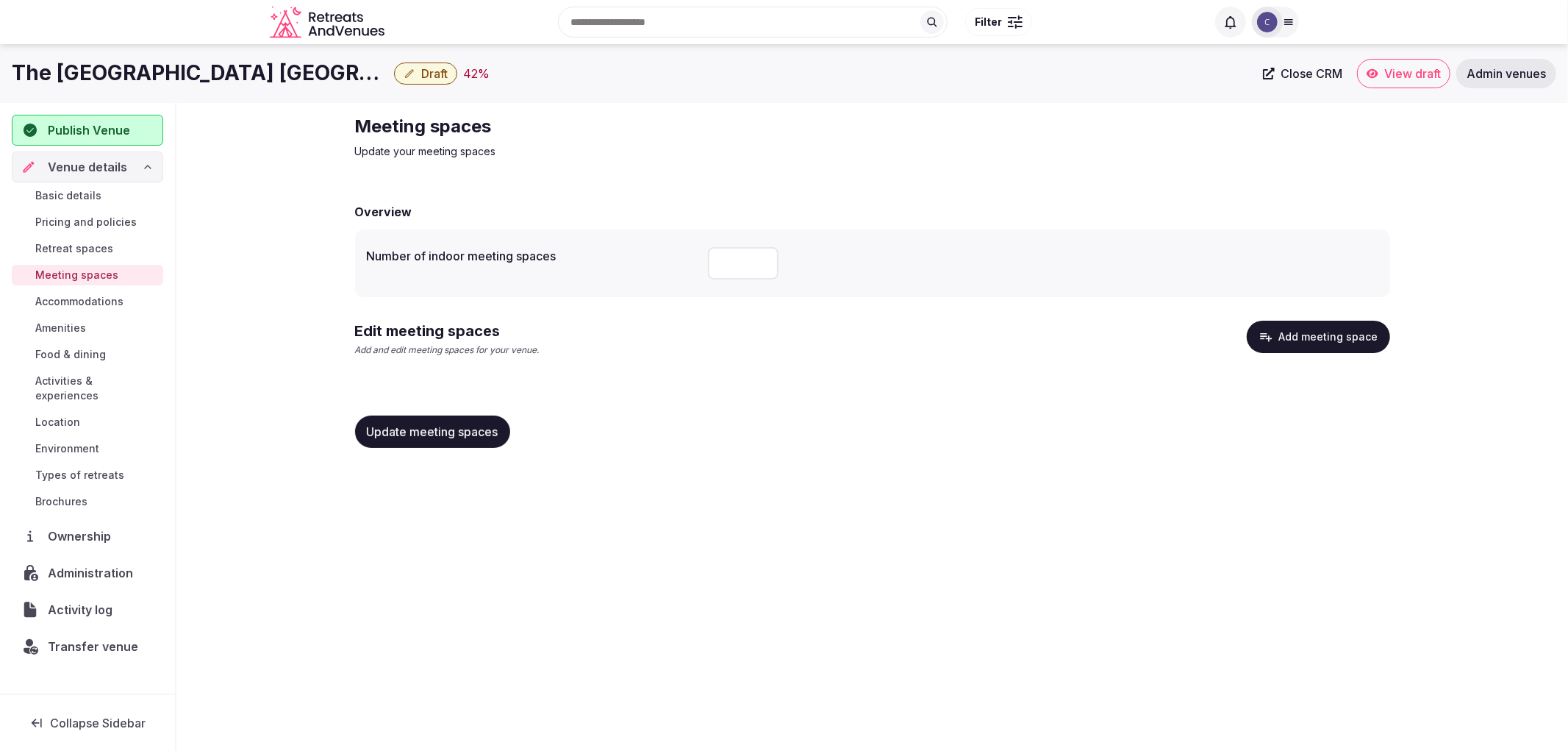
click at [741, 259] on input "number" at bounding box center [743, 263] width 71 height 32
type input "*"
type input "**"
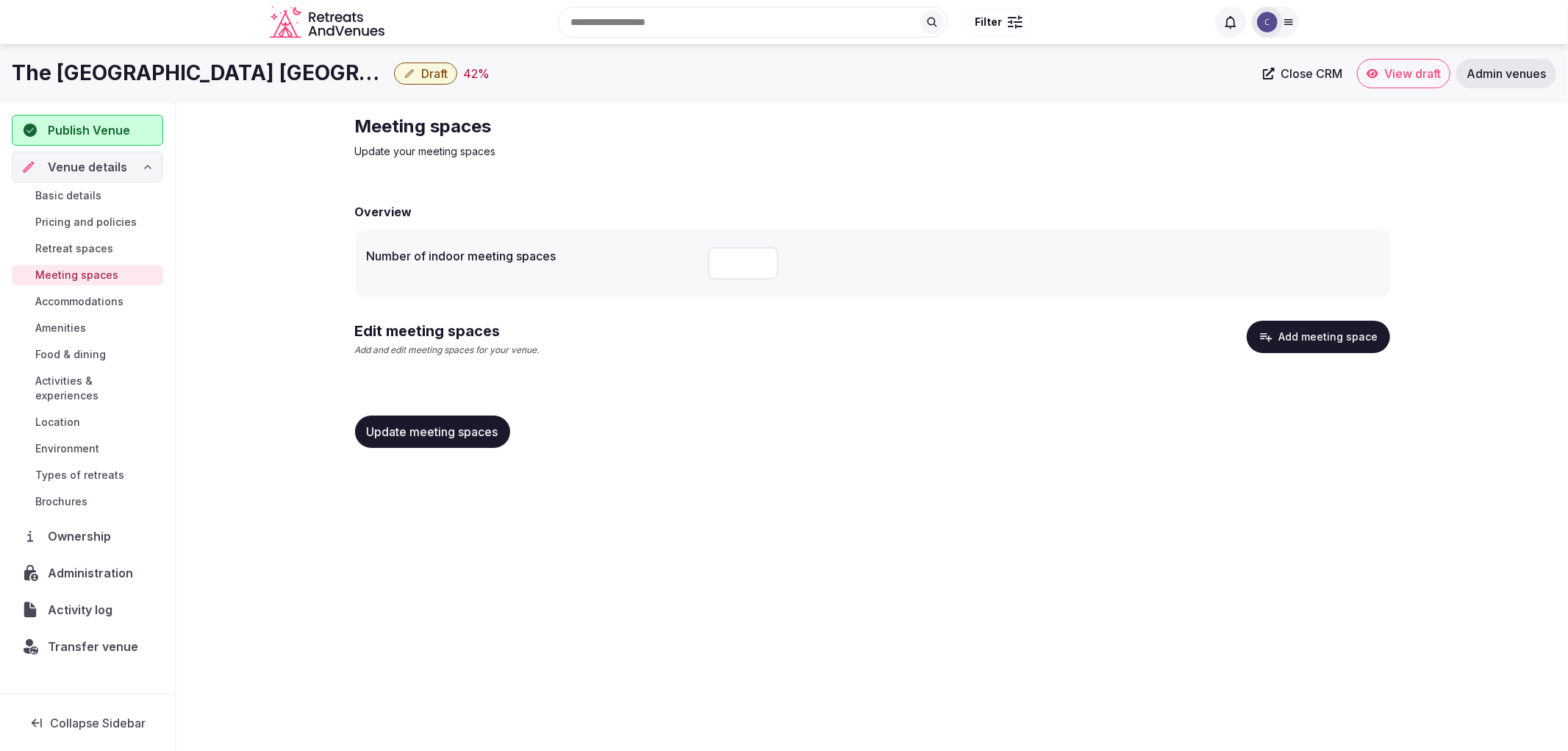
click at [464, 425] on span "Update meeting spaces" at bounding box center [433, 431] width 131 height 15
click at [1317, 340] on button "Add meeting space" at bounding box center [1318, 336] width 143 height 32
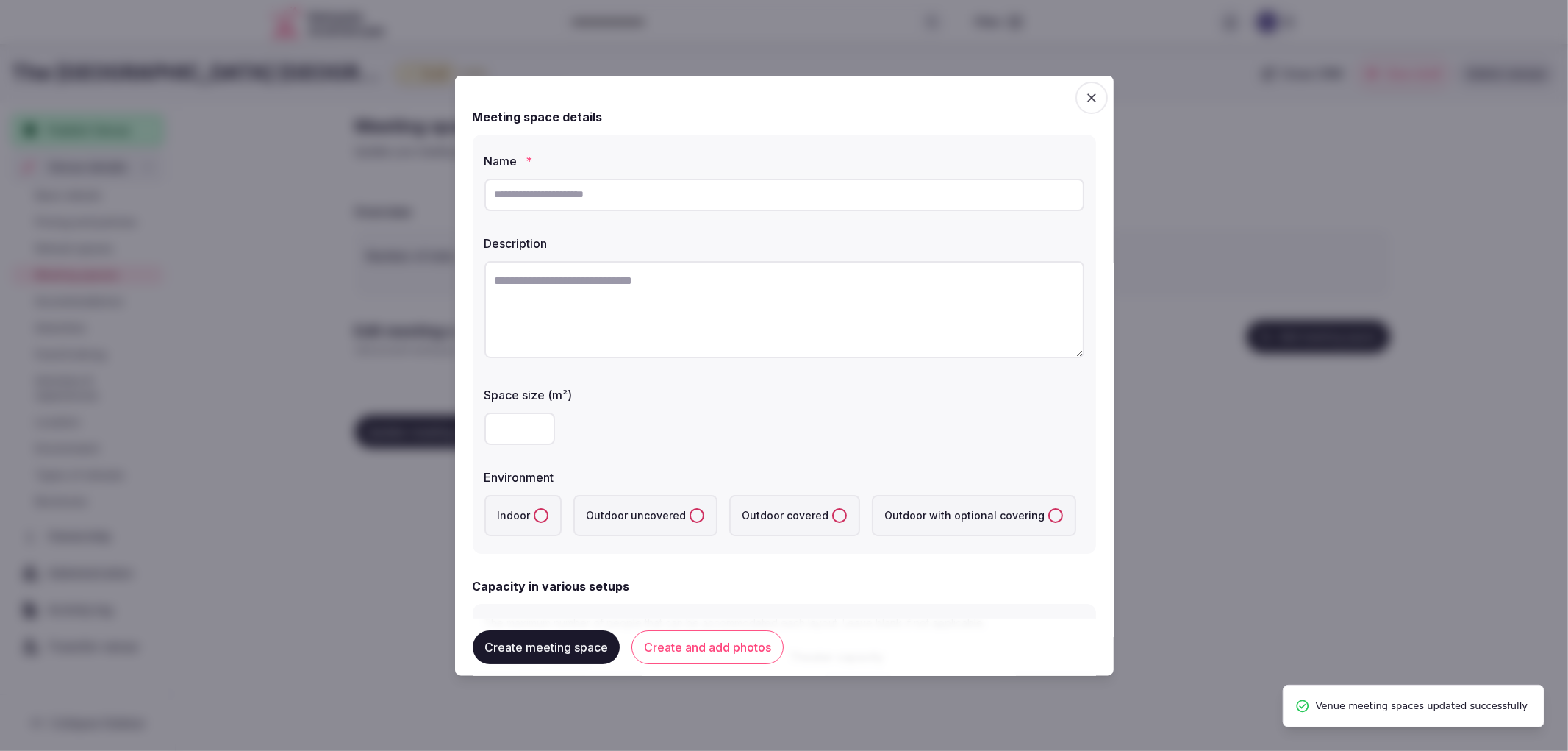
click at [817, 232] on div "Description" at bounding box center [784, 239] width 600 height 21
click at [833, 210] on input "text" at bounding box center [784, 194] width 600 height 32
paste input "**********"
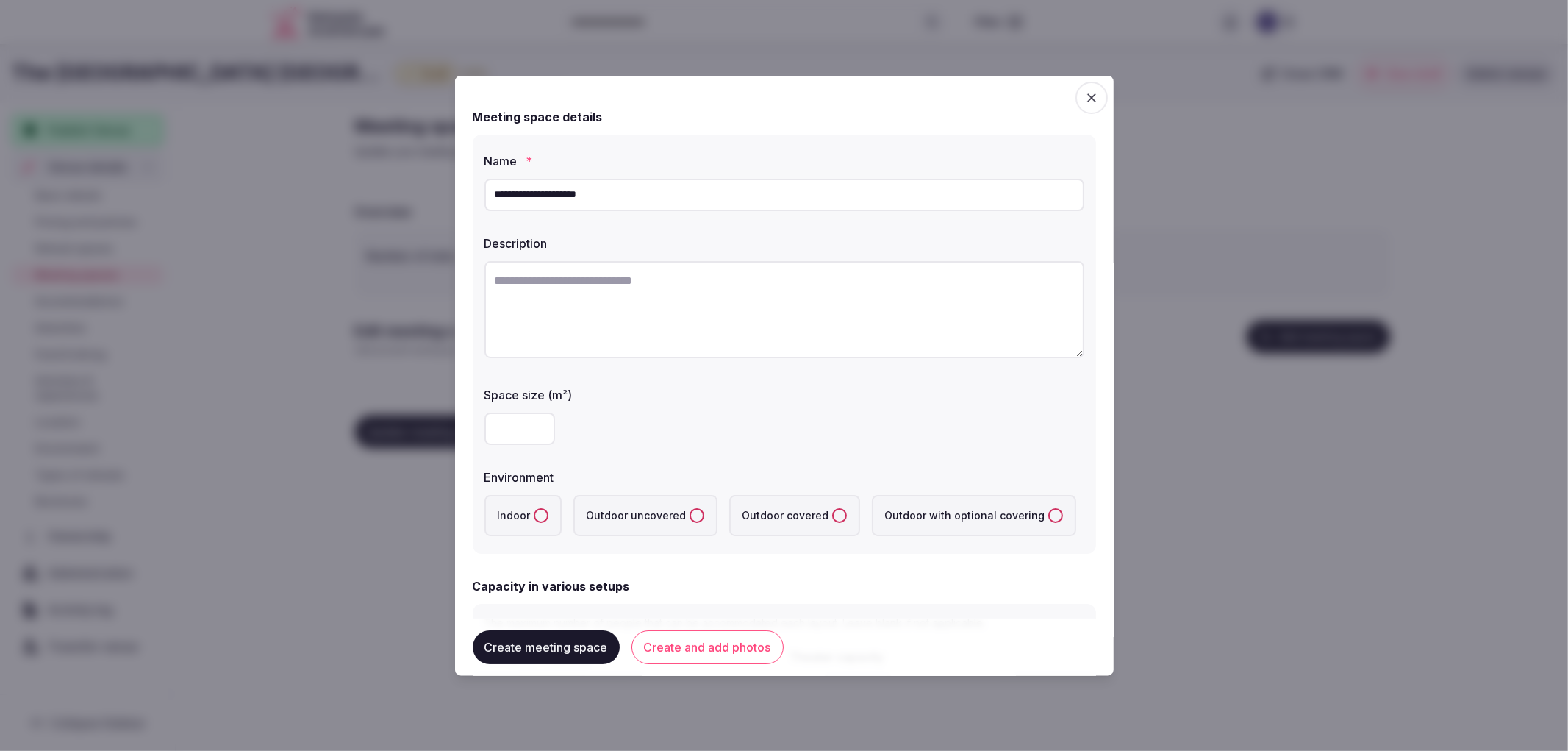
click at [613, 179] on input "**********" at bounding box center [784, 194] width 600 height 32
click at [615, 185] on input "**********" at bounding box center [784, 194] width 600 height 32
paste input "text"
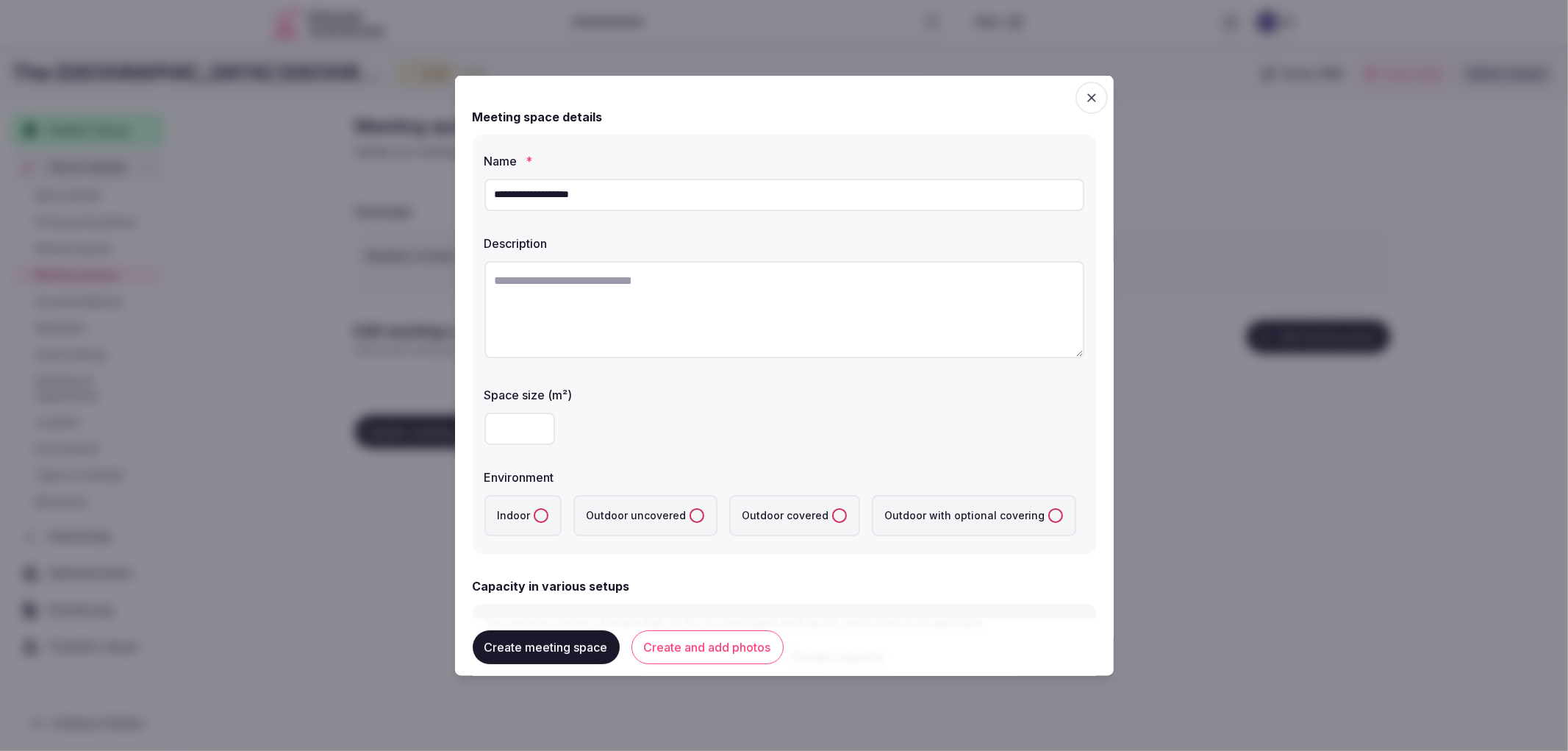
type input "**********"
click at [649, 296] on textarea at bounding box center [784, 309] width 600 height 97
paste textarea "**********"
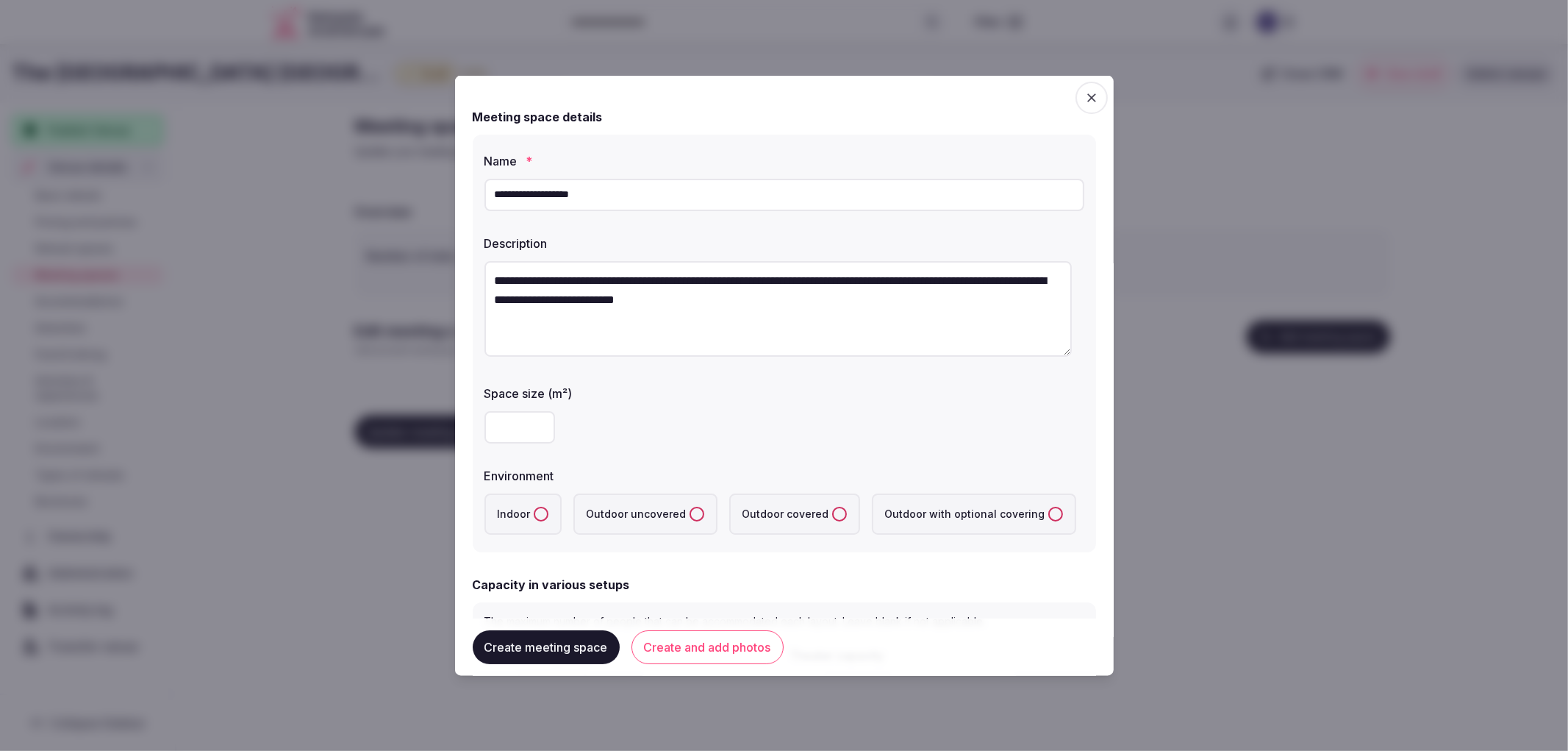
type textarea "**********"
click at [505, 423] on input "number" at bounding box center [520, 426] width 71 height 32
type input "****"
click at [512, 506] on label "Indoor" at bounding box center [523, 513] width 77 height 41
click at [534, 506] on button "Indoor" at bounding box center [541, 512] width 15 height 15
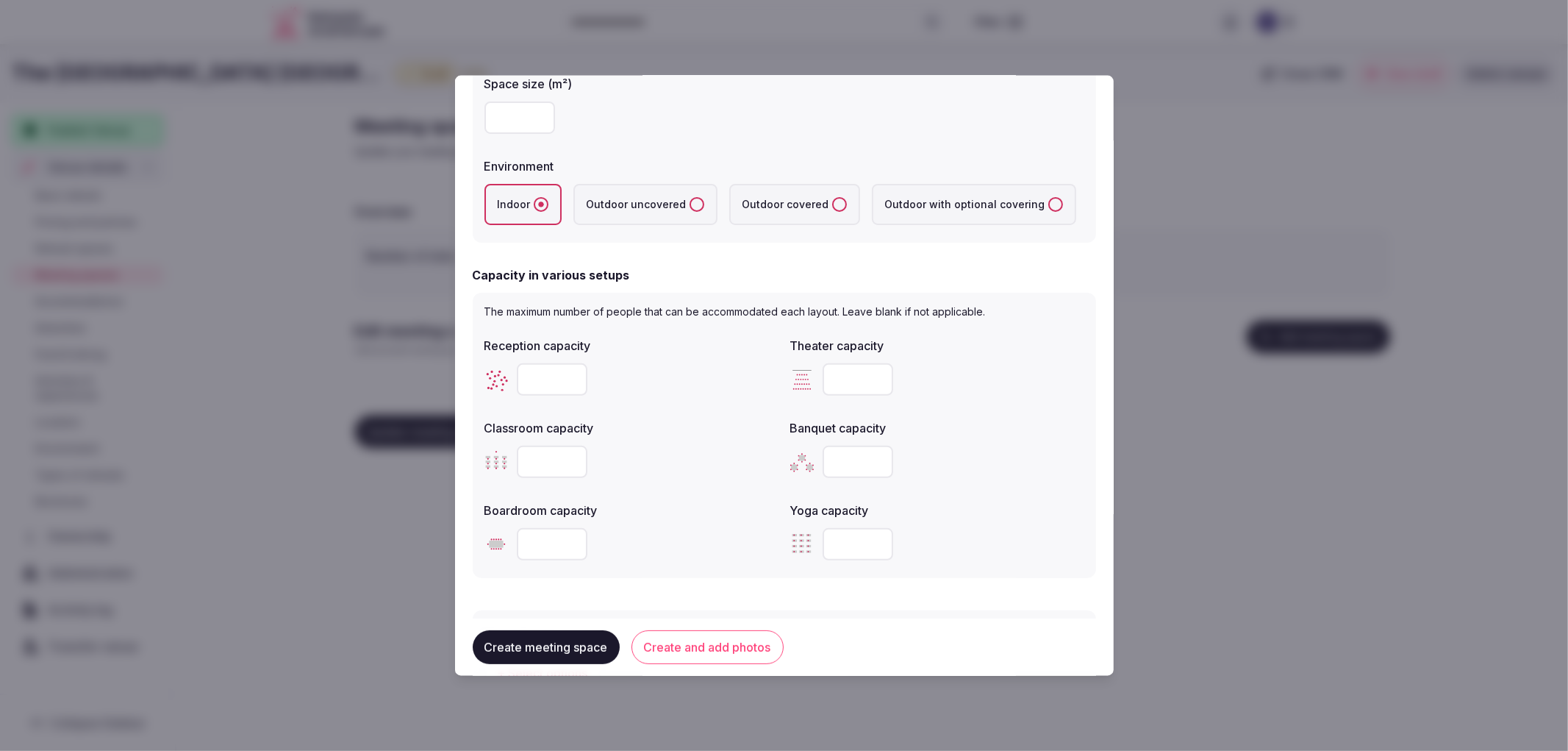
scroll to position [327, 0]
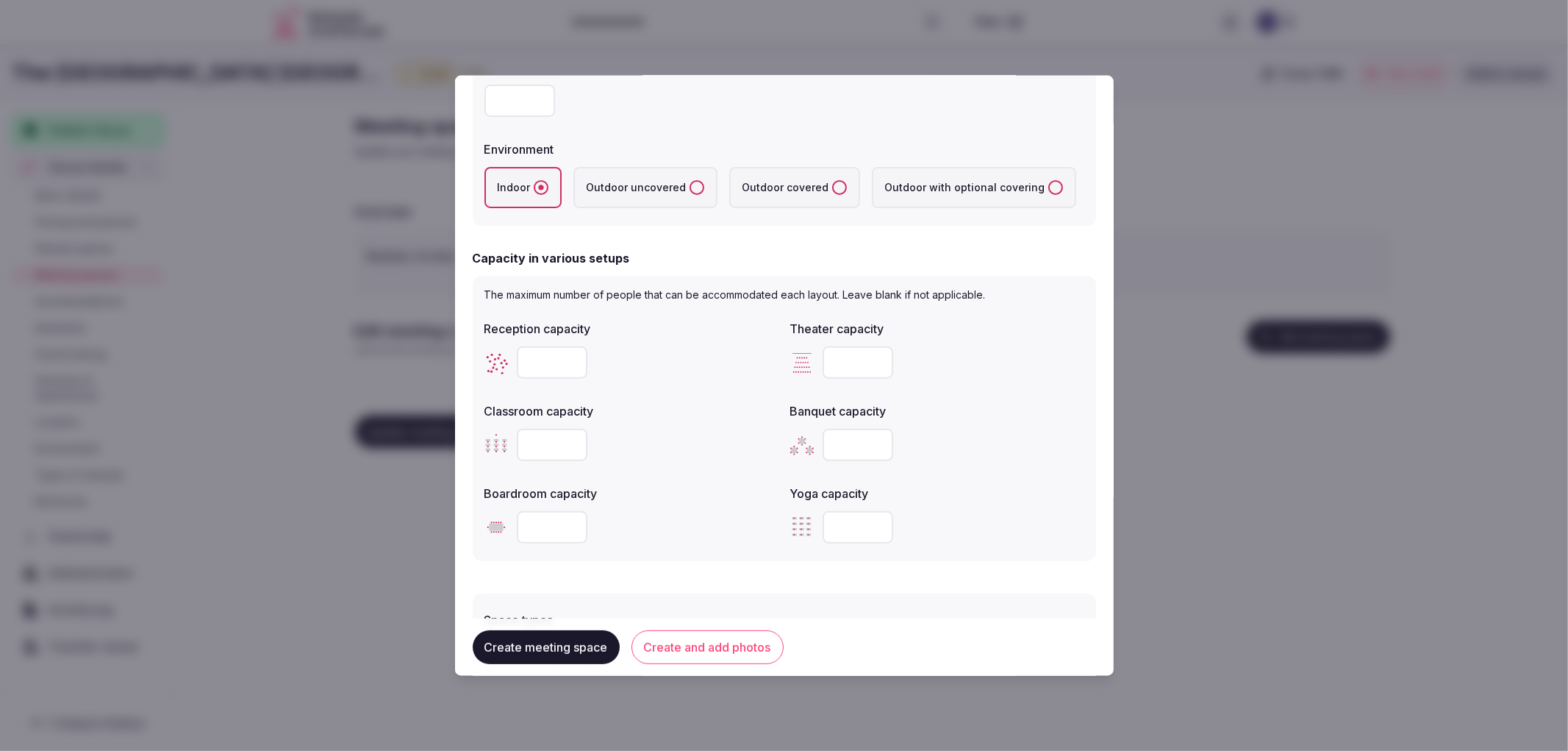
click at [546, 364] on input "number" at bounding box center [552, 361] width 71 height 32
type input "****"
click at [836, 461] on div at bounding box center [937, 443] width 294 height 44
click at [836, 439] on input "number" at bounding box center [858, 443] width 71 height 32
type input "***"
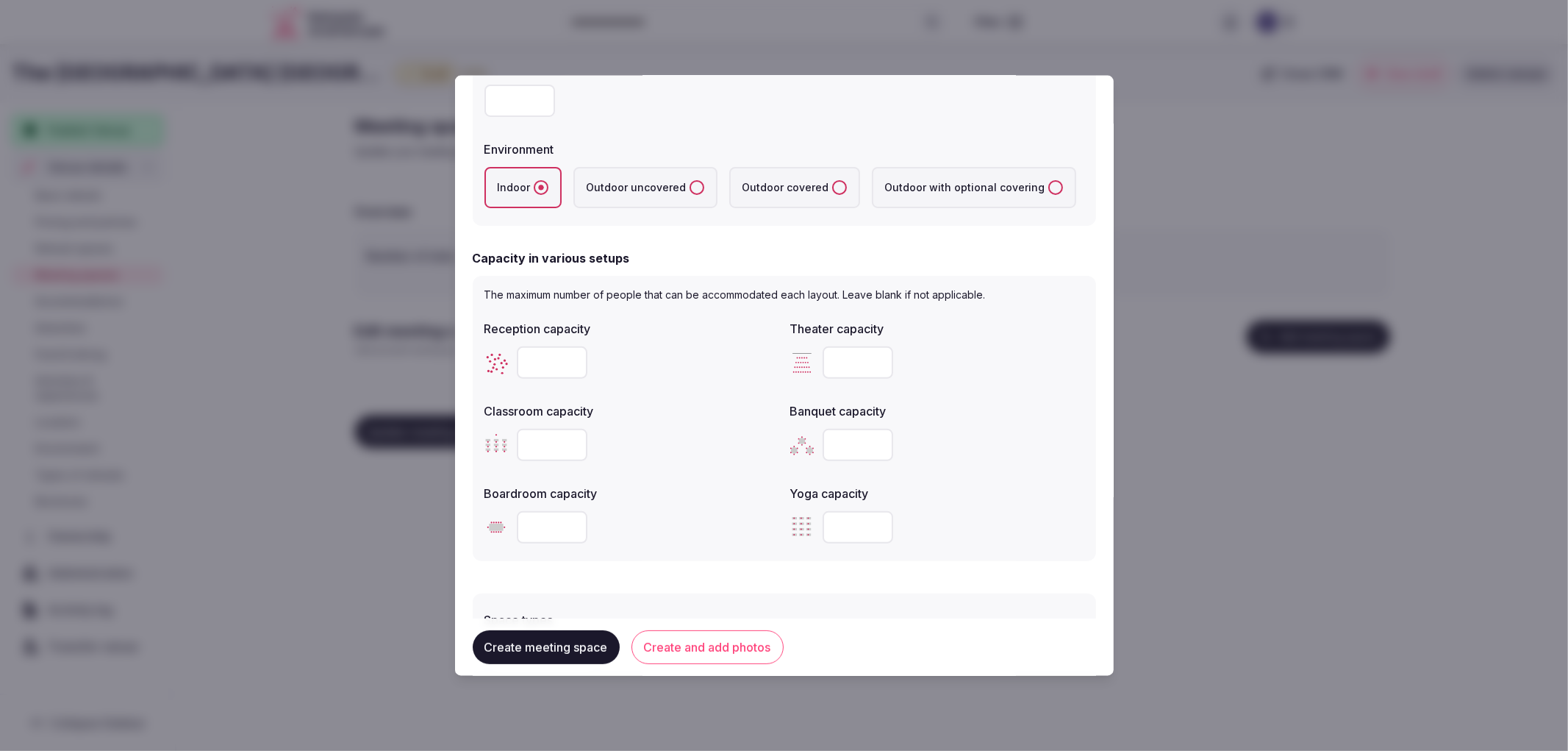
click at [538, 453] on input "number" at bounding box center [552, 443] width 71 height 32
type input "***"
click at [535, 526] on input "number" at bounding box center [552, 526] width 71 height 32
click at [546, 517] on input "number" at bounding box center [552, 526] width 71 height 32
click at [860, 360] on input "number" at bounding box center [858, 361] width 71 height 32
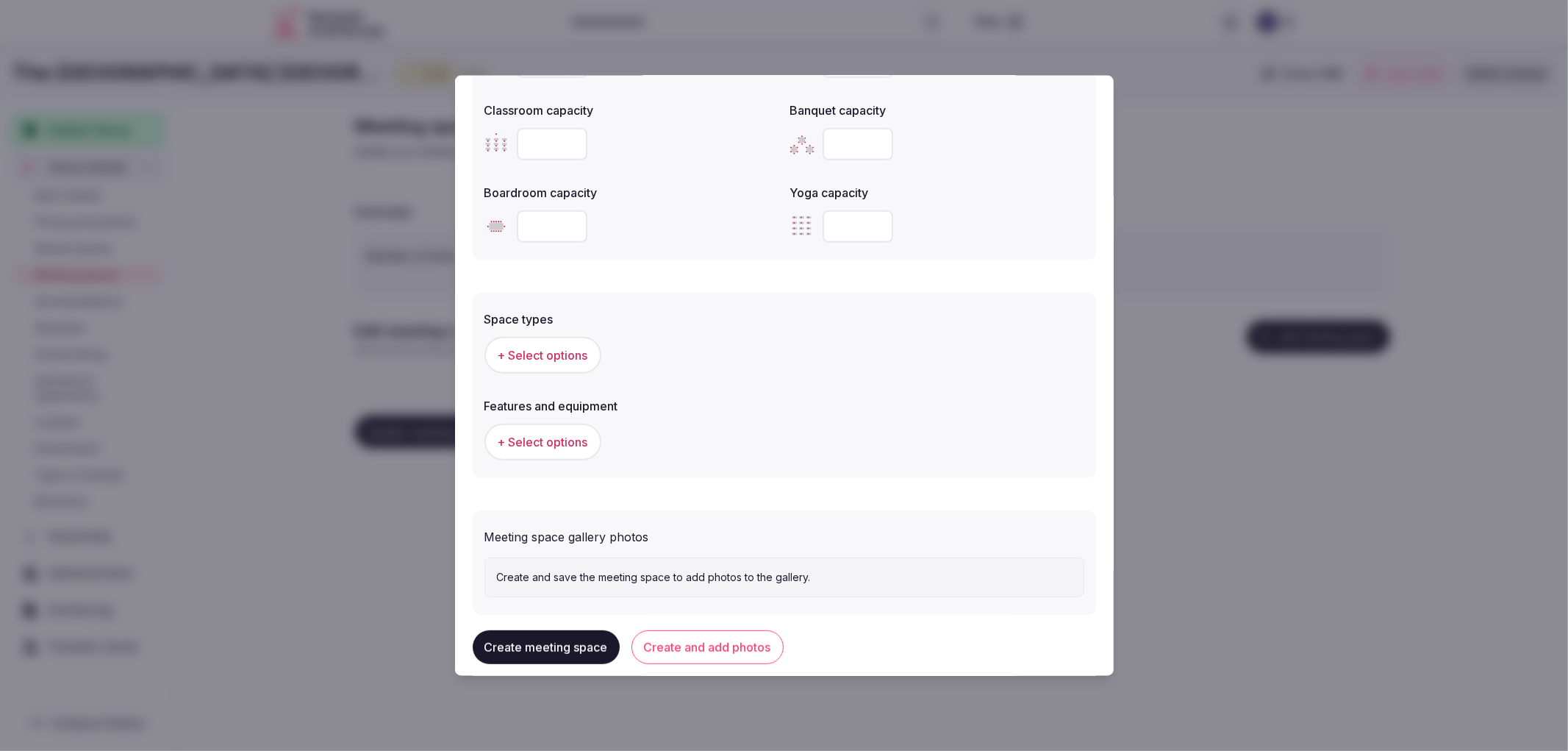
scroll to position [649, 0]
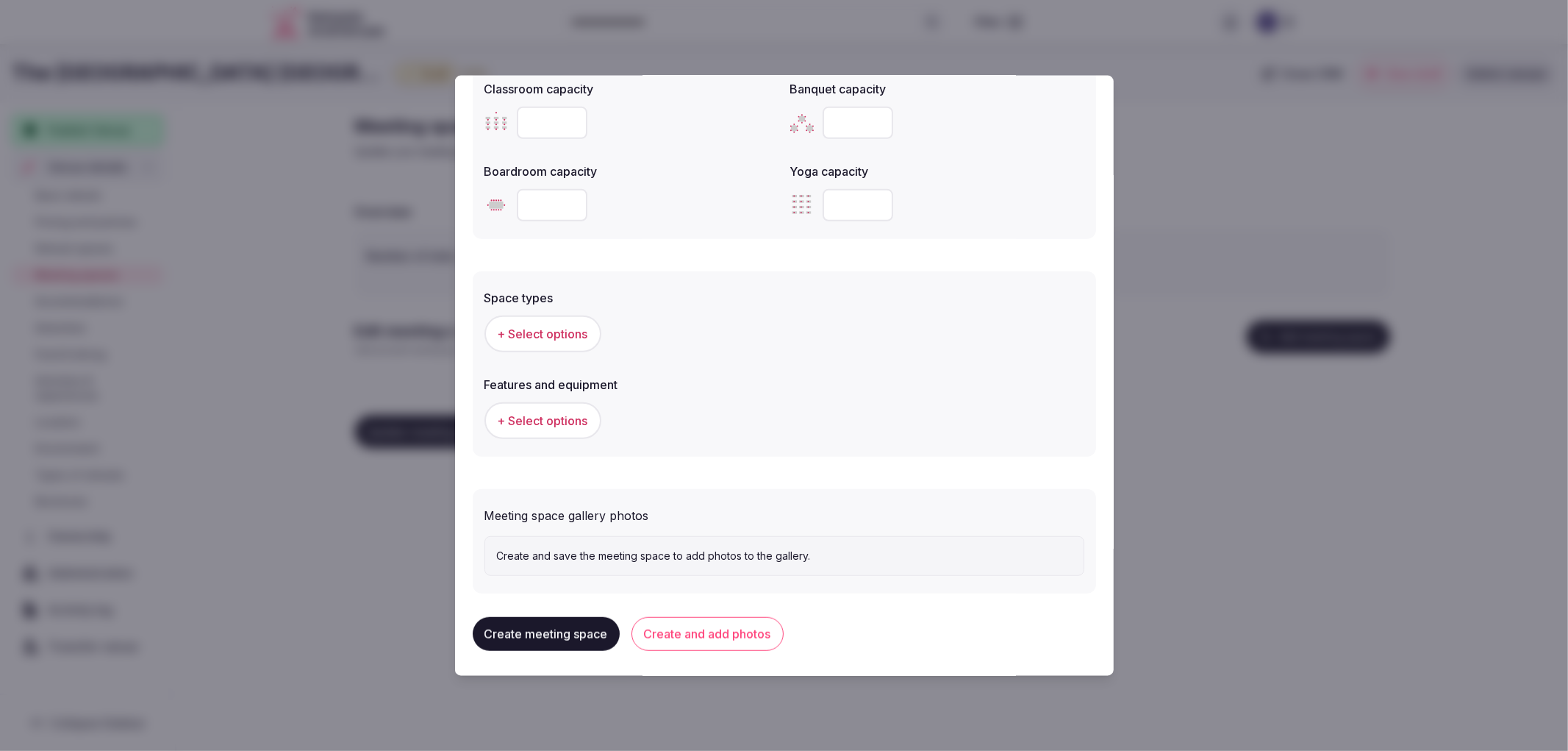
type input "****"
click at [556, 327] on span "+ Select options" at bounding box center [543, 333] width 91 height 16
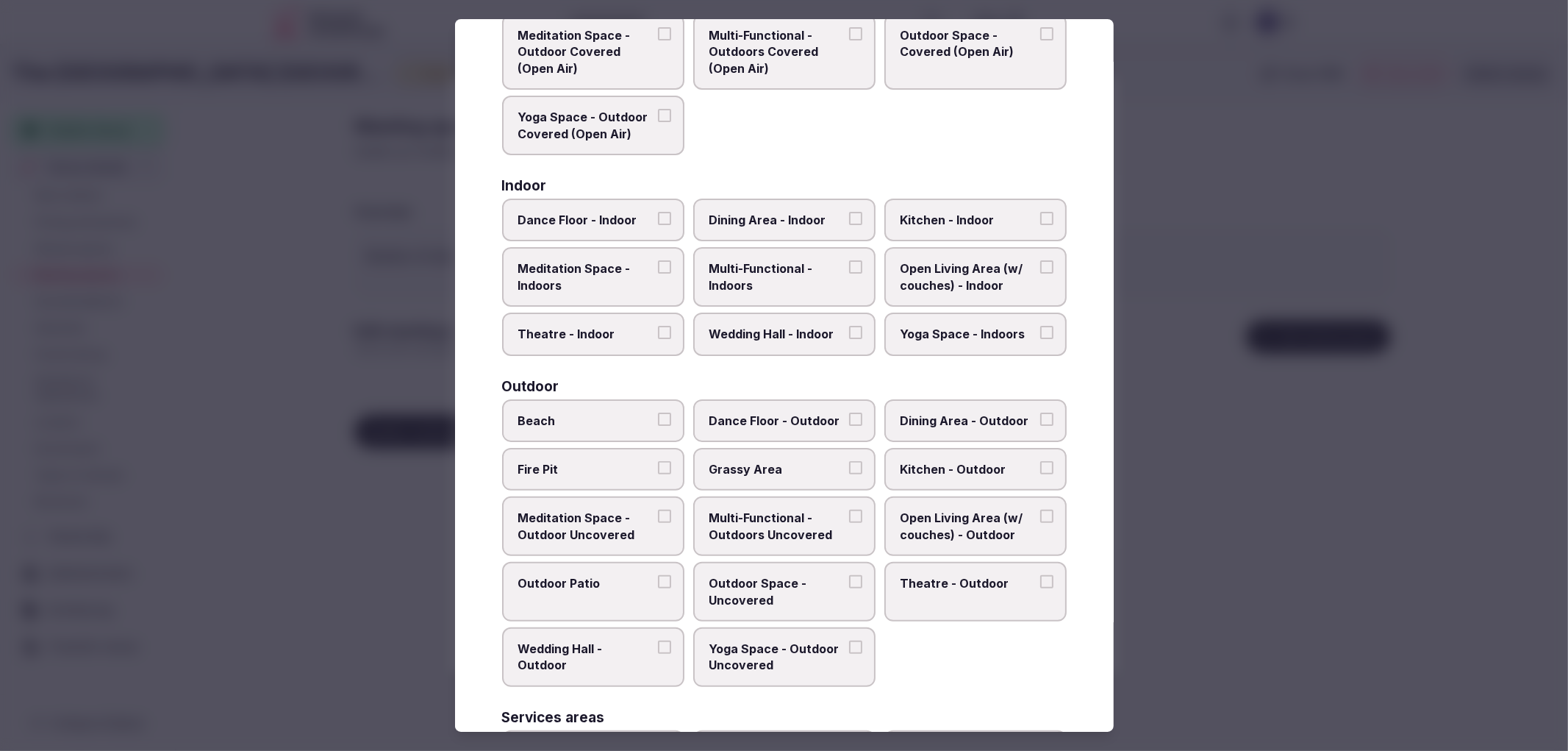
scroll to position [141, 0]
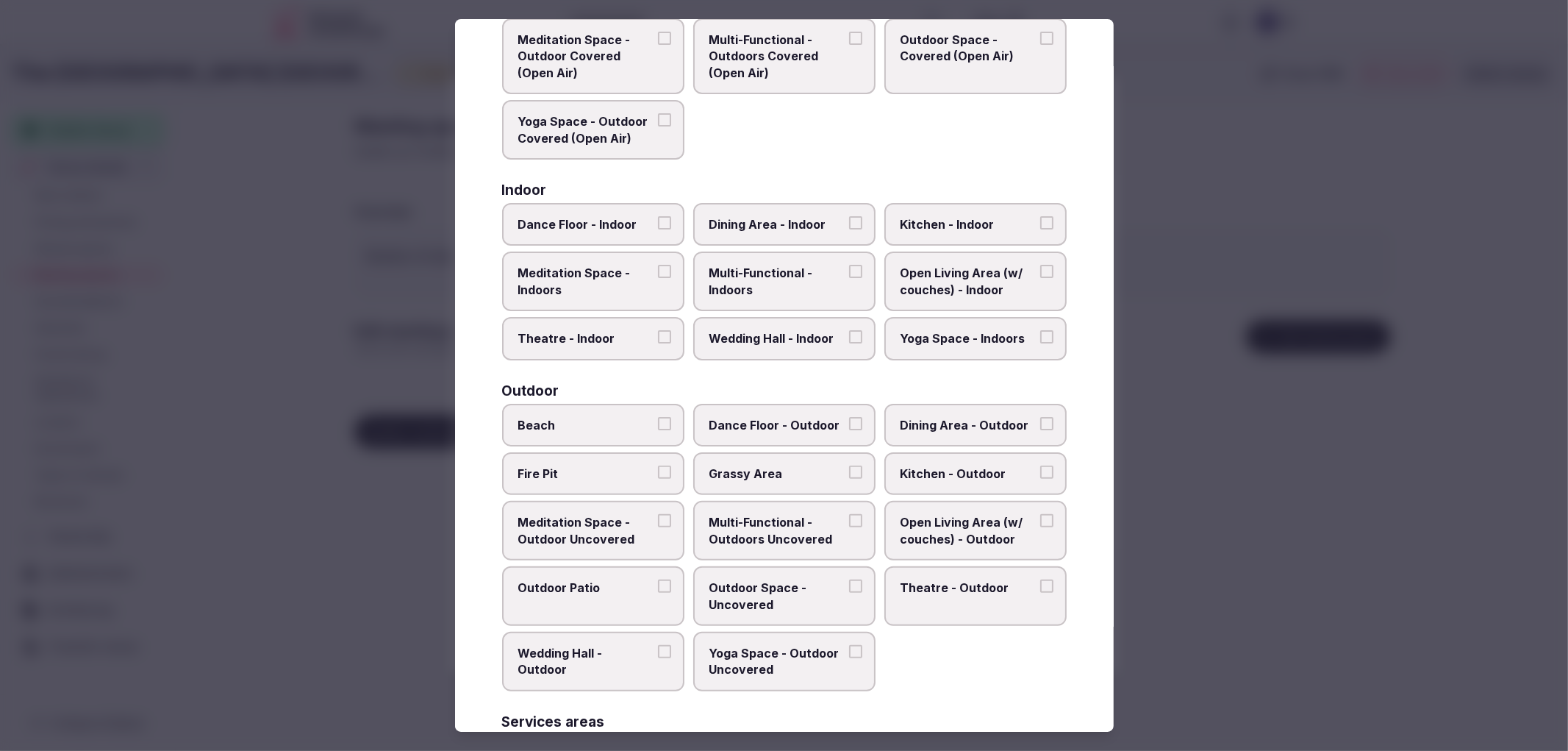
click at [752, 278] on span "Multi-Functional - Indoors" at bounding box center [777, 281] width 136 height 33
click at [849, 278] on button "Multi-Functional - Indoors" at bounding box center [855, 270] width 13 height 13
click at [917, 279] on span "Open Living Area (w/ couches) - Indoor" at bounding box center [968, 281] width 136 height 33
click at [1040, 278] on button "Open Living Area (w/ couches) - Indoor" at bounding box center [1046, 270] width 13 height 13
click at [829, 318] on label "Wedding Hall - Indoor" at bounding box center [784, 338] width 182 height 42
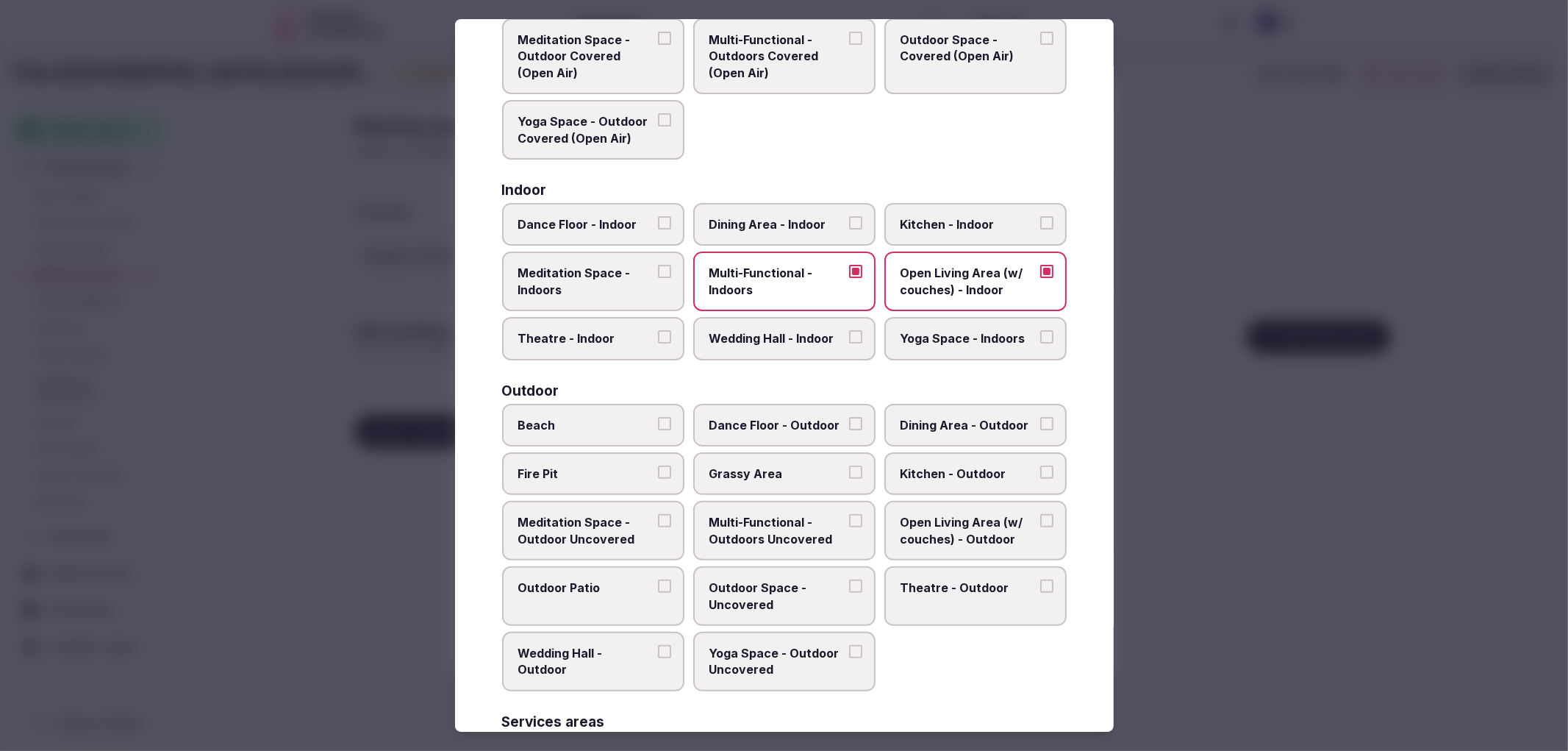
click at [849, 330] on button "Wedding Hall - Indoor" at bounding box center [855, 336] width 13 height 13
click at [626, 226] on span "Dance Floor - Indoor" at bounding box center [586, 224] width 136 height 16
click at [658, 226] on button "Dance Floor - Indoor" at bounding box center [664, 222] width 13 height 13
click at [744, 216] on span "Dining Area - Indoor" at bounding box center [777, 224] width 136 height 16
click at [849, 216] on button "Dining Area - Indoor" at bounding box center [855, 222] width 13 height 13
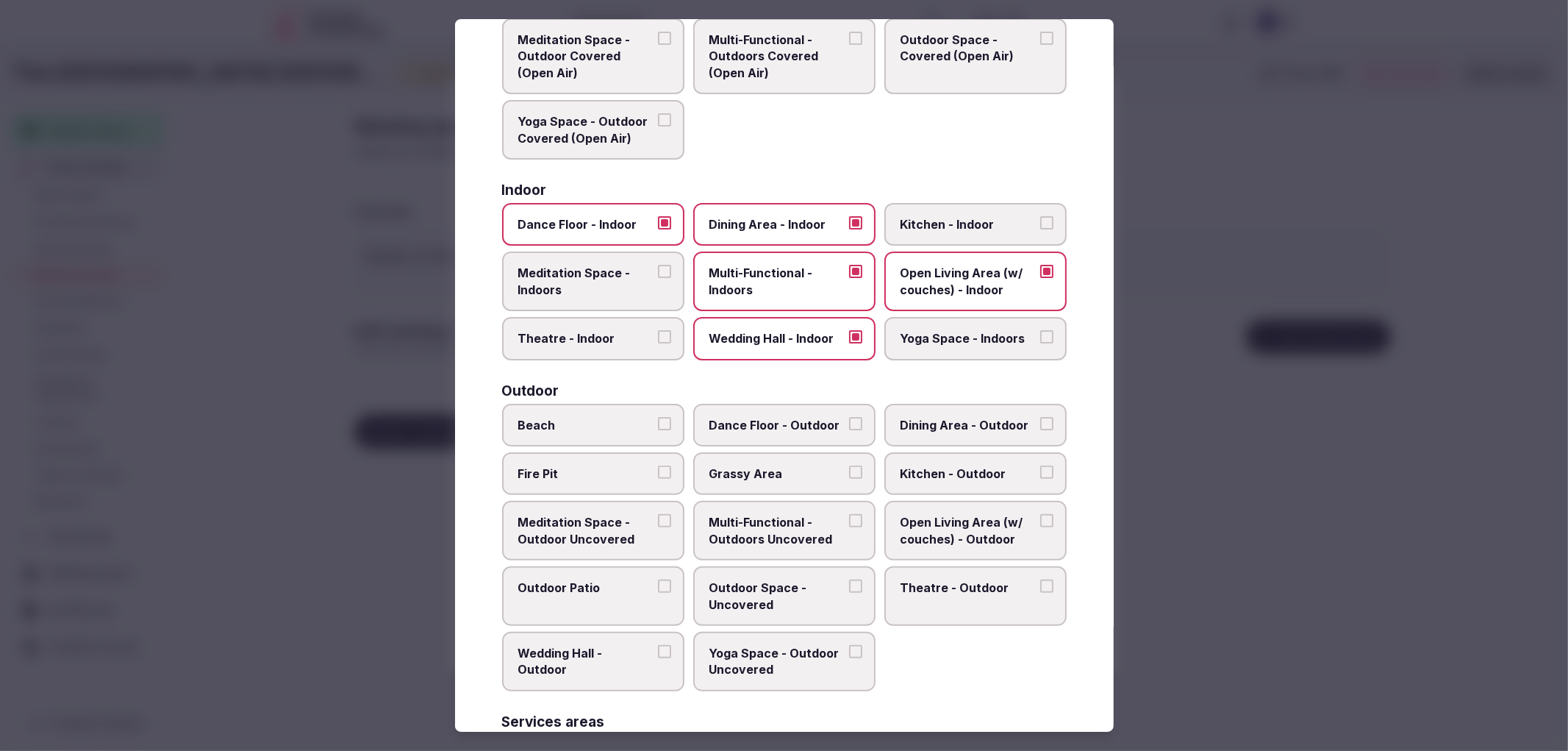
scroll to position [385, 0]
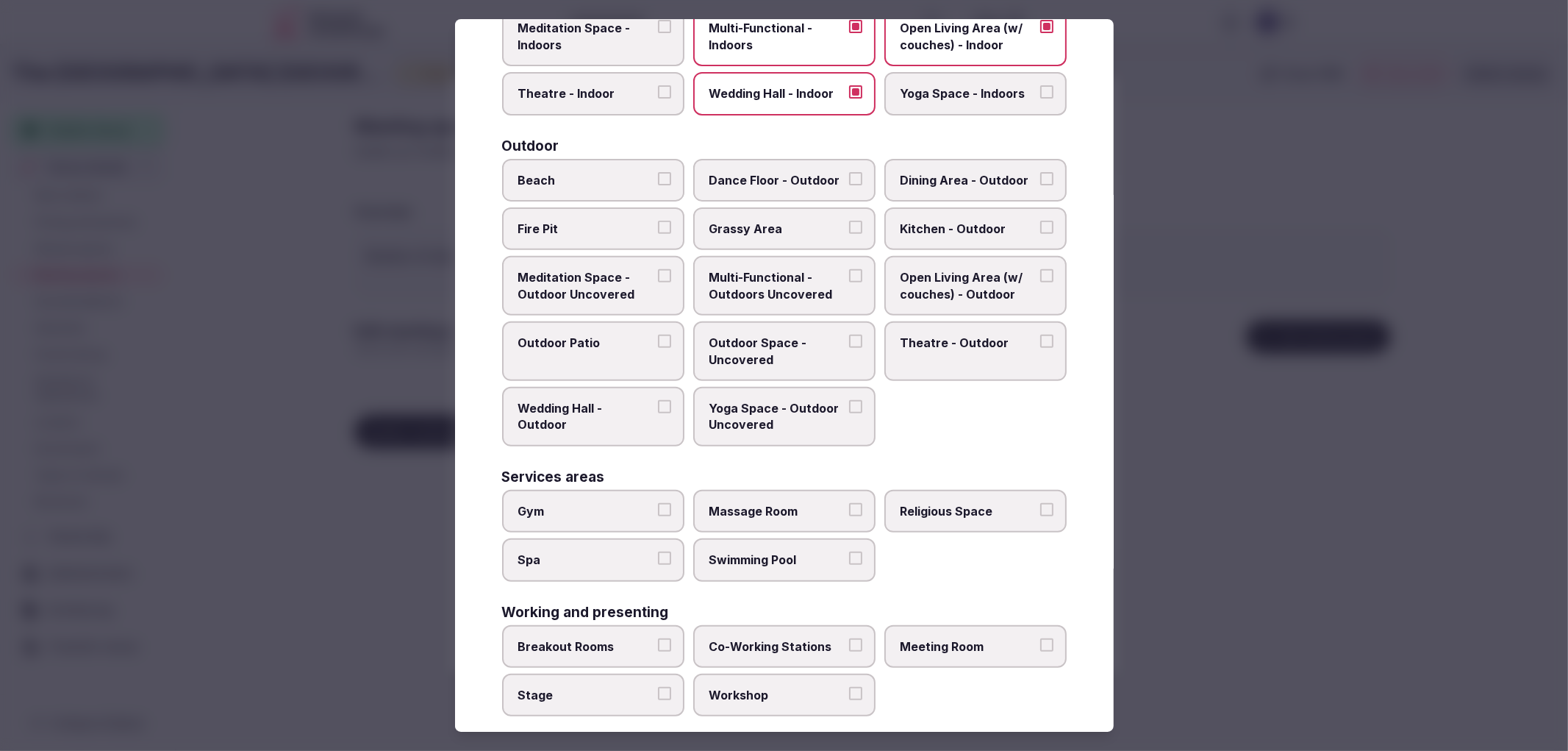
click at [949, 625] on label "Meeting Room" at bounding box center [975, 646] width 182 height 42
click at [1040, 639] on button "Meeting Room" at bounding box center [1046, 645] width 13 height 13
click at [656, 684] on label "Stage" at bounding box center [593, 694] width 182 height 42
click at [658, 687] on button "Stage" at bounding box center [664, 693] width 13 height 13
click at [638, 639] on span "Breakout Rooms" at bounding box center [586, 646] width 136 height 16
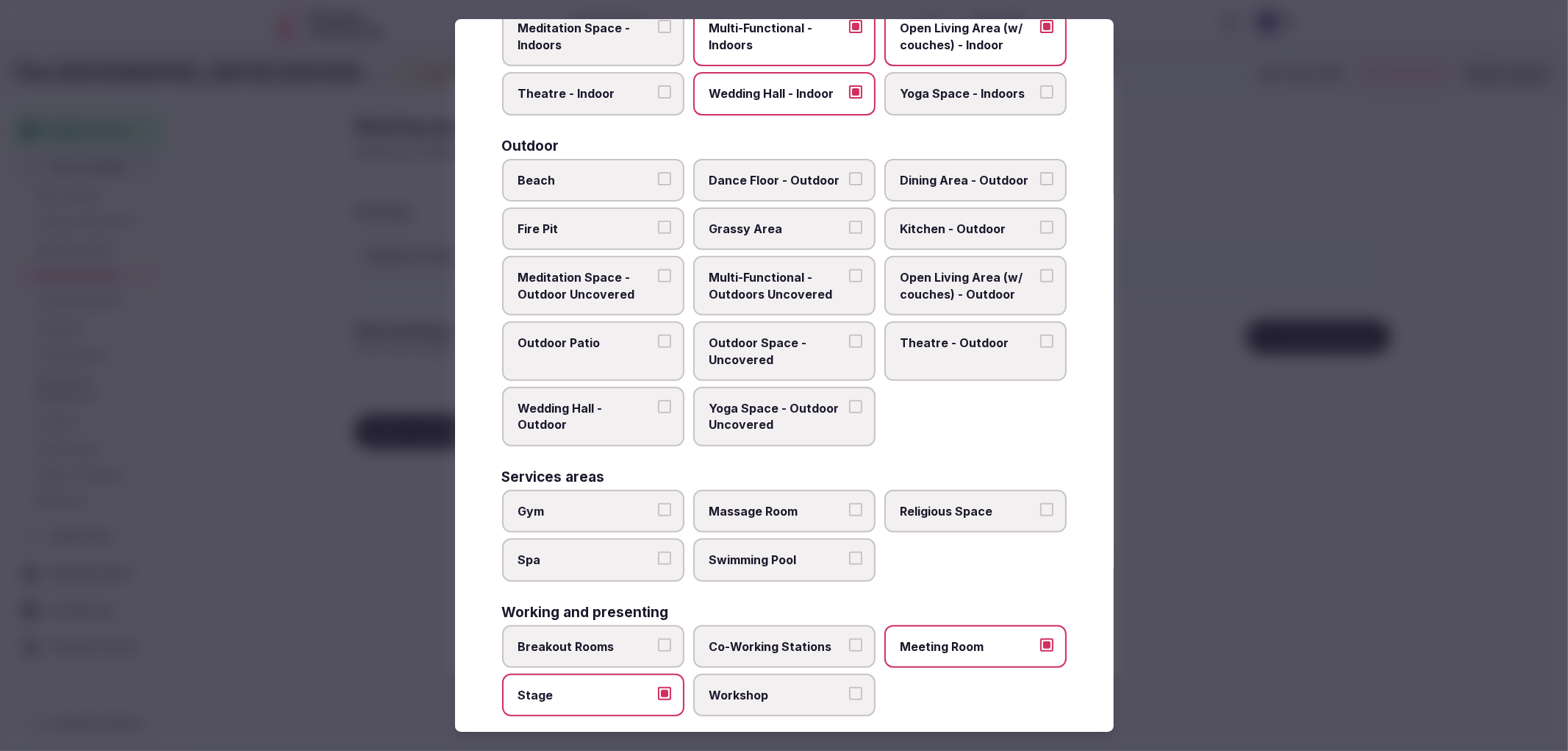
click at [658, 639] on button "Breakout Rooms" at bounding box center [664, 645] width 13 height 13
click at [1349, 540] on div at bounding box center [784, 375] width 1568 height 751
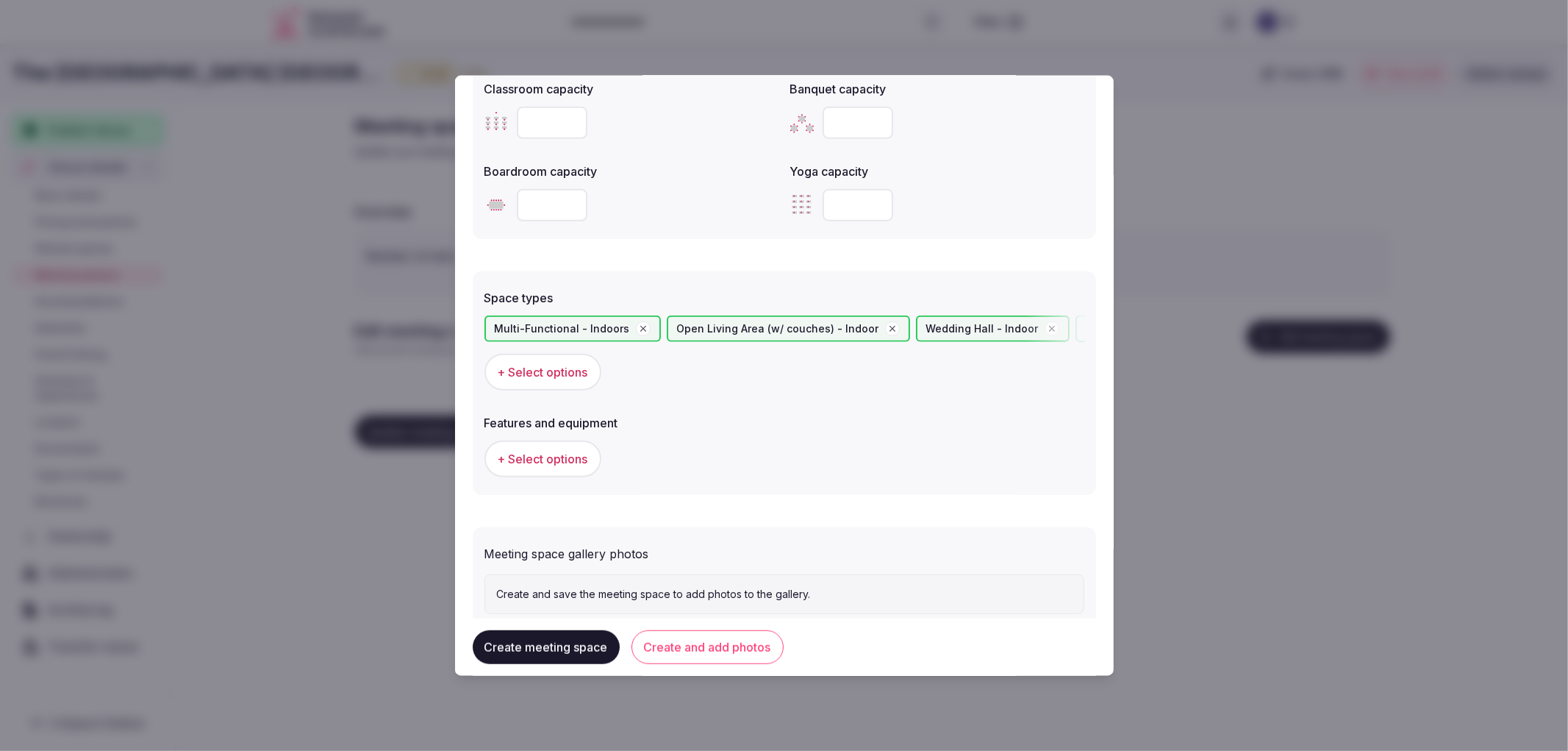
click at [527, 417] on label "Features and equipment" at bounding box center [784, 423] width 600 height 12
click at [544, 459] on span "+ Select options" at bounding box center [543, 459] width 91 height 16
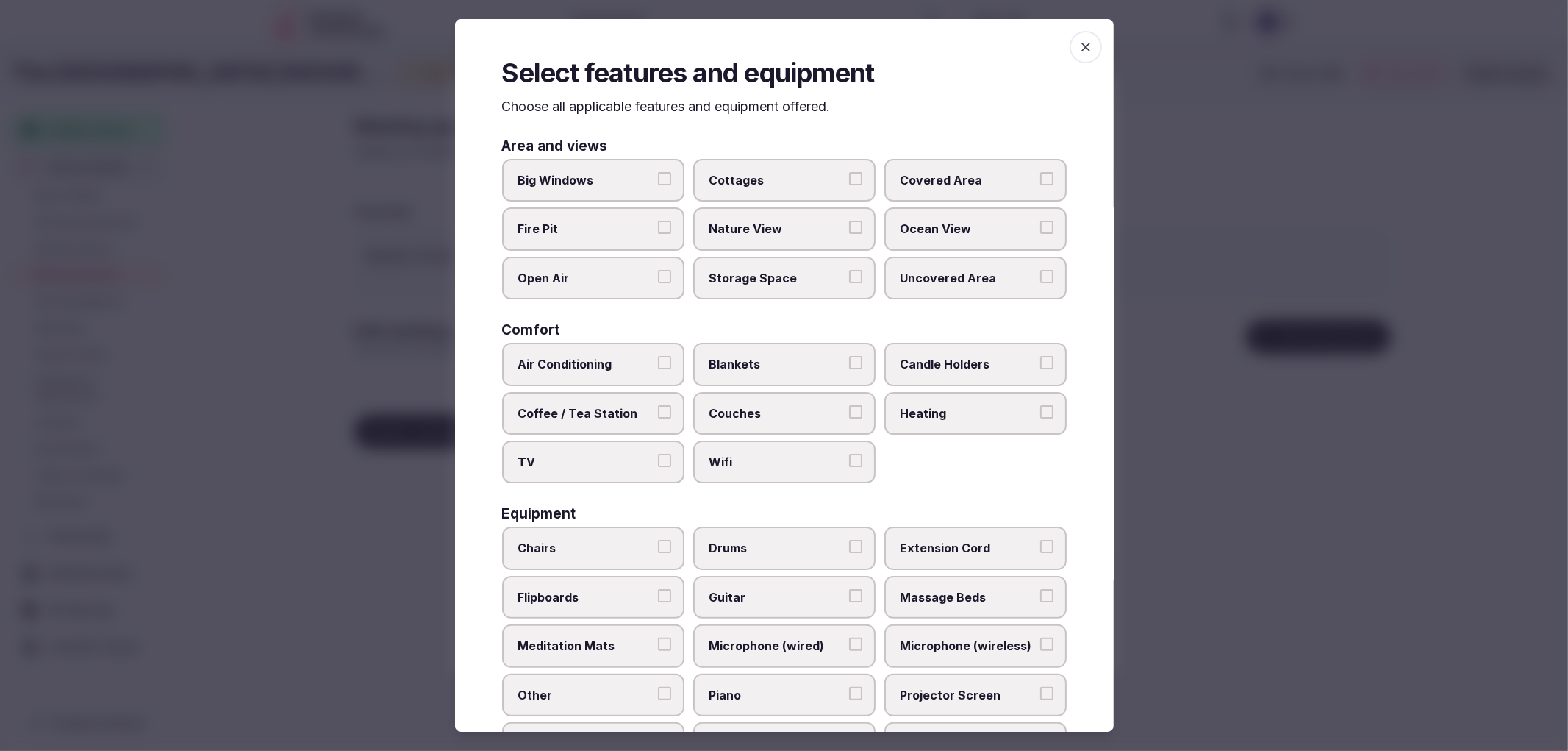
click at [637, 359] on span "Air Conditioning" at bounding box center [586, 364] width 136 height 16
click at [658, 359] on button "Air Conditioning" at bounding box center [664, 362] width 13 height 13
click at [659, 461] on label "TV" at bounding box center [593, 461] width 182 height 42
click at [659, 461] on button "TV" at bounding box center [664, 460] width 13 height 13
click at [758, 454] on span "Wifi" at bounding box center [777, 461] width 136 height 16
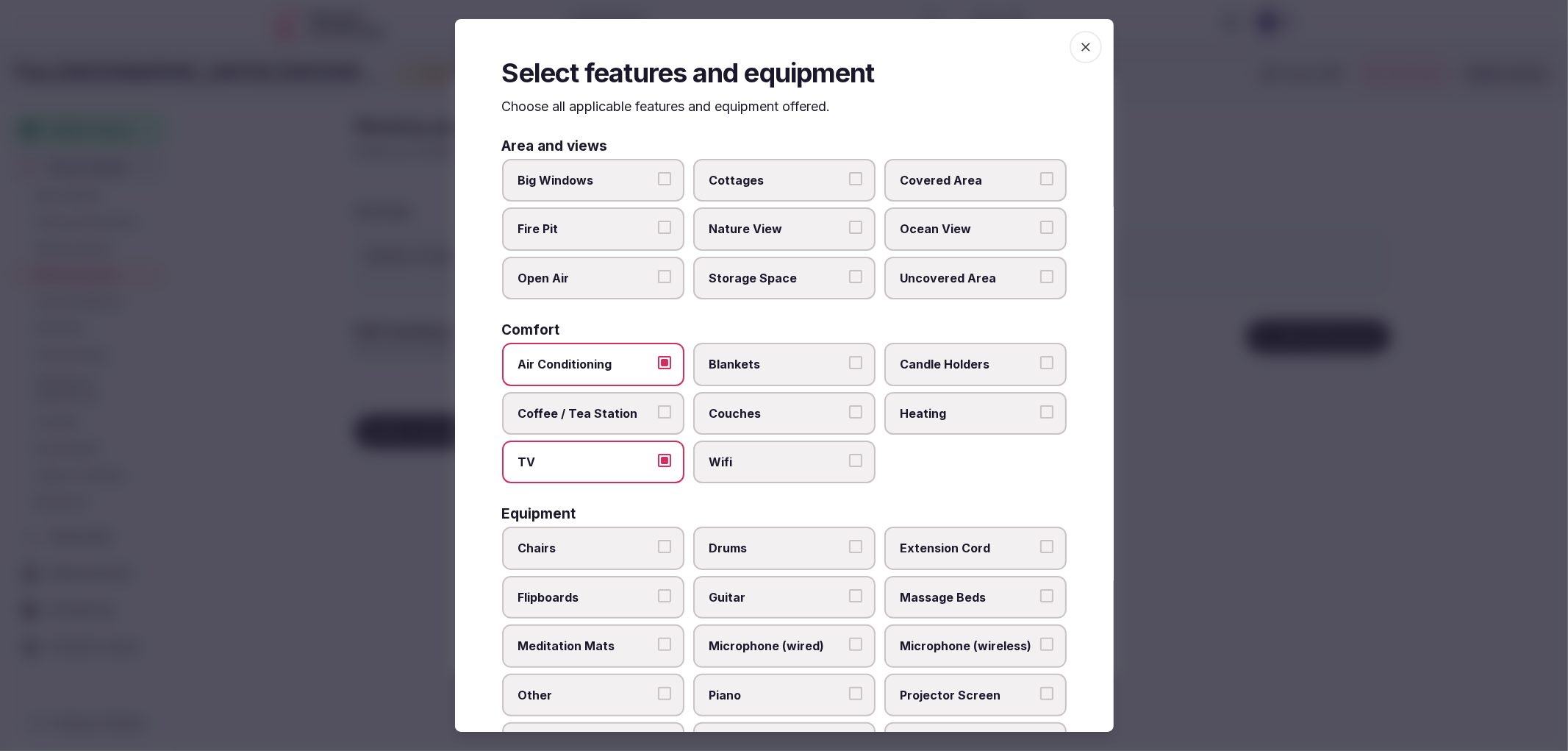
click at [849, 454] on button "Wifi" at bounding box center [855, 460] width 13 height 13
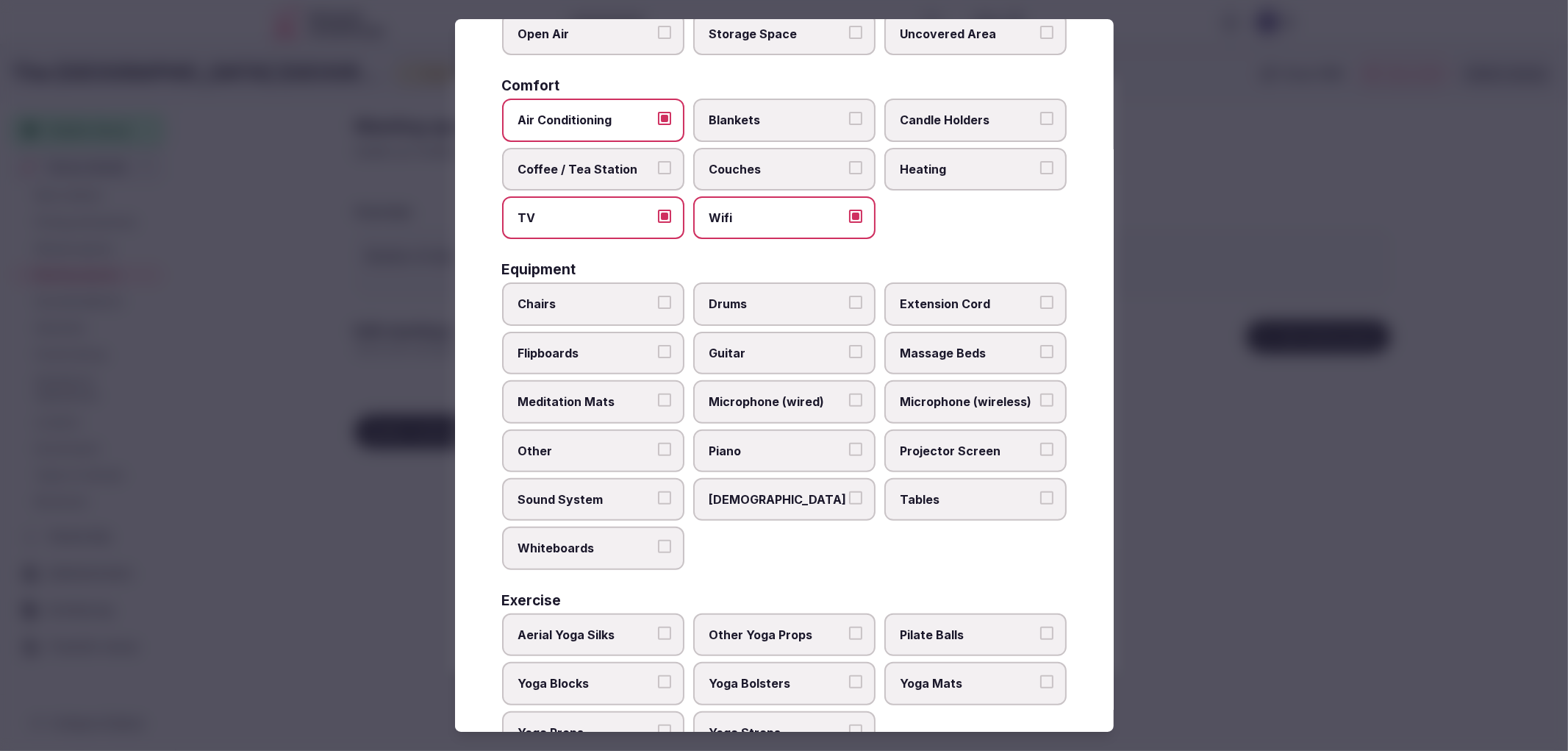
scroll to position [245, 0]
click at [619, 299] on span "Chairs" at bounding box center [586, 302] width 136 height 16
click at [658, 299] on button "Chairs" at bounding box center [664, 301] width 13 height 13
click at [781, 477] on label "Sunbeds" at bounding box center [784, 498] width 182 height 42
click at [849, 491] on button "Sunbeds" at bounding box center [855, 497] width 13 height 13
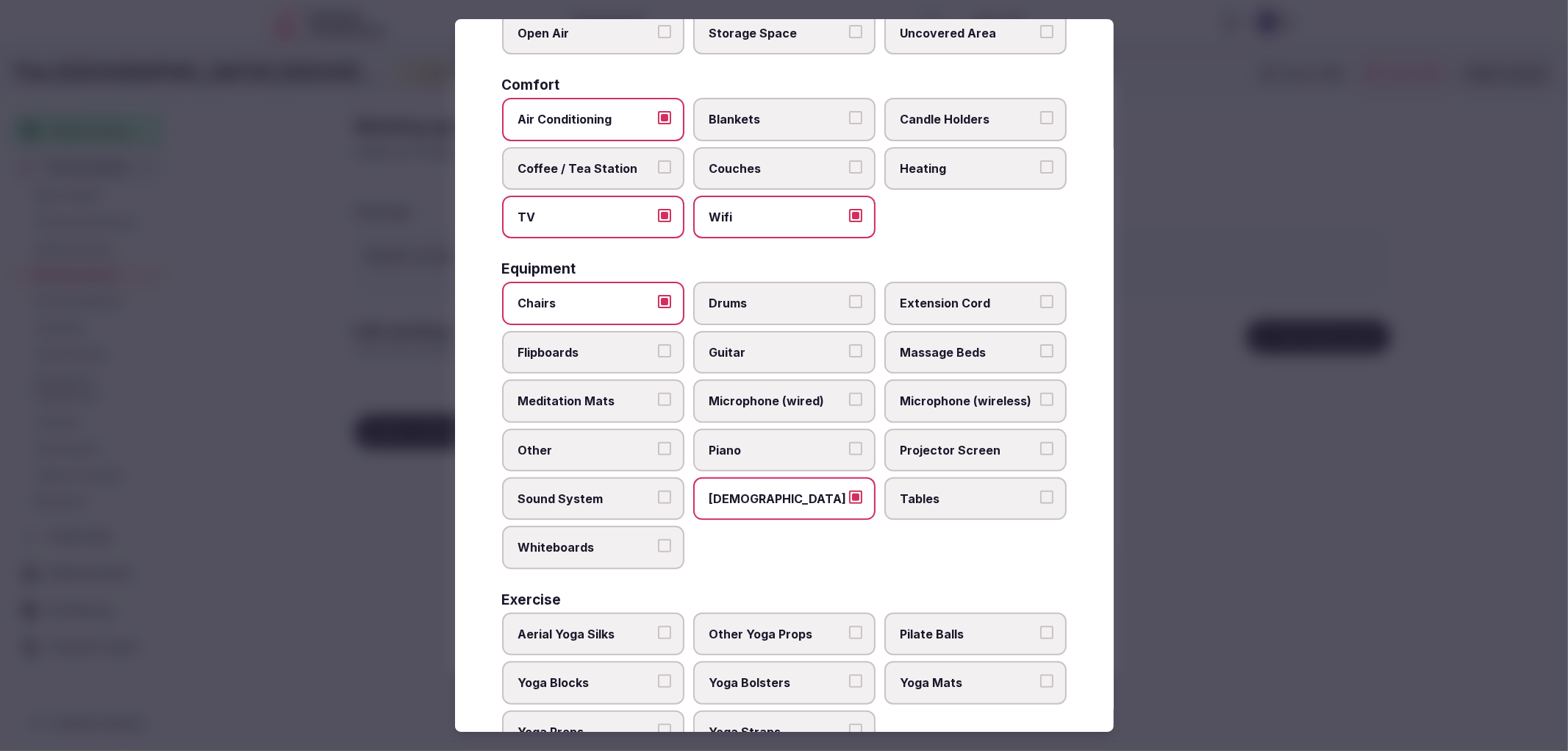
click at [857, 445] on label "Piano" at bounding box center [784, 449] width 182 height 42
click at [857, 445] on button "Piano" at bounding box center [855, 448] width 13 height 13
click at [857, 445] on label "Piano" at bounding box center [784, 449] width 182 height 42
click at [857, 445] on button "Piano" at bounding box center [855, 448] width 13 height 13
click at [900, 491] on span "Tables" at bounding box center [968, 499] width 136 height 16
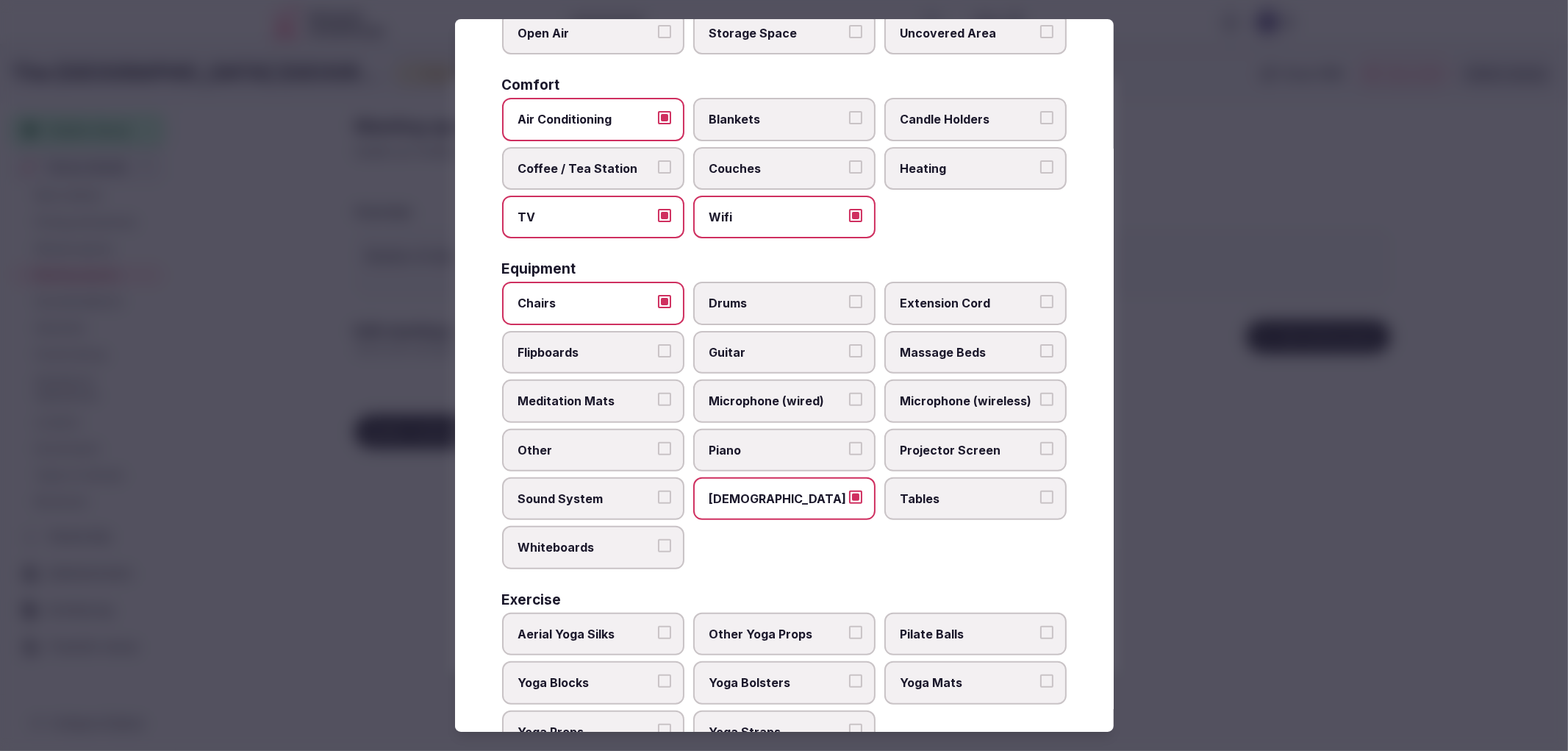
click at [1040, 491] on button "Tables" at bounding box center [1046, 497] width 13 height 13
click at [921, 446] on label "Projector Screen" at bounding box center [975, 449] width 182 height 42
click at [1040, 446] on button "Projector Screen" at bounding box center [1046, 448] width 13 height 13
click at [944, 379] on label "Microphone (wireless)" at bounding box center [975, 400] width 182 height 42
click at [1040, 392] on button "Microphone (wireless)" at bounding box center [1046, 398] width 13 height 13
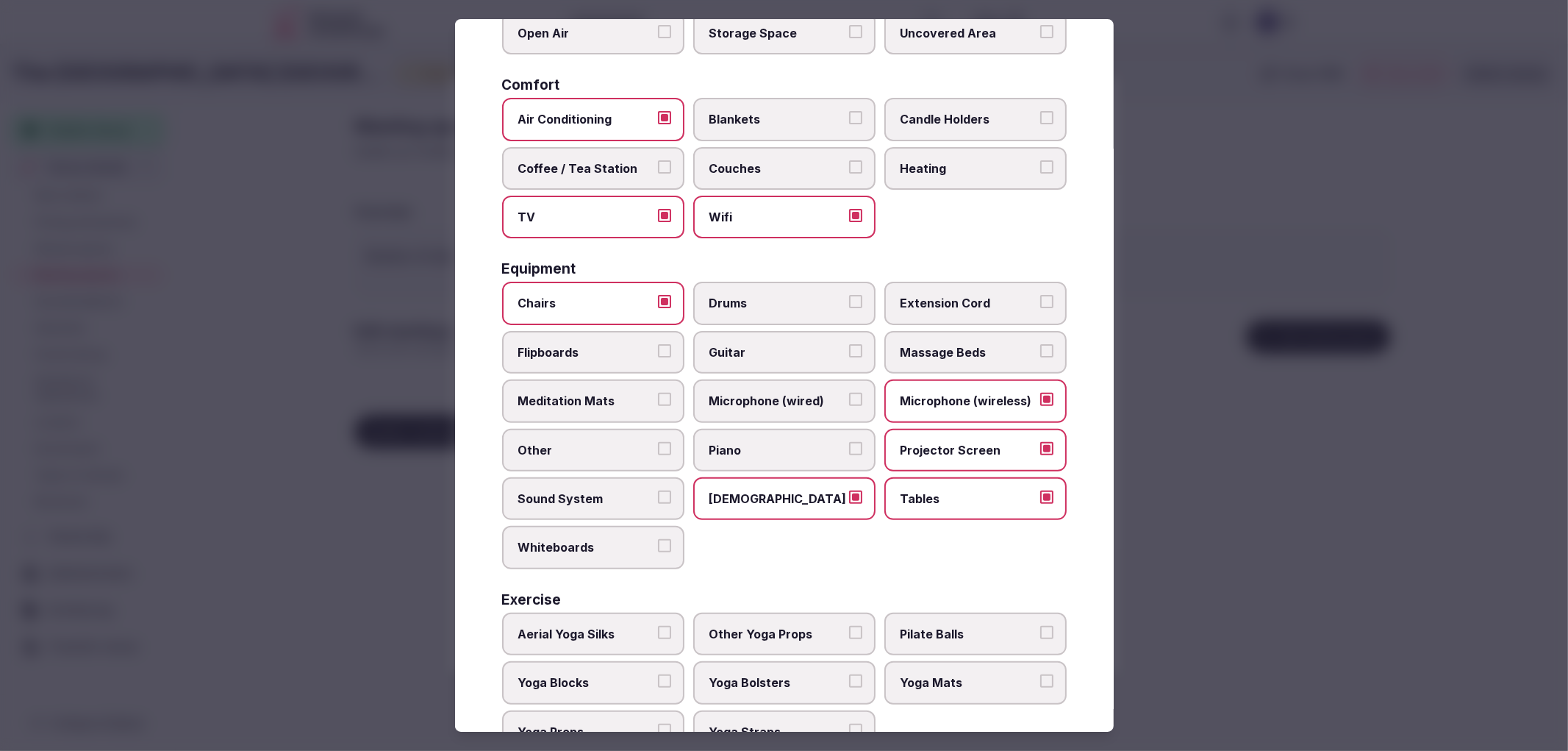
click at [939, 295] on span "Extension Cord" at bounding box center [968, 302] width 136 height 16
click at [1040, 295] on button "Extension Cord" at bounding box center [1046, 301] width 13 height 13
click at [610, 344] on span "Flipboards" at bounding box center [586, 352] width 136 height 16
click at [658, 344] on button "Flipboards" at bounding box center [664, 350] width 13 height 13
click at [637, 539] on span "Whiteboards" at bounding box center [586, 547] width 136 height 16
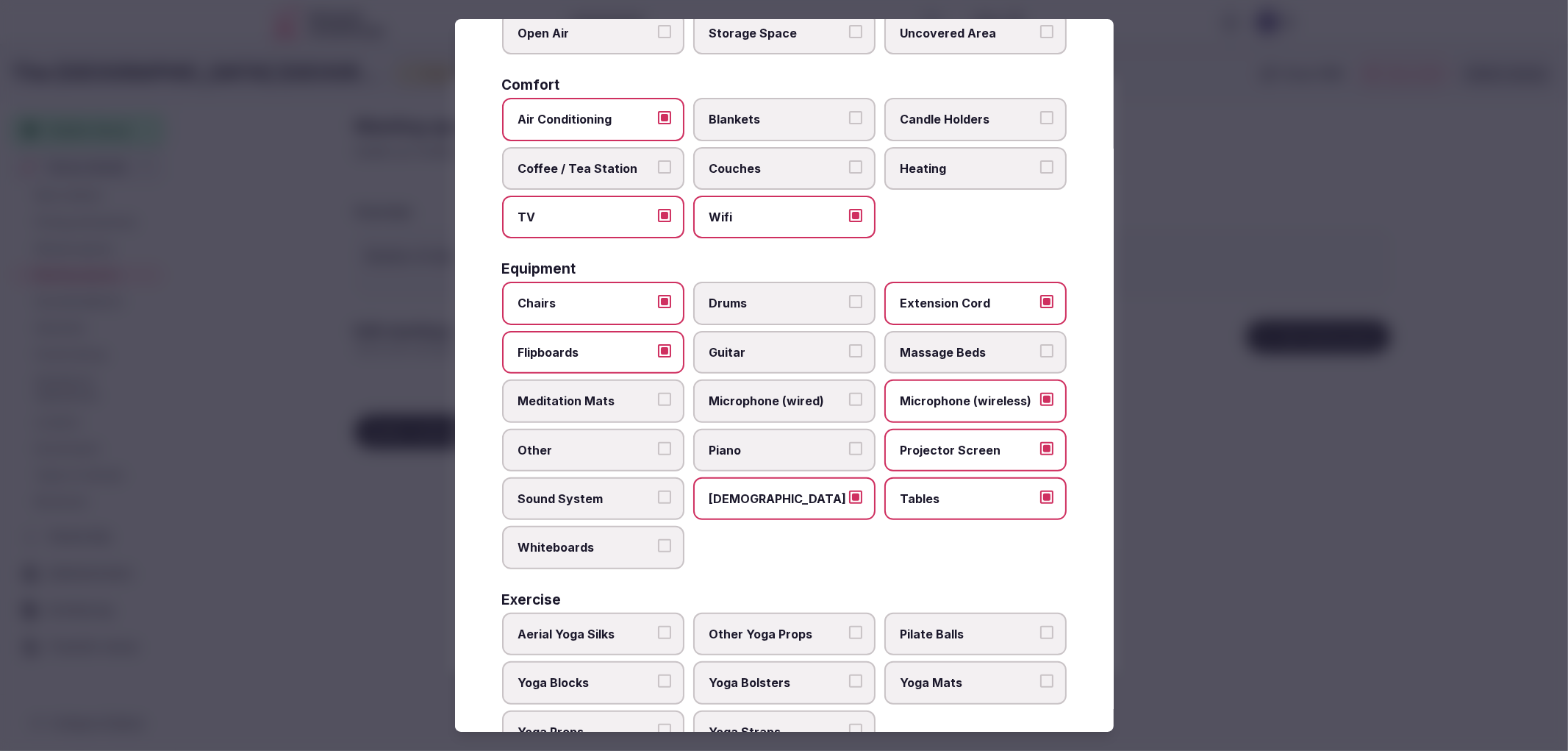
click at [658, 539] on button "Whiteboards" at bounding box center [664, 545] width 13 height 13
click at [1398, 453] on div at bounding box center [784, 375] width 1568 height 751
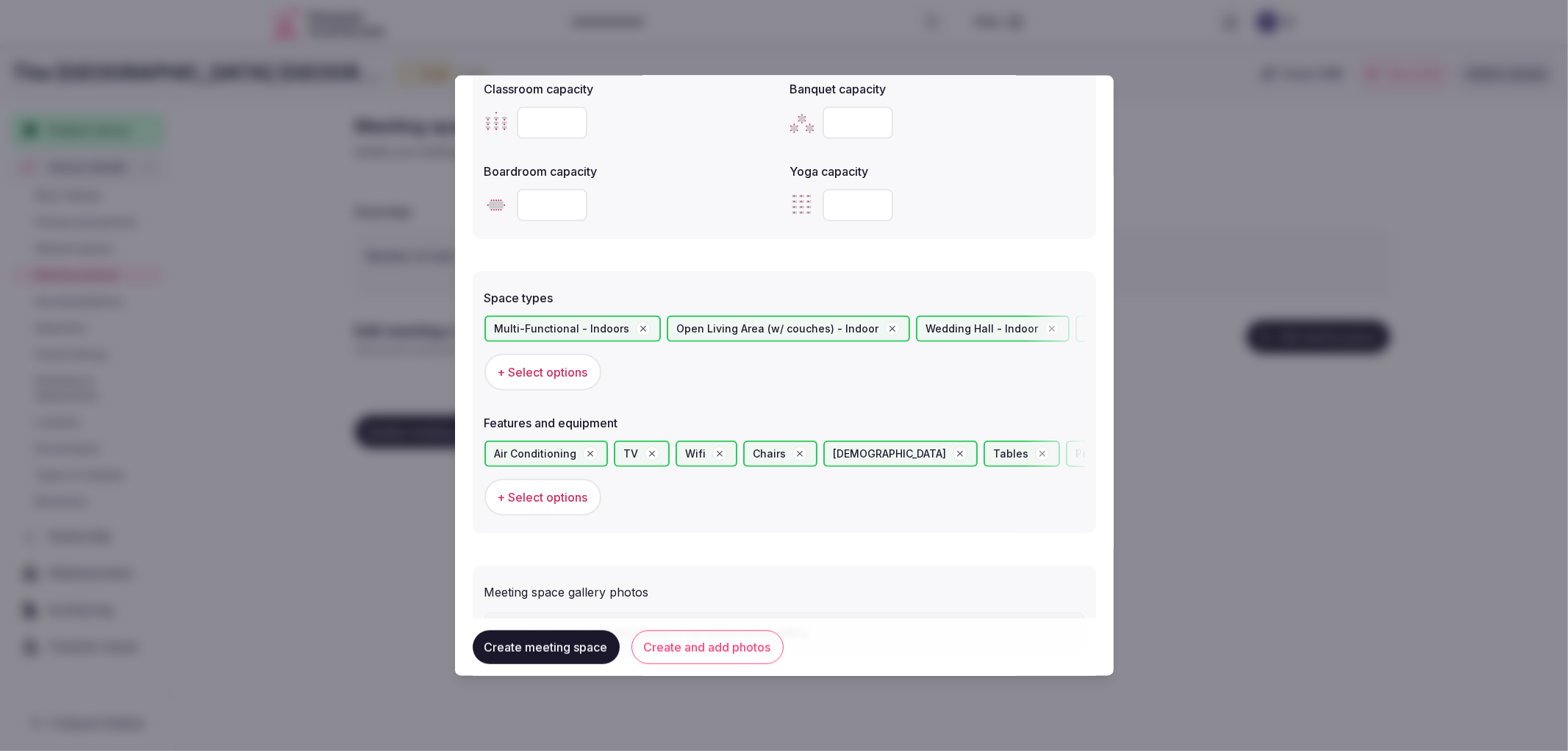
scroll to position [722, 0]
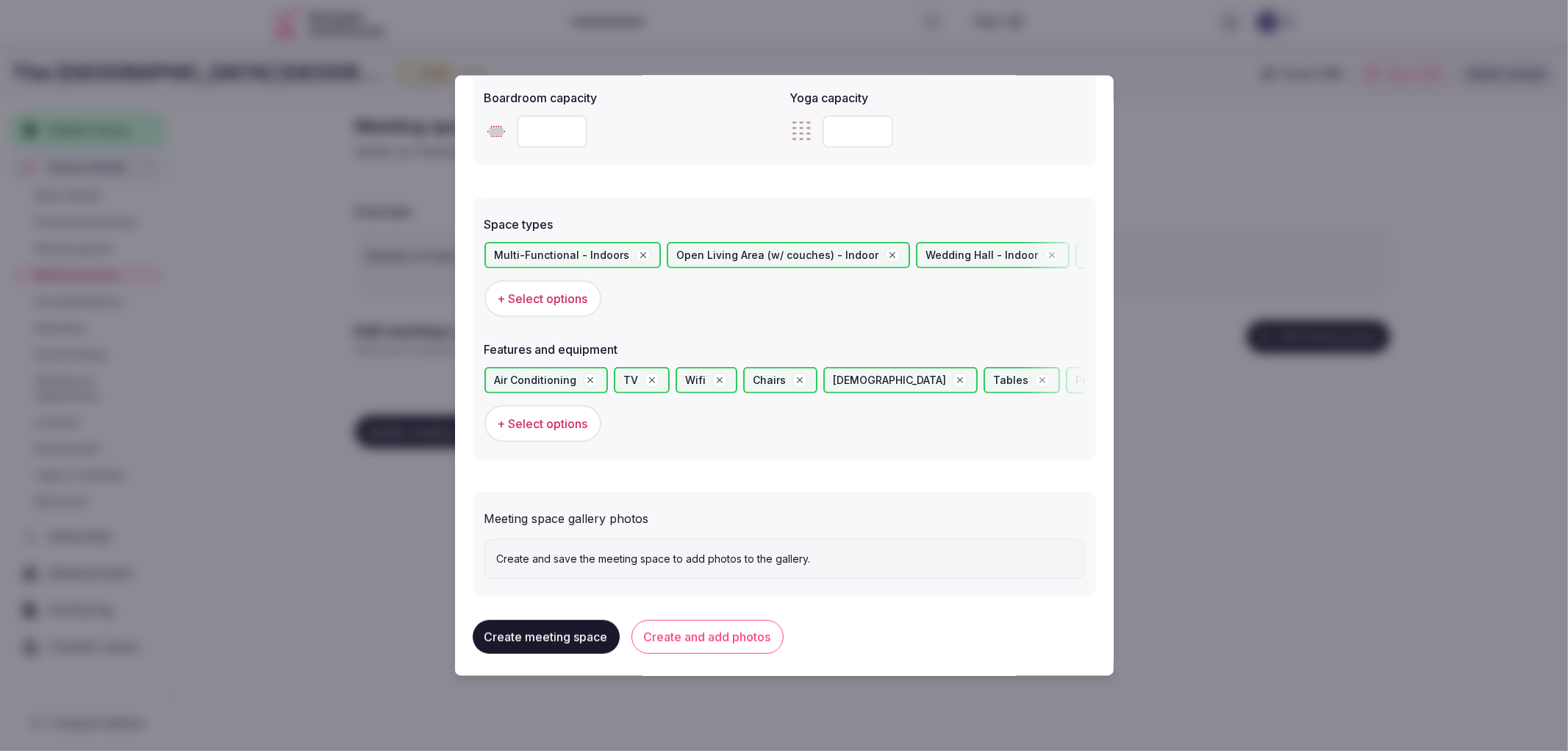
click at [696, 626] on button "Create and add photos" at bounding box center [708, 636] width 152 height 34
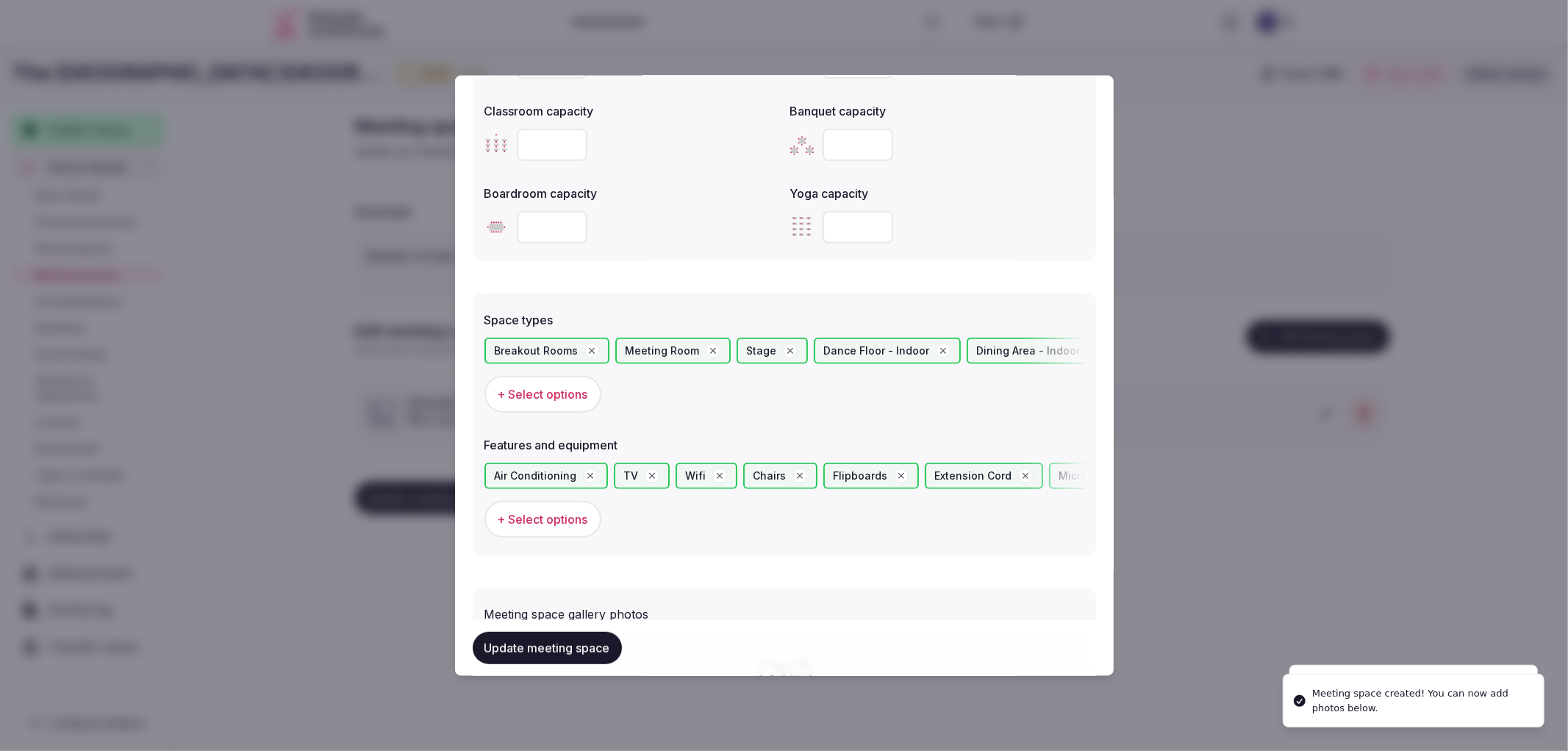
scroll to position [856, 0]
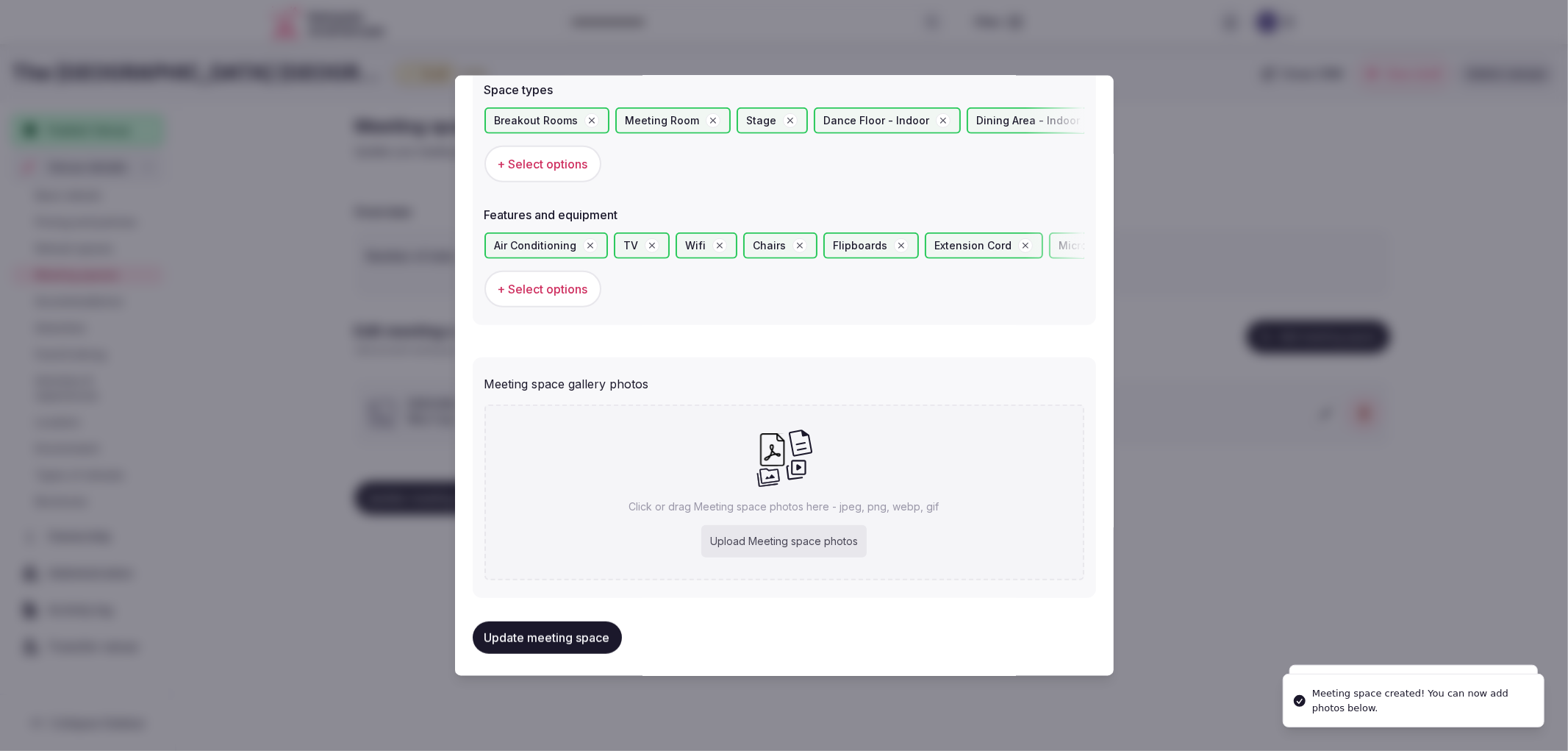
click at [726, 525] on div "Upload Meeting space photos" at bounding box center [784, 541] width 165 height 32
type input "**********"
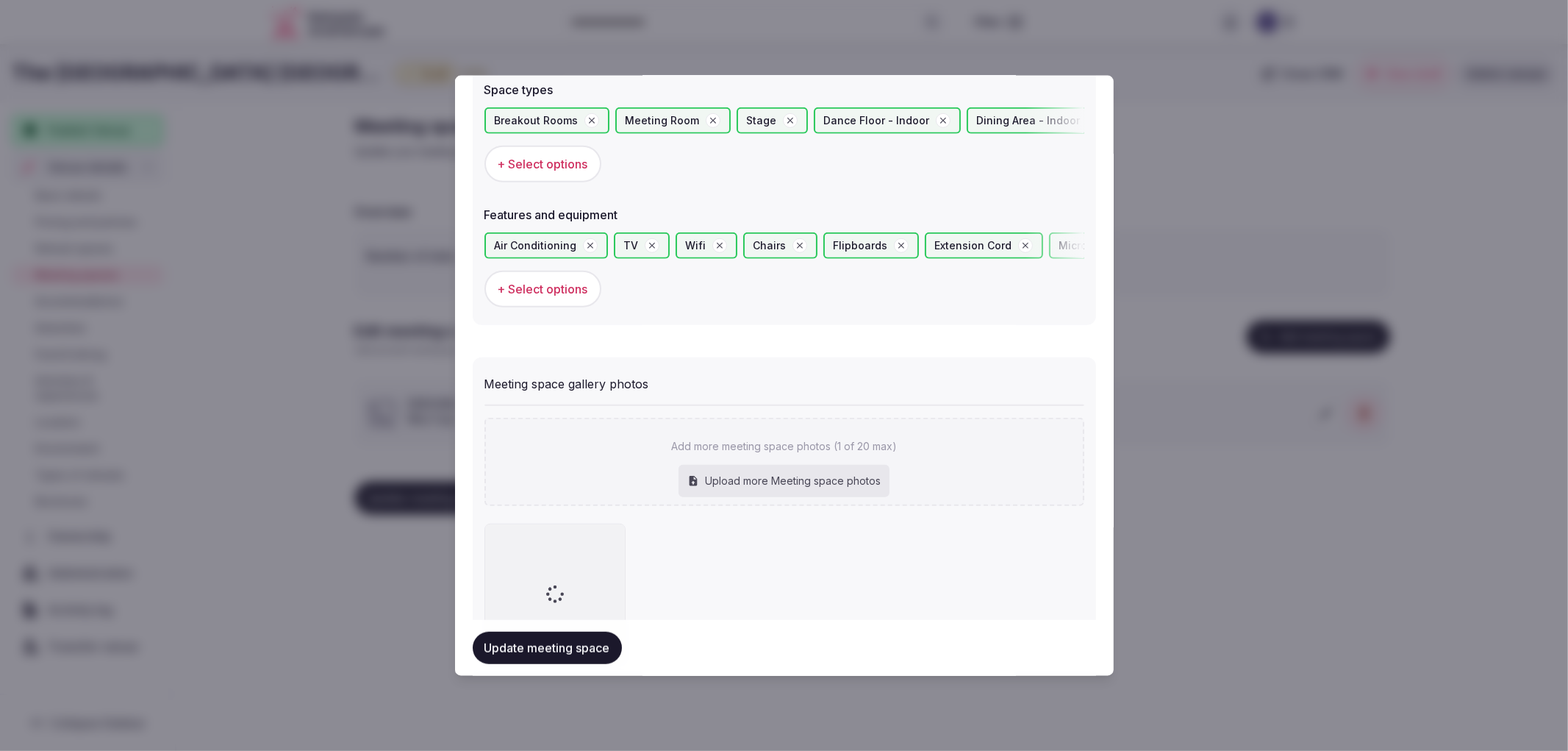
click at [577, 638] on button "Update meeting space" at bounding box center [547, 647] width 149 height 32
click at [1209, 644] on div at bounding box center [784, 375] width 1568 height 751
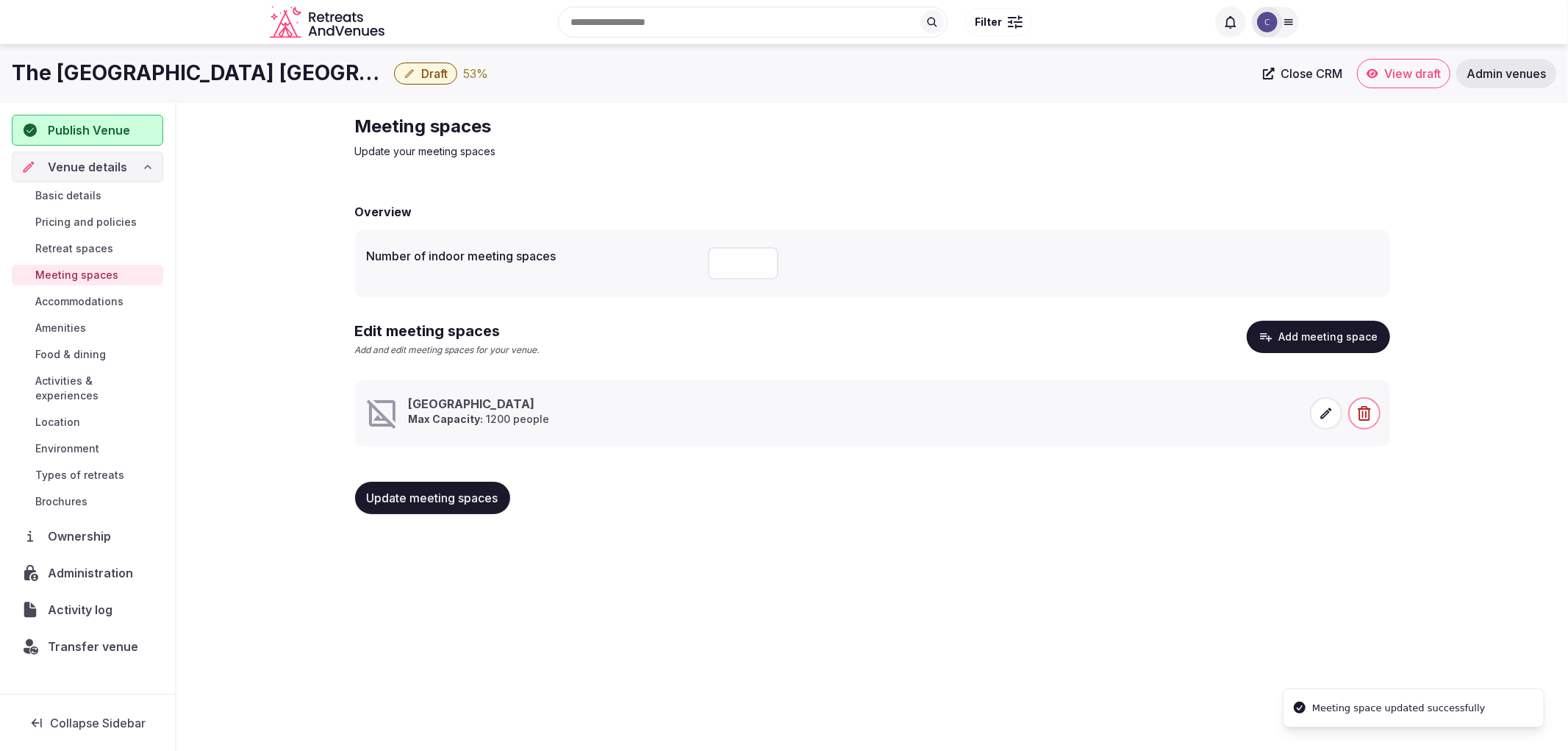
click at [473, 515] on div "Update meeting spaces" at bounding box center [873, 498] width 1035 height 56
click at [475, 509] on button "Update meeting spaces" at bounding box center [433, 497] width 156 height 32
click at [92, 379] on span "Activities & experiences" at bounding box center [96, 388] width 122 height 29
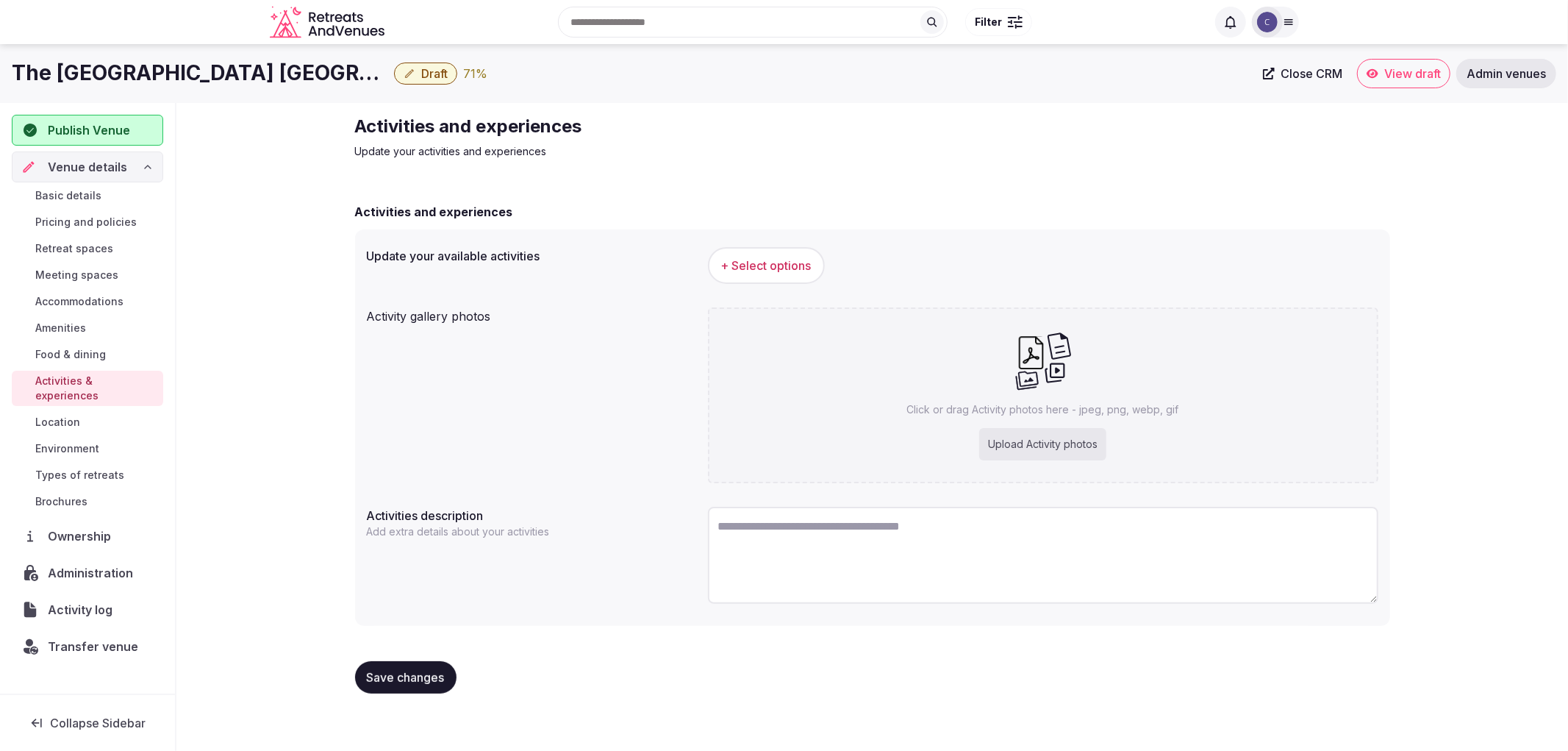
click at [272, 84] on h1 "The Westin Westminster Denver-Boulder" at bounding box center [200, 73] width 377 height 29
copy div "The Westin Westminster Denver-Boulder"
click at [784, 259] on span "+ Select options" at bounding box center [766, 265] width 91 height 16
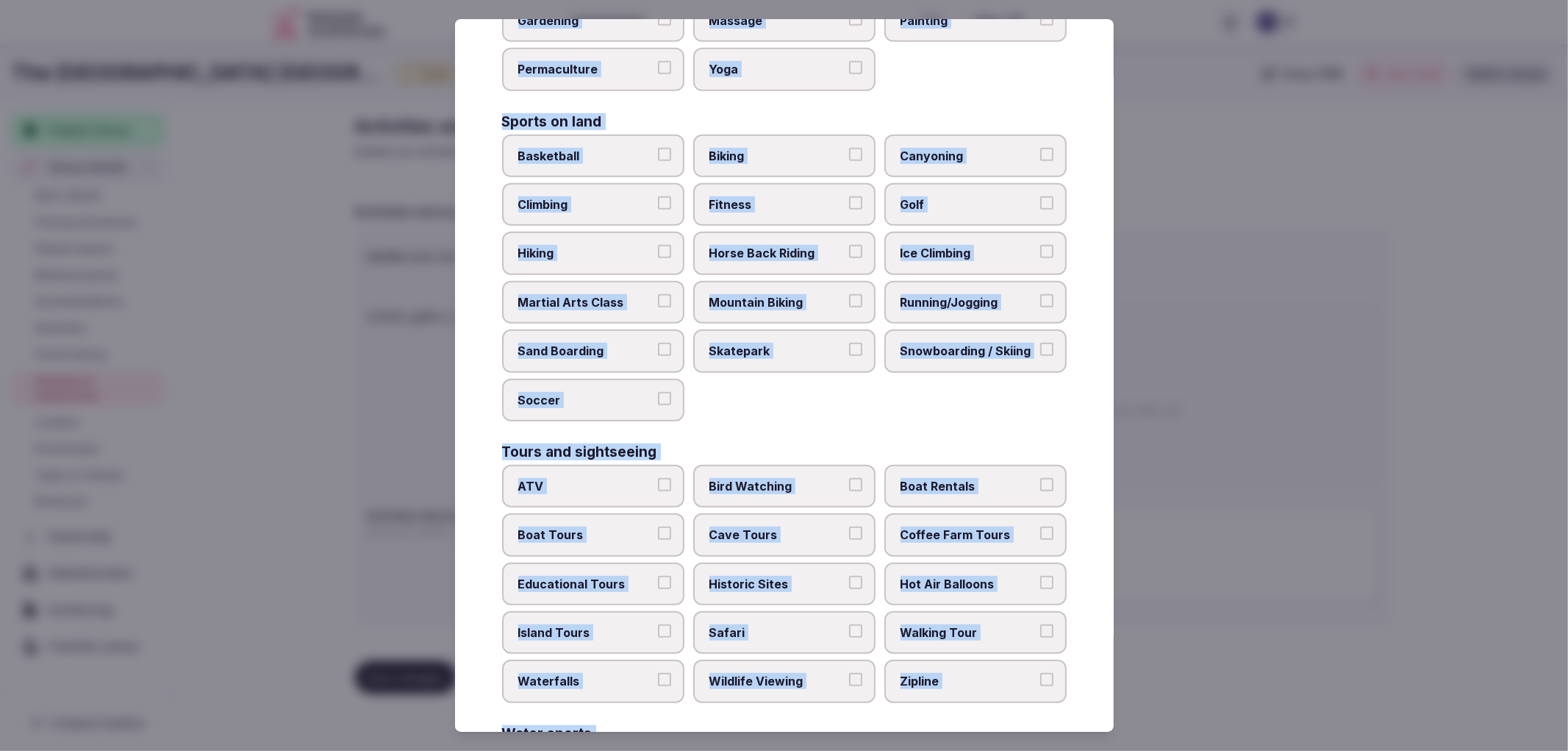
scroll to position [913, 0]
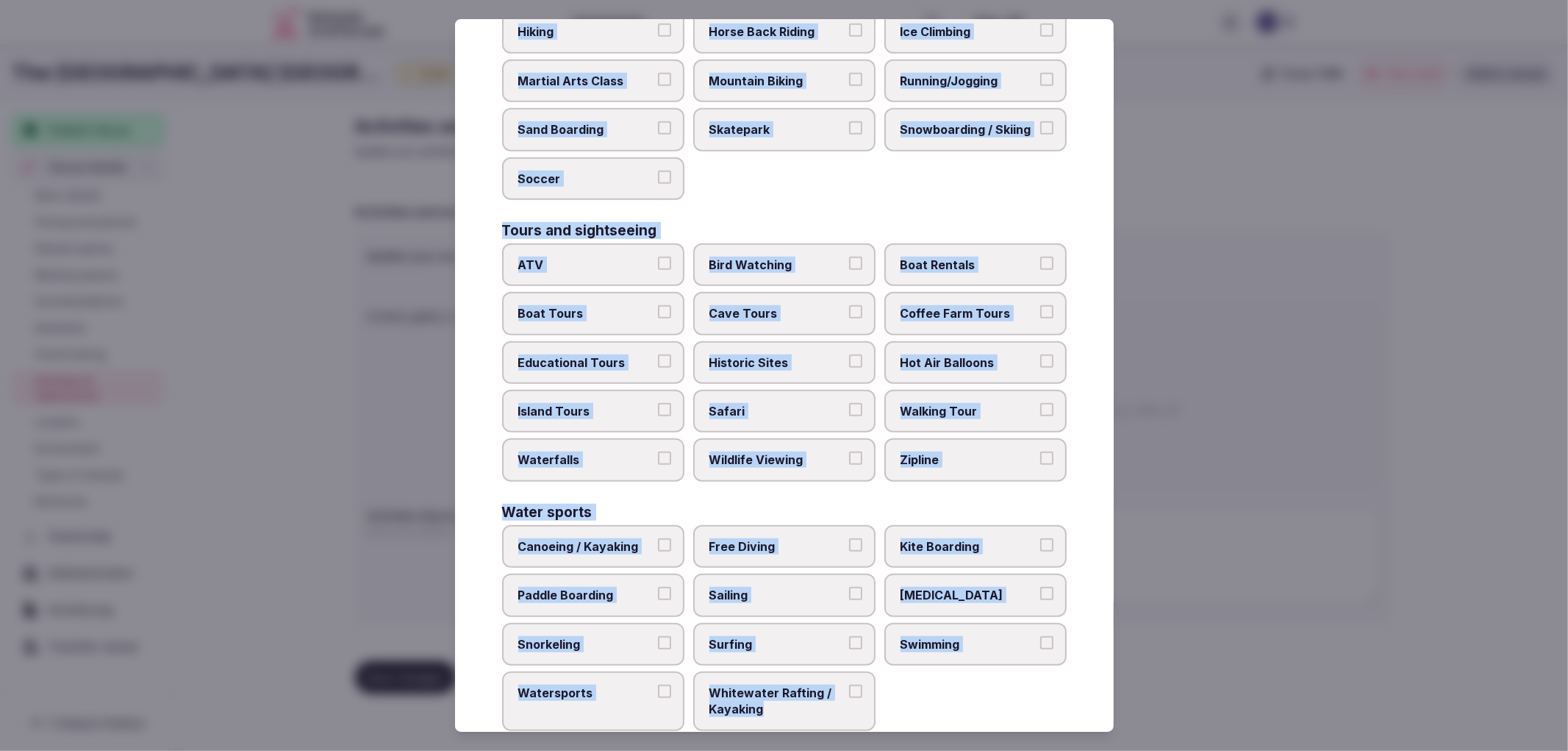
copy div "Culture Dancing Food and Culinary Classes Hip Hop Language Class Local Cultural…"
drag, startPoint x: 493, startPoint y: 143, endPoint x: 849, endPoint y: 693, distance: 655.2
click at [849, 693] on div "Select your activities Choose all applicable activities offered. Culture Dancin…" at bounding box center [784, 375] width 658 height 713
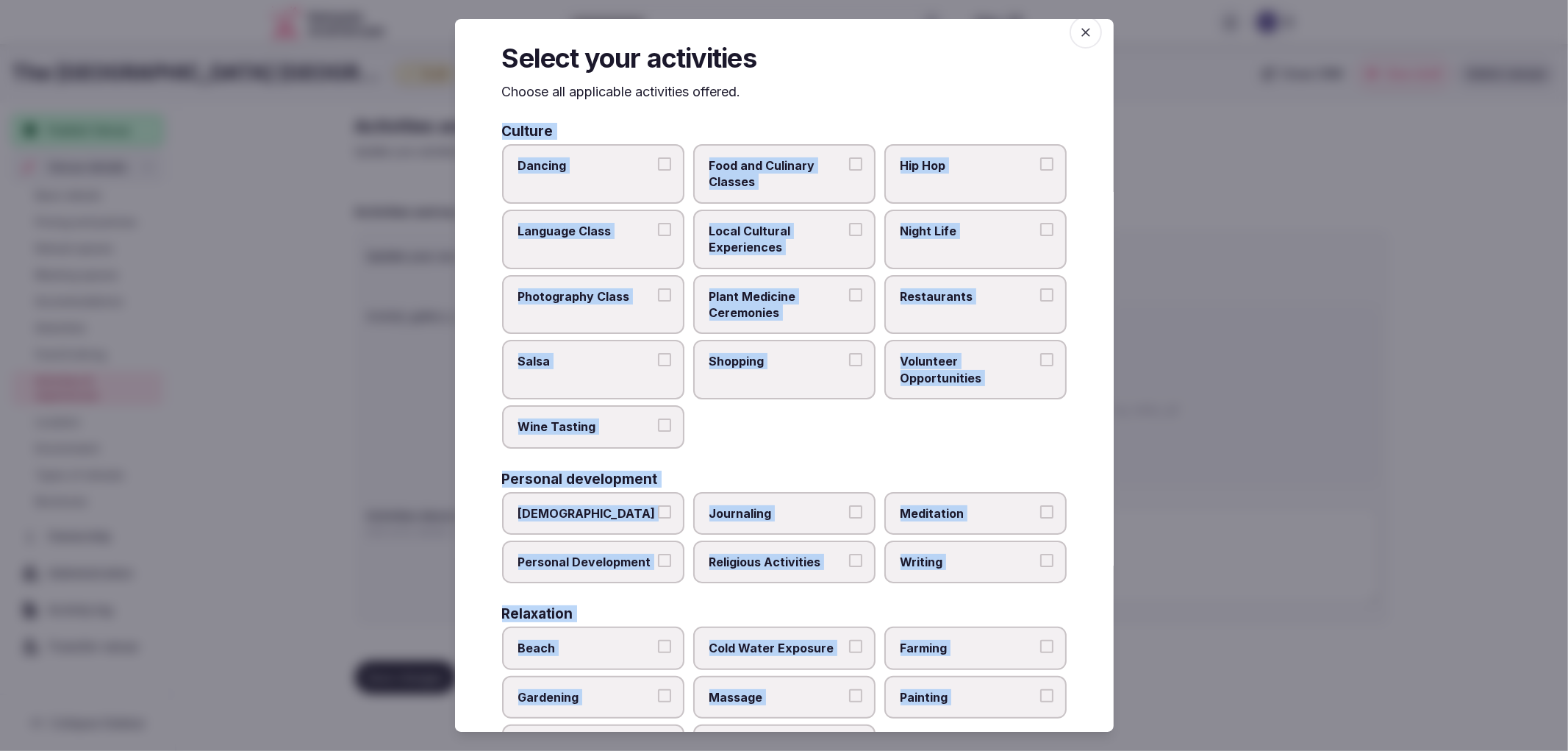
scroll to position [0, 0]
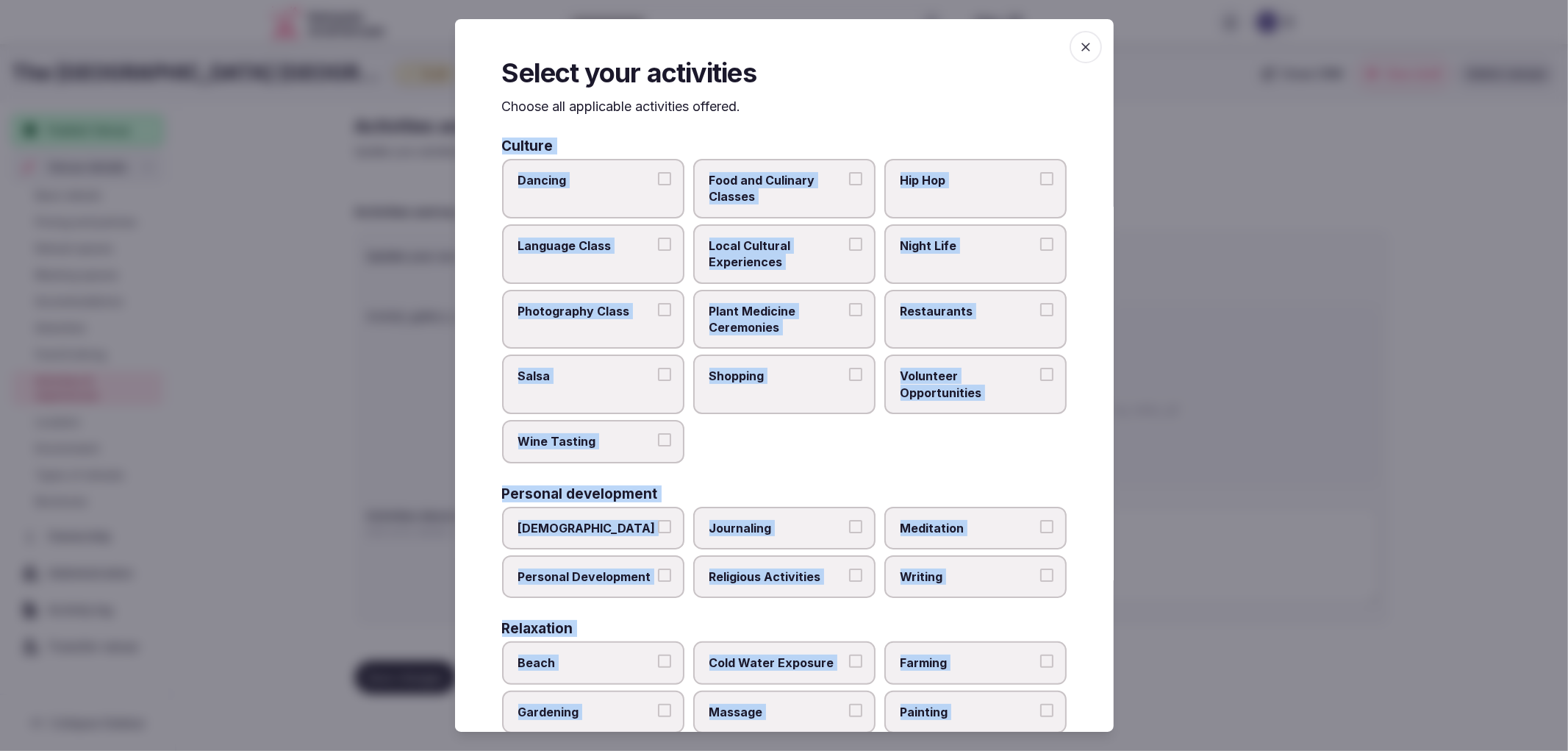
click at [833, 249] on span "Local Cultural Experiences" at bounding box center [777, 254] width 136 height 33
click at [849, 249] on button "Local Cultural Experiences" at bounding box center [855, 244] width 13 height 13
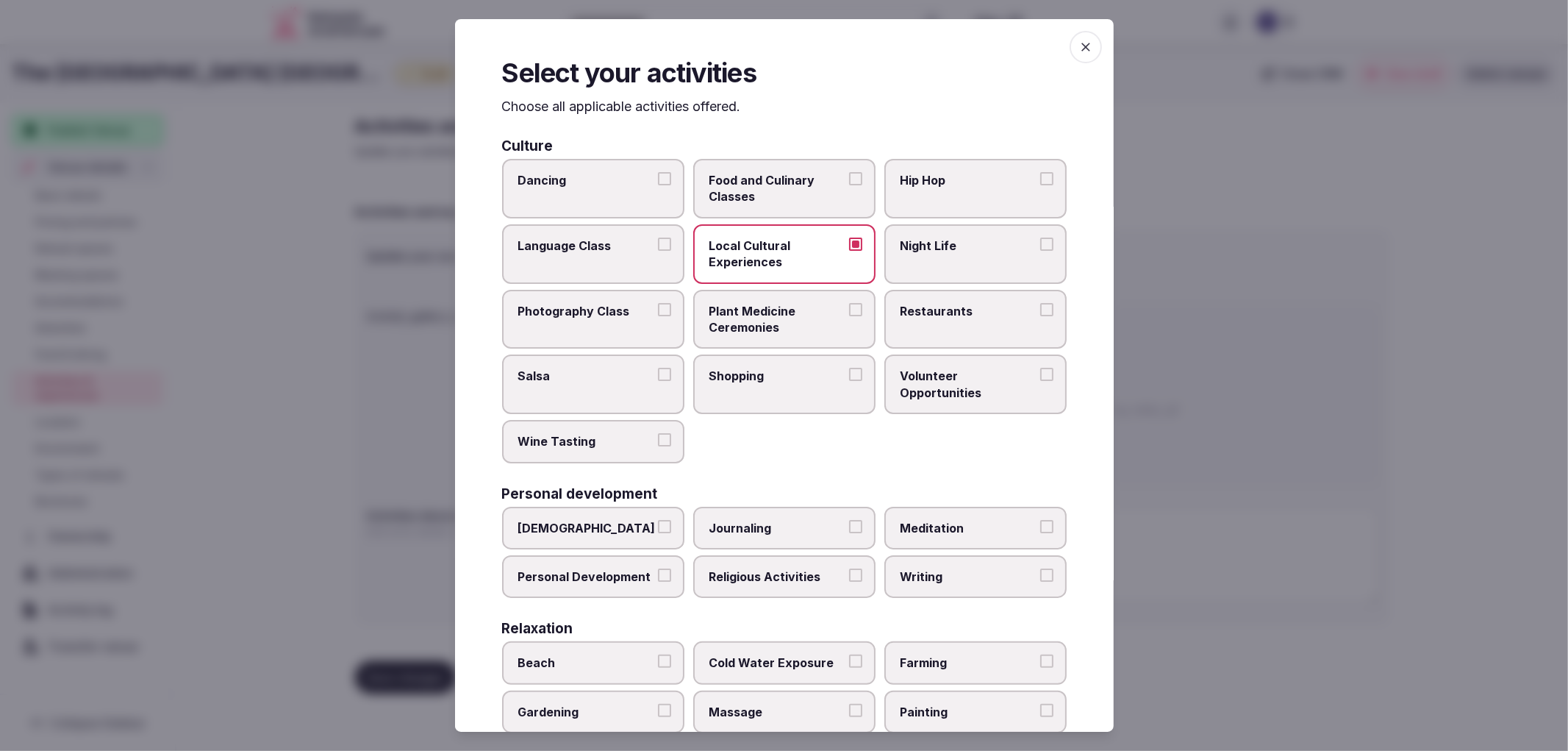
click at [920, 245] on span "Night Life" at bounding box center [968, 245] width 136 height 16
click at [1040, 245] on button "Night Life" at bounding box center [1046, 244] width 13 height 13
click at [932, 304] on span "Restaurants" at bounding box center [968, 311] width 136 height 16
click at [1040, 304] on button "Restaurants" at bounding box center [1046, 309] width 13 height 13
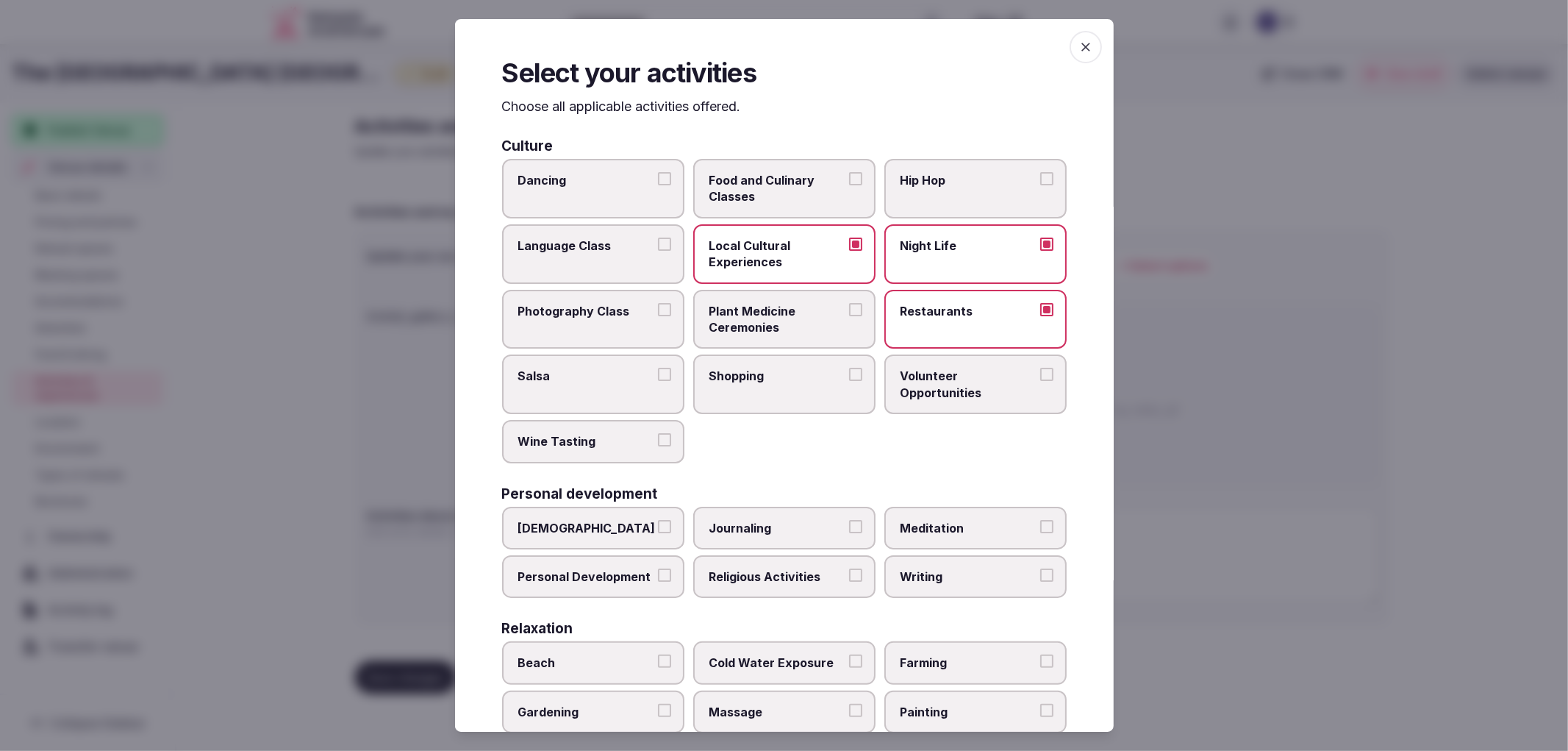
drag, startPoint x: 833, startPoint y: 354, endPoint x: 802, endPoint y: 364, distance: 32.6
click at [832, 355] on label "Shopping" at bounding box center [784, 384] width 182 height 60
click at [849, 367] on button "Shopping" at bounding box center [855, 373] width 13 height 13
click at [619, 420] on label "Wine Tasting" at bounding box center [593, 441] width 182 height 42
click at [658, 433] on button "Wine Tasting" at bounding box center [664, 439] width 13 height 13
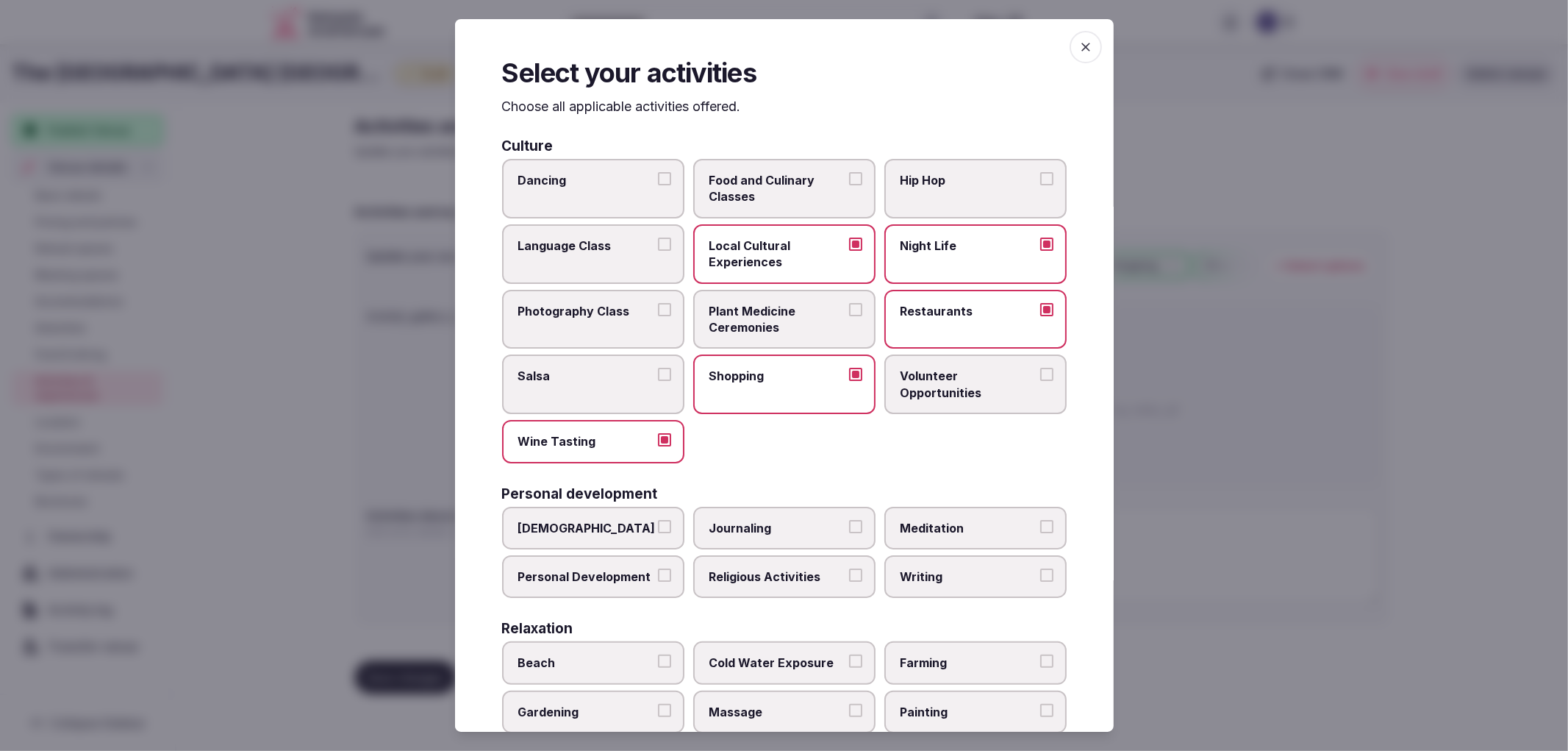
click at [923, 527] on span "Meditation" at bounding box center [968, 528] width 136 height 16
click at [1040, 527] on button "Meditation" at bounding box center [1046, 526] width 13 height 13
click at [628, 577] on label "Personal Development" at bounding box center [593, 576] width 182 height 42
click at [658, 577] on button "Personal Development" at bounding box center [664, 575] width 13 height 13
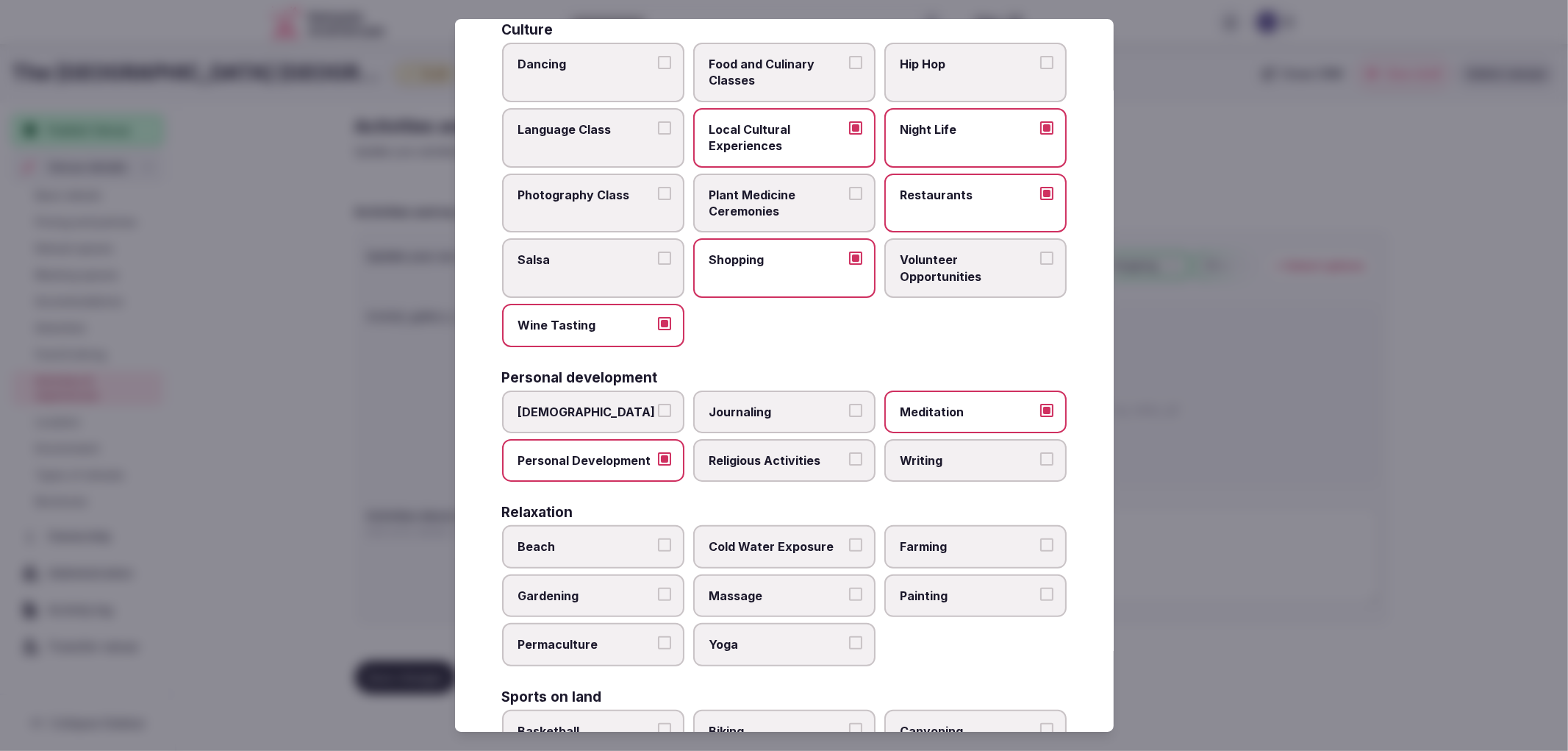
scroll to position [327, 0]
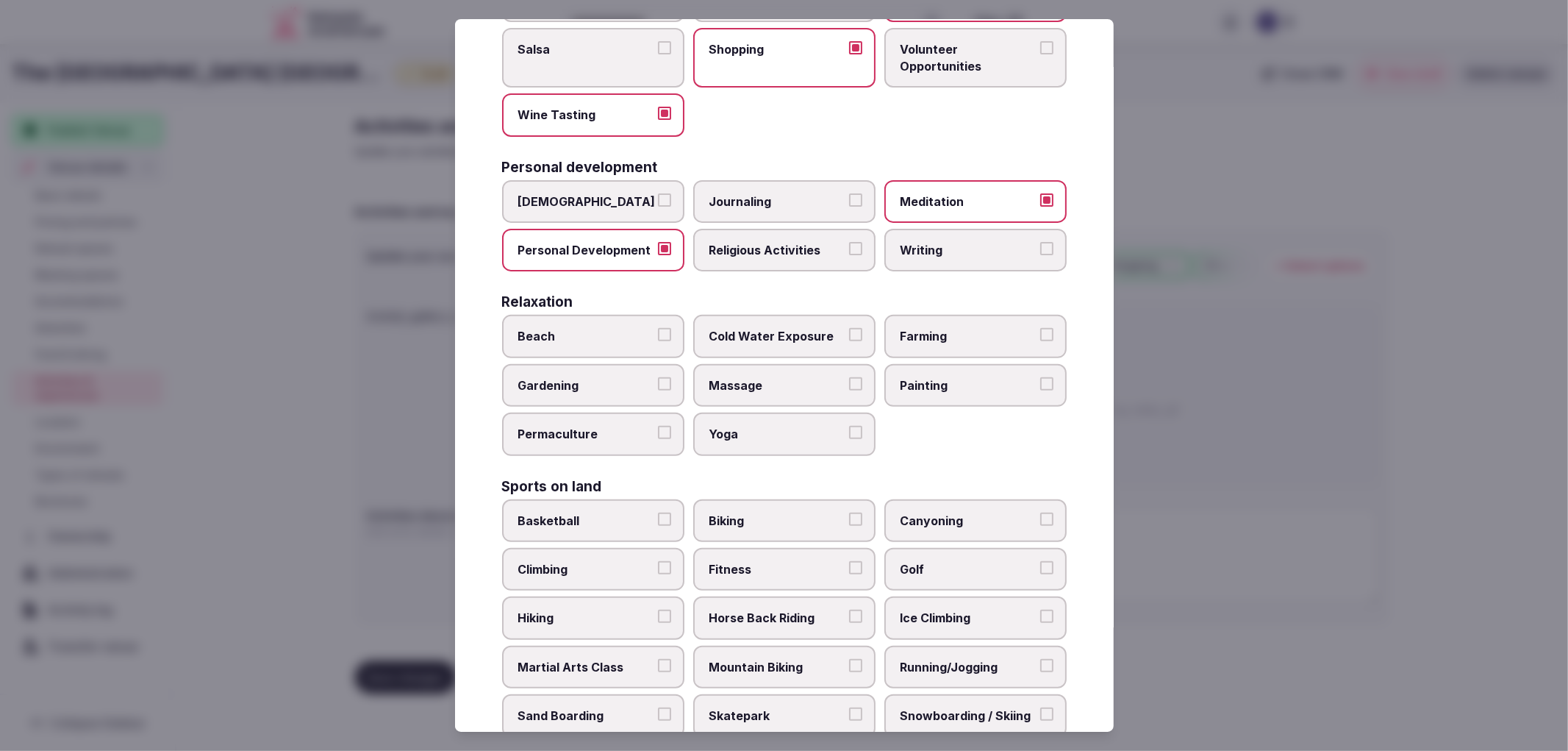
click at [760, 315] on label "Cold Water Exposure" at bounding box center [784, 335] width 182 height 42
click at [849, 328] on button "Cold Water Exposure" at bounding box center [855, 334] width 13 height 13
click at [790, 378] on span "Massage" at bounding box center [777, 385] width 136 height 16
click at [849, 378] on button "Massage" at bounding box center [855, 384] width 13 height 13
click at [802, 412] on label "Yoga" at bounding box center [784, 433] width 182 height 42
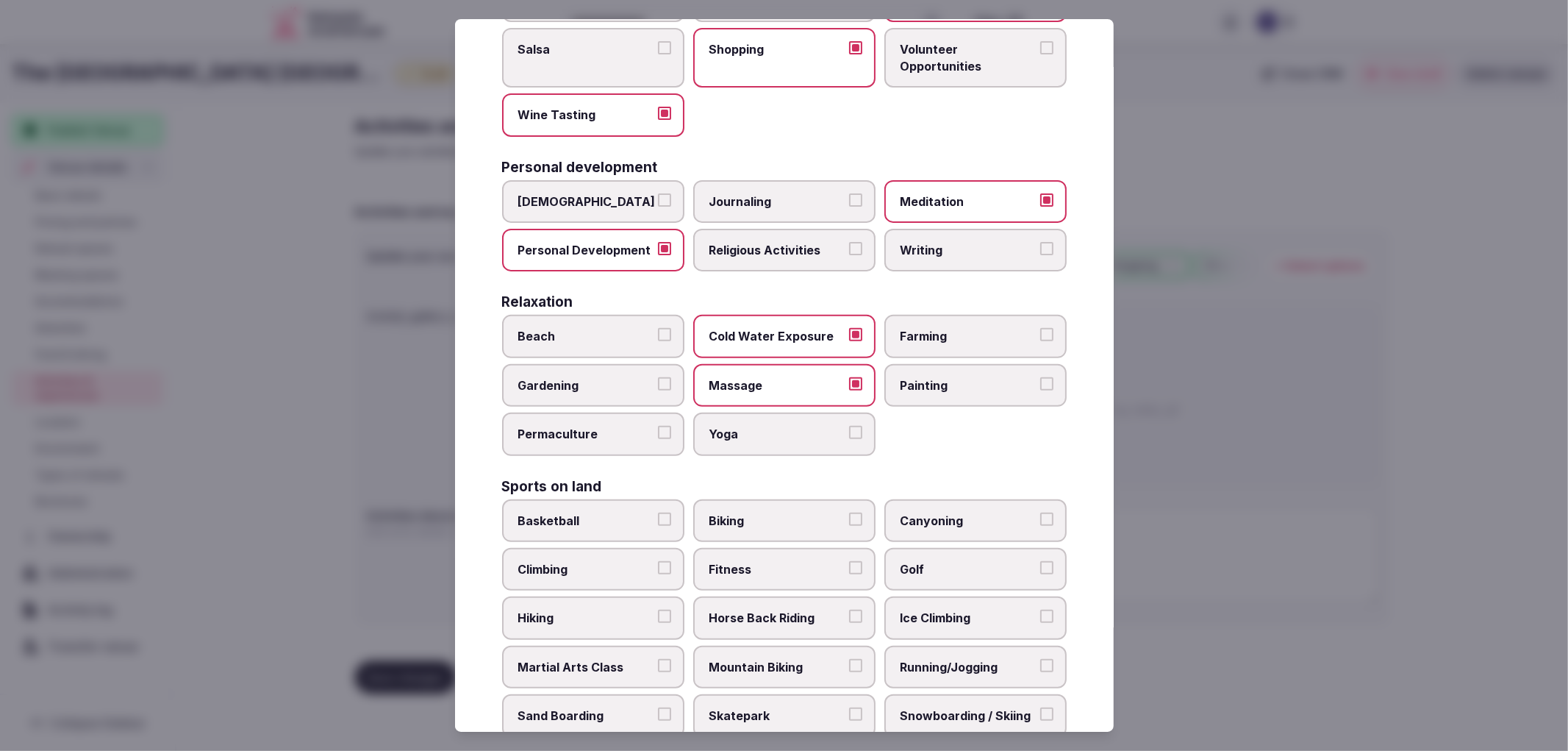
click at [849, 426] on button "Yoga" at bounding box center [855, 432] width 13 height 13
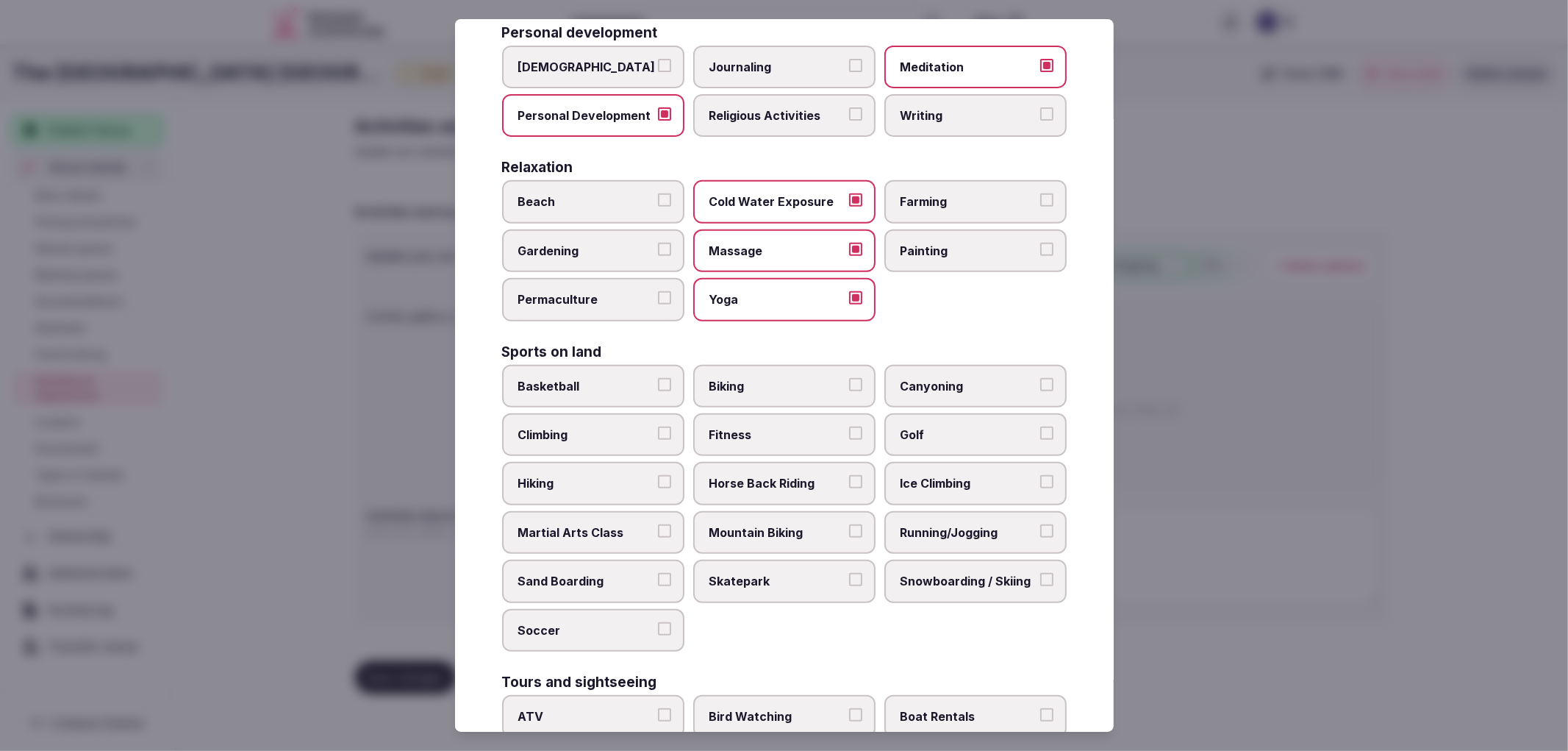
scroll to position [571, 0]
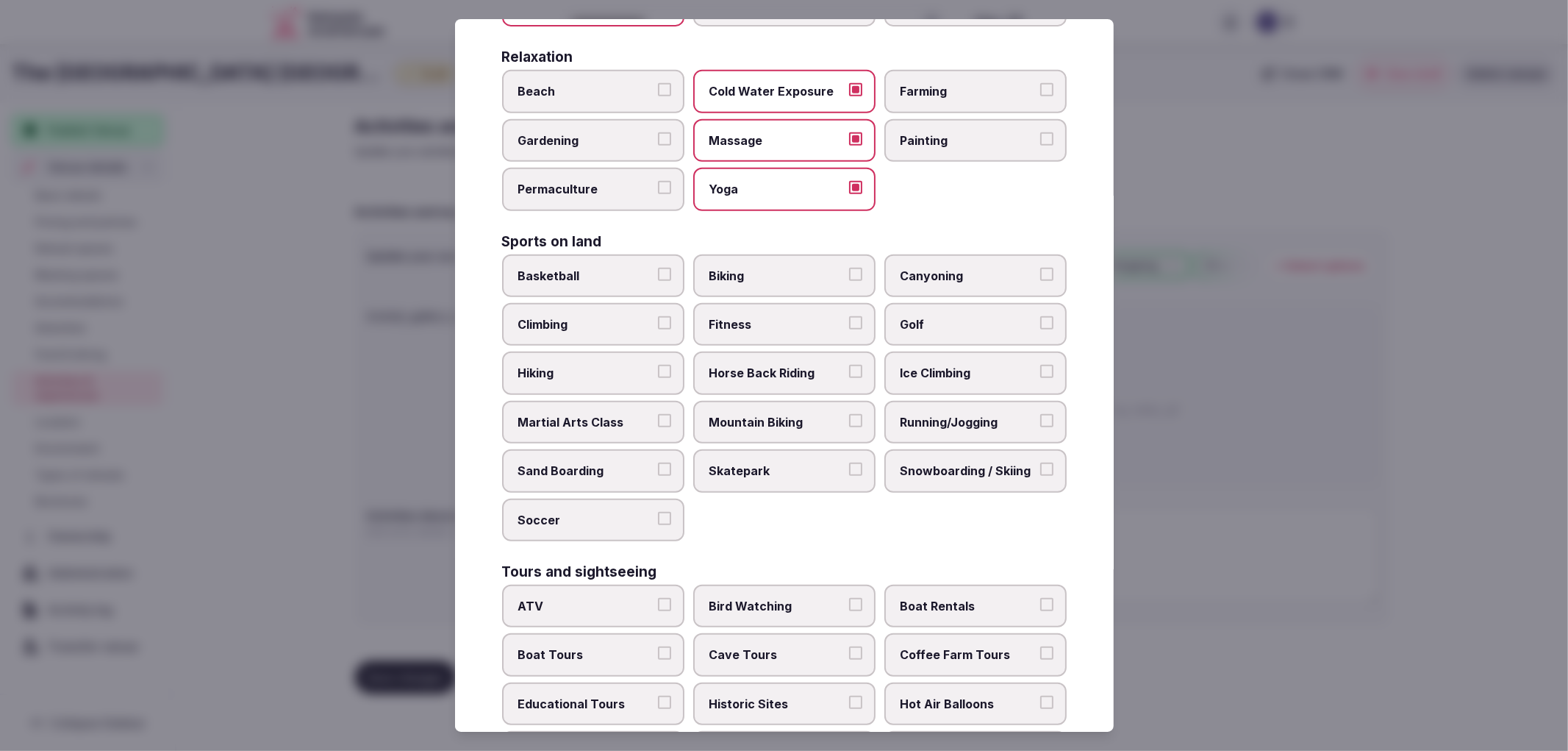
click at [768, 274] on label "Biking" at bounding box center [784, 275] width 182 height 42
click at [849, 274] on button "Biking" at bounding box center [855, 274] width 13 height 13
click at [673, 303] on label "Climbing" at bounding box center [593, 324] width 182 height 42
click at [671, 316] on button "Climbing" at bounding box center [664, 322] width 13 height 13
click at [811, 303] on label "Fitness" at bounding box center [784, 324] width 182 height 42
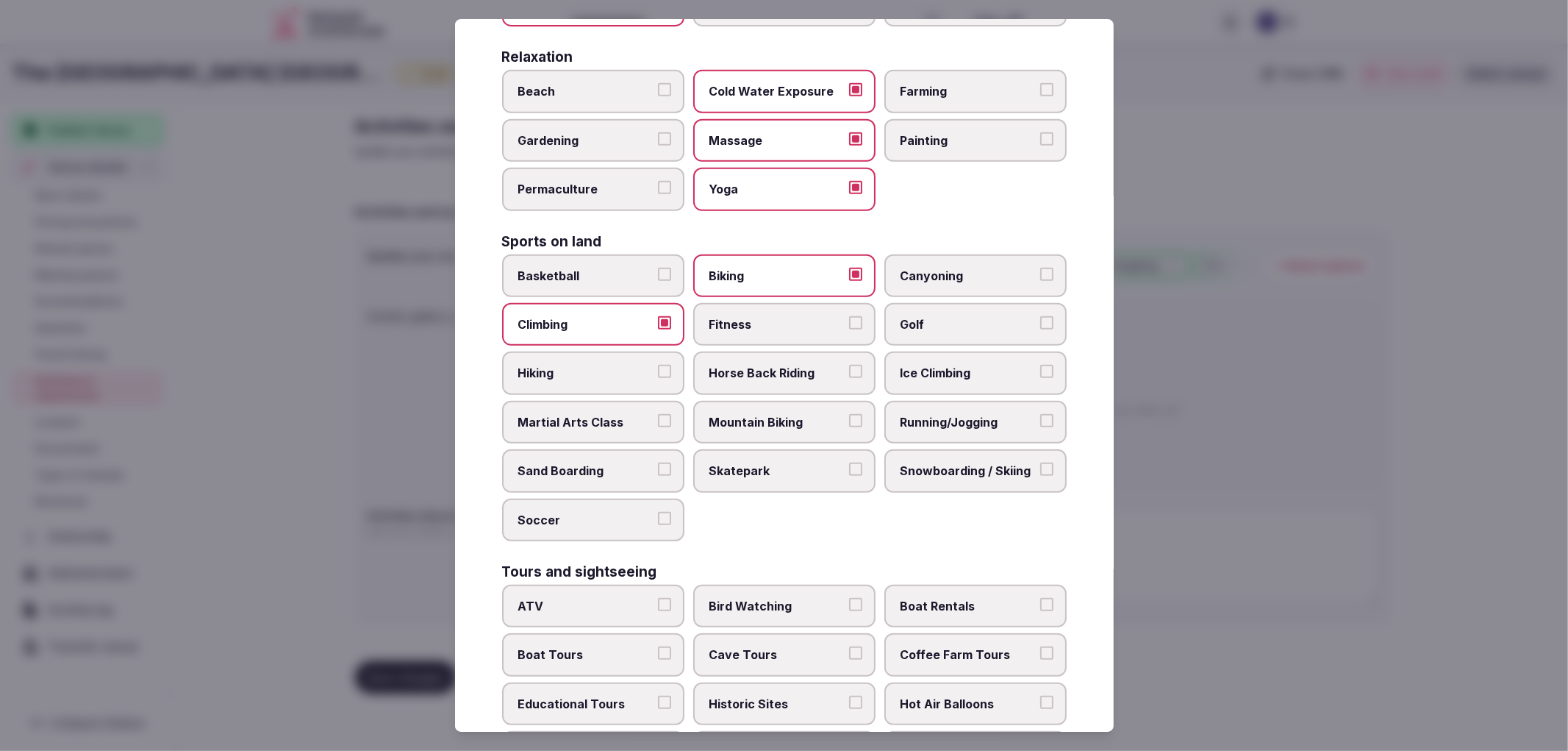
click at [849, 316] on button "Fitness" at bounding box center [855, 322] width 13 height 13
click at [910, 316] on span "Golf" at bounding box center [968, 324] width 136 height 16
click at [1040, 316] on button "Golf" at bounding box center [1046, 322] width 13 height 13
click at [663, 371] on label "Hiking" at bounding box center [593, 372] width 182 height 42
click at [663, 371] on button "Hiking" at bounding box center [664, 371] width 13 height 13
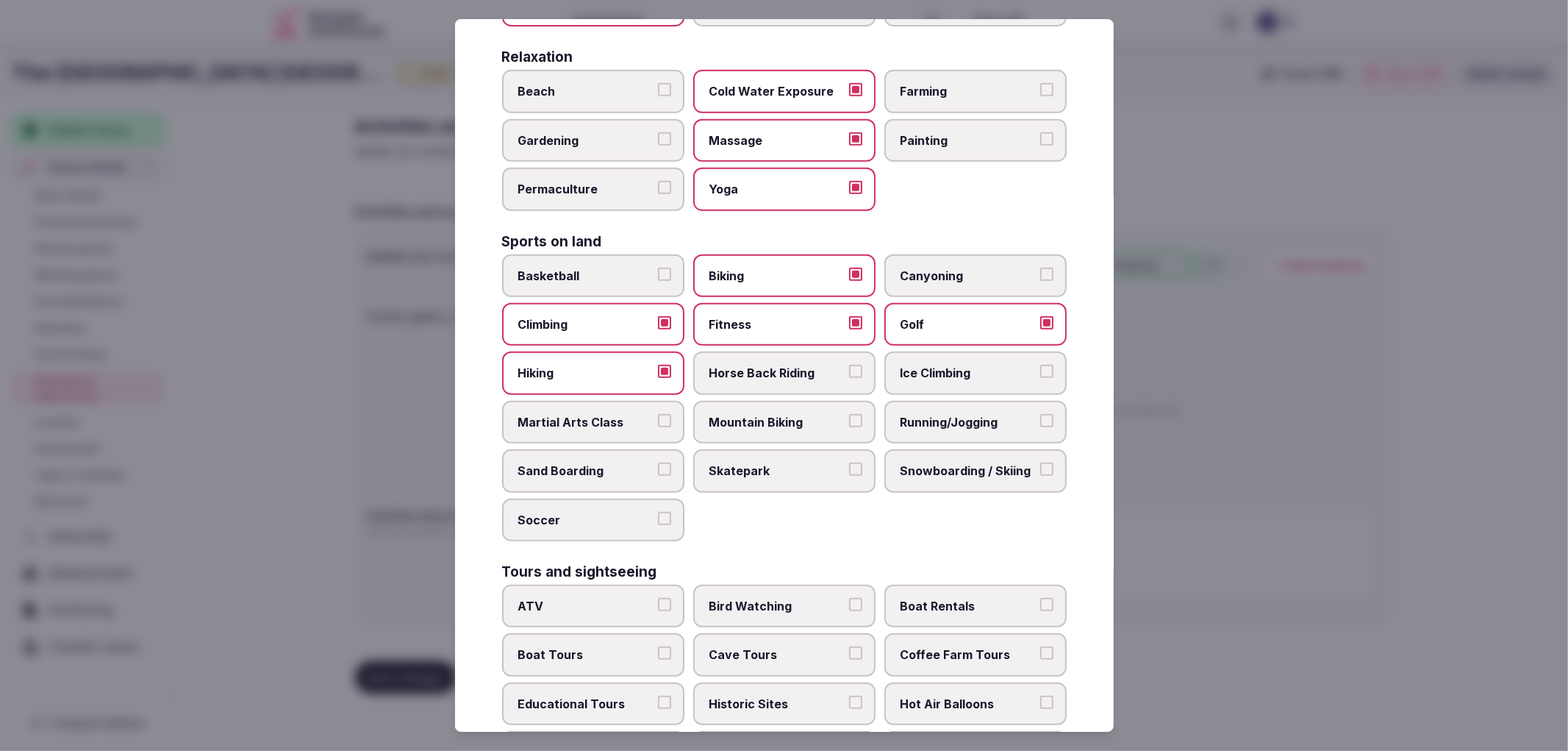
click at [810, 365] on span "Horse Back Riding" at bounding box center [777, 372] width 136 height 16
click at [849, 365] on button "Horse Back Riding" at bounding box center [855, 371] width 13 height 13
click at [985, 365] on span "Ice Climbing" at bounding box center [968, 372] width 136 height 16
click at [1040, 365] on button "Ice Climbing" at bounding box center [1046, 371] width 13 height 13
click at [596, 414] on span "Martial Arts Class" at bounding box center [586, 422] width 136 height 16
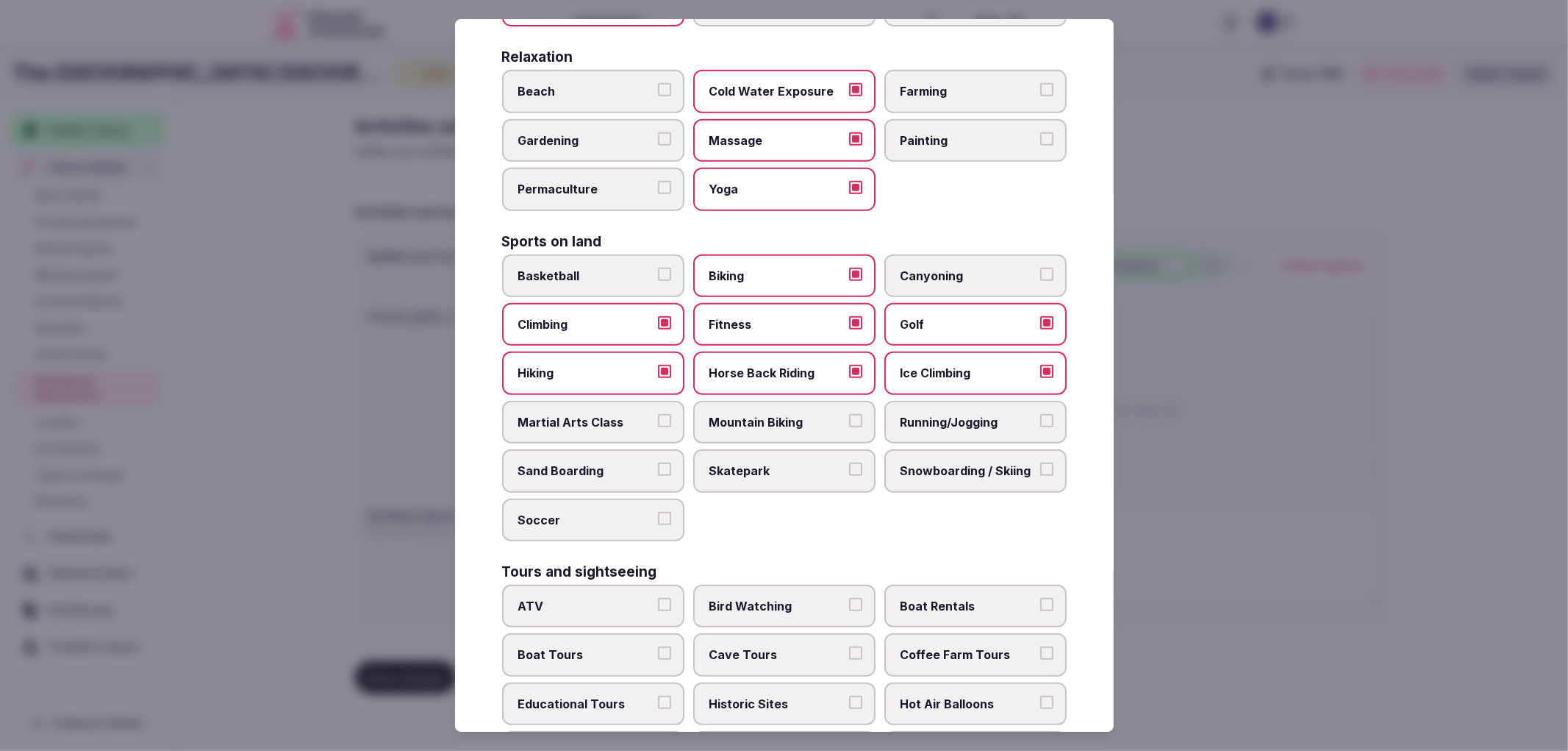
click at [658, 414] on button "Martial Arts Class" at bounding box center [664, 420] width 13 height 13
click at [566, 414] on span "Martial Arts Class" at bounding box center [586, 422] width 136 height 16
click at [658, 414] on button "Martial Arts Class" at bounding box center [664, 420] width 13 height 13
click at [762, 414] on span "Mountain Biking" at bounding box center [777, 422] width 136 height 16
click at [849, 414] on button "Mountain Biking" at bounding box center [855, 420] width 13 height 13
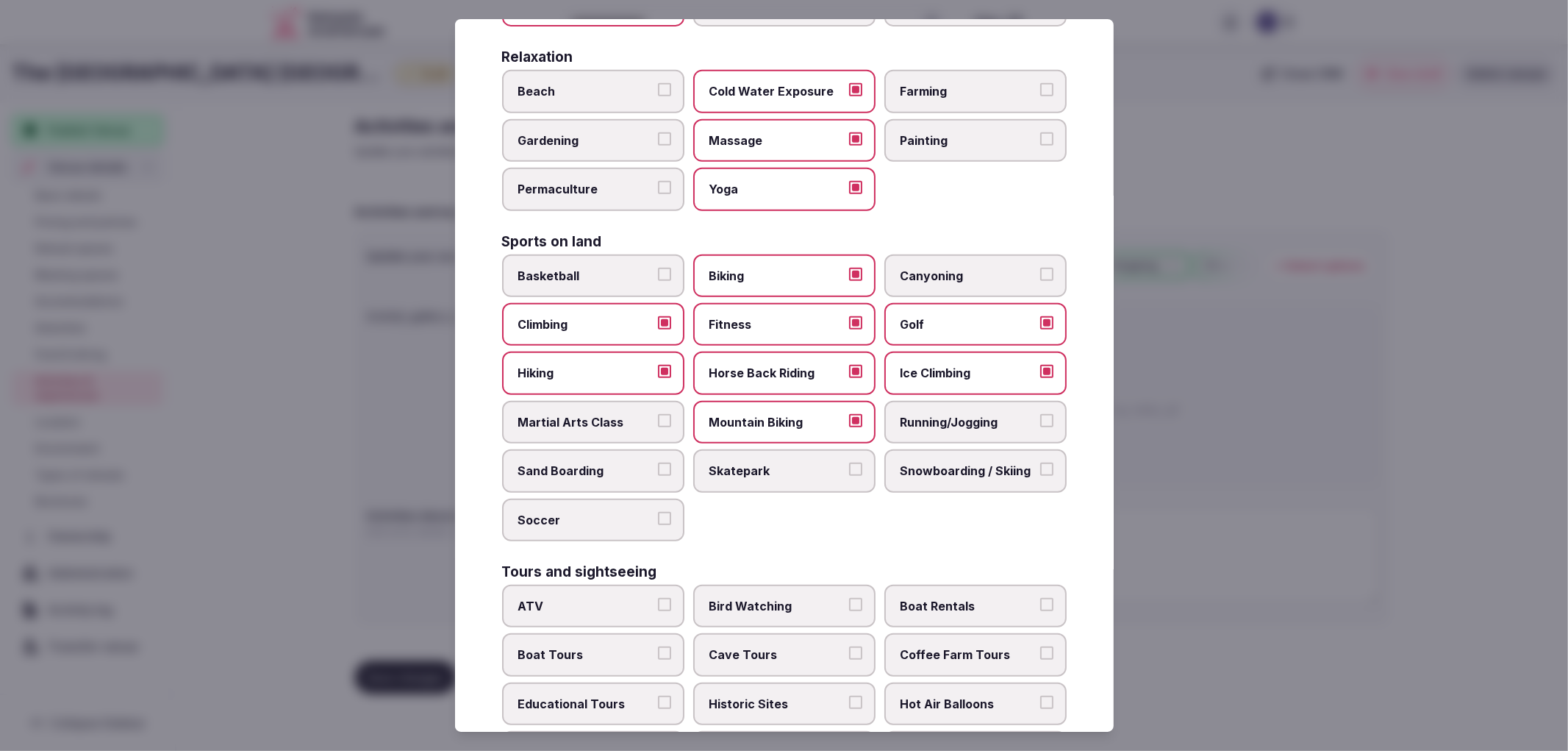
click at [956, 414] on span "Running/Jogging" at bounding box center [968, 422] width 136 height 16
click at [1040, 414] on button "Running/Jogging" at bounding box center [1046, 420] width 13 height 13
click at [1001, 461] on label "Snowboarding / Skiing" at bounding box center [975, 470] width 182 height 42
click at [1040, 462] on button "Snowboarding / Skiing" at bounding box center [1046, 468] width 13 height 13
click at [626, 523] on div "Culture Dancing Food and Culinary Classes Hip Hop Language Class Local Cultural…" at bounding box center [784, 320] width 565 height 1505
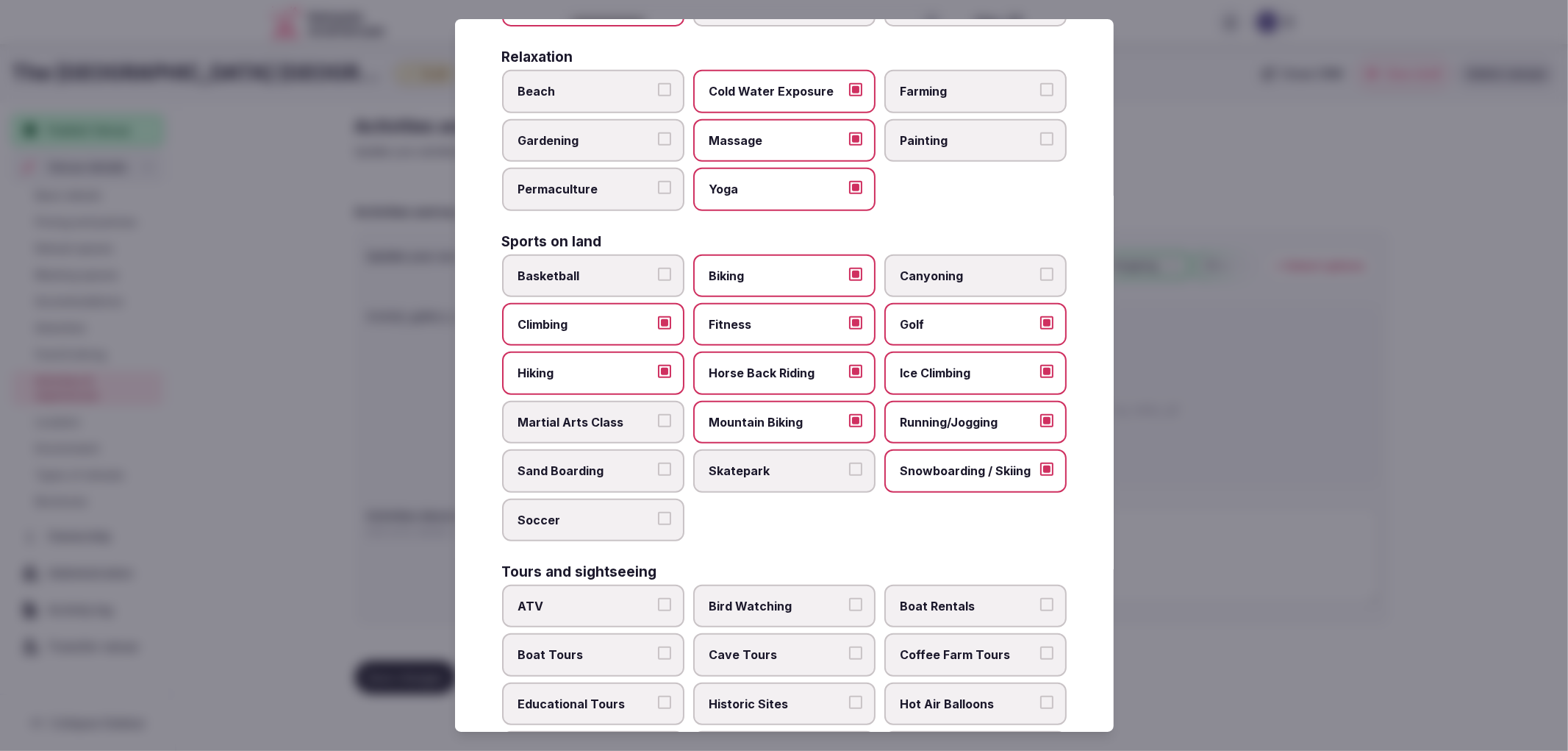
click at [626, 519] on div "Culture Dancing Food and Culinary Classes Hip Hop Language Class Local Cultural…" at bounding box center [784, 320] width 565 height 1505
click at [625, 499] on label "Soccer" at bounding box center [593, 519] width 182 height 42
click at [658, 512] on button "Soccer" at bounding box center [664, 518] width 13 height 13
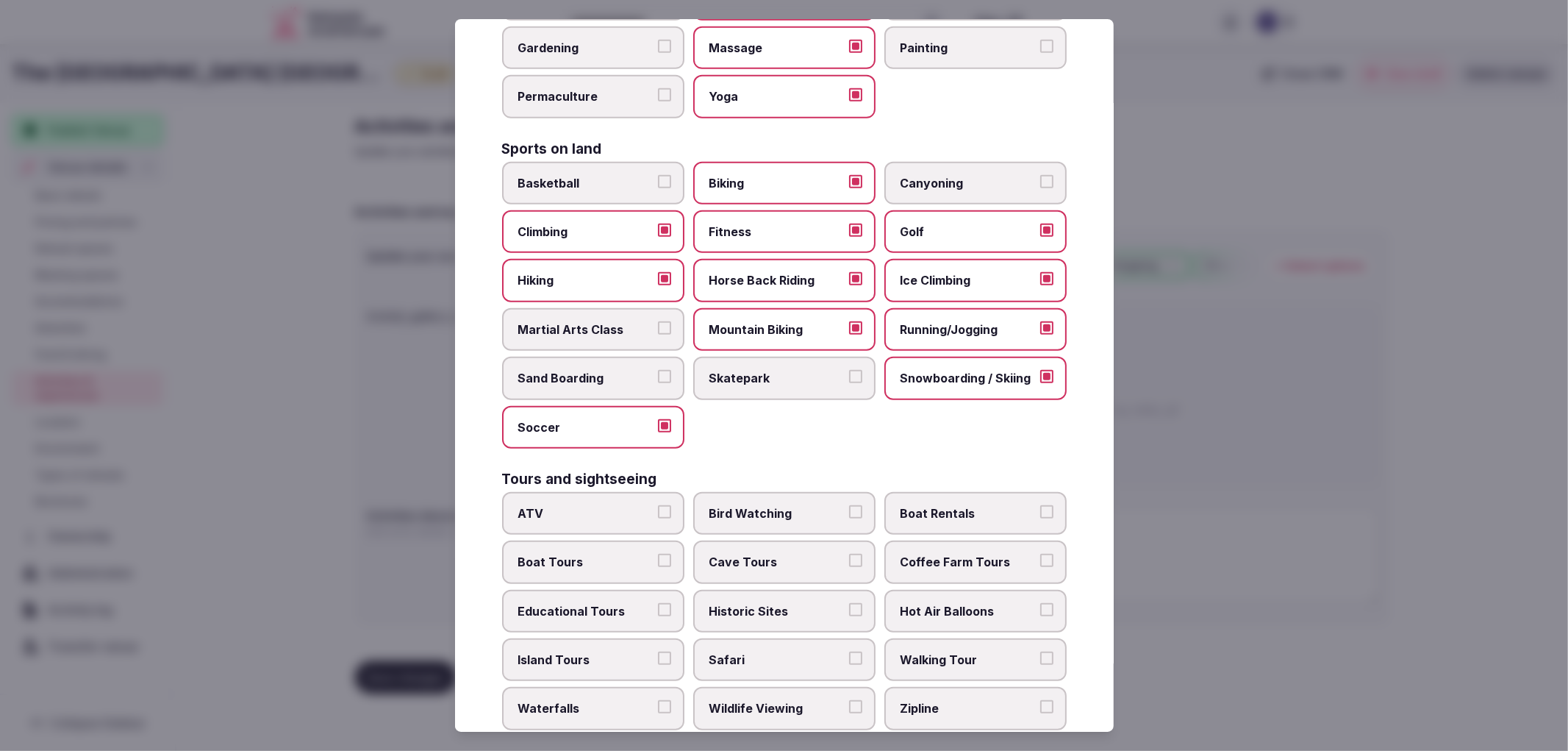
scroll to position [735, 0]
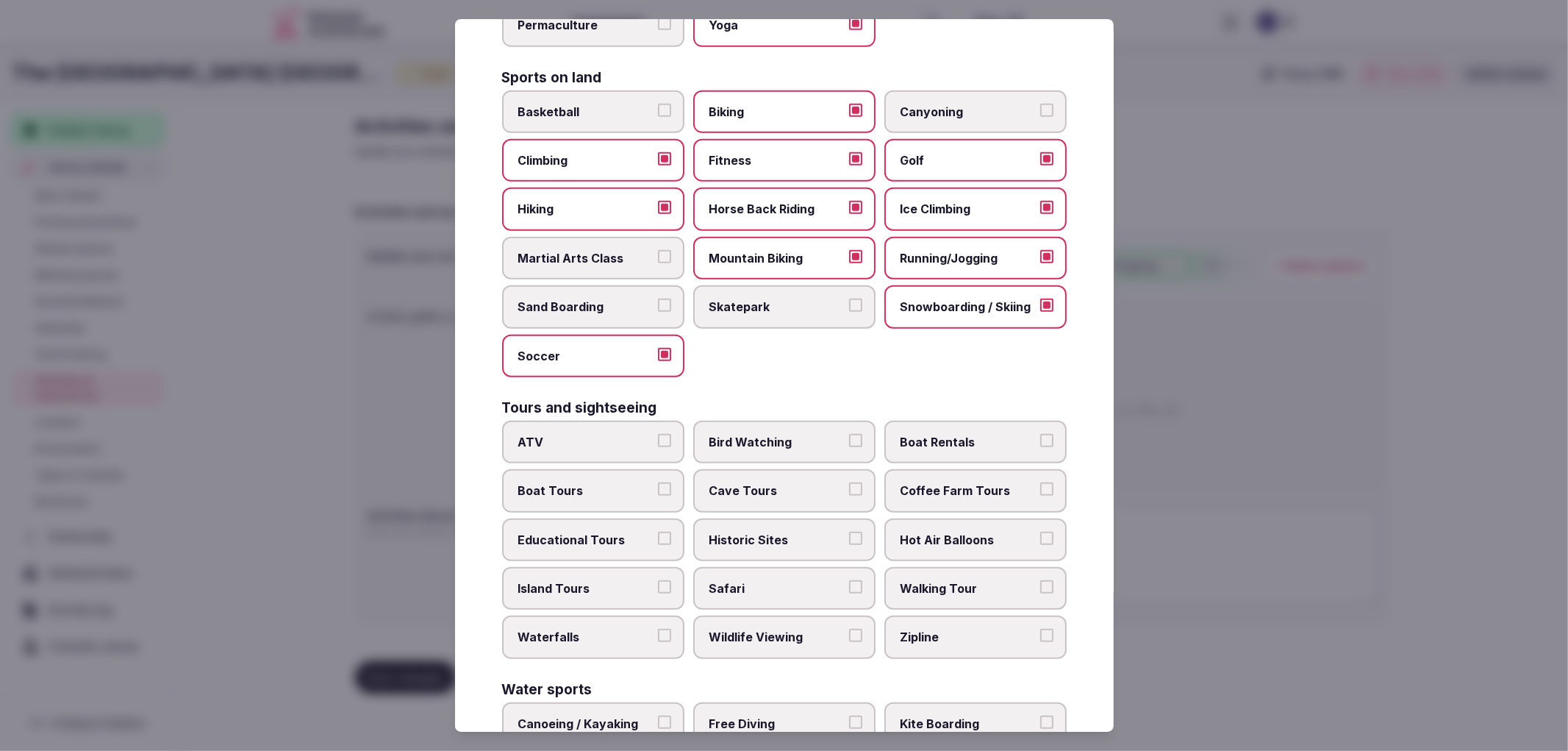
click at [717, 434] on span "Bird Watching" at bounding box center [777, 442] width 136 height 16
click at [849, 434] on button "Bird Watching" at bounding box center [855, 440] width 13 height 13
click at [651, 520] on label "Educational Tours" at bounding box center [593, 539] width 182 height 42
click at [658, 531] on button "Educational Tours" at bounding box center [664, 538] width 13 height 13
click at [737, 531] on span "Historic Sites" at bounding box center [777, 539] width 136 height 16
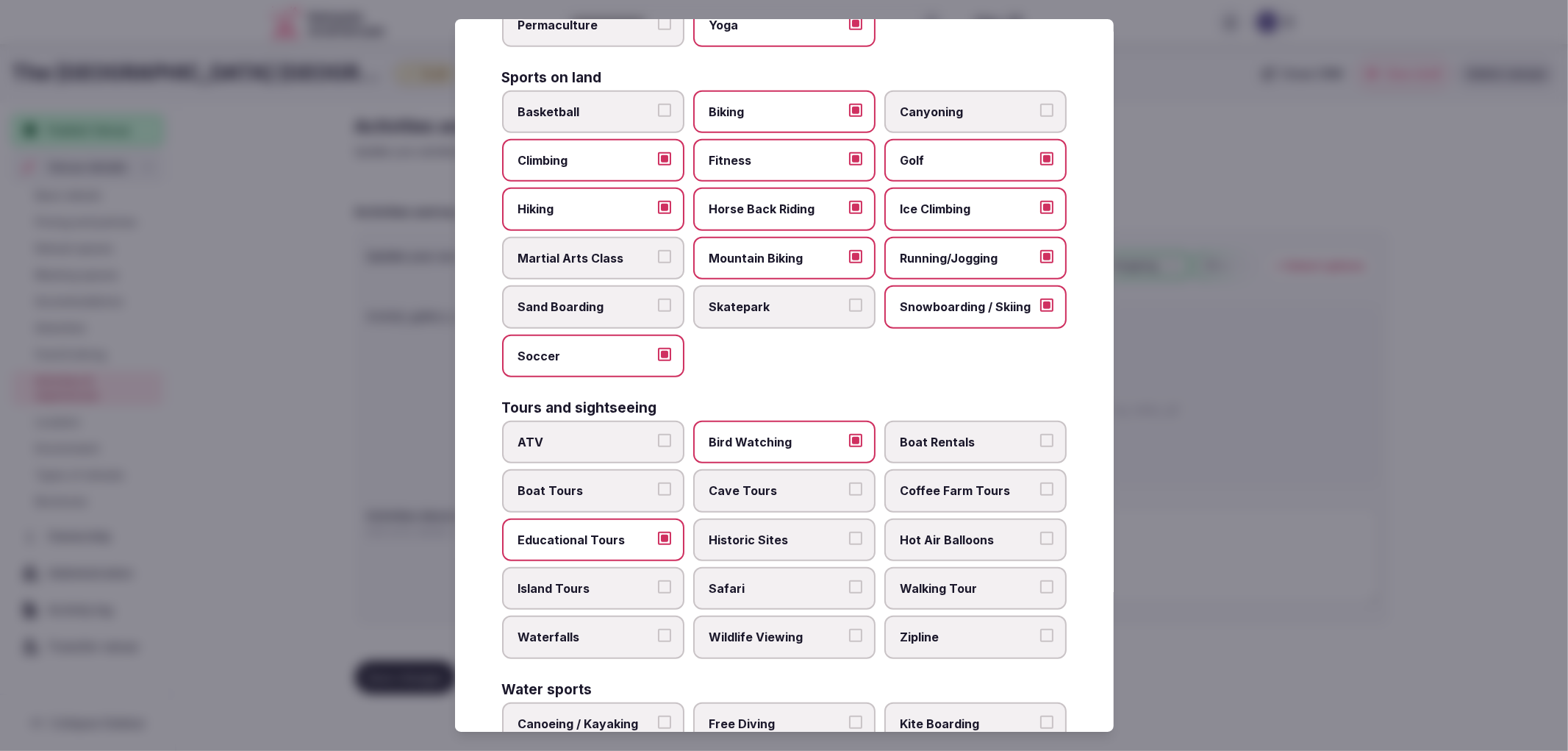
click at [849, 531] on button "Historic Sites" at bounding box center [855, 538] width 13 height 13
click at [900, 580] on span "Walking Tour" at bounding box center [968, 588] width 136 height 16
click at [1040, 580] on button "Walking Tour" at bounding box center [1046, 586] width 13 height 13
click at [780, 629] on span "Wildlife Viewing" at bounding box center [777, 637] width 136 height 16
click at [849, 629] on button "Wildlife Viewing" at bounding box center [855, 635] width 13 height 13
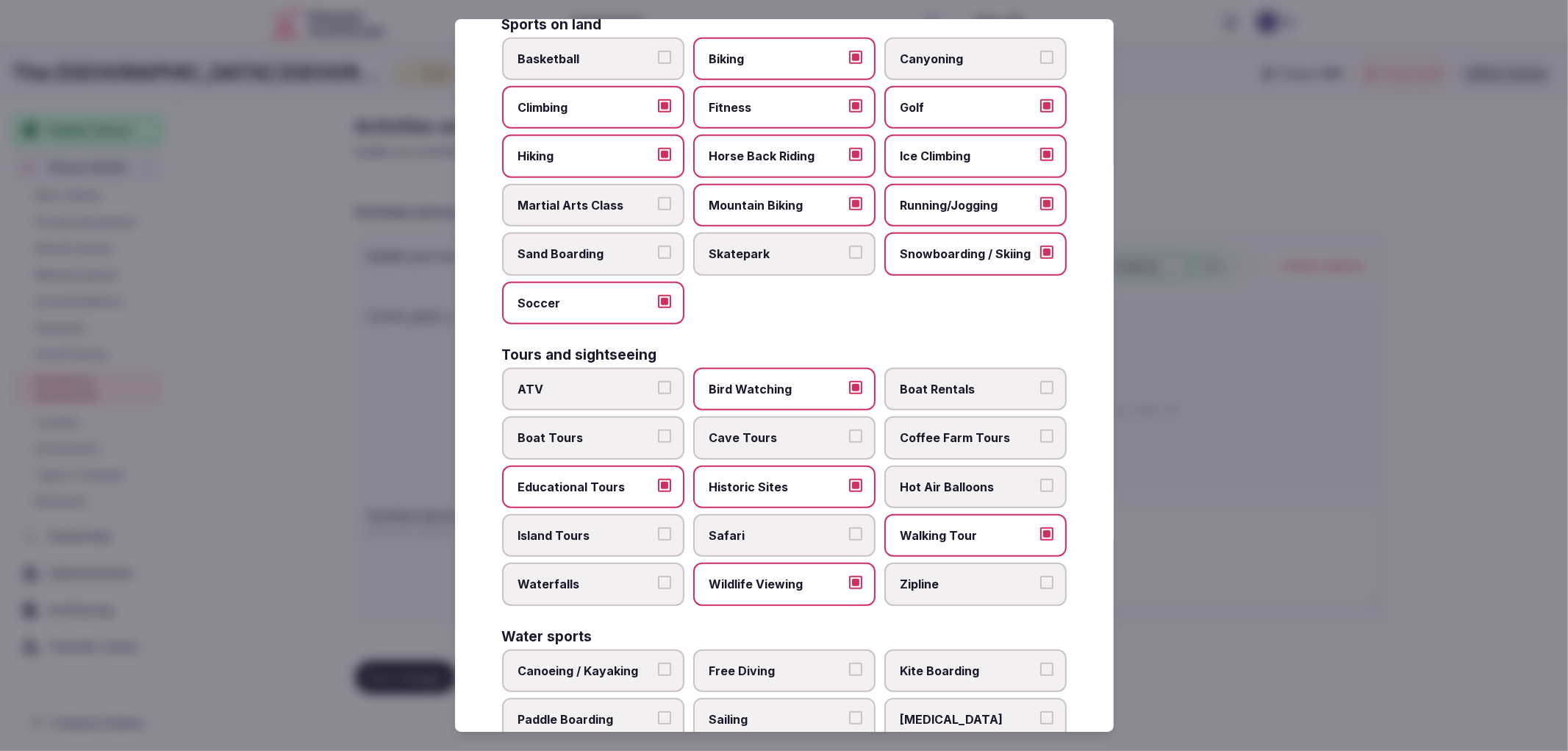
scroll to position [913, 0]
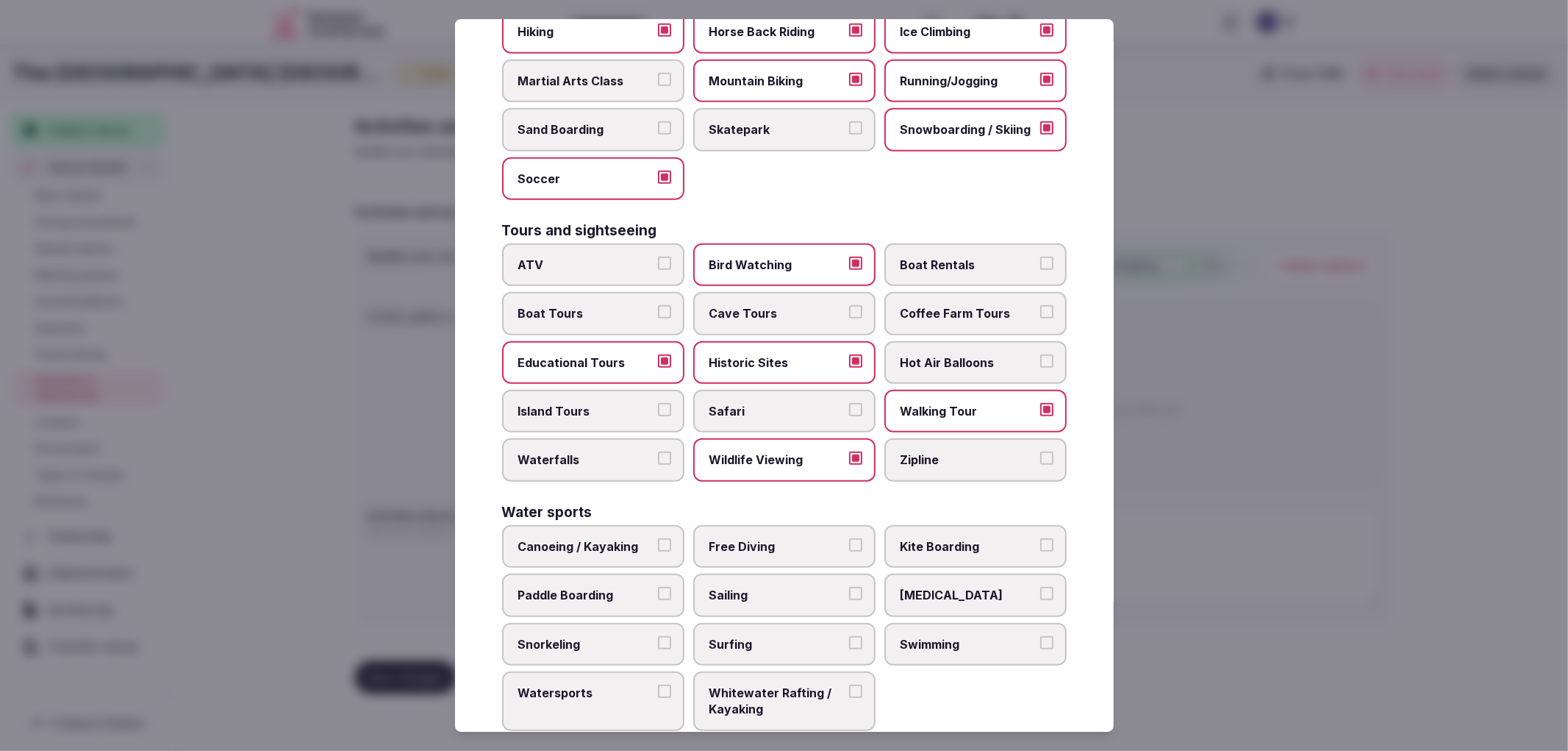
click at [920, 625] on label "Swimming" at bounding box center [975, 644] width 182 height 42
click at [1040, 636] on button "Swimming" at bounding box center [1046, 642] width 13 height 13
click at [1275, 575] on div at bounding box center [784, 375] width 1568 height 751
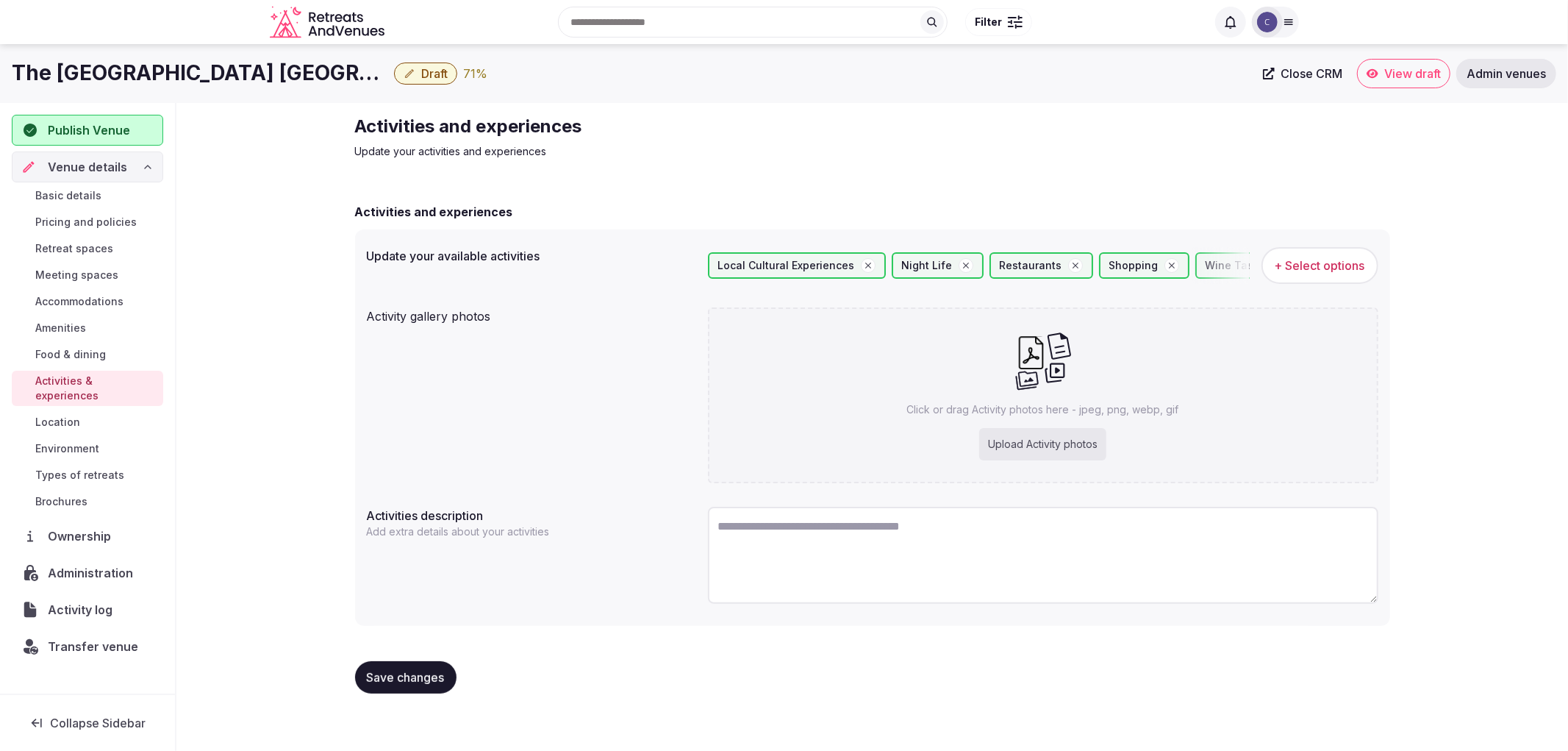
click at [988, 438] on div "Upload Activity photos" at bounding box center [1042, 443] width 127 height 32
type input "**********"
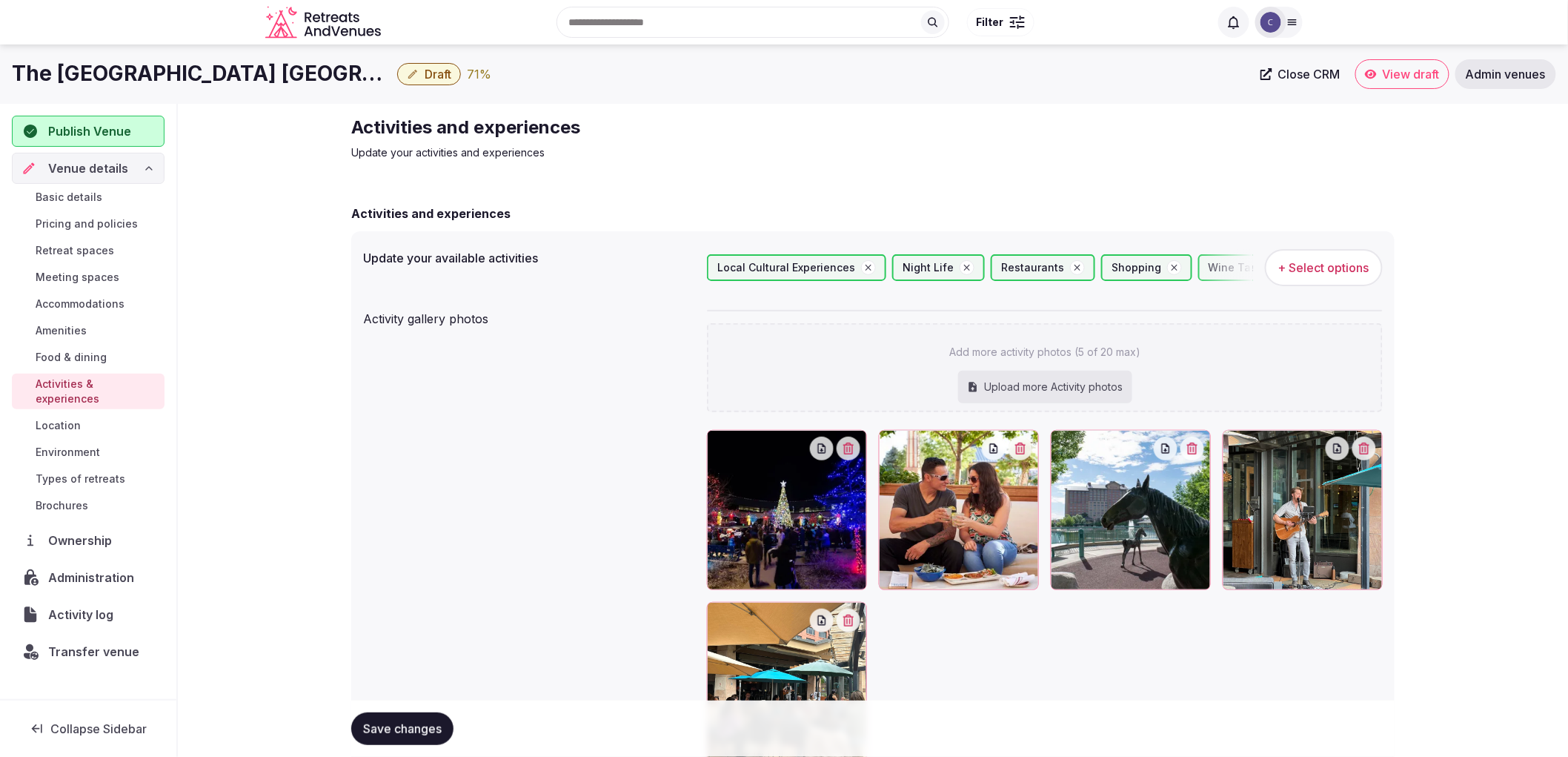
click at [373, 725] on span "Save changes" at bounding box center [402, 728] width 78 height 15
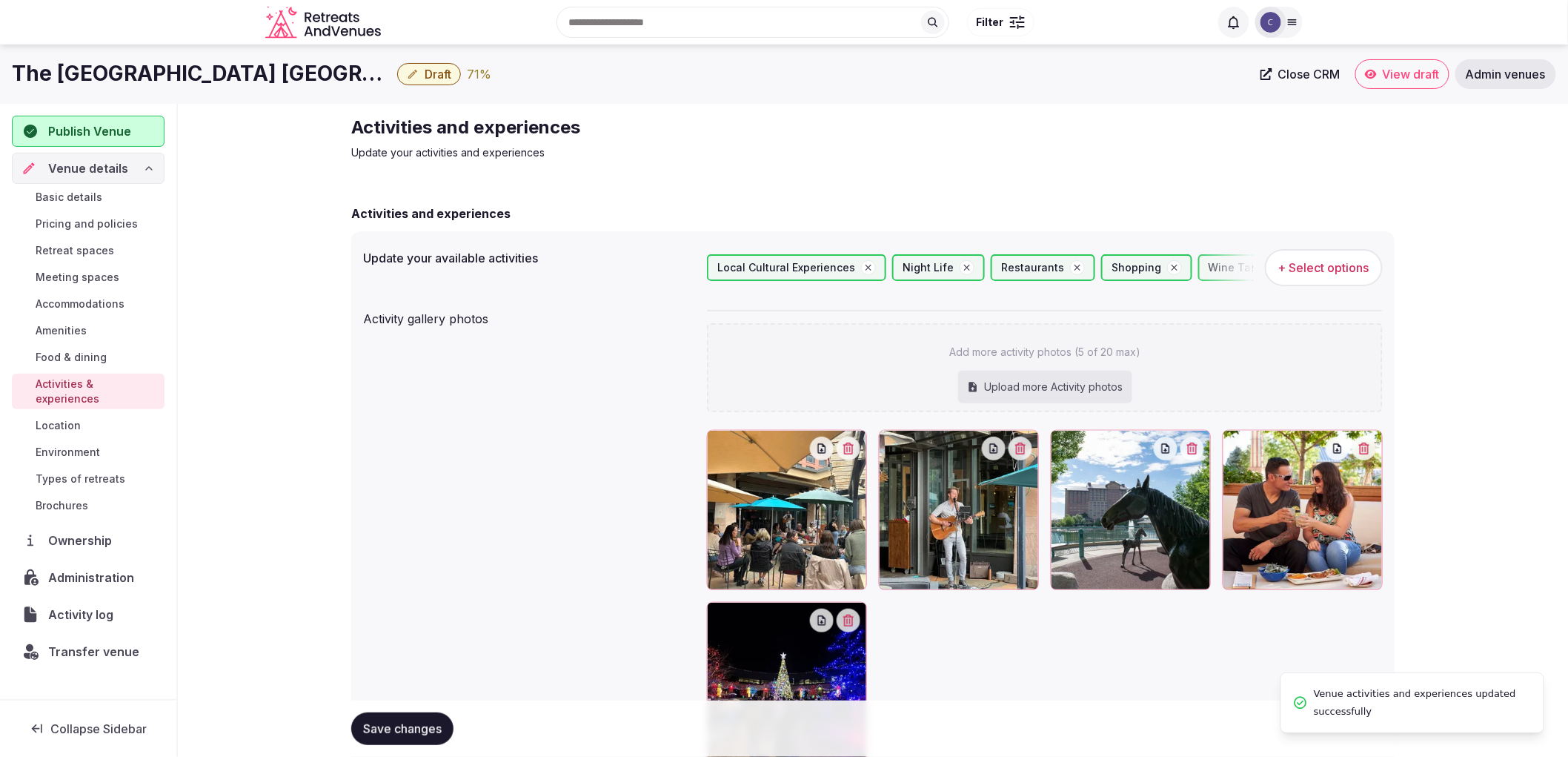
click at [70, 471] on span "Types of retreats" at bounding box center [80, 478] width 90 height 15
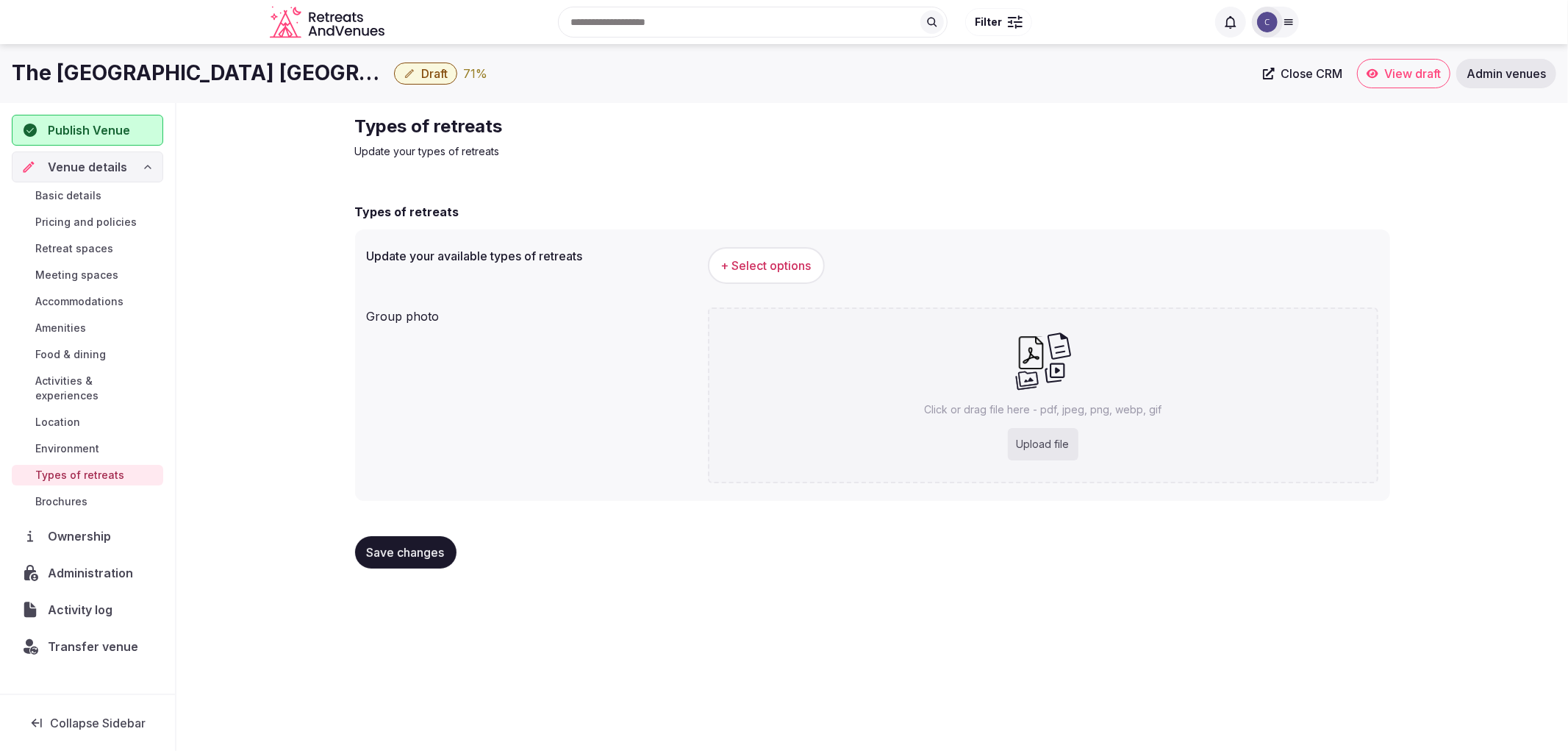
click at [725, 249] on button "+ Select options" at bounding box center [765, 265] width 117 height 37
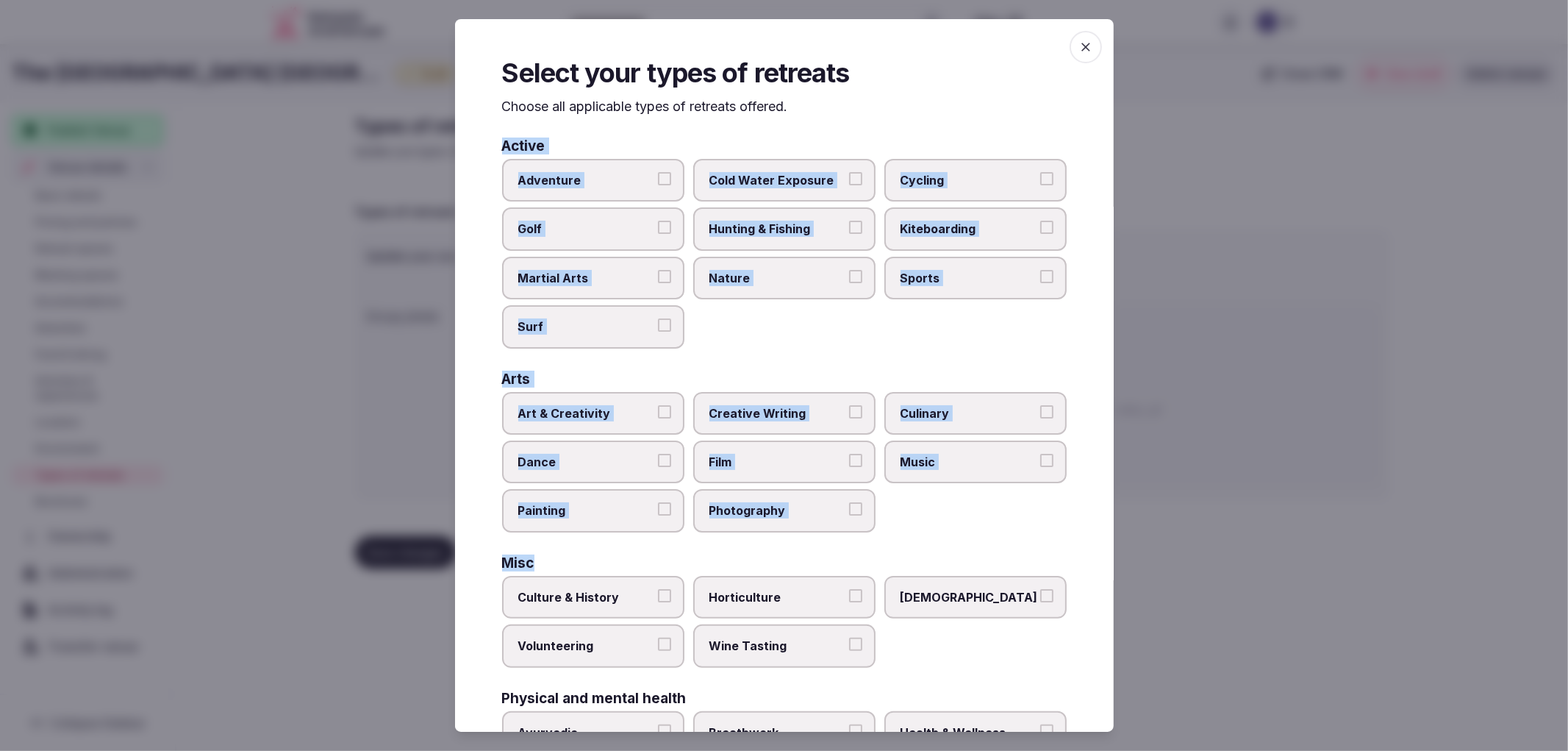
scroll to position [382, 0]
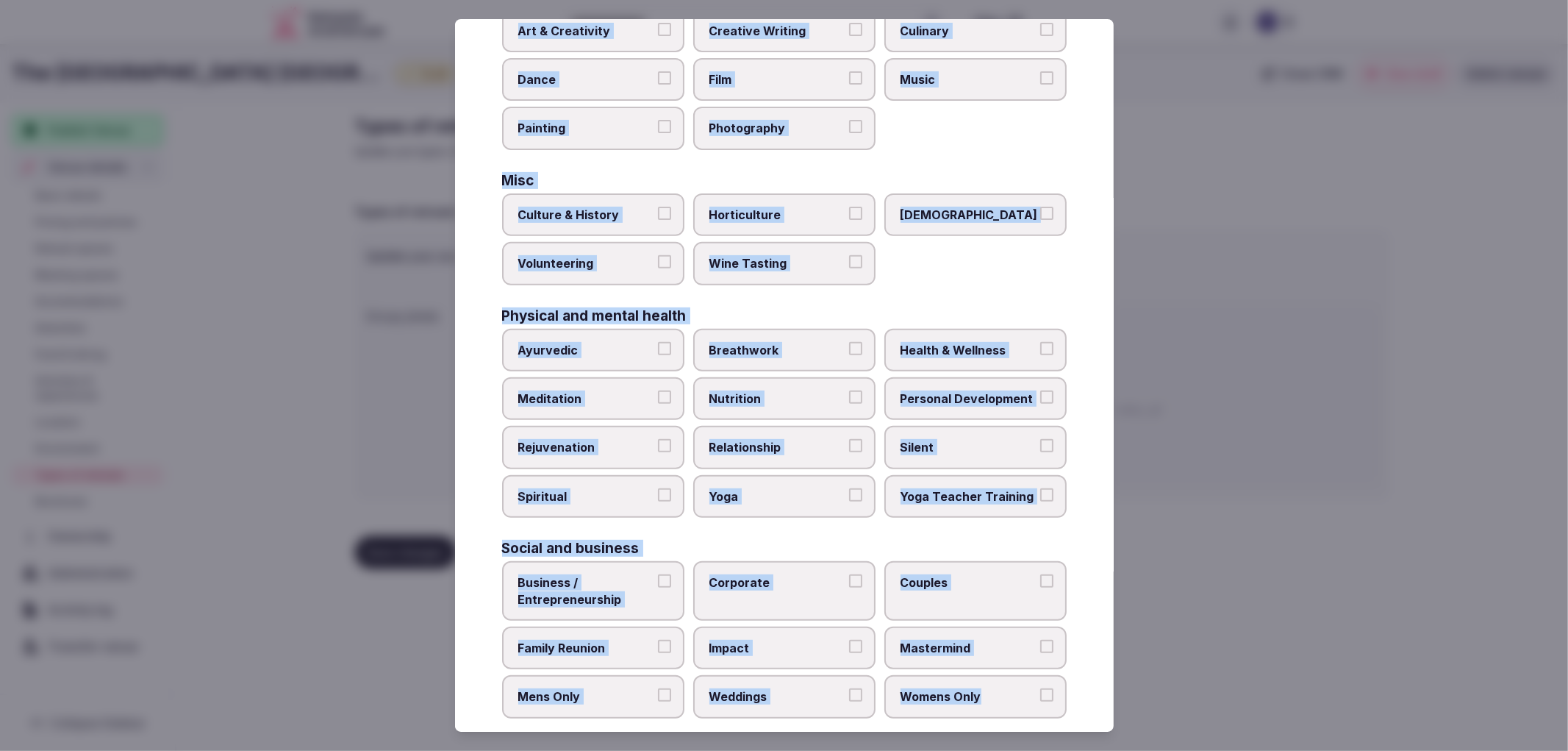
drag, startPoint x: 493, startPoint y: 144, endPoint x: 993, endPoint y: 677, distance: 730.8
click at [993, 677] on div "Select your types of retreats Choose all applicable types of retreats offered. …" at bounding box center [784, 375] width 658 height 713
copy div "Active Adventure Cold Water Exposure Cycling Golf Hunting & Fishing Kiteboardin…"
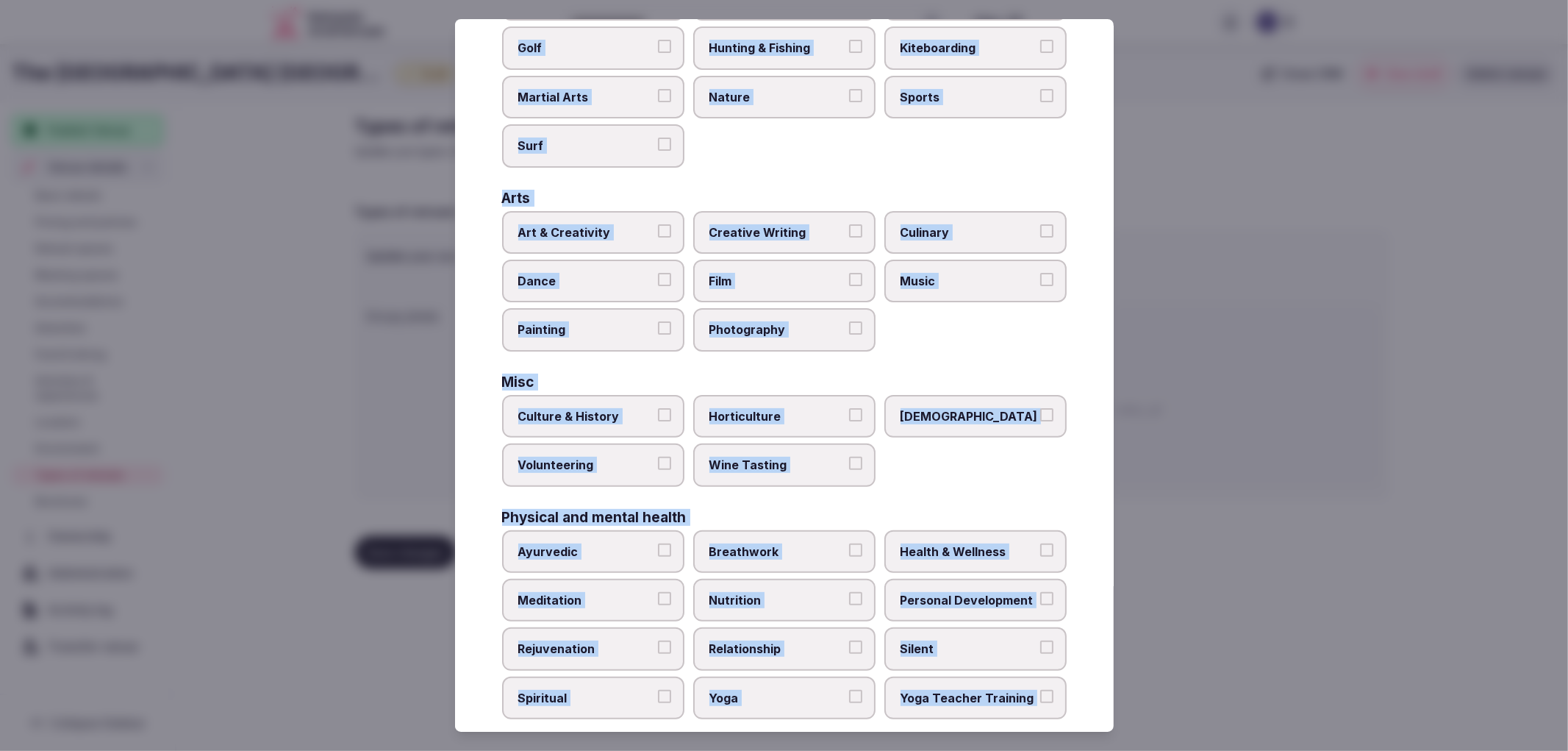
scroll to position [0, 0]
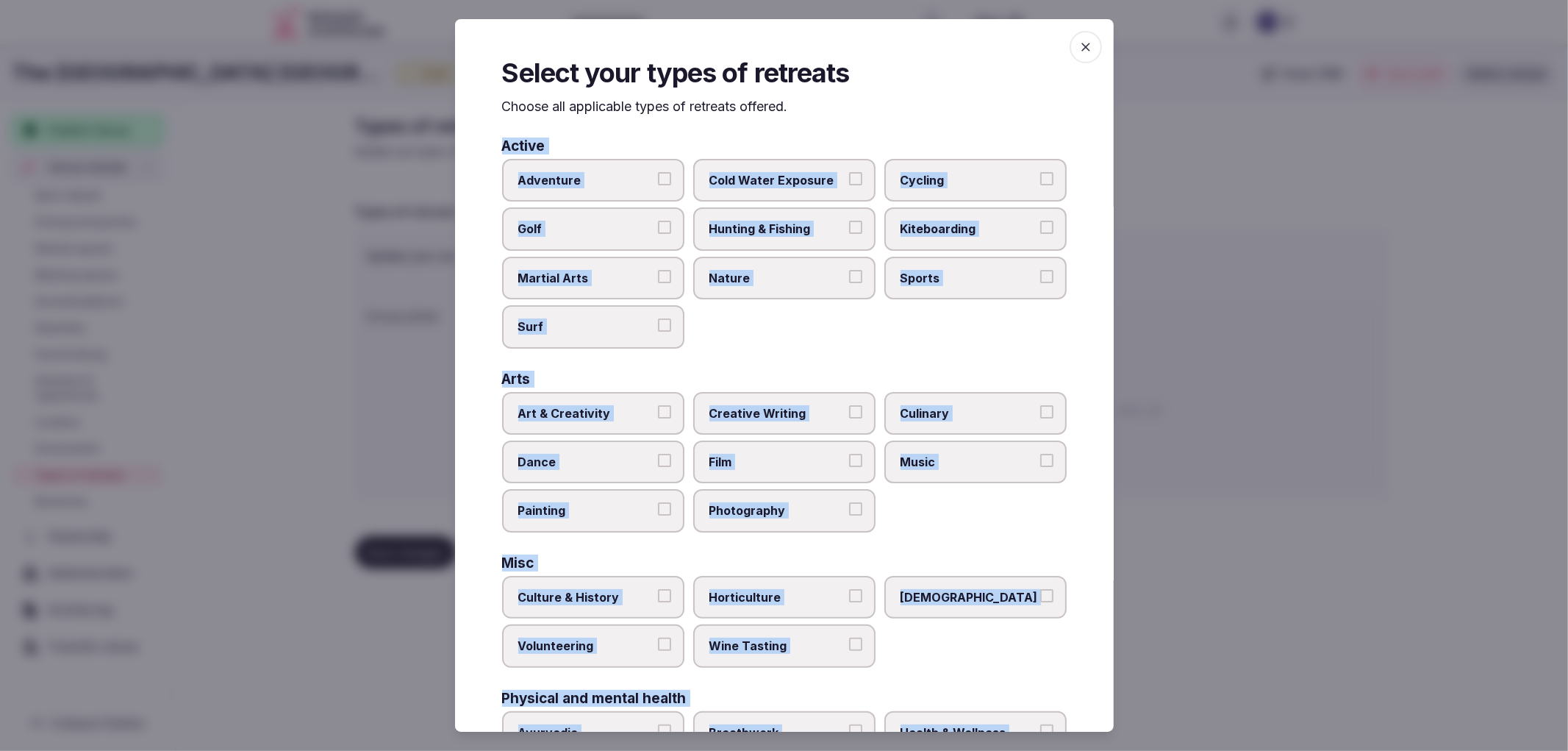
click at [942, 172] on span "Cycling" at bounding box center [968, 180] width 136 height 16
click at [1040, 172] on button "Cycling" at bounding box center [1046, 178] width 13 height 13
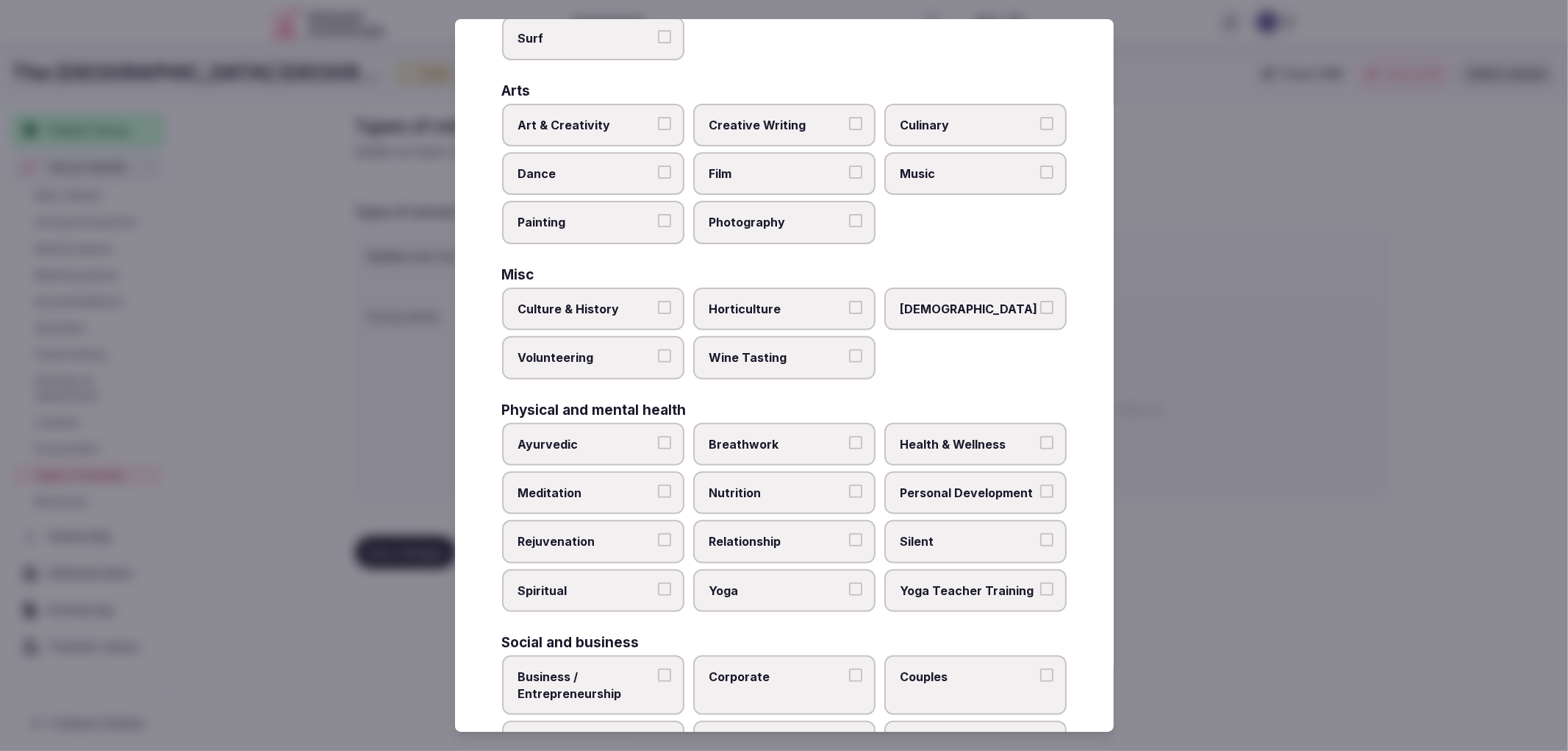
scroll to position [382, 0]
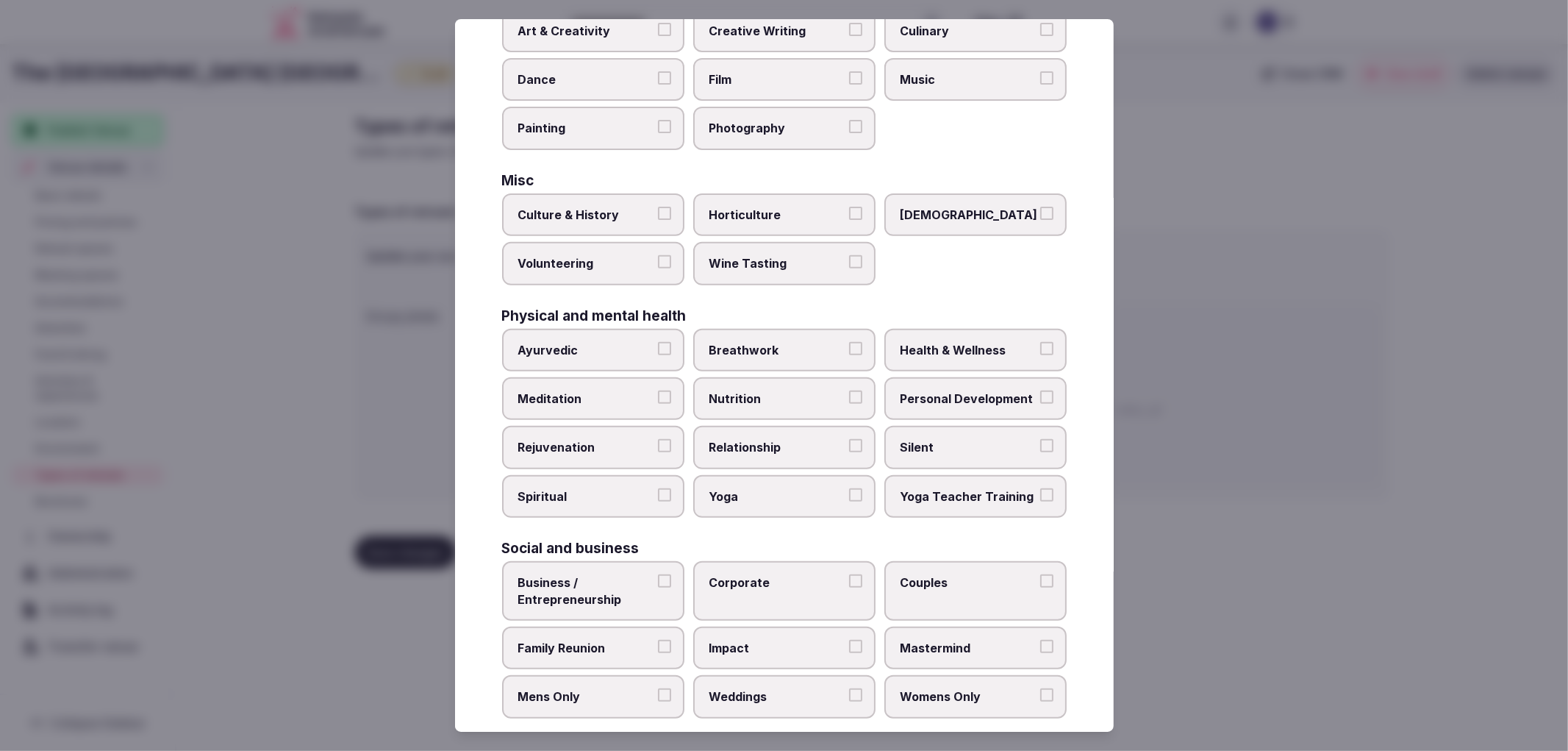
click at [727, 594] on label "Corporate" at bounding box center [784, 590] width 182 height 60
click at [849, 588] on button "Corporate" at bounding box center [855, 581] width 13 height 13
click at [665, 627] on label "Family Reunion" at bounding box center [593, 647] width 182 height 42
click at [665, 640] on button "Family Reunion" at bounding box center [664, 646] width 13 height 13
drag, startPoint x: 732, startPoint y: 673, endPoint x: 849, endPoint y: 659, distance: 117.8
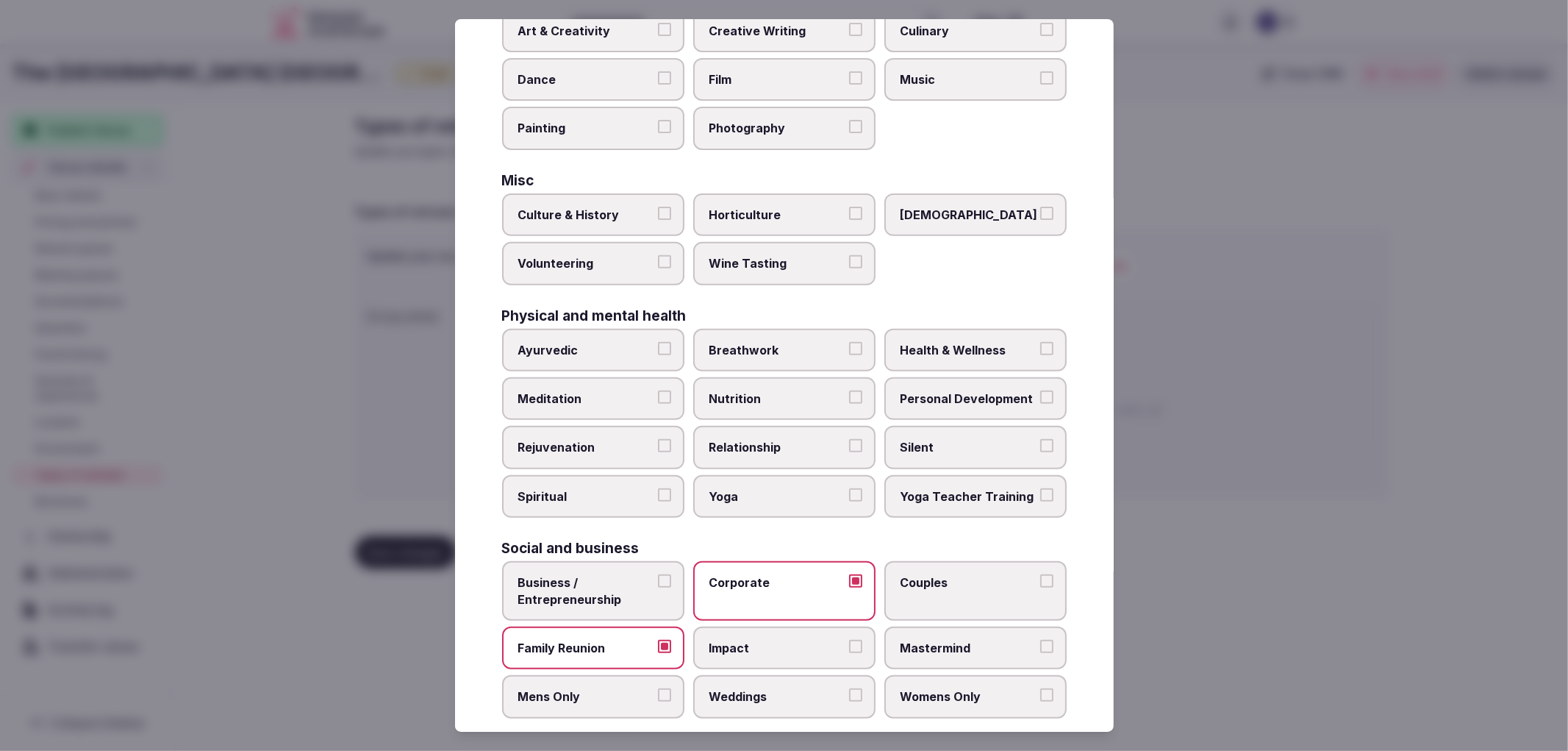
click at [733, 688] on span "Weddings" at bounding box center [777, 696] width 136 height 16
click at [849, 688] on button "Weddings" at bounding box center [855, 694] width 13 height 13
click at [1203, 584] on div at bounding box center [784, 375] width 1568 height 751
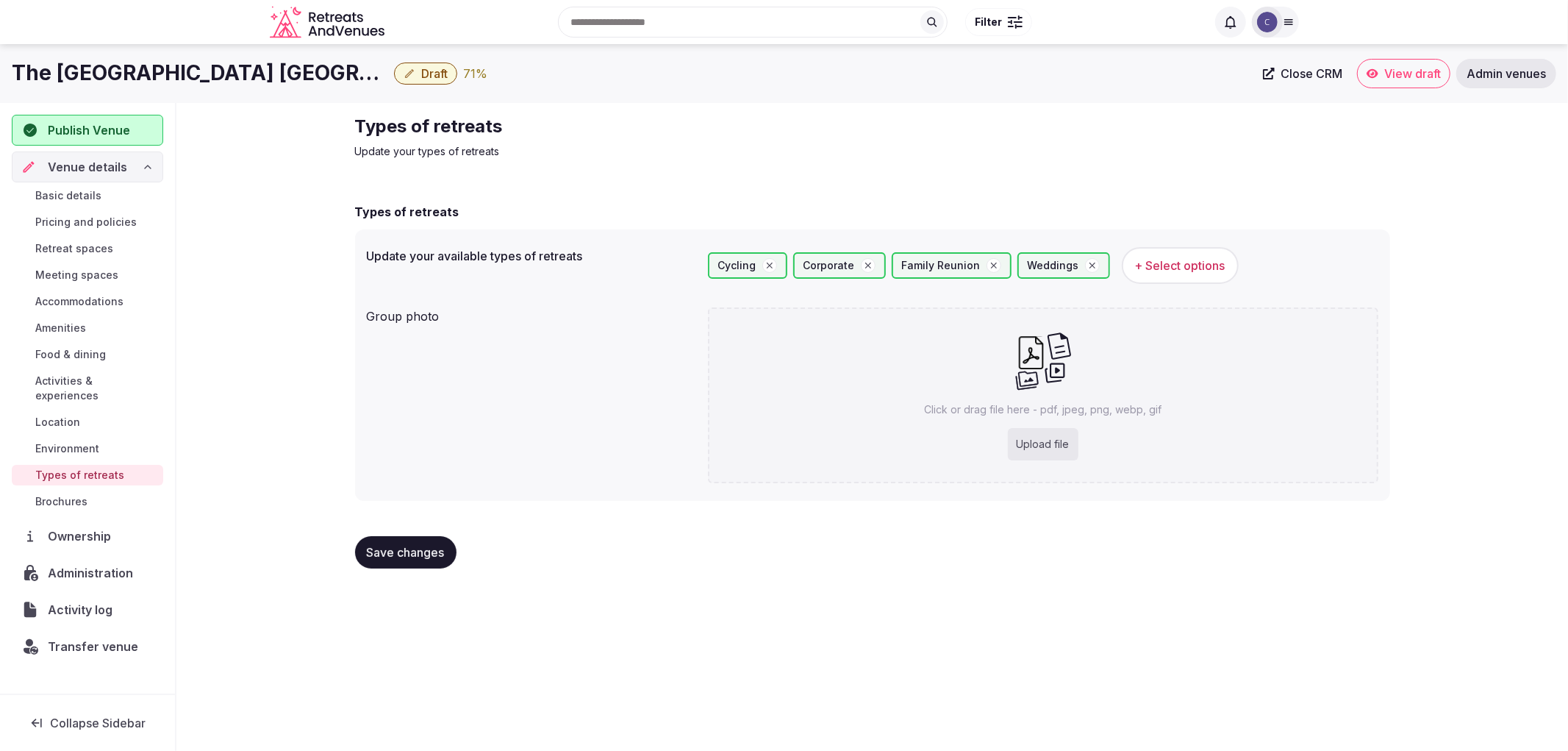
click at [1073, 382] on div "Click or drag file here - pdf, jpeg, png, webp, gif Upload file" at bounding box center [1043, 395] width 670 height 175
type input "**********"
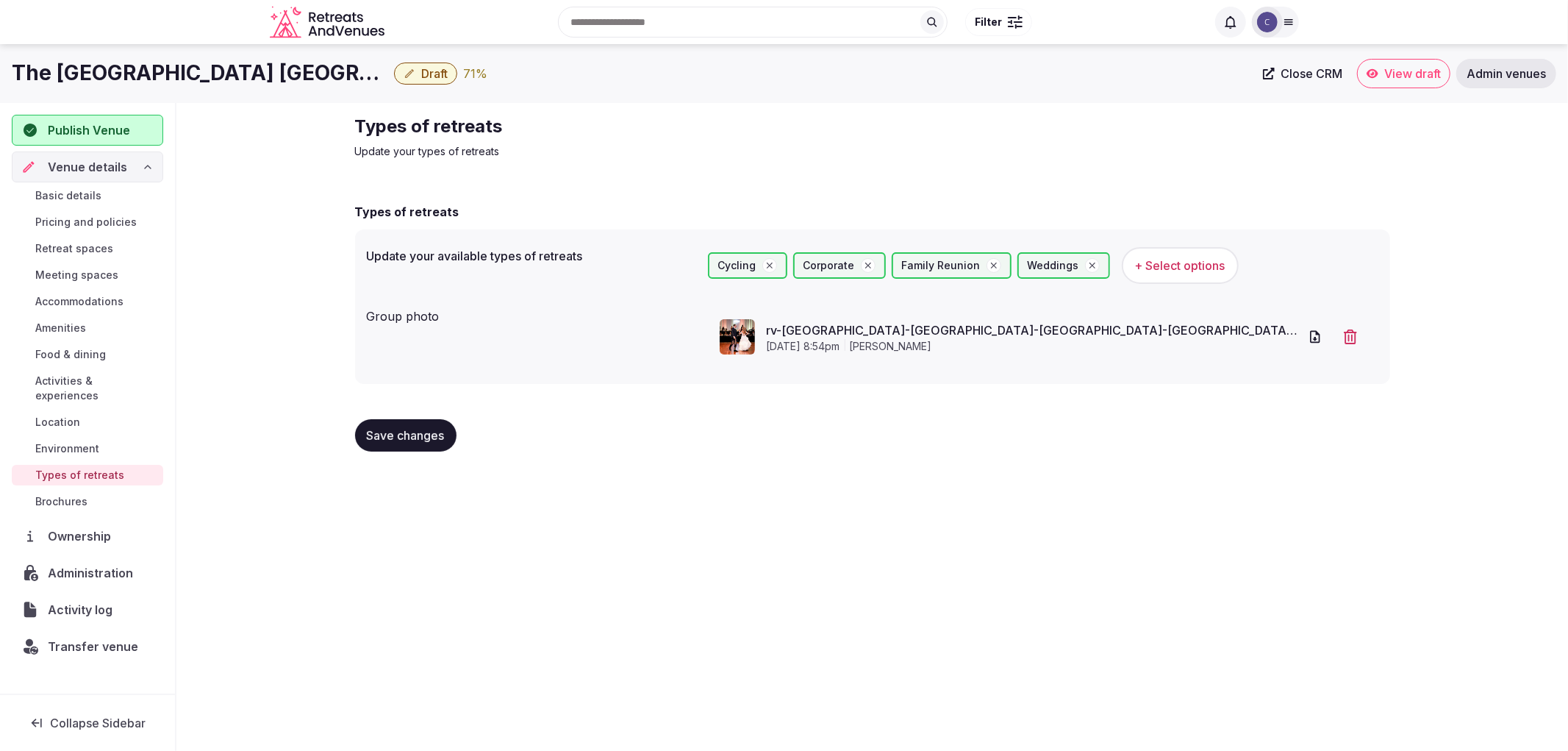
click at [429, 420] on button "Save changes" at bounding box center [405, 435] width 101 height 32
click at [123, 442] on link "Environment" at bounding box center [87, 449] width 151 height 21
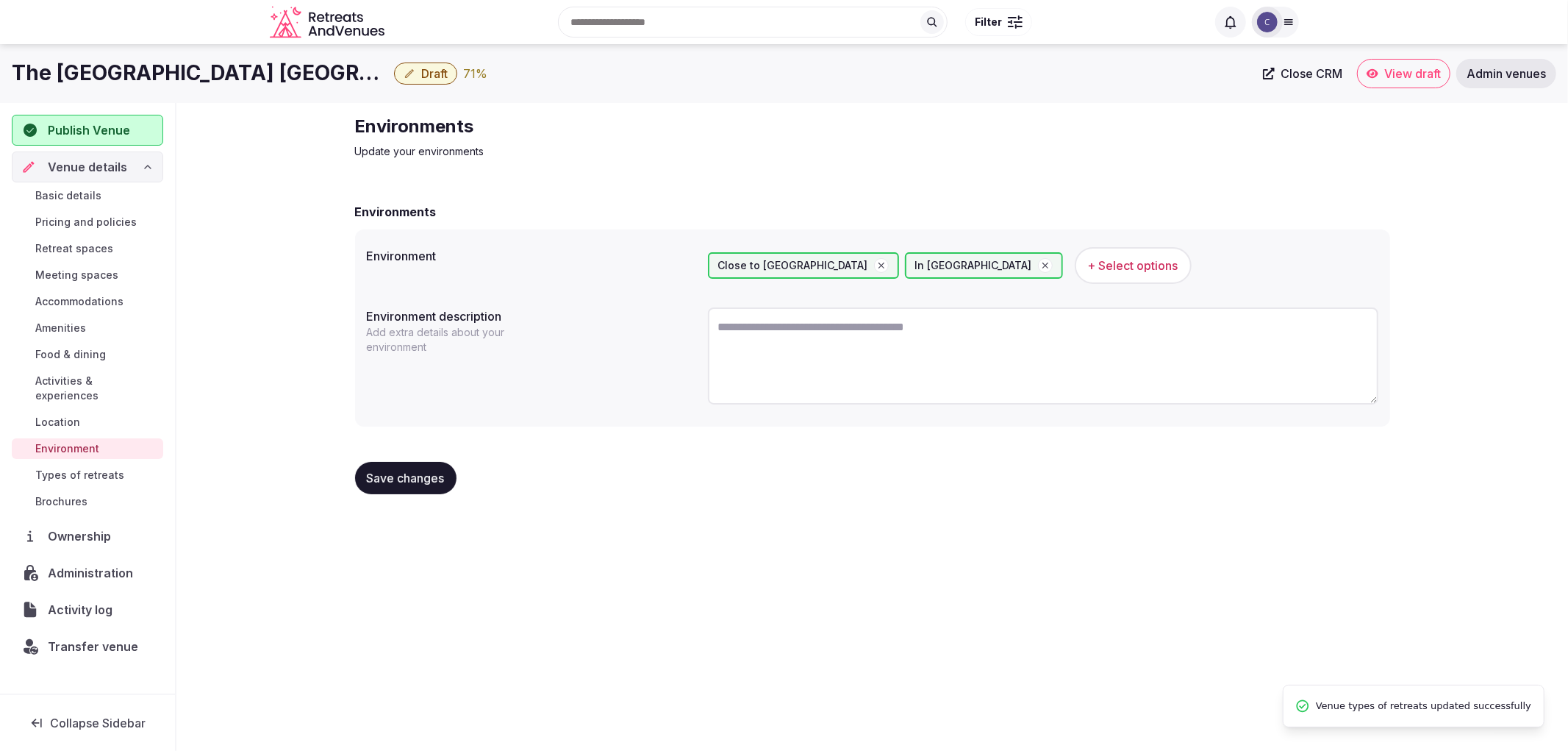
drag, startPoint x: 344, startPoint y: 140, endPoint x: 480, endPoint y: 119, distance: 137.6
click at [480, 119] on div "Environments Update your environments Environments Environment Close to City Ce…" at bounding box center [872, 310] width 1392 height 415
click at [343, 126] on div "Environments Update your environments Environments Environment Close to City Ce…" at bounding box center [872, 310] width 1058 height 415
click at [162, 55] on div "The Westin Westminster Denver-Boulder Draft 71 % Close CRM View draft Admin ven…" at bounding box center [784, 73] width 1568 height 59
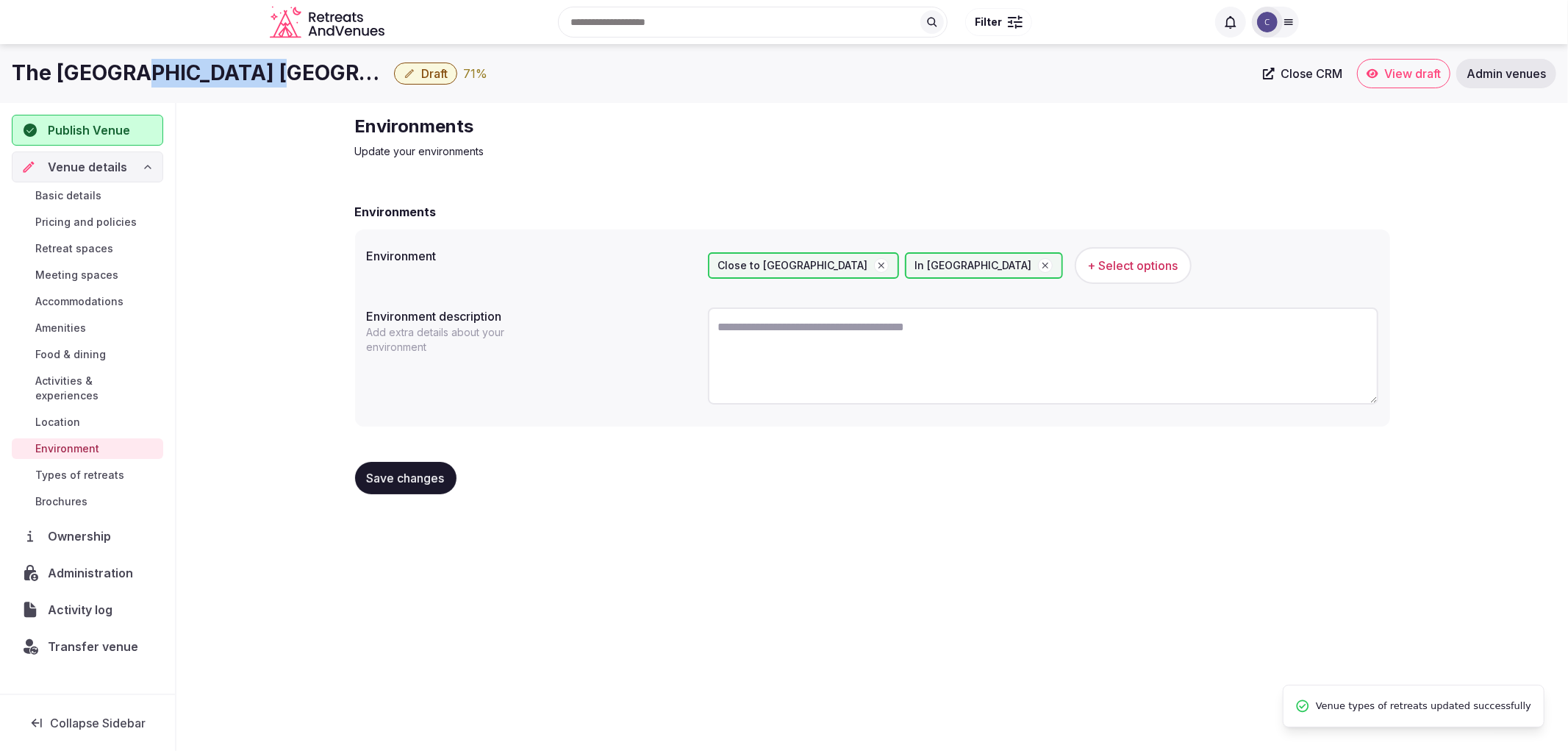
click at [163, 60] on h1 "The Westin Westminster Denver-Boulder" at bounding box center [200, 73] width 377 height 29
click at [754, 366] on textarea at bounding box center [1043, 356] width 670 height 97
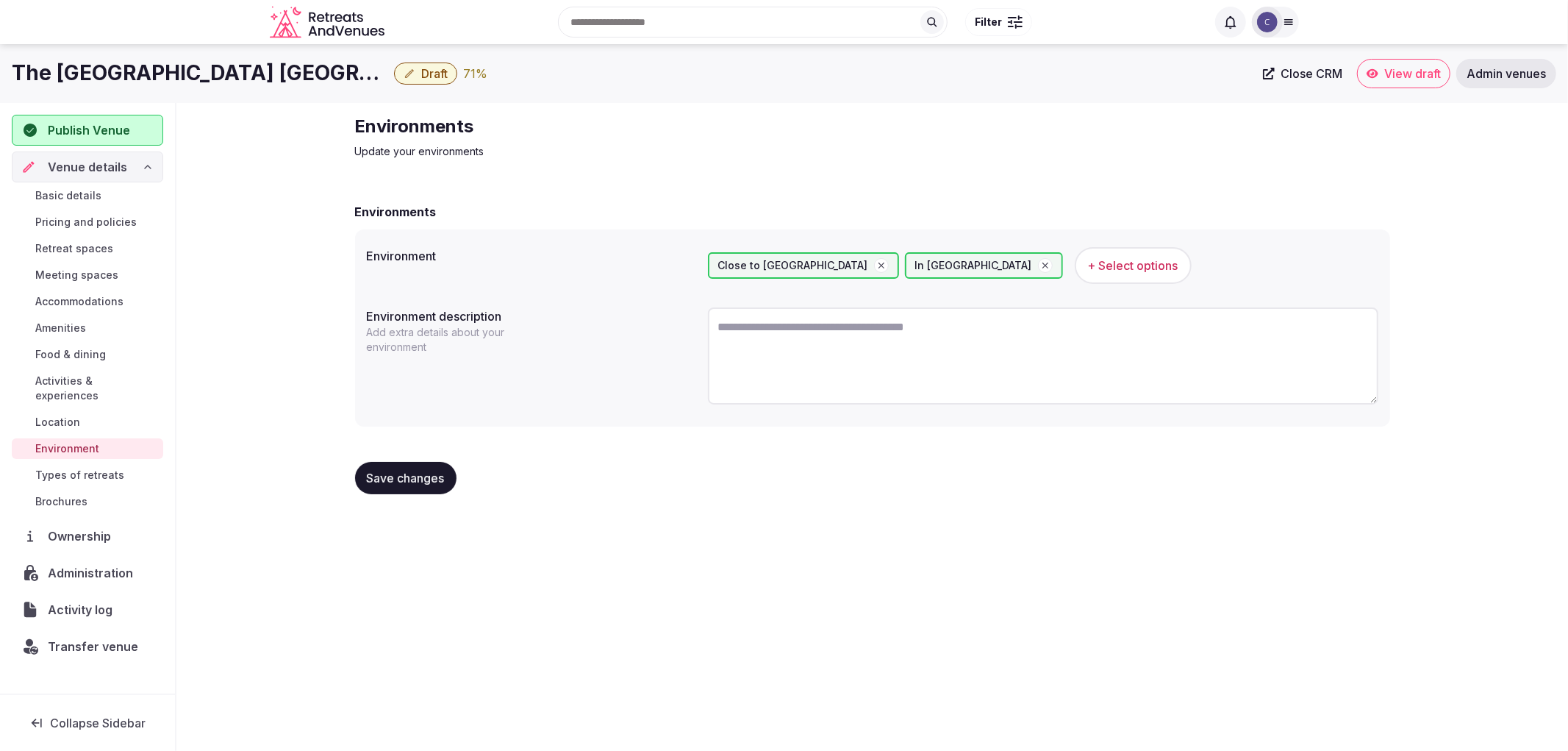
paste textarea "**********"
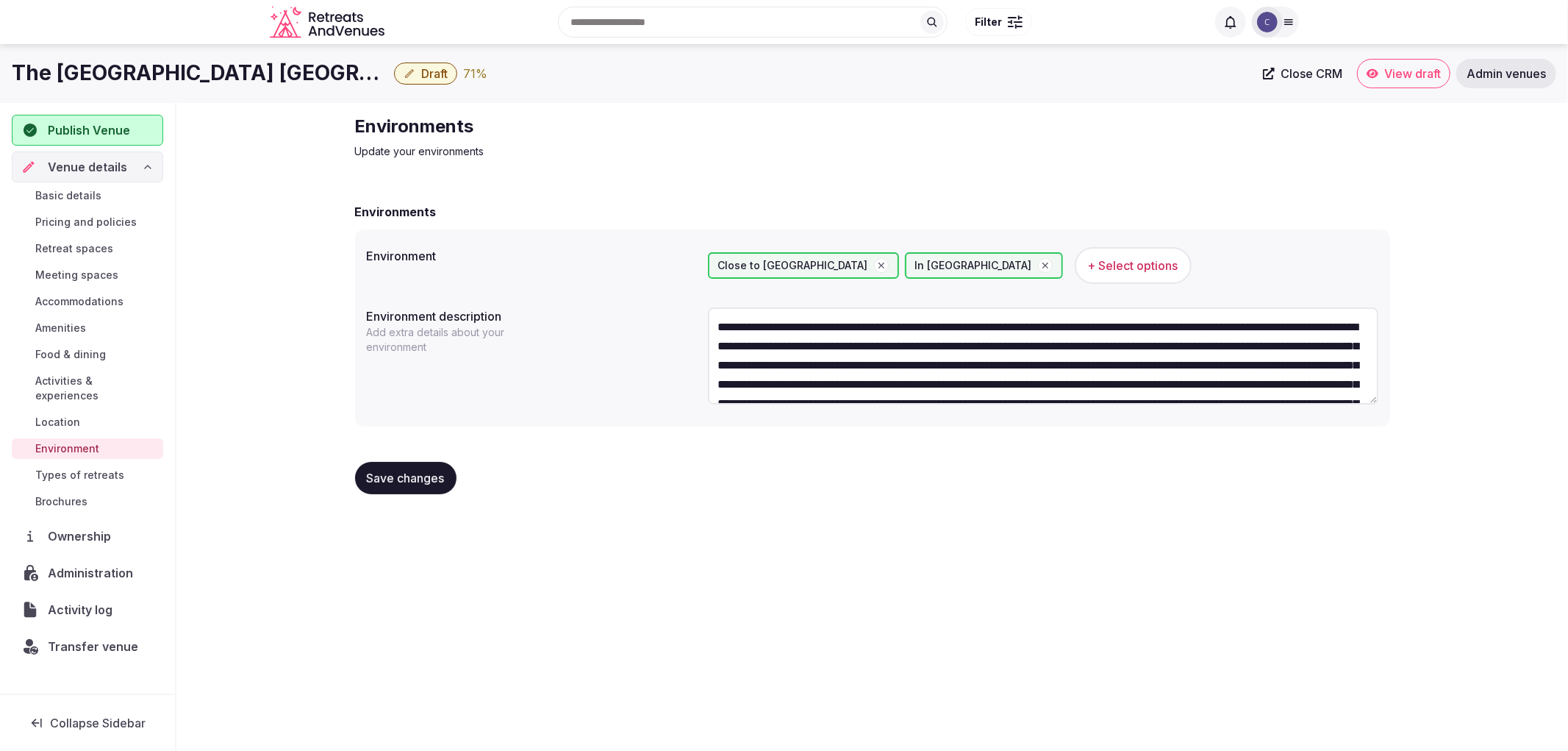
scroll to position [65, 0]
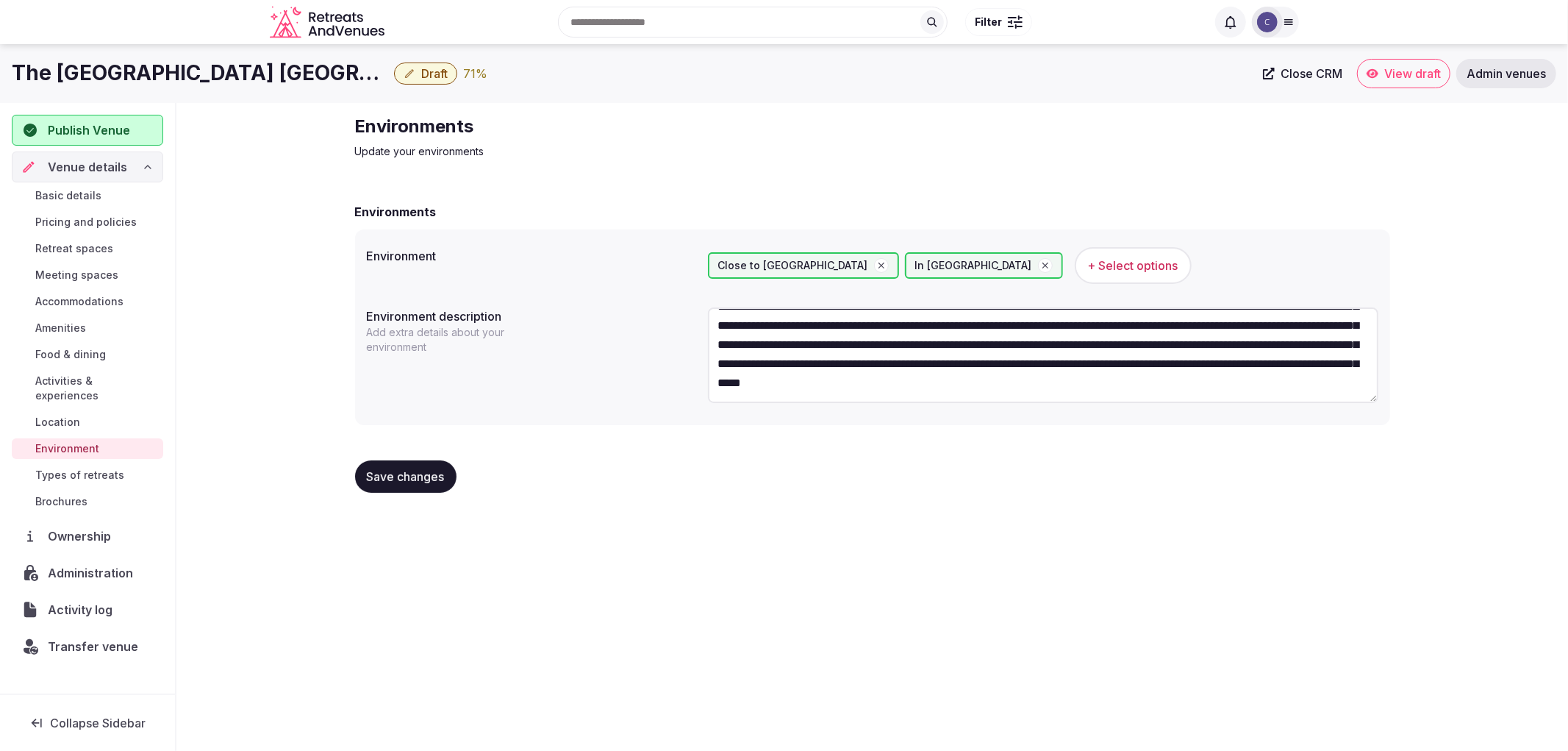
type textarea "**********"
click at [450, 447] on form "**********" at bounding box center [873, 353] width 1035 height 302
click at [429, 484] on button "Save changes" at bounding box center [405, 476] width 101 height 32
click at [72, 323] on span "Amenities" at bounding box center [60, 328] width 51 height 15
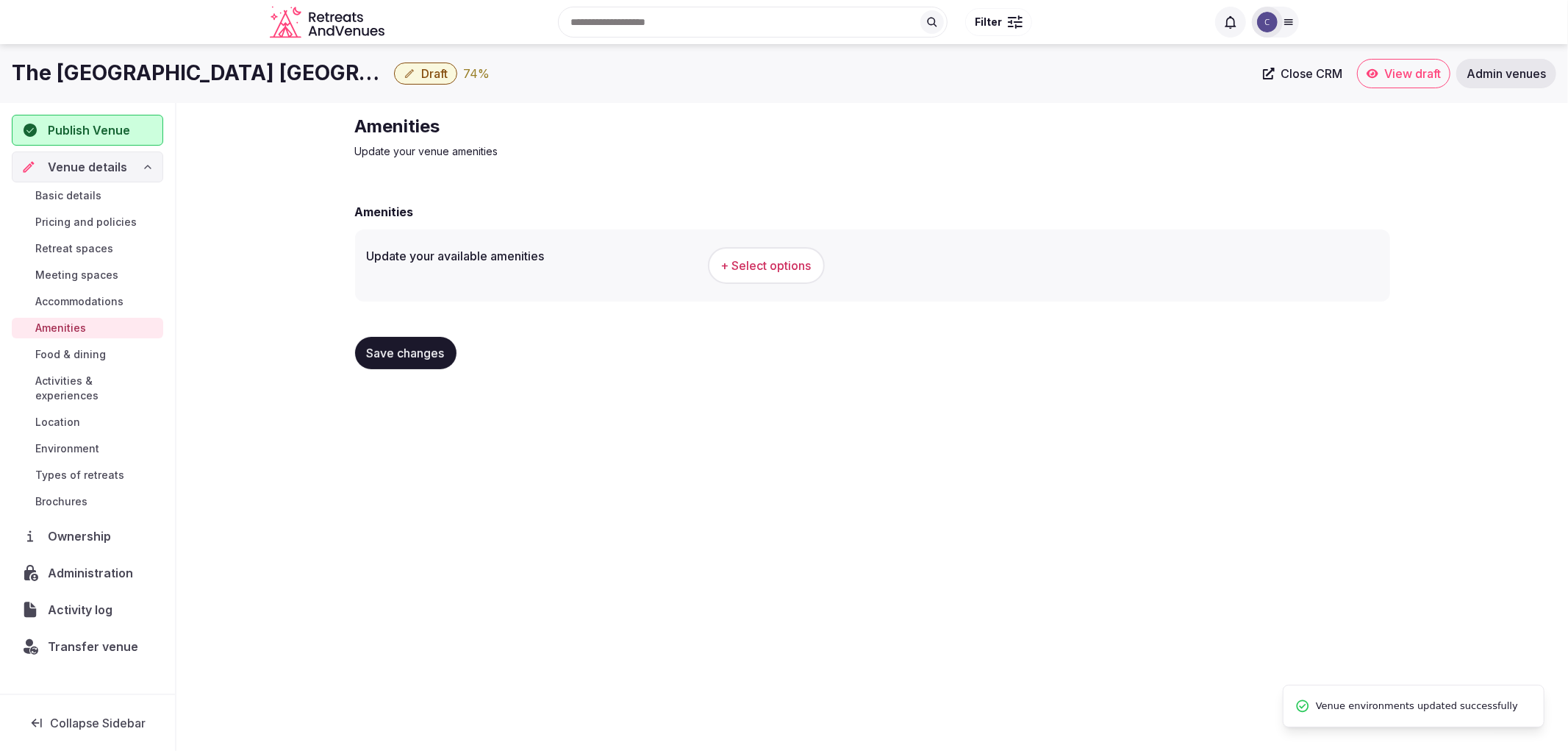
click at [777, 273] on span "+ Select options" at bounding box center [766, 265] width 91 height 16
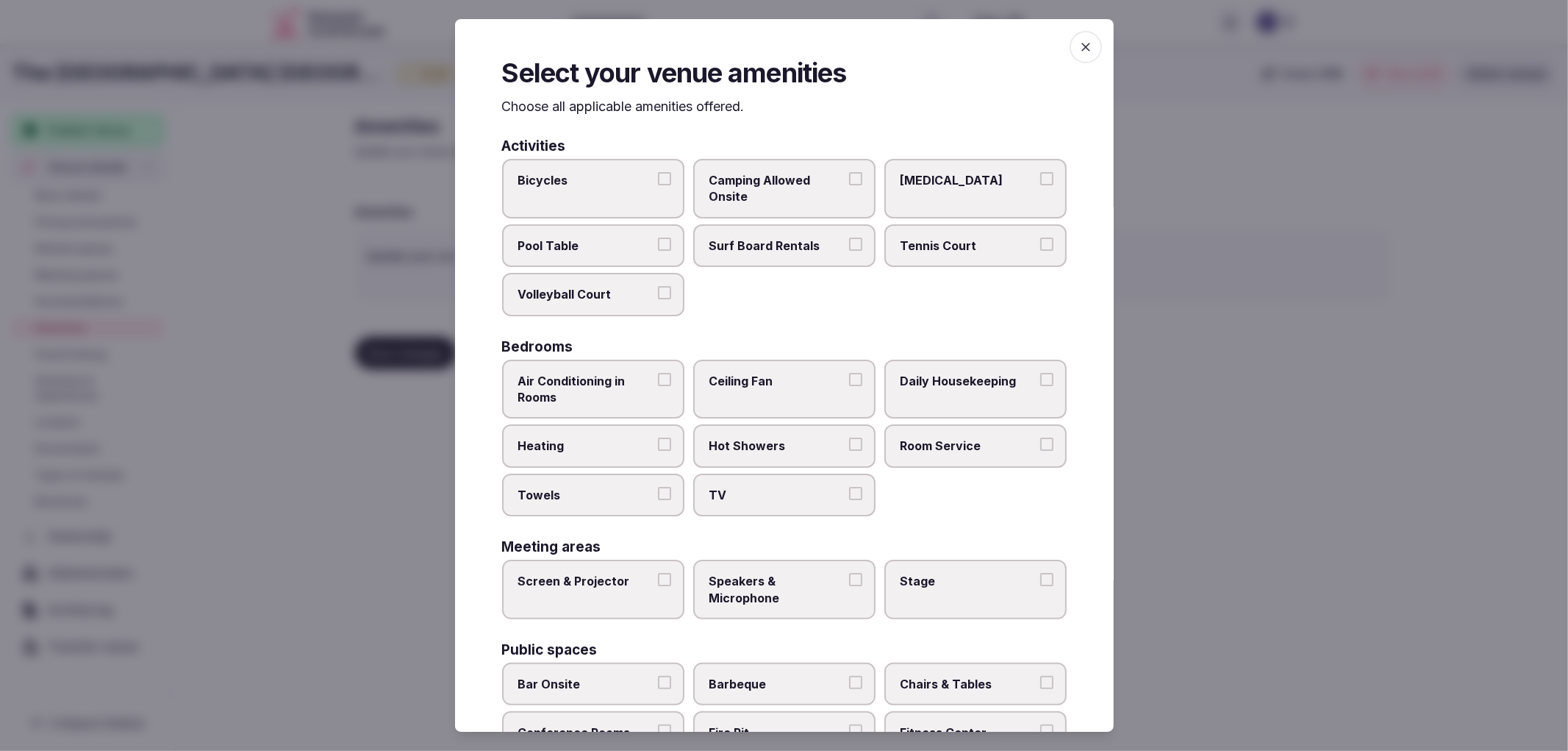
click at [618, 394] on span "Air Conditioning in Rooms" at bounding box center [586, 389] width 136 height 33
click at [658, 386] on button "Air Conditioning in Rooms" at bounding box center [664, 379] width 13 height 13
click at [658, 487] on button "Towels" at bounding box center [664, 493] width 13 height 13
click at [644, 452] on label "Heating" at bounding box center [593, 445] width 182 height 42
click at [658, 451] on button "Heating" at bounding box center [664, 443] width 13 height 13
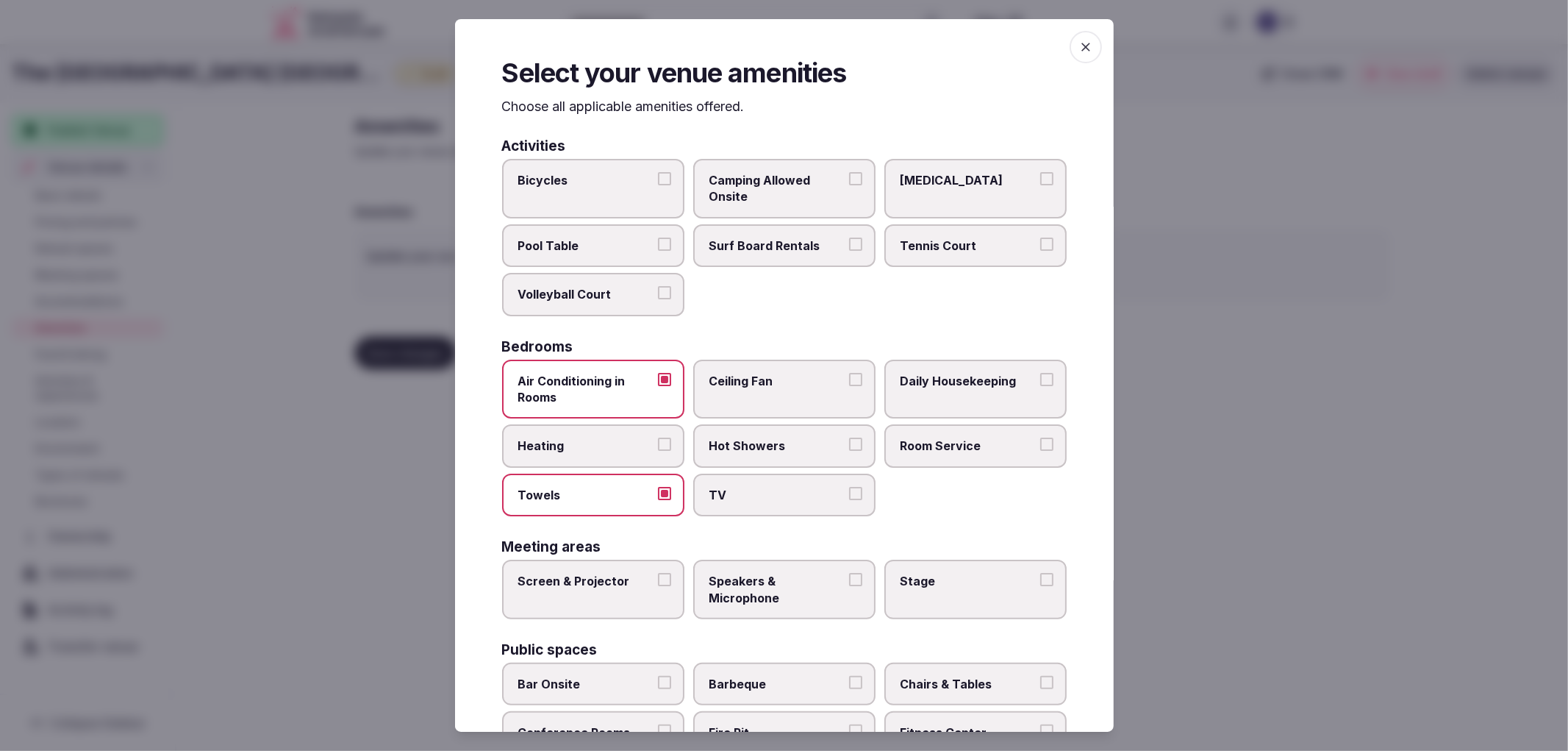
click at [693, 496] on label "TV" at bounding box center [784, 494] width 182 height 42
click at [849, 496] on button "TV" at bounding box center [855, 493] width 13 height 13
click at [785, 465] on div "Air Conditioning in Rooms Ceiling Fan Daily Housekeeping Heating Hot Showers Ro…" at bounding box center [784, 438] width 565 height 157
click at [809, 437] on span "Hot Showers" at bounding box center [777, 445] width 136 height 16
click at [849, 437] on button "Hot Showers" at bounding box center [855, 443] width 13 height 13
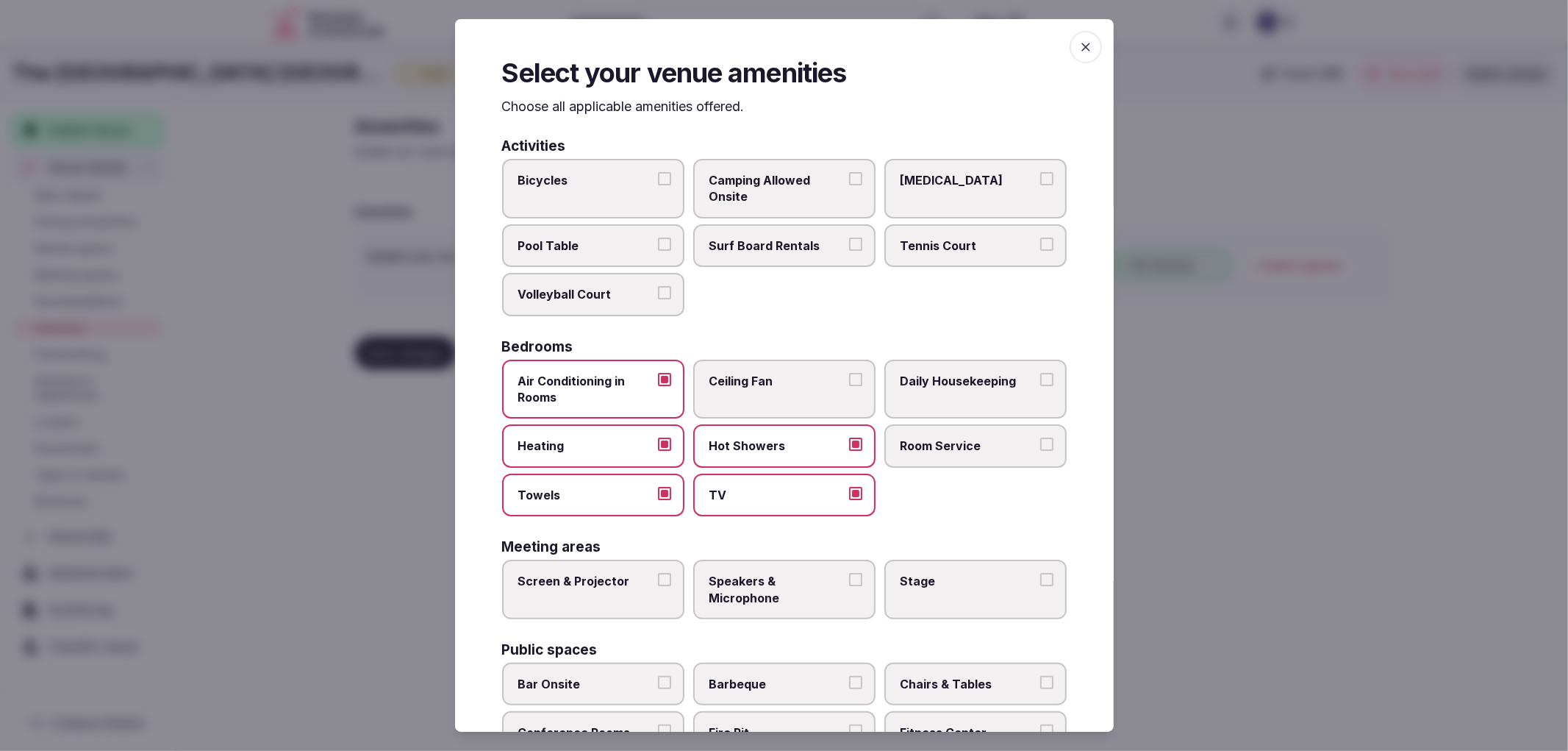
click at [974, 456] on label "Room Service" at bounding box center [975, 445] width 182 height 42
click at [1040, 451] on button "Room Service" at bounding box center [1046, 443] width 13 height 13
click at [986, 407] on label "Daily Housekeeping" at bounding box center [975, 389] width 182 height 60
click at [1040, 386] on button "Daily Housekeeping" at bounding box center [1046, 379] width 13 height 13
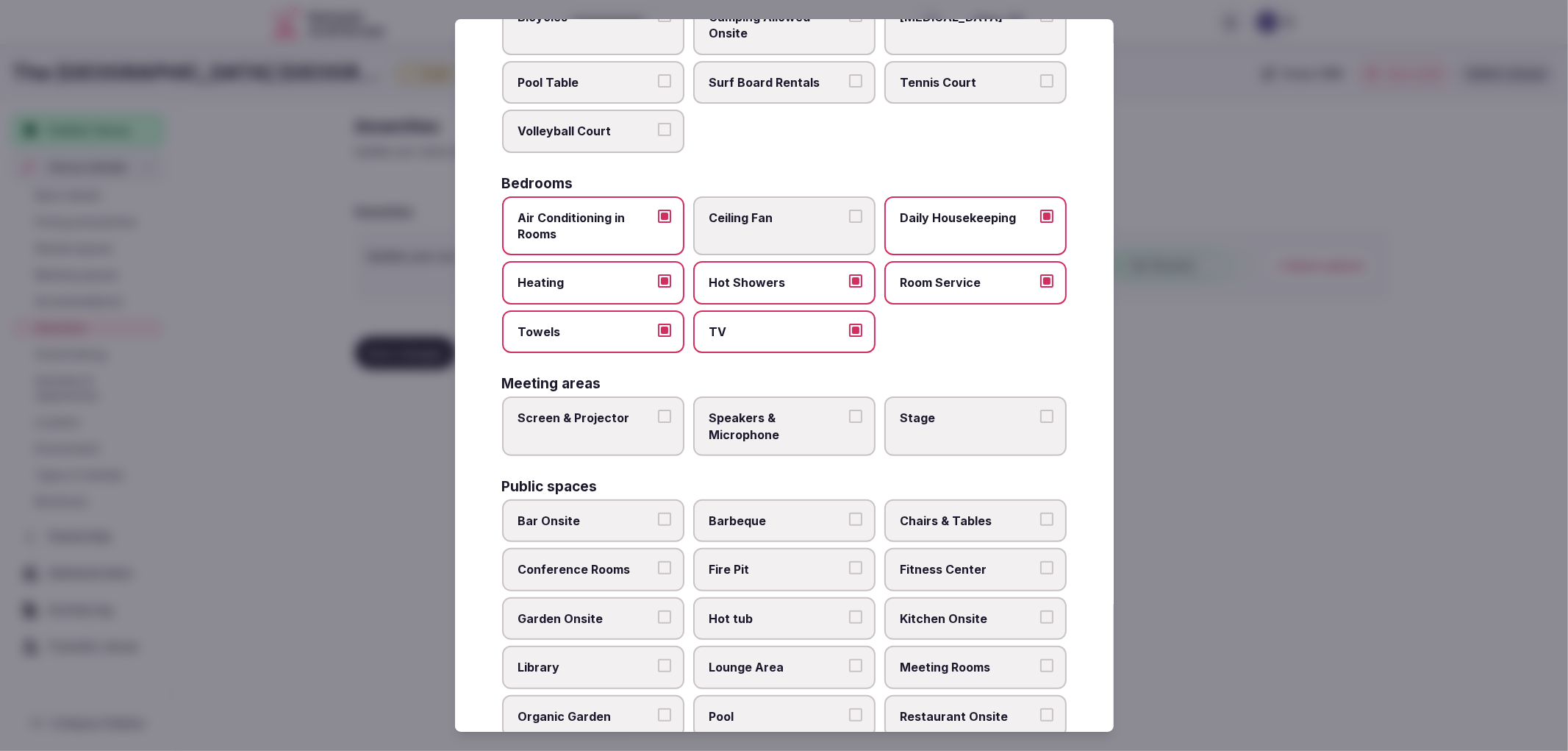
click at [579, 21] on span "Bicycles" at bounding box center [586, 16] width 136 height 16
click at [658, 21] on button "Bicycles" at bounding box center [664, 15] width 13 height 13
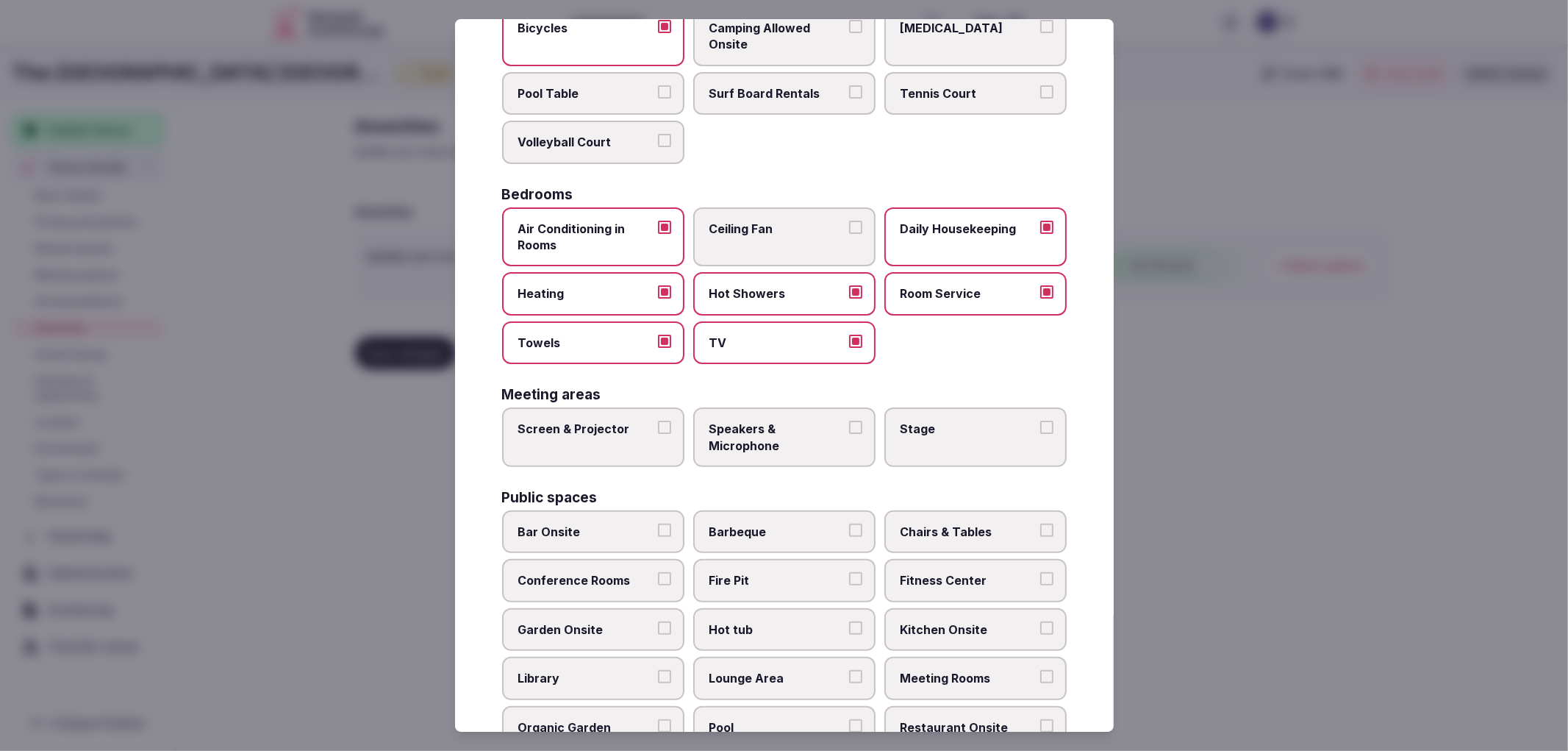
click at [626, 421] on span "Screen & Projector" at bounding box center [586, 429] width 136 height 16
click at [658, 421] on button "Screen & Projector" at bounding box center [664, 427] width 13 height 13
click at [782, 421] on span "Speakers & Microphone" at bounding box center [777, 437] width 136 height 33
click at [849, 421] on button "Speakers & Microphone" at bounding box center [855, 427] width 13 height 13
click at [924, 425] on span "Stage" at bounding box center [968, 429] width 136 height 16
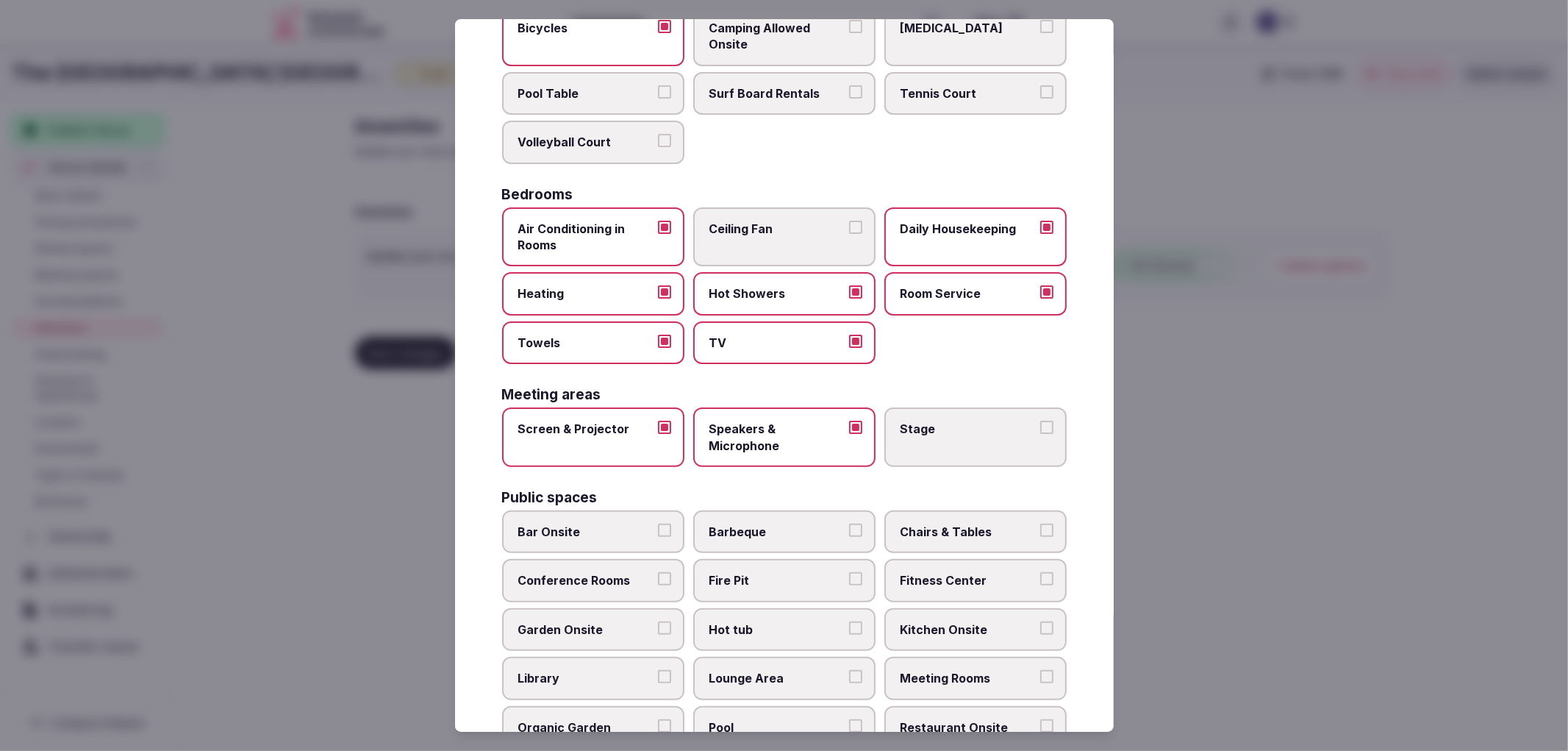
click at [1040, 425] on button "Stage" at bounding box center [1046, 427] width 13 height 13
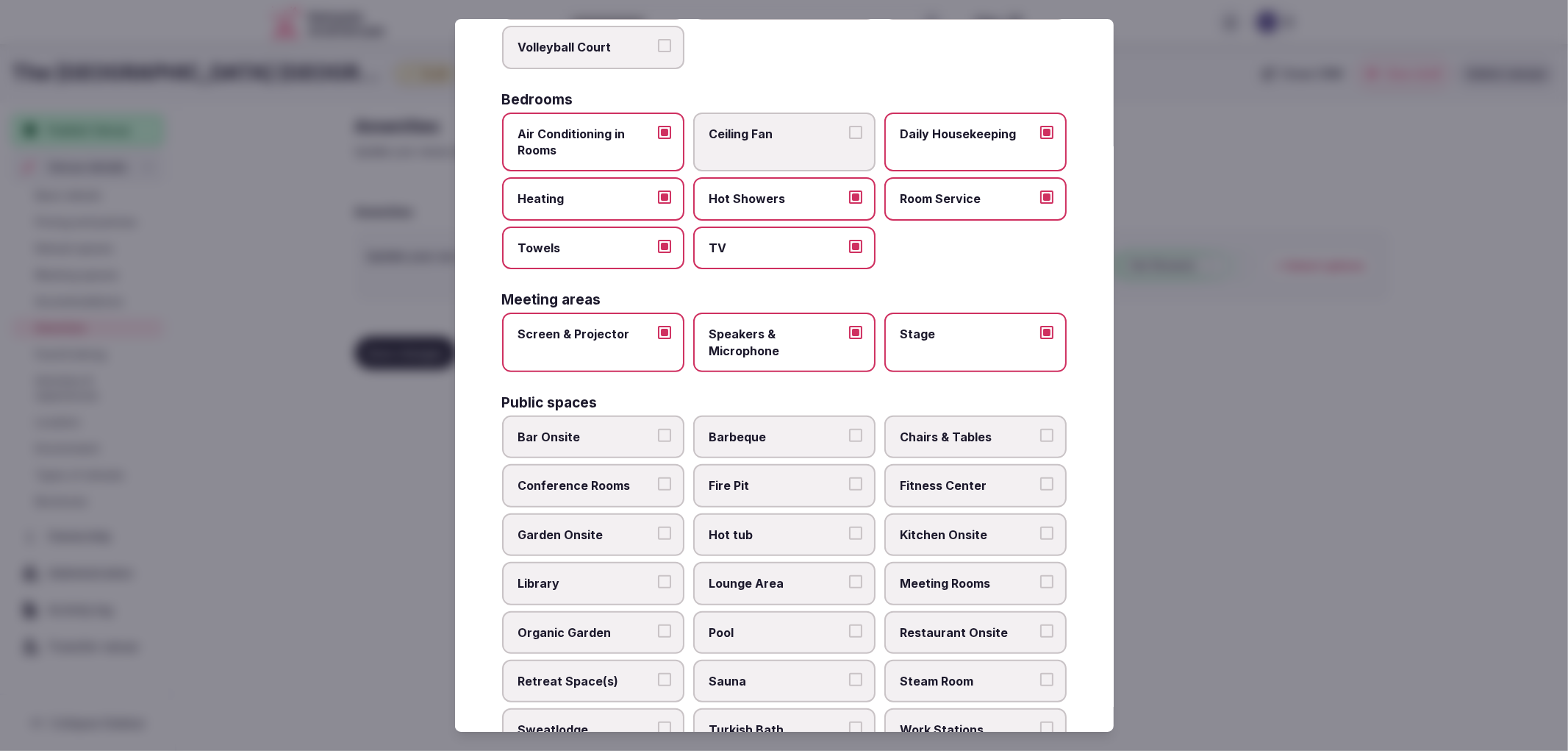
scroll to position [398, 0]
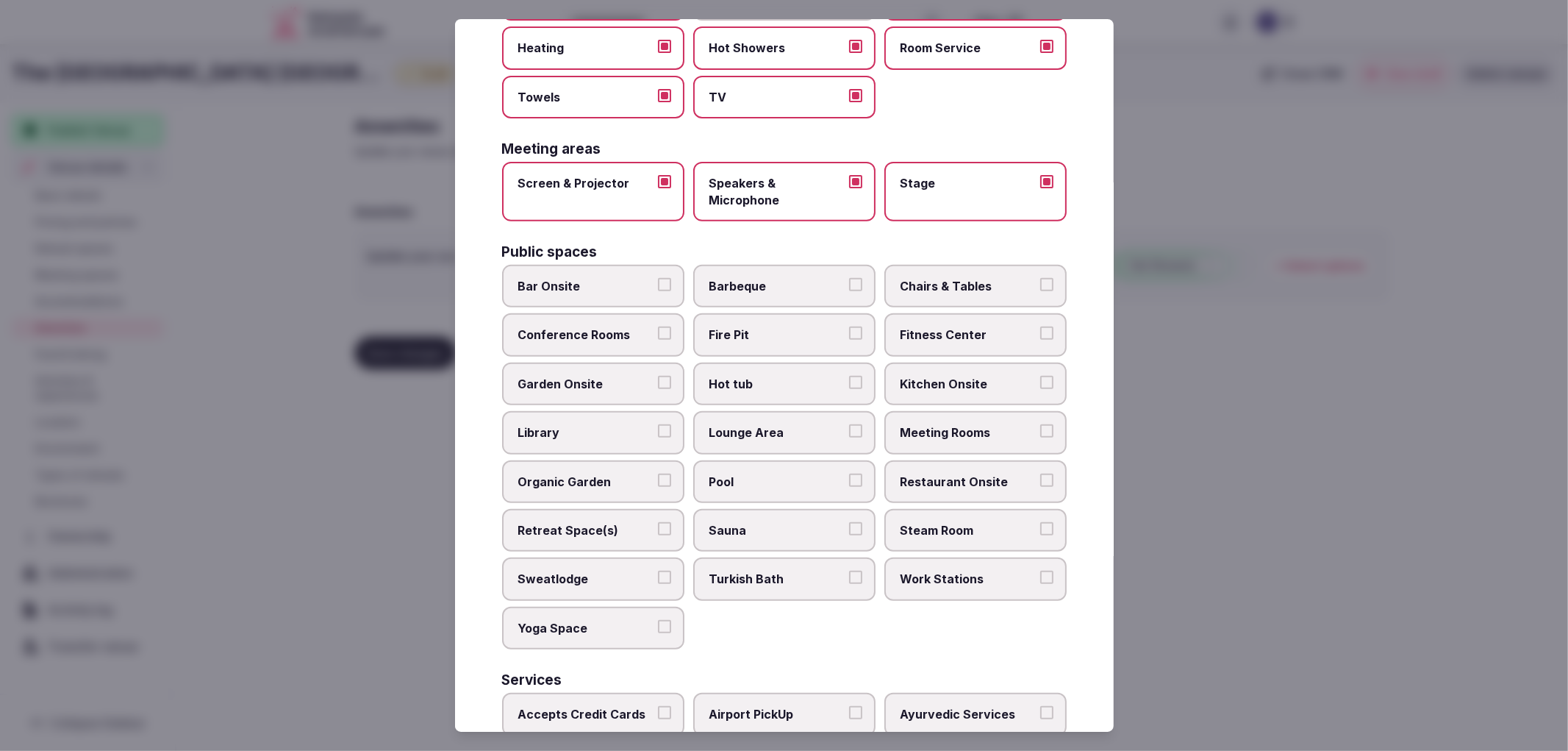
click at [612, 279] on span "Bar Onsite" at bounding box center [586, 286] width 136 height 16
click at [658, 279] on button "Bar Onsite" at bounding box center [664, 284] width 13 height 13
click at [915, 296] on div "Chairs & Tables" at bounding box center [975, 285] width 182 height 42
click at [676, 275] on label "Bar Onsite" at bounding box center [593, 285] width 182 height 42
click at [671, 278] on button "Bar Onsite" at bounding box center [664, 284] width 13 height 13
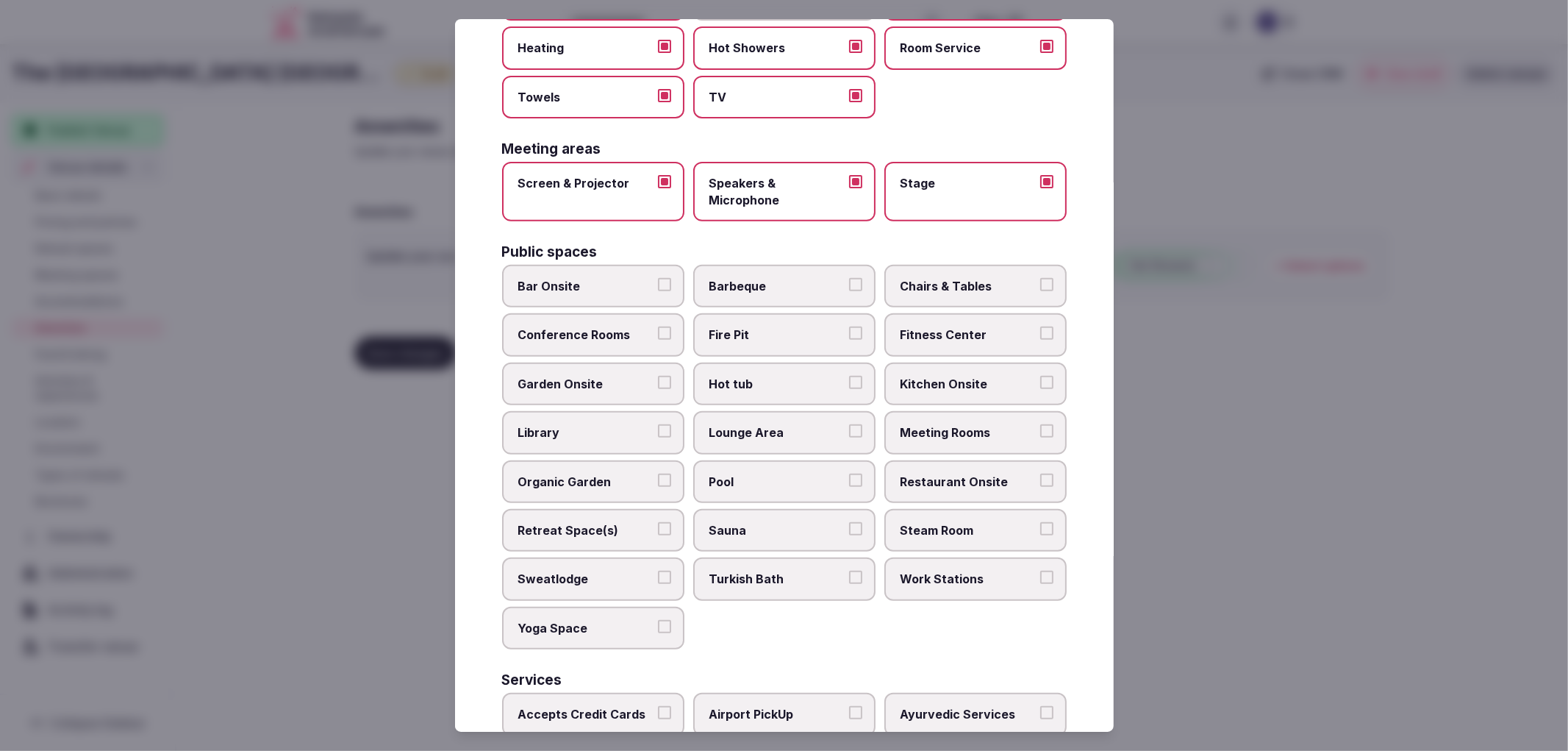
click at [943, 278] on span "Chairs & Tables" at bounding box center [968, 286] width 136 height 16
click at [1040, 278] on button "Chairs & Tables" at bounding box center [1046, 284] width 13 height 13
click at [953, 313] on label "Fitness Center" at bounding box center [975, 334] width 182 height 42
click at [1040, 327] on button "Fitness Center" at bounding box center [1046, 333] width 13 height 13
click at [943, 424] on span "Meeting Rooms" at bounding box center [968, 432] width 136 height 16
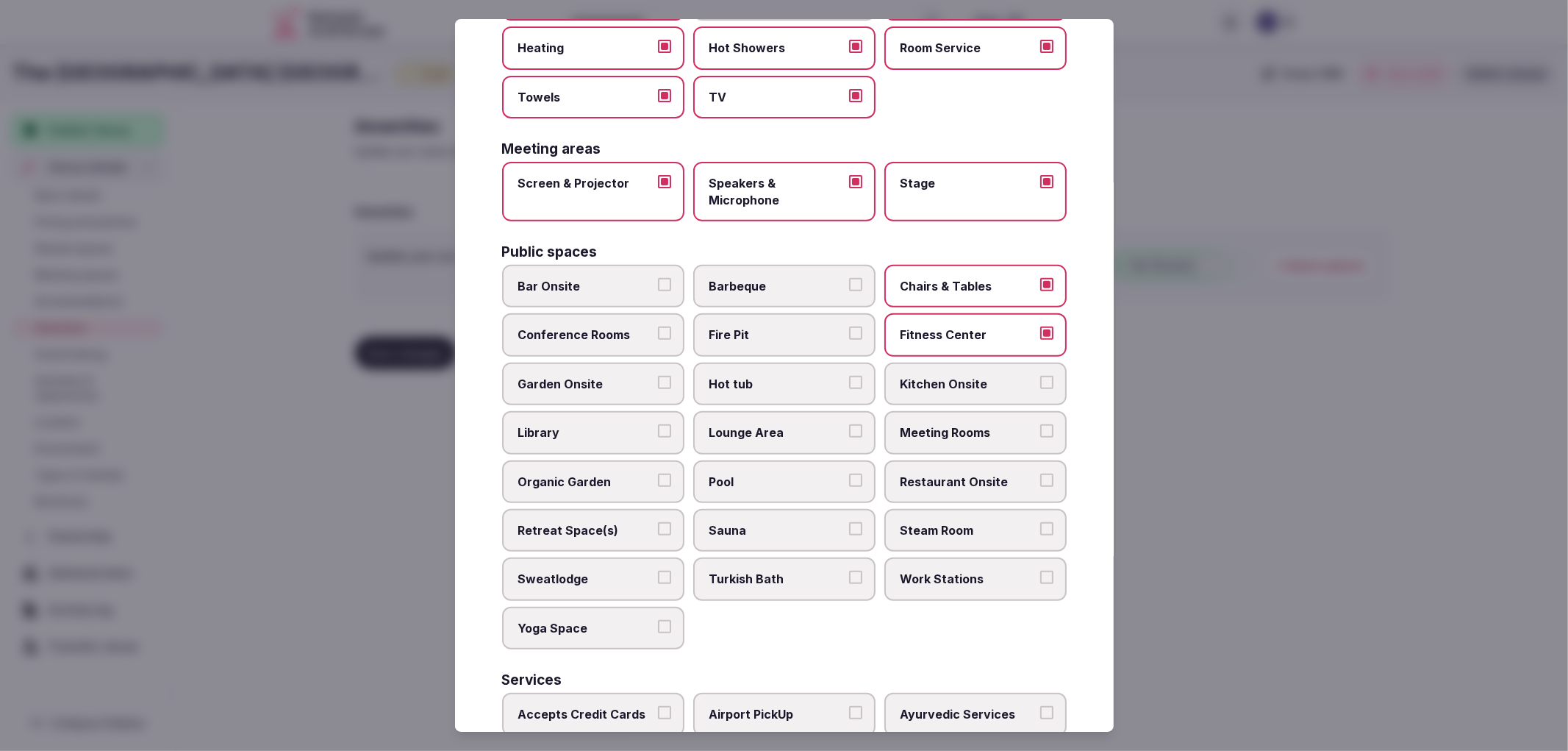
click at [1040, 424] on button "Meeting Rooms" at bounding box center [1046, 430] width 13 height 13
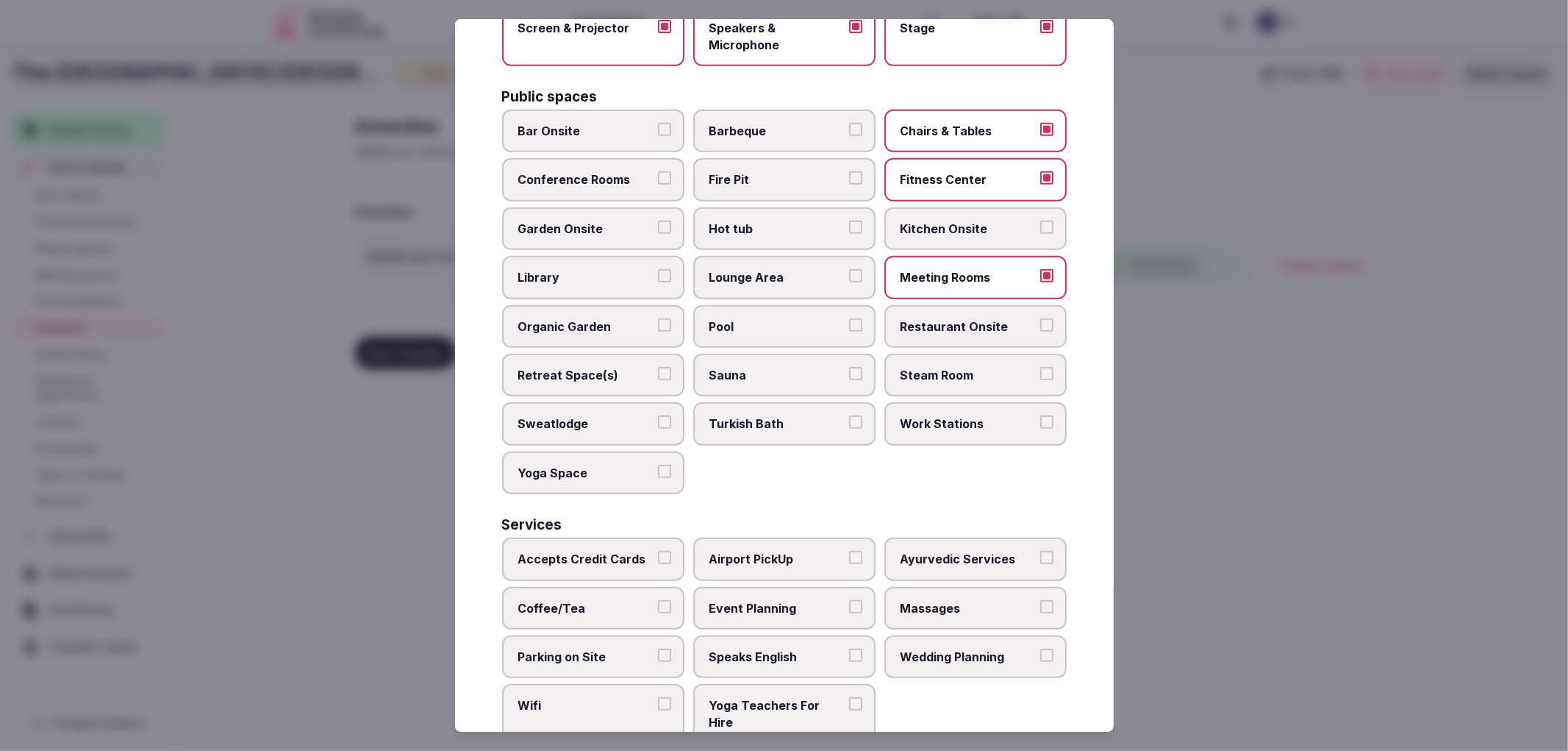
scroll to position [561, 0]
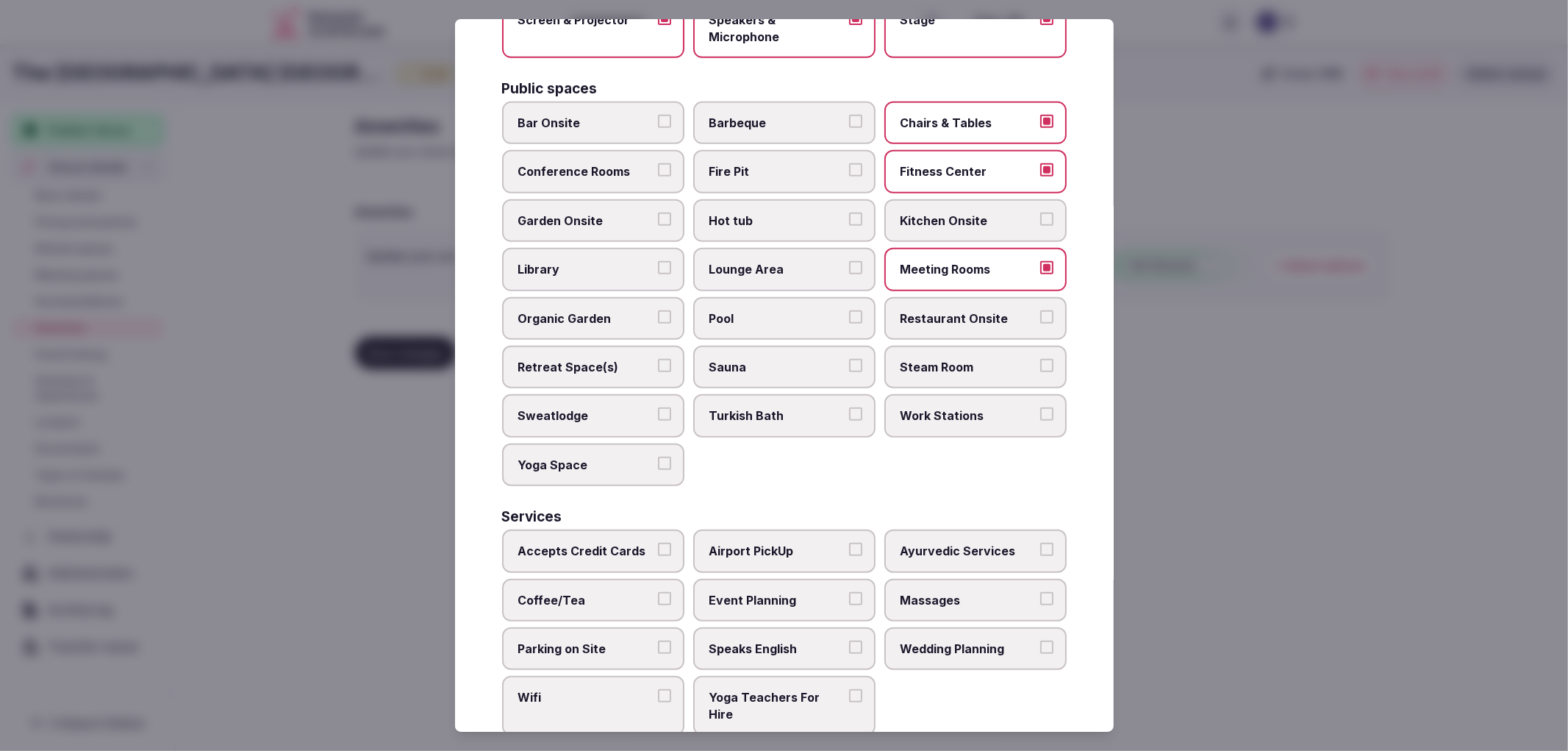
click at [757, 310] on span "Pool" at bounding box center [777, 318] width 136 height 16
click at [849, 310] on button "Pool" at bounding box center [855, 316] width 13 height 13
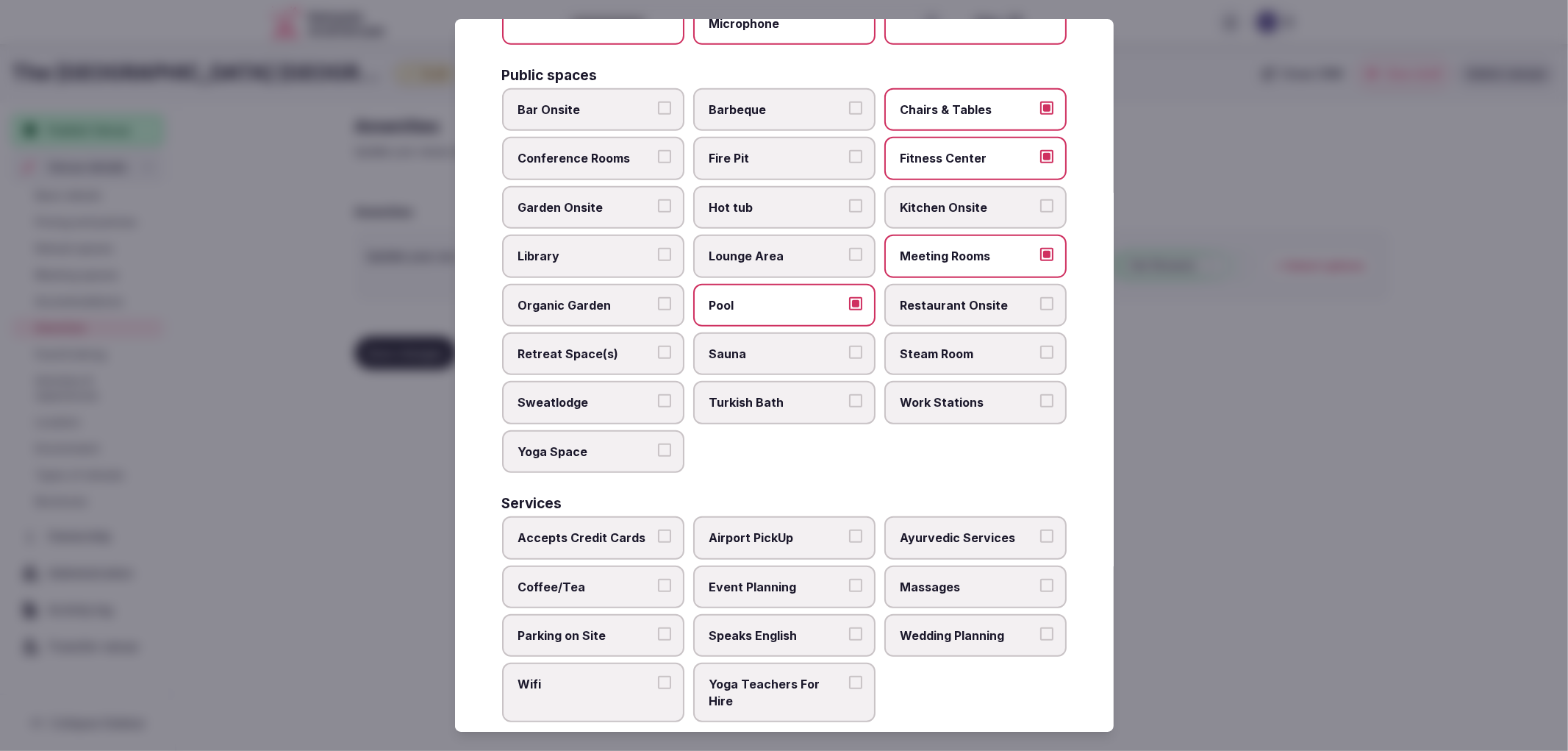
click at [578, 157] on label "Conference Rooms" at bounding box center [593, 157] width 182 height 42
click at [658, 157] on button "Conference Rooms" at bounding box center [664, 156] width 13 height 13
click at [652, 520] on label "Accepts Credit Cards" at bounding box center [593, 537] width 182 height 42
click at [658, 530] on button "Accepts Credit Cards" at bounding box center [664, 536] width 13 height 13
click at [645, 579] on span "Coffee/Tea" at bounding box center [586, 587] width 136 height 16
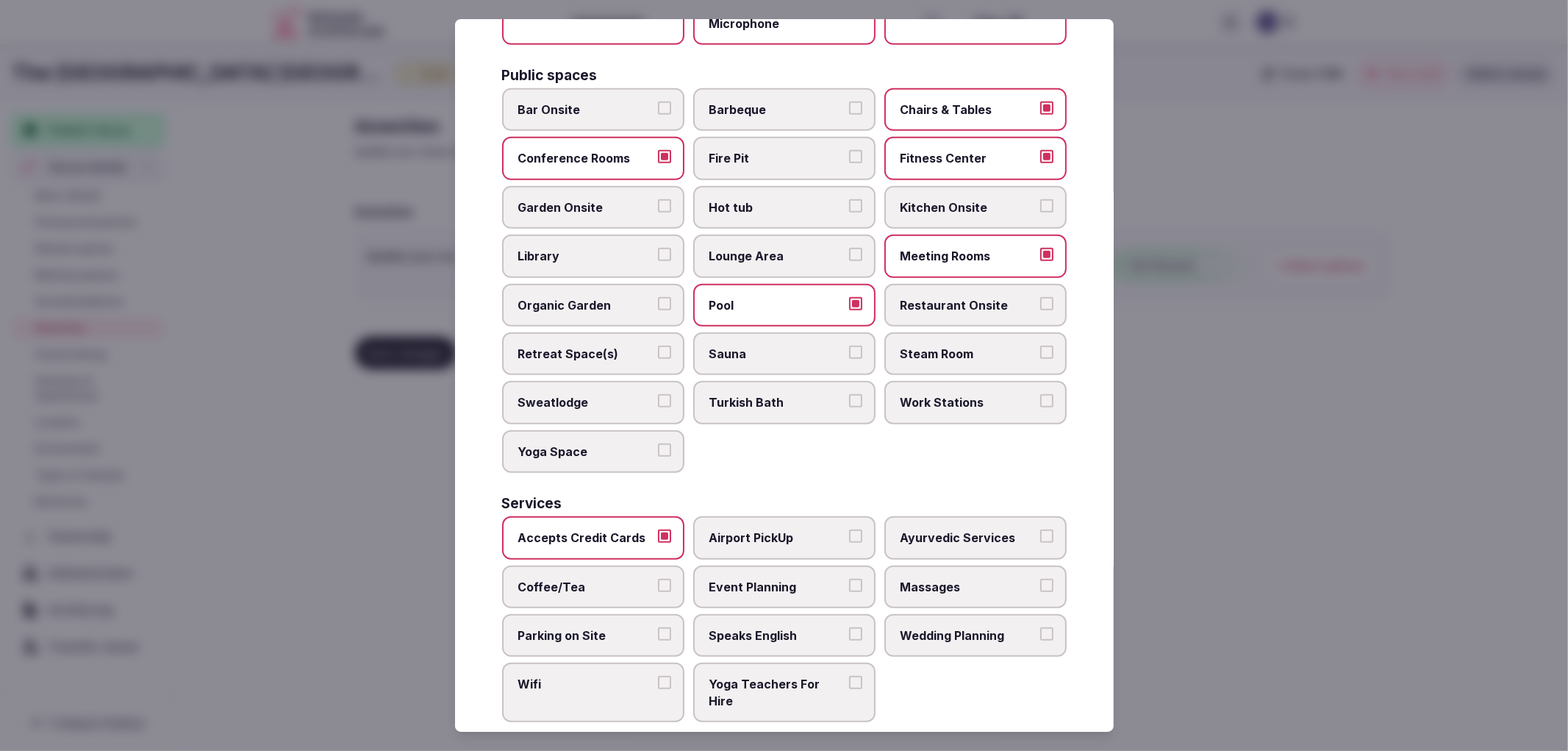
click at [658, 579] on button "Coffee/Tea" at bounding box center [664, 585] width 13 height 13
drag, startPoint x: 639, startPoint y: 614, endPoint x: 638, endPoint y: 625, distance: 11.0
click at [639, 621] on label "Parking on Site" at bounding box center [593, 635] width 182 height 42
click at [658, 627] on button "Parking on Site" at bounding box center [664, 633] width 13 height 13
click at [636, 676] on span "Wifi" at bounding box center [586, 684] width 136 height 16
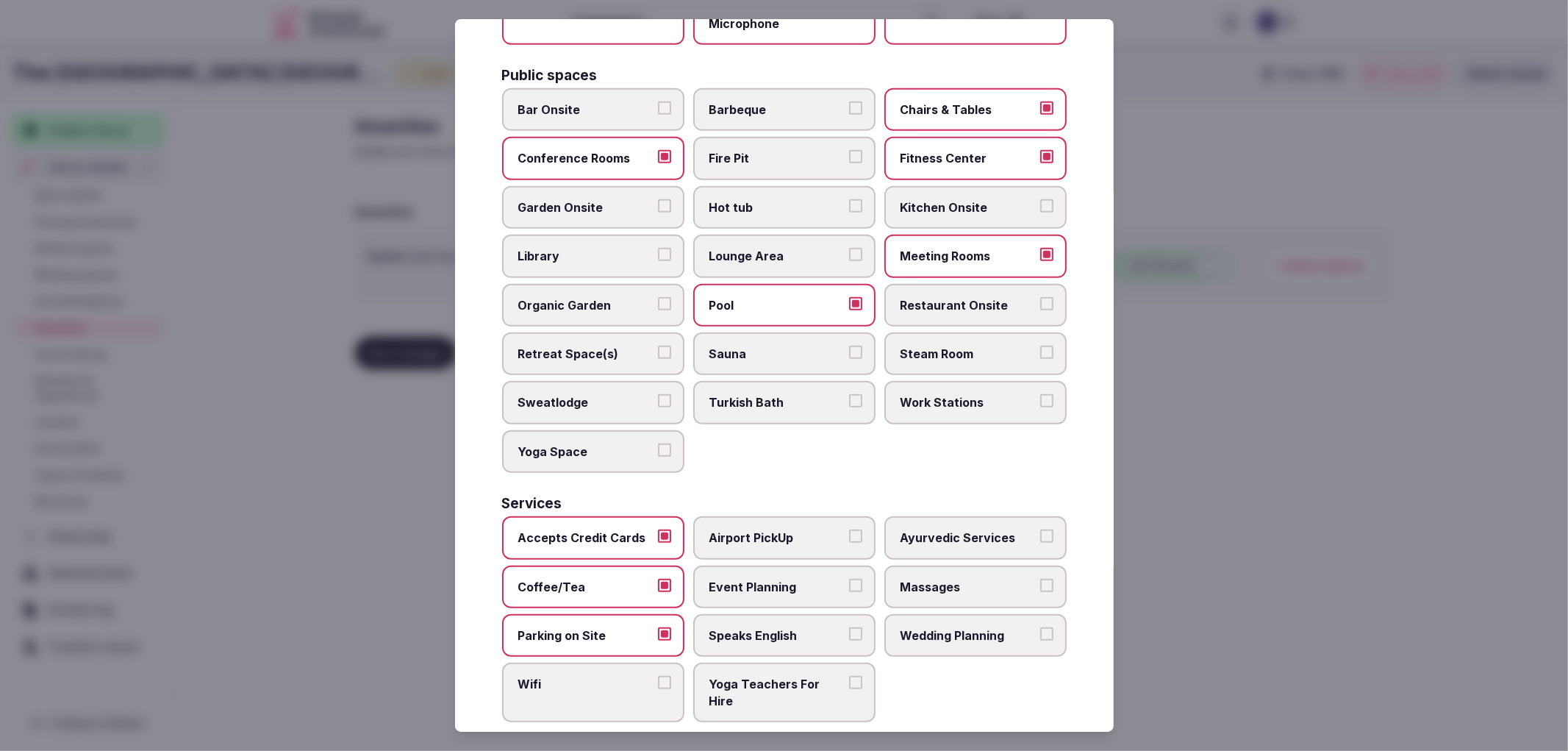
click at [658, 676] on button "Wifi" at bounding box center [664, 682] width 13 height 13
click at [769, 579] on span "Event Planning" at bounding box center [777, 587] width 136 height 16
click at [849, 579] on button "Event Planning" at bounding box center [855, 585] width 13 height 13
click at [844, 625] on label "Speaks English" at bounding box center [784, 635] width 182 height 42
click at [849, 627] on button "Speaks English" at bounding box center [855, 633] width 13 height 13
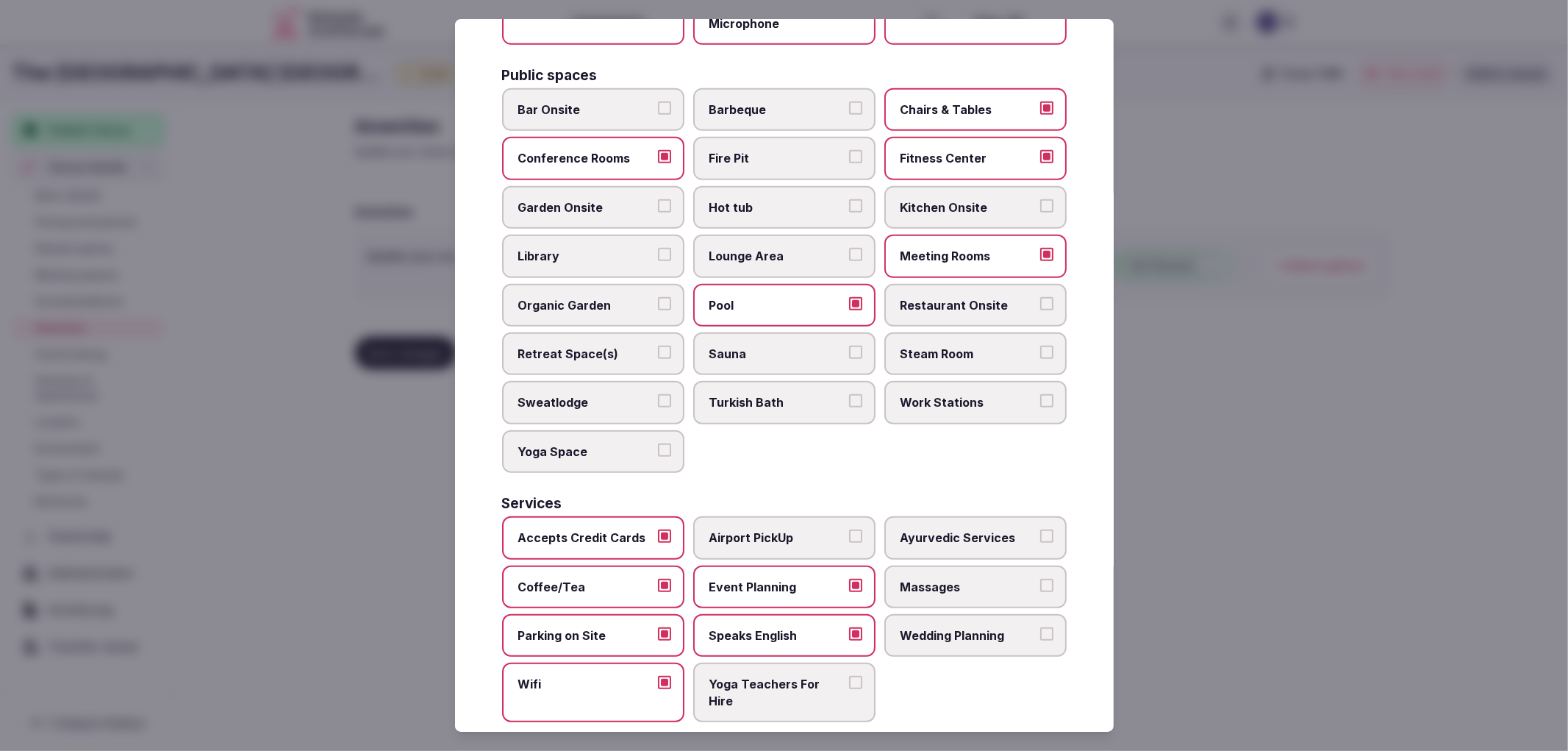
click at [969, 627] on span "Wedding Planning" at bounding box center [968, 635] width 136 height 16
click at [1040, 627] on button "Wedding Planning" at bounding box center [1046, 633] width 13 height 13
click at [971, 576] on label "Massages" at bounding box center [975, 586] width 182 height 42
click at [1040, 579] on button "Massages" at bounding box center [1046, 585] width 13 height 13
click at [1241, 567] on div at bounding box center [784, 375] width 1568 height 751
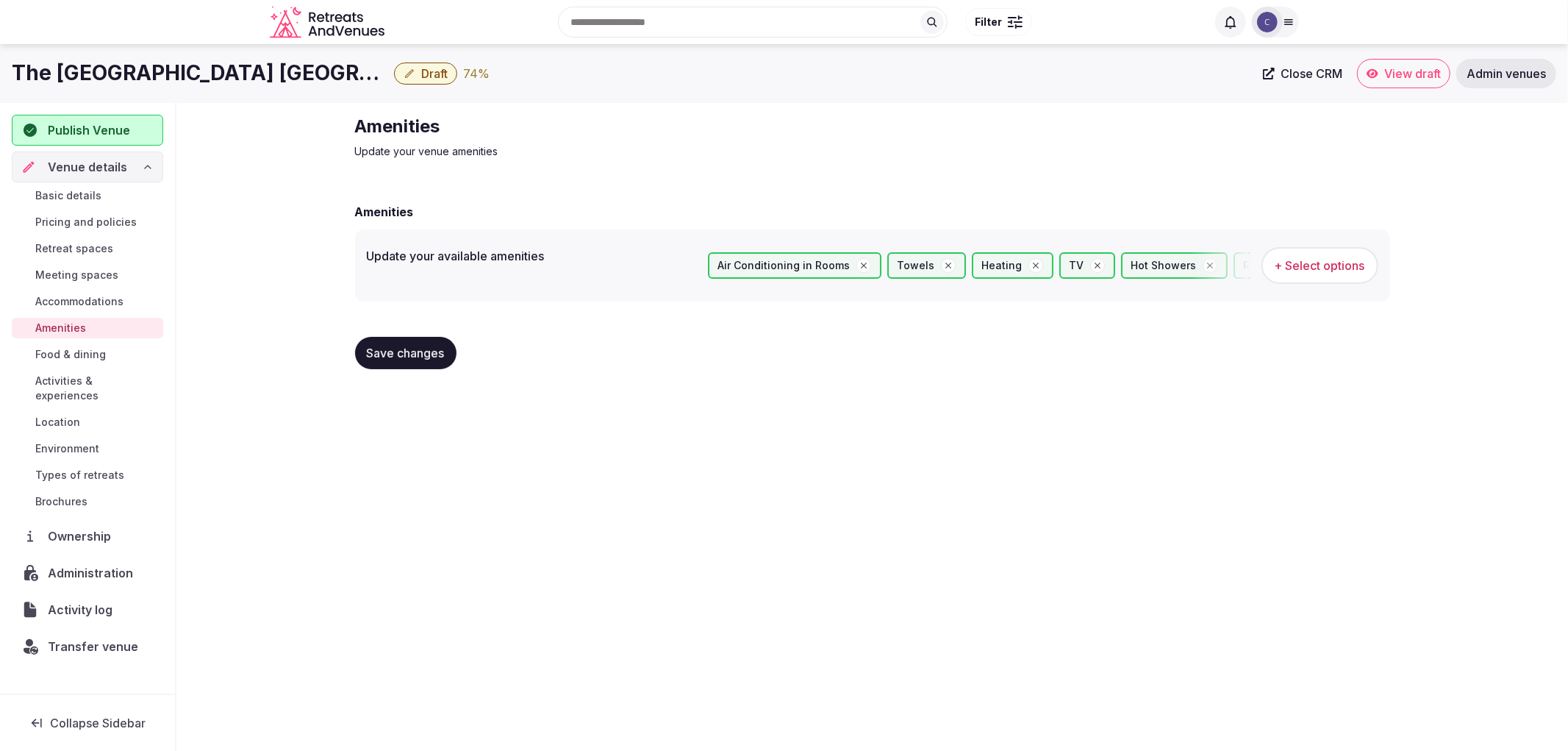
click at [348, 351] on div "Amenities Update your venue amenities Amenities Update your available amenities…" at bounding box center [872, 247] width 1058 height 290
click at [379, 352] on span "Save changes" at bounding box center [406, 353] width 78 height 15
click at [98, 246] on span "Retreat spaces" at bounding box center [74, 248] width 78 height 15
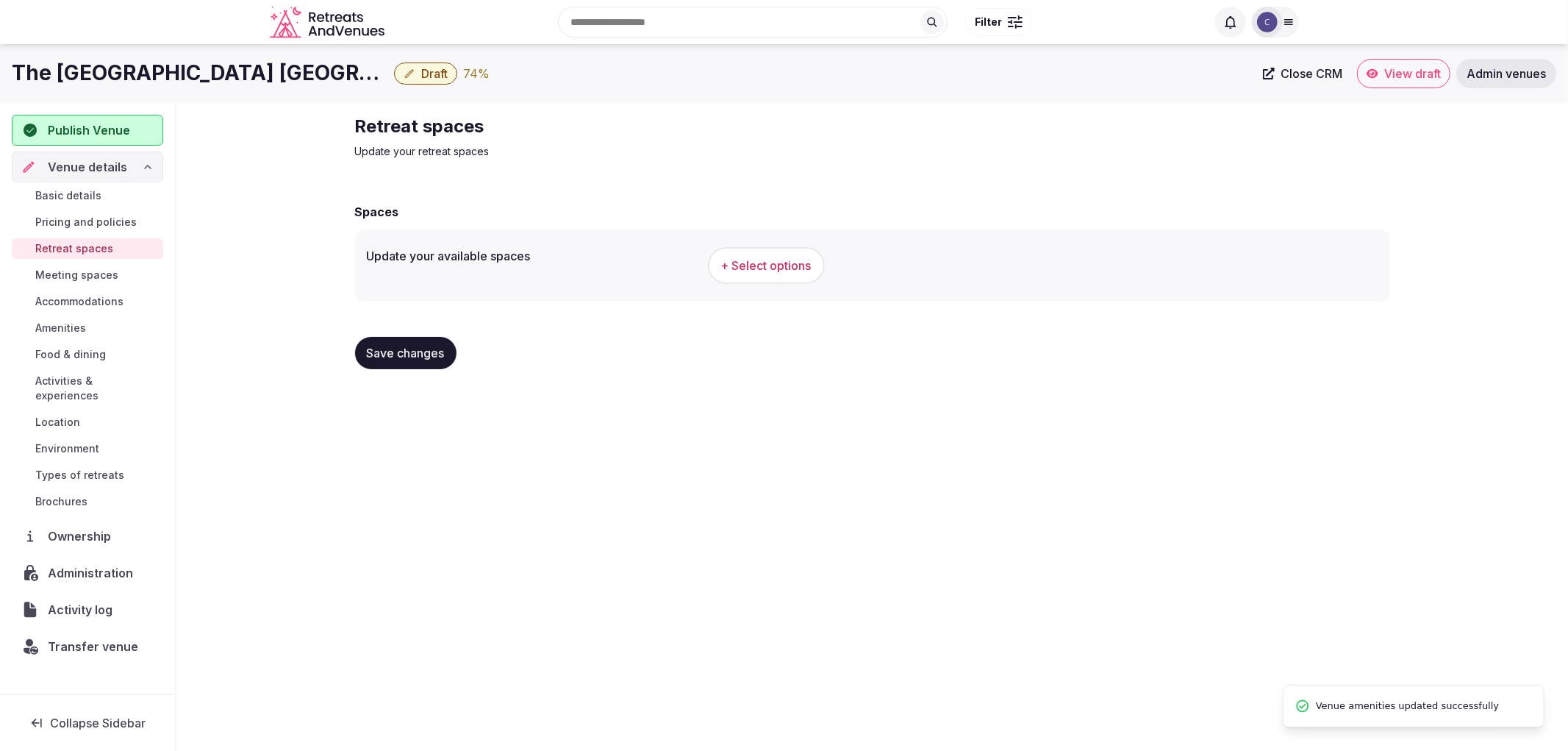
click at [782, 270] on span "+ Select options" at bounding box center [766, 265] width 91 height 16
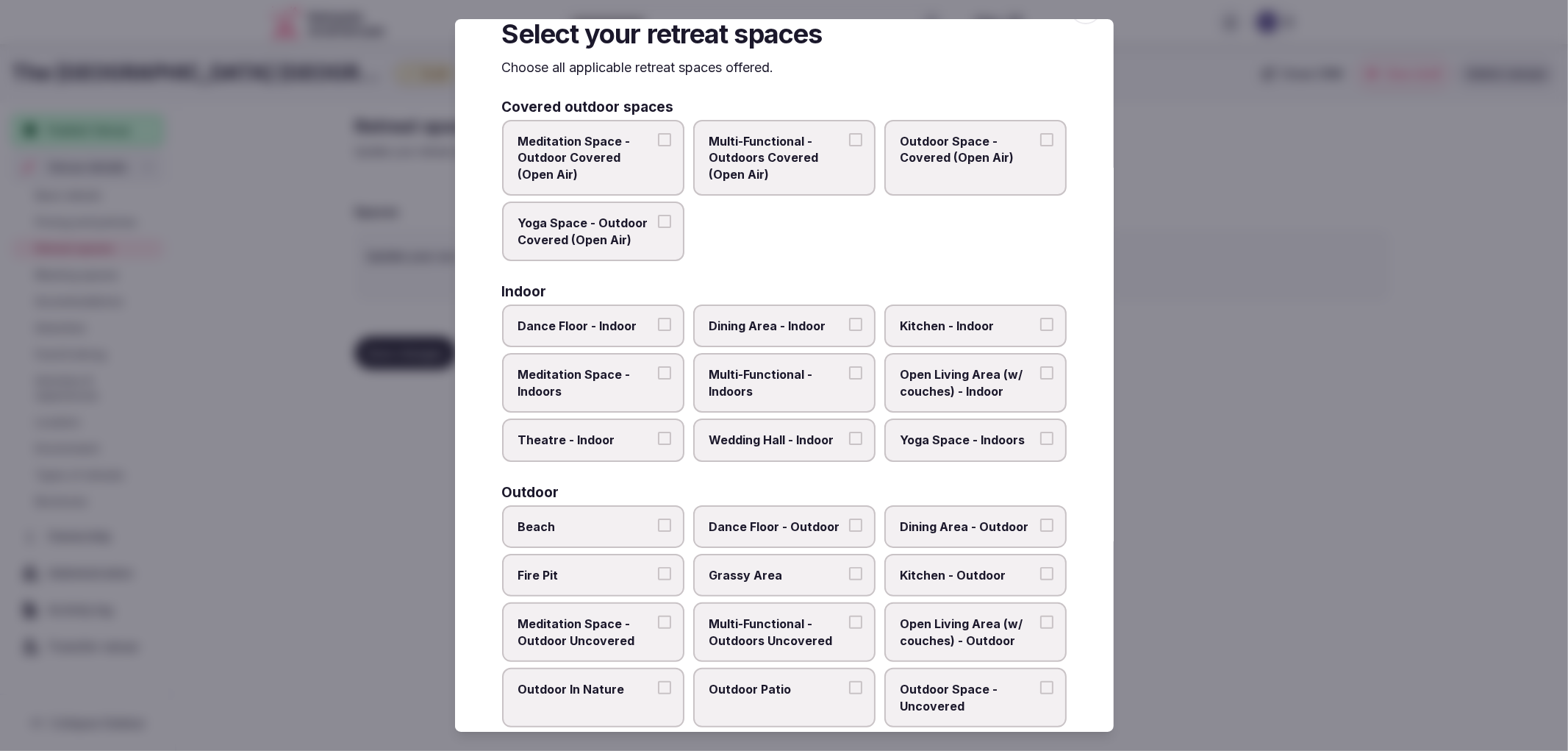
scroll to position [163, 0]
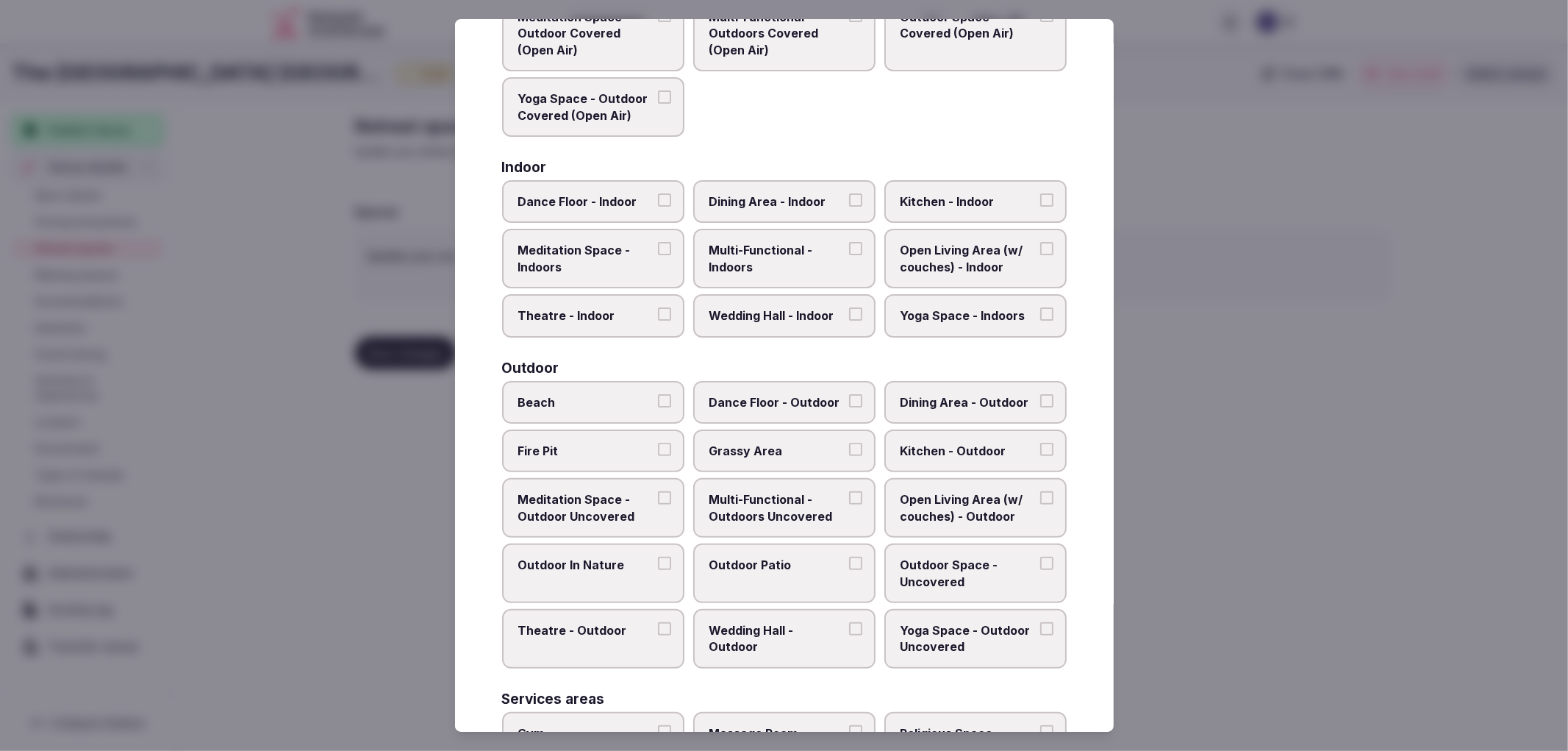
click at [796, 269] on span "Multi-Functional - Indoors" at bounding box center [777, 258] width 136 height 33
click at [849, 255] on button "Multi-Functional - Indoors" at bounding box center [855, 248] width 13 height 13
click at [797, 294] on label "Wedding Hall - Indoor" at bounding box center [784, 315] width 182 height 42
click at [849, 308] on button "Wedding Hall - Indoor" at bounding box center [855, 314] width 13 height 13
click at [953, 269] on span "Open Living Area (w/ couches) - Indoor" at bounding box center [968, 258] width 136 height 33
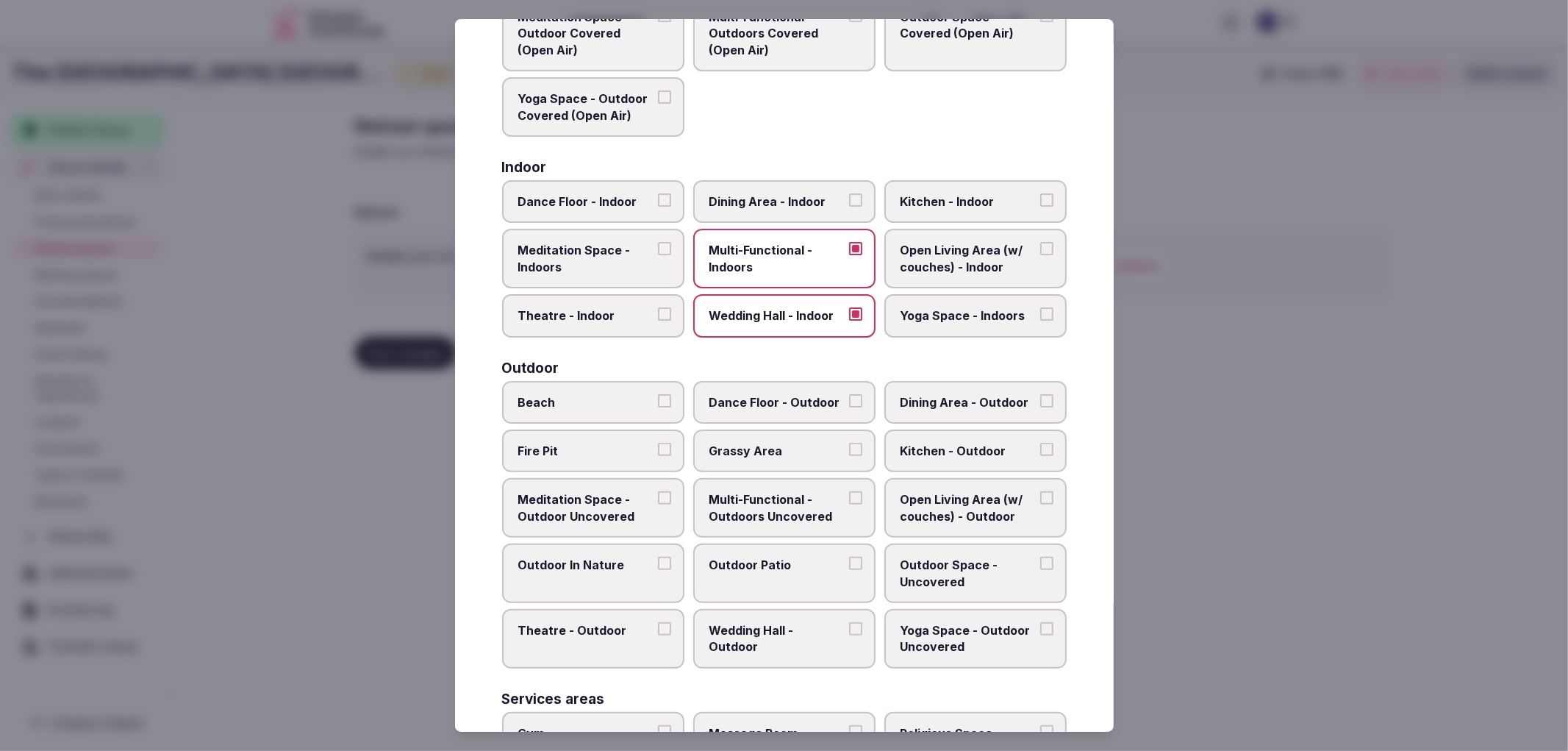
click at [1040, 255] on button "Open Living Area (w/ couches) - Indoor" at bounding box center [1046, 248] width 13 height 13
click at [634, 309] on span "Theatre - Indoor" at bounding box center [586, 315] width 136 height 16
click at [658, 309] on button "Theatre - Indoor" at bounding box center [664, 314] width 13 height 13
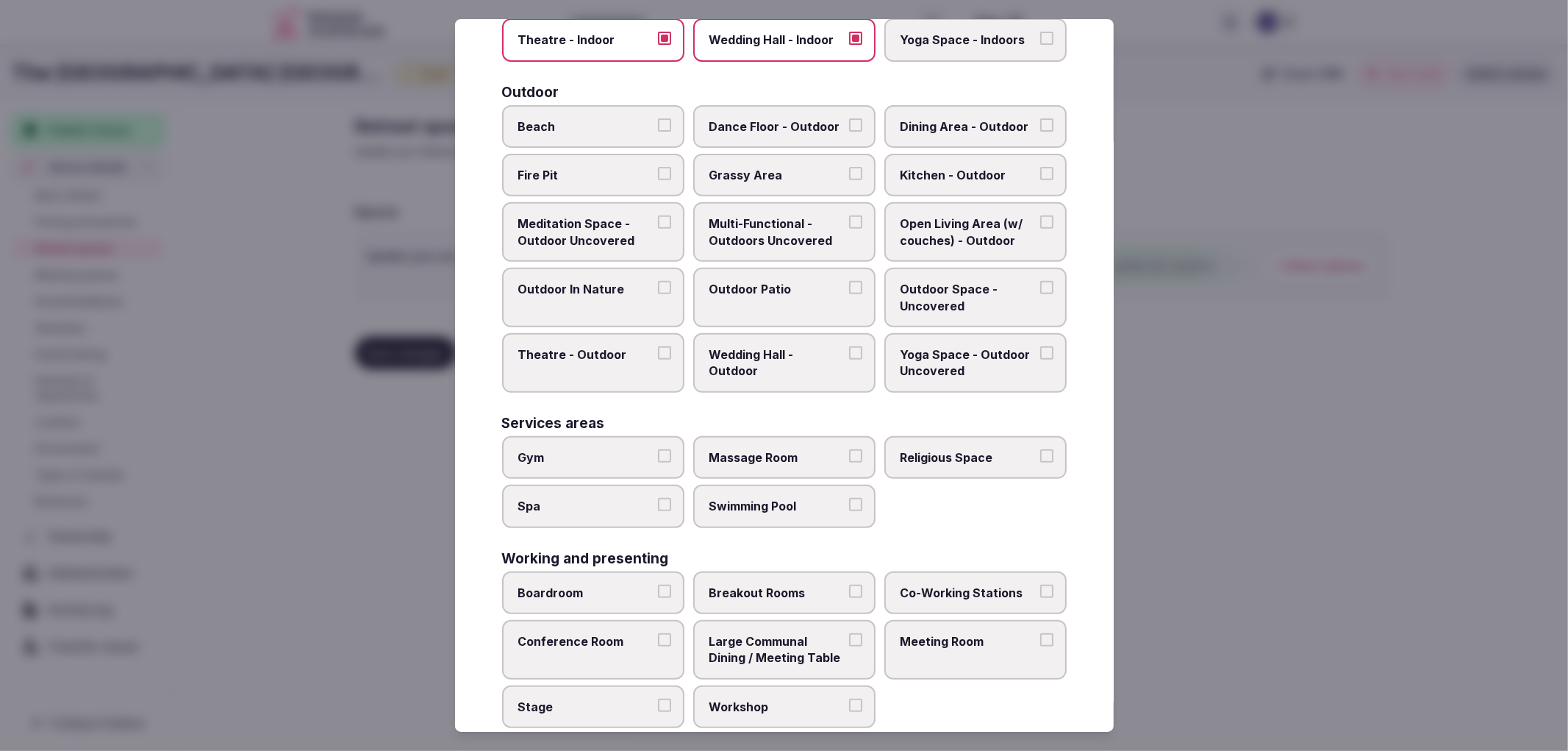
scroll to position [450, 0]
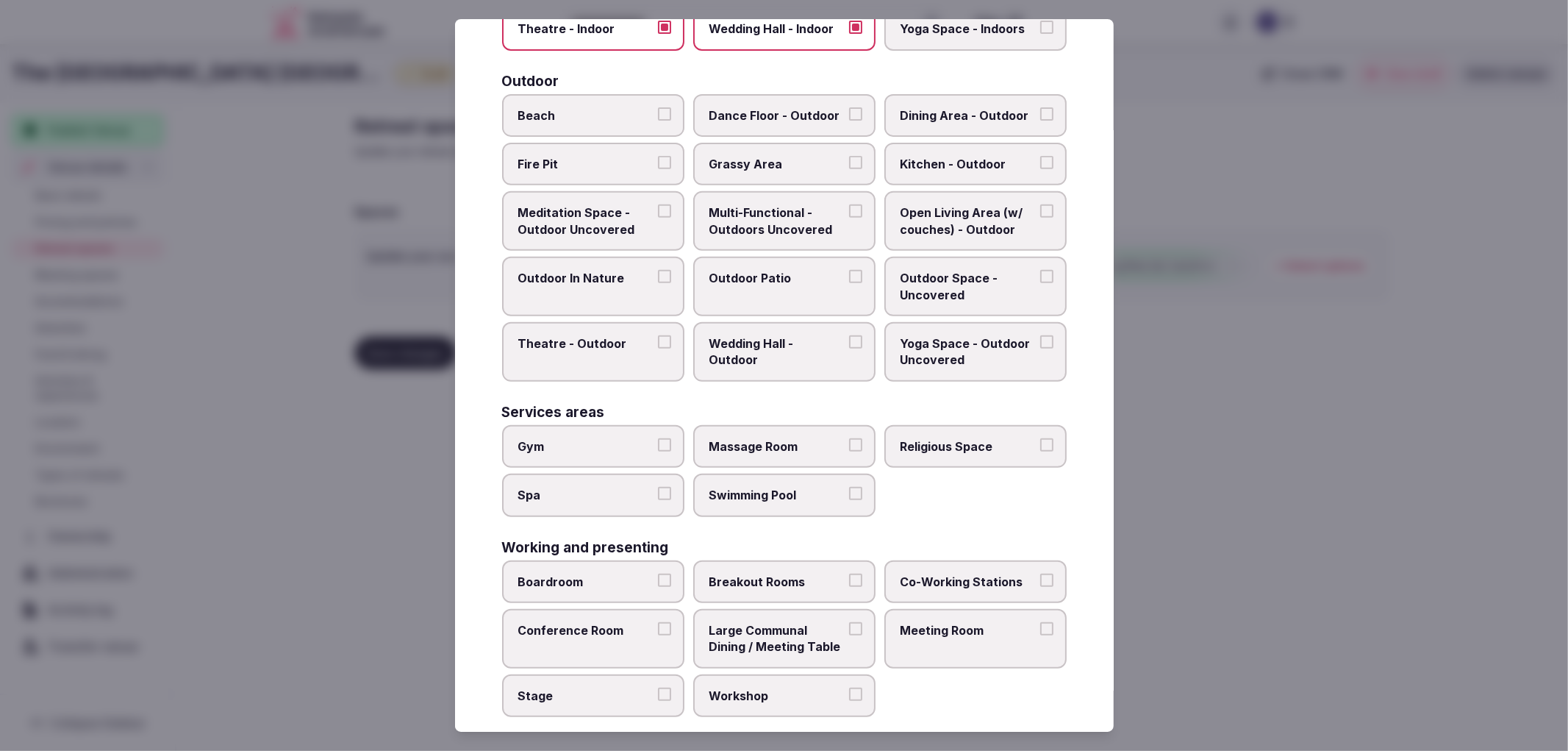
click at [663, 438] on button "Gym" at bounding box center [664, 444] width 13 height 13
click at [806, 442] on label "Massage Room" at bounding box center [784, 446] width 182 height 42
click at [849, 442] on button "Massage Room" at bounding box center [855, 444] width 13 height 13
click at [752, 487] on span "Swimming Pool" at bounding box center [777, 494] width 136 height 16
click at [849, 487] on button "Swimming Pool" at bounding box center [855, 493] width 13 height 13
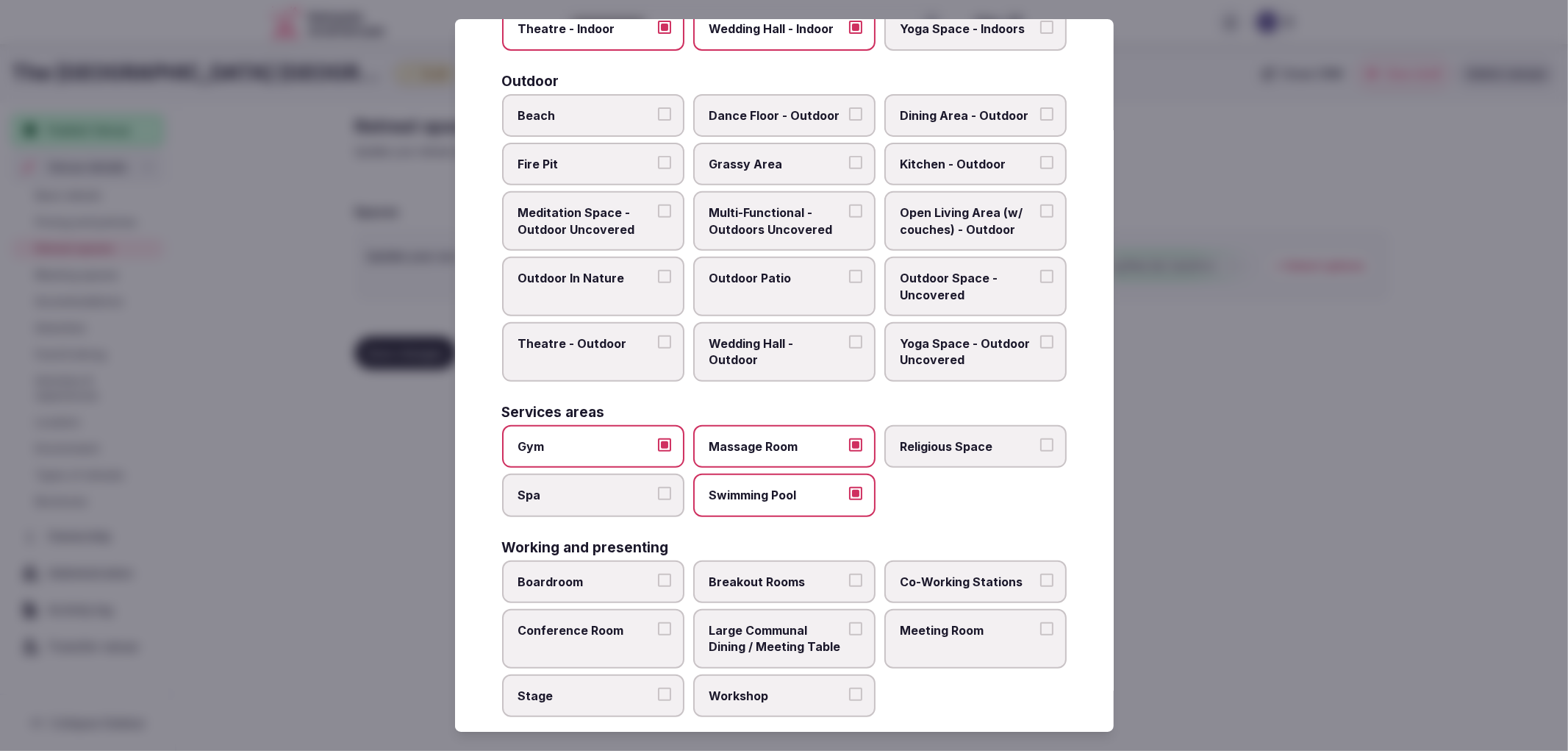
click at [629, 575] on label "Boardroom" at bounding box center [593, 581] width 182 height 42
click at [658, 575] on button "Boardroom" at bounding box center [664, 580] width 13 height 13
drag, startPoint x: 672, startPoint y: 663, endPoint x: 695, endPoint y: 668, distance: 23.5
click at [673, 674] on label "Stage" at bounding box center [593, 695] width 182 height 42
click at [671, 688] on button "Stage" at bounding box center [664, 694] width 13 height 13
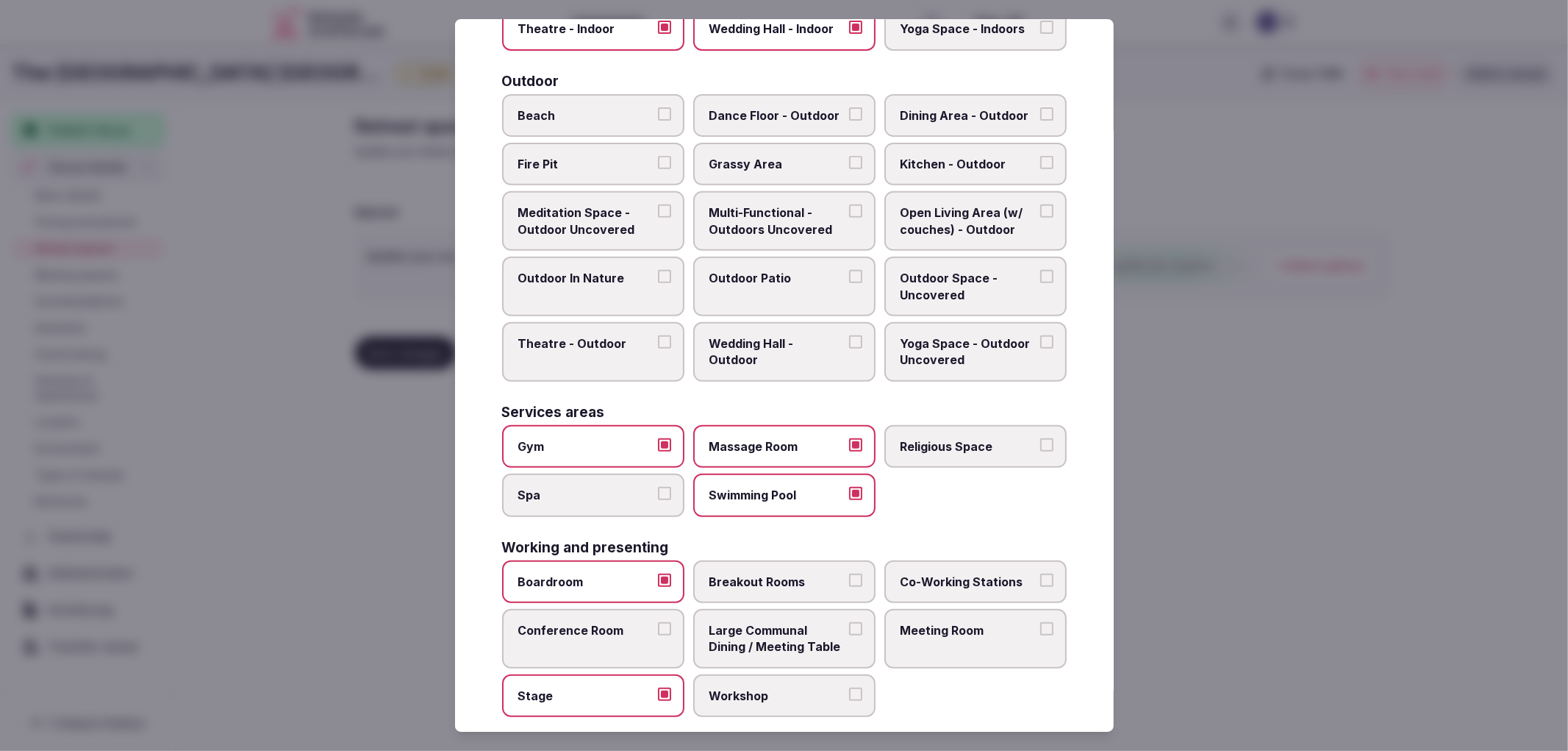
click at [782, 688] on span "Workshop" at bounding box center [777, 696] width 136 height 16
click at [849, 688] on button "Workshop" at bounding box center [855, 694] width 13 height 13
click at [785, 625] on span "Large Communal Dining / Meeting Table" at bounding box center [777, 639] width 136 height 33
click at [849, 625] on button "Large Communal Dining / Meeting Table" at bounding box center [855, 628] width 13 height 13
click at [917, 622] on span "Meeting Room" at bounding box center [968, 630] width 136 height 16
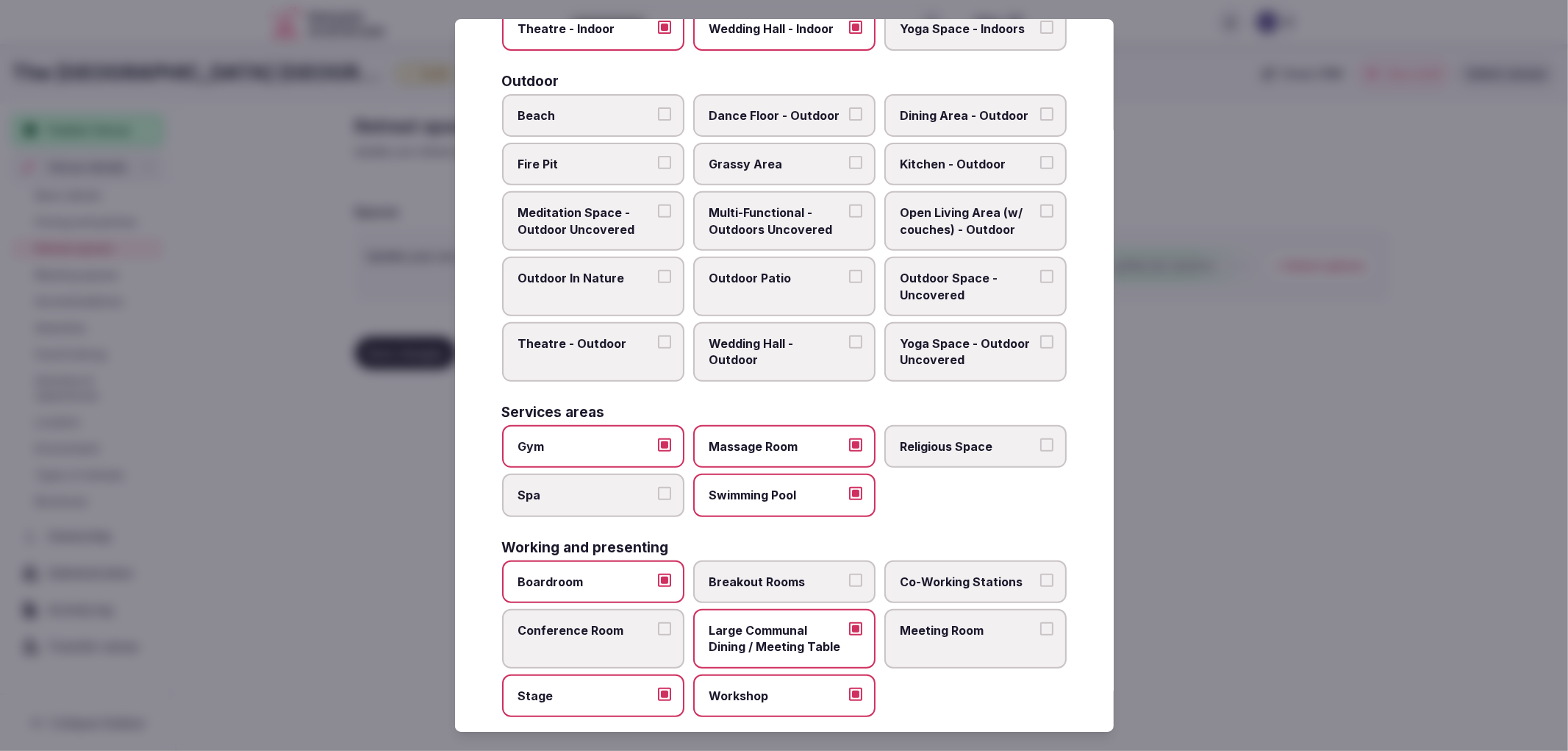
click at [1040, 622] on button "Meeting Room" at bounding box center [1046, 628] width 13 height 13
drag, startPoint x: 945, startPoint y: 590, endPoint x: 946, endPoint y: 582, distance: 8.1
click at [946, 589] on div "Boardroom Breakout Rooms Co-Working Stations Conference Room Large Communal Din…" at bounding box center [784, 639] width 565 height 157
click at [946, 580] on label "Co-Working Stations" at bounding box center [975, 581] width 182 height 42
click at [1040, 580] on button "Co-Working Stations" at bounding box center [1046, 580] width 13 height 13
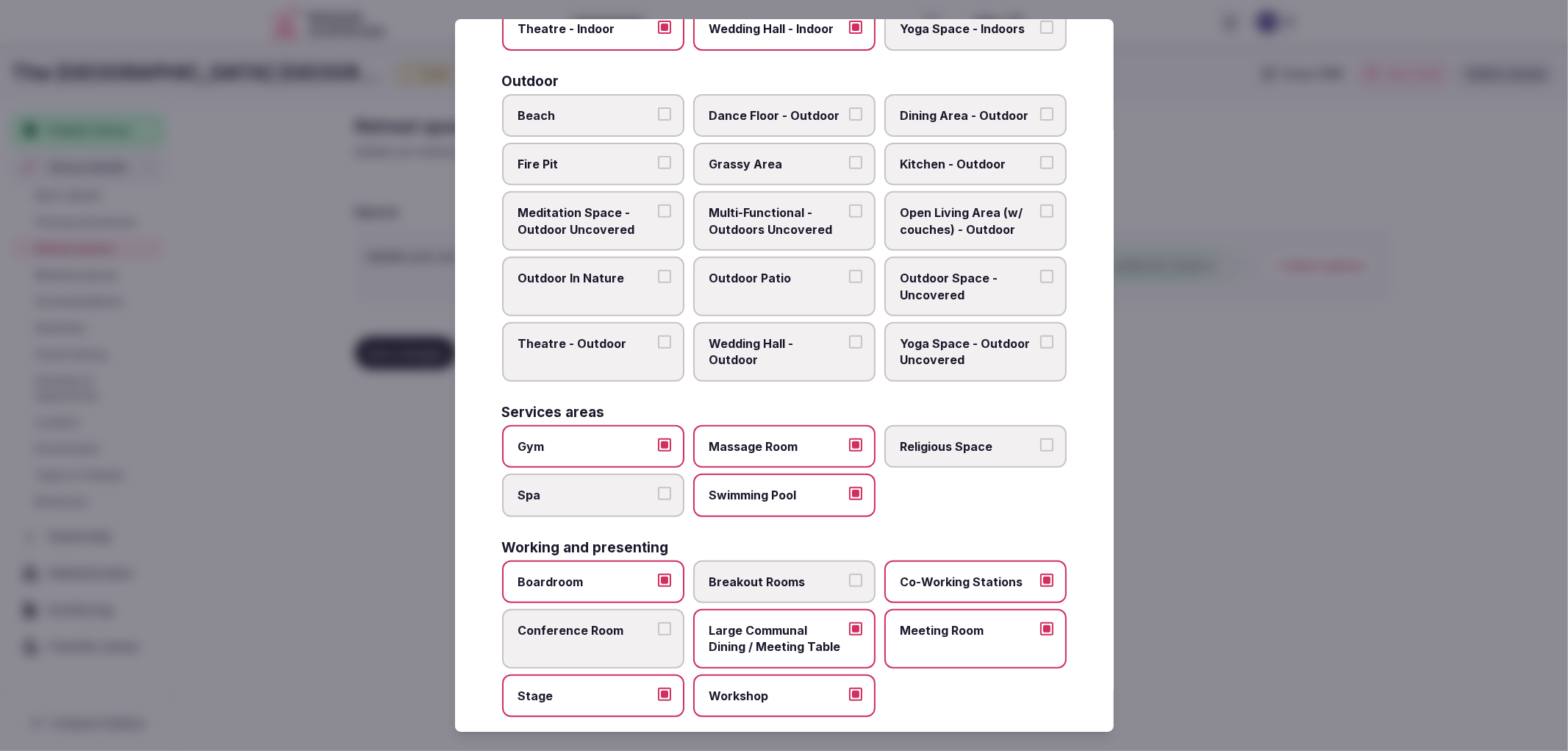
drag, startPoint x: 629, startPoint y: 621, endPoint x: 673, endPoint y: 594, distance: 51.6
click at [631, 621] on label "Conference Room" at bounding box center [593, 639] width 182 height 60
click at [658, 622] on button "Conference Room" at bounding box center [664, 628] width 13 height 13
click at [791, 574] on span "Breakout Rooms" at bounding box center [777, 582] width 136 height 16
click at [849, 574] on button "Breakout Rooms" at bounding box center [855, 580] width 13 height 13
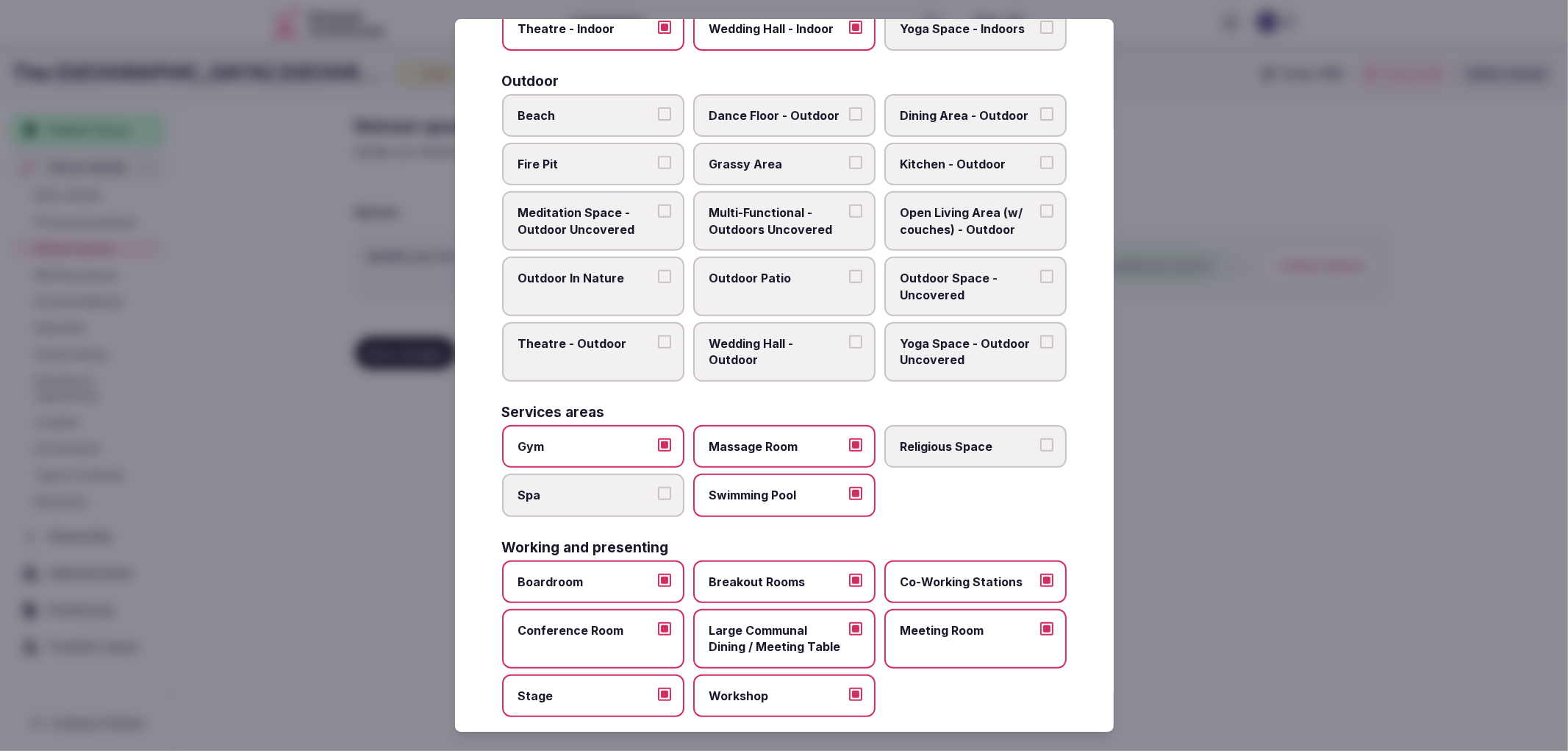
click at [1255, 515] on div at bounding box center [784, 375] width 1568 height 751
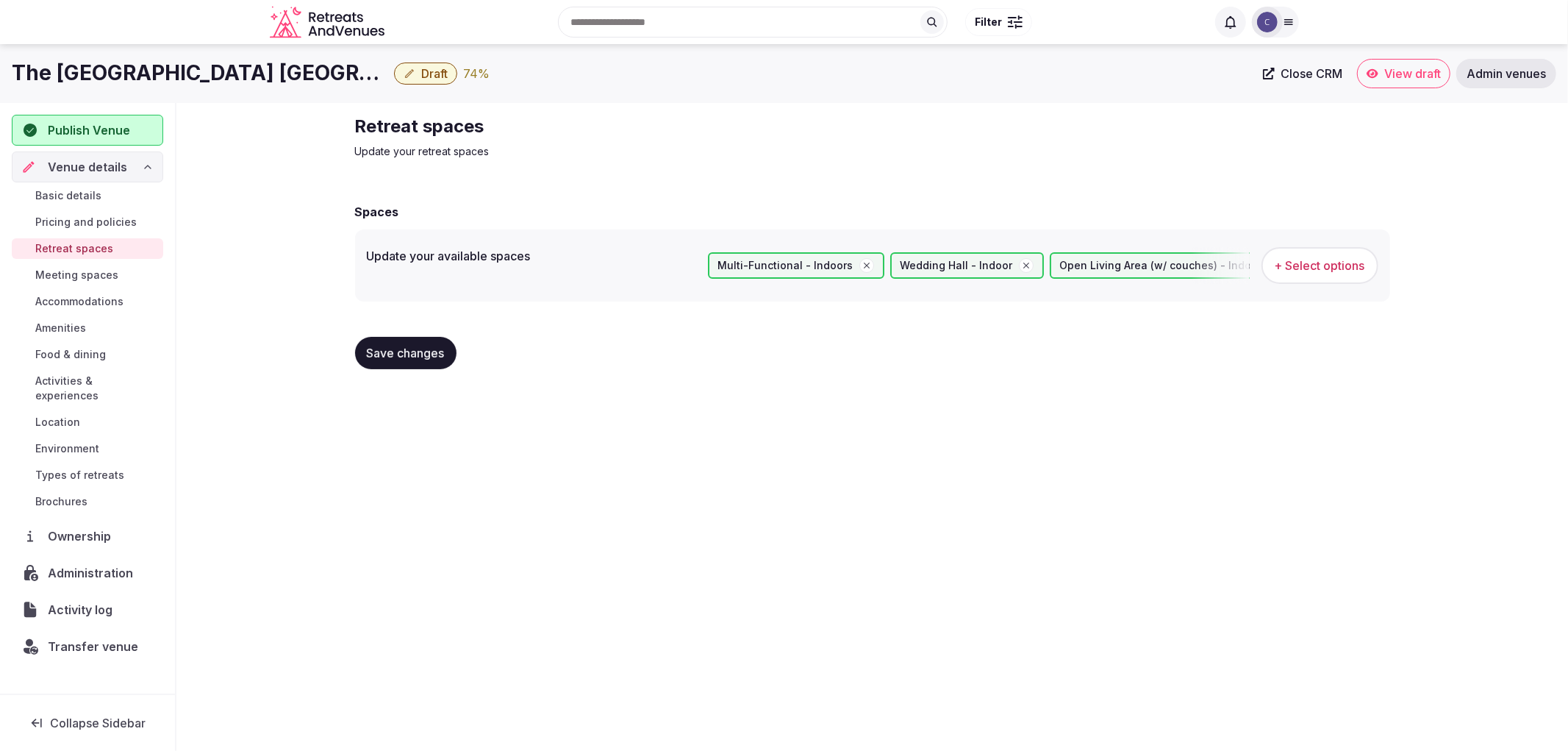
click at [440, 369] on div "Save changes" at bounding box center [873, 353] width 1035 height 56
click at [440, 364] on button "Save changes" at bounding box center [405, 353] width 101 height 32
